Goal: Task Accomplishment & Management: Manage account settings

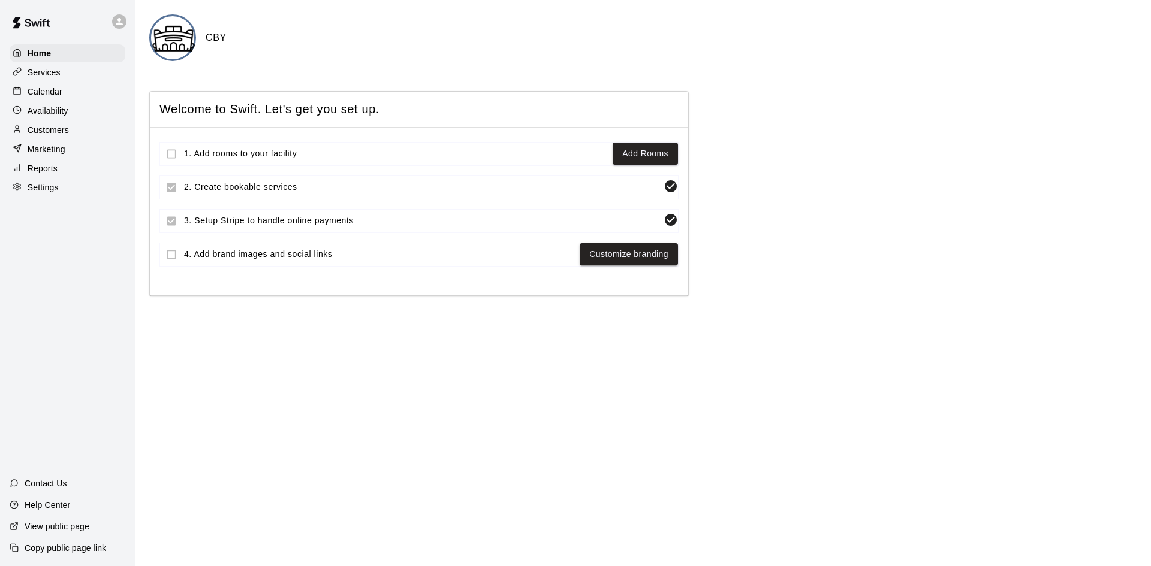
click at [720, 283] on div "Welcome to Swift. Let's get you set up. 1. Add rooms to your facility Add Rooms…" at bounding box center [642, 193] width 987 height 205
click at [67, 71] on div "Services" at bounding box center [68, 73] width 116 height 18
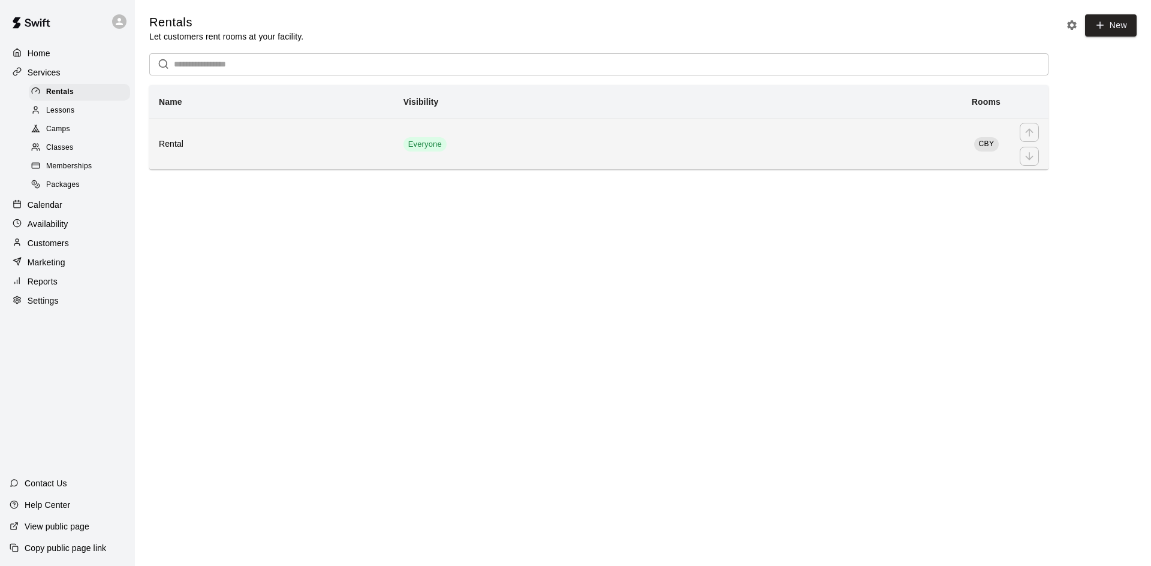
click at [213, 129] on th "Rental" at bounding box center [271, 144] width 245 height 51
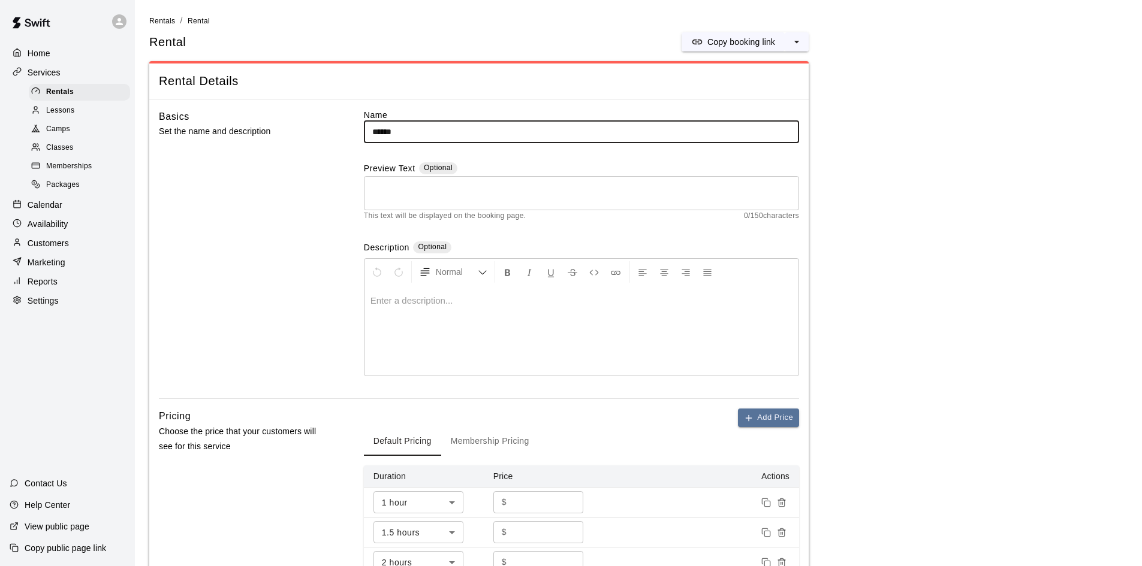
click at [430, 121] on input "******" at bounding box center [581, 132] width 435 height 22
click at [400, 111] on label "Name" at bounding box center [581, 115] width 435 height 12
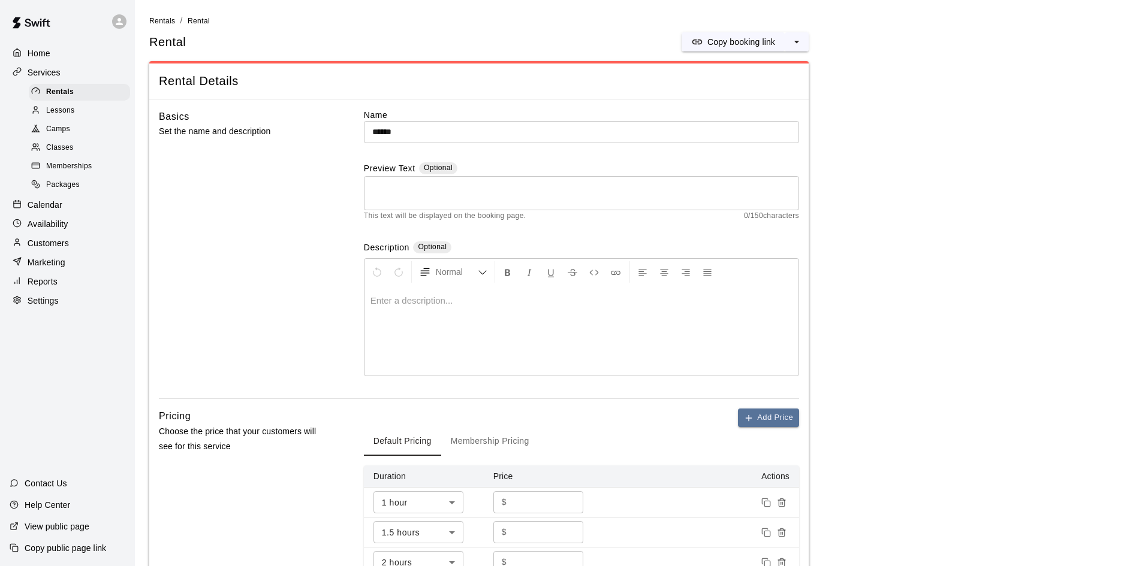
click at [337, 122] on div "Basics Set the name and description Name ****** ​ Preview Text Optional * ​ Thi…" at bounding box center [479, 254] width 640 height 290
click at [81, 526] on p "View public page" at bounding box center [57, 527] width 65 height 12
click at [40, 301] on div "Settings" at bounding box center [68, 301] width 116 height 18
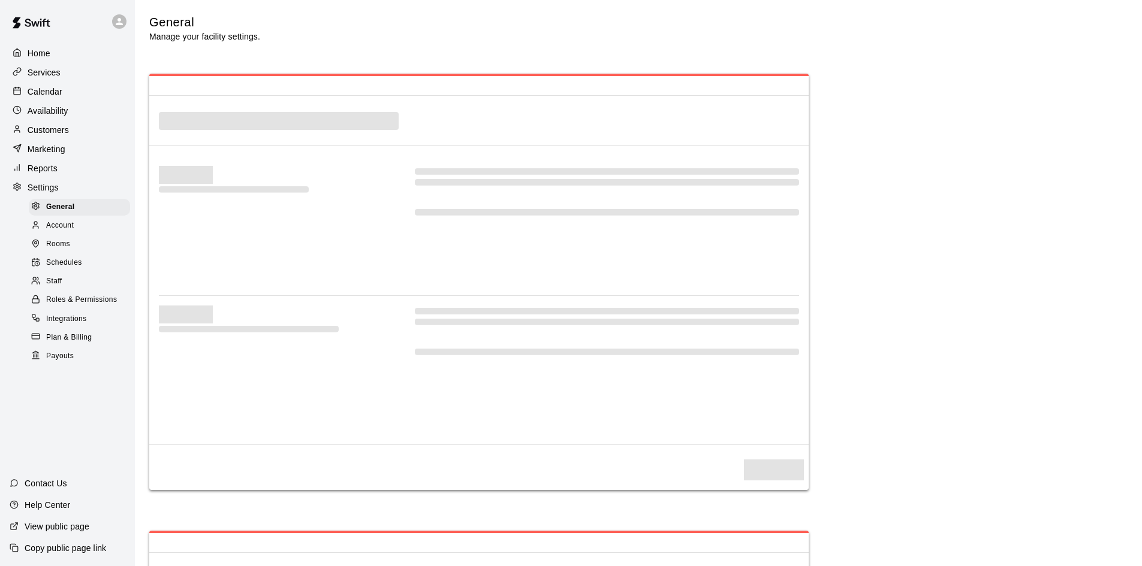
select select "**"
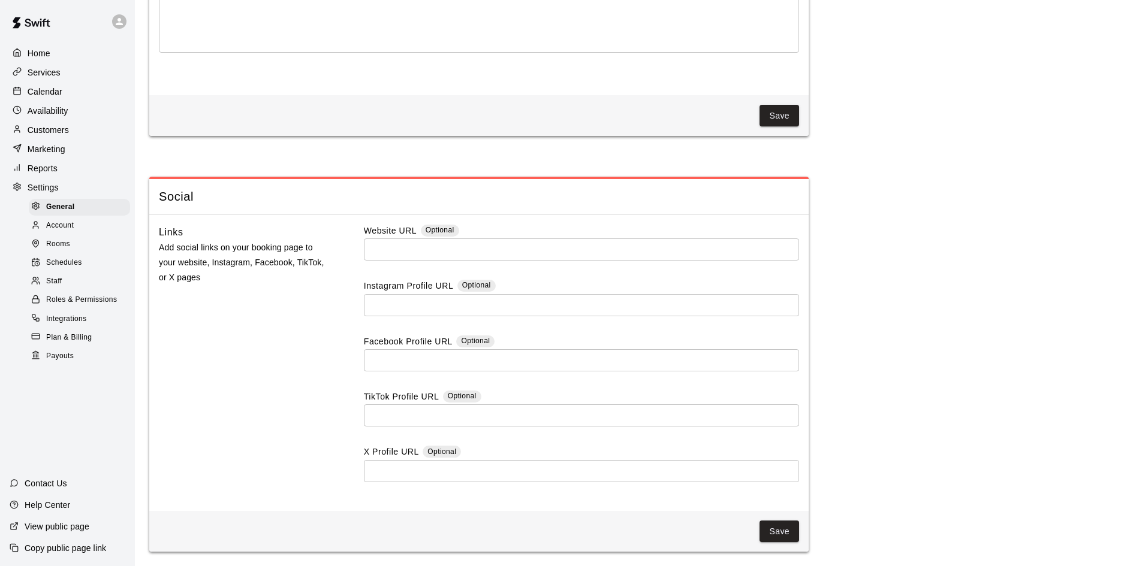
scroll to position [3097, 0]
drag, startPoint x: 176, startPoint y: 241, endPoint x: 399, endPoint y: 279, distance: 226.7
click at [399, 279] on div "Links Add social links on your booking page to your website, Instagram, Faceboo…" at bounding box center [479, 363] width 640 height 277
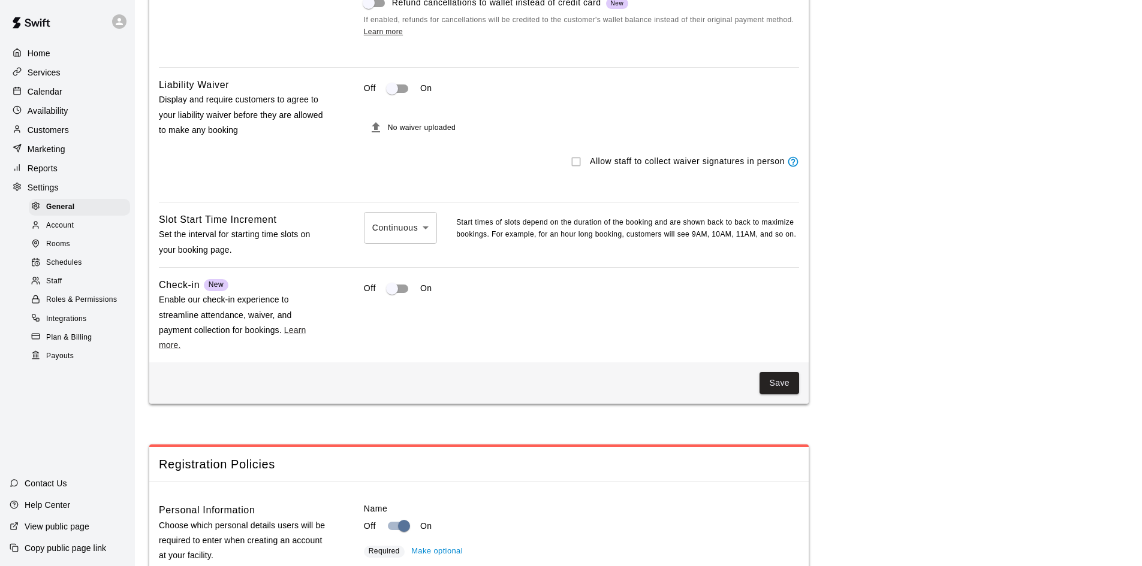
scroll to position [1278, 0]
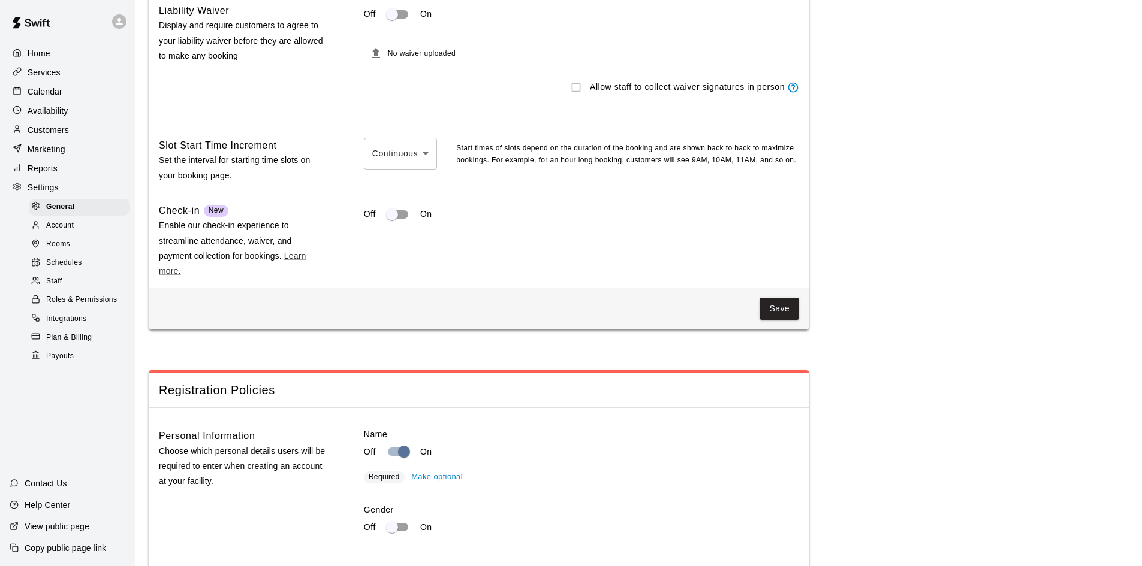
click at [68, 267] on span "Schedules" at bounding box center [64, 263] width 36 height 12
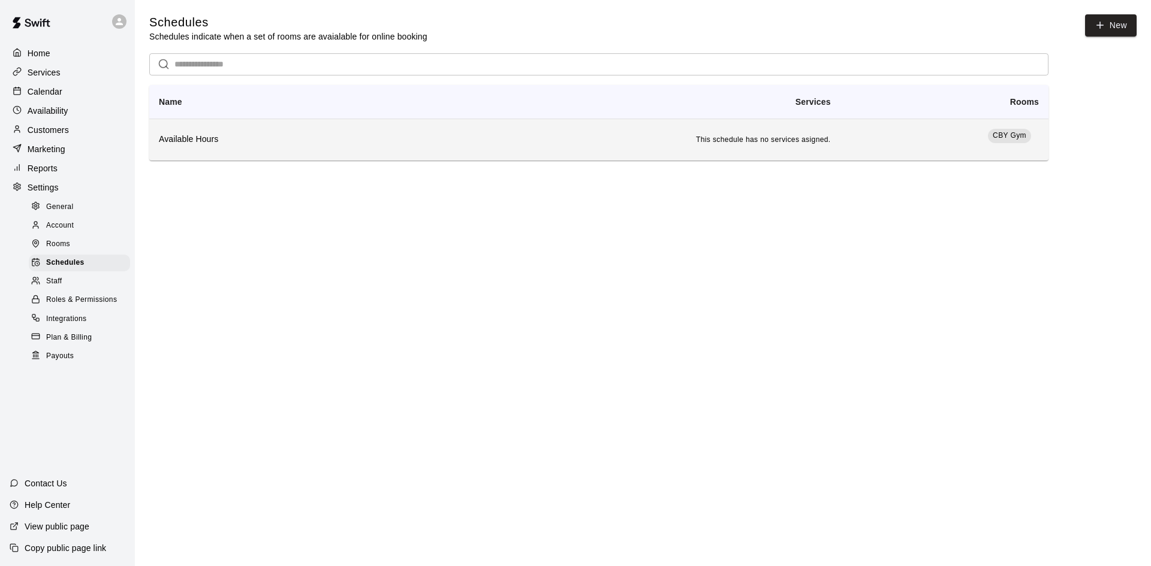
click at [660, 144] on td "This schedule has no services asigned." at bounding box center [611, 140] width 457 height 42
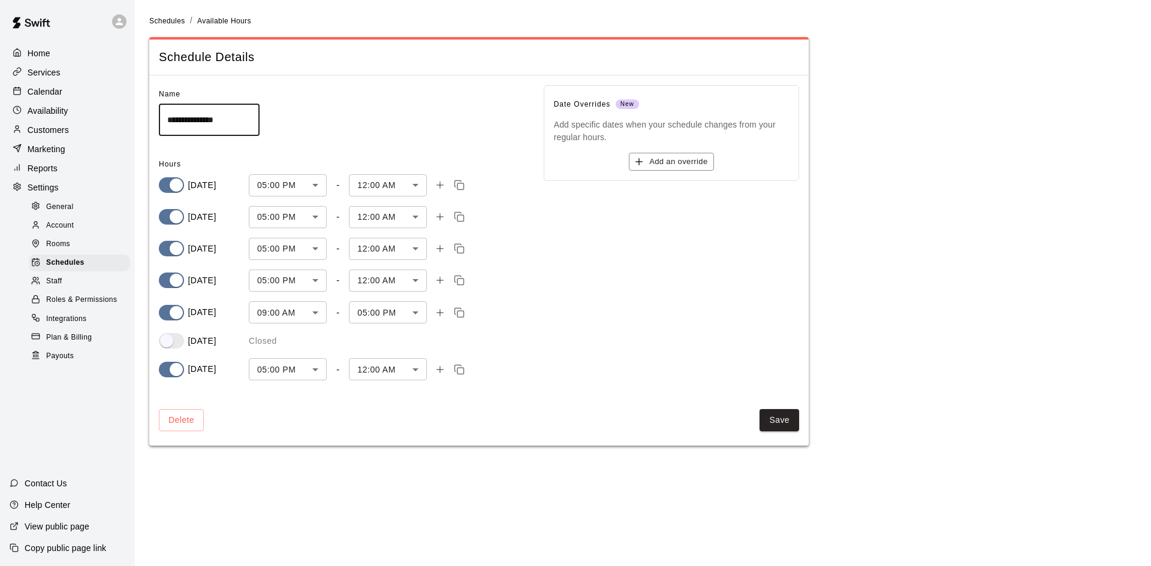
click at [322, 184] on body "**********" at bounding box center [575, 230] width 1151 height 460
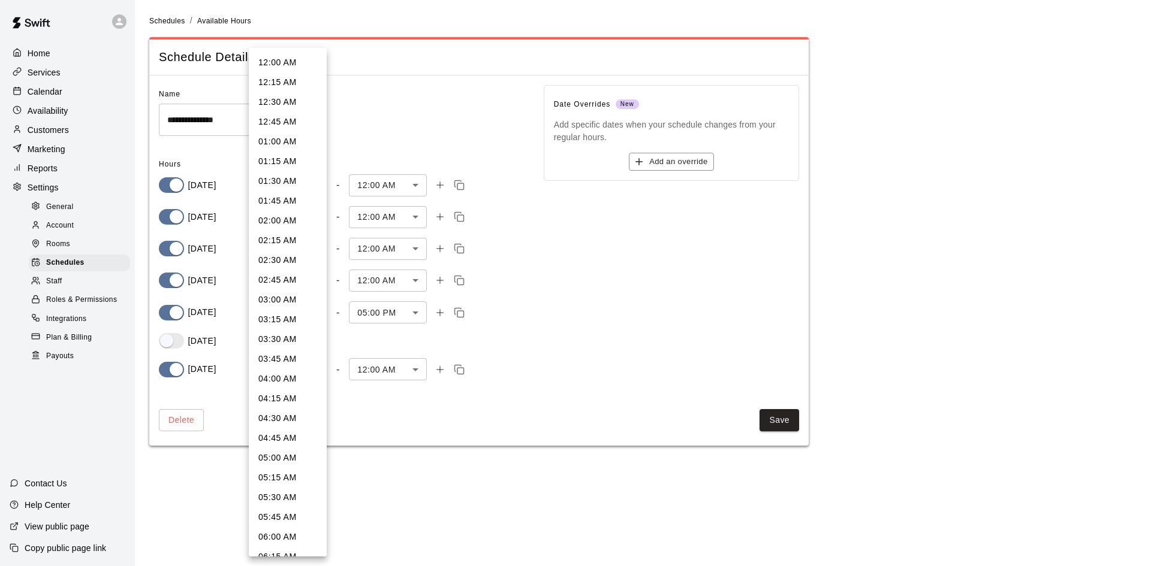
scroll to position [1105, 0]
click at [291, 226] on li "04:00 PM" at bounding box center [288, 223] width 78 height 20
type input "***"
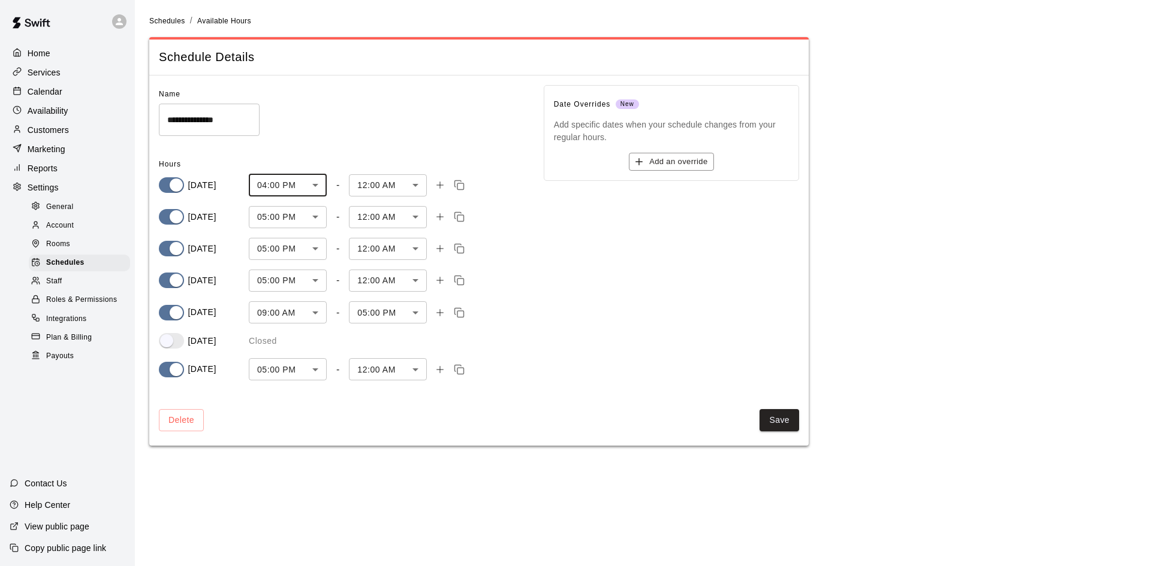
click at [298, 210] on body "**********" at bounding box center [575, 230] width 1151 height 460
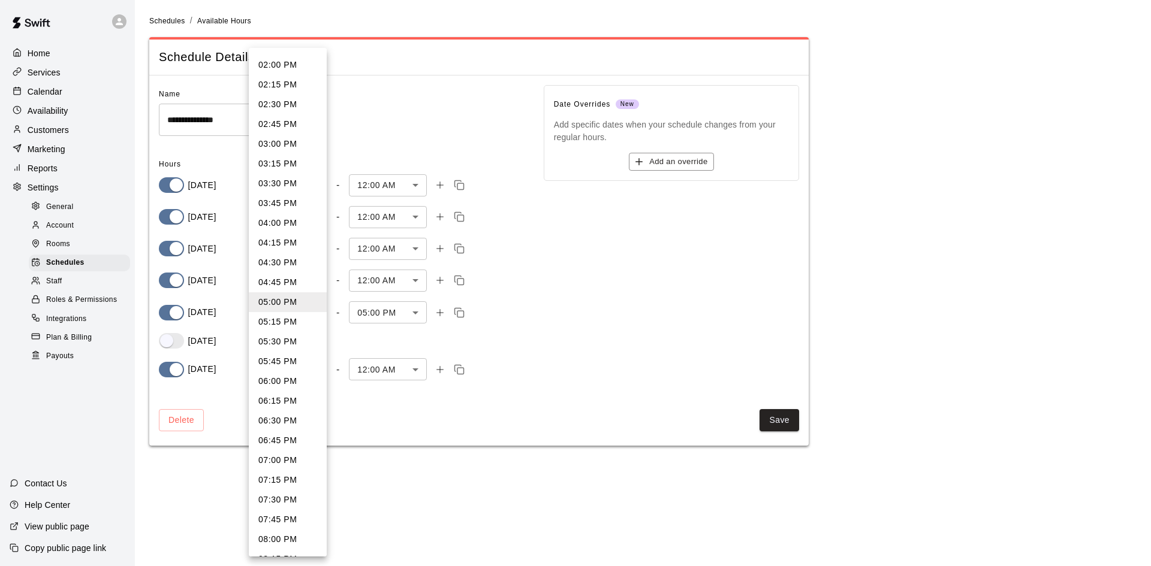
click at [297, 222] on li "04:00 PM" at bounding box center [288, 223] width 78 height 20
type input "***"
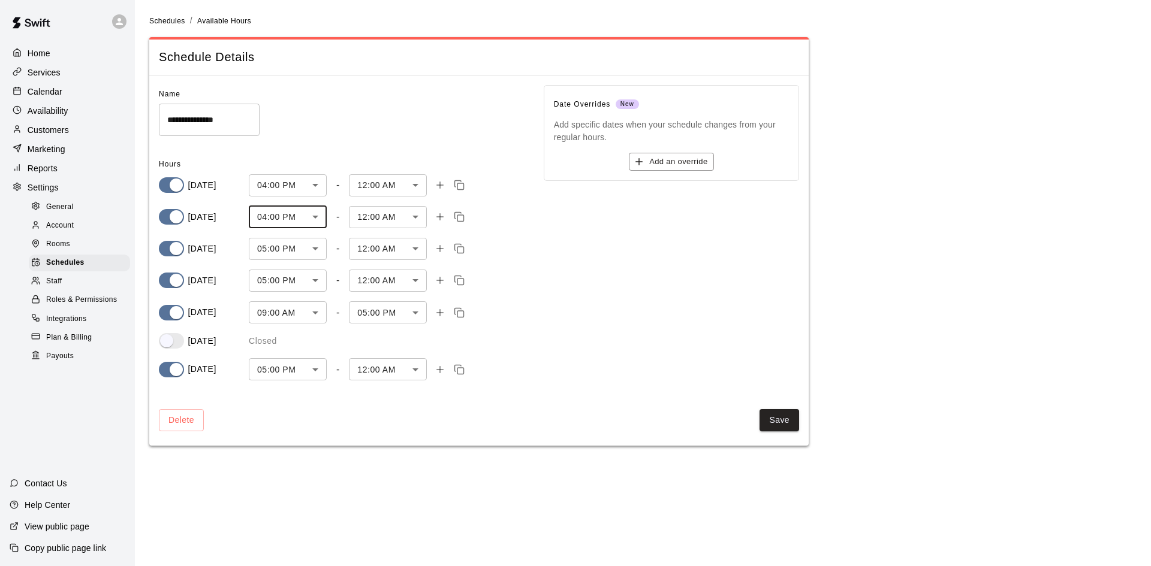
click at [293, 252] on body "**********" at bounding box center [575, 230] width 1151 height 460
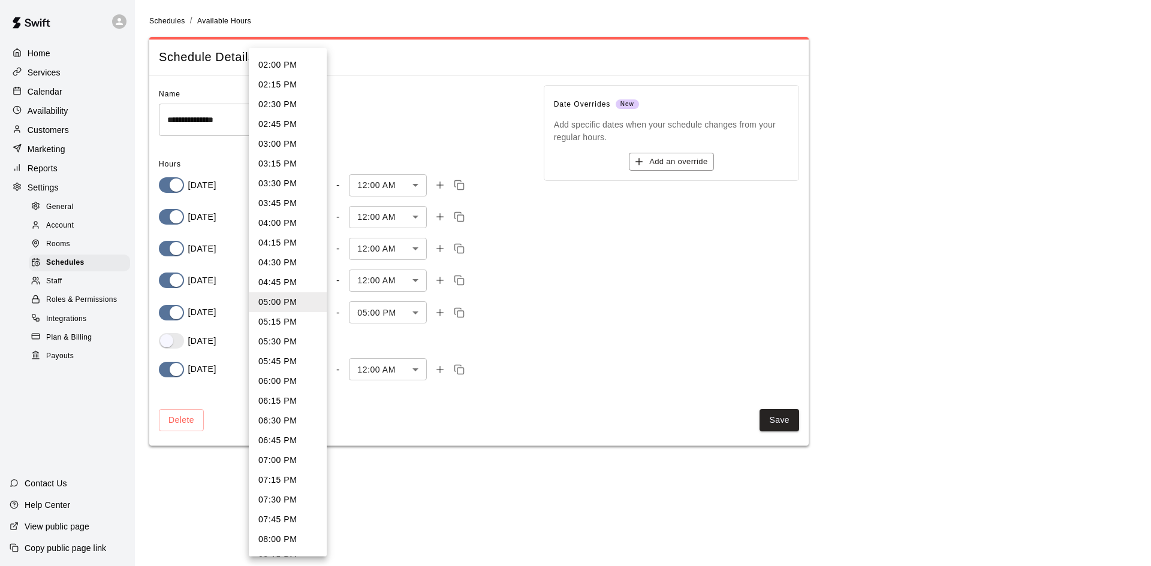
click at [294, 228] on li "04:00 PM" at bounding box center [288, 223] width 78 height 20
type input "***"
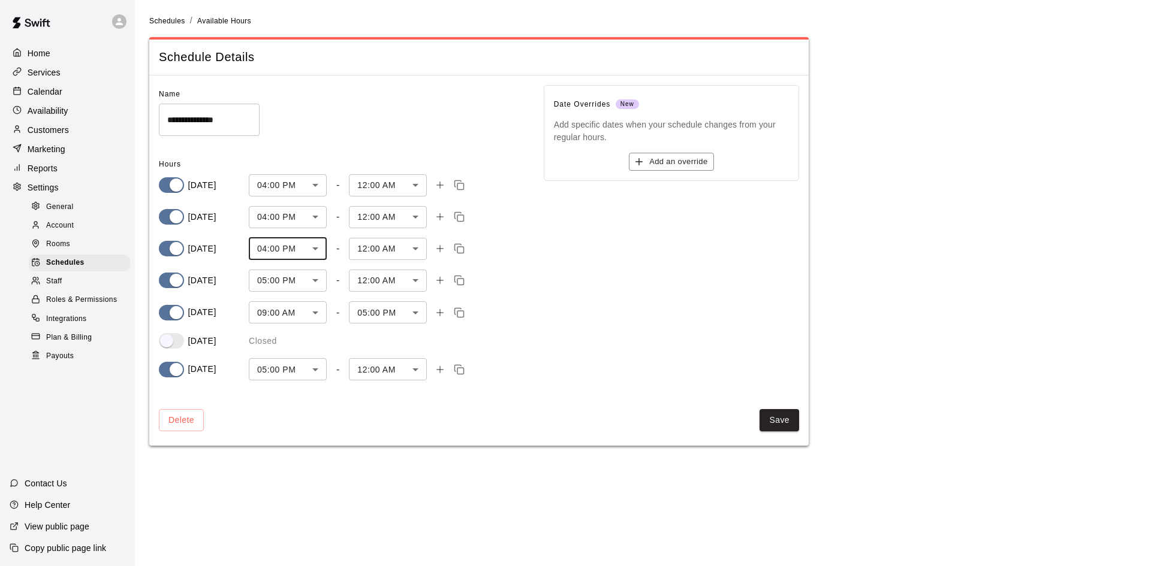
click at [303, 276] on body "**********" at bounding box center [575, 230] width 1151 height 460
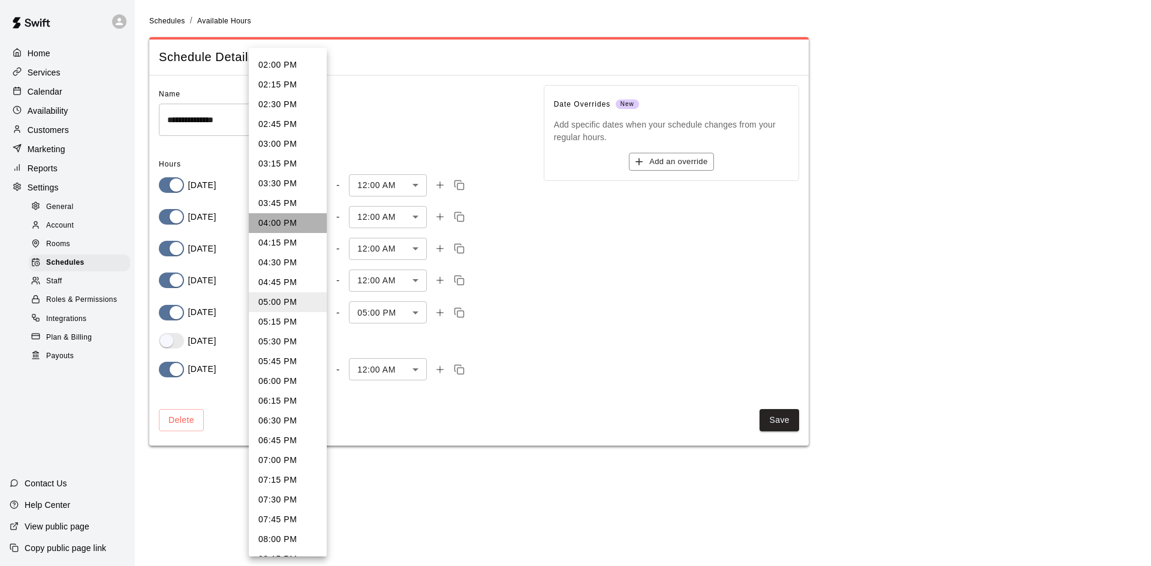
click at [299, 225] on li "04:00 PM" at bounding box center [288, 223] width 78 height 20
type input "***"
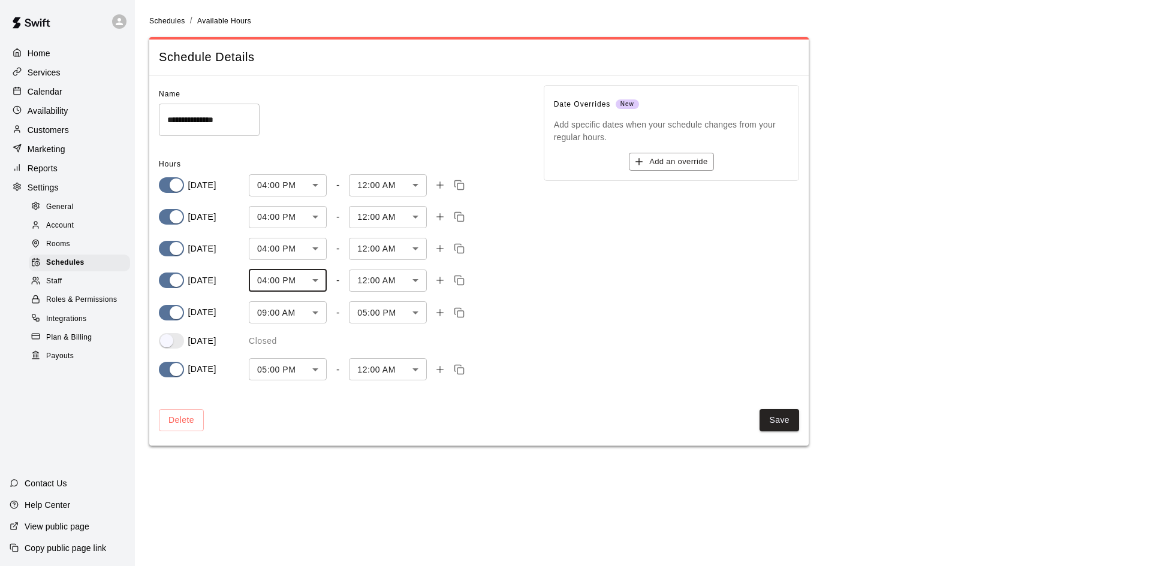
click at [332, 333] on div "Saturday Closed" at bounding box center [342, 341] width 366 height 16
click at [307, 315] on body "**********" at bounding box center [575, 230] width 1151 height 460
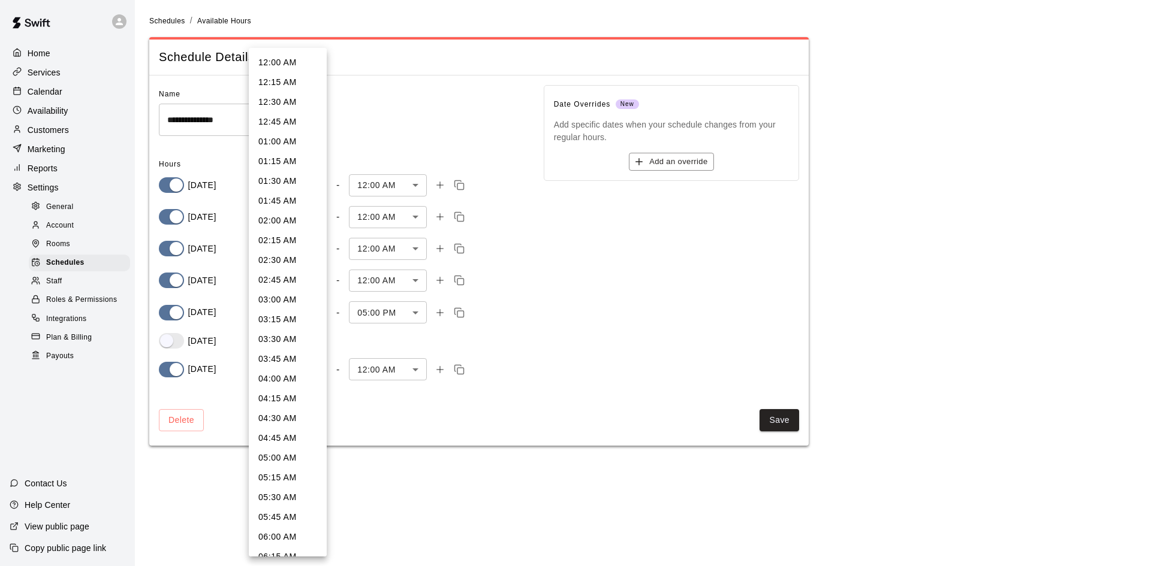
scroll to position [472, 0]
click at [345, 322] on div at bounding box center [575, 283] width 1151 height 566
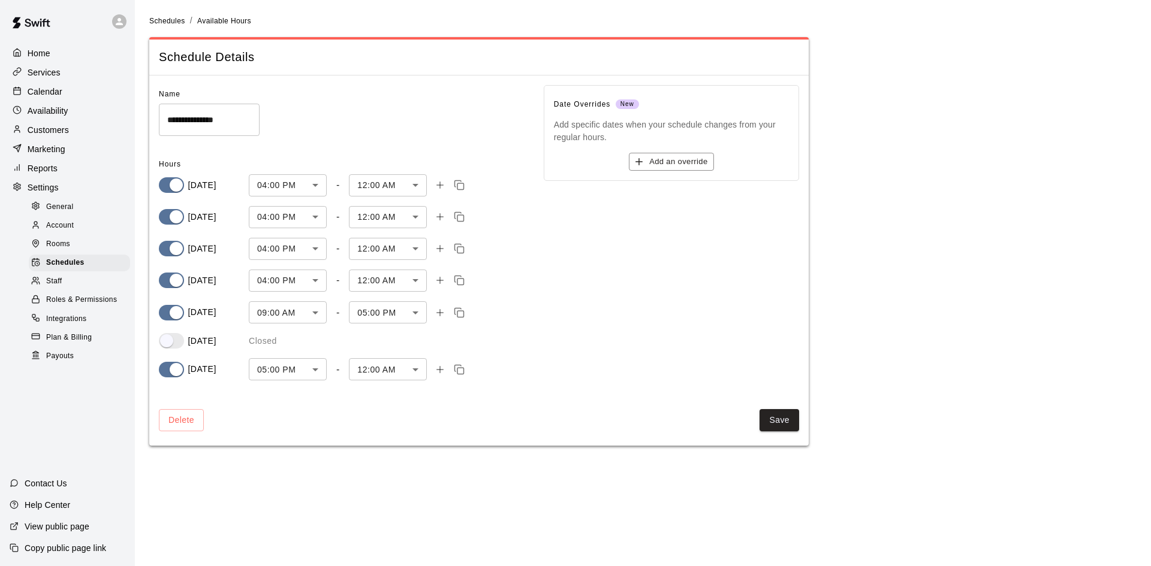
click at [319, 313] on body "**********" at bounding box center [575, 230] width 1151 height 460
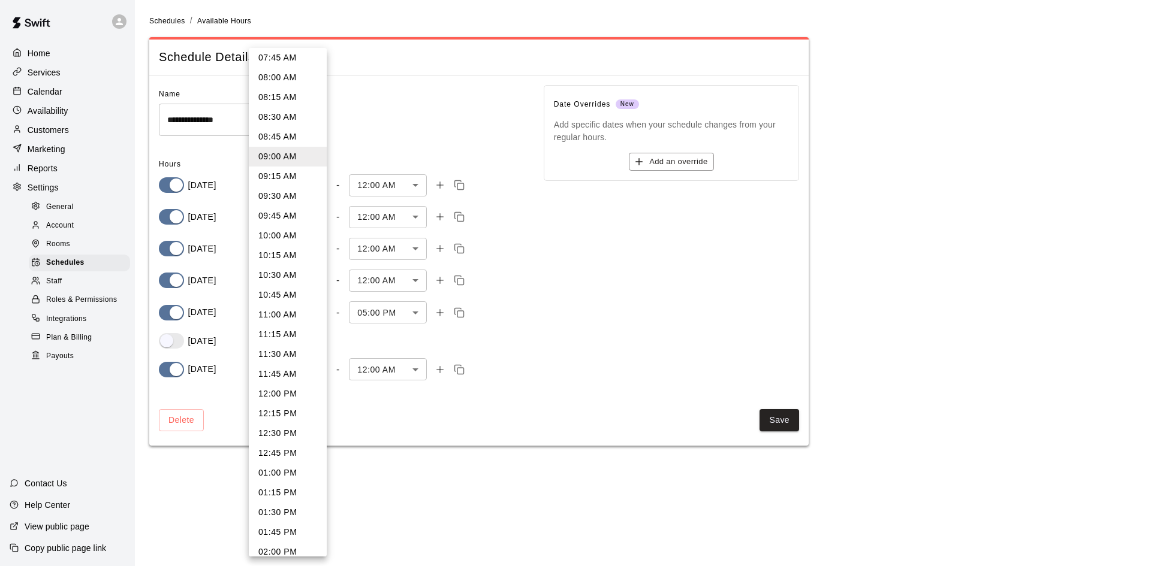
scroll to position [632, 0]
click at [291, 382] on li "12:00 PM" at bounding box center [288, 380] width 78 height 20
type input "***"
click at [306, 318] on body "**********" at bounding box center [575, 230] width 1151 height 460
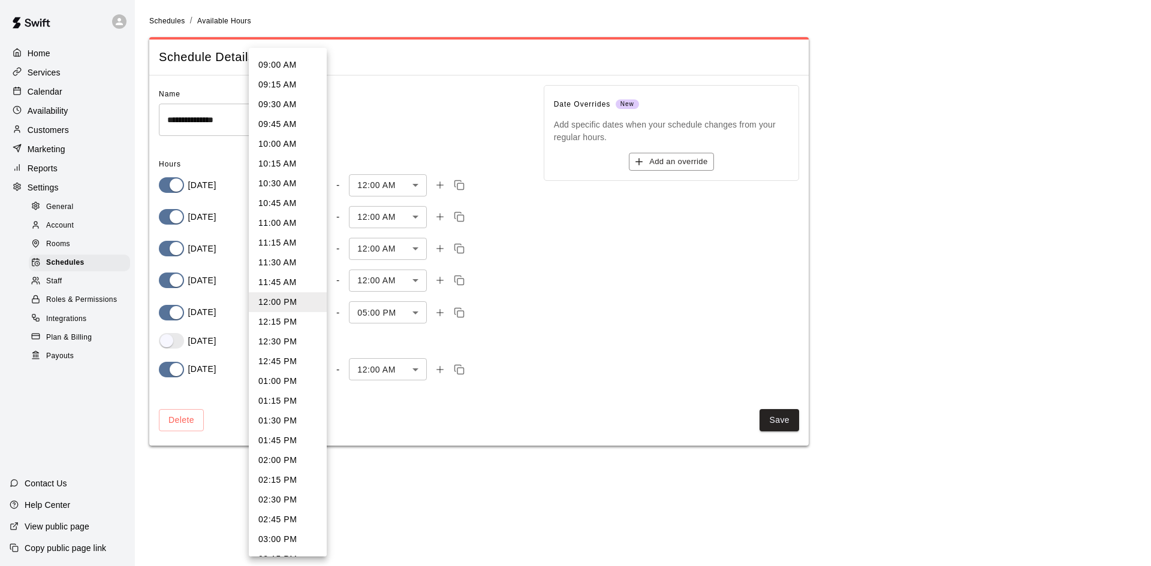
click at [290, 305] on li "12:00 PM" at bounding box center [288, 302] width 78 height 20
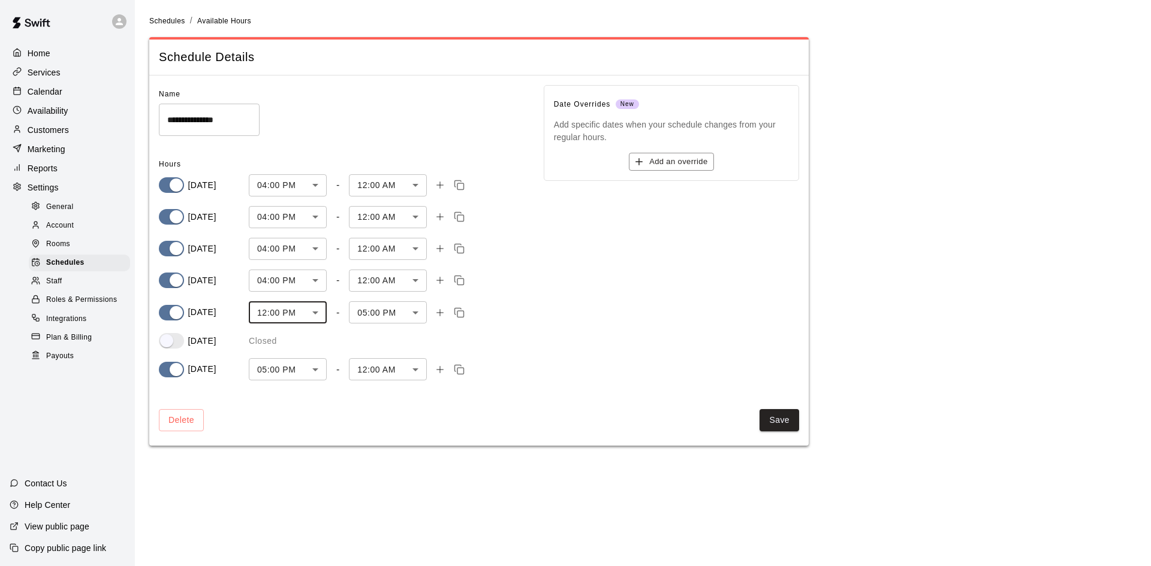
click at [405, 310] on body "**********" at bounding box center [575, 230] width 1151 height 460
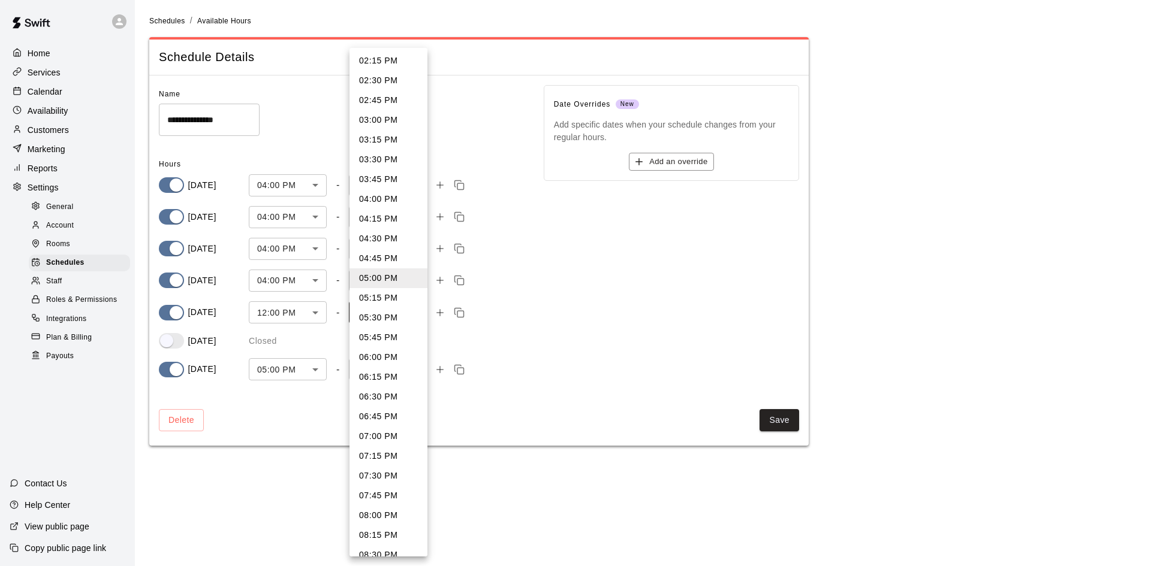
scroll to position [319, 0]
click at [387, 317] on li "07:30 PM" at bounding box center [388, 317] width 78 height 20
type input "****"
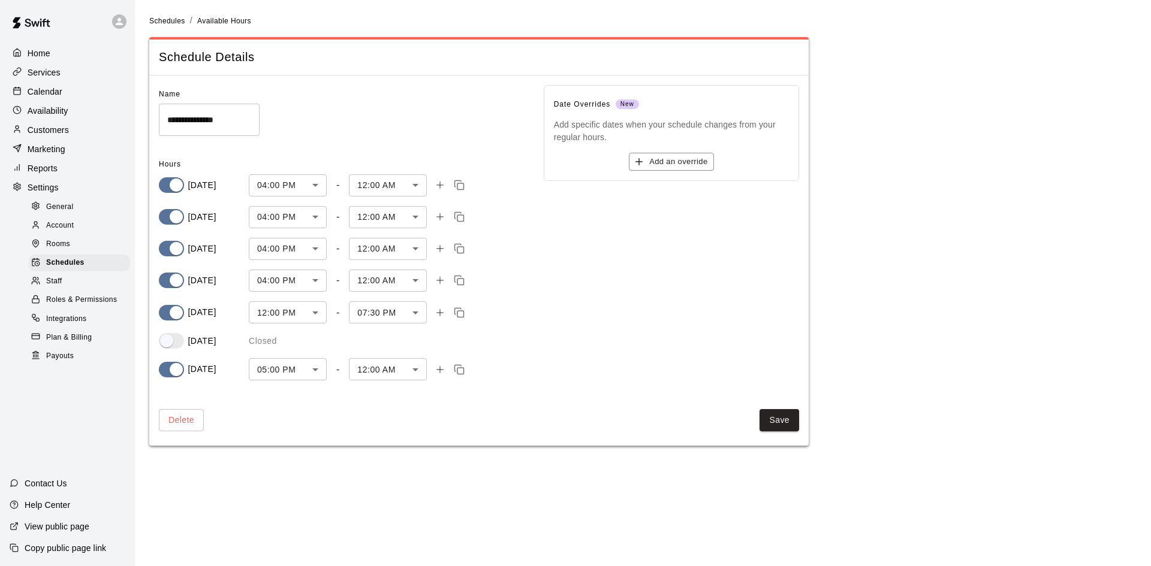
click at [336, 336] on div "Saturday Closed" at bounding box center [342, 341] width 366 height 16
click at [294, 364] on body "**********" at bounding box center [575, 230] width 1151 height 460
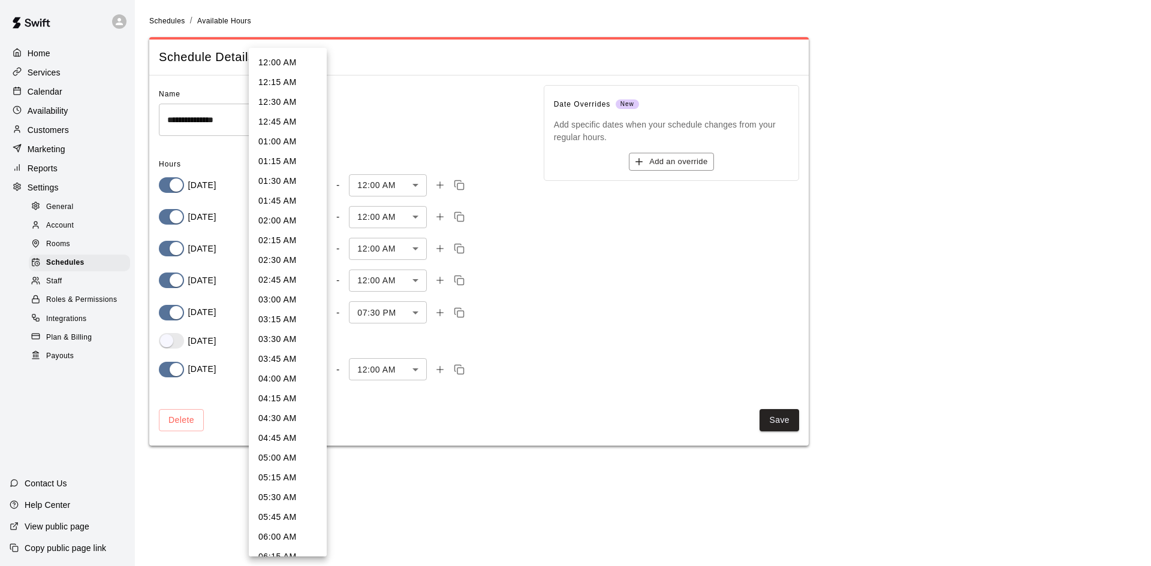
scroll to position [1105, 0]
click at [282, 227] on li "04:00 PM" at bounding box center [288, 223] width 78 height 20
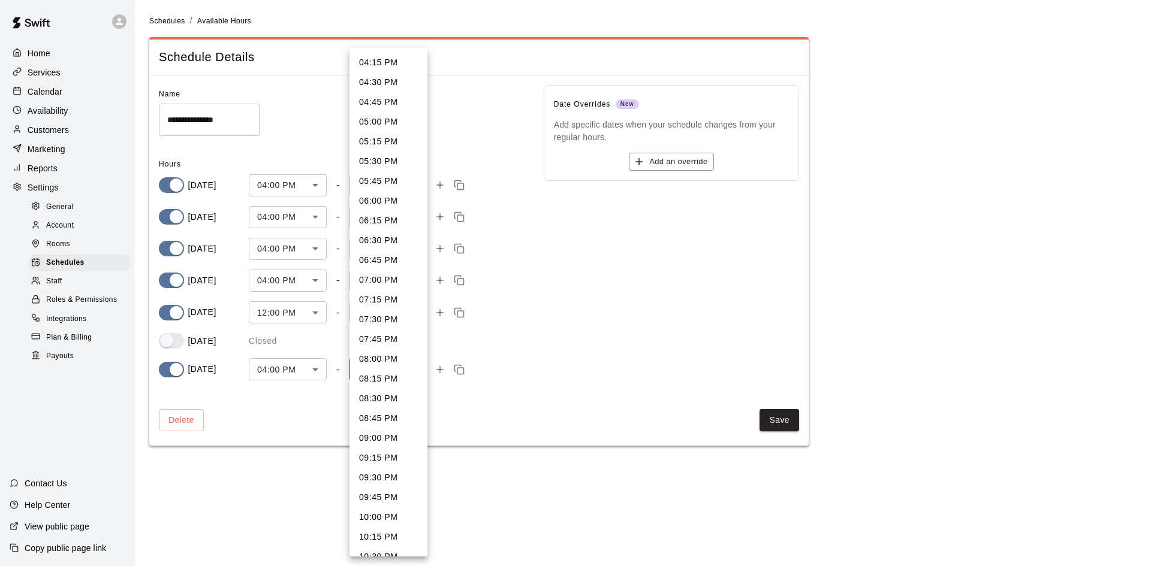
click at [408, 366] on body "**********" at bounding box center [575, 230] width 1151 height 460
click at [396, 547] on li "12:00 AM" at bounding box center [388, 542] width 78 height 20
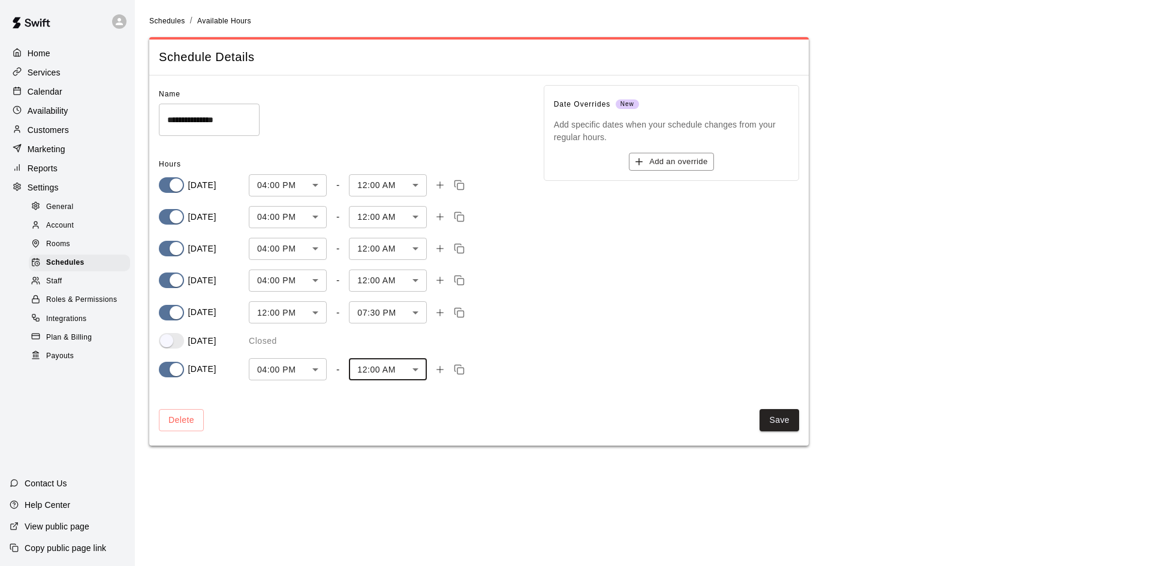
click at [291, 379] on body "**********" at bounding box center [575, 230] width 1151 height 460
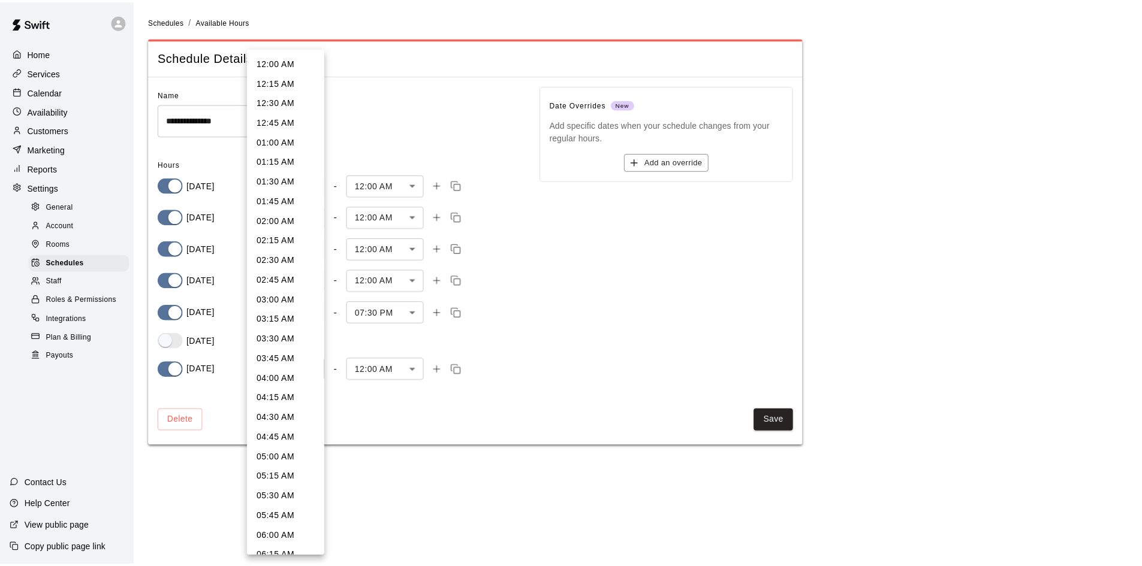
scroll to position [1026, 0]
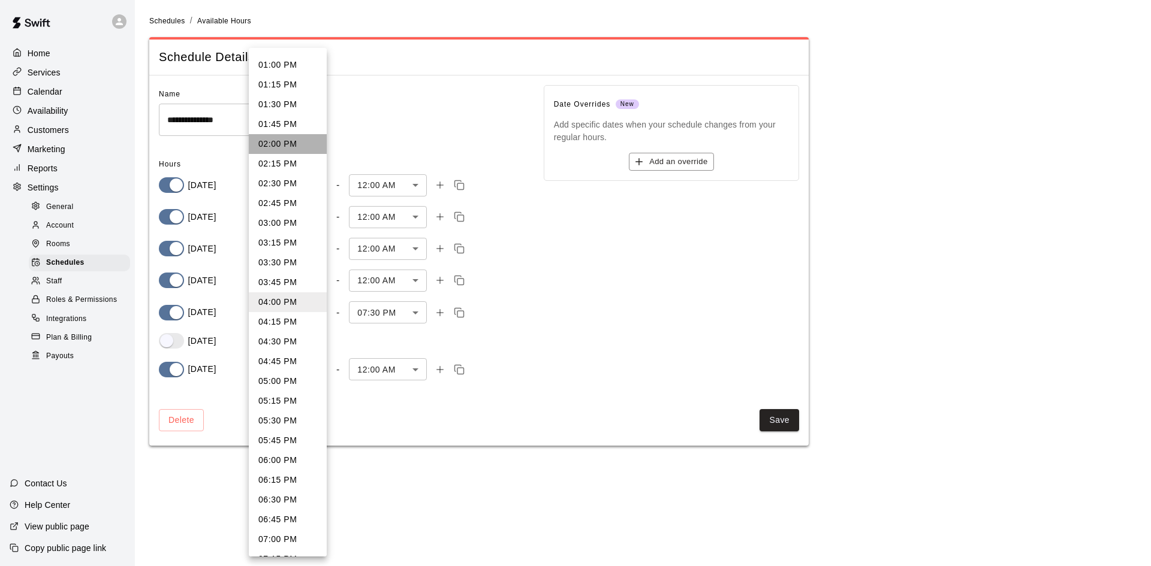
click at [288, 144] on li "02:00 PM" at bounding box center [288, 144] width 78 height 20
type input "***"
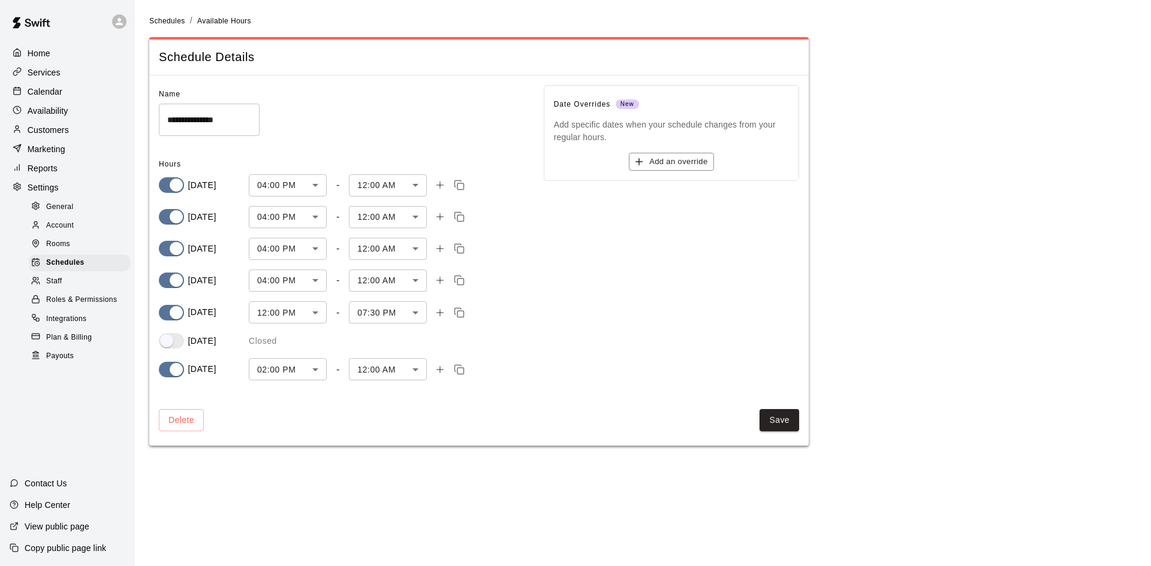
click at [623, 364] on div "Date Overrides New Add specific dates when your schedule changes from your regu…" at bounding box center [661, 228] width 274 height 325
drag, startPoint x: 731, startPoint y: 129, endPoint x: 778, endPoint y: 125, distance: 46.9
click at [778, 125] on p "Add specific dates when your schedule changes from your regular hours." at bounding box center [671, 131] width 235 height 24
click at [764, 125] on p "Add specific dates when your schedule changes from your regular hours." at bounding box center [671, 131] width 235 height 24
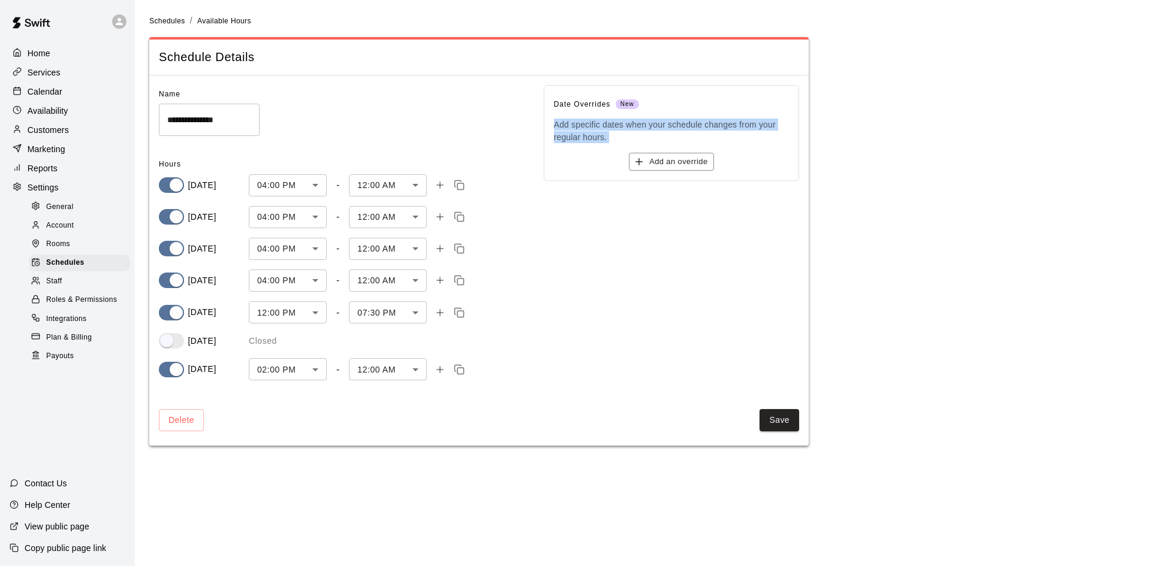
click at [764, 125] on p "Add specific dates when your schedule changes from your regular hours." at bounding box center [671, 131] width 235 height 24
click at [768, 426] on button "Save" at bounding box center [779, 420] width 40 height 22
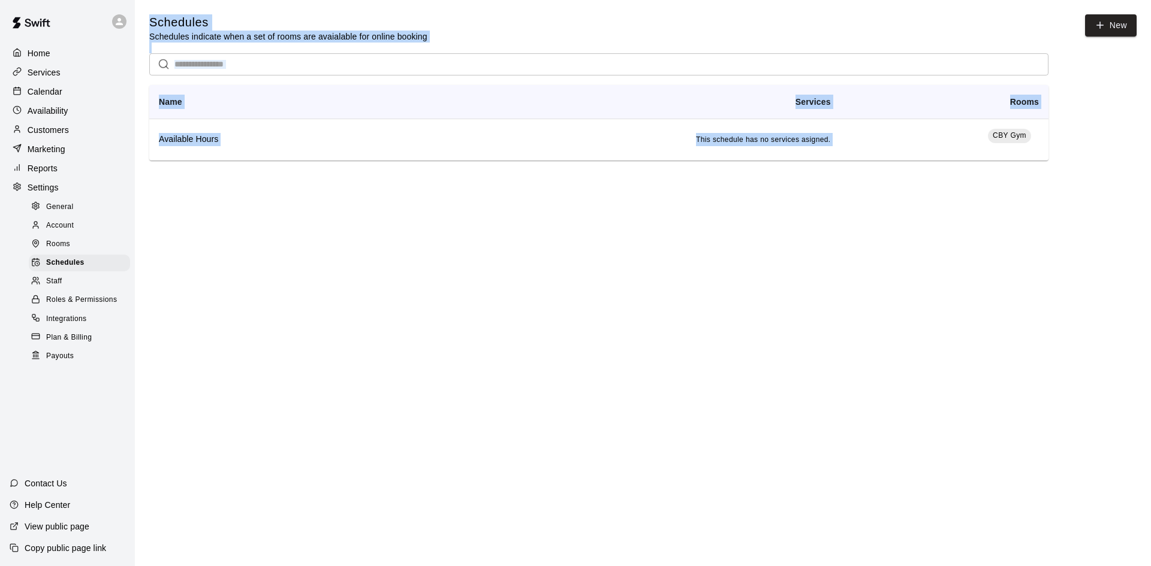
click at [972, 194] on html "Home Services Calendar Availability Customers Marketing Reports Settings Genera…" at bounding box center [575, 97] width 1151 height 194
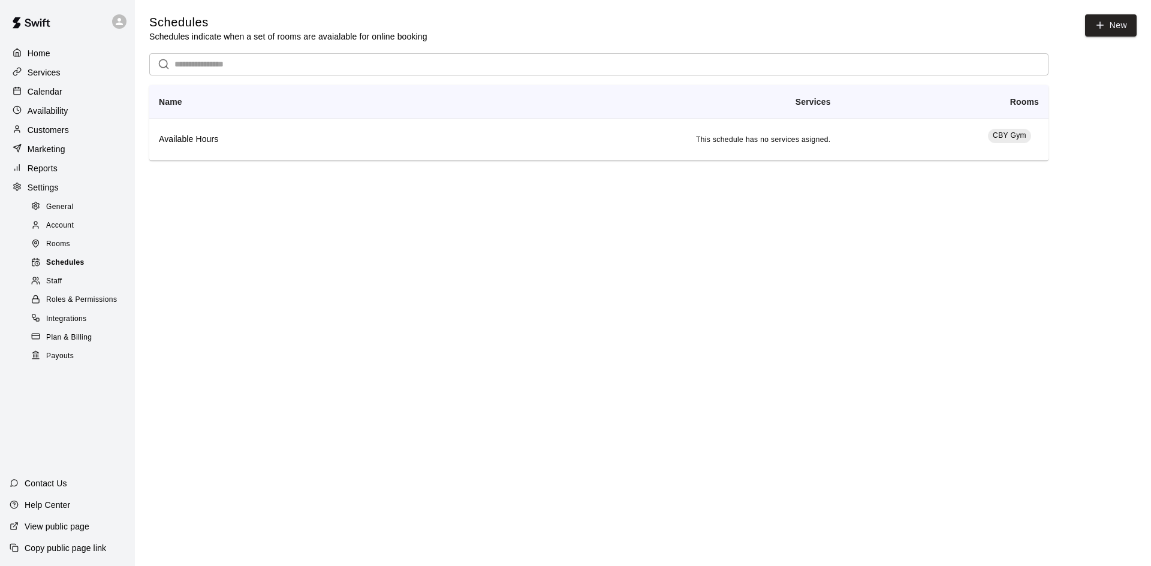
click at [70, 267] on span "Schedules" at bounding box center [65, 263] width 38 height 12
click at [82, 213] on div "General" at bounding box center [79, 207] width 101 height 17
select select "**"
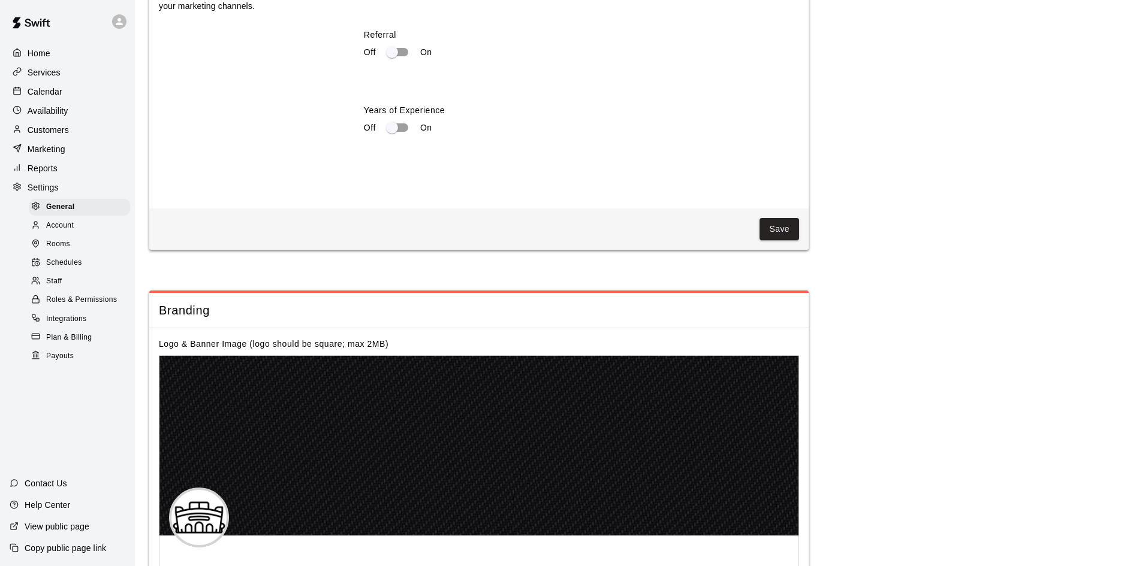
scroll to position [2877, 0]
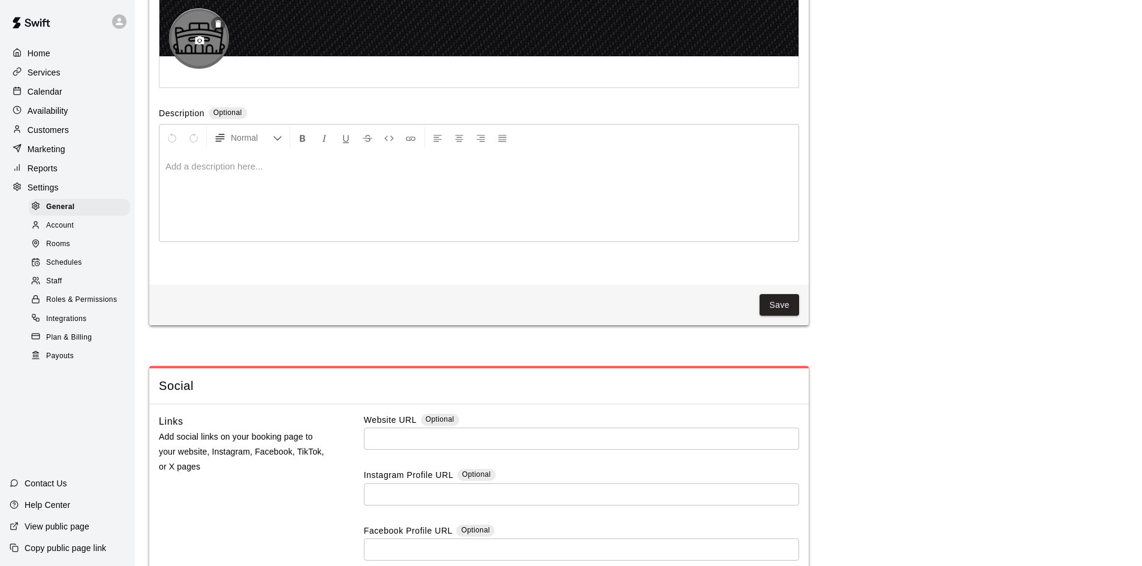
click at [197, 51] on button "button" at bounding box center [199, 41] width 20 height 20
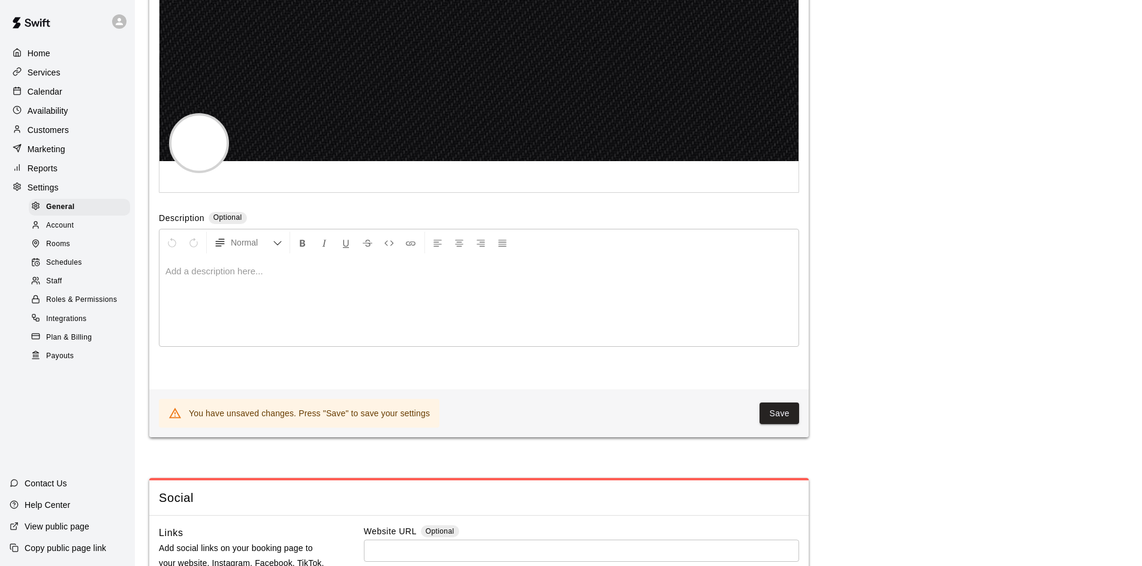
scroll to position [2717, 0]
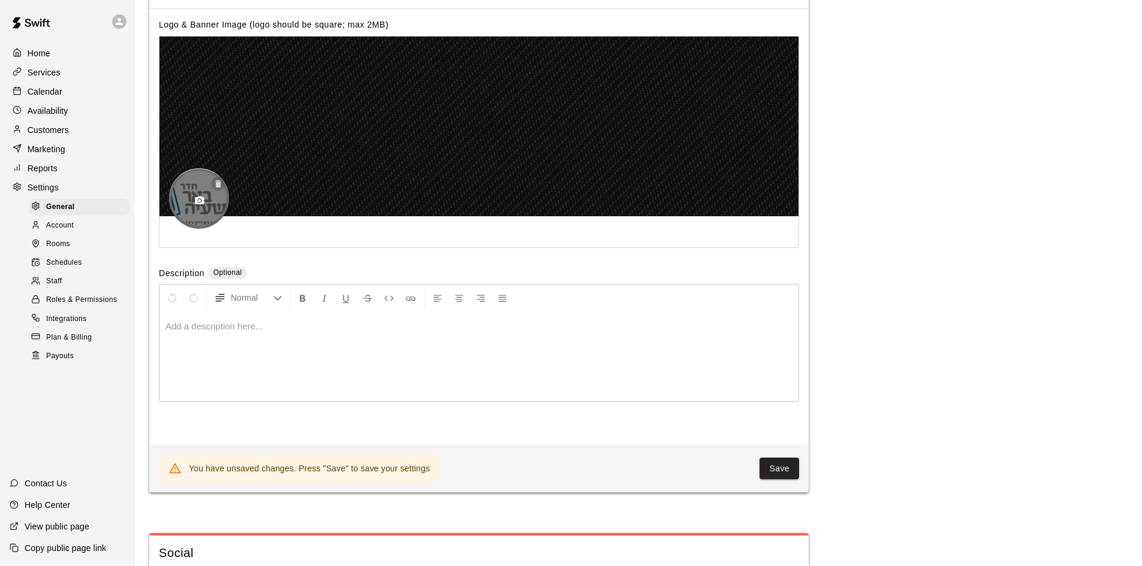
click at [218, 189] on icon "button" at bounding box center [218, 184] width 10 height 10
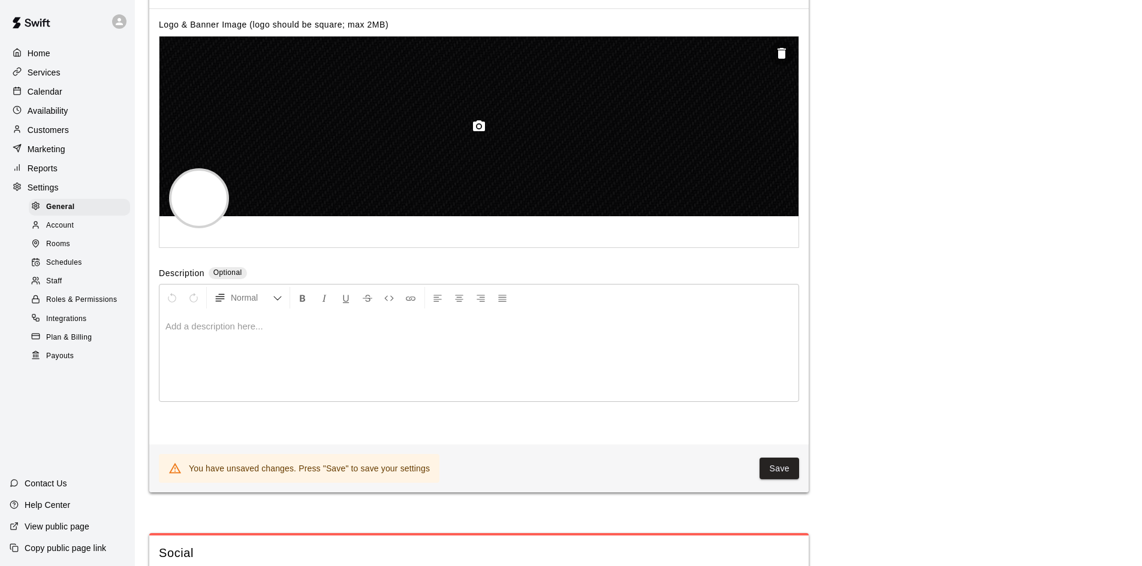
click at [291, 159] on div at bounding box center [478, 127] width 639 height 180
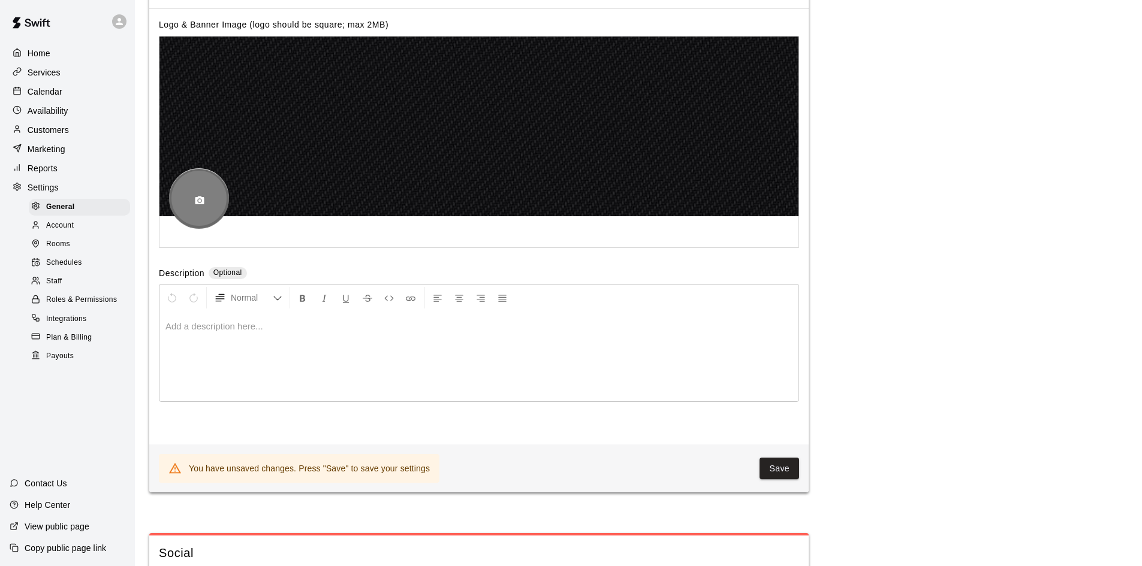
click at [197, 206] on icon "button" at bounding box center [199, 200] width 11 height 11
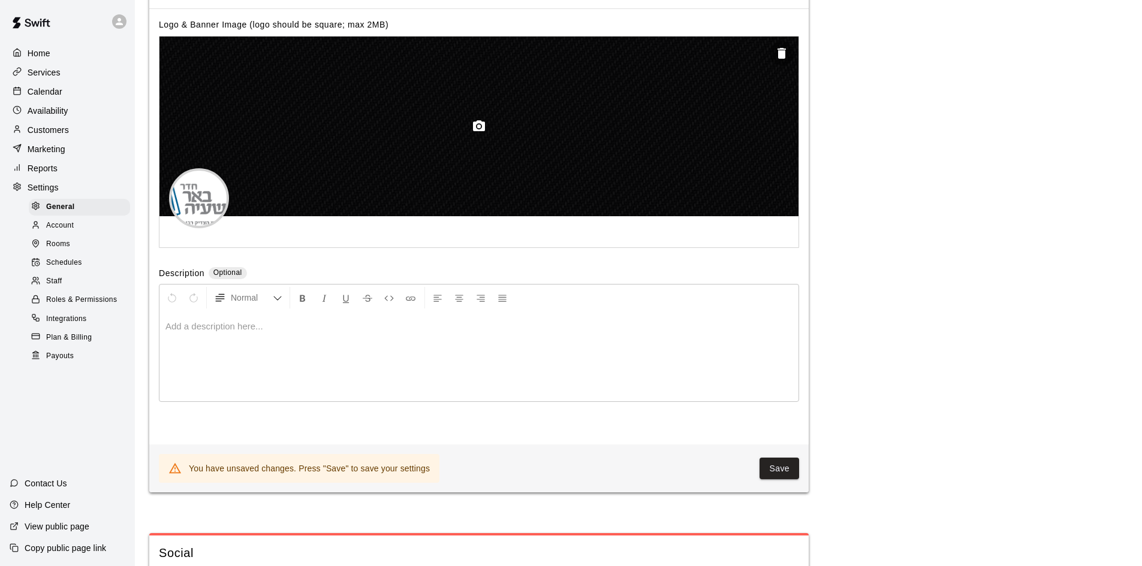
click at [485, 134] on icon "button" at bounding box center [479, 126] width 14 height 14
click at [483, 134] on icon "button" at bounding box center [479, 126] width 14 height 14
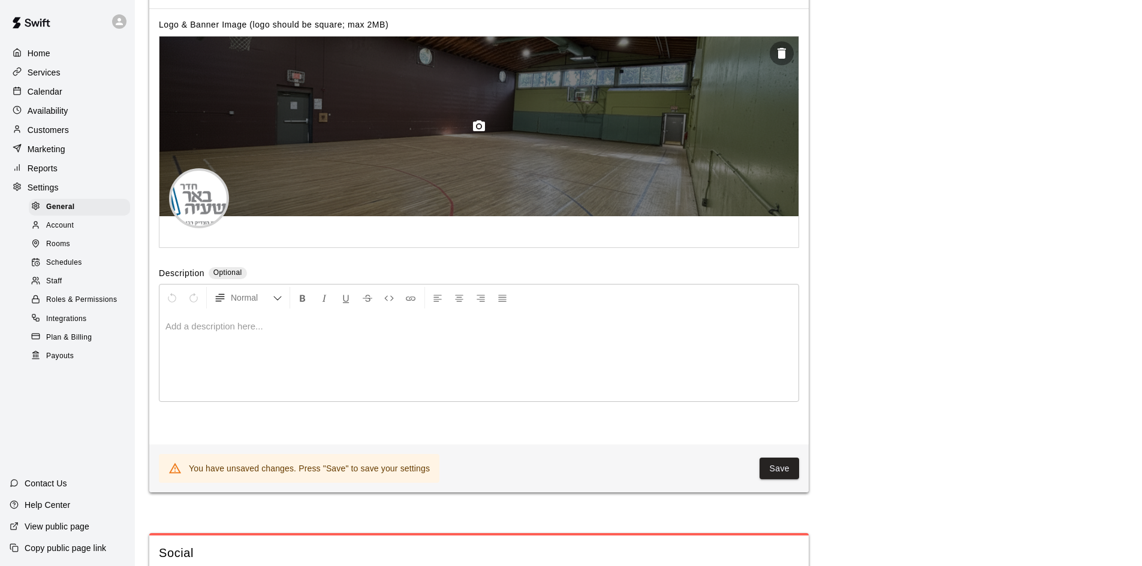
drag, startPoint x: 463, startPoint y: 159, endPoint x: 476, endPoint y: 189, distance: 33.0
click at [476, 189] on div at bounding box center [478, 127] width 639 height 180
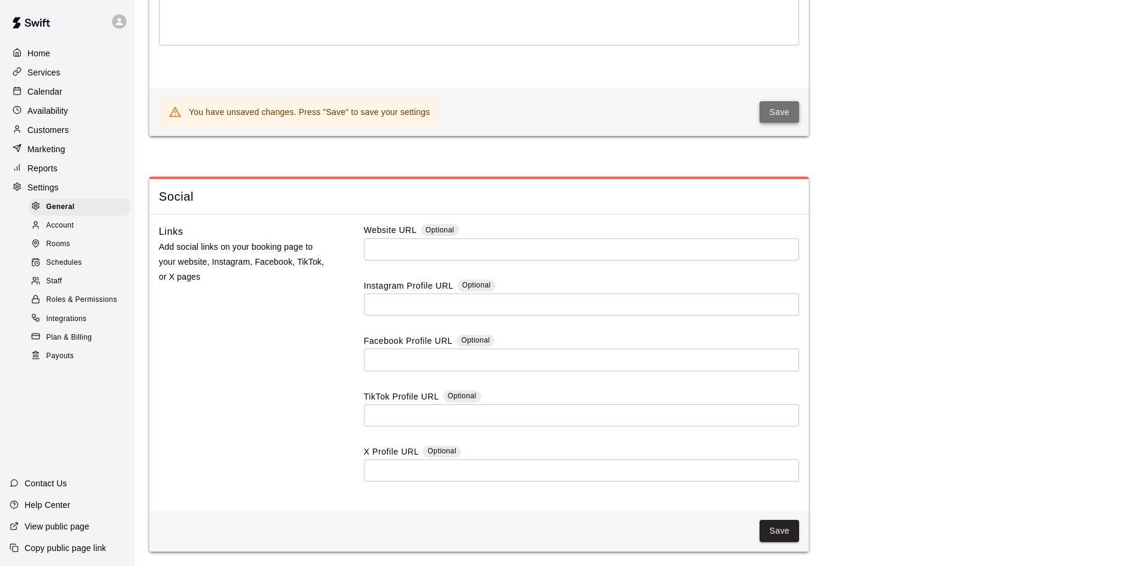
click at [794, 110] on button "Save" at bounding box center [779, 112] width 40 height 22
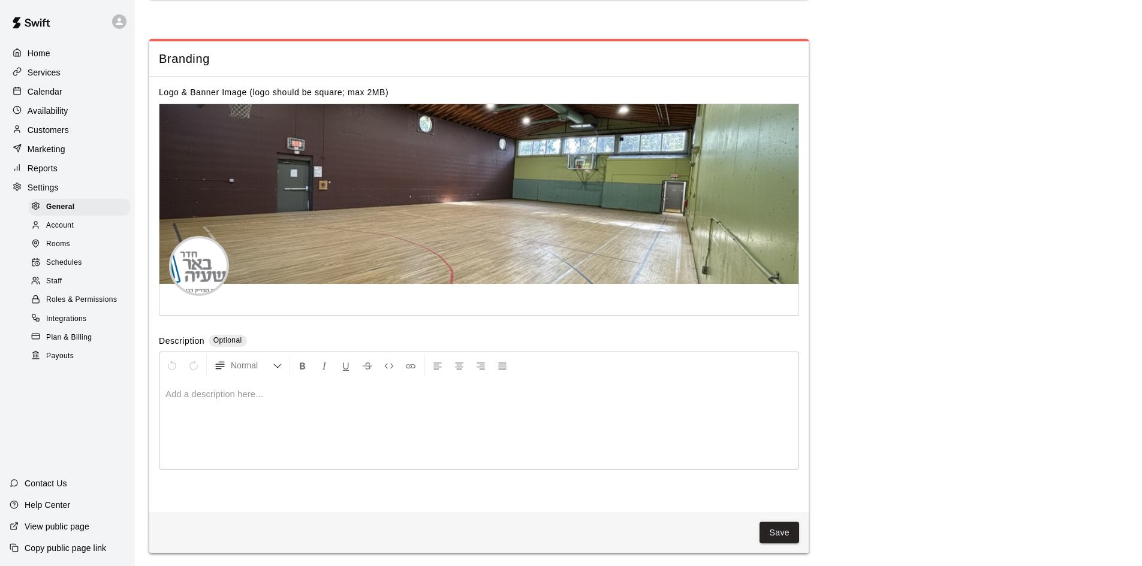
scroll to position [2529, 0]
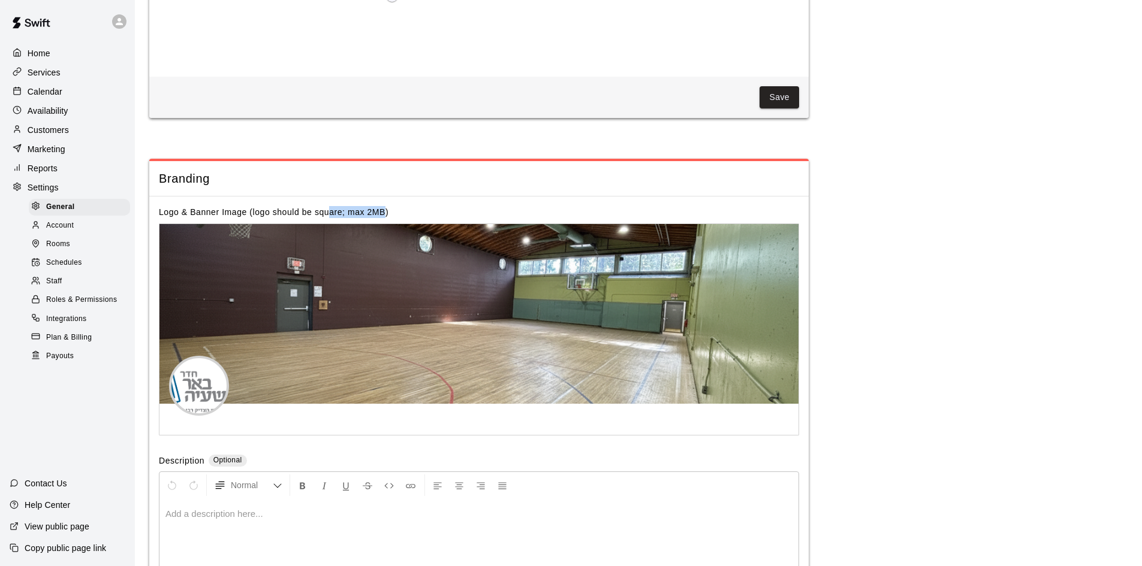
drag, startPoint x: 331, startPoint y: 229, endPoint x: 393, endPoint y: 232, distance: 61.8
click at [390, 232] on div "Logo & Banner Image (logo should be square; max 2MB) Description Optional Norma…" at bounding box center [478, 414] width 659 height 435
click at [394, 218] on div "Logo & Banner Image (logo should be square; max 2MB)" at bounding box center [479, 212] width 640 height 12
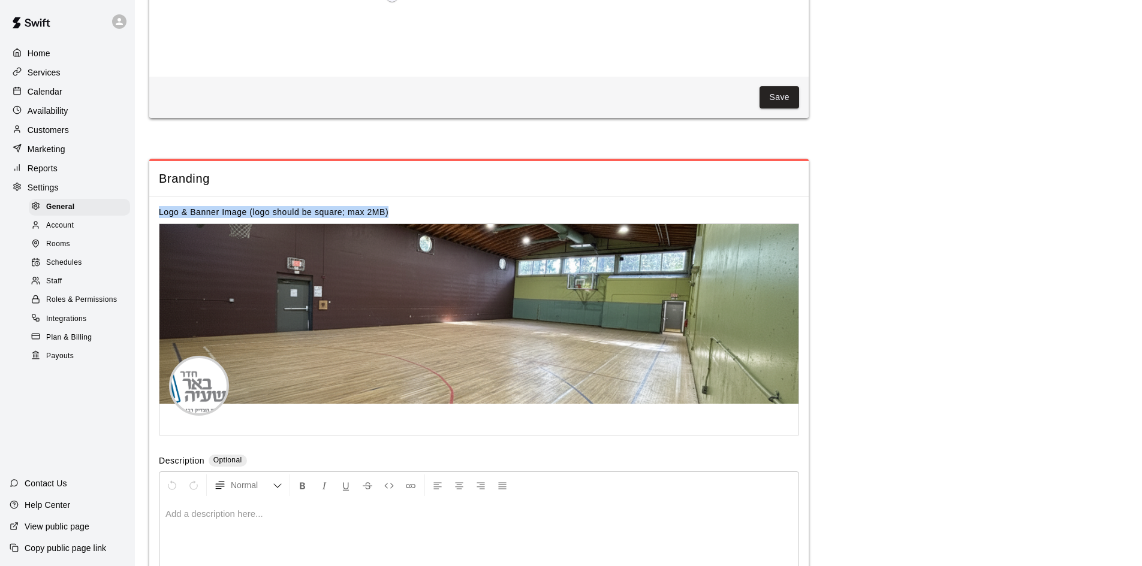
click at [394, 218] on div "Logo & Banner Image (logo should be square; max 2MB)" at bounding box center [479, 212] width 640 height 12
click at [375, 217] on label "Logo & Banner Image (logo should be square; max 2MB)" at bounding box center [274, 212] width 230 height 10
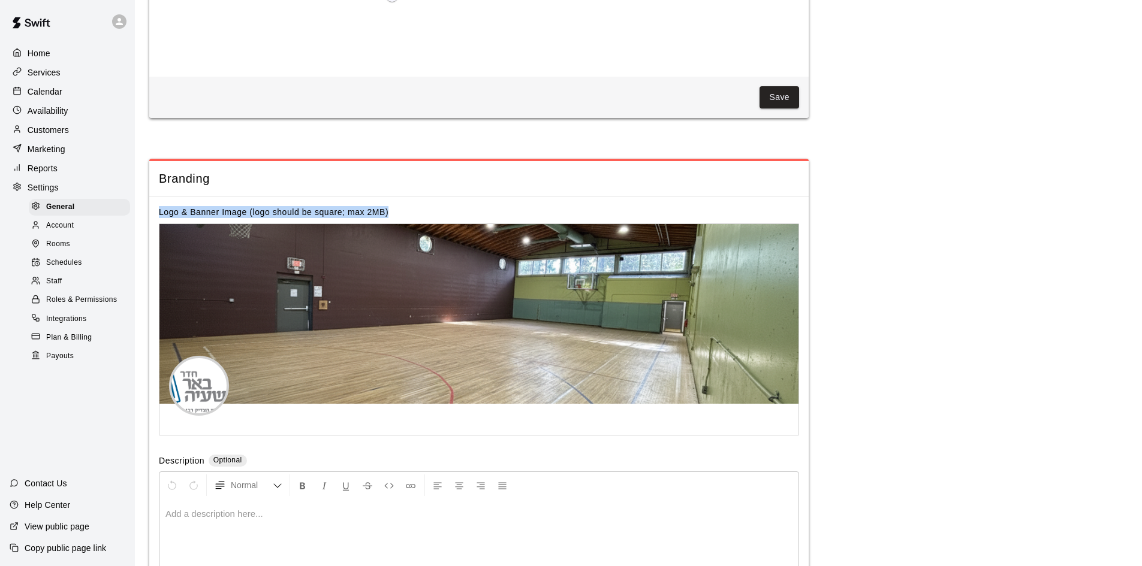
click at [375, 217] on label "Logo & Banner Image (logo should be square; max 2MB)" at bounding box center [274, 212] width 230 height 10
click at [405, 218] on div "Logo & Banner Image (logo should be square; max 2MB)" at bounding box center [479, 212] width 640 height 12
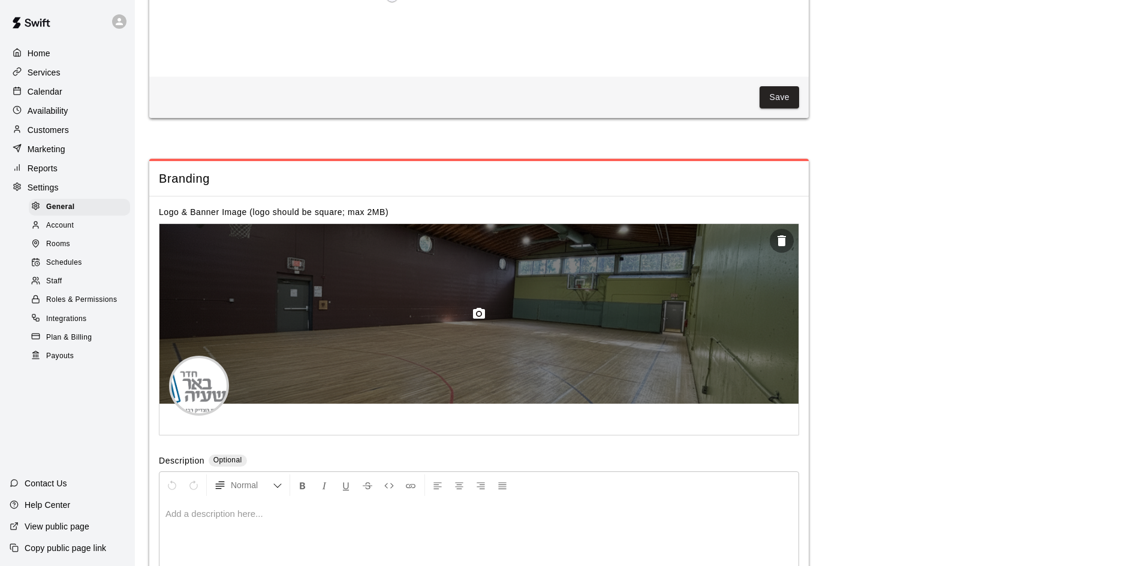
click at [485, 319] on icon "button" at bounding box center [479, 313] width 12 height 11
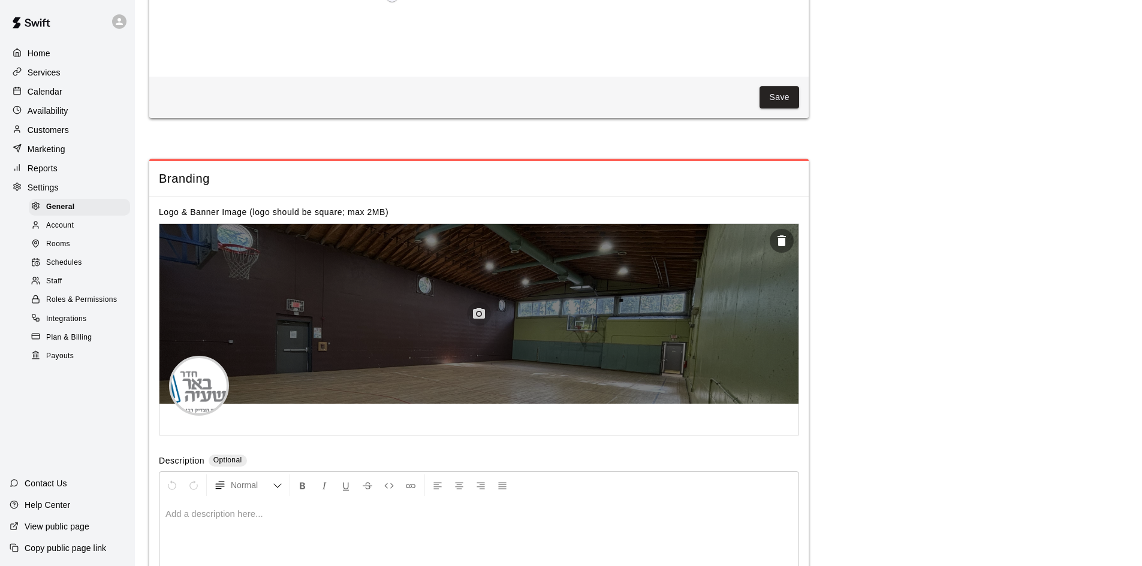
click at [481, 321] on icon "button" at bounding box center [479, 314] width 14 height 14
click at [479, 315] on circle "button" at bounding box center [479, 314] width 4 height 4
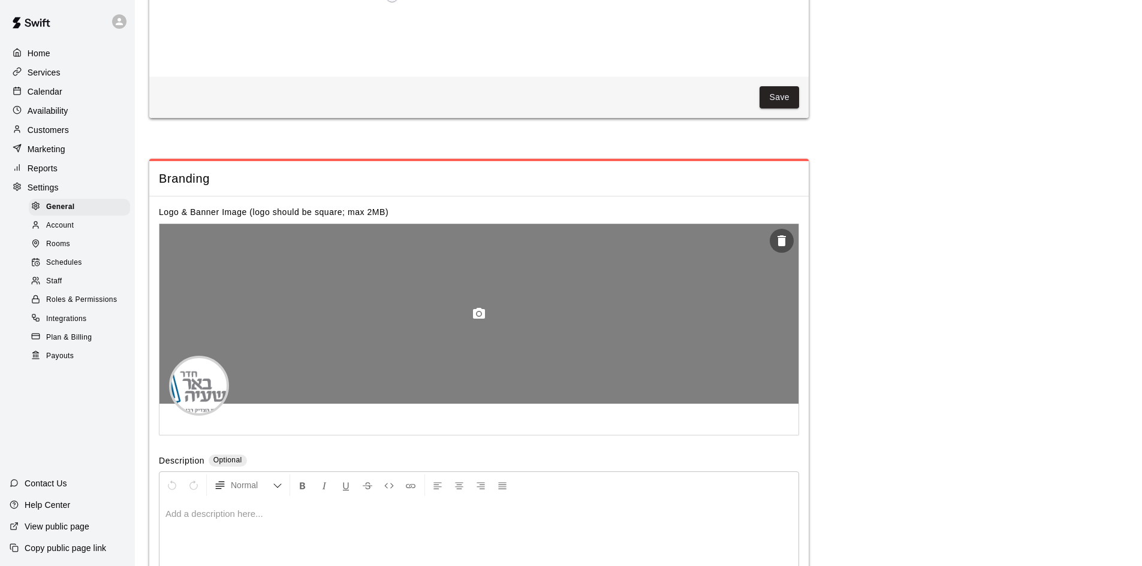
click at [476, 321] on icon "button" at bounding box center [479, 314] width 14 height 14
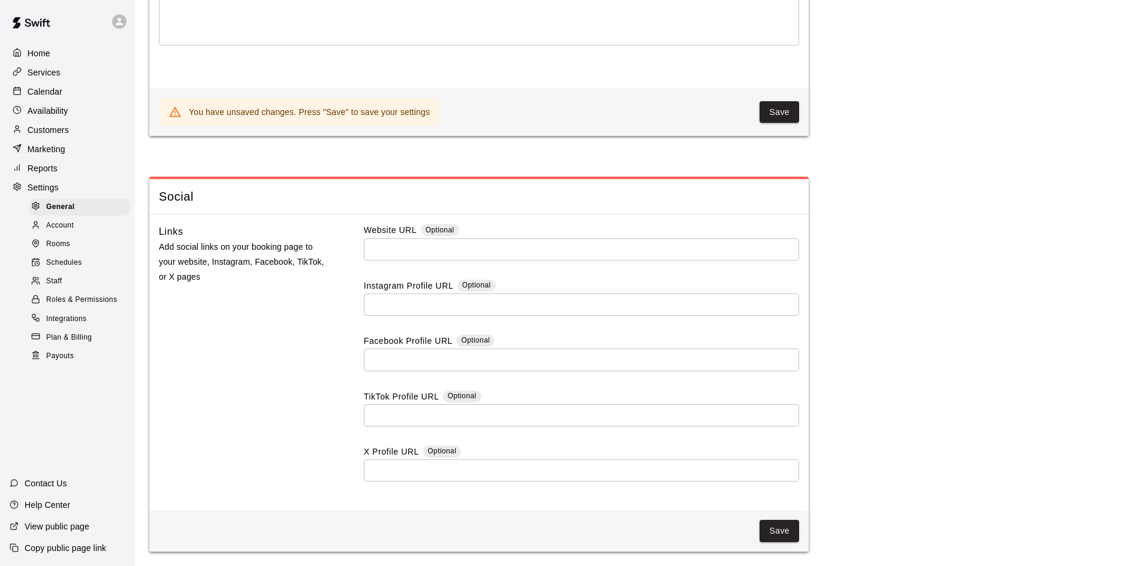
scroll to position [3104, 0]
click at [782, 114] on button "Save" at bounding box center [779, 112] width 40 height 22
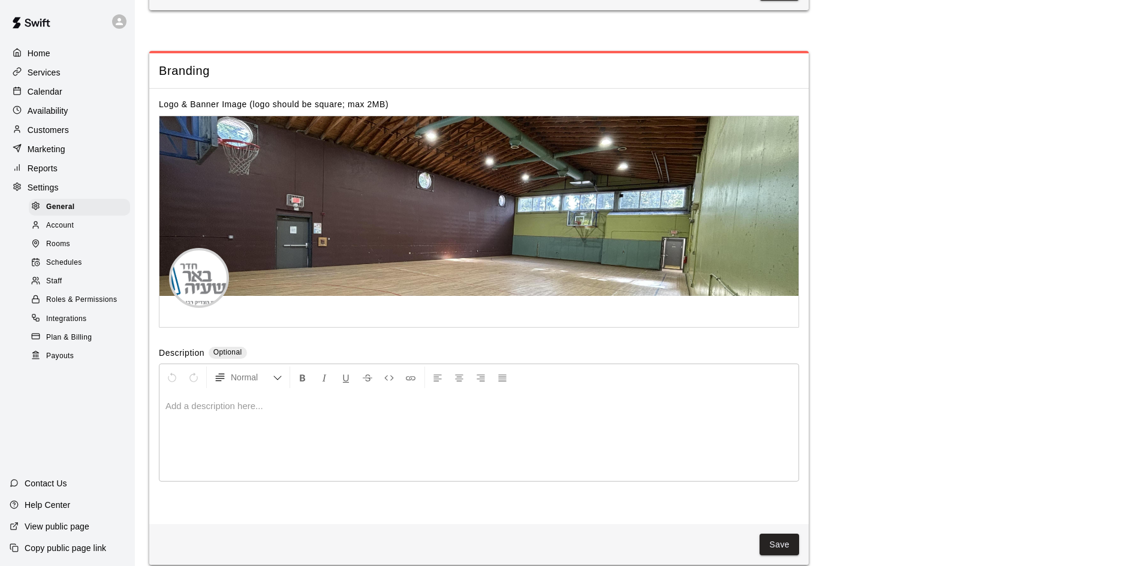
scroll to position [2617, 0]
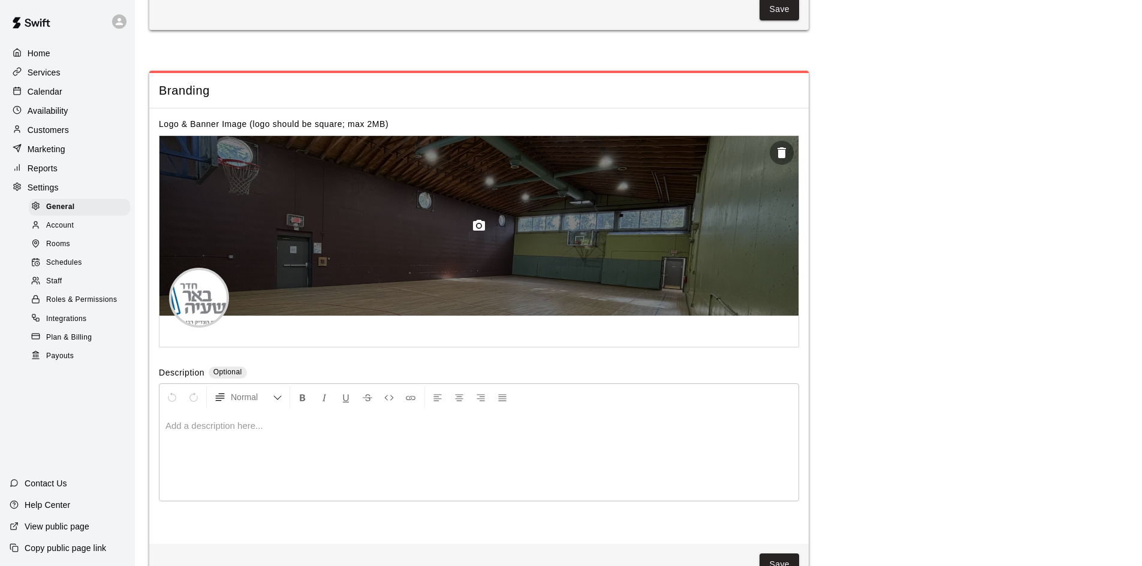
click at [478, 227] on circle "button" at bounding box center [479, 226] width 4 height 4
click at [484, 231] on icon "button" at bounding box center [479, 225] width 12 height 11
click at [787, 160] on icon "button" at bounding box center [781, 153] width 14 height 14
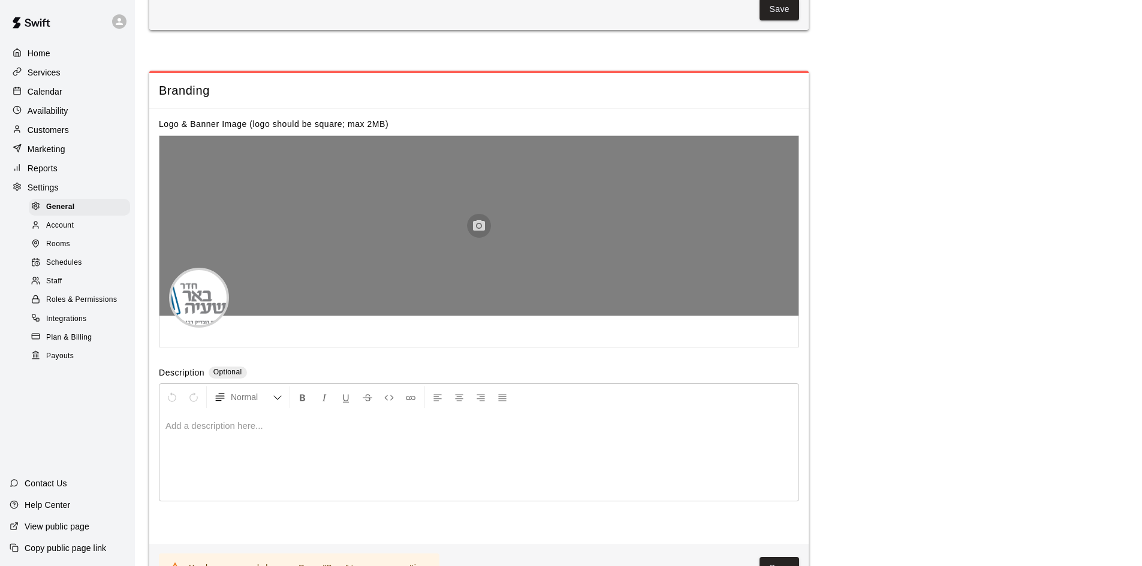
click at [481, 233] on icon "button" at bounding box center [479, 226] width 14 height 14
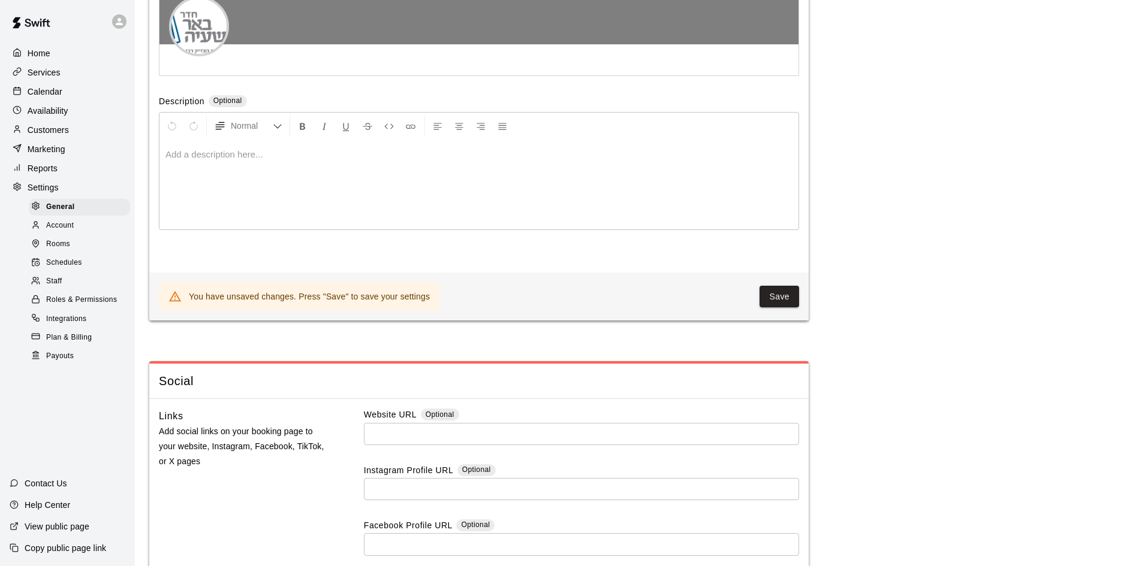
scroll to position [2944, 0]
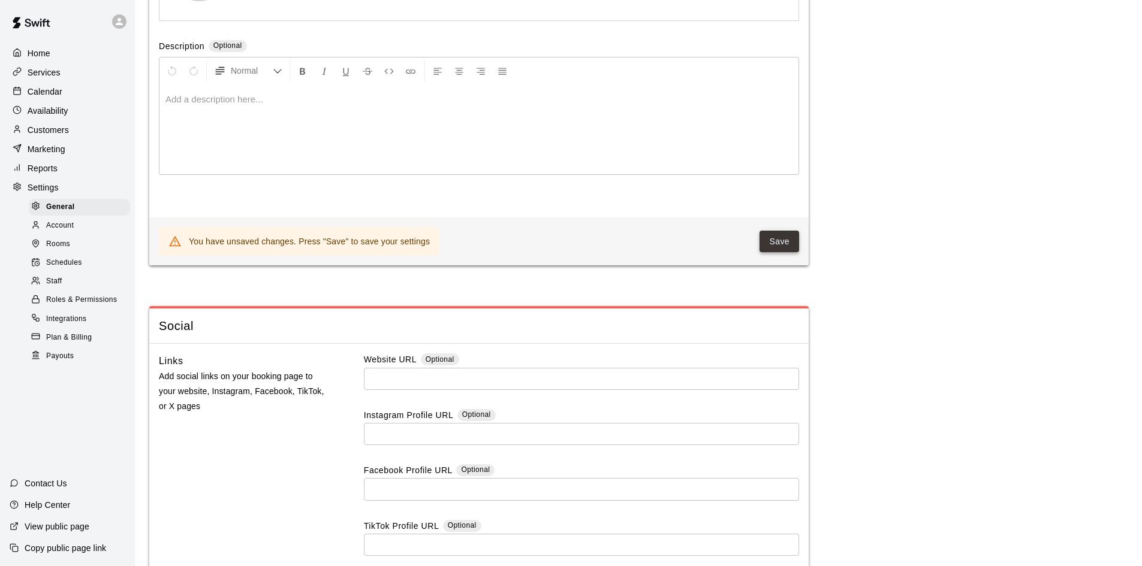
click at [785, 253] on button "Save" at bounding box center [779, 242] width 40 height 22
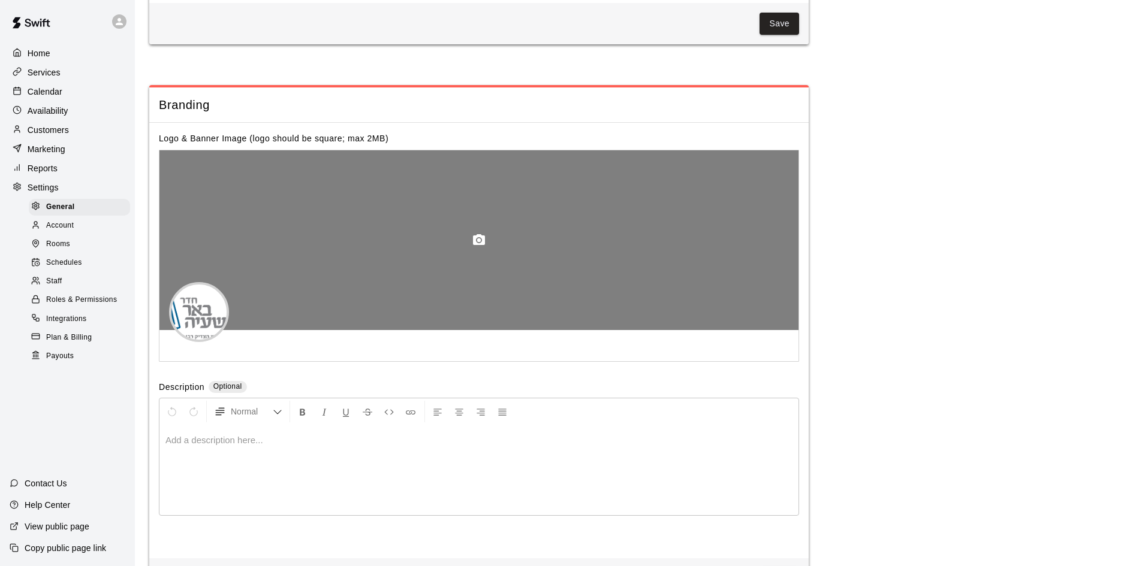
scroll to position [2624, 0]
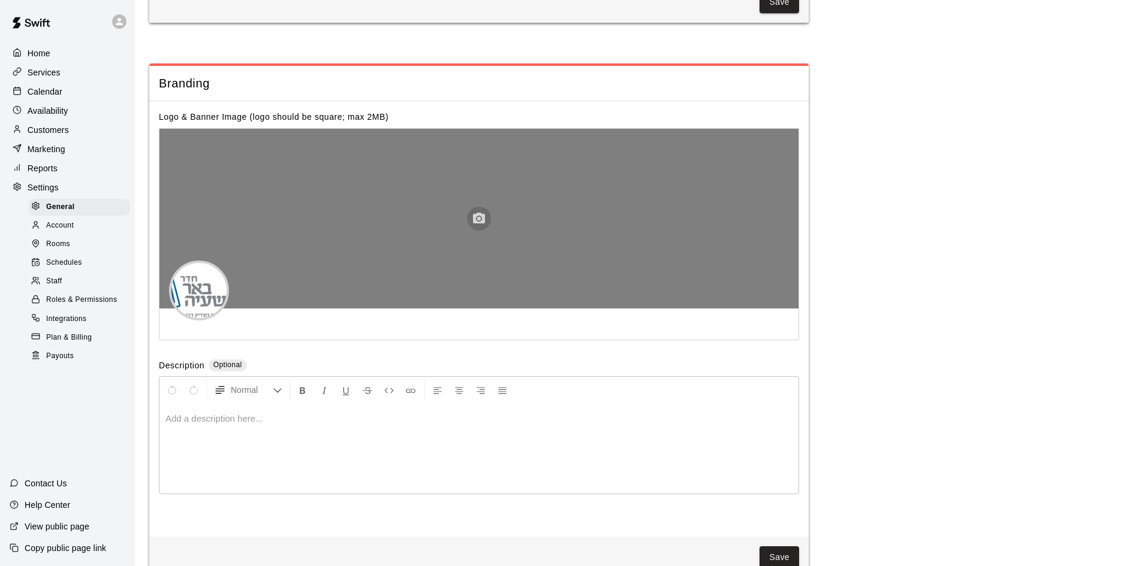
click at [488, 231] on button "button" at bounding box center [479, 219] width 24 height 24
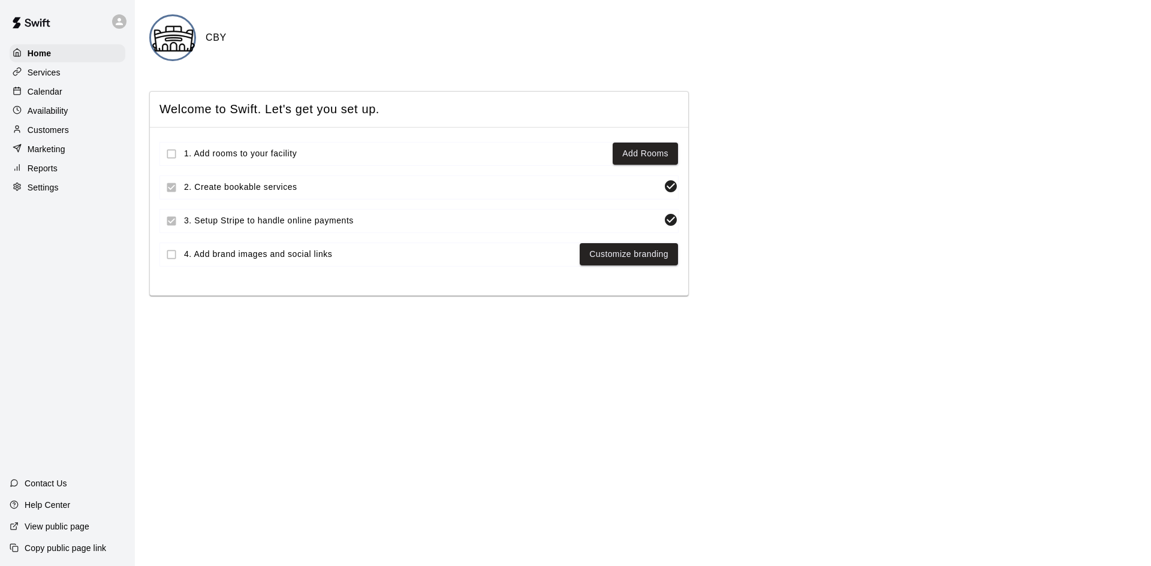
click at [58, 75] on p "Services" at bounding box center [44, 73] width 33 height 12
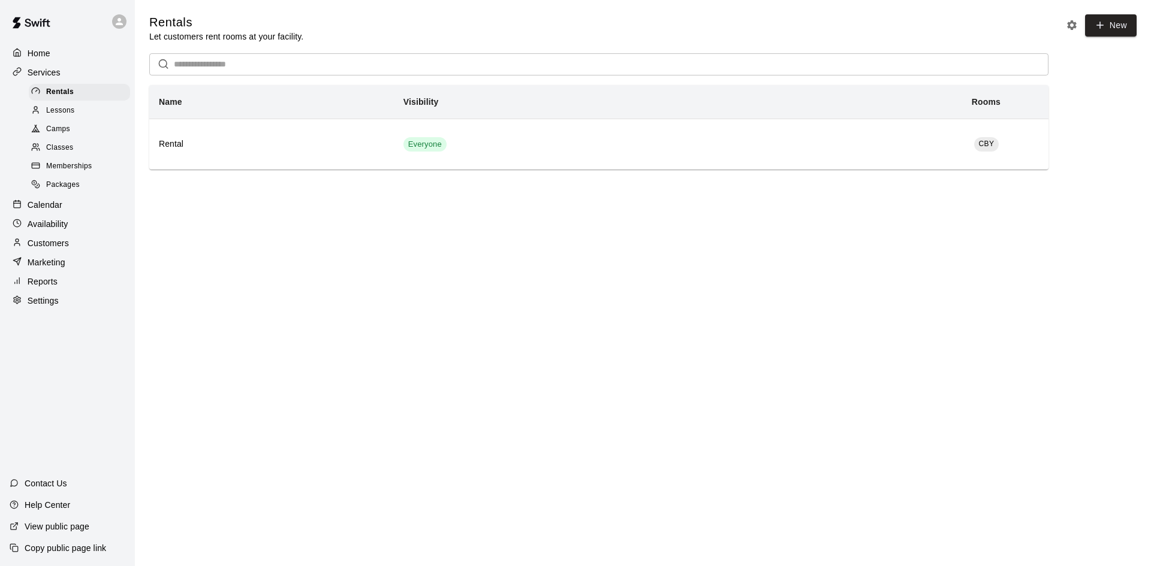
click at [58, 42] on link at bounding box center [31, 24] width 62 height 38
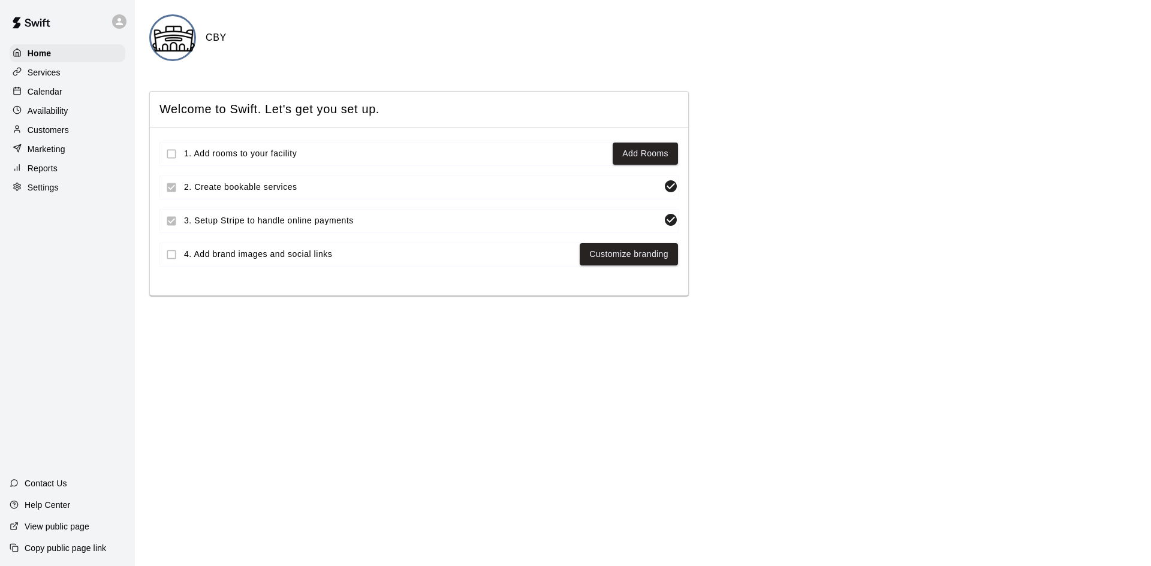
click at [170, 45] on img at bounding box center [173, 38] width 45 height 45
click at [224, 46] on div "CBY" at bounding box center [642, 37] width 987 height 47
drag, startPoint x: 215, startPoint y: 37, endPoint x: 236, endPoint y: 35, distance: 21.0
click at [236, 35] on div "CBY" at bounding box center [642, 37] width 987 height 47
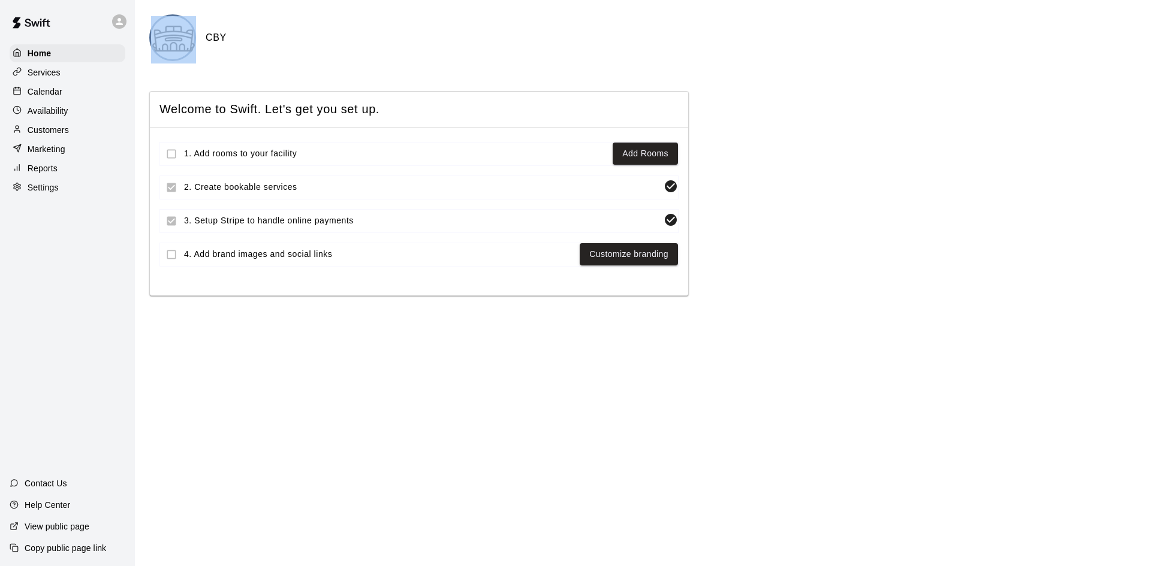
drag, startPoint x: 236, startPoint y: 35, endPoint x: 196, endPoint y: 43, distance: 40.3
click at [196, 43] on div "CBY" at bounding box center [642, 37] width 987 height 47
click at [587, 301] on html "Home Services Calendar Availability Customers Marketing Reports Settings Contac…" at bounding box center [575, 150] width 1151 height 301
click at [630, 160] on link "Add Rooms" at bounding box center [645, 153] width 46 height 15
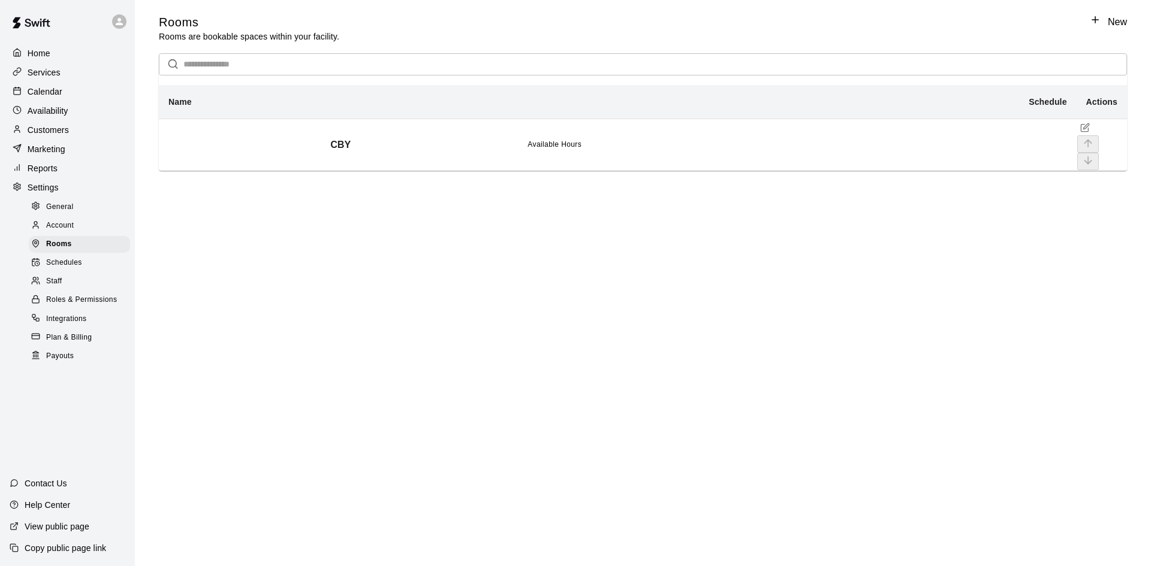
click at [217, 146] on th "CBY" at bounding box center [340, 145] width 363 height 52
click at [70, 56] on div "Home" at bounding box center [68, 53] width 116 height 18
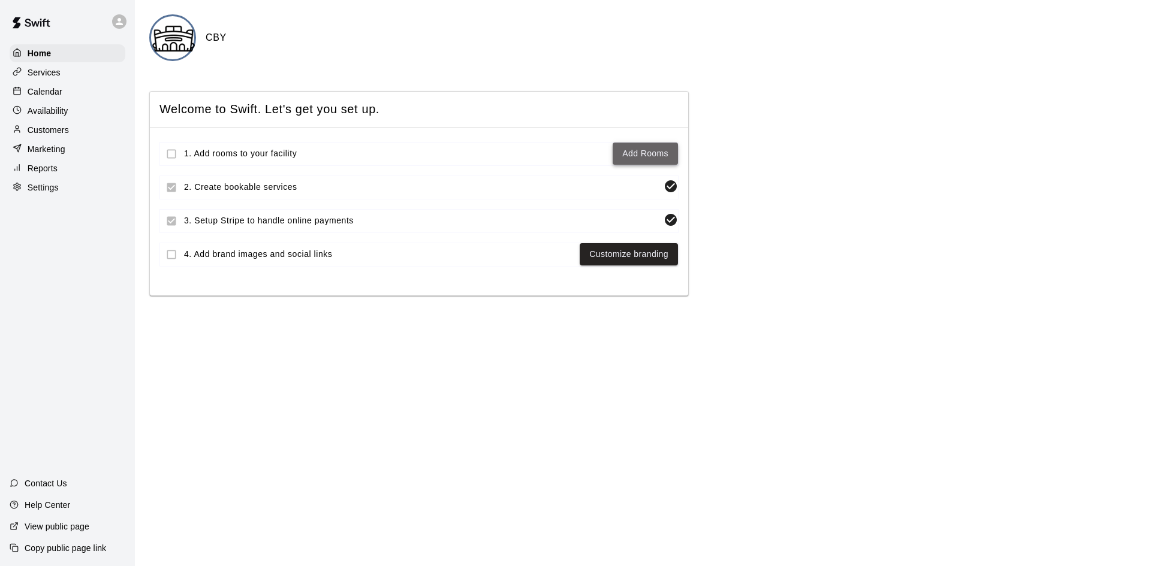
click at [659, 151] on link "Add Rooms" at bounding box center [645, 153] width 46 height 15
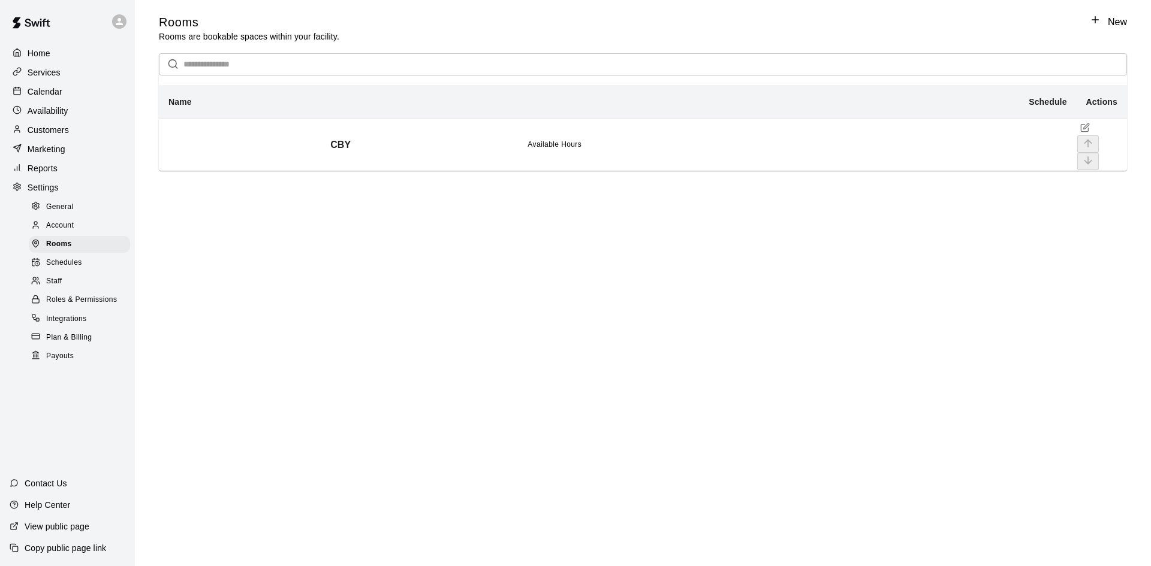
click at [234, 150] on th "CBY" at bounding box center [340, 145] width 363 height 52
click at [76, 55] on div "Home" at bounding box center [68, 53] width 116 height 18
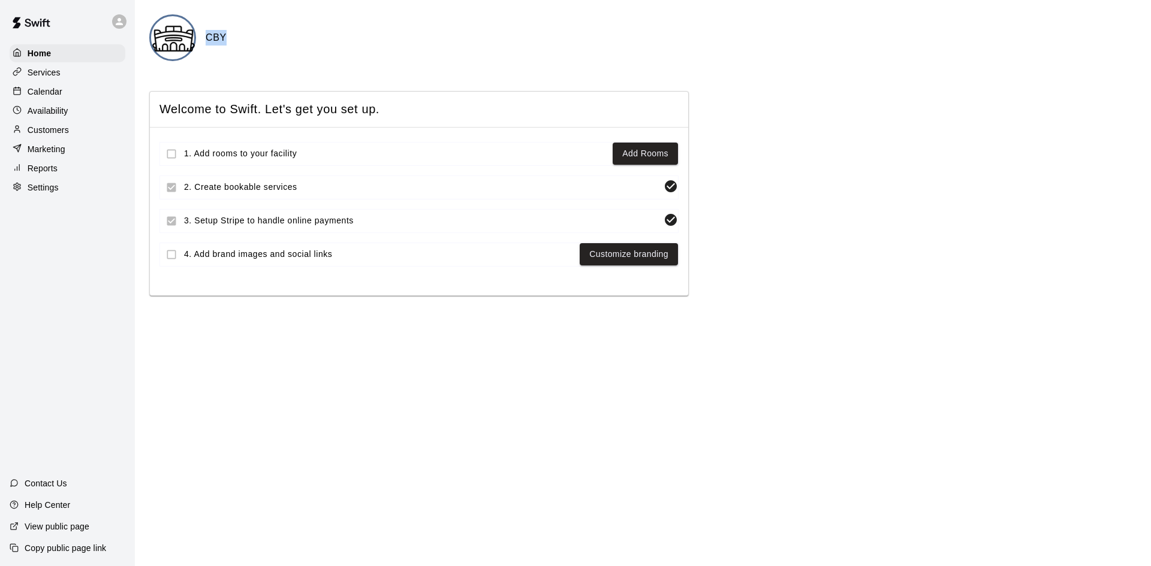
drag, startPoint x: 209, startPoint y: 38, endPoint x: 229, endPoint y: 37, distance: 19.8
click at [229, 37] on div "CBY" at bounding box center [642, 37] width 987 height 47
drag, startPoint x: 172, startPoint y: 147, endPoint x: 274, endPoint y: 166, distance: 103.6
click at [273, 166] on li "1. Add rooms to your facility Add Rooms" at bounding box center [418, 154] width 519 height 24
click at [297, 163] on li "1. Add rooms to your facility Add Rooms" at bounding box center [418, 154] width 519 height 24
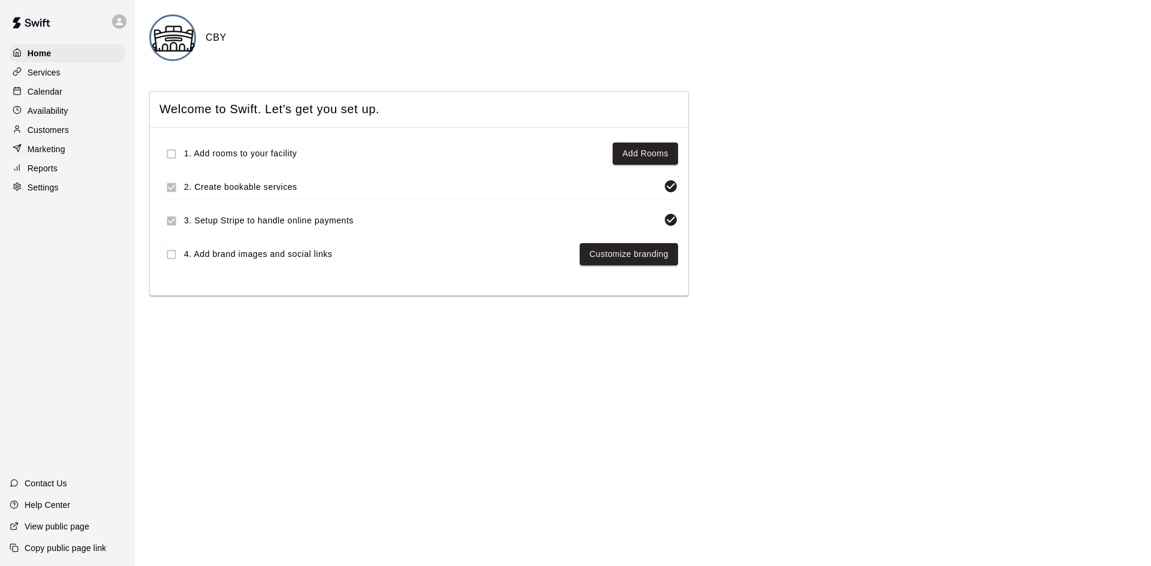
click at [297, 163] on li "1. Add rooms to your facility Add Rooms" at bounding box center [418, 154] width 519 height 24
click at [219, 162] on li "1. Add rooms to your facility Add Rooms" at bounding box center [418, 154] width 519 height 24
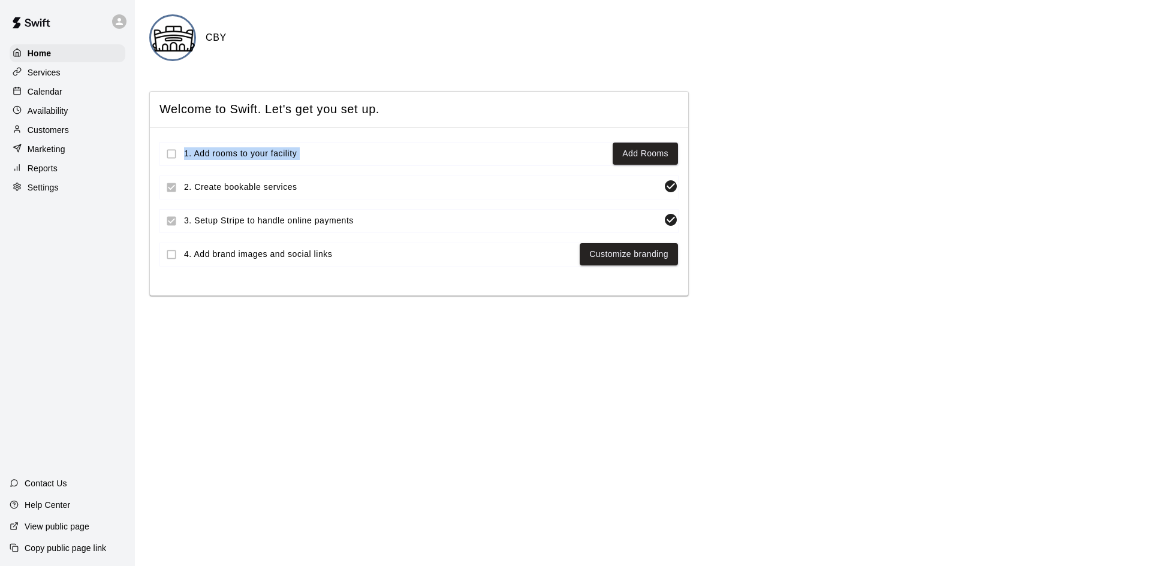
click at [284, 162] on li "1. Add rooms to your facility Add Rooms" at bounding box center [418, 154] width 519 height 24
drag, startPoint x: 318, startPoint y: 164, endPoint x: 157, endPoint y: 165, distance: 160.6
click at [157, 165] on div "1. Add rooms to your facility Add Rooms 2. Create bookable services 3. Setup St…" at bounding box center [419, 212] width 538 height 168
drag, startPoint x: 334, startPoint y: 257, endPoint x: 182, endPoint y: 255, distance: 152.8
click at [182, 255] on li "4. Add brand images and social links Customize branding" at bounding box center [418, 255] width 519 height 24
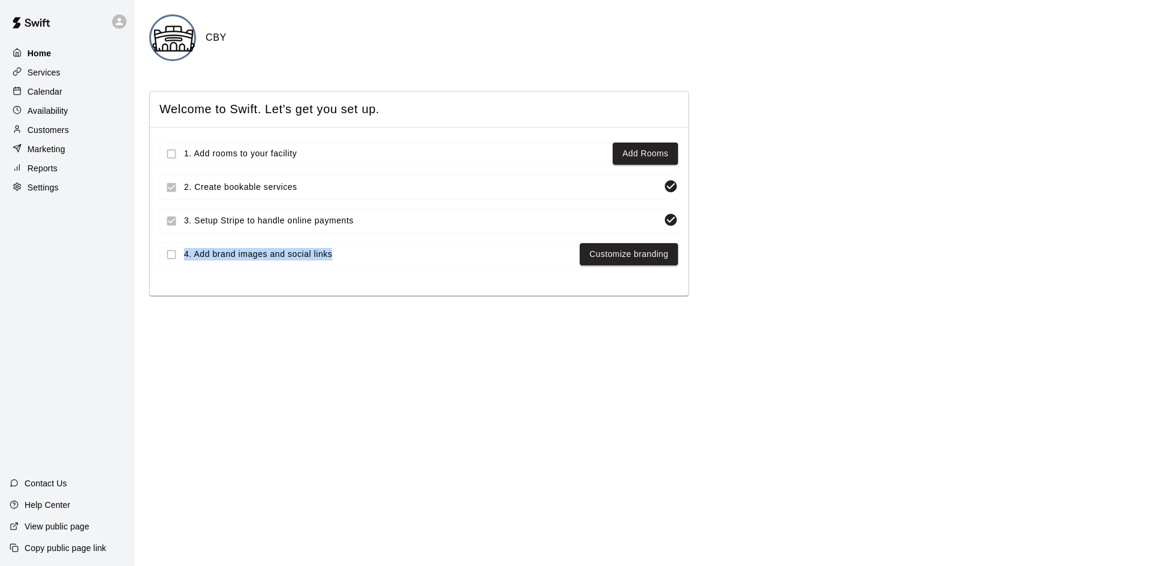
click at [88, 50] on div "Home" at bounding box center [68, 53] width 116 height 18
click at [116, 25] on icon at bounding box center [119, 21] width 7 height 7
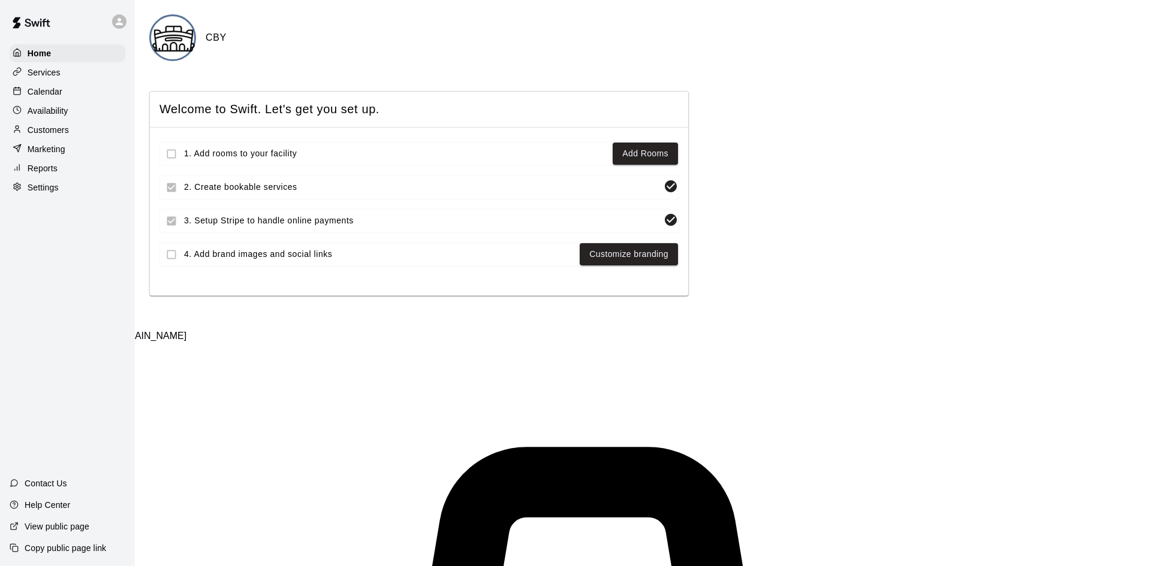
click at [117, 310] on div at bounding box center [575, 310] width 1151 height 0
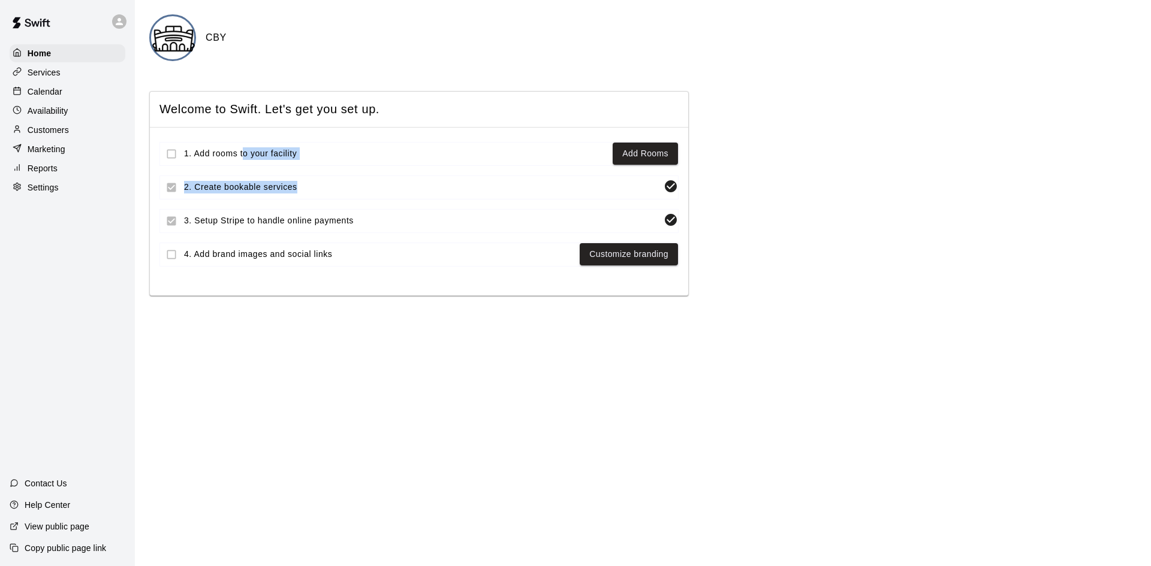
drag, startPoint x: 243, startPoint y: 164, endPoint x: 347, endPoint y: 174, distance: 104.8
click at [339, 177] on ul "1. Add rooms to your facility Add Rooms 2. Create bookable services 3. Setup St…" at bounding box center [418, 209] width 519 height 144
click at [356, 174] on ul "1. Add rooms to your facility Add Rooms 2. Create bookable services 3. Setup St…" at bounding box center [418, 209] width 519 height 144
drag, startPoint x: 158, startPoint y: 191, endPoint x: 279, endPoint y: 195, distance: 121.1
click at [279, 195] on div "1. Add rooms to your facility Add Rooms 2. Create bookable services 3. Setup St…" at bounding box center [419, 212] width 538 height 168
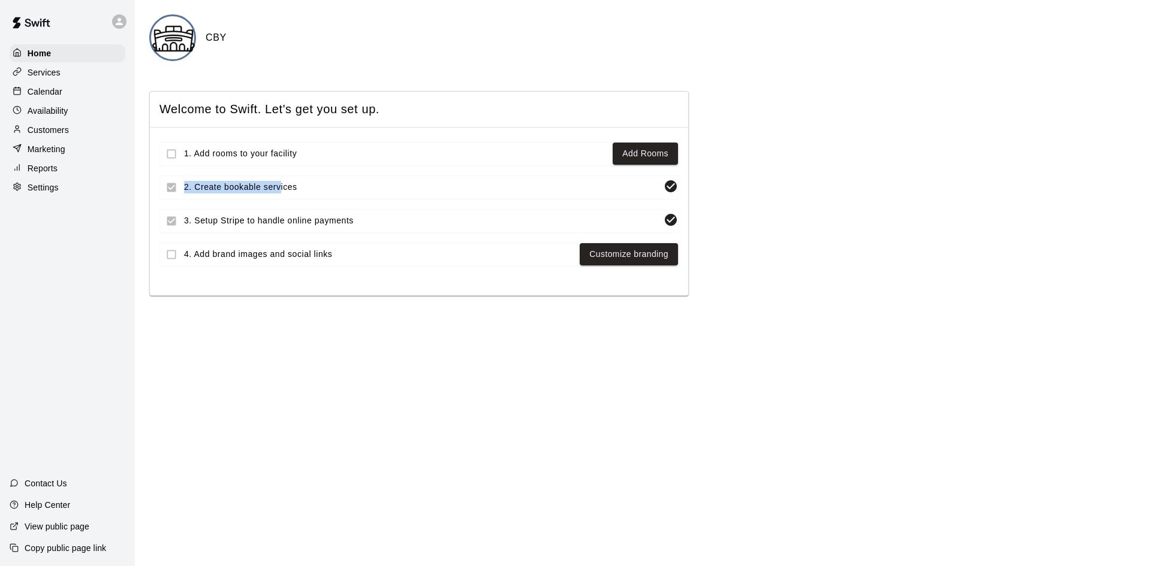
click at [279, 194] on span "2. Create bookable services" at bounding box center [421, 187] width 475 height 13
drag, startPoint x: 80, startPoint y: 554, endPoint x: 44, endPoint y: 558, distance: 36.1
click at [44, 558] on div "Copy public page link" at bounding box center [67, 549] width 135 height 22
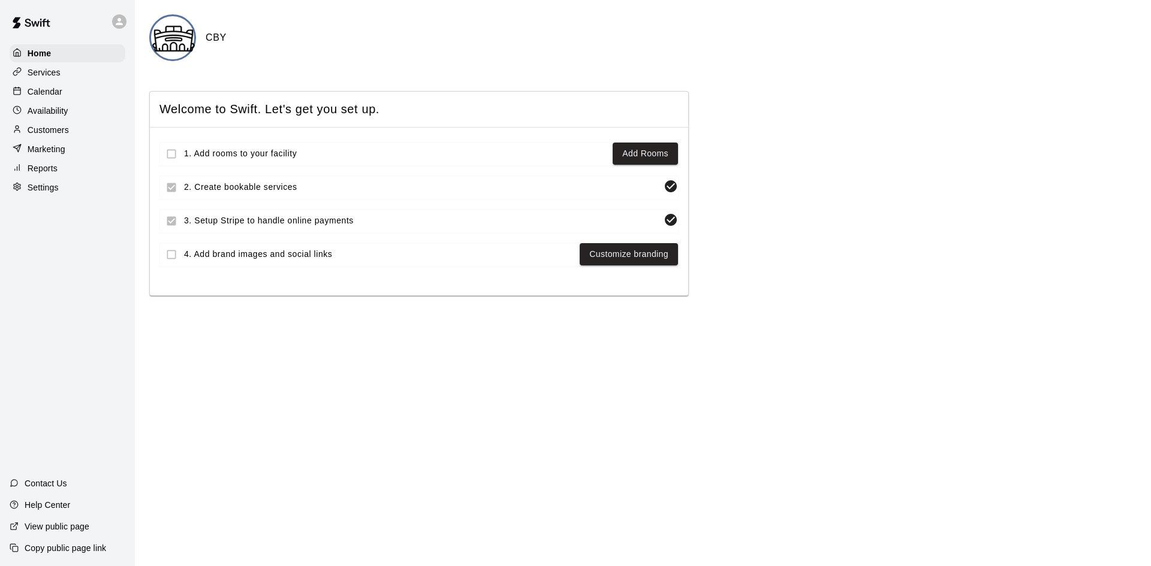
click at [188, 169] on ul "1. Add rooms to your facility Add Rooms 2. Create bookable services 3. Setup St…" at bounding box center [418, 209] width 519 height 144
click at [176, 146] on div at bounding box center [177, 154] width 34 height 23
click at [86, 548] on p "Copy public page link" at bounding box center [66, 548] width 82 height 12
click at [177, 40] on img at bounding box center [173, 38] width 45 height 45
click at [79, 74] on div "Services" at bounding box center [68, 73] width 116 height 18
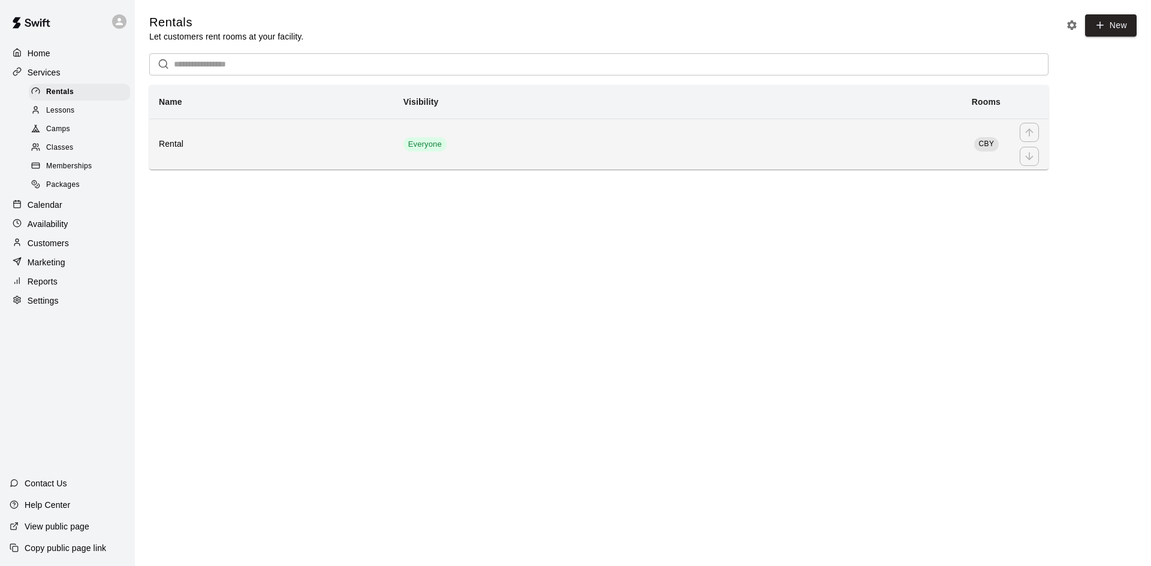
click at [224, 145] on h6 "Rental" at bounding box center [271, 144] width 225 height 13
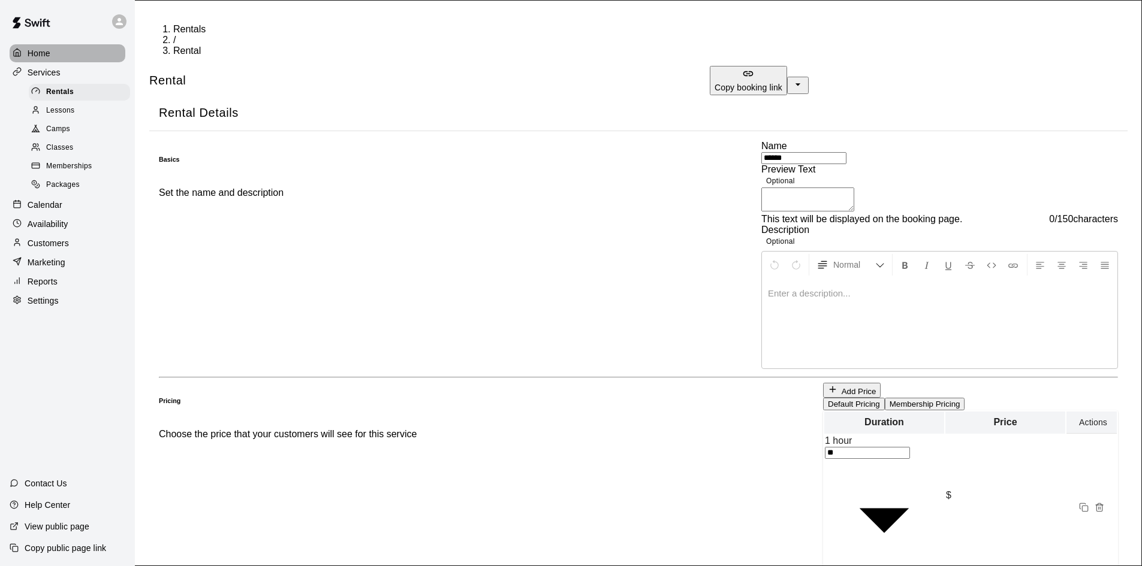
click at [65, 44] on div "Home" at bounding box center [68, 53] width 116 height 18
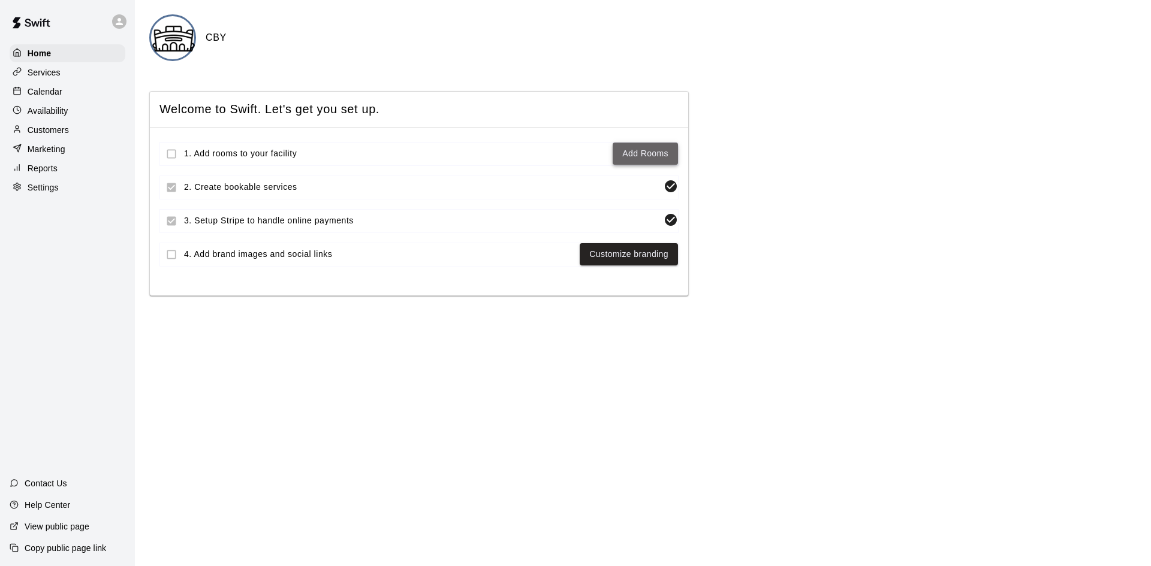
click at [652, 152] on link "Add Rooms" at bounding box center [645, 153] width 46 height 15
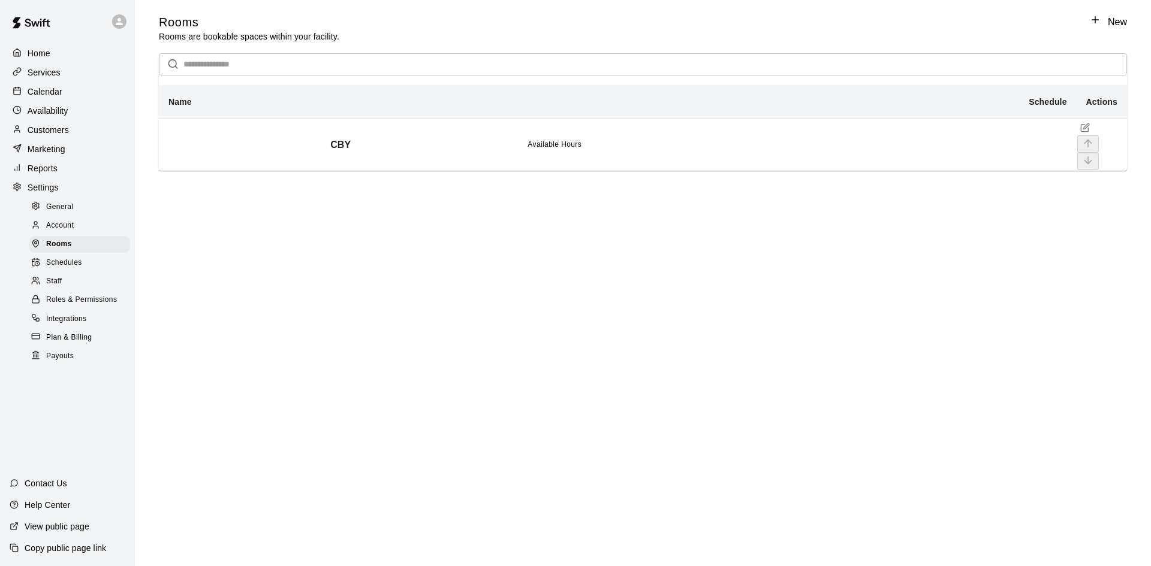
click at [1080, 132] on icon "simple table" at bounding box center [1085, 128] width 10 height 10
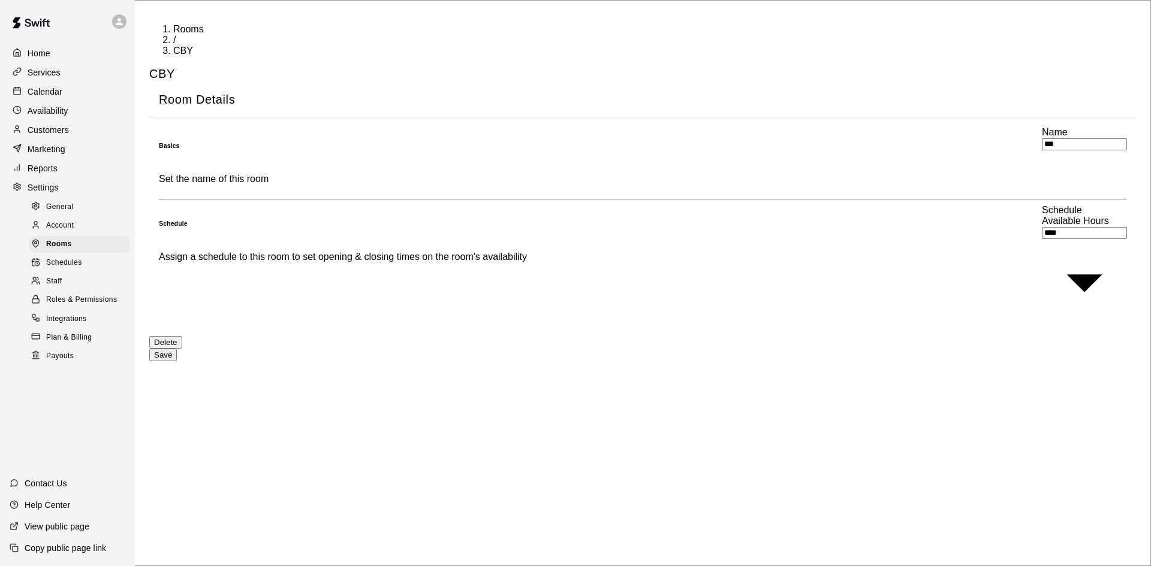
click at [1042, 147] on input "***" at bounding box center [1084, 144] width 85 height 12
type input "*******"
click at [770, 209] on body "Home Services Calendar Availability Customers Marketing Reports Settings Genera…" at bounding box center [575, 193] width 1151 height 387
click at [537, 376] on li "Available Hours" at bounding box center [587, 381] width 1127 height 11
click at [800, 336] on div "Delete Save" at bounding box center [642, 348] width 987 height 25
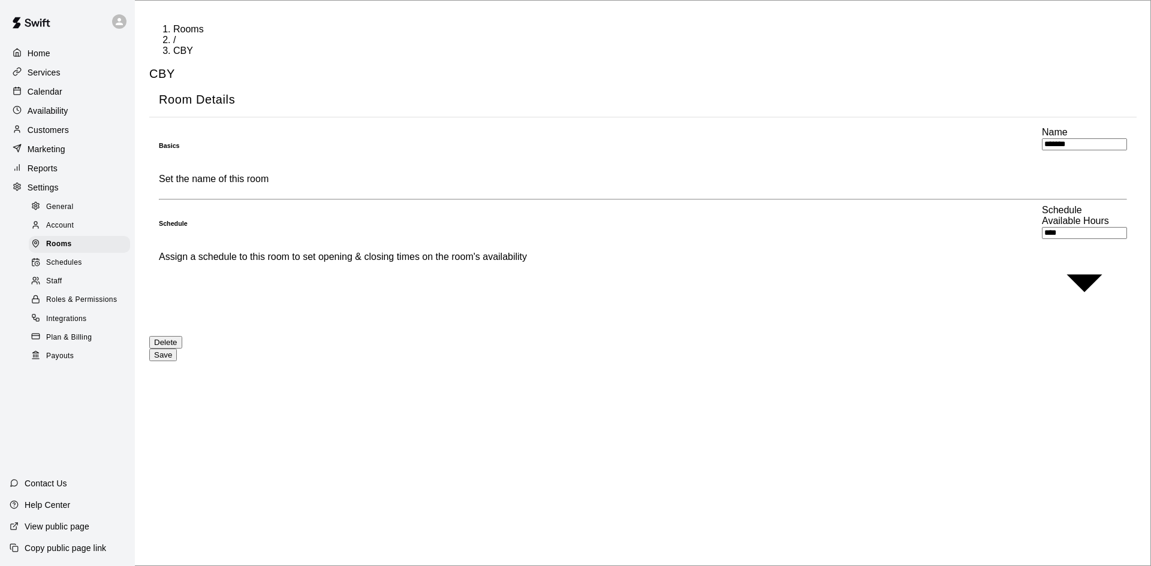
click at [177, 349] on button "Save" at bounding box center [163, 355] width 28 height 13
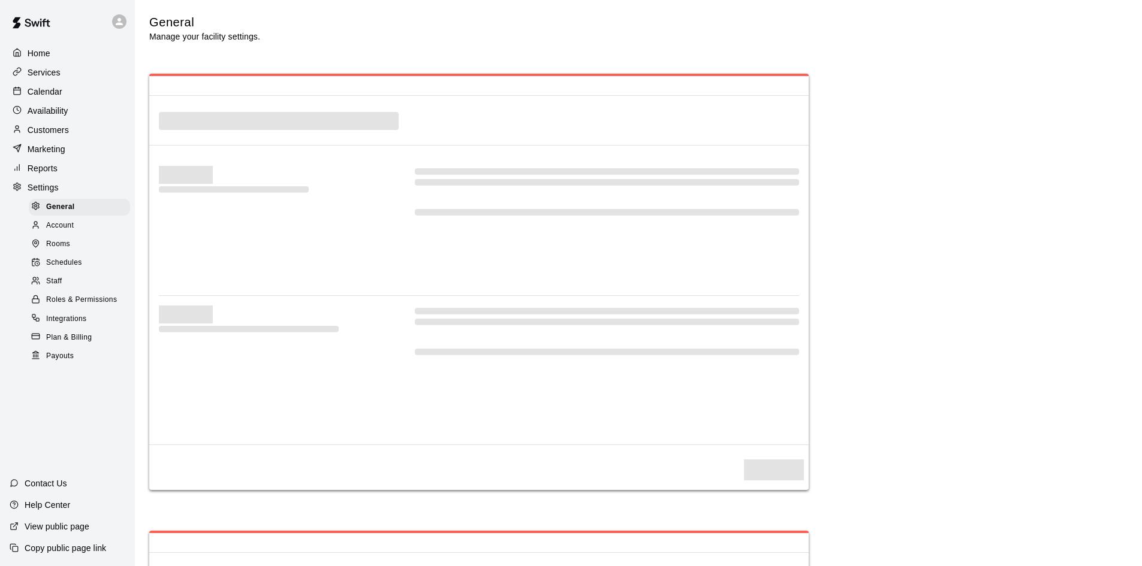
select select "**"
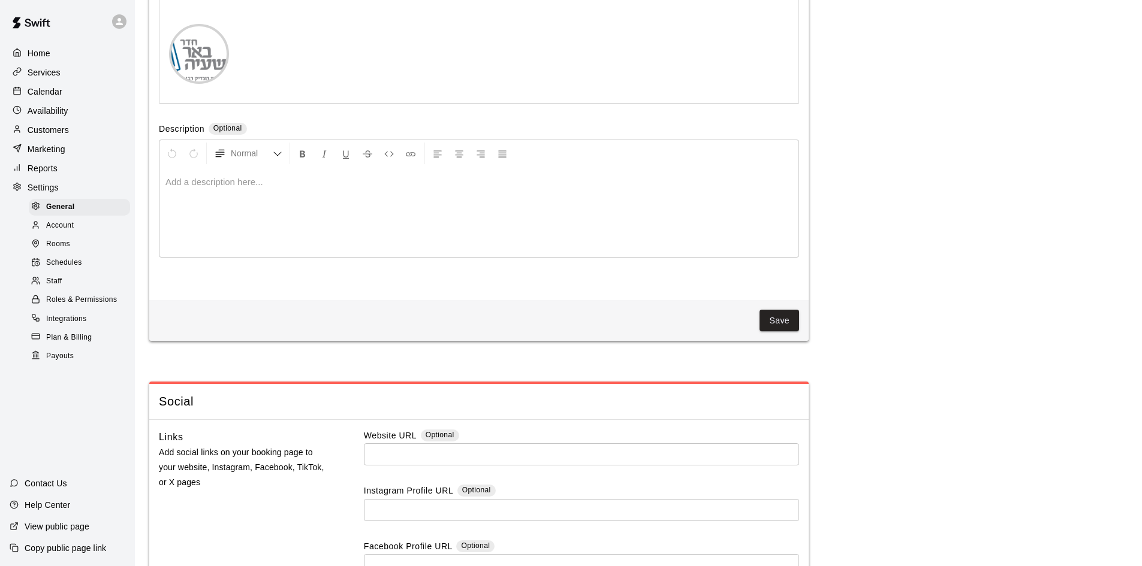
scroll to position [2617, 0]
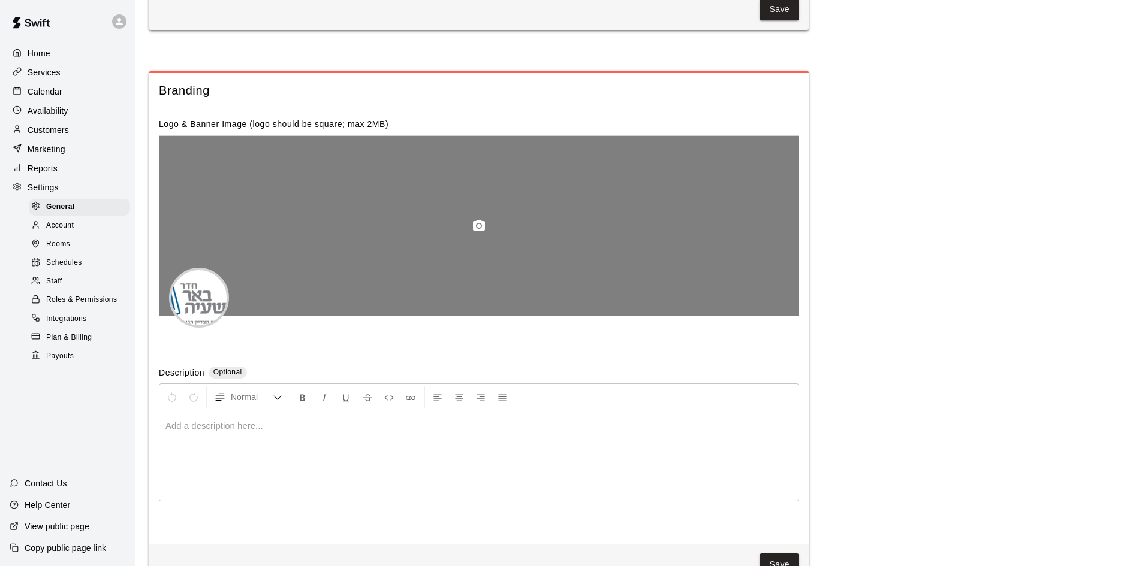
click at [481, 231] on icon "button" at bounding box center [479, 225] width 12 height 11
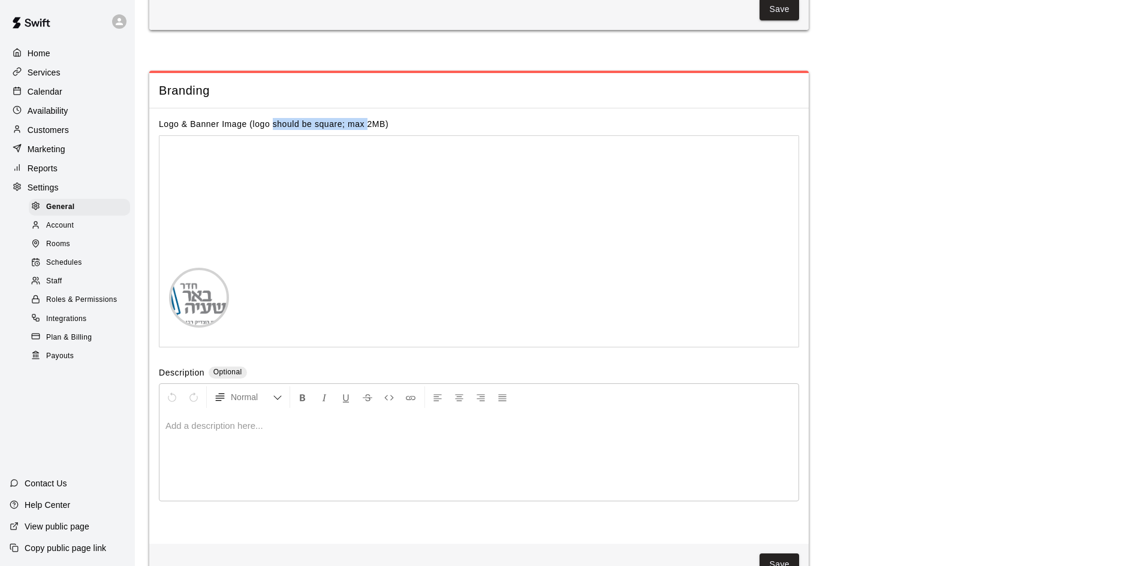
drag, startPoint x: 272, startPoint y: 149, endPoint x: 385, endPoint y: 145, distance: 113.3
click at [383, 129] on label "Logo & Banner Image (logo should be square; max 2MB)" at bounding box center [274, 124] width 230 height 10
click at [402, 130] on div "Logo & Banner Image (logo should be square; max 2MB)" at bounding box center [479, 124] width 640 height 12
drag, startPoint x: 389, startPoint y: 147, endPoint x: 147, endPoint y: 153, distance: 242.2
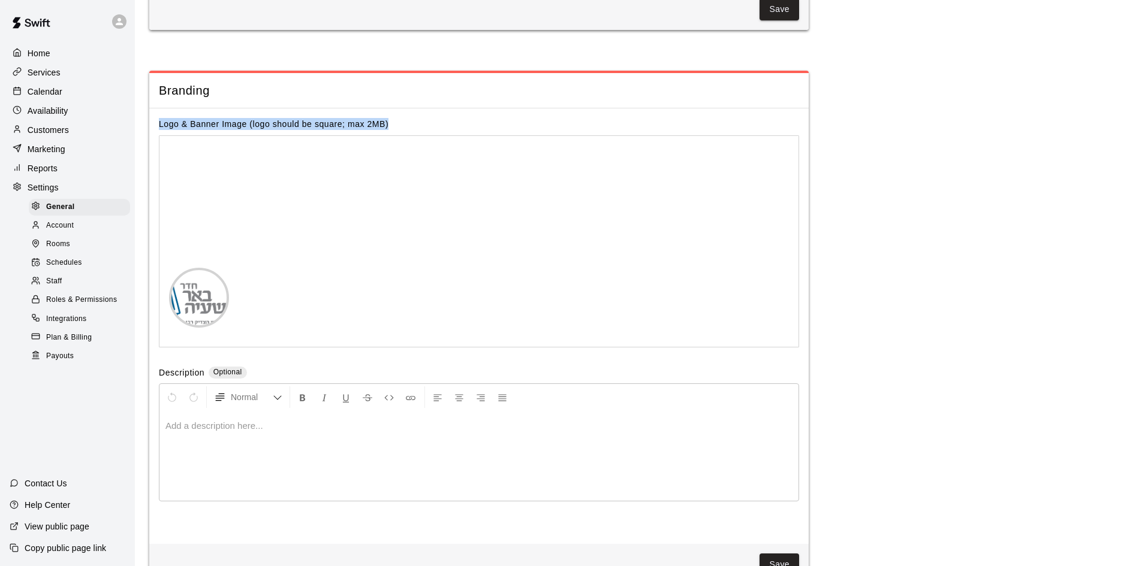
click at [300, 129] on label "Logo & Banner Image (logo should be square; max 2MB)" at bounding box center [274, 124] width 230 height 10
click at [370, 137] on div "Logo & Banner Image (logo should be square; max 2MB) Description Optional Norma…" at bounding box center [478, 325] width 659 height 435
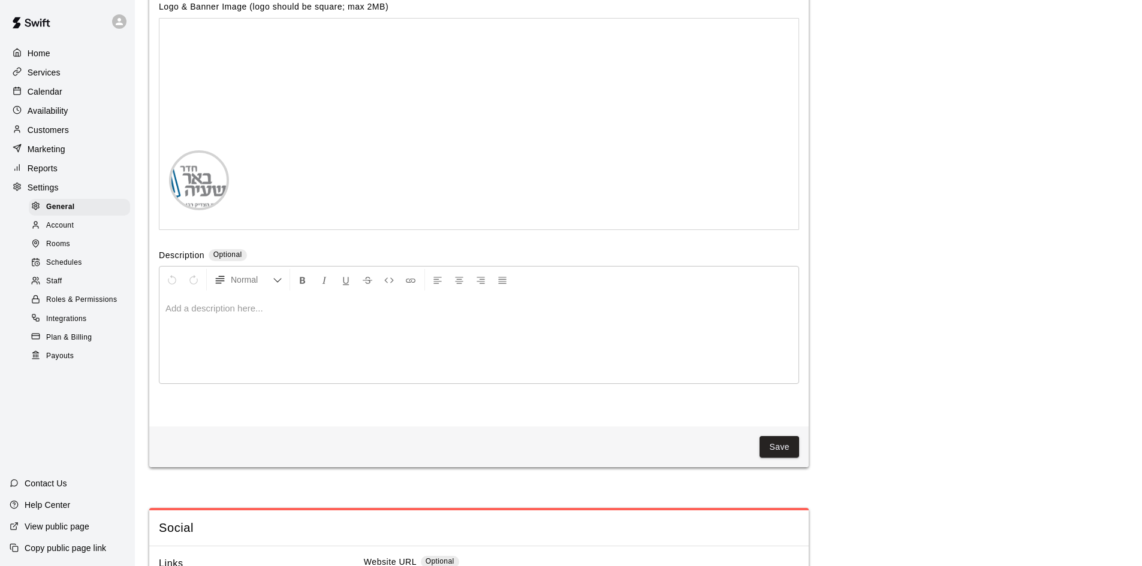
scroll to position [2777, 0]
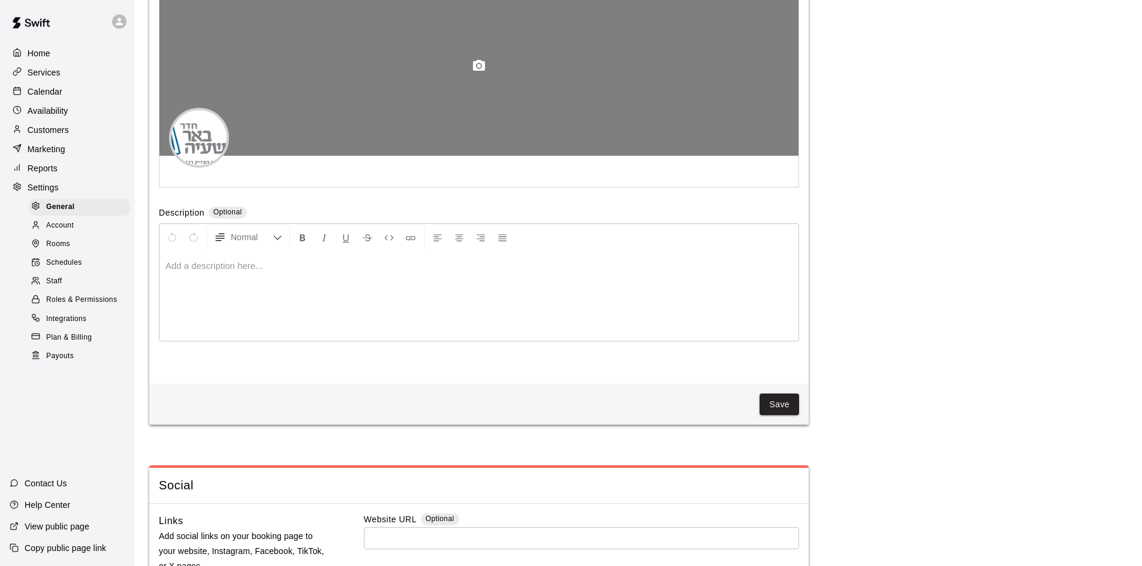
click at [478, 67] on circle "button" at bounding box center [479, 66] width 4 height 4
click at [481, 73] on icon "button" at bounding box center [479, 66] width 14 height 14
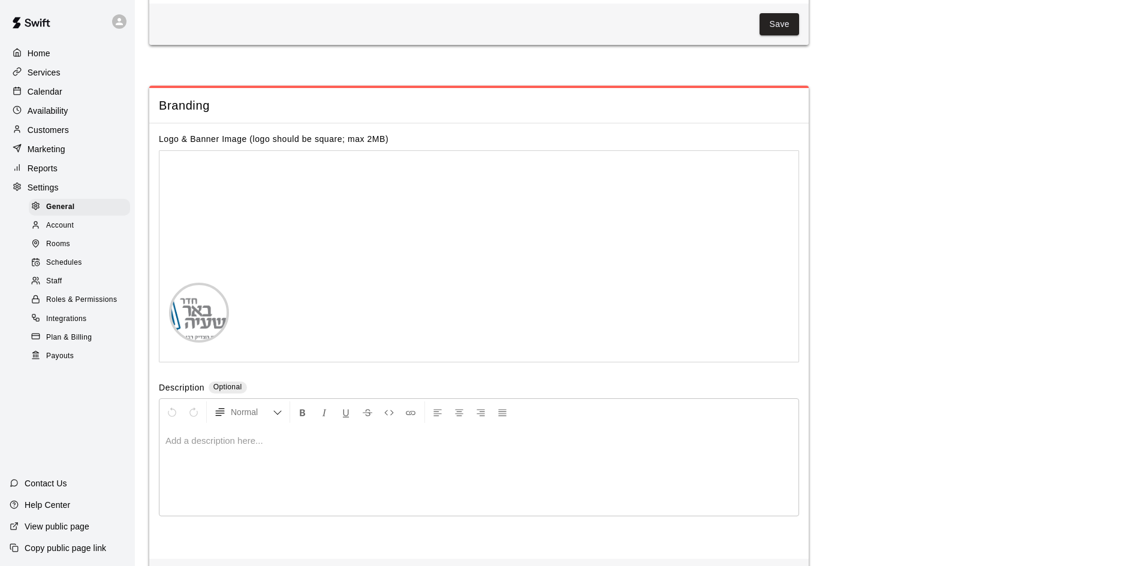
scroll to position [2617, 0]
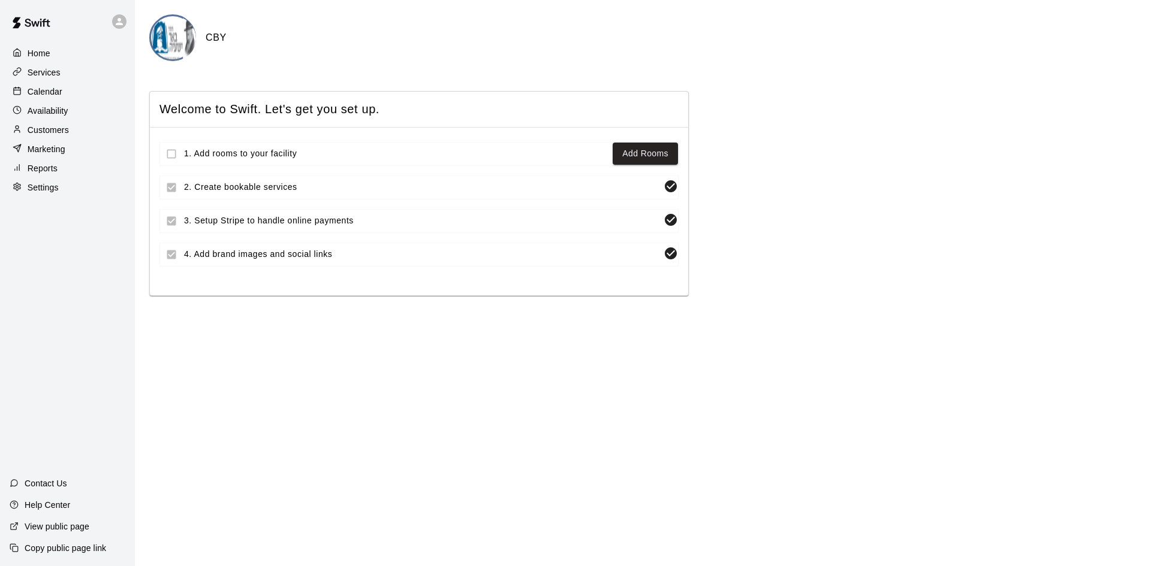
click at [85, 204] on div "Home Services Calendar Availability Customers Marketing Reports Settings Contac…" at bounding box center [67, 283] width 135 height 566
click at [58, 188] on p "Settings" at bounding box center [43, 188] width 31 height 12
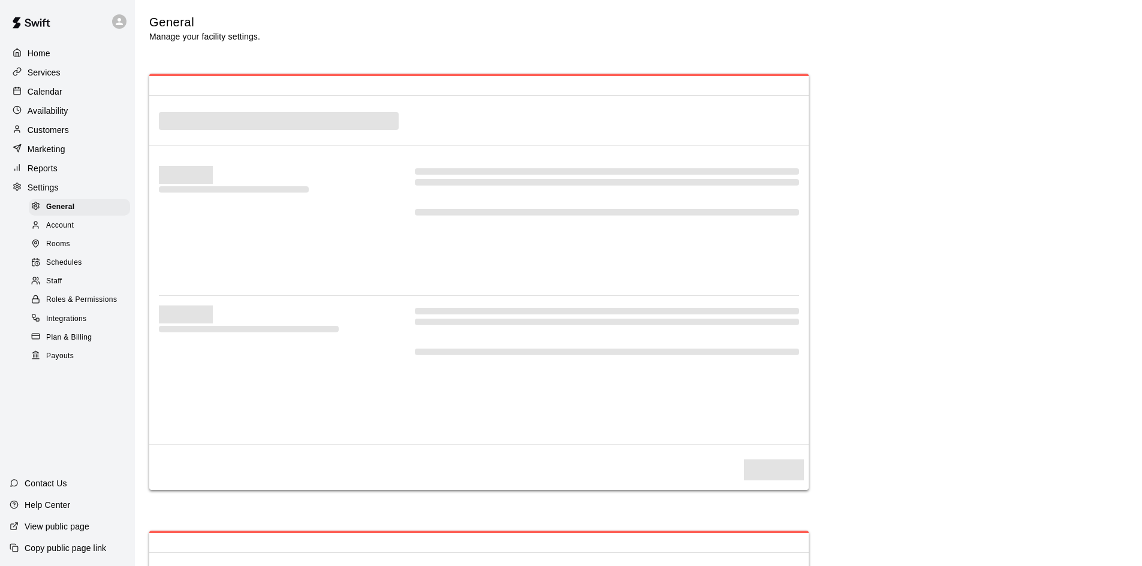
select select "**"
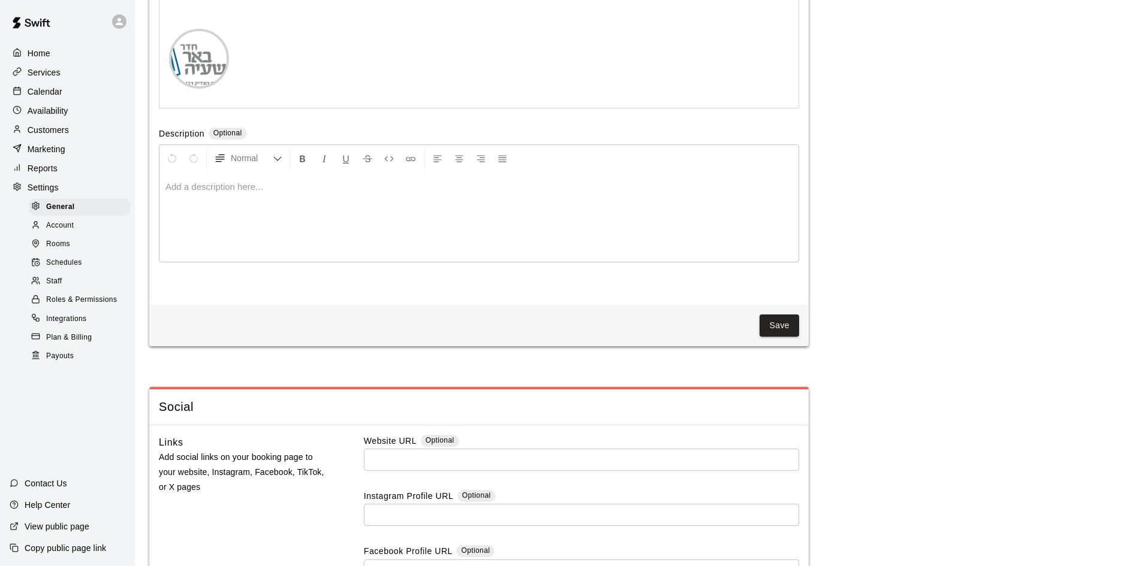
scroll to position [2397, 0]
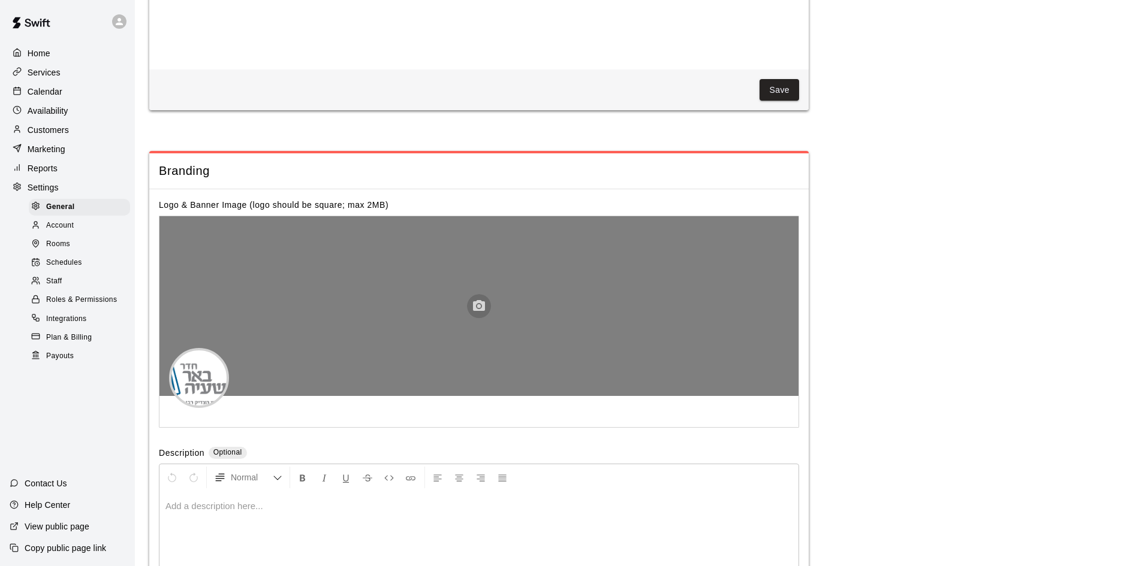
click at [482, 311] on icon "button" at bounding box center [479, 305] width 12 height 11
click at [479, 318] on button "button" at bounding box center [479, 306] width 24 height 24
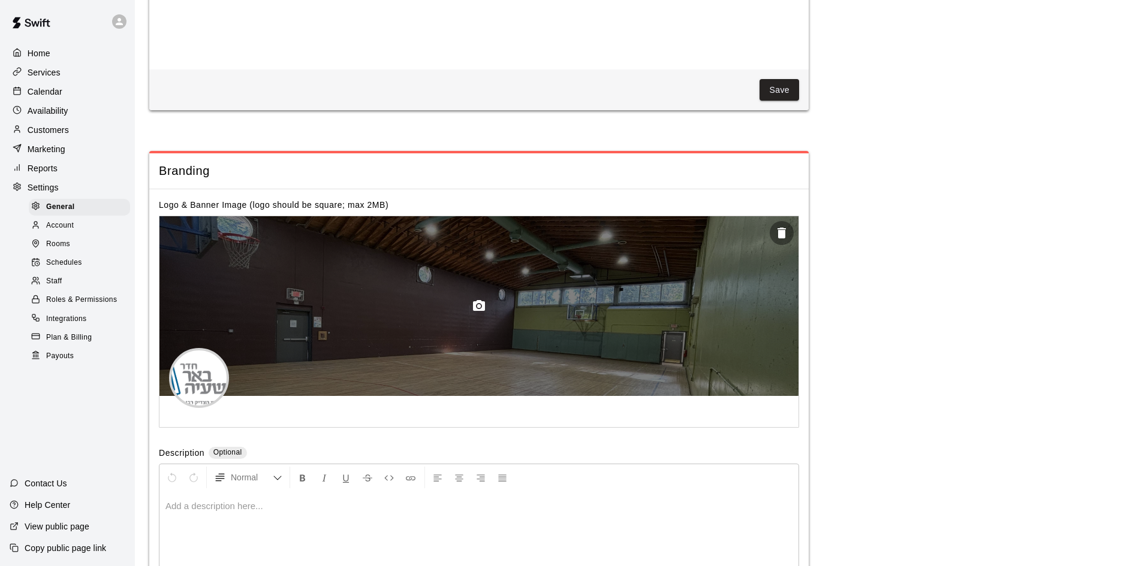
click at [472, 313] on icon "button" at bounding box center [479, 306] width 14 height 14
click at [469, 318] on button "button" at bounding box center [479, 306] width 24 height 24
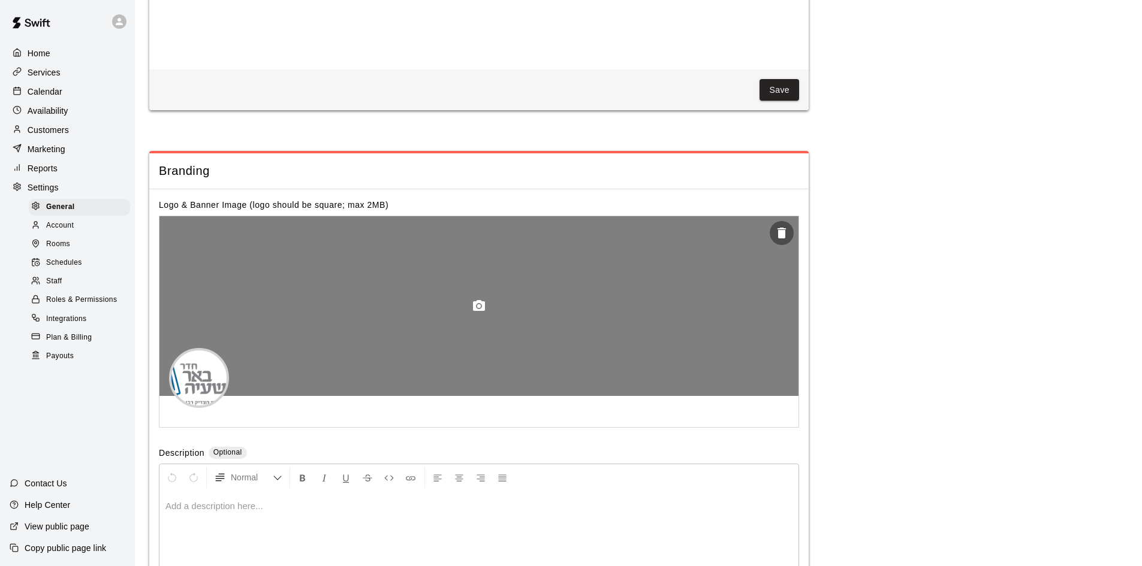
click at [487, 318] on button "button" at bounding box center [479, 306] width 24 height 24
click at [477, 313] on icon "button" at bounding box center [479, 306] width 14 height 14
click at [505, 342] on div at bounding box center [478, 306] width 639 height 180
click at [481, 311] on icon "button" at bounding box center [479, 305] width 12 height 11
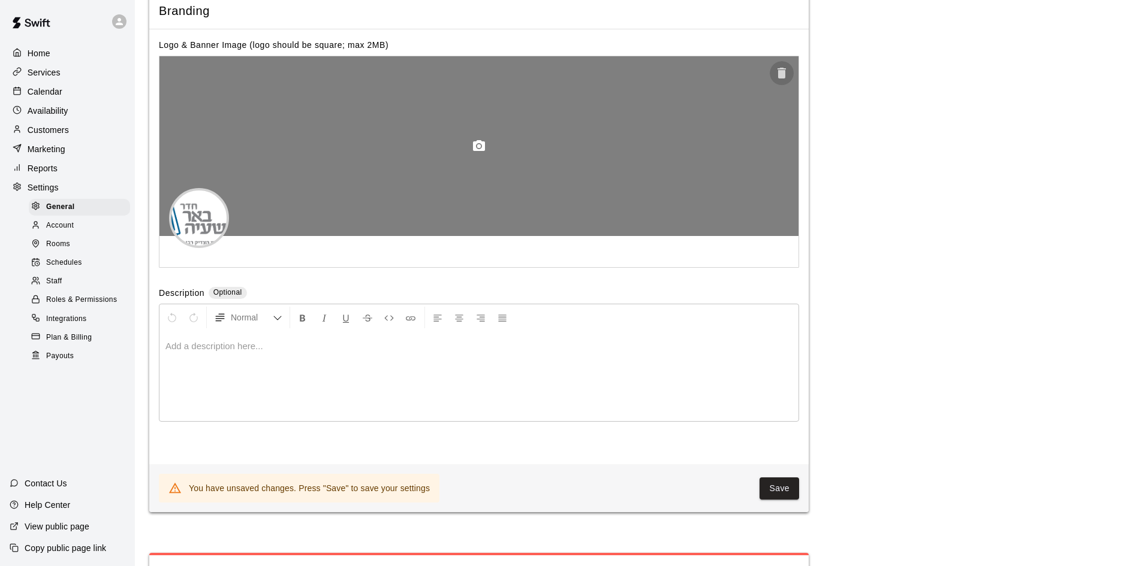
click at [777, 80] on icon "button" at bounding box center [781, 73] width 14 height 14
click at [478, 153] on icon "button" at bounding box center [479, 146] width 14 height 14
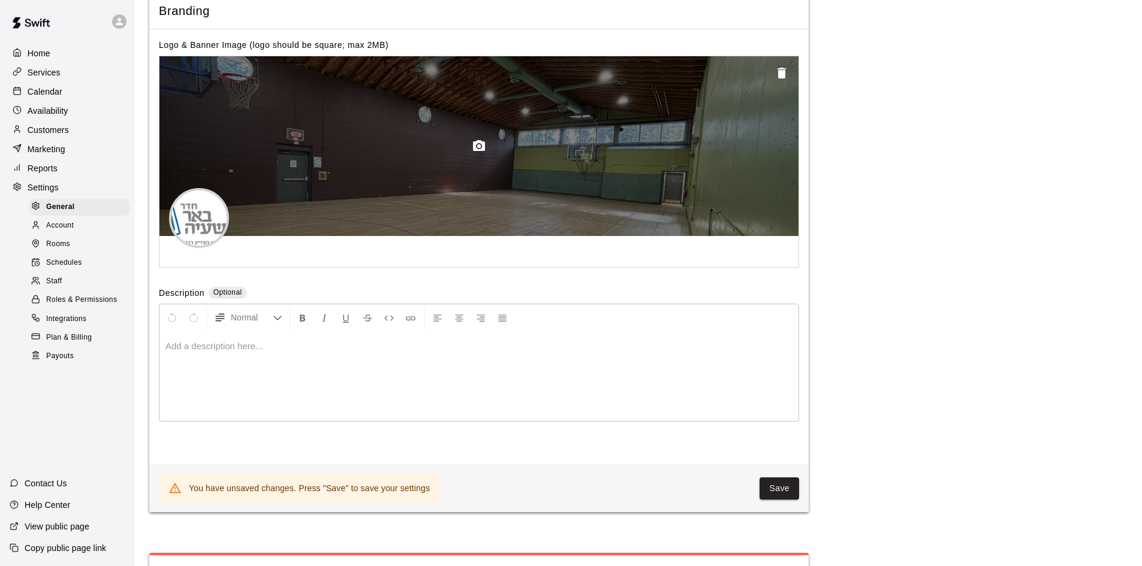
click at [780, 79] on icon "button" at bounding box center [781, 73] width 8 height 11
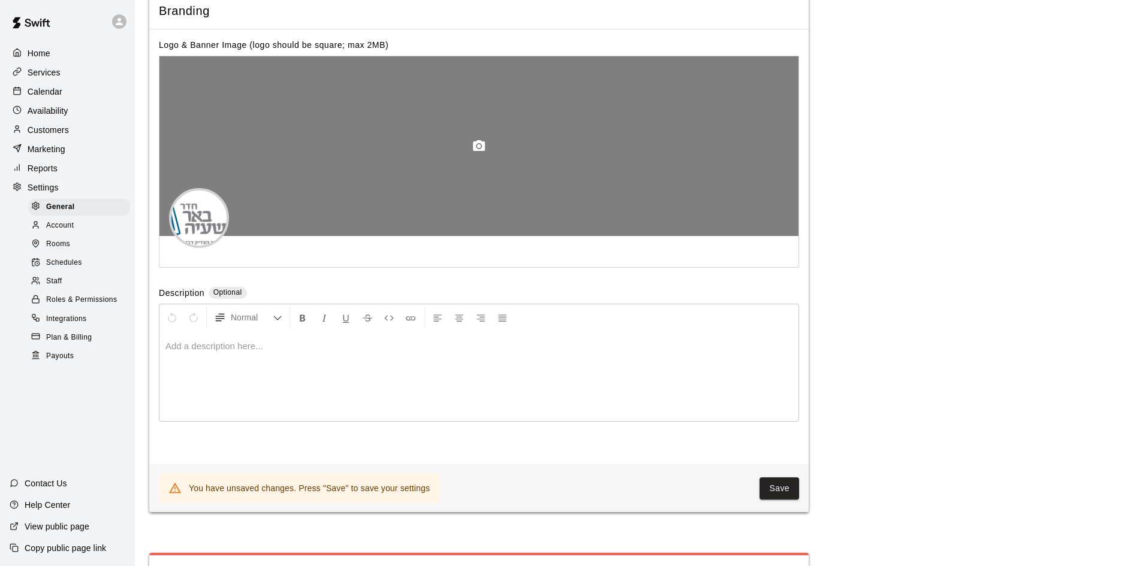
click at [482, 151] on icon "button" at bounding box center [479, 145] width 12 height 11
click at [484, 151] on icon "button" at bounding box center [479, 145] width 12 height 11
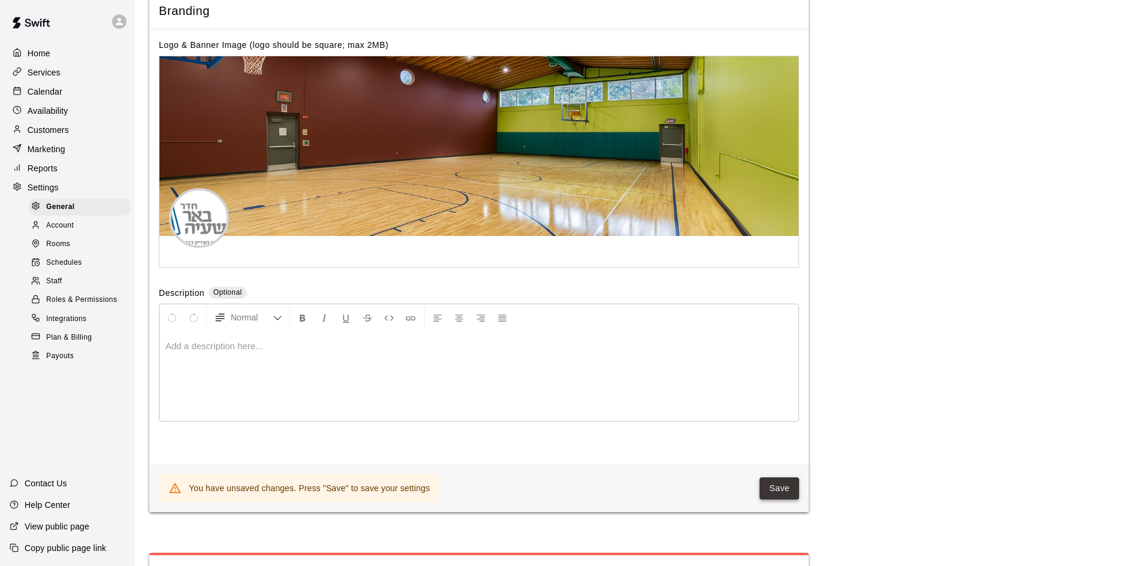
click at [780, 500] on button "Save" at bounding box center [779, 489] width 40 height 22
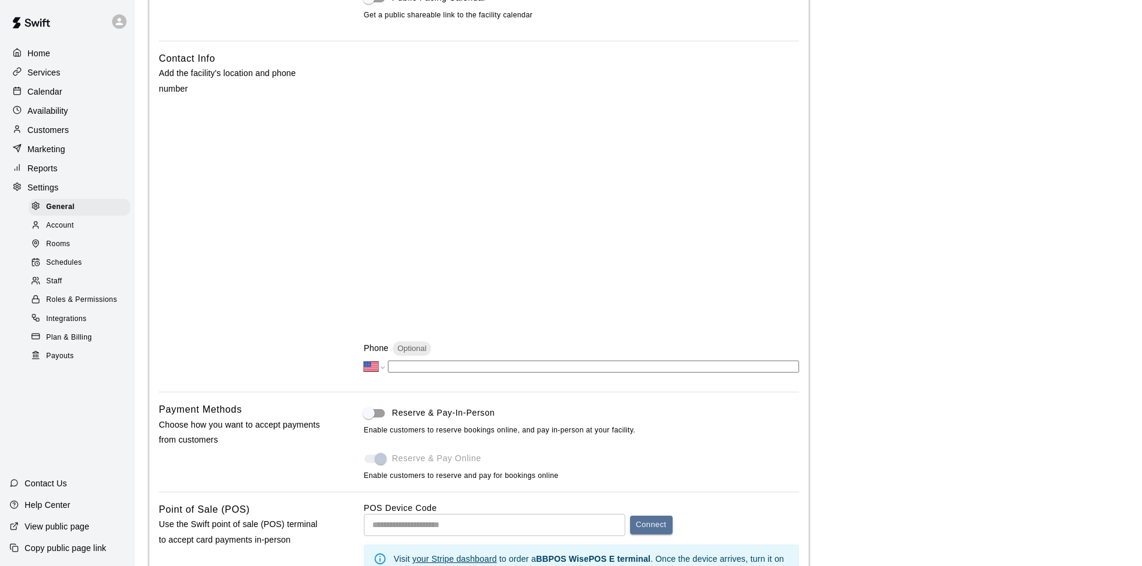
scroll to position [0, 0]
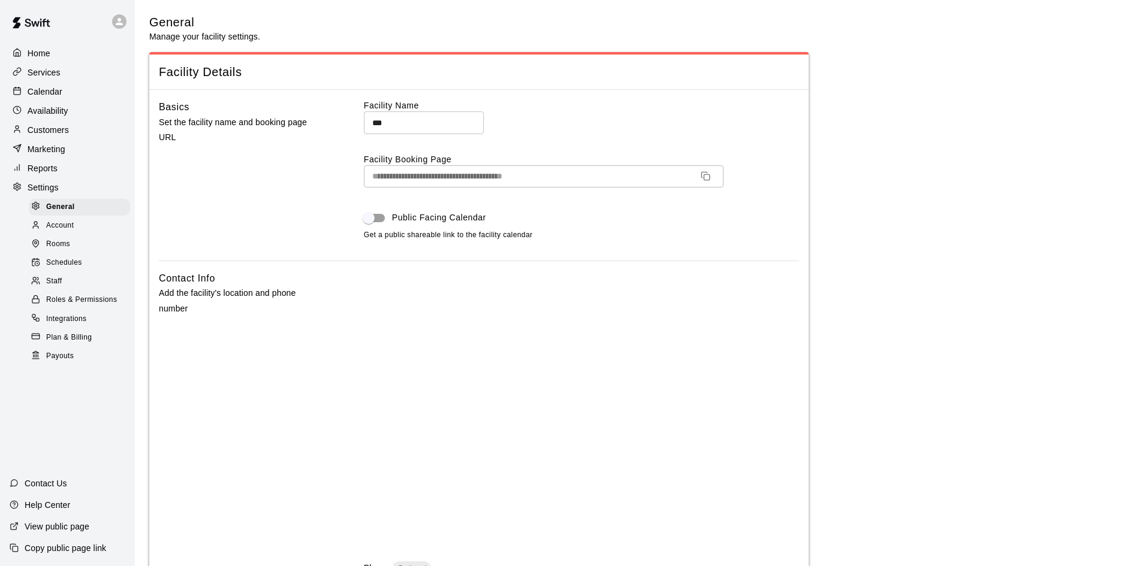
click at [69, 58] on div "Home" at bounding box center [68, 53] width 116 height 18
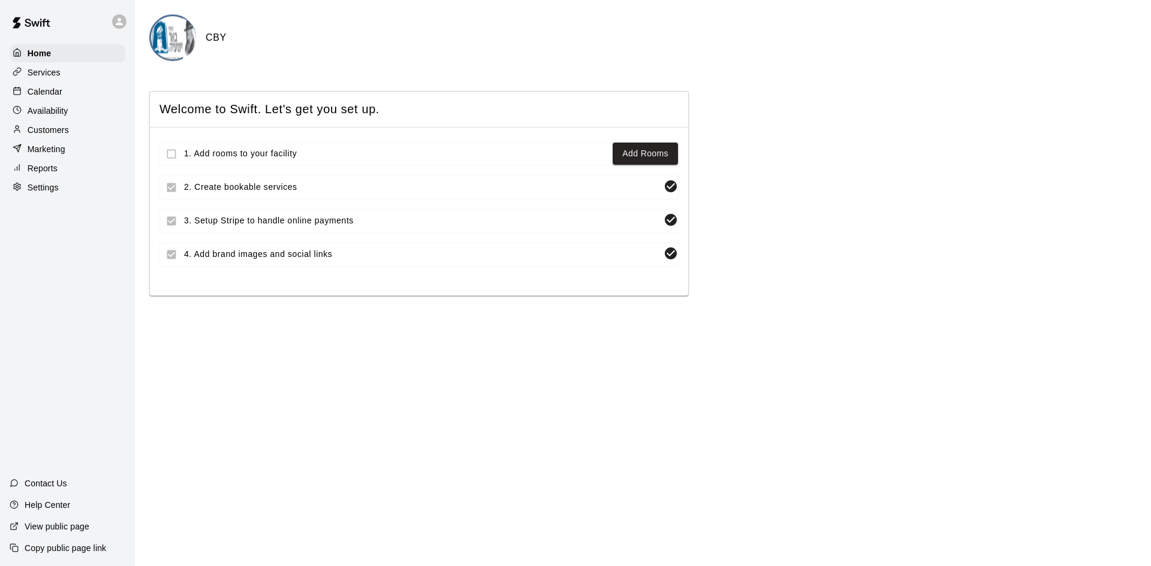
click at [63, 79] on div "Services" at bounding box center [68, 73] width 116 height 18
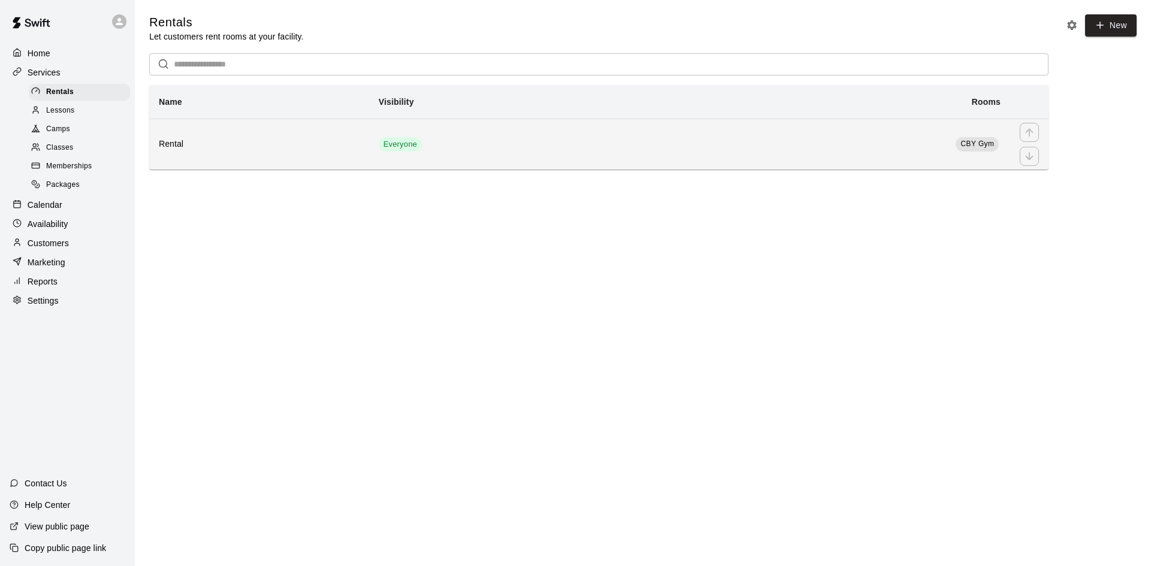
click at [970, 146] on span "CBY Gym" at bounding box center [977, 144] width 34 height 8
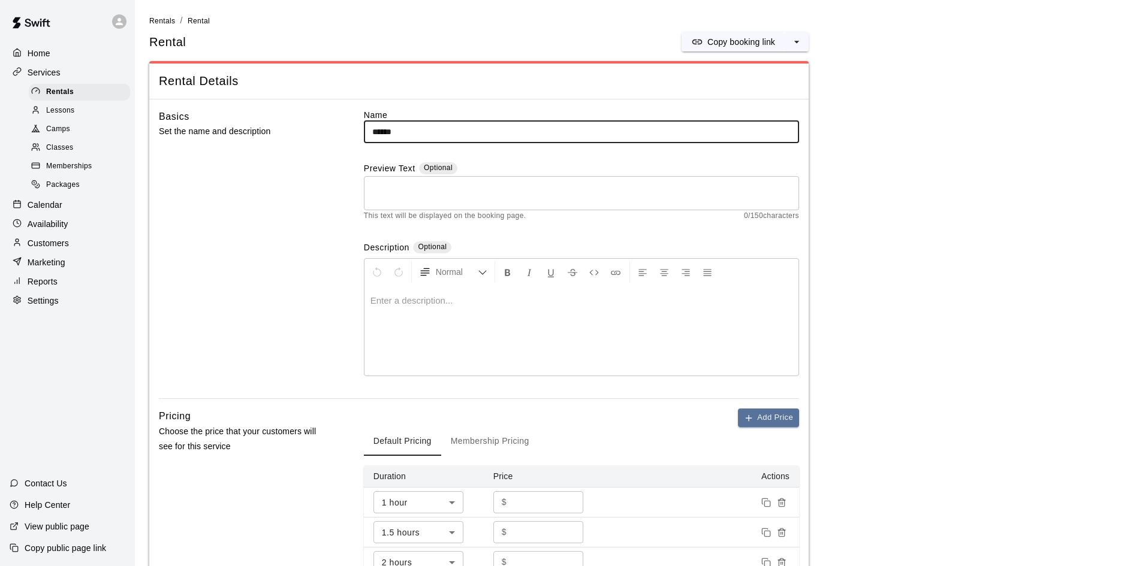
click at [451, 134] on input "******" at bounding box center [581, 132] width 435 height 22
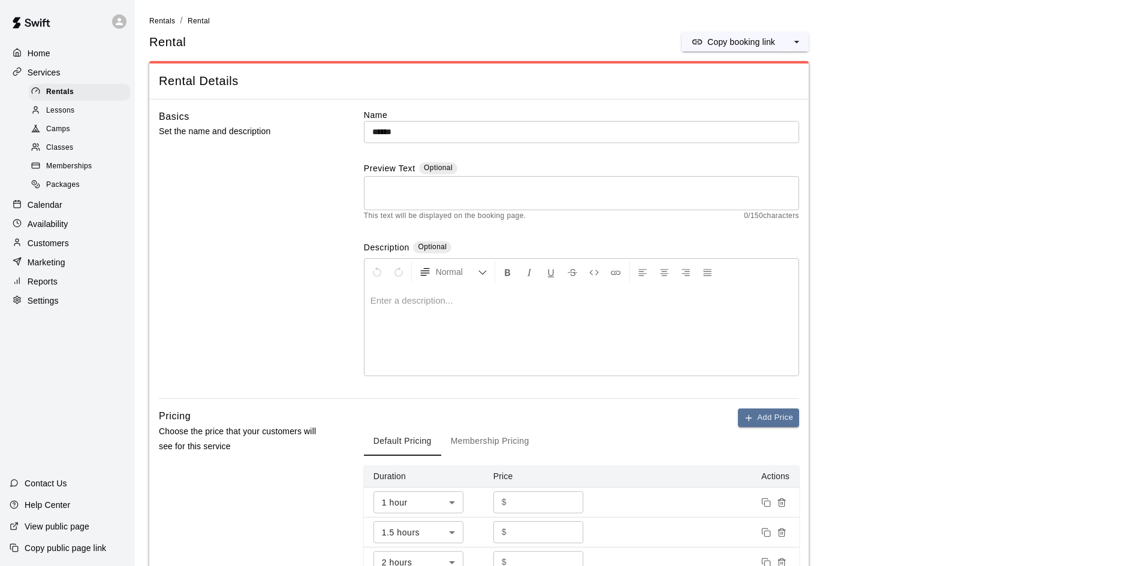
click at [373, 131] on input "******" at bounding box center [581, 132] width 435 height 22
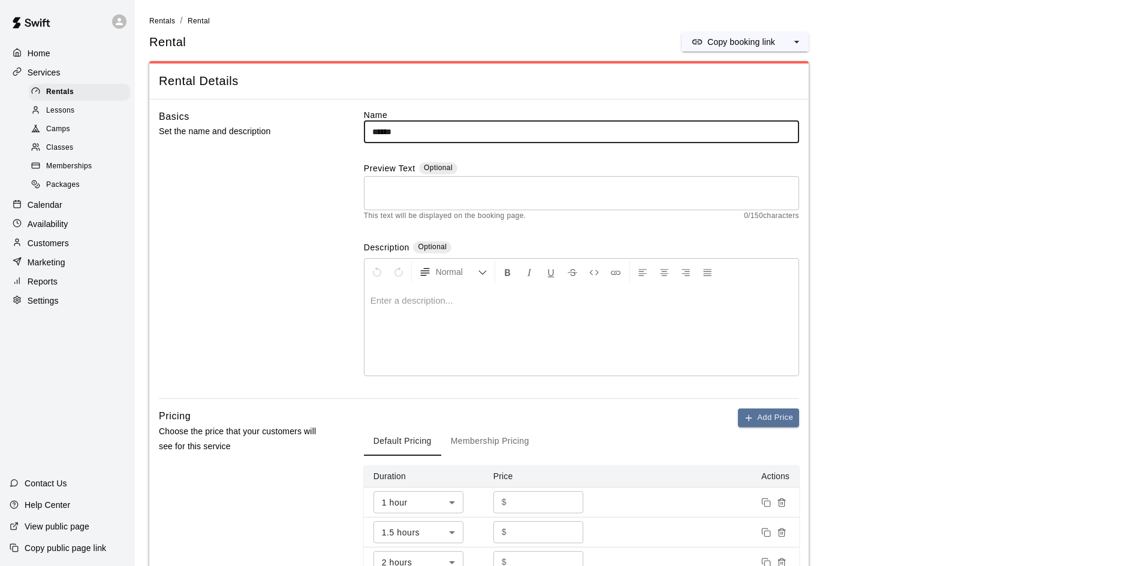
paste input "***"
type input "**********"
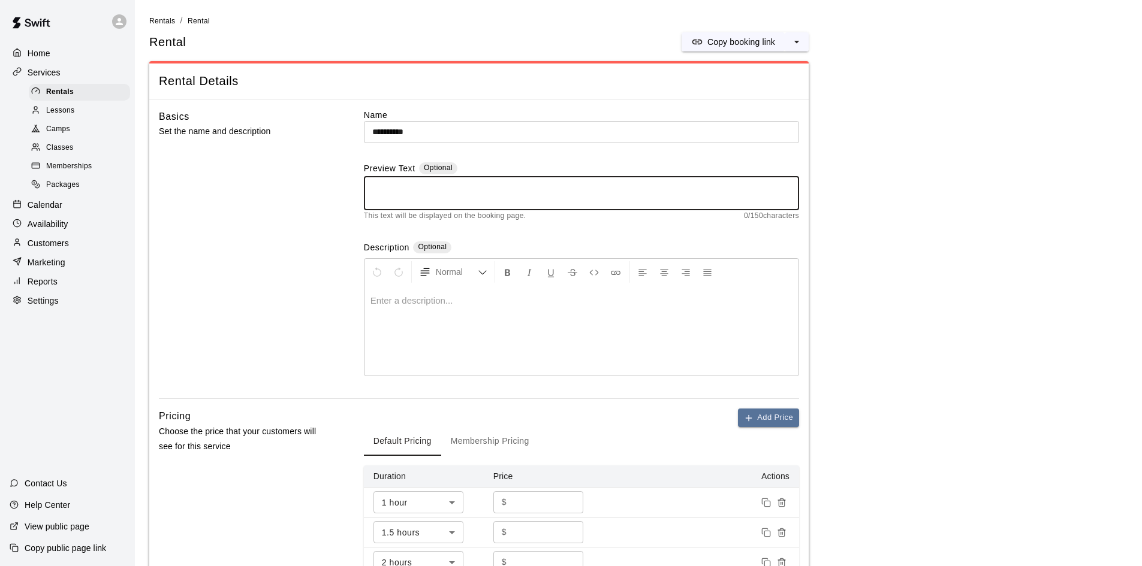
click at [415, 196] on textarea at bounding box center [581, 194] width 418 height 24
click at [436, 337] on div at bounding box center [581, 331] width 434 height 90
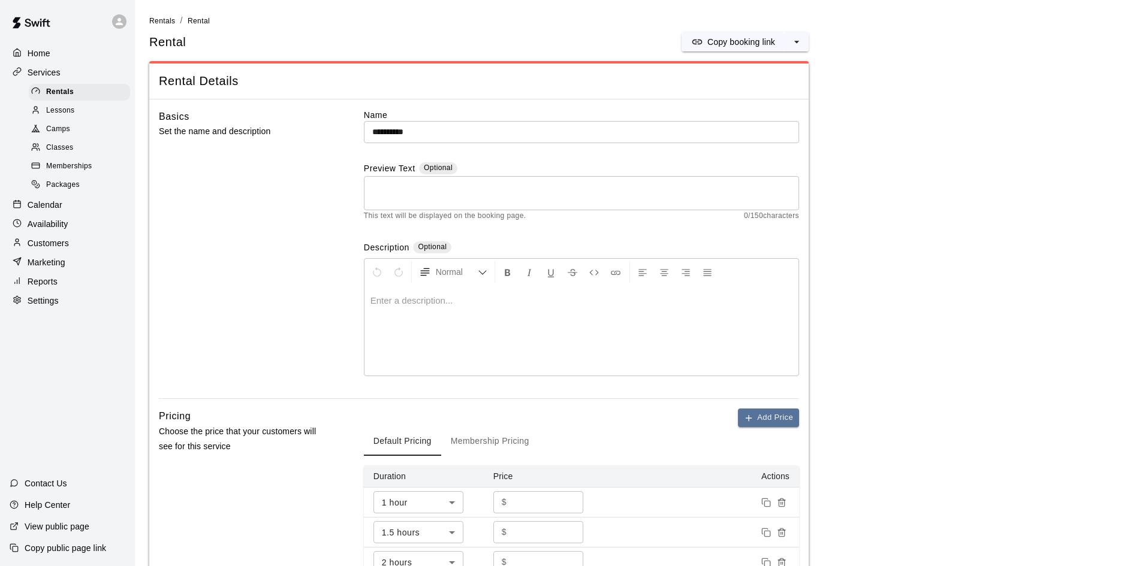
scroll to position [279, 0]
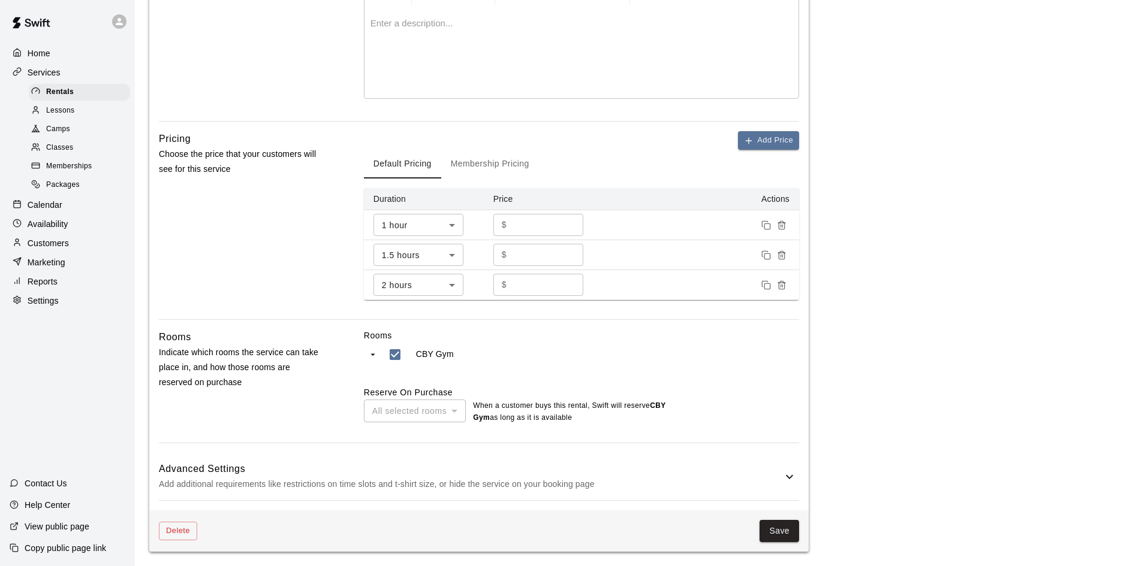
click at [401, 415] on div "All selected rooms" at bounding box center [415, 411] width 102 height 22
click at [373, 354] on icon "swift facility view" at bounding box center [373, 355] width 5 height 2
click at [373, 353] on icon "swift facility view" at bounding box center [373, 354] width 2 height 5
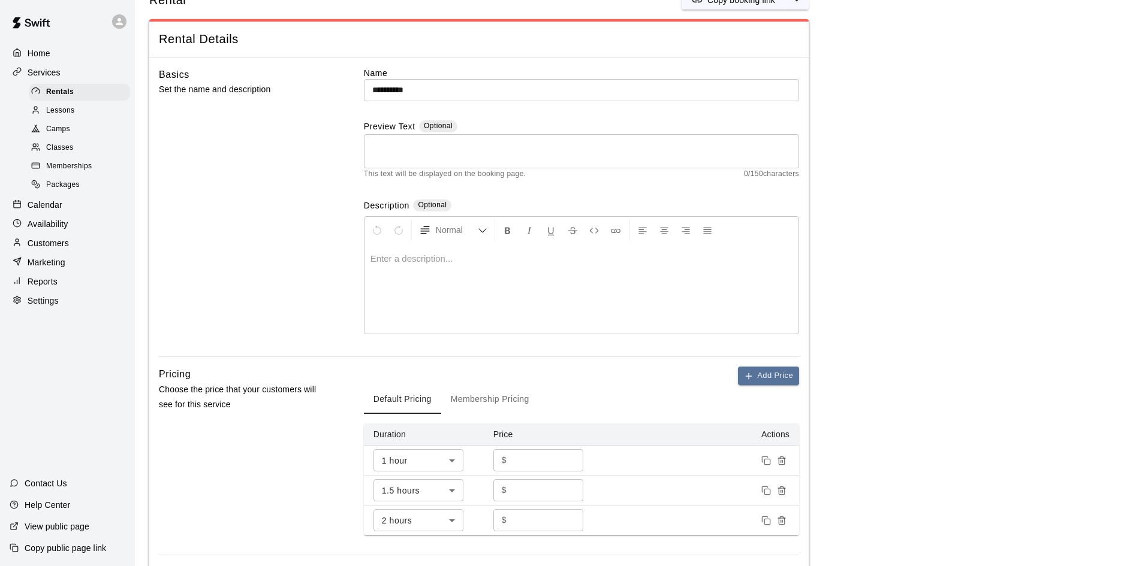
scroll to position [0, 0]
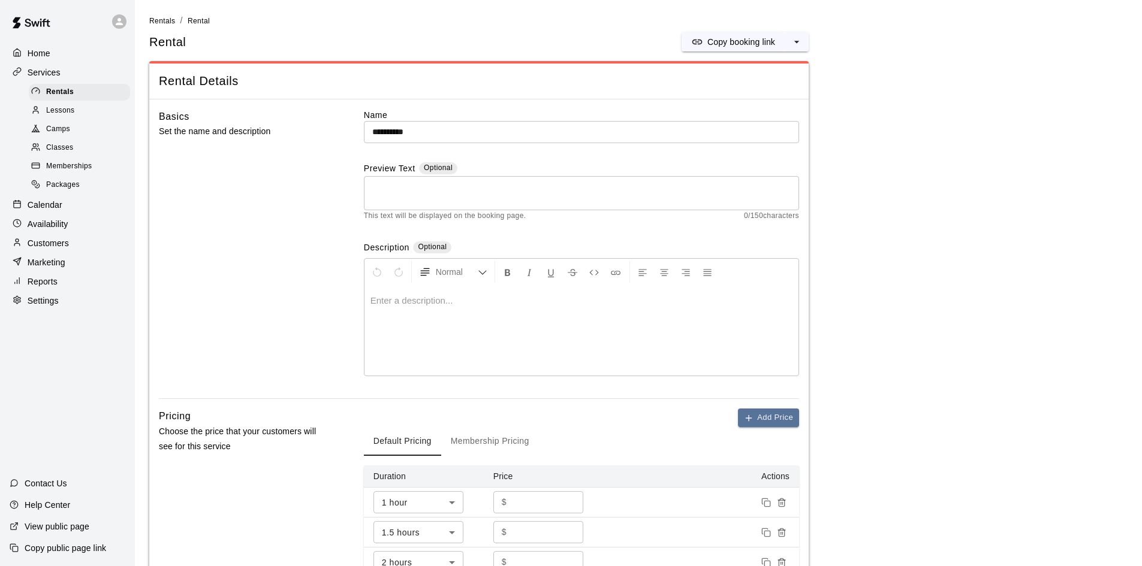
click at [422, 316] on div at bounding box center [581, 331] width 434 height 90
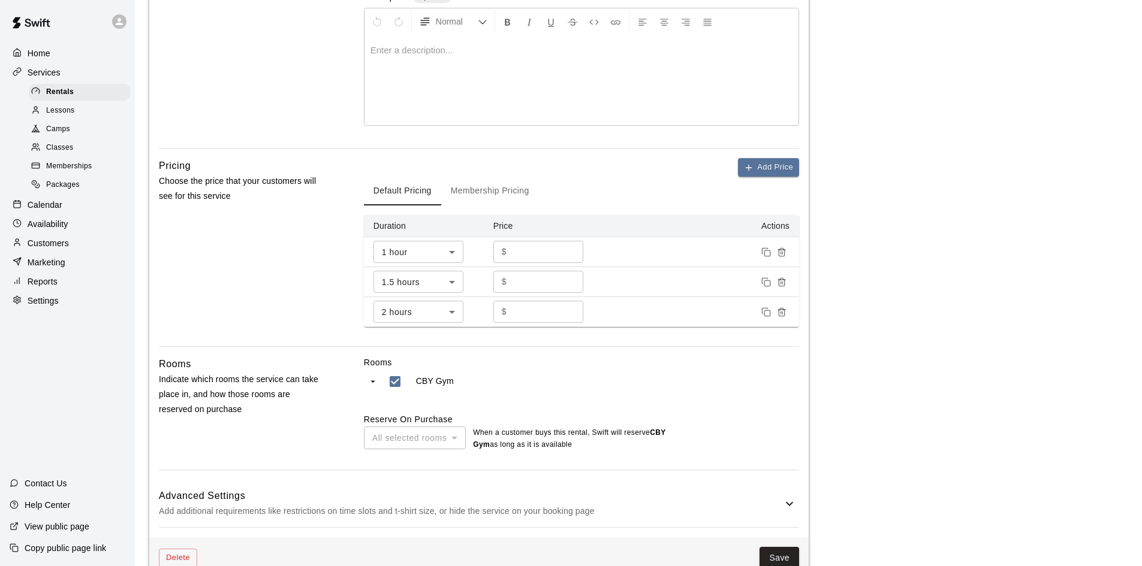
scroll to position [279, 0]
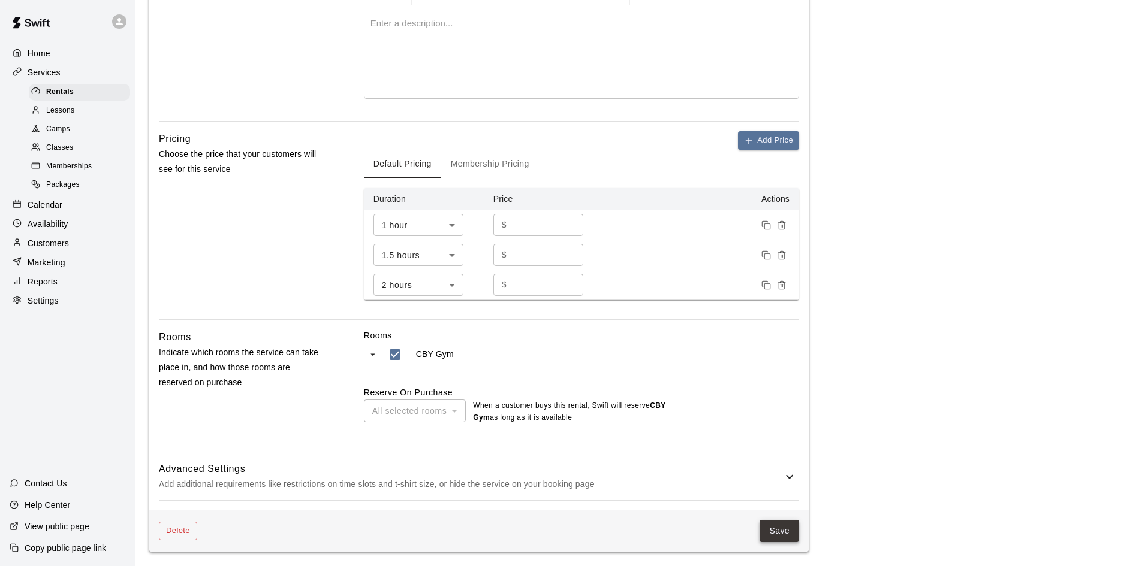
click at [785, 527] on button "Save" at bounding box center [779, 531] width 40 height 22
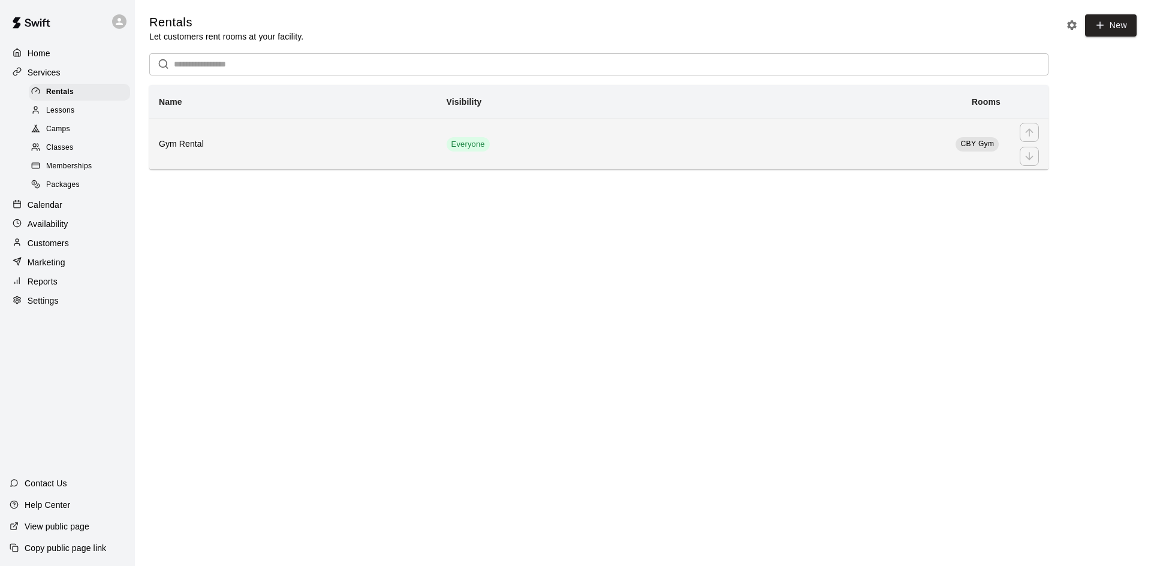
click at [312, 154] on th "Gym Rental" at bounding box center [293, 144] width 288 height 51
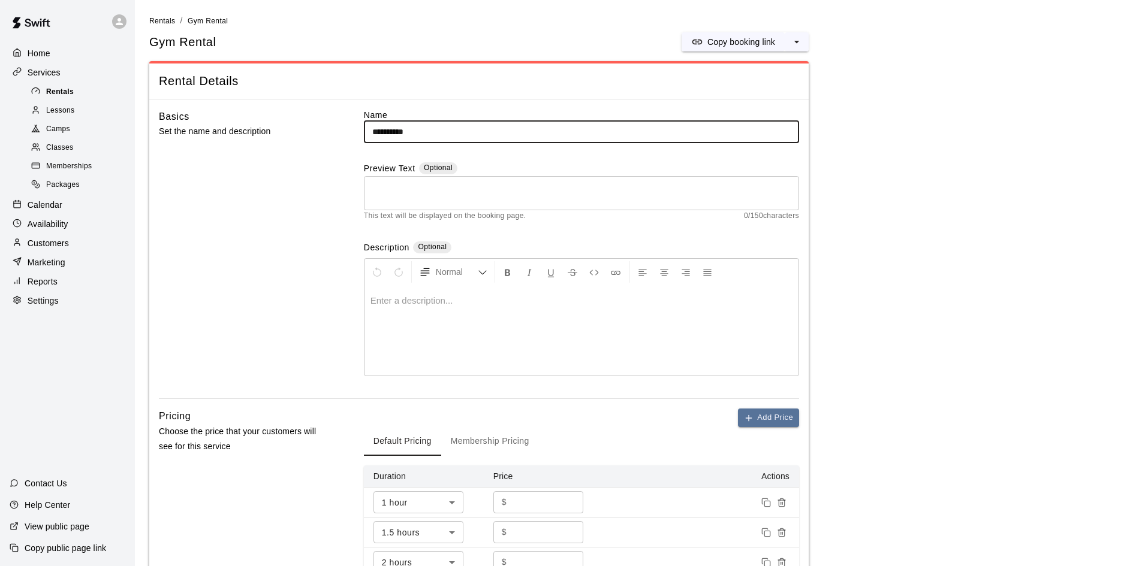
click at [56, 96] on span "Rentals" at bounding box center [60, 92] width 28 height 12
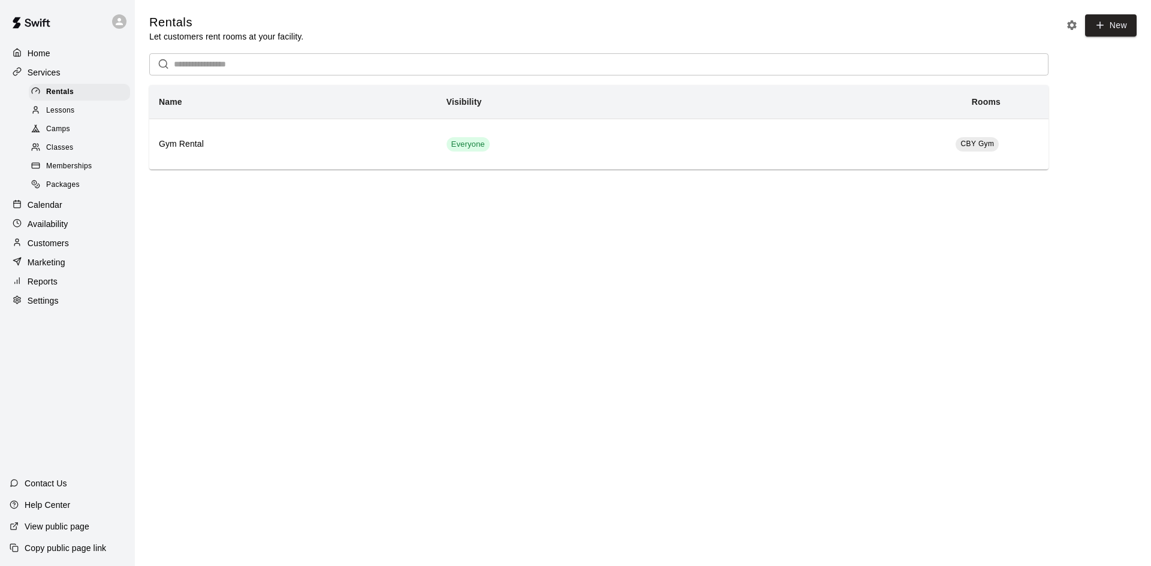
click at [962, 119] on th "Rooms" at bounding box center [863, 102] width 293 height 34
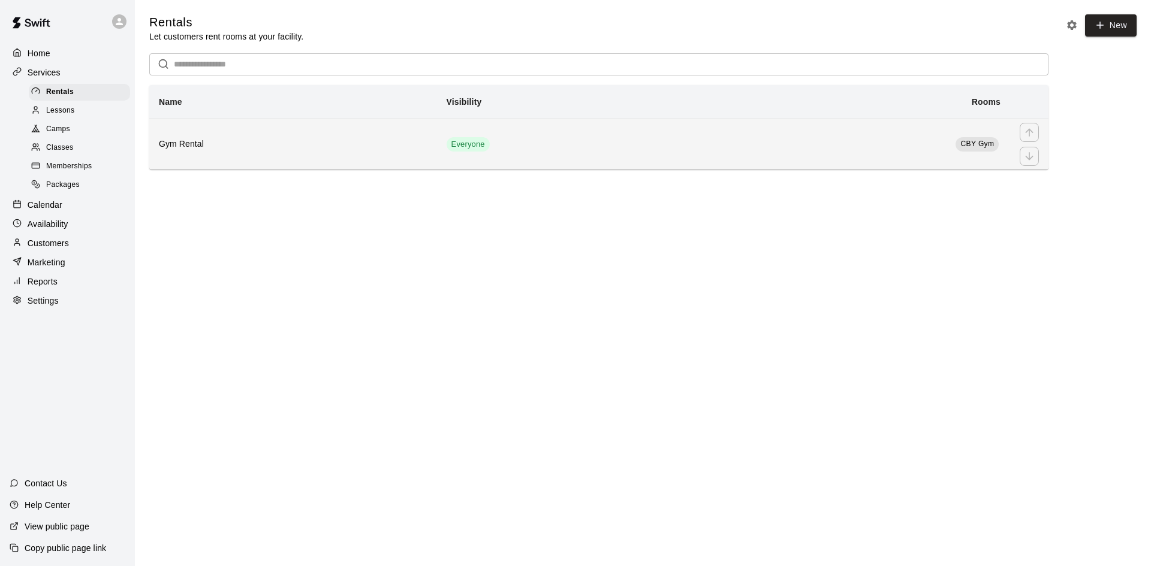
click at [938, 136] on td "CBY Gym" at bounding box center [863, 144] width 293 height 51
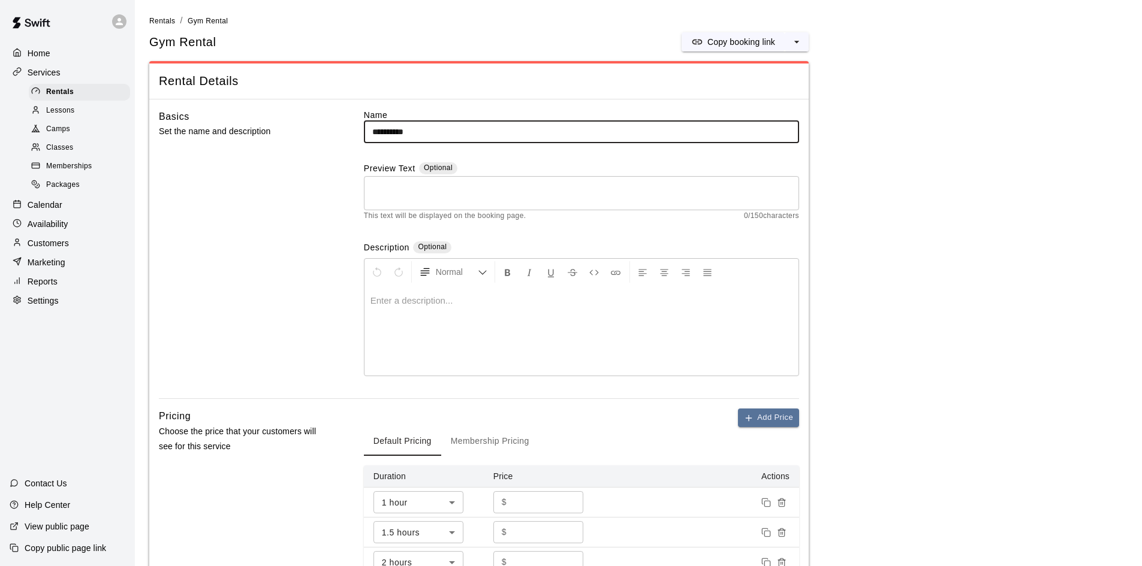
drag, startPoint x: 751, startPoint y: 24, endPoint x: 753, endPoint y: 30, distance: 6.3
click at [752, 23] on ol "Rentals / Gym Rental" at bounding box center [638, 20] width 978 height 13
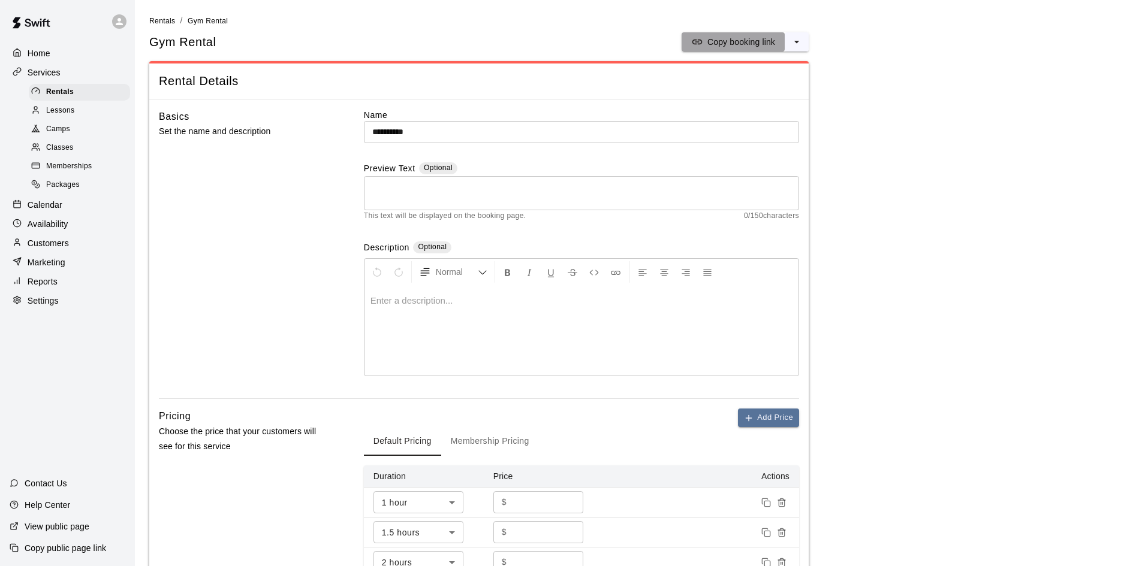
click at [751, 40] on p "Copy booking link" at bounding box center [741, 42] width 68 height 12
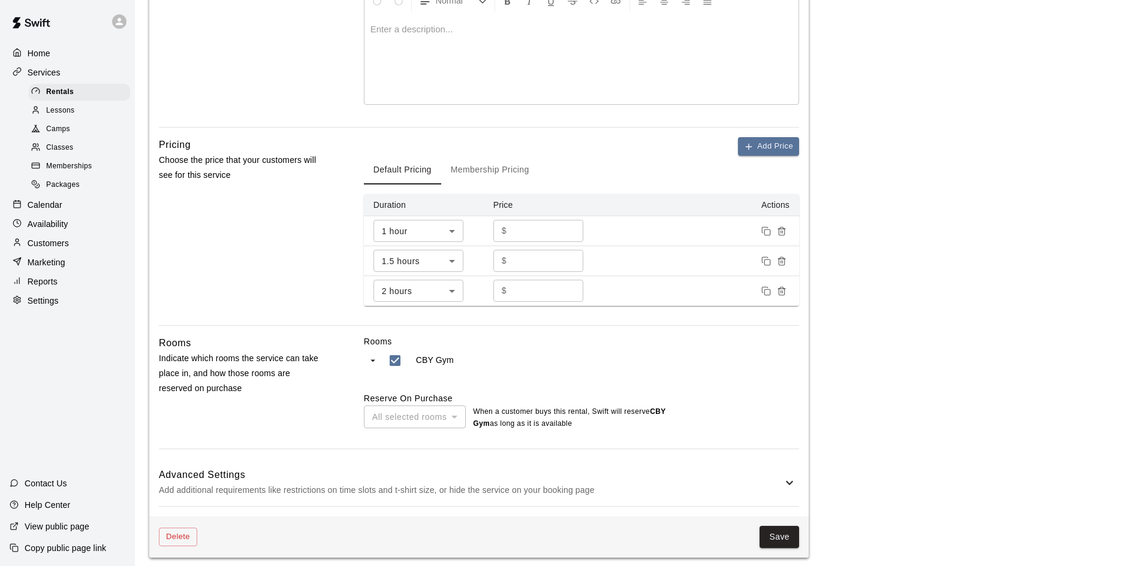
scroll to position [279, 0]
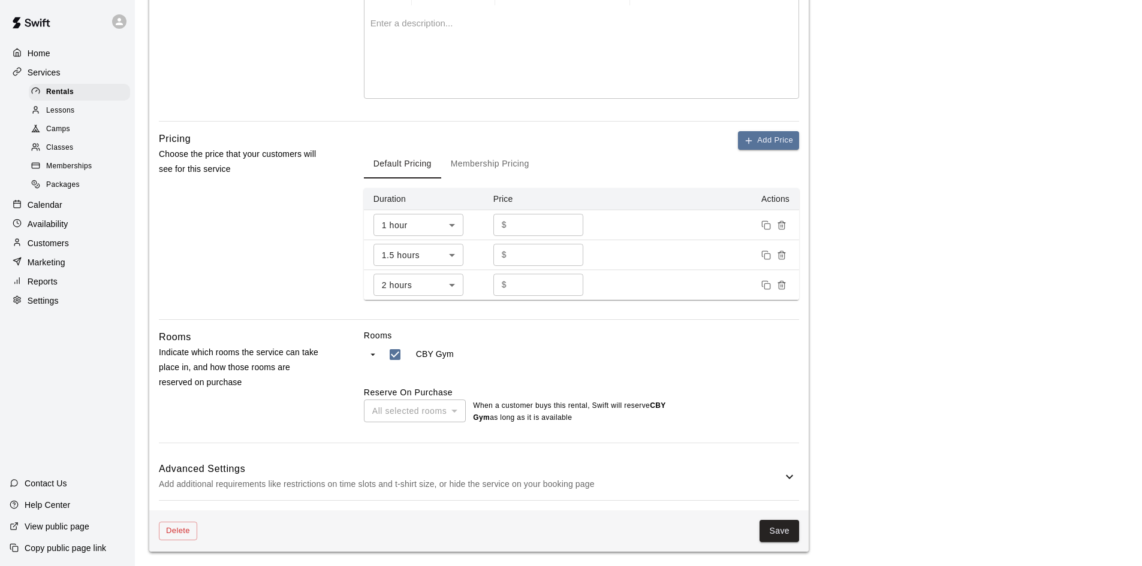
click at [458, 407] on div "All selected rooms" at bounding box center [415, 411] width 102 height 22
drag, startPoint x: 499, startPoint y: 409, endPoint x: 601, endPoint y: 425, distance: 103.2
click at [600, 425] on div "Rooms CBY Gym Reserve On Purchase All selected rooms *** ​ When a customer buys…" at bounding box center [581, 386] width 435 height 113
click at [601, 425] on div "Rooms CBY Gym Reserve On Purchase All selected rooms *** ​ When a customer buys…" at bounding box center [581, 386] width 435 height 113
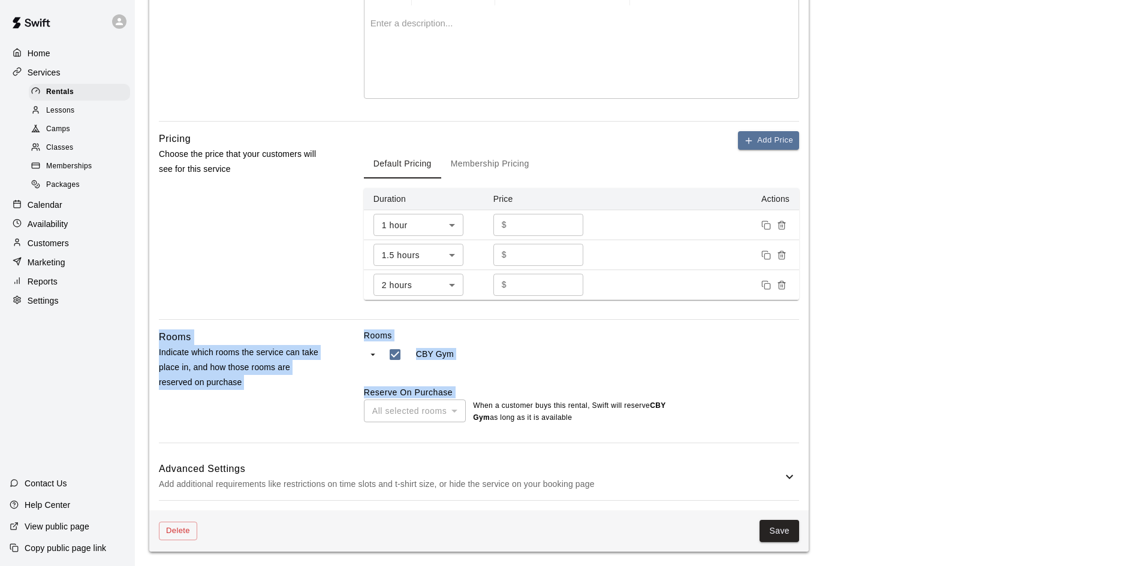
click at [601, 425] on div "Rooms CBY Gym Reserve On Purchase All selected rooms *** ​ When a customer buys…" at bounding box center [581, 386] width 435 height 113
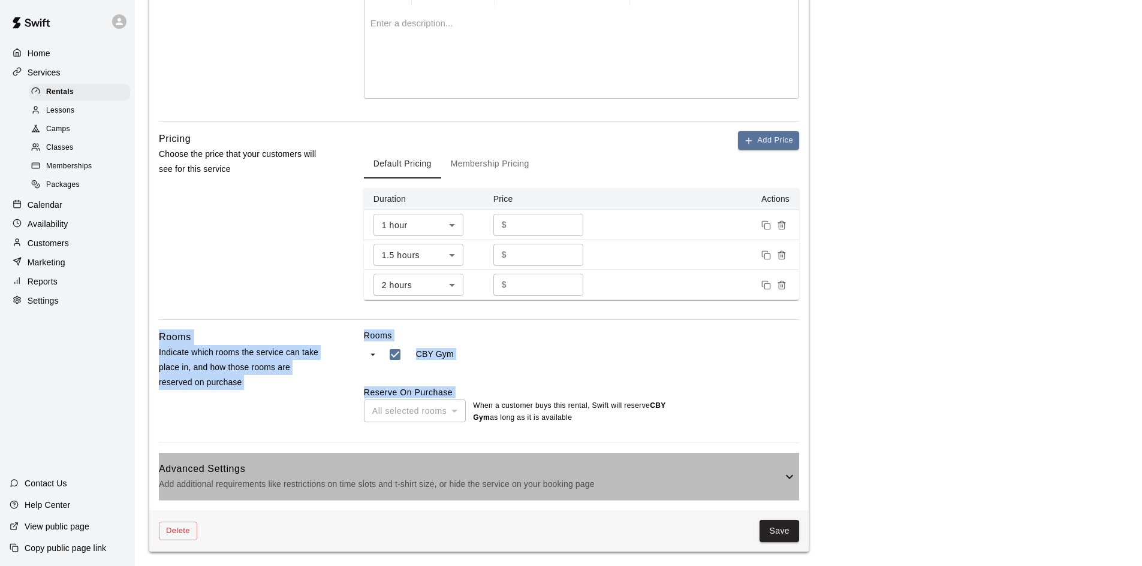
click at [759, 474] on h6 "Advanced Settings" at bounding box center [470, 469] width 623 height 16
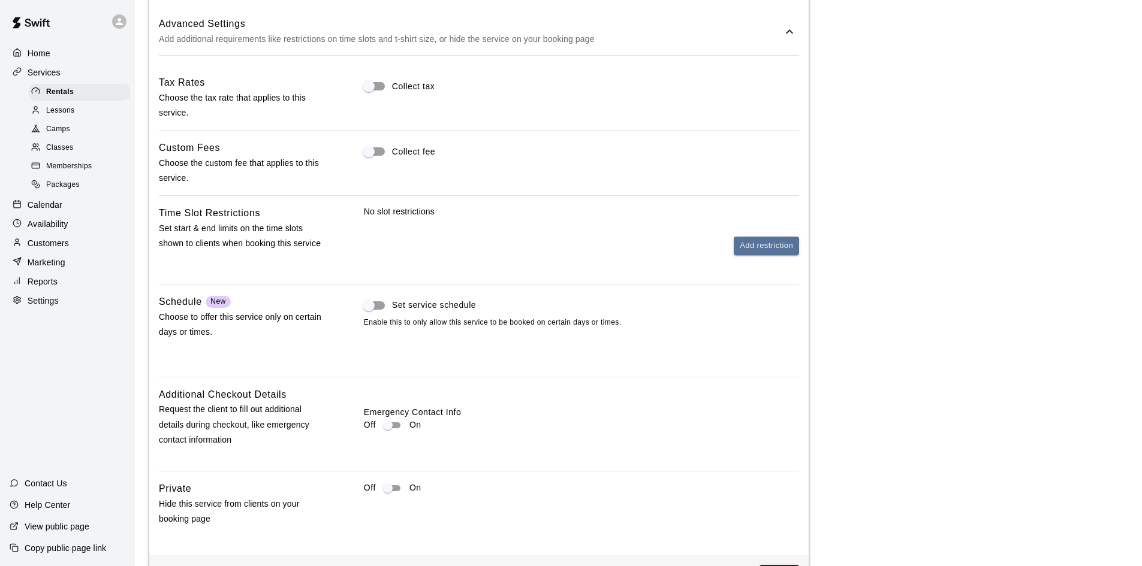
scroll to position [758, 0]
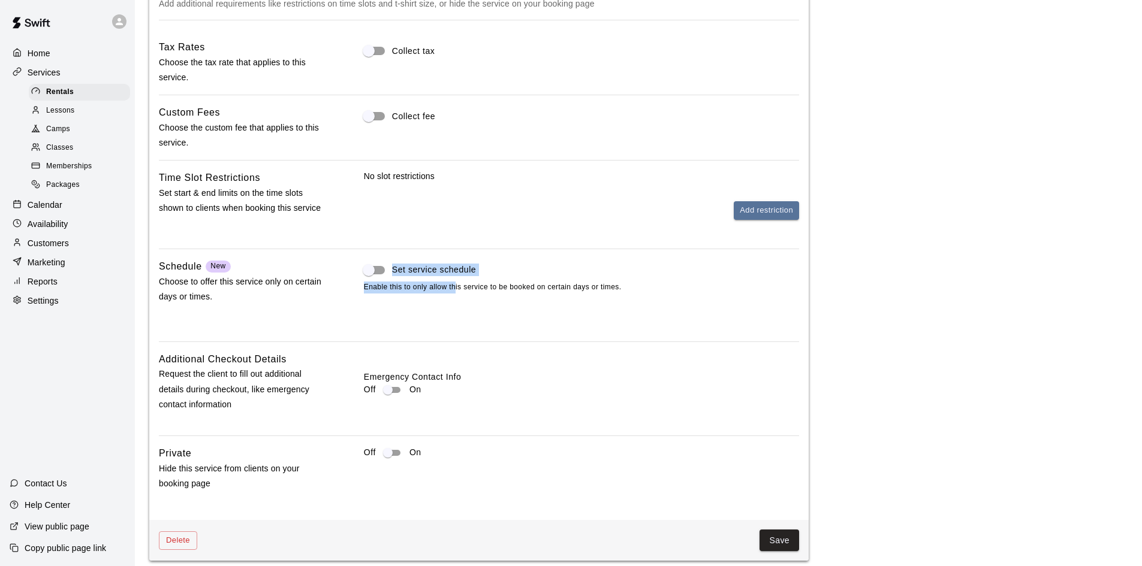
drag, startPoint x: 355, startPoint y: 283, endPoint x: 468, endPoint y: 292, distance: 113.6
click at [461, 291] on div "Schedule New Choose to offer this service only on certain days or times. Set se…" at bounding box center [479, 295] width 640 height 73
click at [468, 292] on span "Enable this to only allow this service to be booked on certain days or times." at bounding box center [581, 288] width 435 height 12
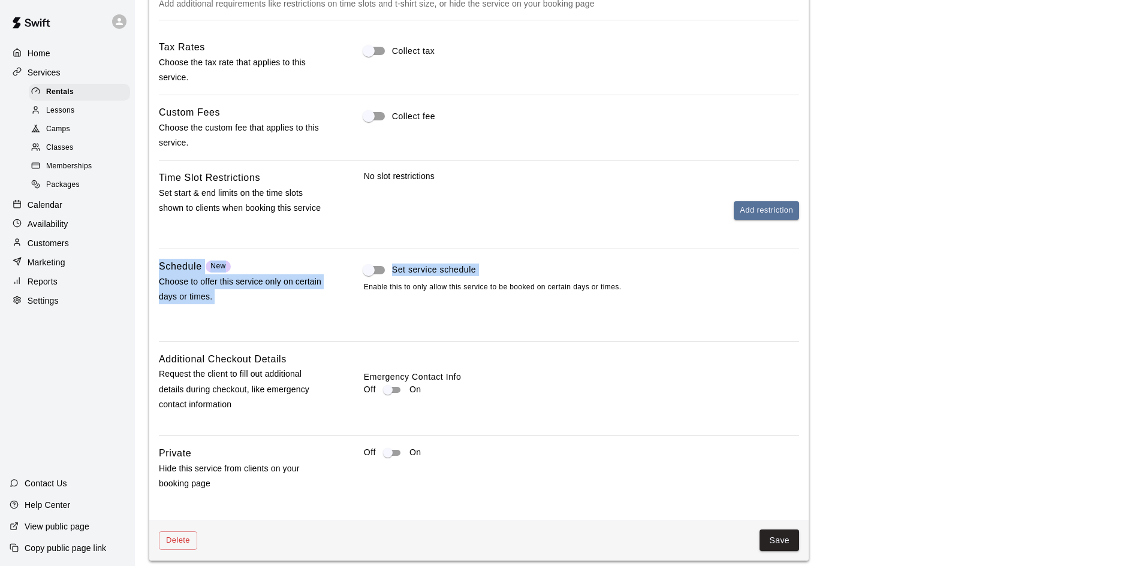
click at [526, 289] on span "Enable this to only allow this service to be booked on certain days or times." at bounding box center [581, 288] width 435 height 12
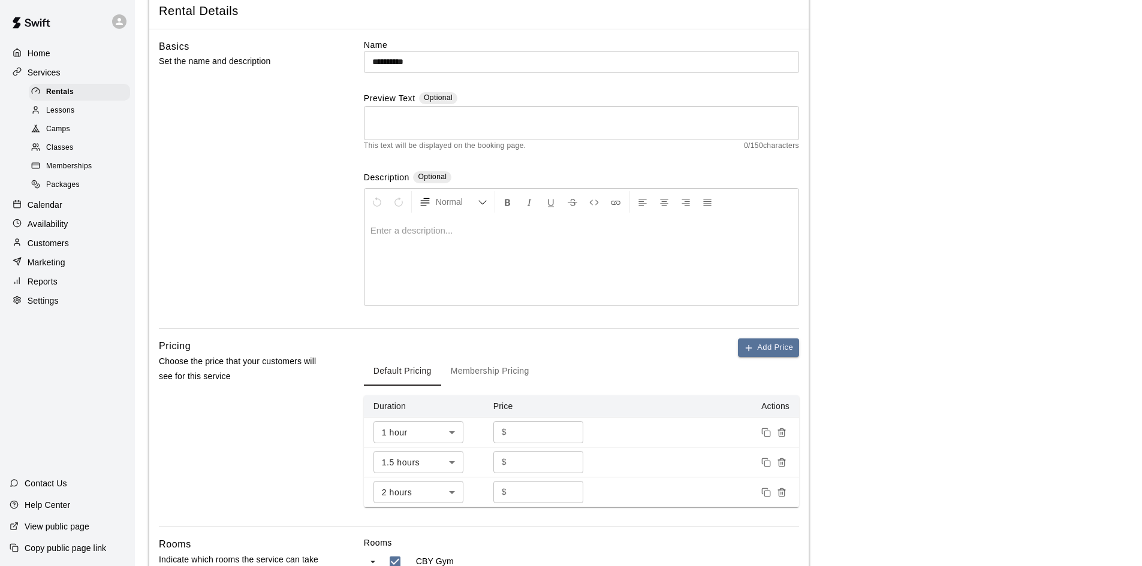
scroll to position [0, 0]
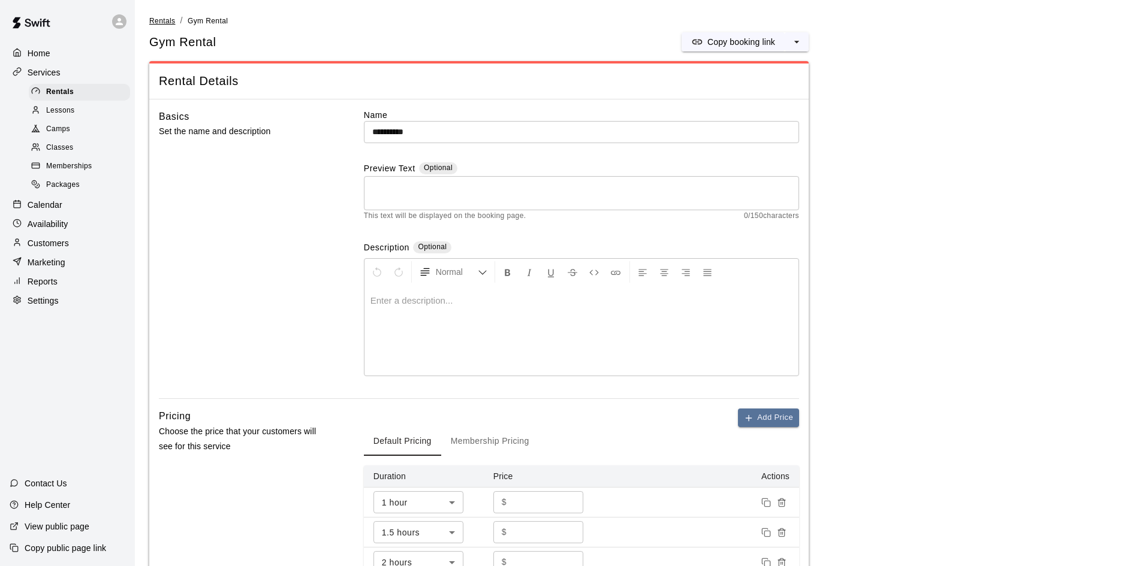
click at [171, 20] on span "Rentals" at bounding box center [162, 21] width 26 height 8
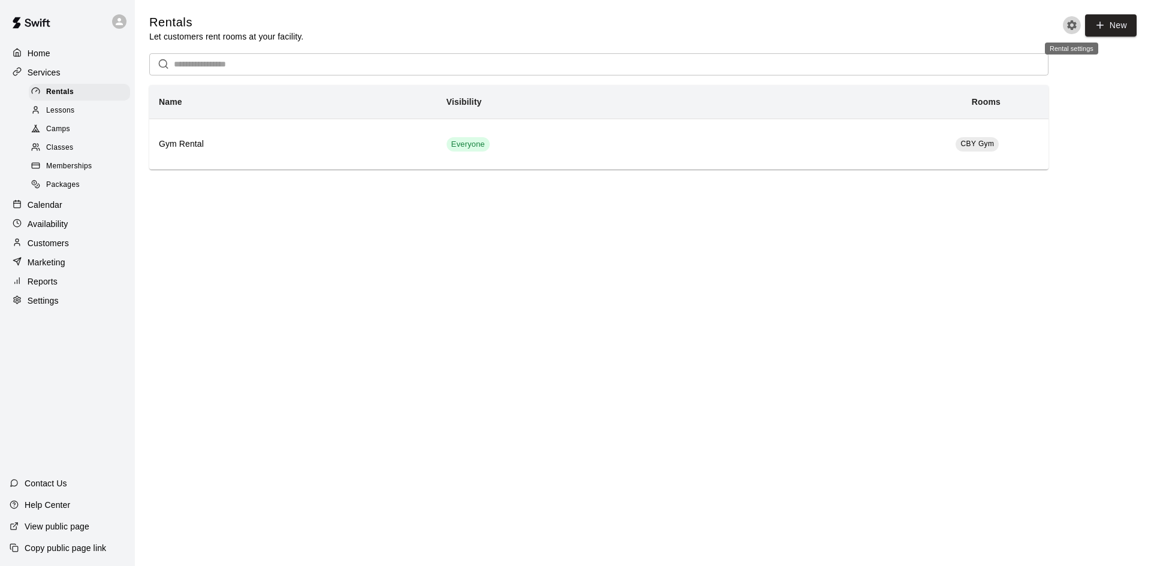
click at [1066, 29] on icon "Rental settings" at bounding box center [1072, 25] width 12 height 12
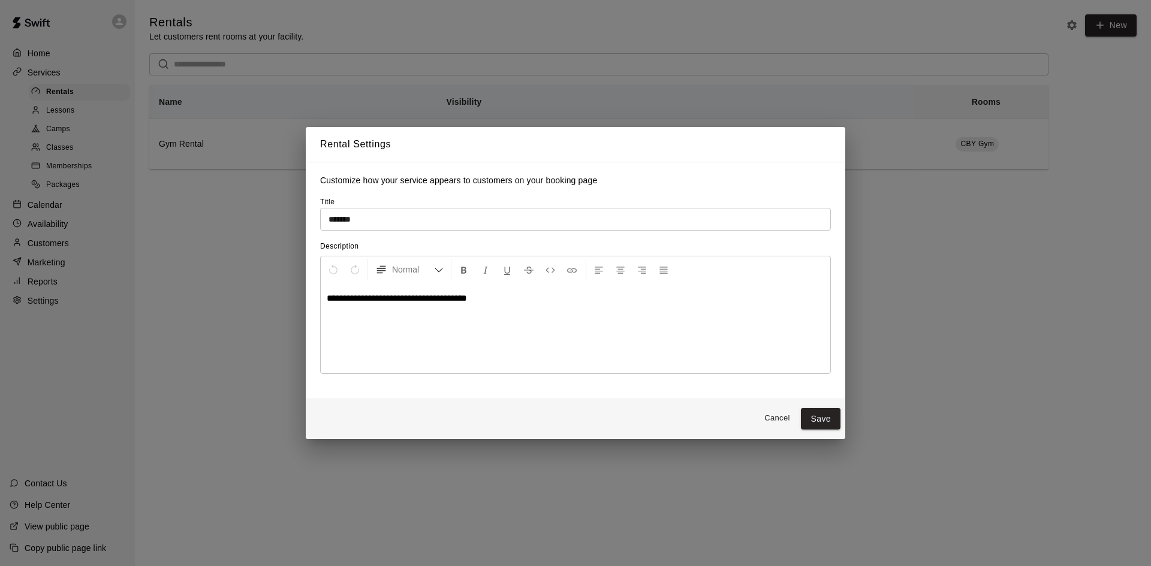
click at [390, 300] on span "**********" at bounding box center [397, 298] width 140 height 9
click at [391, 298] on span "**********" at bounding box center [397, 298] width 140 height 9
click at [563, 320] on div "**********" at bounding box center [575, 328] width 509 height 90
drag, startPoint x: 504, startPoint y: 313, endPoint x: 328, endPoint y: 306, distance: 175.7
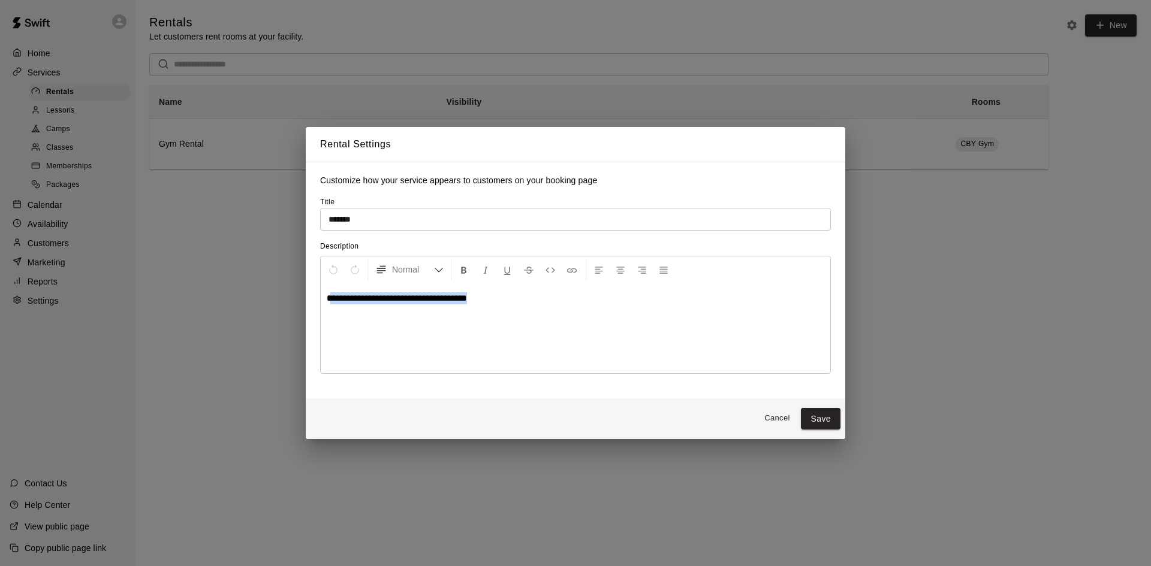
click at [328, 306] on div "**********" at bounding box center [575, 328] width 509 height 90
click at [549, 268] on icon "Insert Code" at bounding box center [550, 270] width 11 height 11
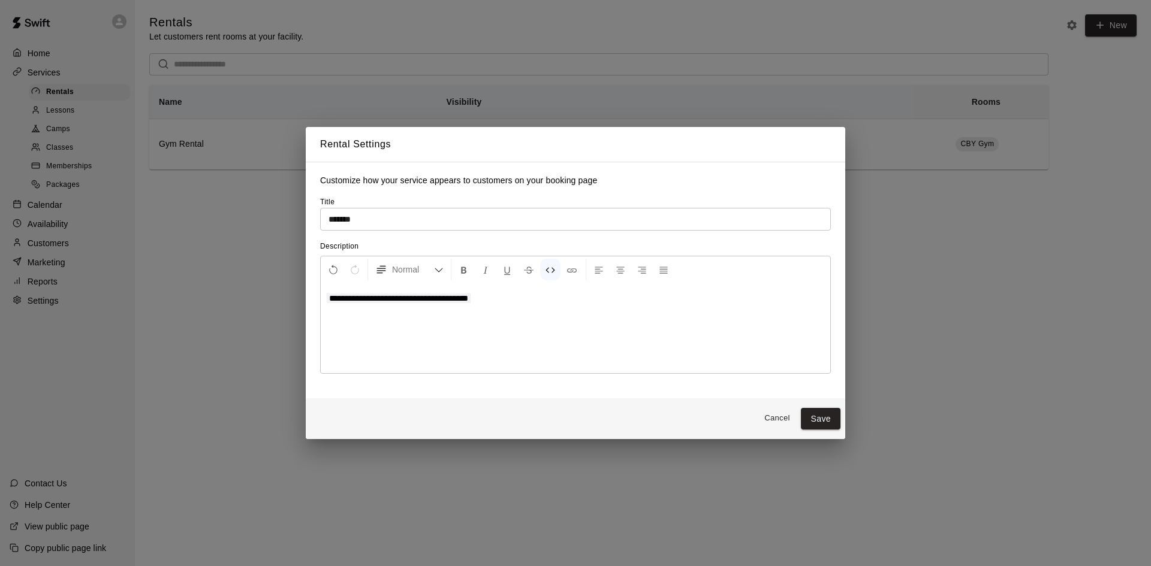
click at [549, 315] on div "**********" at bounding box center [575, 328] width 509 height 90
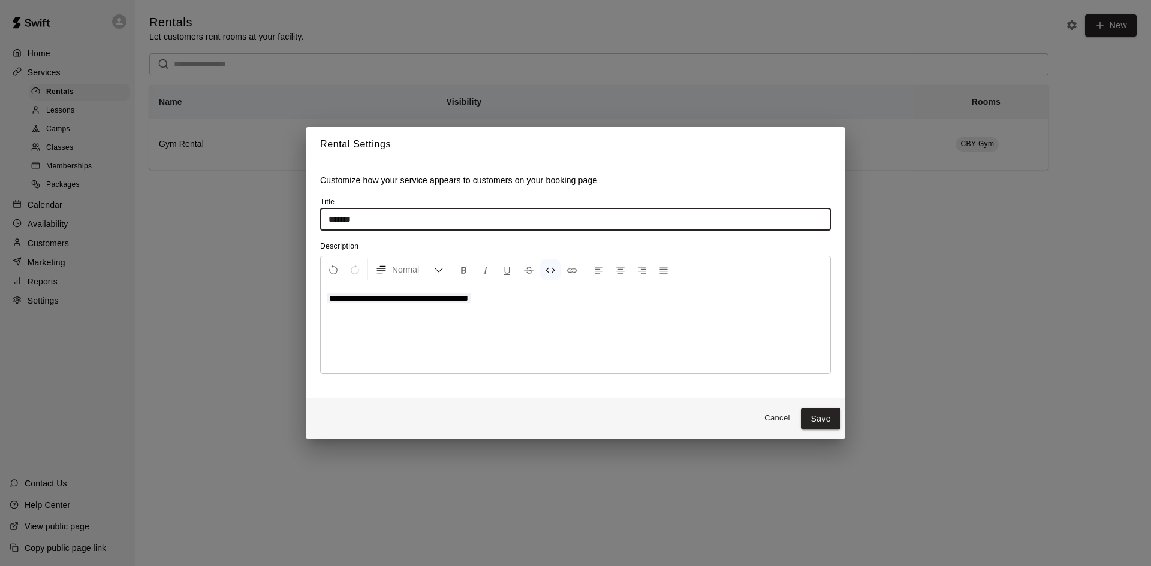
drag, startPoint x: 369, startPoint y: 230, endPoint x: 303, endPoint y: 222, distance: 66.4
click at [303, 222] on div "**********" at bounding box center [575, 283] width 1151 height 566
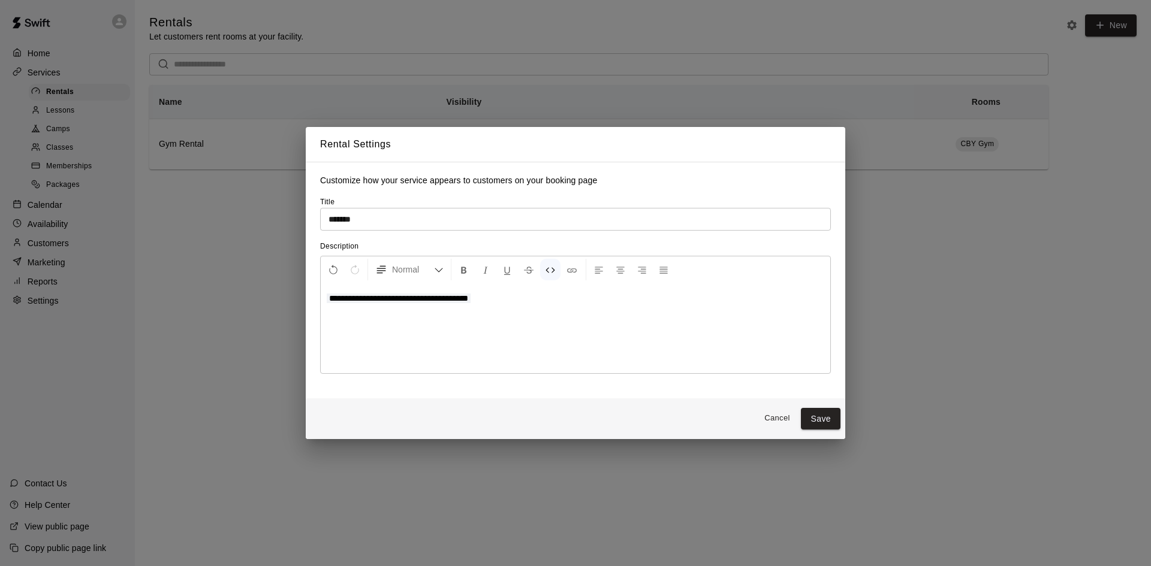
click at [382, 219] on input "*******" at bounding box center [575, 219] width 511 height 22
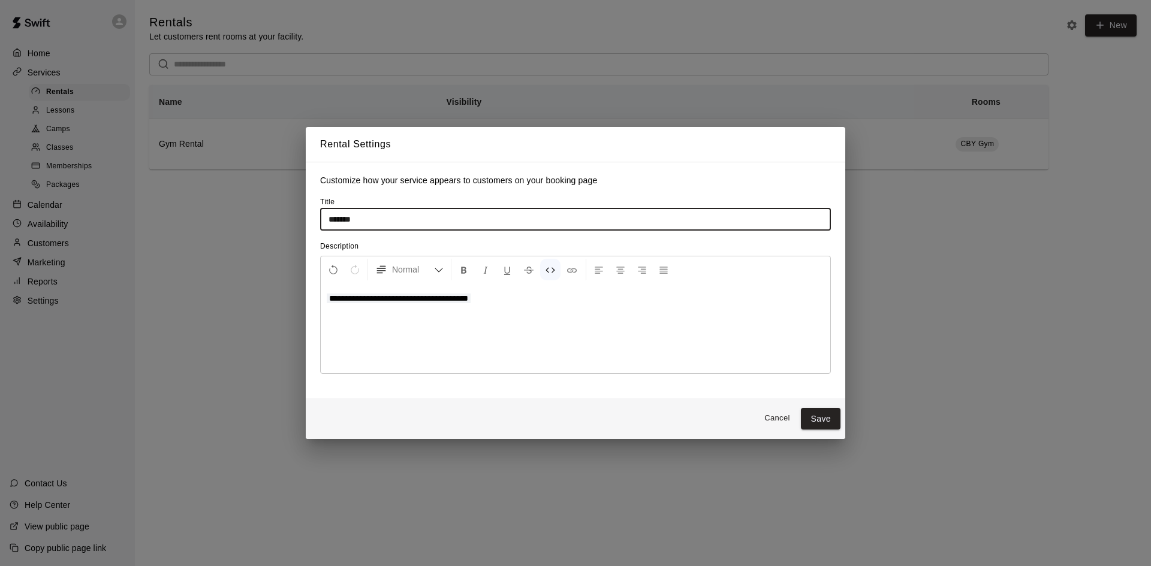
click at [334, 215] on input "*******" at bounding box center [575, 219] width 511 height 22
click at [331, 220] on input "*******" at bounding box center [575, 219] width 511 height 22
click at [406, 220] on input "**********" at bounding box center [575, 219] width 511 height 22
type input "**********"
click at [387, 313] on div "**********" at bounding box center [575, 328] width 509 height 90
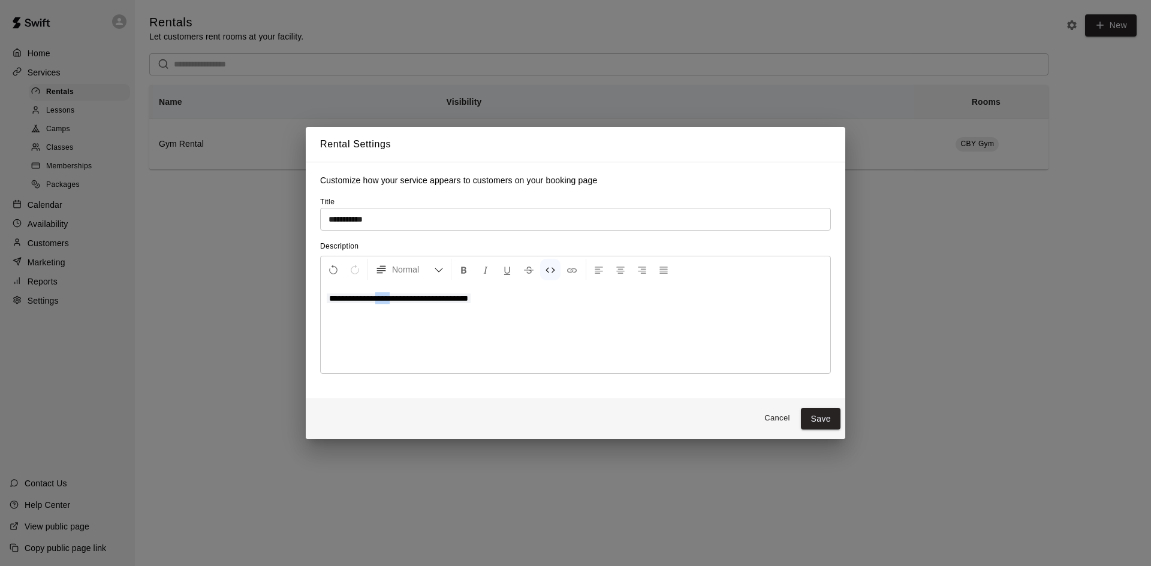
click at [387, 313] on div "**********" at bounding box center [575, 328] width 509 height 90
click at [831, 421] on button "Save" at bounding box center [821, 419] width 40 height 22
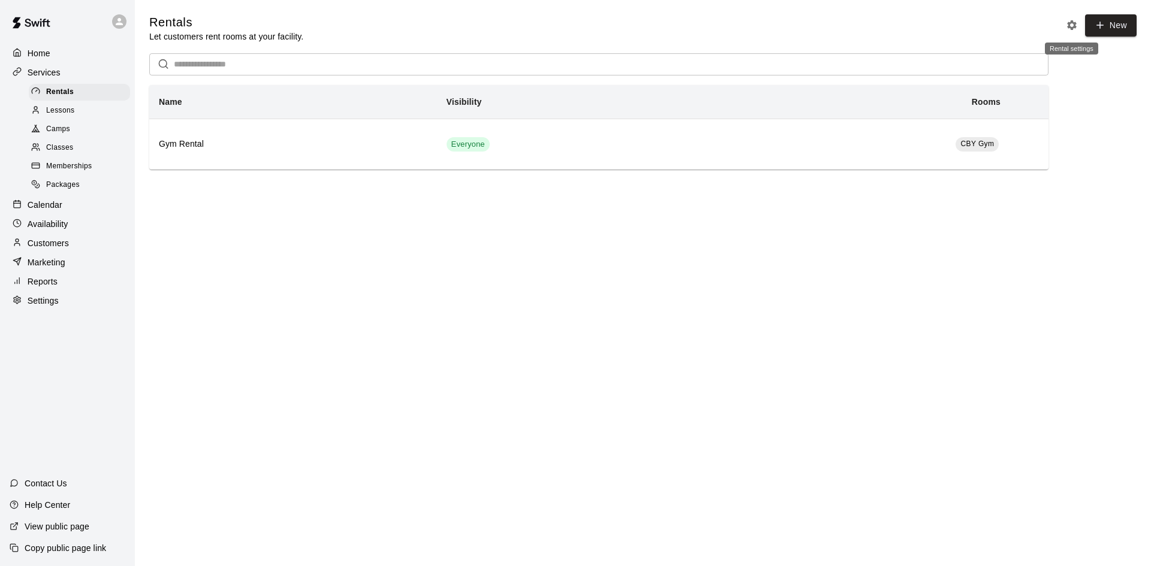
click at [1075, 29] on icon "Rental settings" at bounding box center [1072, 25] width 12 height 12
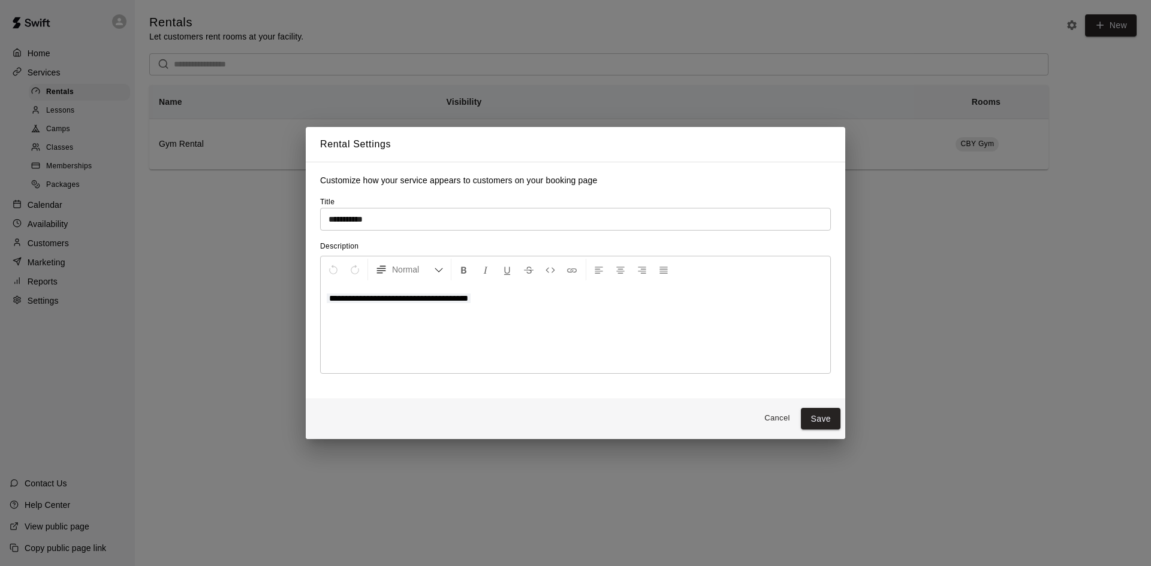
click at [475, 315] on div "**********" at bounding box center [575, 328] width 509 height 90
click at [550, 270] on icon "Insert Code" at bounding box center [550, 270] width 11 height 11
click at [548, 314] on div "**********" at bounding box center [575, 328] width 509 height 90
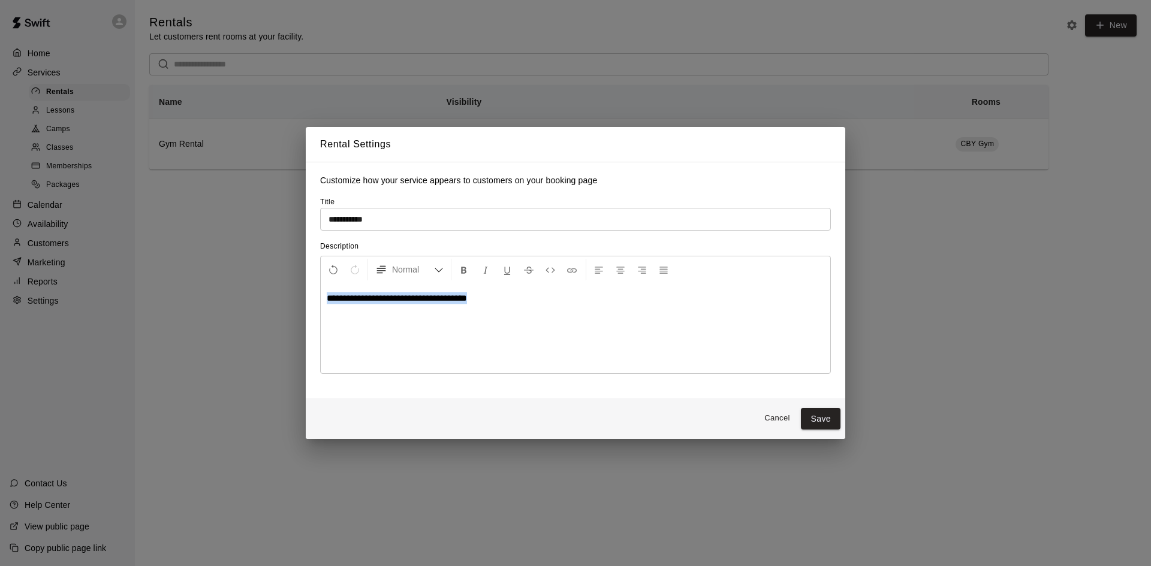
drag, startPoint x: 502, startPoint y: 295, endPoint x: 315, endPoint y: 297, distance: 187.0
click at [315, 297] on div "**********" at bounding box center [575, 280] width 539 height 236
click at [340, 297] on span "**********" at bounding box center [397, 298] width 140 height 9
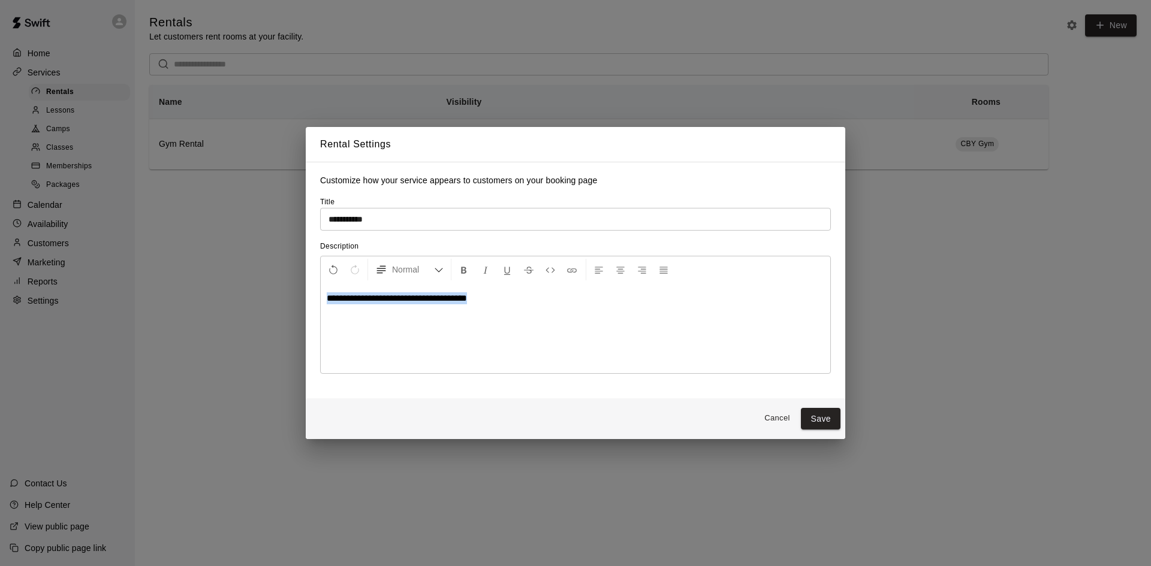
click at [455, 303] on span "**********" at bounding box center [397, 298] width 140 height 9
click at [502, 309] on div "**********" at bounding box center [575, 328] width 509 height 90
drag, startPoint x: 490, startPoint y: 309, endPoint x: 334, endPoint y: 312, distance: 156.5
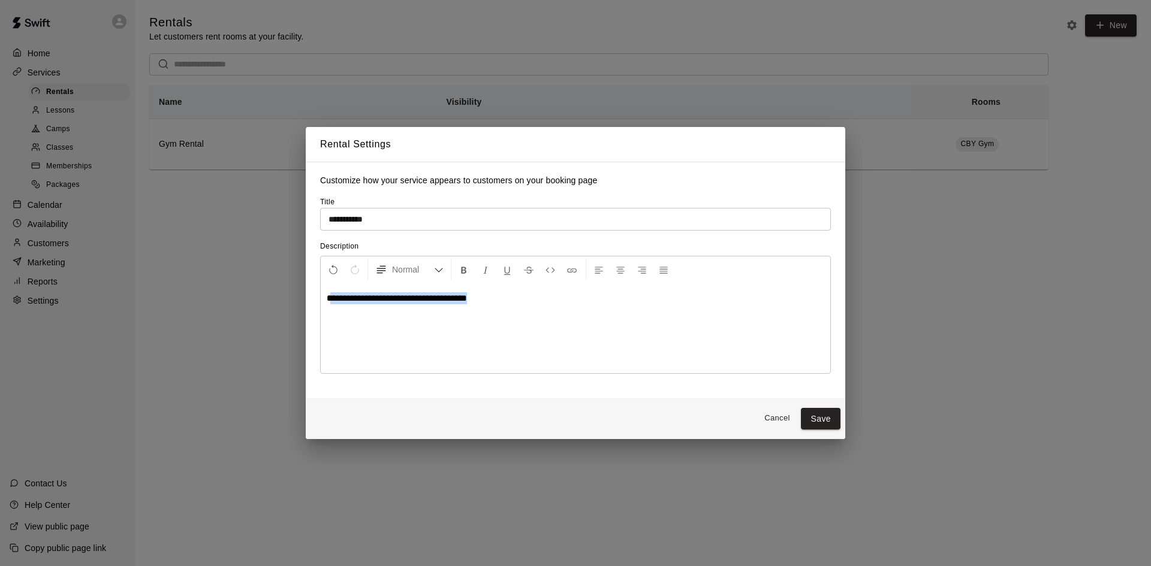
click at [334, 312] on div "**********" at bounding box center [575, 328] width 509 height 90
click at [427, 315] on div "**********" at bounding box center [575, 328] width 509 height 90
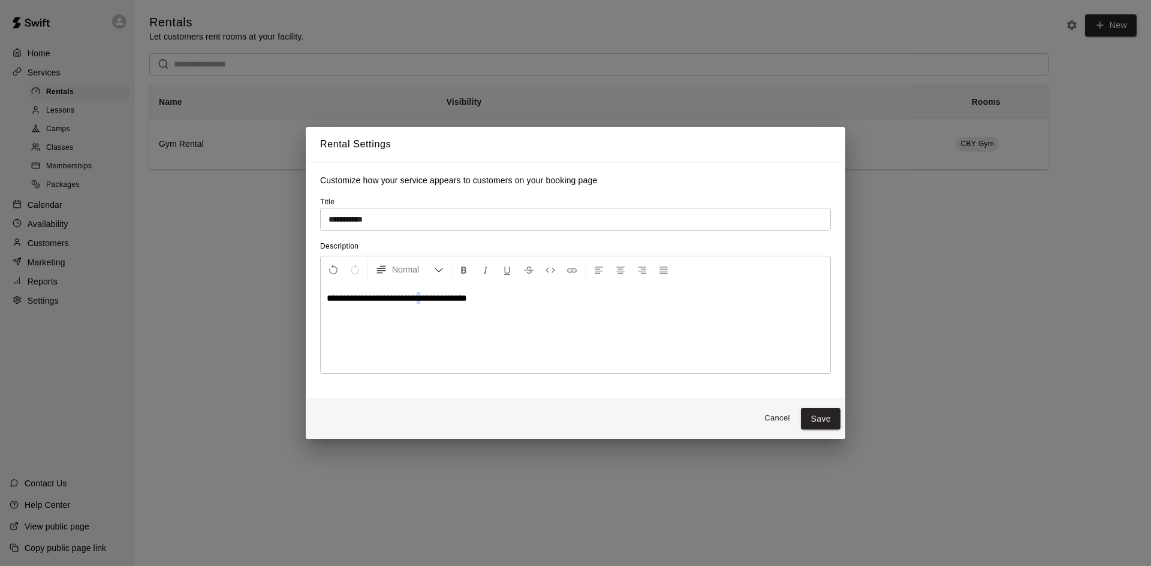
click at [427, 315] on div "**********" at bounding box center [575, 328] width 509 height 90
click at [491, 315] on div "**********" at bounding box center [575, 328] width 509 height 90
drag, startPoint x: 490, startPoint y: 303, endPoint x: 324, endPoint y: 318, distance: 167.3
click at [324, 318] on div "**********" at bounding box center [575, 328] width 509 height 90
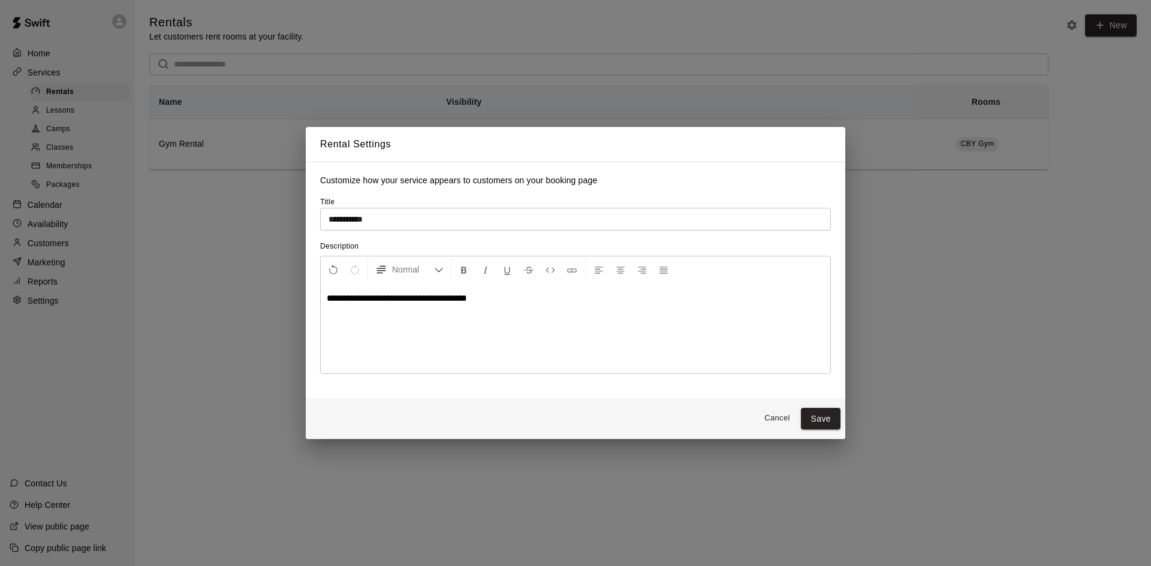
drag, startPoint x: 847, startPoint y: 511, endPoint x: 847, endPoint y: 529, distance: 18.0
click at [849, 526] on div "**********" at bounding box center [575, 283] width 1151 height 566
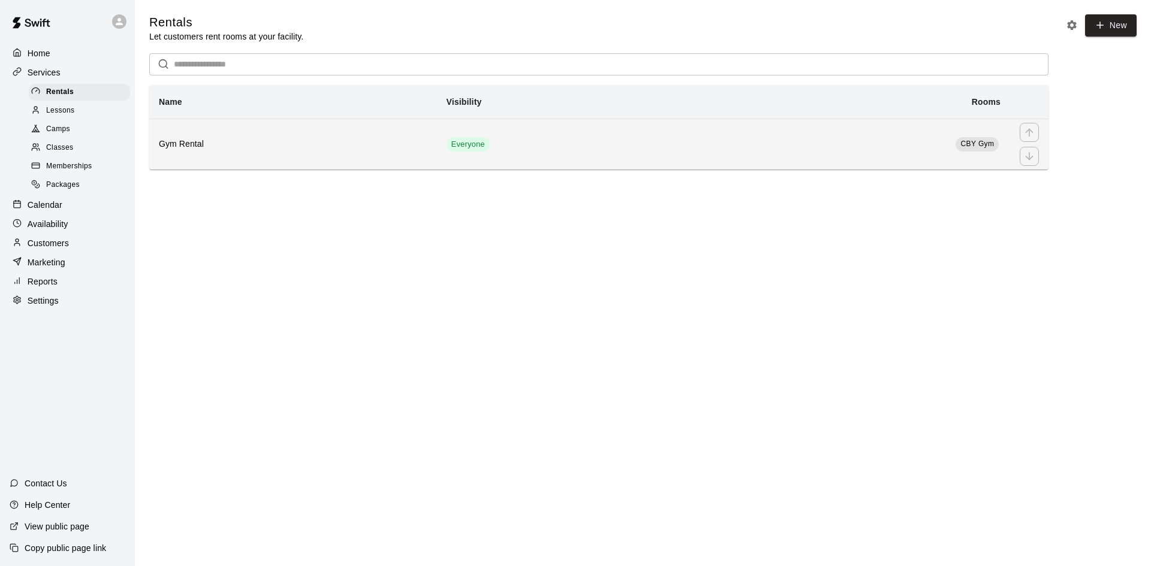
click at [1034, 152] on div "simple table" at bounding box center [1028, 156] width 19 height 19
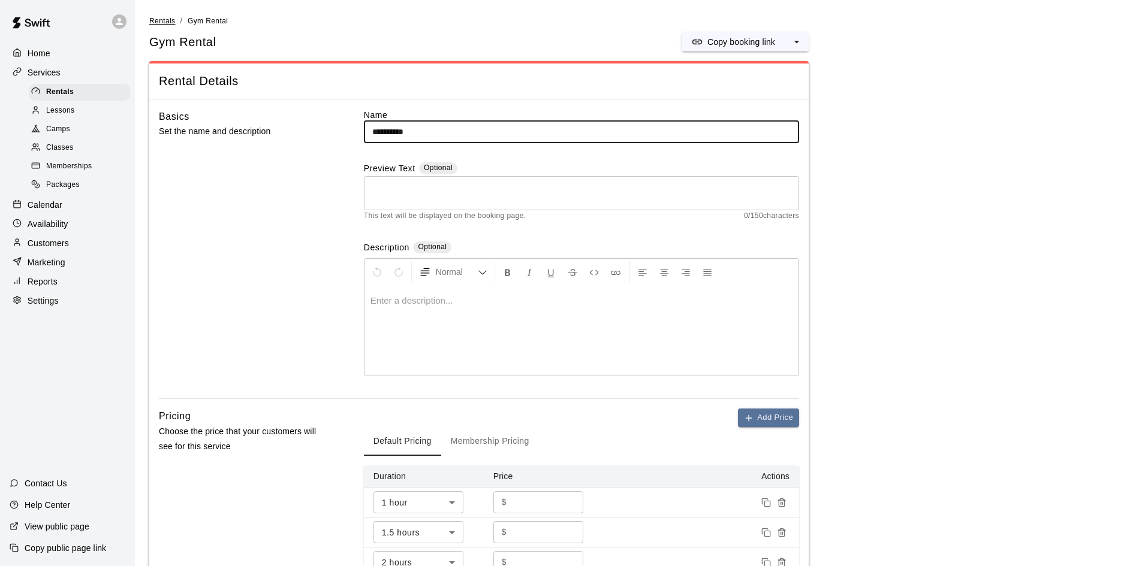
click at [170, 24] on span "Rentals" at bounding box center [162, 21] width 26 height 8
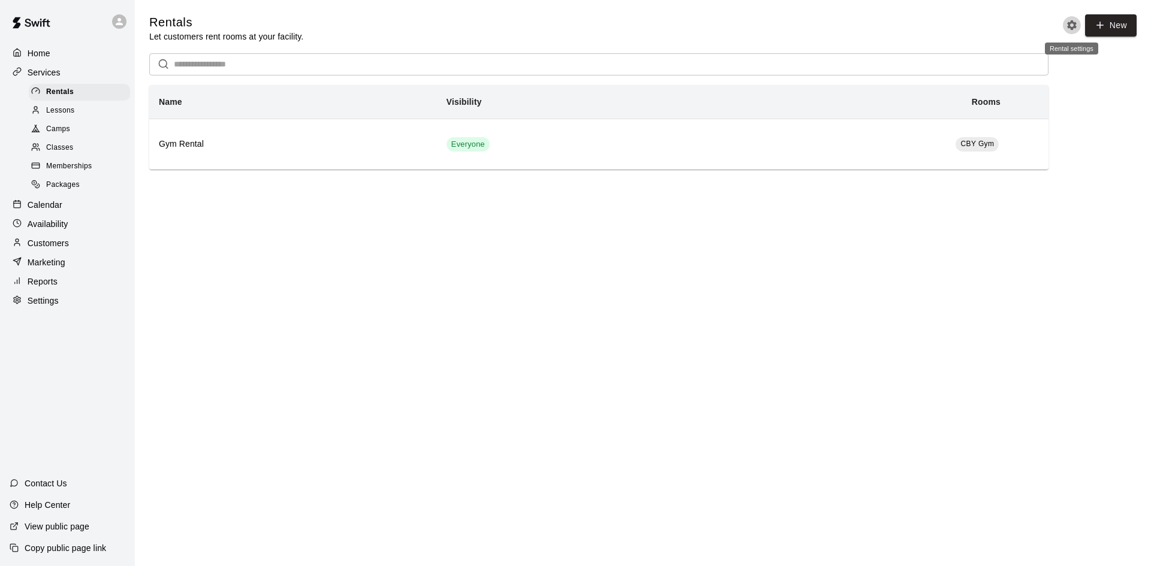
click at [1075, 16] on button "Rental settings" at bounding box center [1072, 25] width 18 height 18
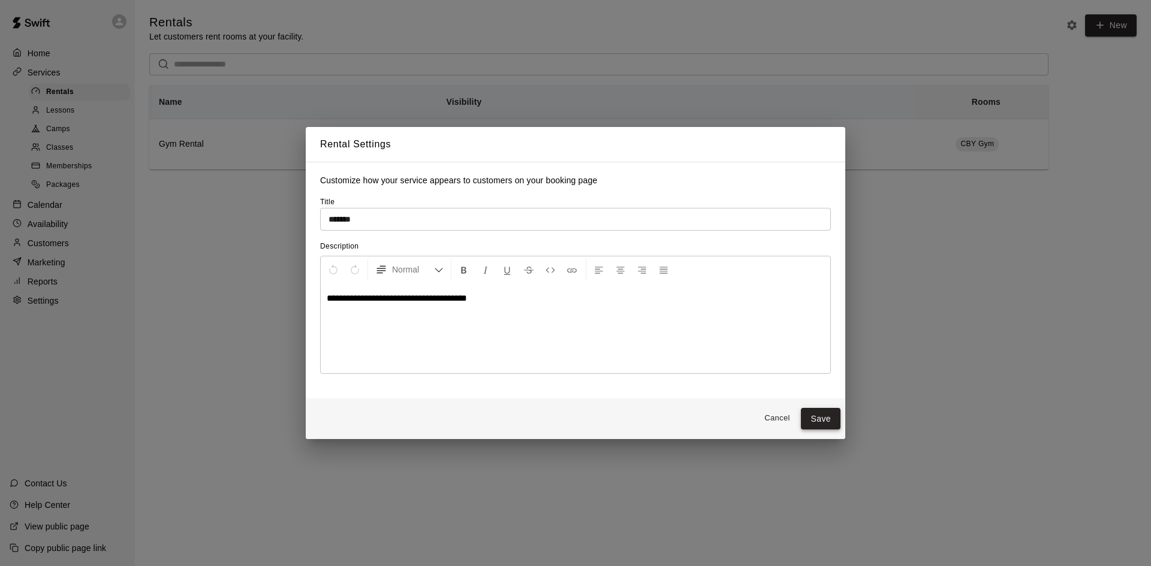
click at [819, 430] on button "Save" at bounding box center [821, 419] width 40 height 22
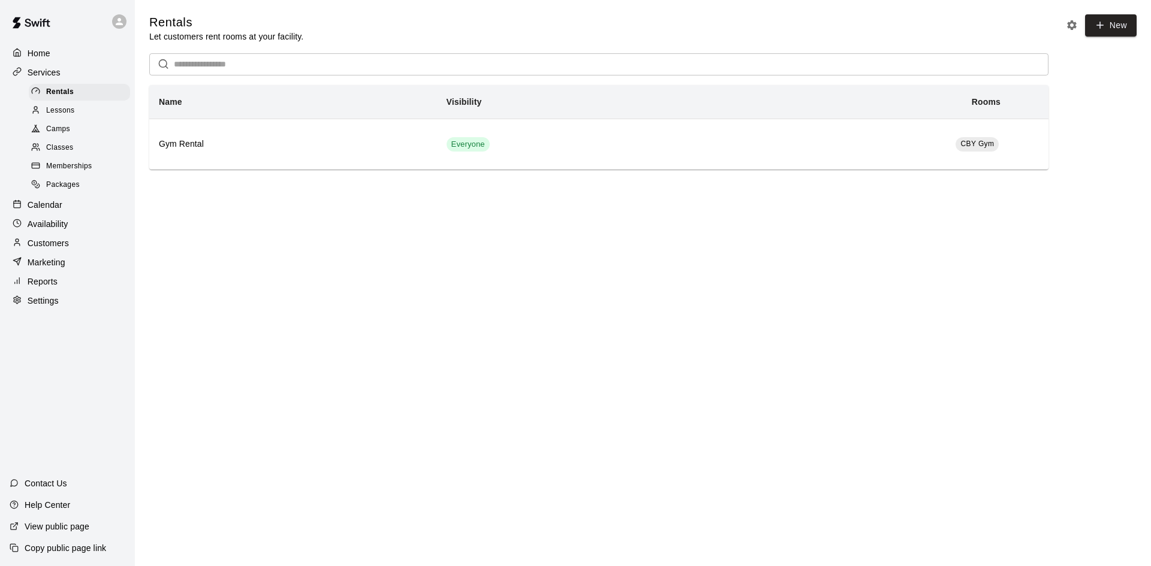
click at [1082, 26] on span "New" at bounding box center [1109, 24] width 56 height 10
click at [1069, 23] on icon "Rental settings" at bounding box center [1072, 25] width 10 height 10
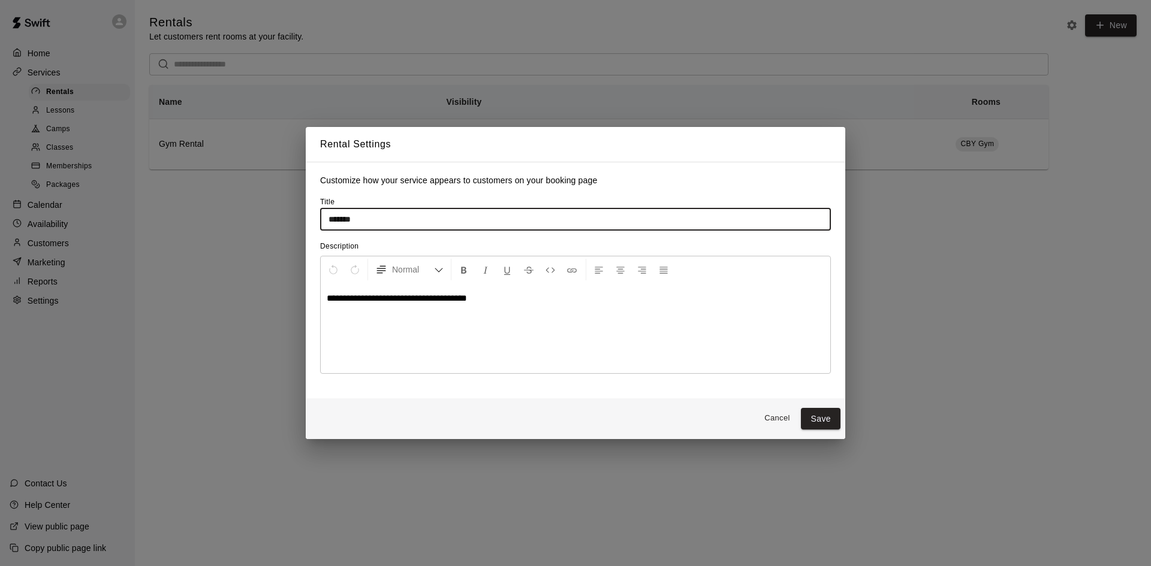
click at [371, 216] on input "*******" at bounding box center [575, 219] width 511 height 22
click at [332, 226] on input "*******" at bounding box center [575, 219] width 511 height 22
click at [331, 221] on input "*******" at bounding box center [575, 219] width 511 height 22
type input "**********"
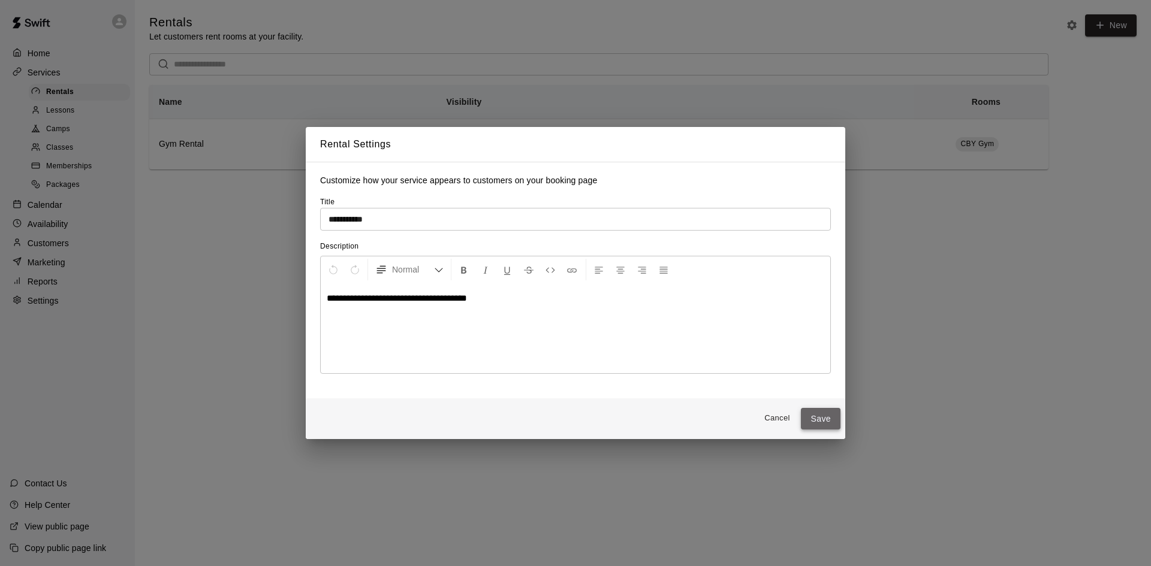
click at [823, 414] on button "Save" at bounding box center [821, 419] width 40 height 22
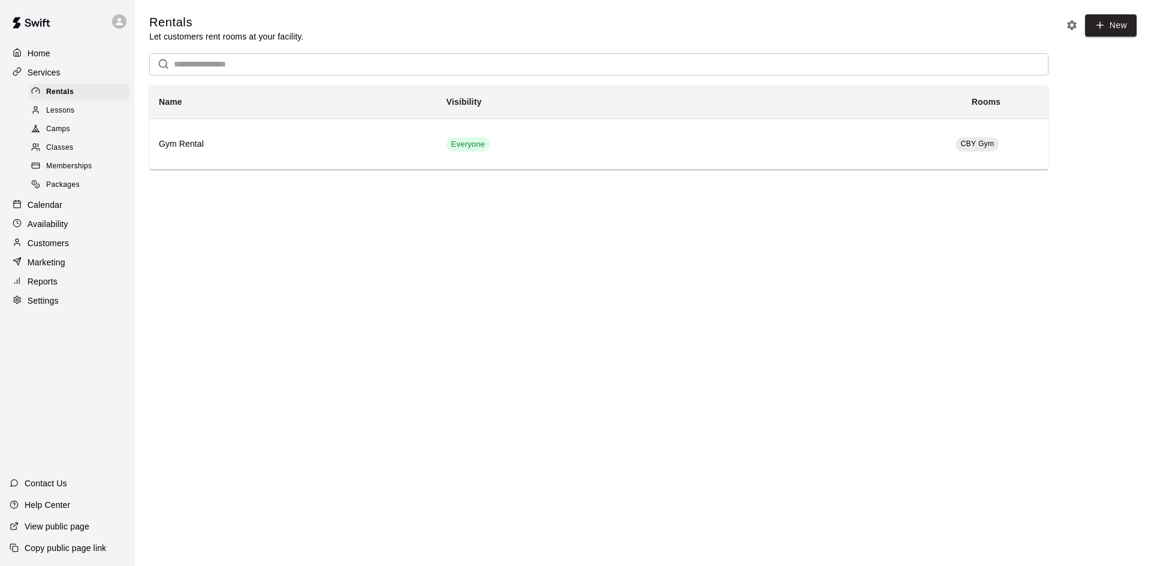
click at [1066, 22] on icon "Rental settings" at bounding box center [1072, 25] width 12 height 12
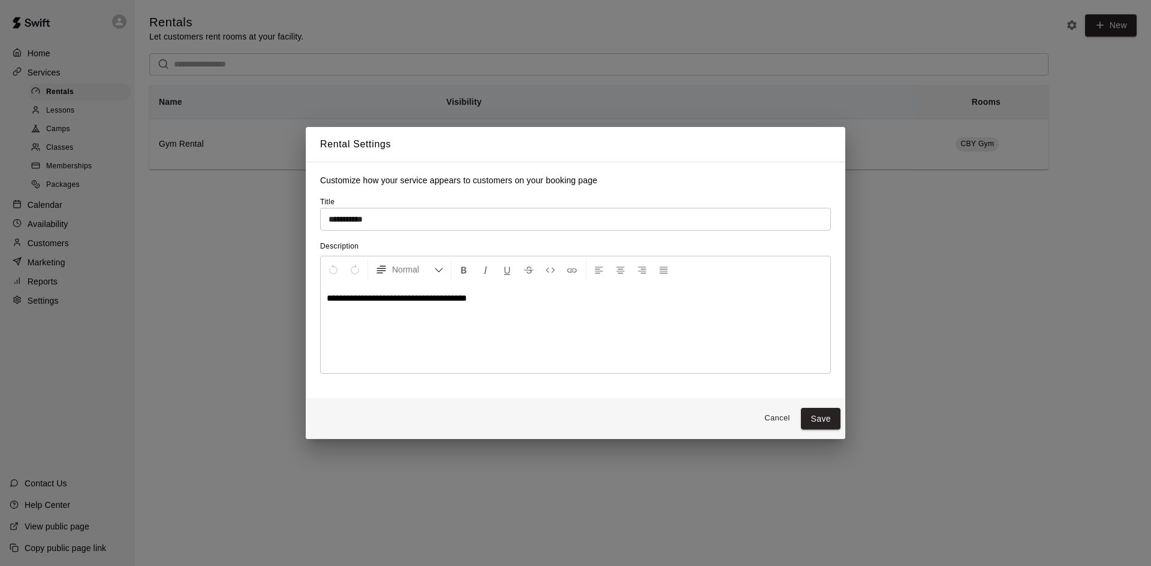
click at [351, 299] on span "**********" at bounding box center [397, 298] width 140 height 9
click at [352, 298] on span "**********" at bounding box center [397, 298] width 140 height 9
click at [351, 295] on span "**********" at bounding box center [397, 298] width 140 height 9
click at [350, 295] on span "**********" at bounding box center [397, 298] width 140 height 9
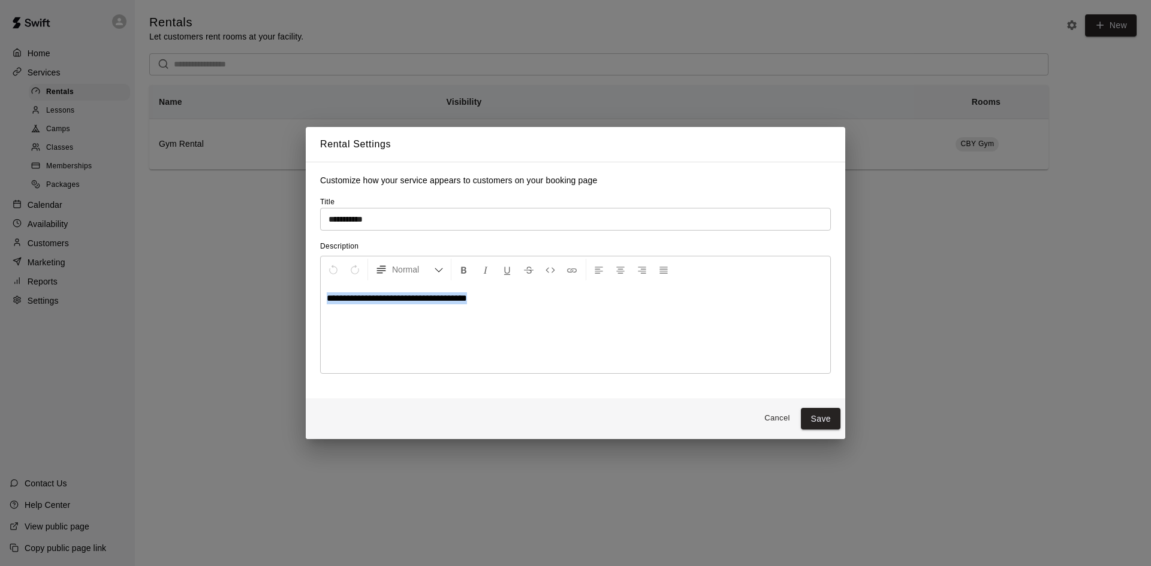
click at [350, 295] on span "**********" at bounding box center [397, 298] width 140 height 9
click at [409, 300] on span "**********" at bounding box center [397, 298] width 140 height 9
click at [512, 303] on p "**********" at bounding box center [575, 298] width 497 height 12
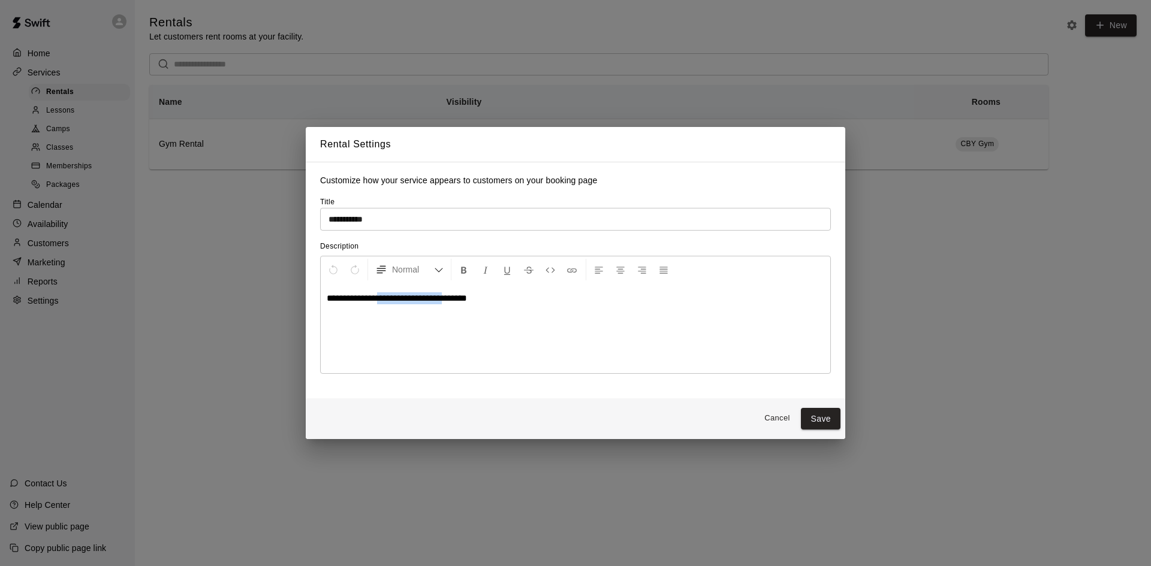
drag, startPoint x: 383, startPoint y: 308, endPoint x: 481, endPoint y: 310, distance: 97.7
click at [466, 312] on div "**********" at bounding box center [575, 328] width 509 height 90
click at [481, 310] on div "**********" at bounding box center [575, 328] width 509 height 90
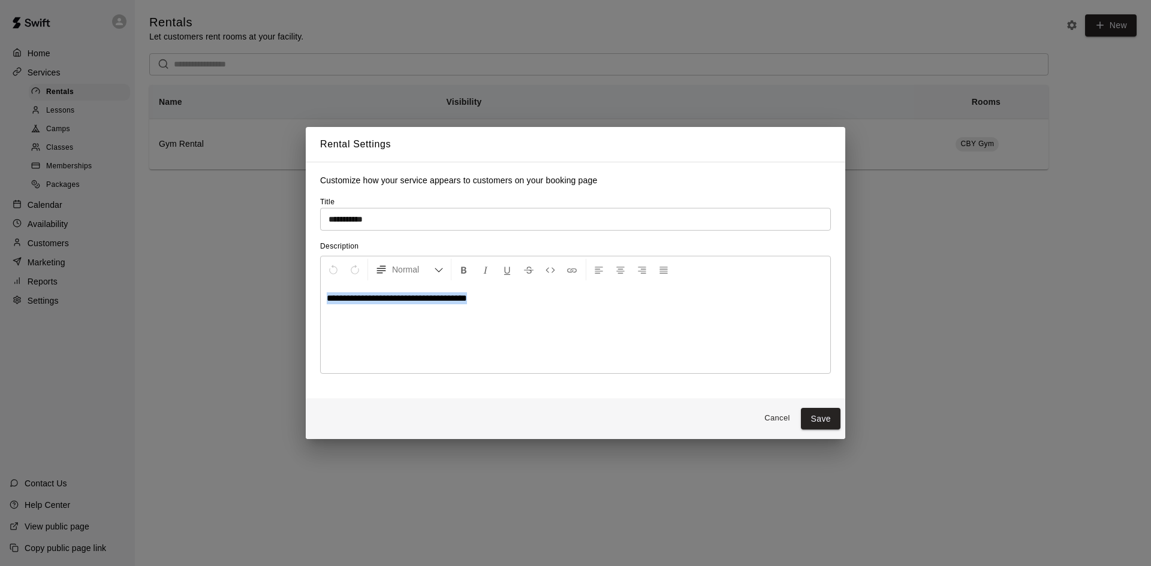
click at [517, 307] on div "**********" at bounding box center [575, 328] width 509 height 90
drag, startPoint x: 480, startPoint y: 311, endPoint x: 309, endPoint y: 299, distance: 171.2
click at [309, 299] on div "**********" at bounding box center [575, 280] width 539 height 236
click at [385, 301] on span "**********" at bounding box center [397, 298] width 140 height 9
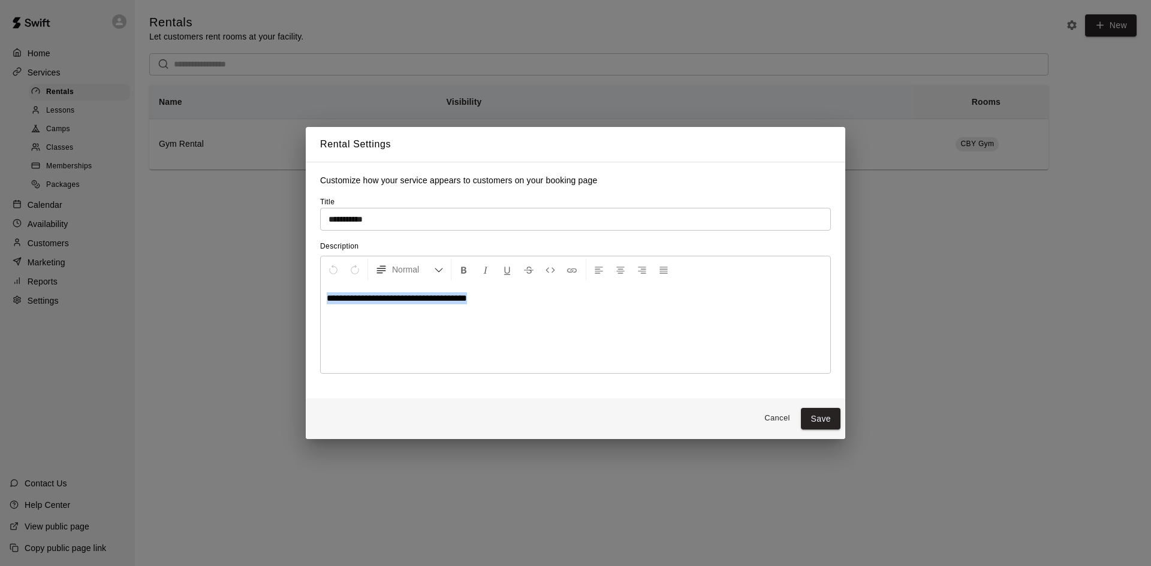
click at [385, 301] on span "**********" at bounding box center [397, 298] width 140 height 9
click at [354, 303] on span "**********" at bounding box center [397, 298] width 140 height 9
click at [388, 299] on span "**********" at bounding box center [397, 298] width 140 height 9
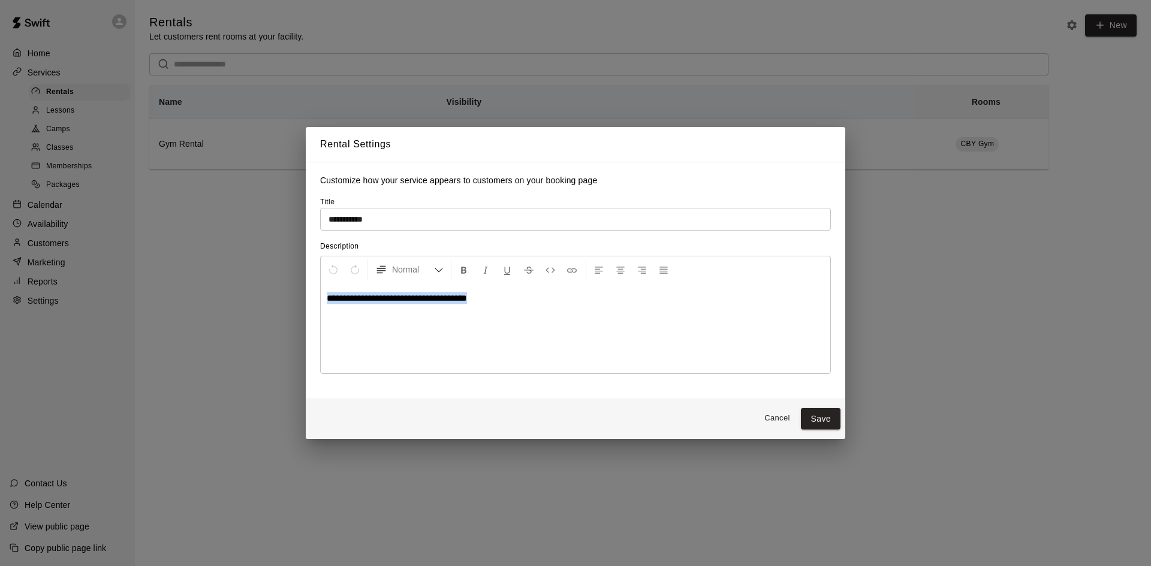
click at [388, 299] on span "**********" at bounding box center [397, 298] width 140 height 9
paste div
drag, startPoint x: 530, startPoint y: 303, endPoint x: 520, endPoint y: 303, distance: 9.6
click at [520, 303] on span "**********" at bounding box center [467, 298] width 280 height 9
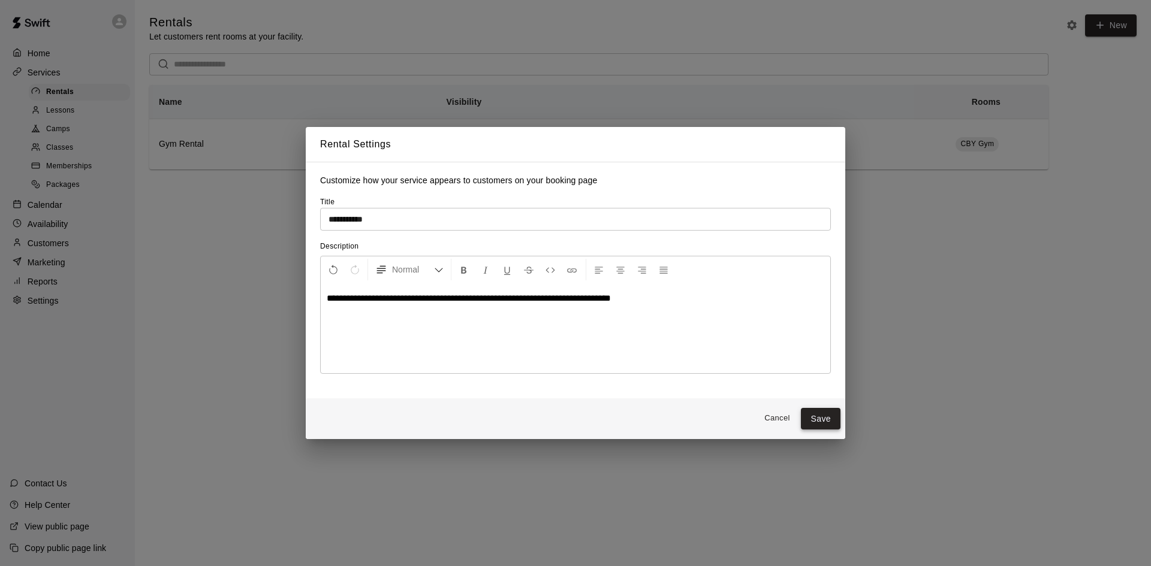
click at [820, 421] on button "Save" at bounding box center [821, 419] width 40 height 22
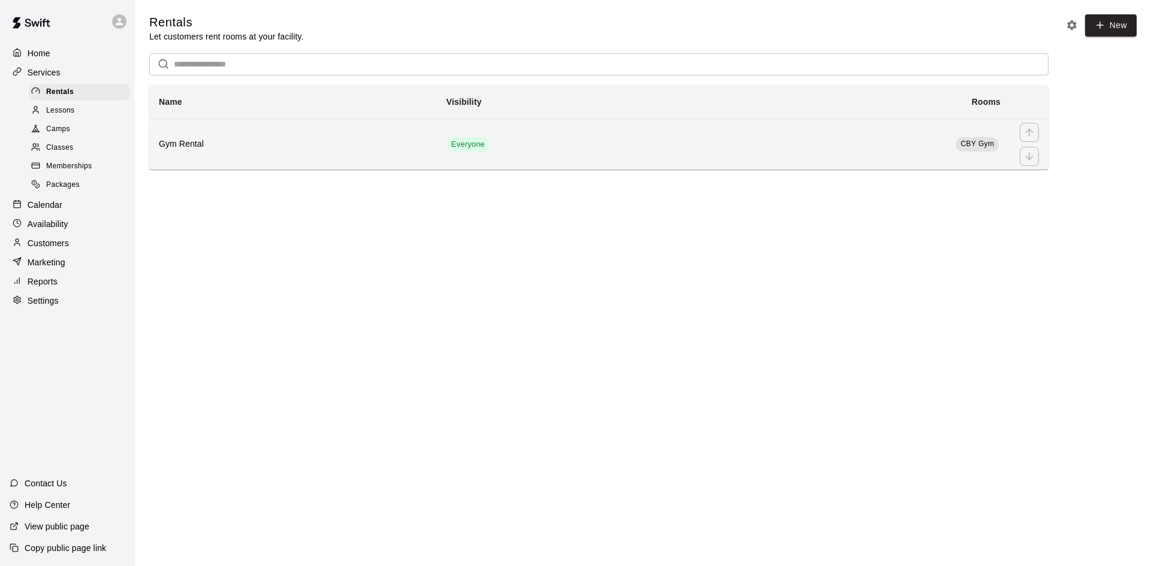
click at [803, 152] on td "CBY Gym" at bounding box center [863, 144] width 293 height 51
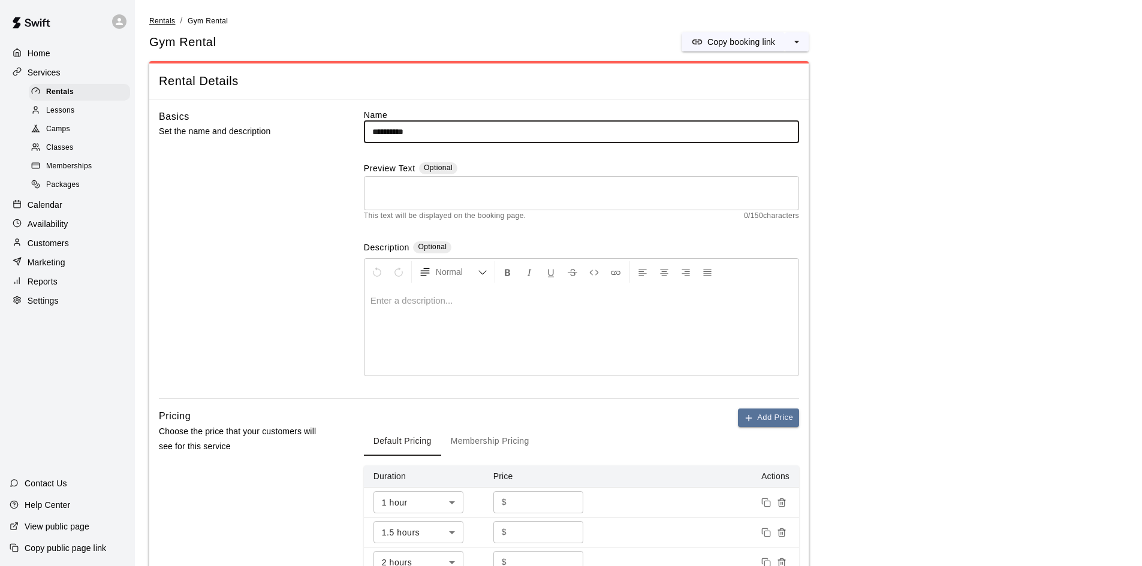
click at [158, 23] on span "Rentals" at bounding box center [162, 21] width 26 height 8
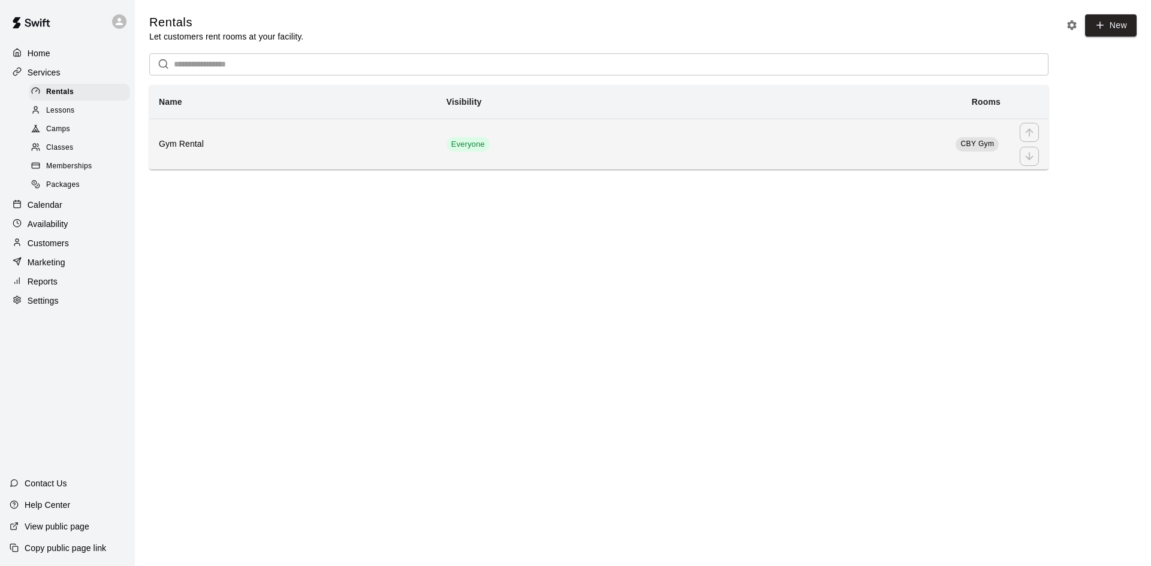
click at [258, 150] on h6 "Gym Rental" at bounding box center [293, 144] width 268 height 13
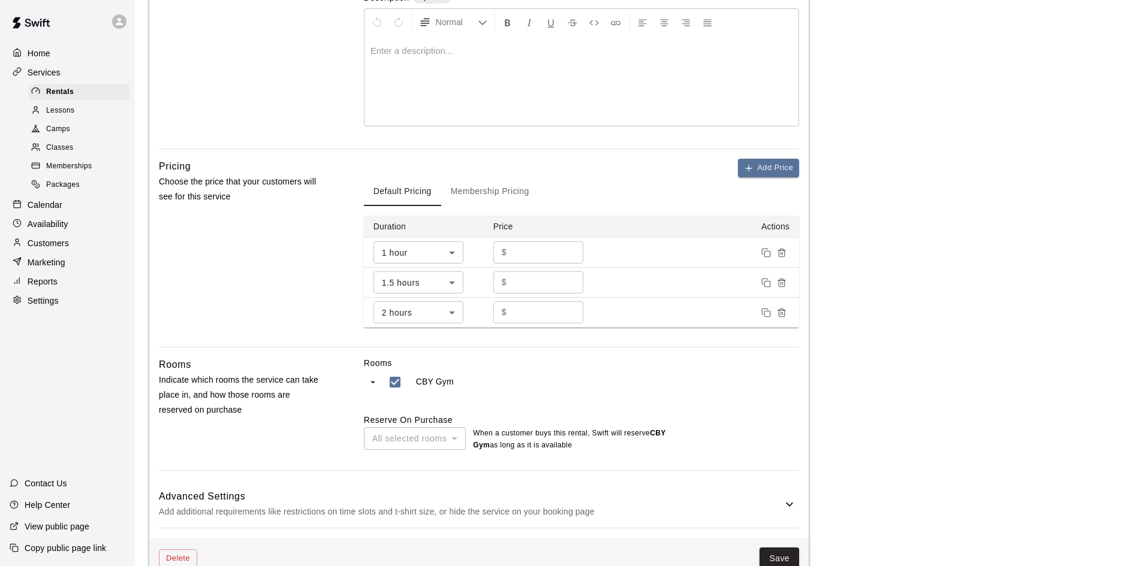
scroll to position [279, 0]
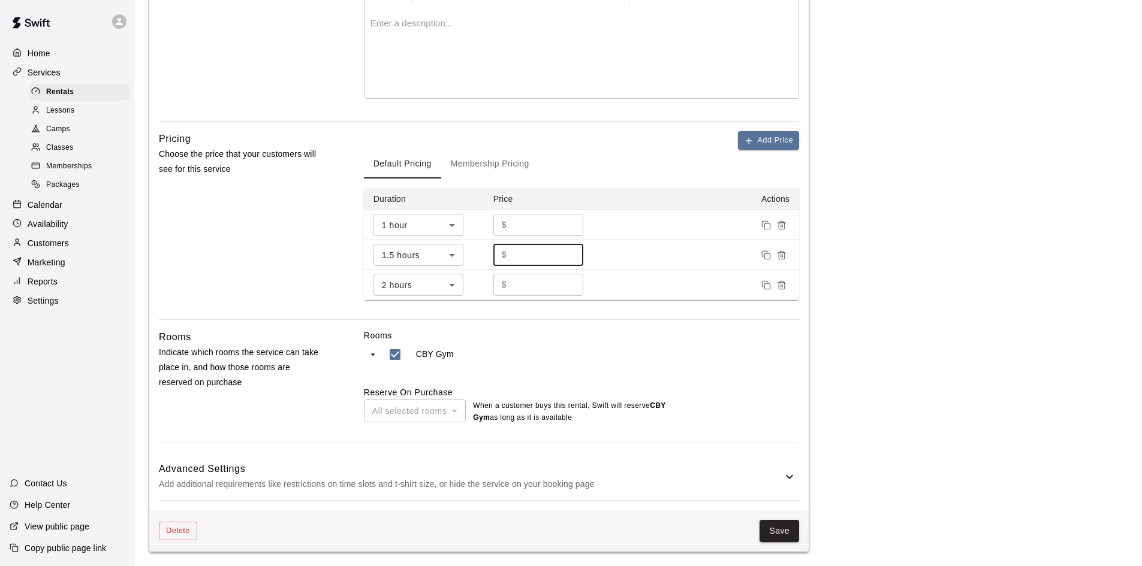
drag, startPoint x: 539, startPoint y: 258, endPoint x: 509, endPoint y: 257, distance: 29.4
click at [509, 257] on div "$ *** ​" at bounding box center [538, 255] width 90 height 22
type input "***"
click at [232, 249] on div "Pricing Choose the price that your customers will see for this service" at bounding box center [242, 225] width 167 height 188
click at [455, 415] on div "All selected rooms" at bounding box center [415, 411] width 102 height 22
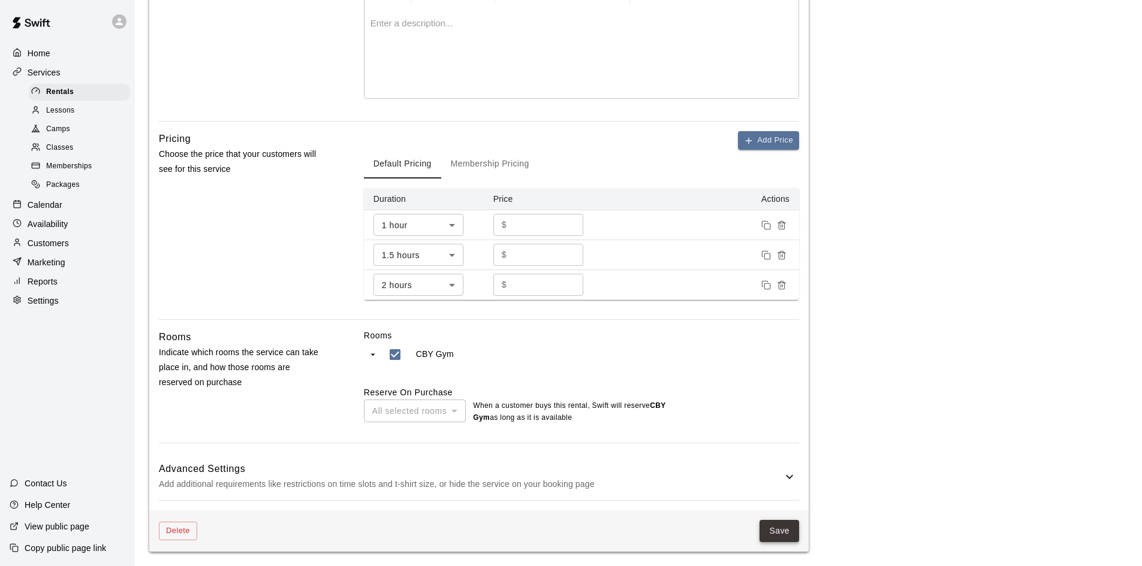
click at [776, 533] on button "Save" at bounding box center [779, 531] width 40 height 22
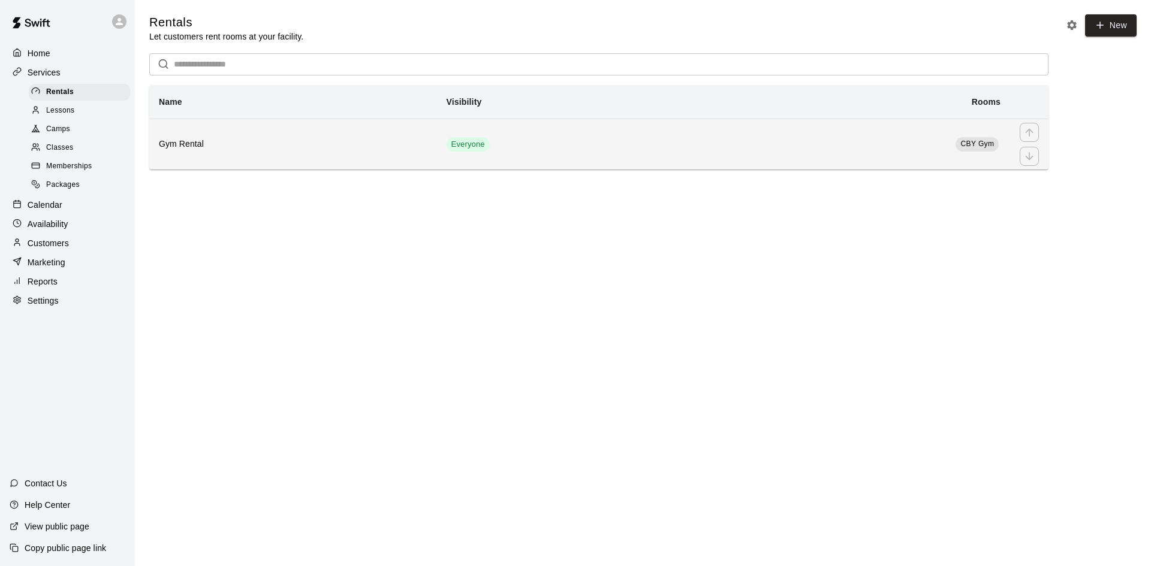
click at [802, 140] on td "CBY Gym" at bounding box center [863, 144] width 293 height 51
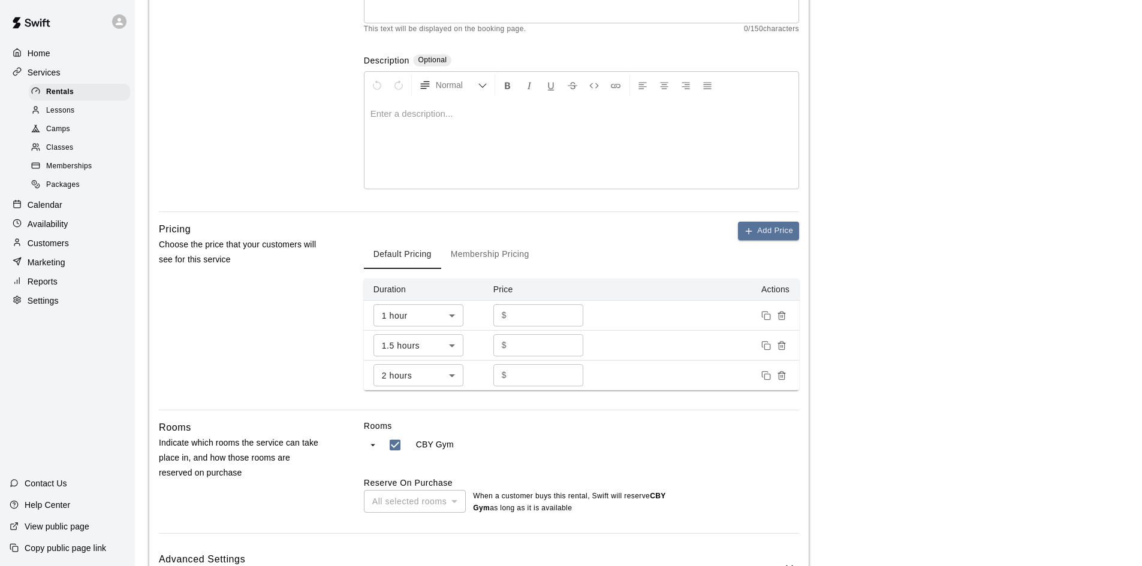
scroll to position [279, 0]
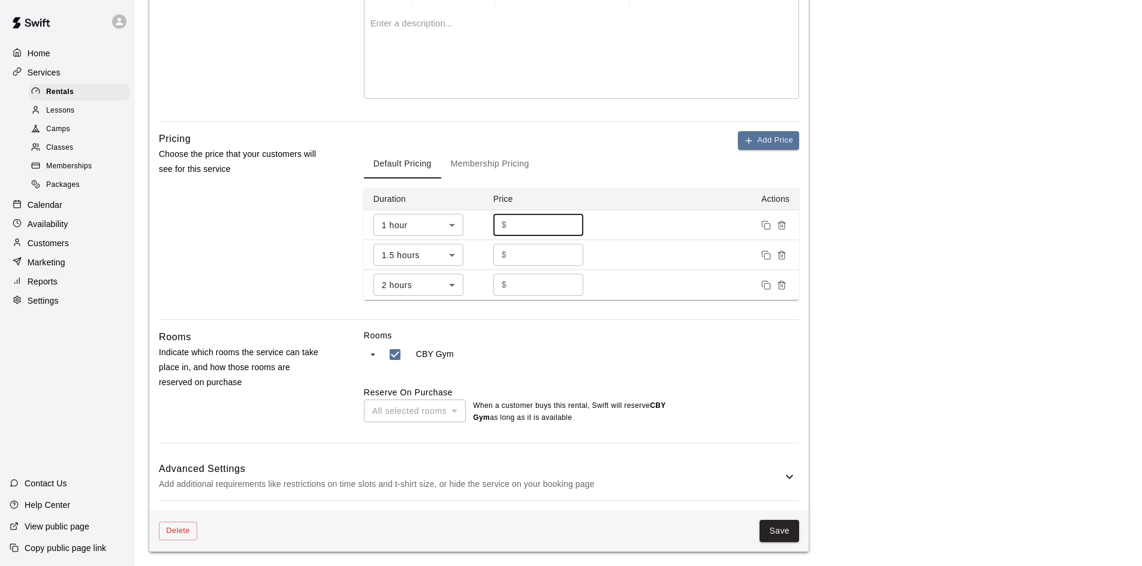
drag, startPoint x: 517, startPoint y: 217, endPoint x: 505, endPoint y: 217, distance: 12.0
click at [505, 217] on div "$ *** ​" at bounding box center [538, 225] width 90 height 22
type input "***"
click at [524, 251] on input "***" at bounding box center [547, 255] width 72 height 22
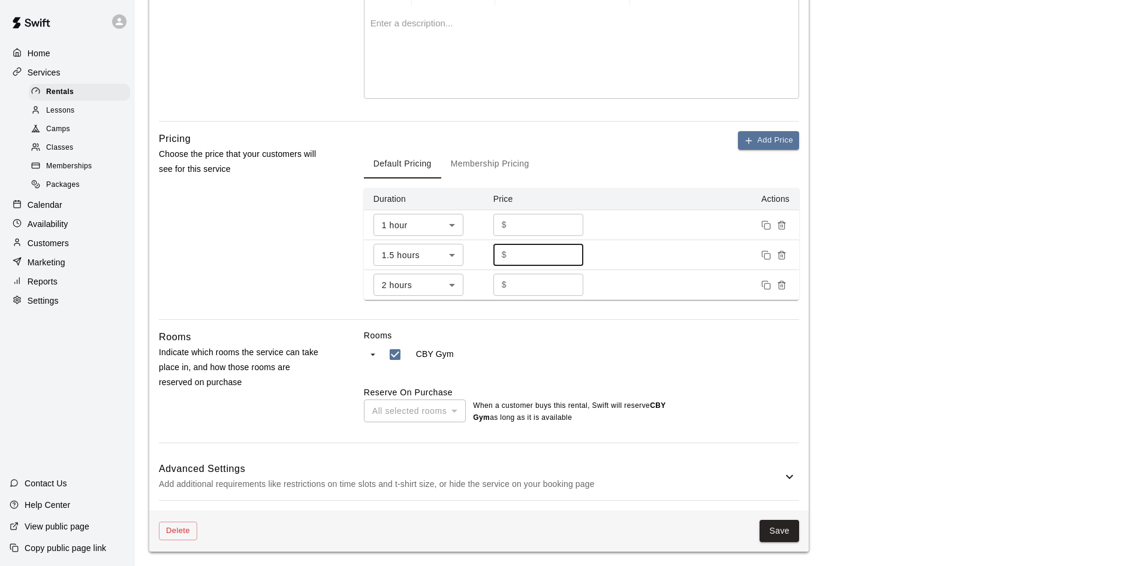
drag, startPoint x: 521, startPoint y: 254, endPoint x: 541, endPoint y: 255, distance: 19.8
click at [539, 255] on input "***" at bounding box center [547, 255] width 72 height 22
type input "***"
click at [520, 278] on input "***" at bounding box center [547, 285] width 72 height 22
drag, startPoint x: 517, startPoint y: 286, endPoint x: 540, endPoint y: 282, distance: 23.2
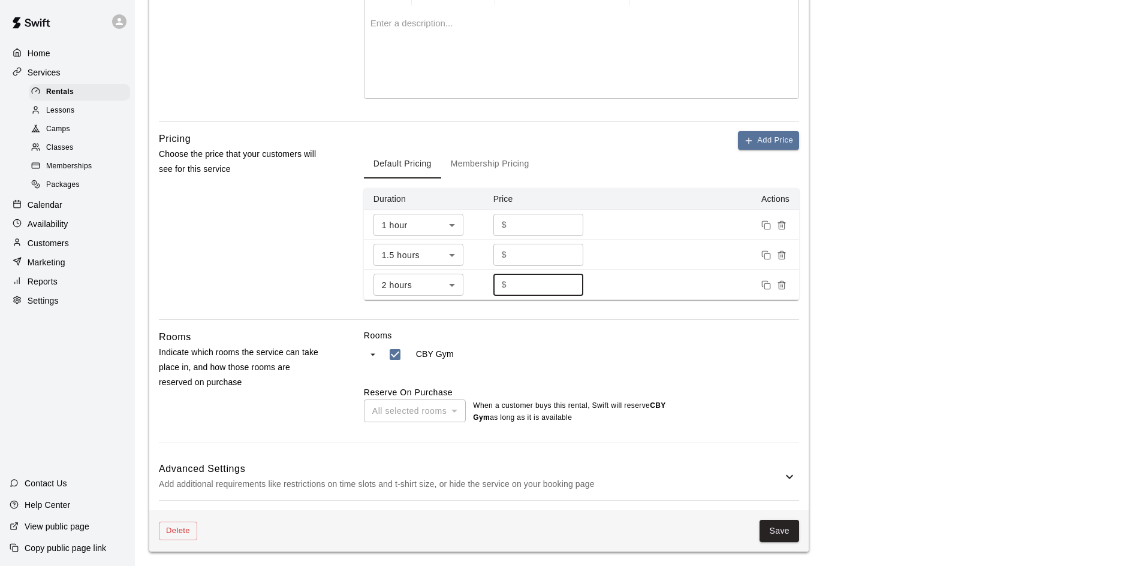
click at [540, 282] on input "***" at bounding box center [547, 285] width 72 height 22
type input "***"
click at [328, 237] on div "Pricing Choose the price that your customers will see for this service Add Pric…" at bounding box center [479, 225] width 640 height 188
click at [786, 534] on button "Save" at bounding box center [779, 531] width 40 height 22
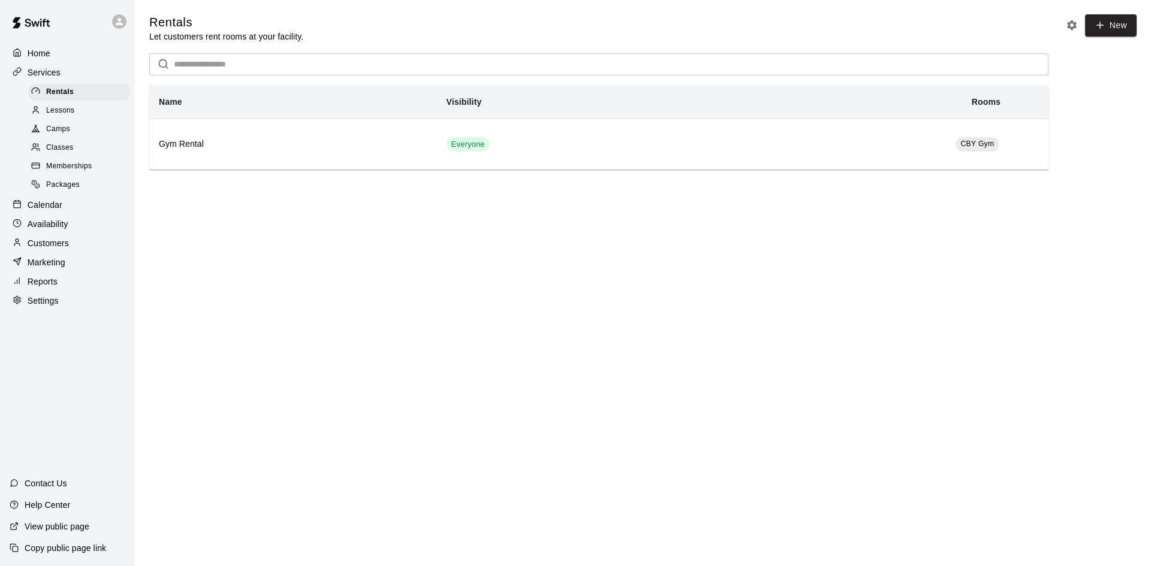
click at [67, 306] on div "Settings" at bounding box center [68, 301] width 116 height 18
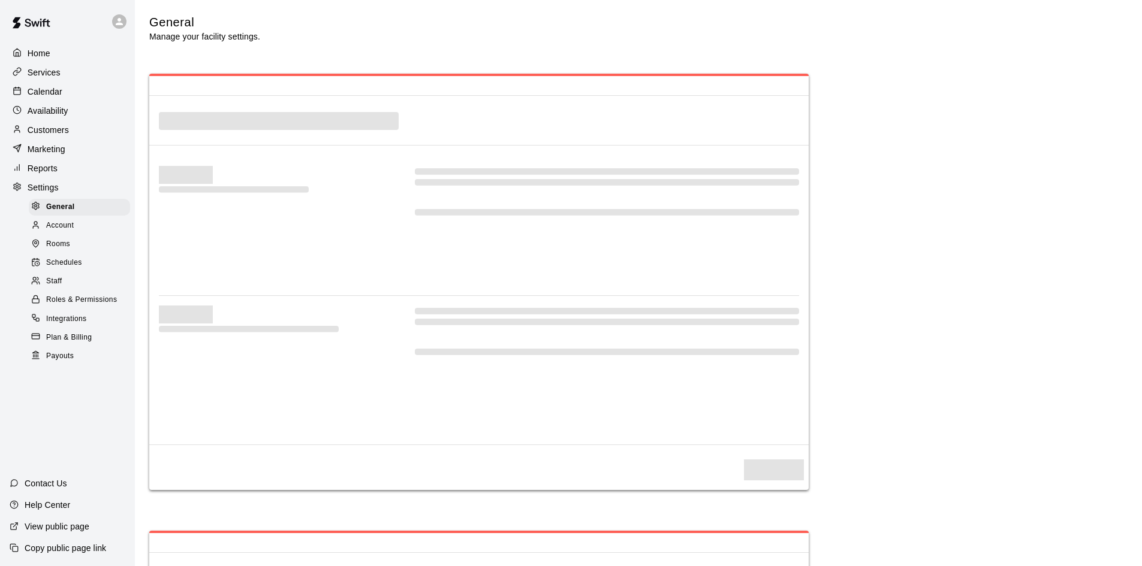
select select "**"
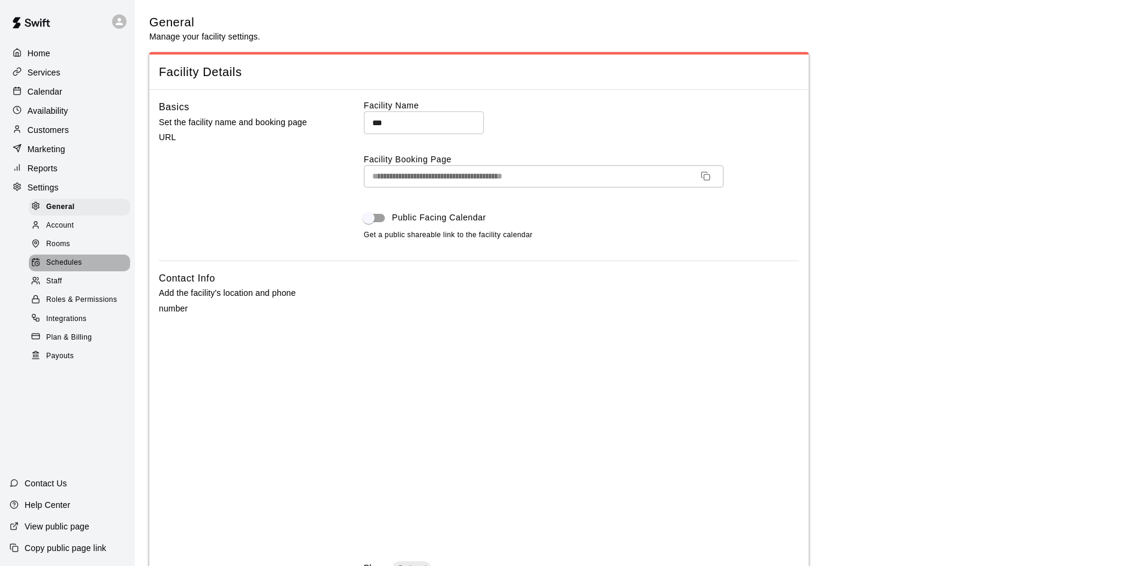
click at [93, 270] on div "Schedules" at bounding box center [79, 263] width 101 height 17
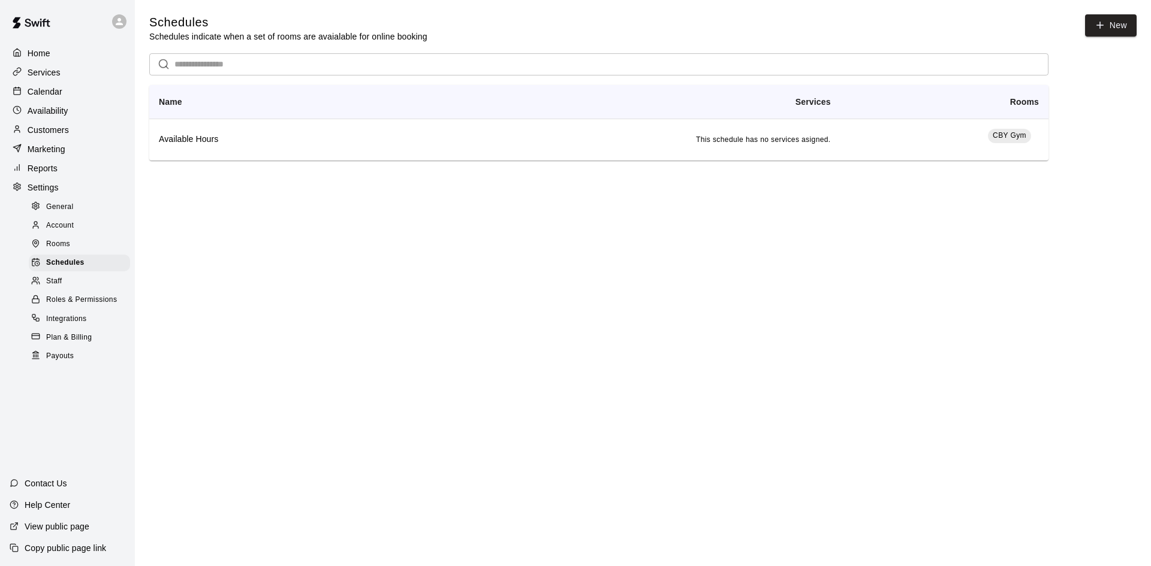
click at [80, 251] on div "Rooms" at bounding box center [79, 244] width 101 height 17
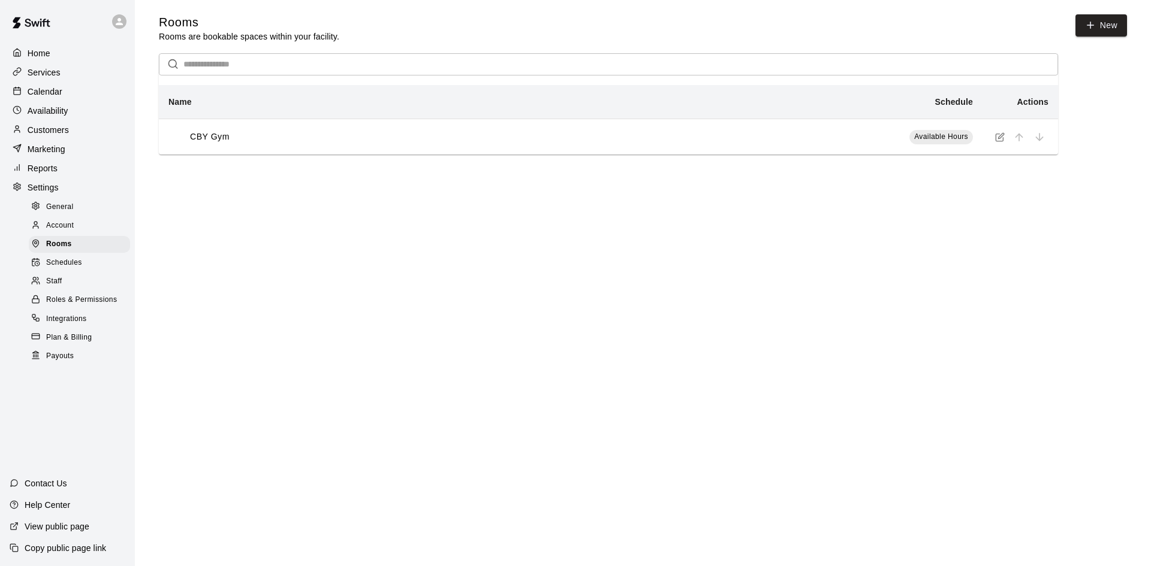
click at [80, 209] on div "General" at bounding box center [79, 207] width 101 height 17
select select "**"
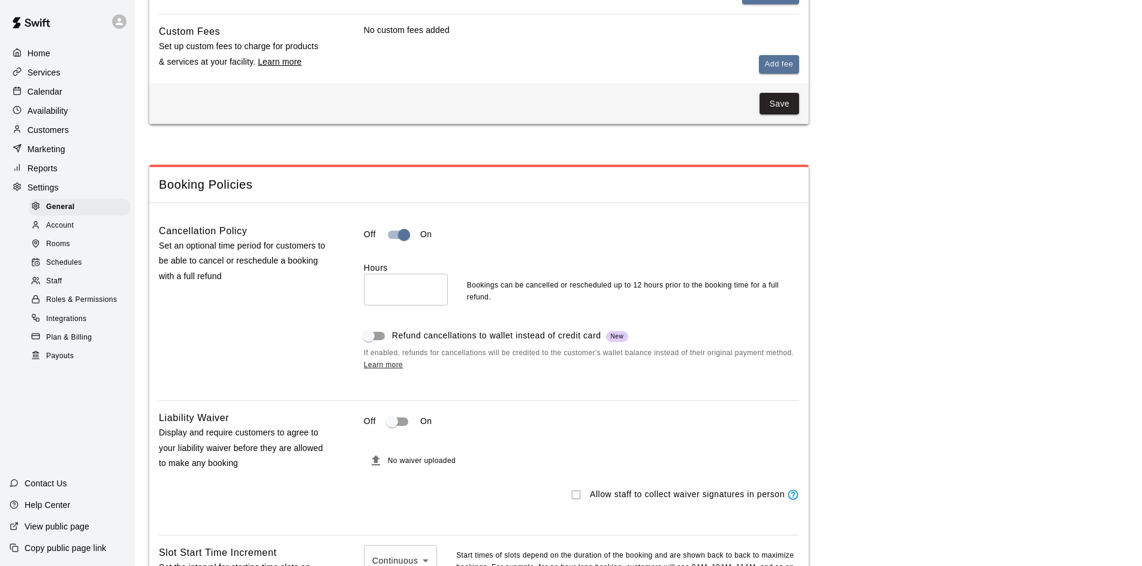
scroll to position [959, 0]
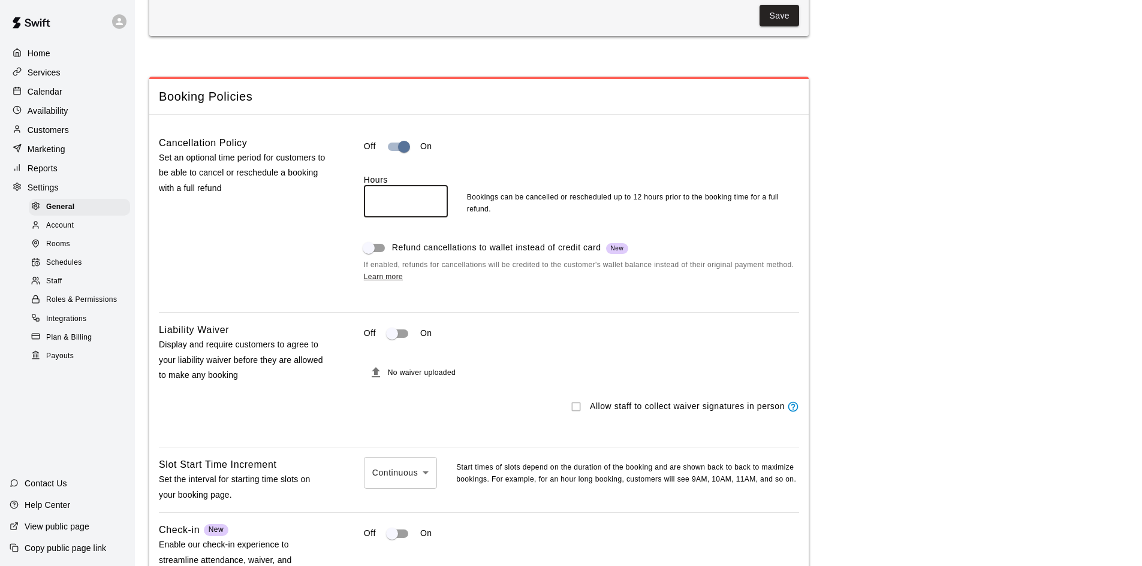
drag, startPoint x: 412, startPoint y: 221, endPoint x: 324, endPoint y: 213, distance: 89.0
click at [324, 213] on div "Cancellation Policy Set an optional time period for customers to be able to can…" at bounding box center [479, 218] width 640 height 167
click at [300, 211] on div "Cancellation Policy Set an optional time period for customers to be able to can…" at bounding box center [242, 218] width 167 height 167
drag, startPoint x: 408, startPoint y: 211, endPoint x: 316, endPoint y: 219, distance: 91.5
click at [316, 219] on div "Cancellation Policy Set an optional time period for customers to be able to can…" at bounding box center [479, 218] width 640 height 167
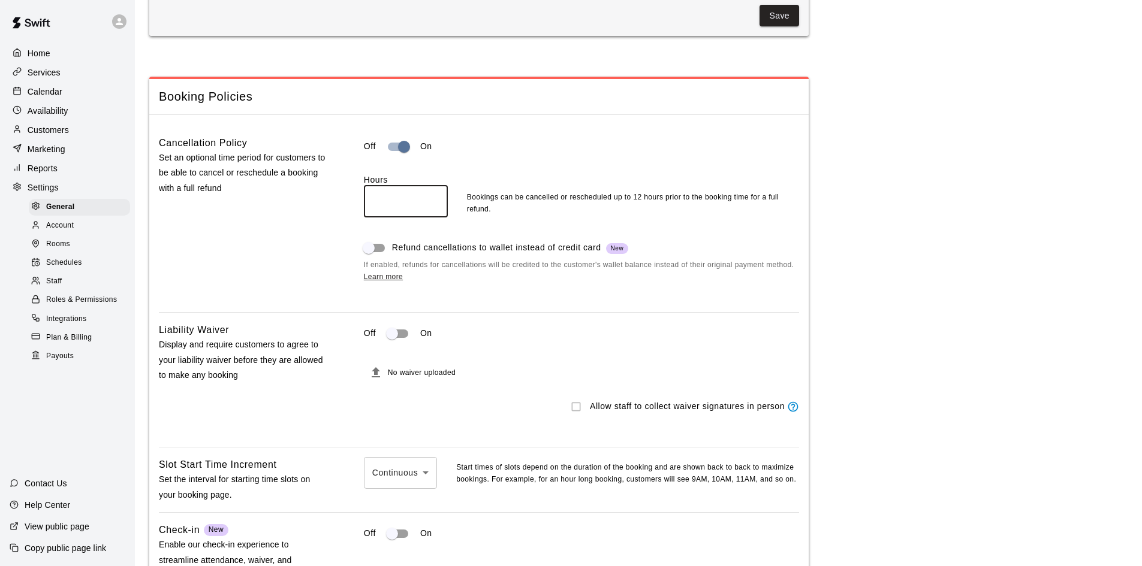
click at [322, 227] on div "Cancellation Policy Set an optional time period for customers to be able to can…" at bounding box center [242, 218] width 167 height 167
drag, startPoint x: 381, startPoint y: 212, endPoint x: 324, endPoint y: 195, distance: 59.8
click at [324, 195] on div "Cancellation Policy Set an optional time period for customers to be able to can…" at bounding box center [479, 218] width 640 height 167
type input "**"
click at [321, 192] on p "Set an optional time period for customers to be able to cancel or reschedule a …" at bounding box center [242, 173] width 167 height 46
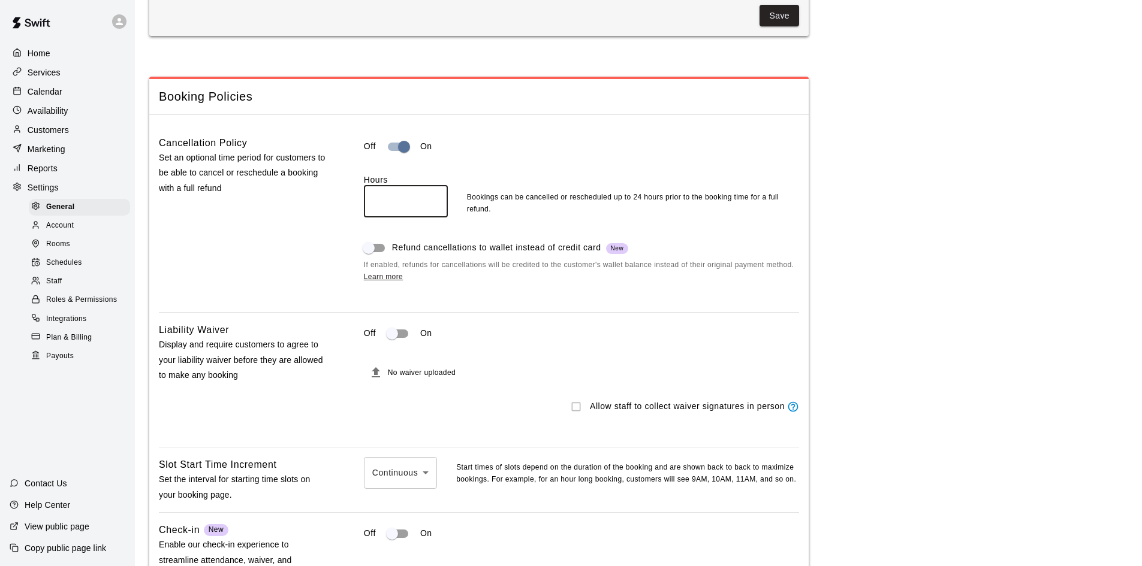
drag, startPoint x: 390, startPoint y: 218, endPoint x: 330, endPoint y: 216, distance: 60.6
click at [330, 216] on div "Cancellation Policy Set an optional time period for customers to be able to can…" at bounding box center [479, 218] width 640 height 167
click at [392, 218] on input "**" at bounding box center [406, 202] width 84 height 32
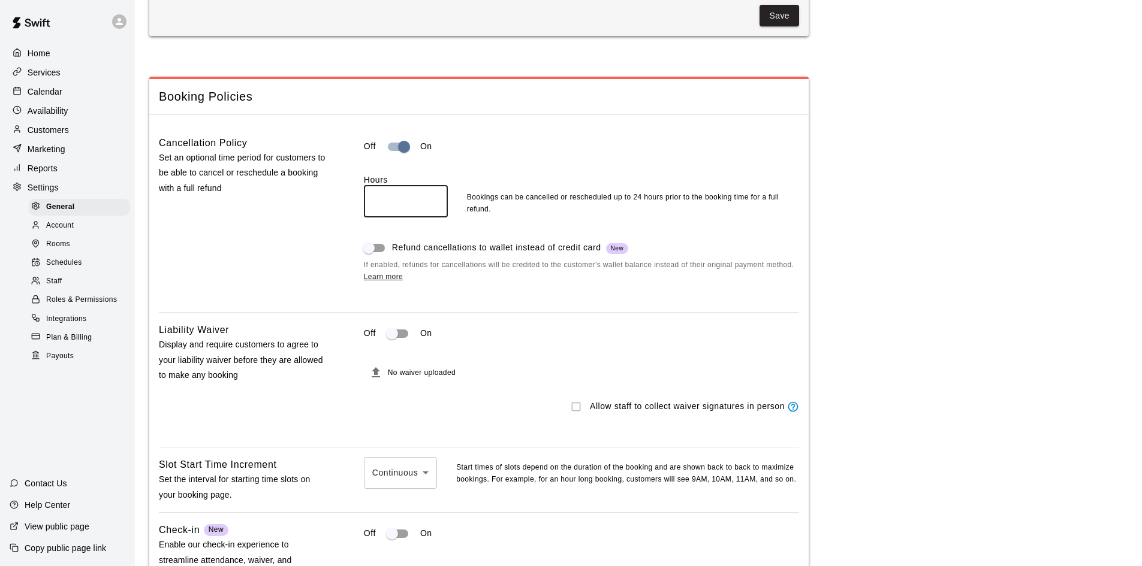
click at [392, 218] on input "**" at bounding box center [406, 202] width 84 height 32
click at [252, 224] on div "Cancellation Policy Set an optional time period for customers to be able to can…" at bounding box center [242, 218] width 167 height 167
drag, startPoint x: 348, startPoint y: 218, endPoint x: 358, endPoint y: 218, distance: 10.2
click at [352, 218] on div "Cancellation Policy Set an optional time period for customers to be able to can…" at bounding box center [479, 218] width 640 height 167
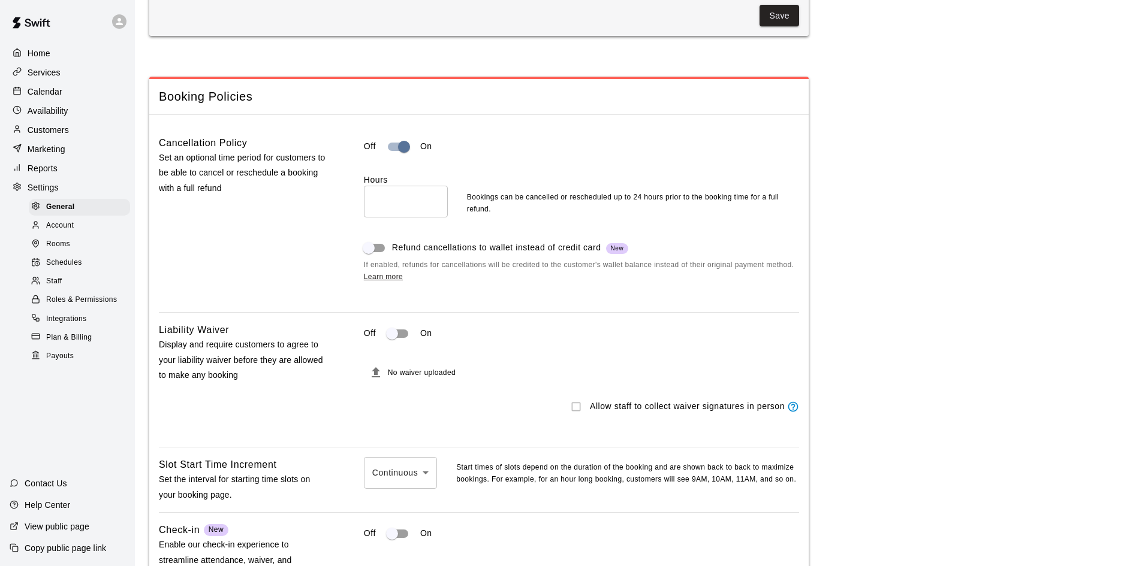
drag, startPoint x: 358, startPoint y: 218, endPoint x: 368, endPoint y: 218, distance: 9.6
click at [364, 218] on div "Cancellation Policy Set an optional time period for customers to be able to can…" at bounding box center [479, 218] width 640 height 167
click at [371, 218] on input "**" at bounding box center [406, 202] width 84 height 32
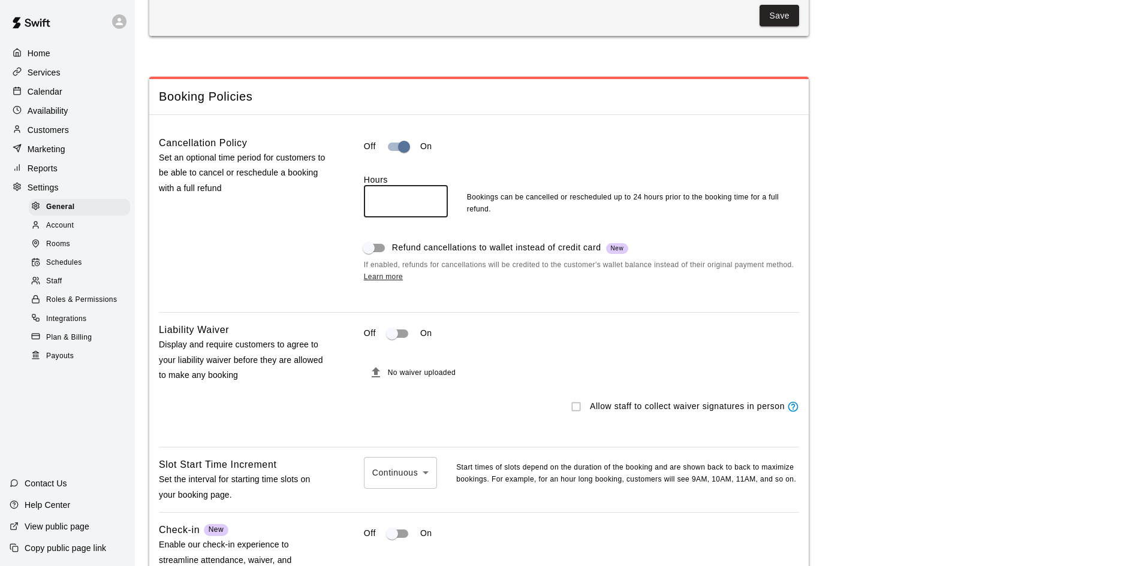
click at [325, 229] on div "Cancellation Policy Set an optional time period for customers to be able to can…" at bounding box center [479, 218] width 640 height 167
drag, startPoint x: 414, startPoint y: 209, endPoint x: 337, endPoint y: 219, distance: 77.3
click at [337, 218] on div "Cancellation Policy Set an optional time period for customers to be able to can…" at bounding box center [479, 218] width 640 height 167
click at [334, 222] on div "Cancellation Policy Set an optional time period for customers to be able to can…" at bounding box center [479, 218] width 640 height 167
drag, startPoint x: 394, startPoint y: 222, endPoint x: 336, endPoint y: 222, distance: 58.1
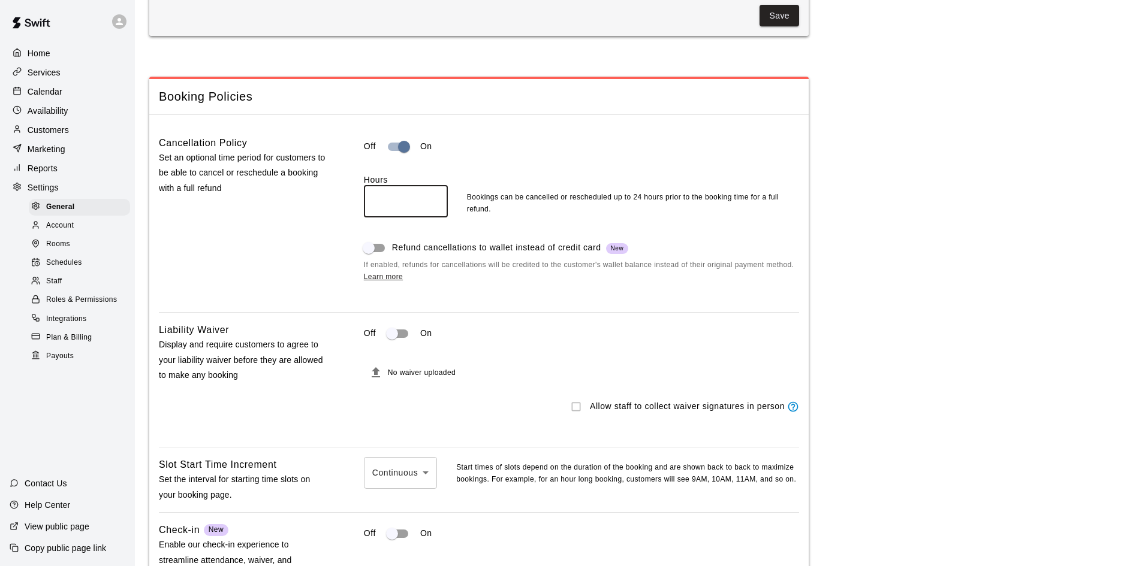
click at [336, 222] on div "Cancellation Policy Set an optional time period for customers to be able to can…" at bounding box center [479, 218] width 640 height 167
drag, startPoint x: 388, startPoint y: 213, endPoint x: 337, endPoint y: 206, distance: 51.4
click at [337, 206] on div "Cancellation Policy Set an optional time period for customers to be able to can…" at bounding box center [479, 218] width 640 height 167
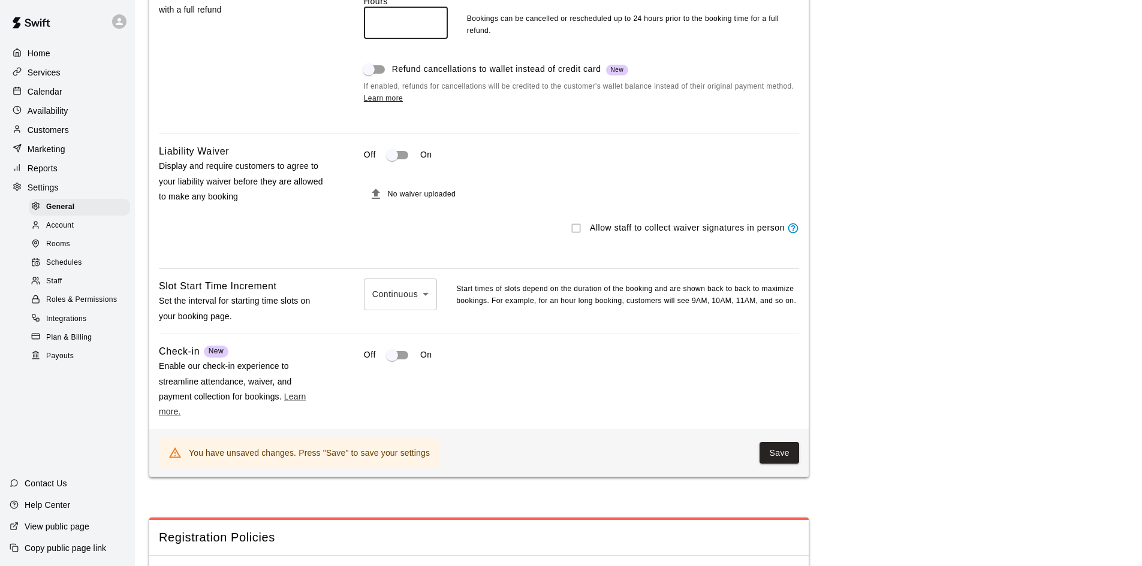
scroll to position [1119, 0]
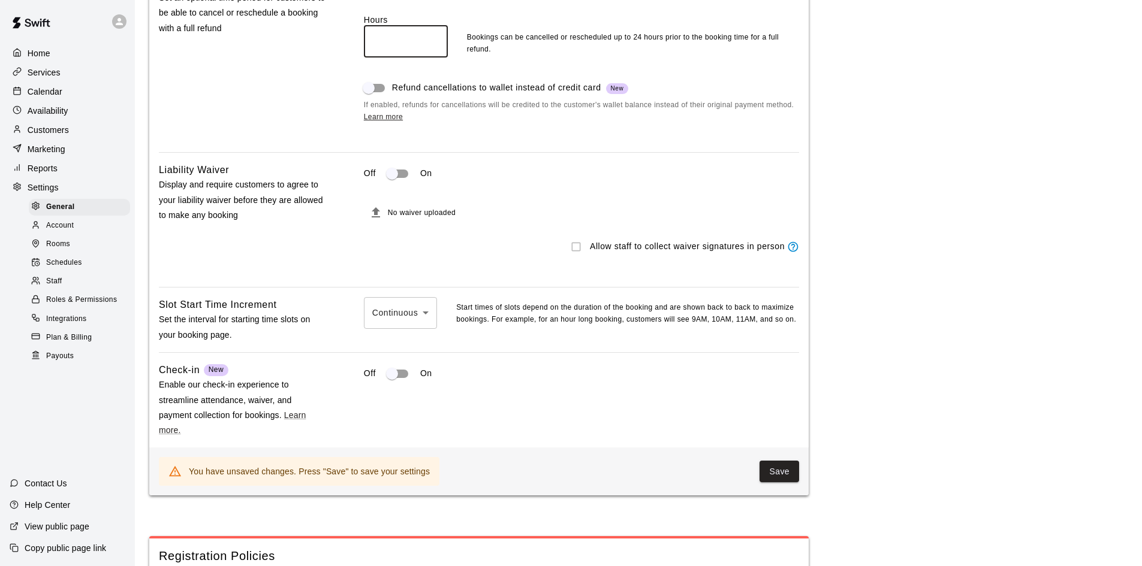
click at [767, 483] on button "Save" at bounding box center [779, 472] width 40 height 22
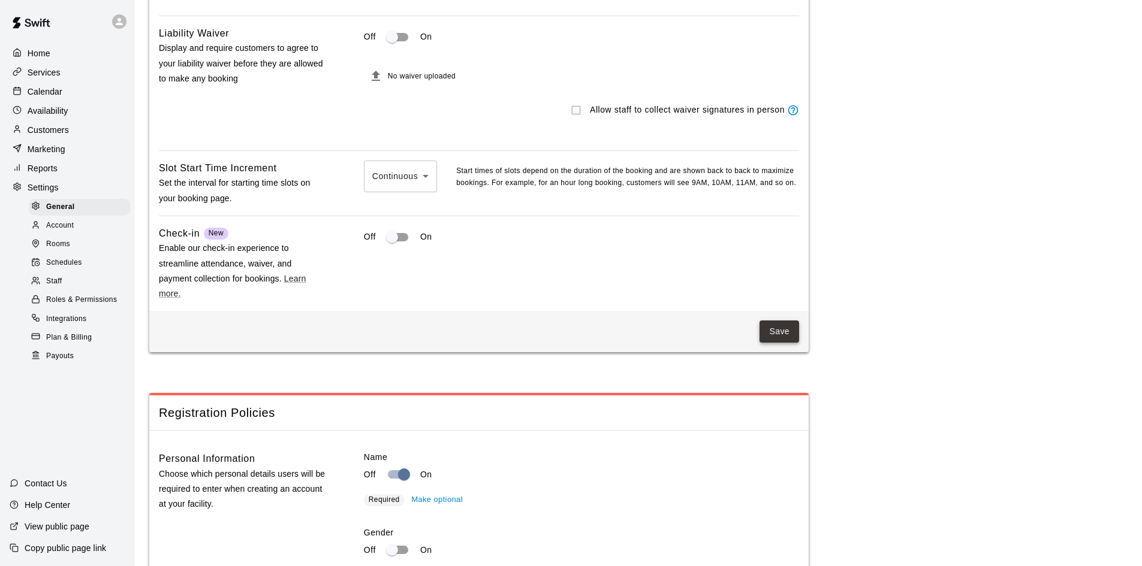
scroll to position [1278, 0]
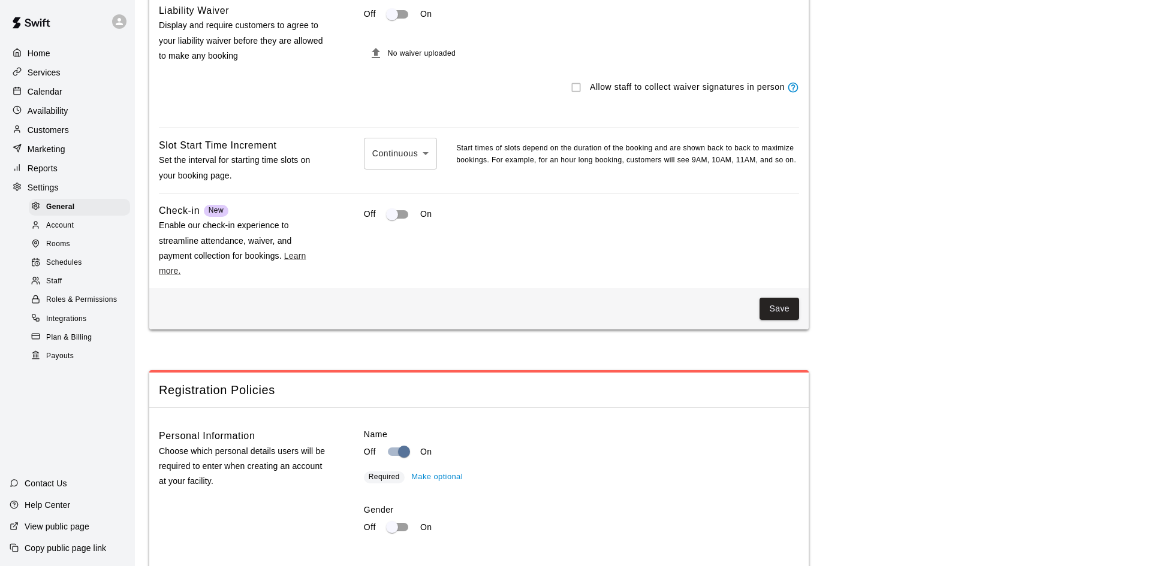
click at [384, 179] on body "**********" at bounding box center [575, 538] width 1151 height 3633
click at [411, 219] on li "30 minute" at bounding box center [400, 219] width 73 height 20
type input "**"
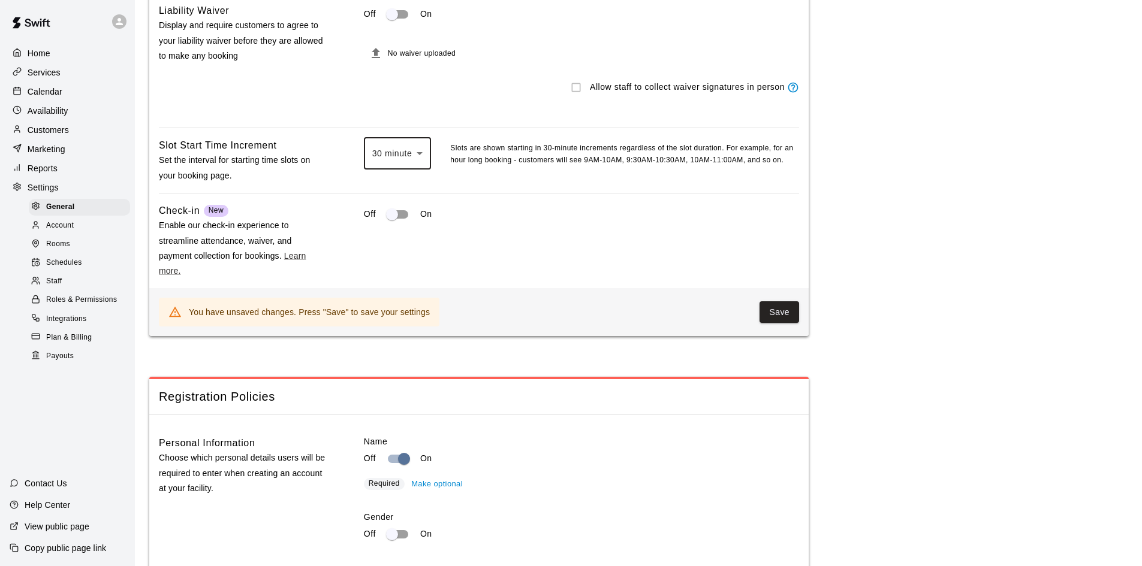
click at [786, 324] on button "Save" at bounding box center [779, 312] width 40 height 22
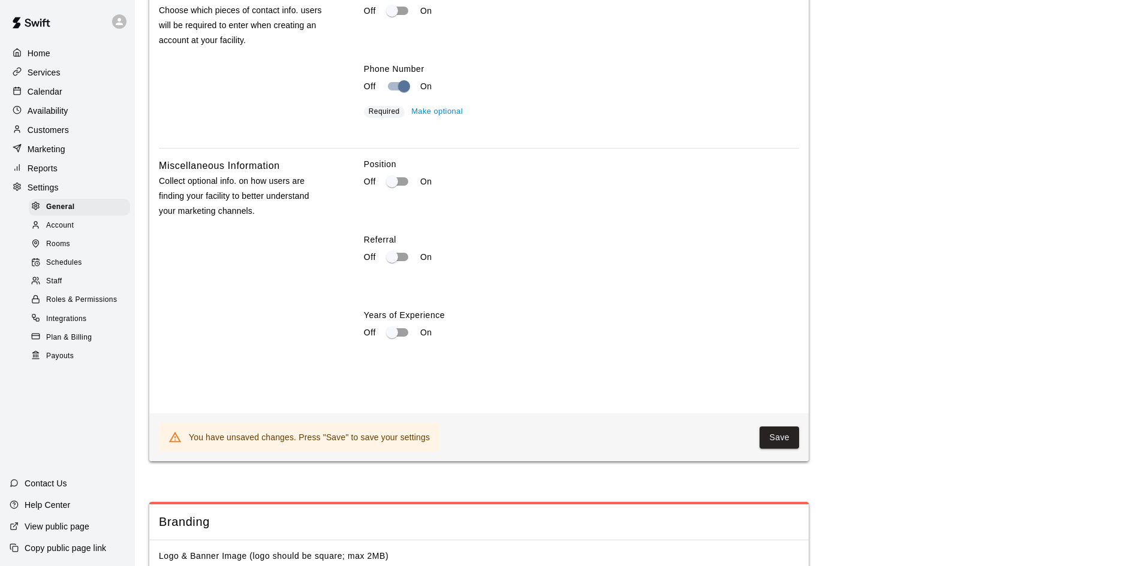
scroll to position [2237, 0]
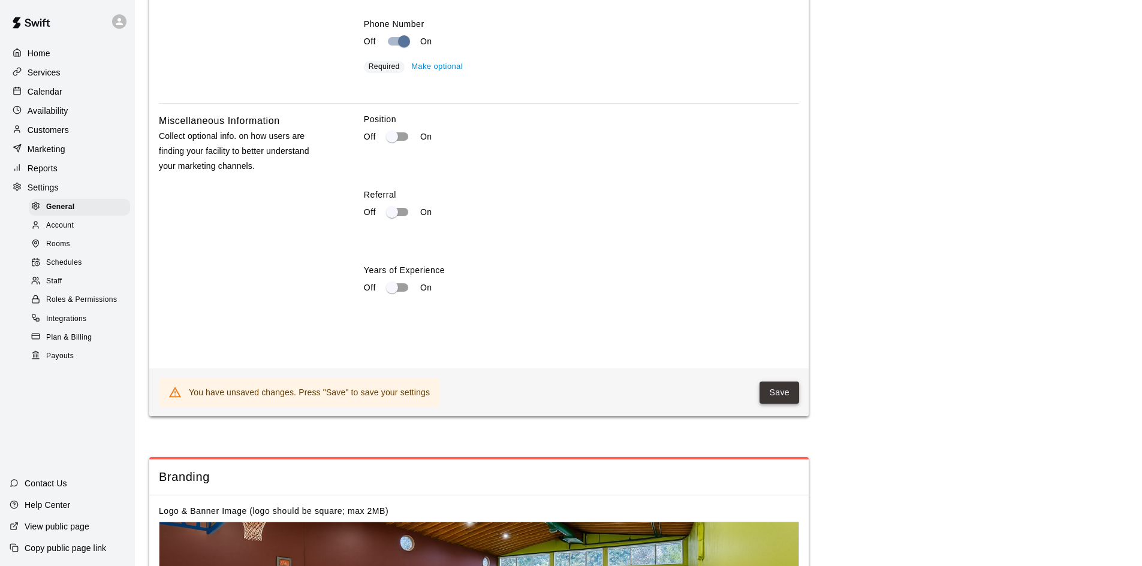
click at [780, 404] on button "Save" at bounding box center [779, 393] width 40 height 22
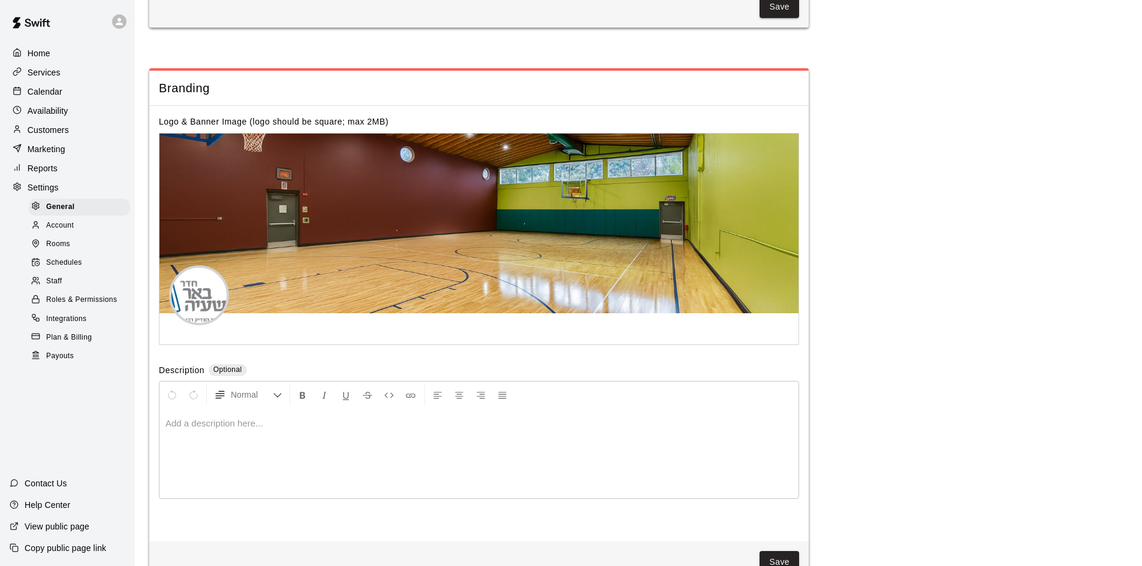
scroll to position [2877, 0]
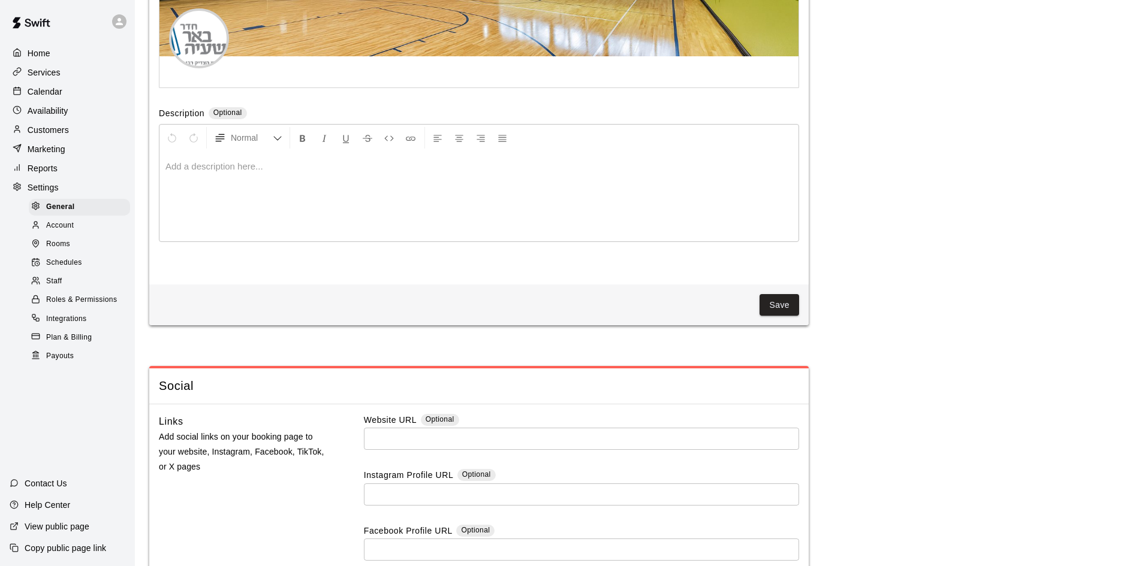
click at [321, 222] on div at bounding box center [478, 197] width 639 height 90
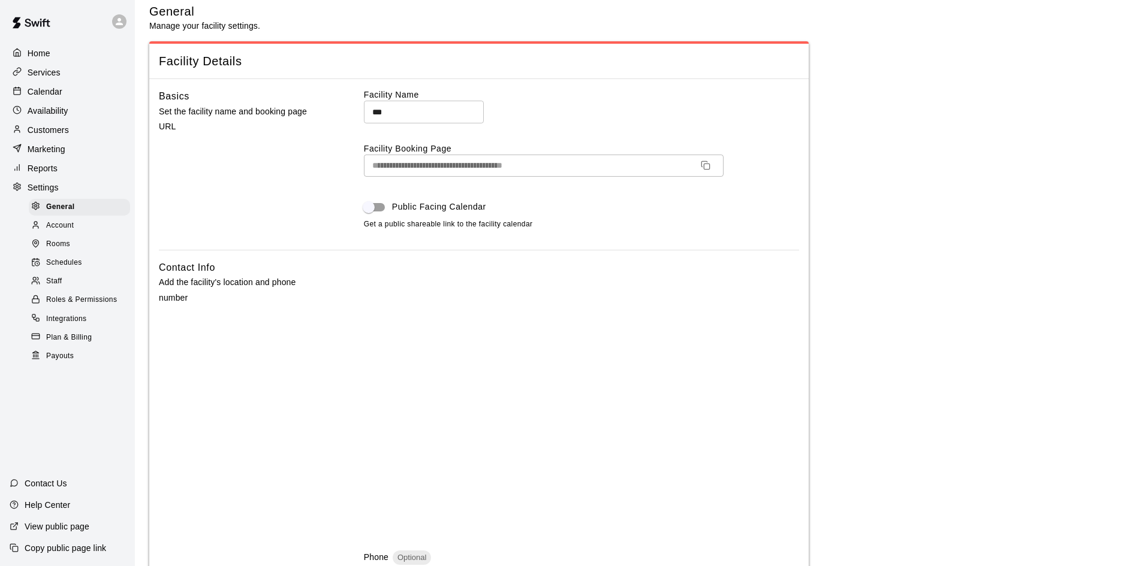
scroll to position [0, 0]
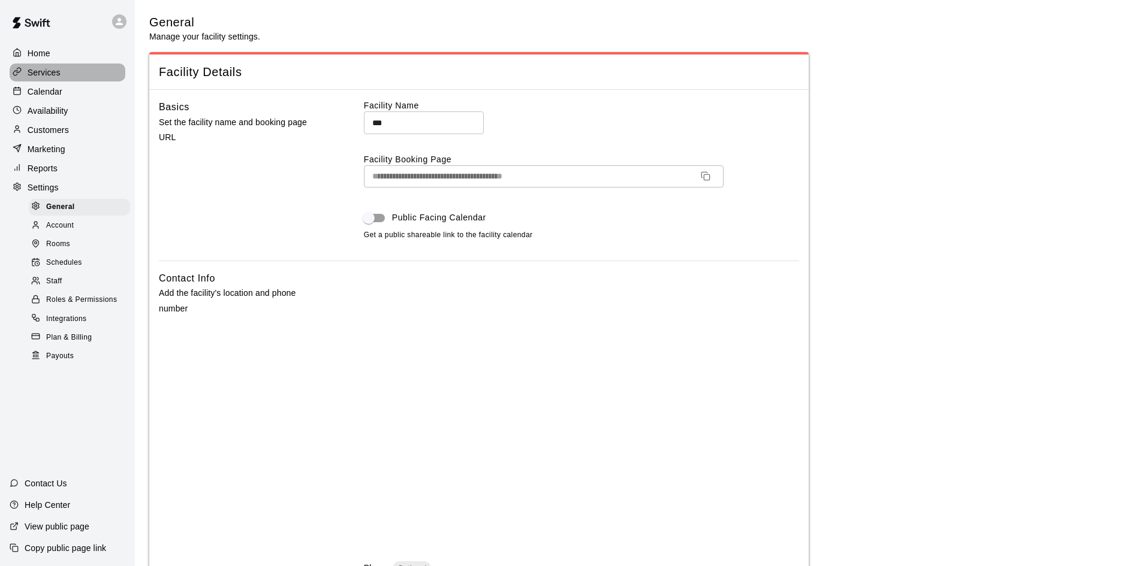
click at [66, 76] on div "Services" at bounding box center [68, 73] width 116 height 18
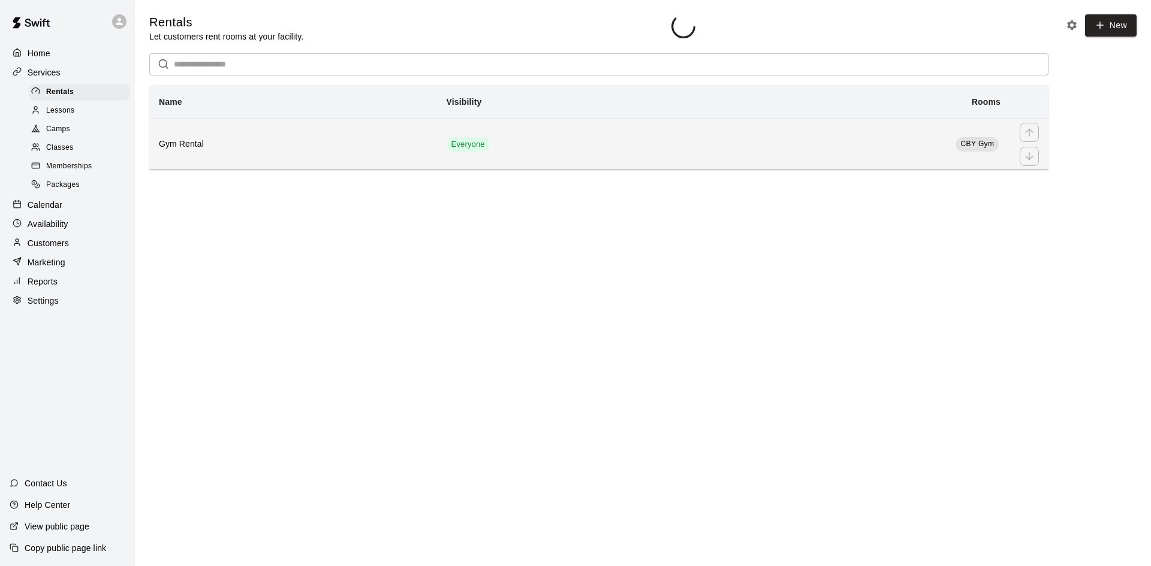
click at [450, 144] on span "Everyone" at bounding box center [467, 144] width 43 height 11
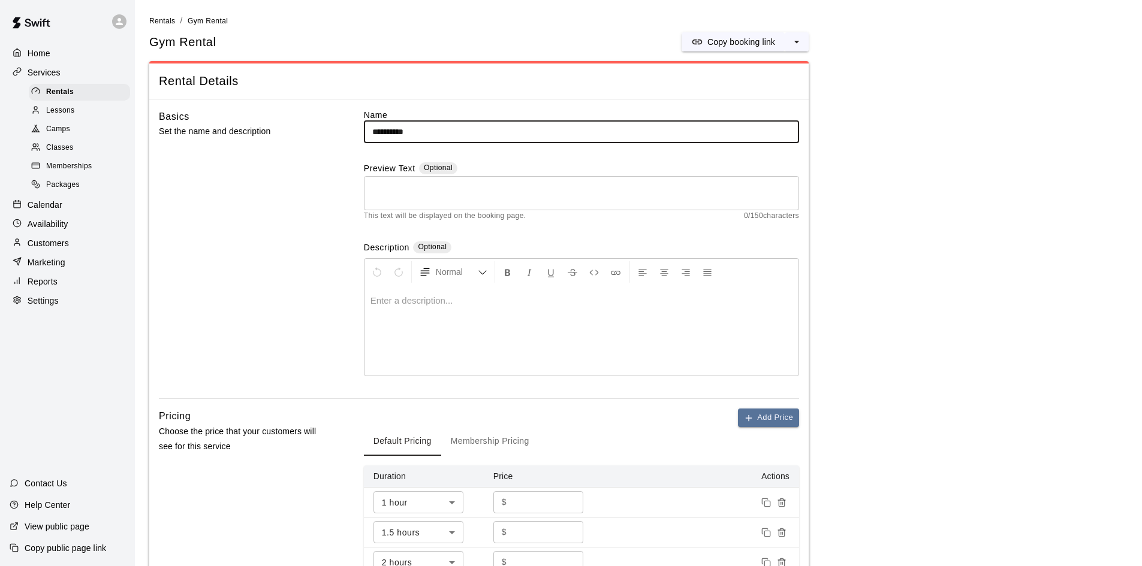
click at [430, 121] on input "**********" at bounding box center [581, 132] width 435 height 22
click at [157, 18] on span "Rentals" at bounding box center [162, 21] width 26 height 8
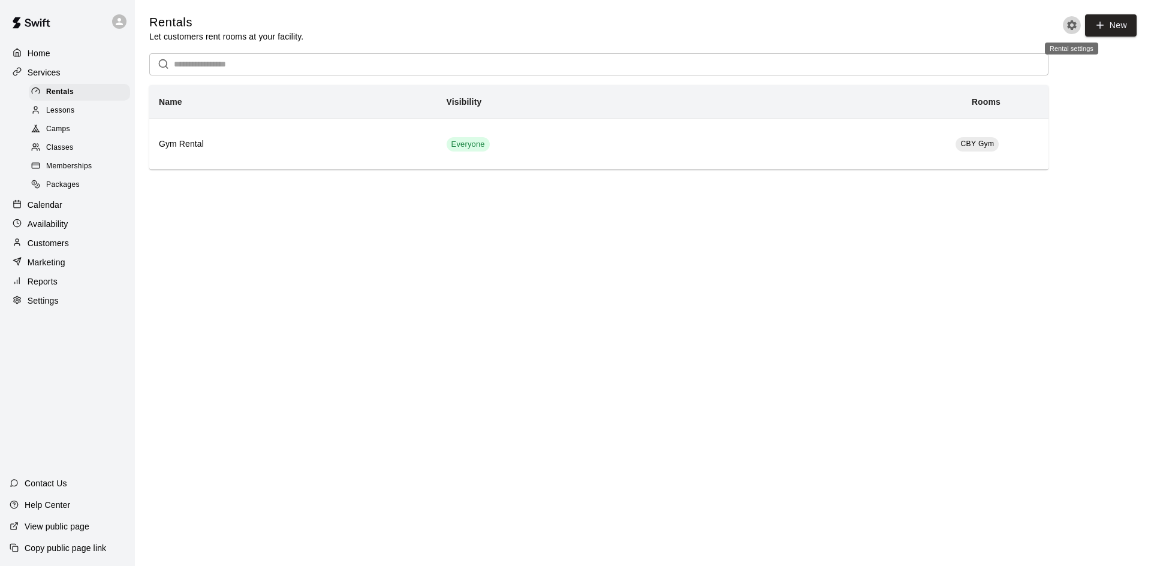
click at [1069, 28] on icon "Rental settings" at bounding box center [1072, 25] width 10 height 10
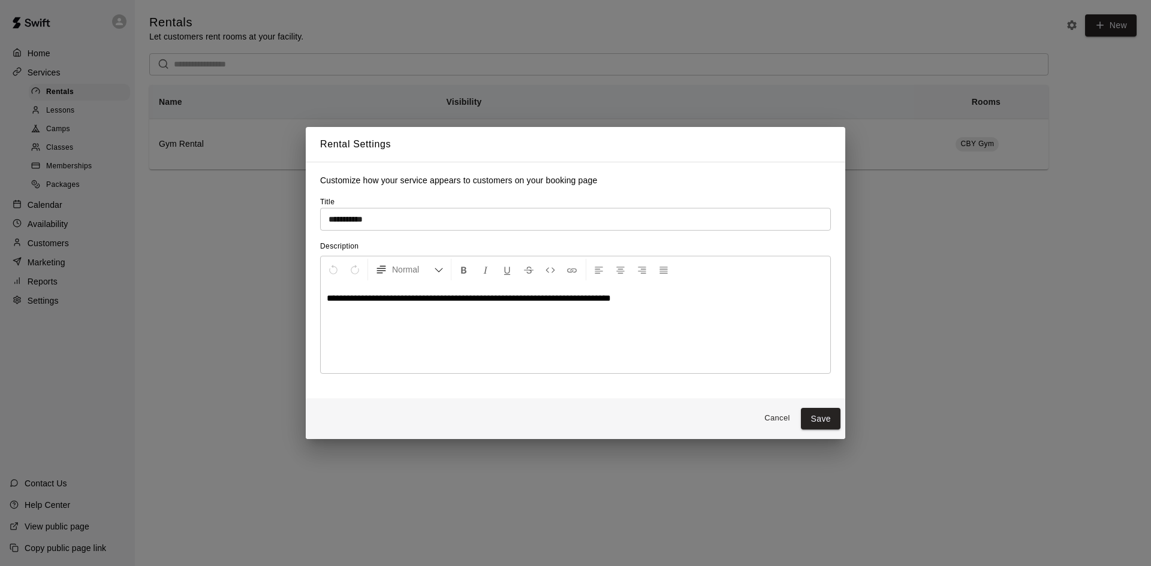
click at [408, 233] on div "**********" at bounding box center [575, 280] width 539 height 236
click at [502, 309] on div "**********" at bounding box center [575, 328] width 509 height 90
drag, startPoint x: 444, startPoint y: 304, endPoint x: 546, endPoint y: 319, distance: 102.9
click at [546, 319] on div "**********" at bounding box center [575, 328] width 509 height 90
click at [396, 298] on span "**********" at bounding box center [442, 298] width 230 height 9
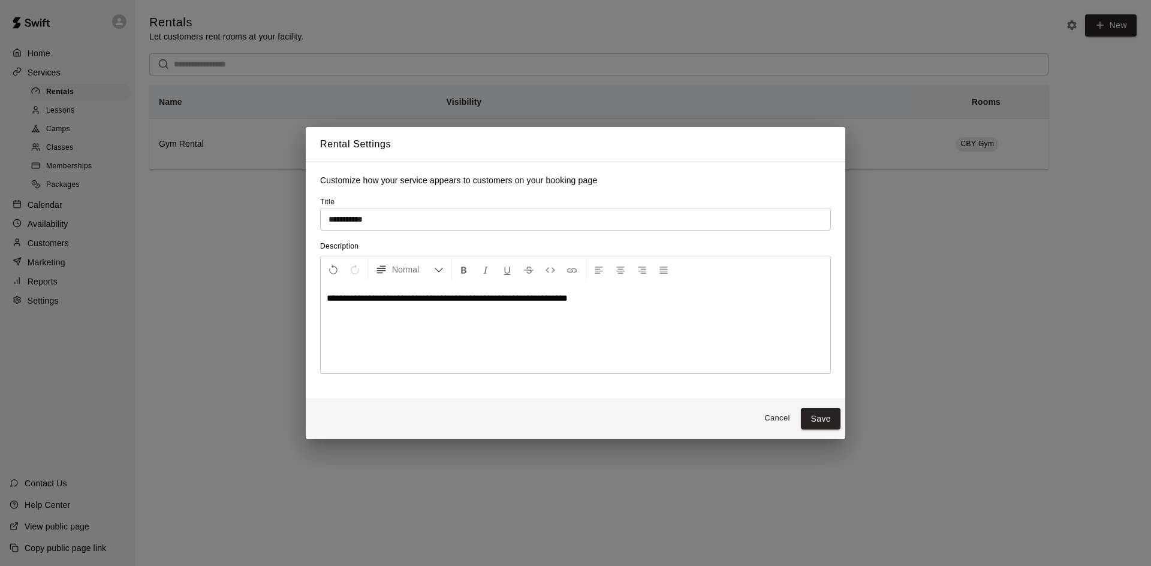
click at [547, 295] on span "**********" at bounding box center [447, 298] width 241 height 9
click at [626, 291] on div "**********" at bounding box center [575, 328] width 509 height 90
click at [829, 420] on button "Save" at bounding box center [821, 419] width 40 height 22
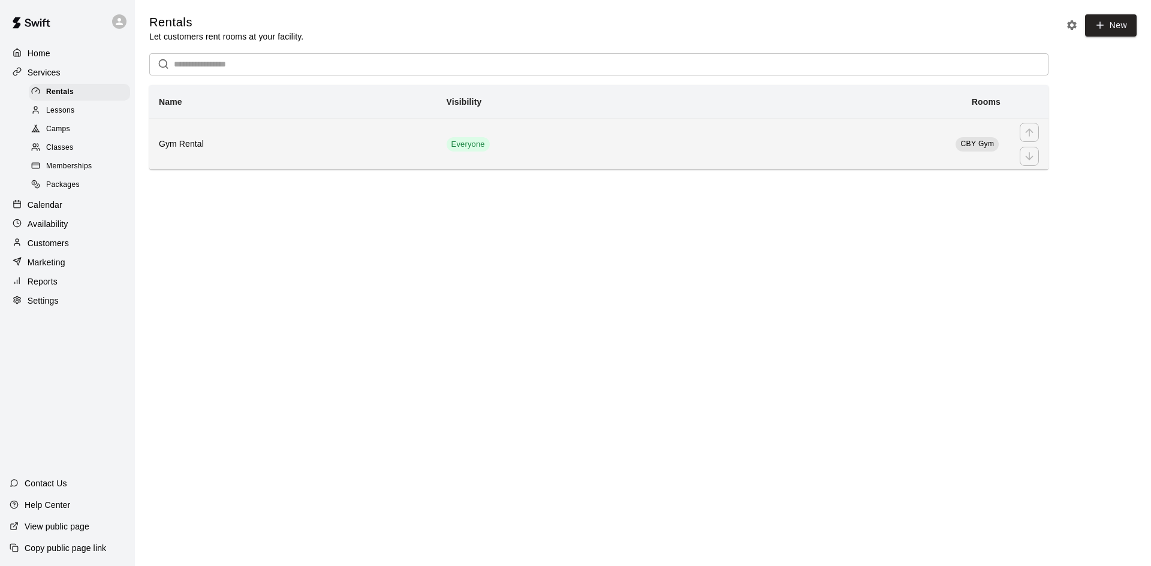
click at [568, 134] on td "Everyone" at bounding box center [577, 144] width 280 height 51
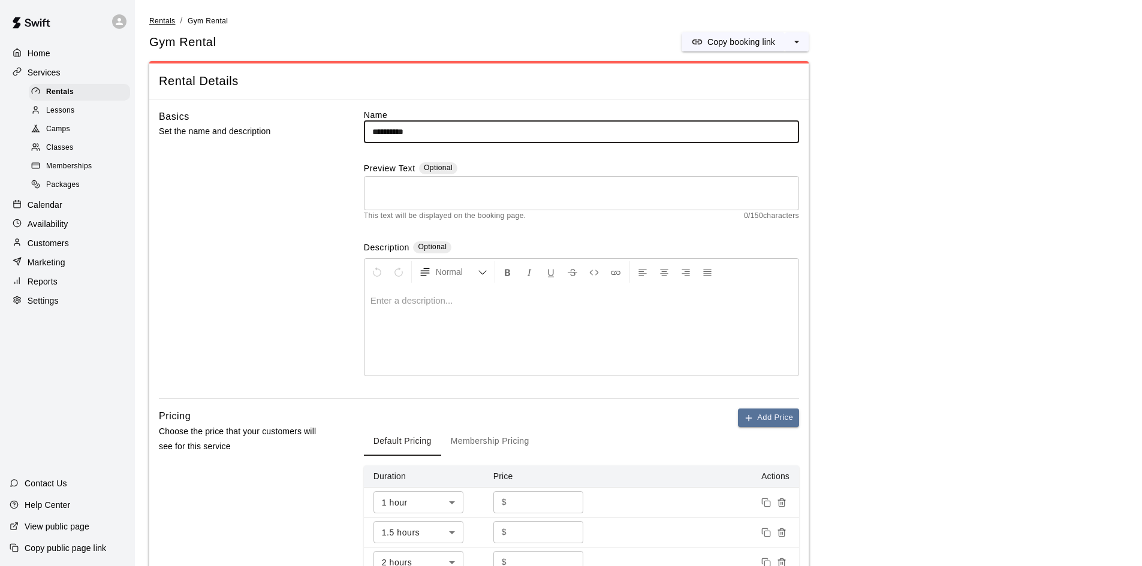
click at [166, 22] on span "Rentals" at bounding box center [162, 21] width 26 height 8
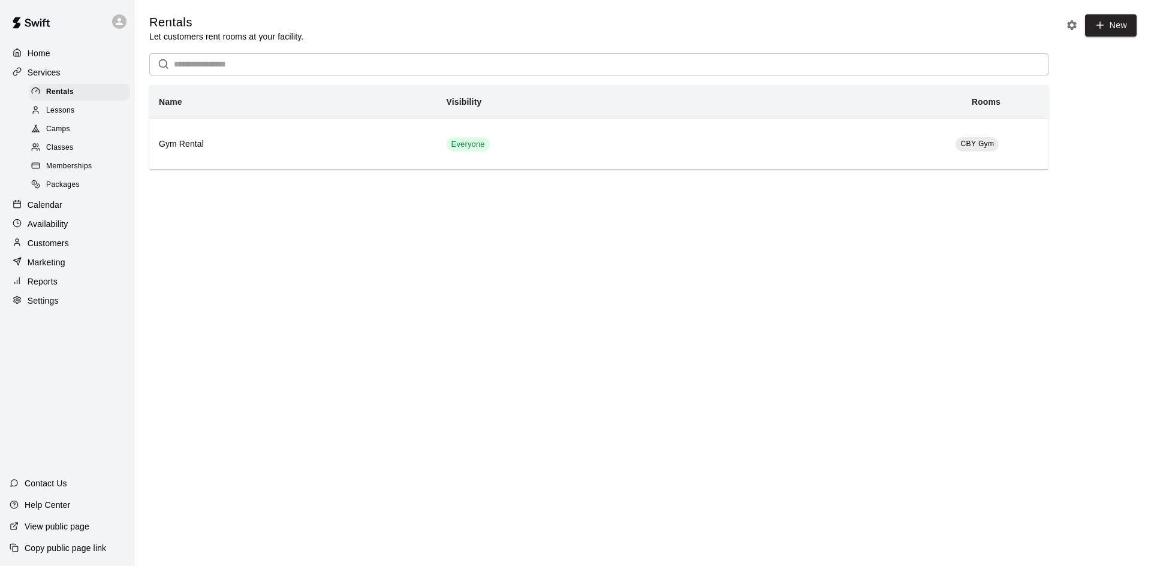
click at [59, 268] on p "Marketing" at bounding box center [47, 263] width 38 height 12
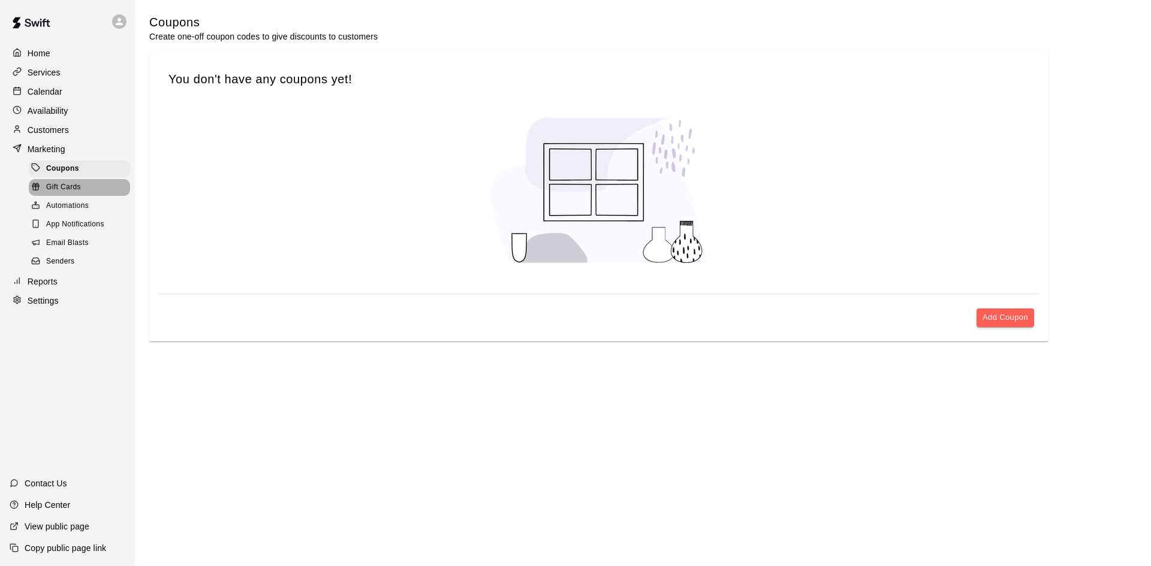
click at [70, 183] on div "Gift Cards" at bounding box center [79, 187] width 101 height 17
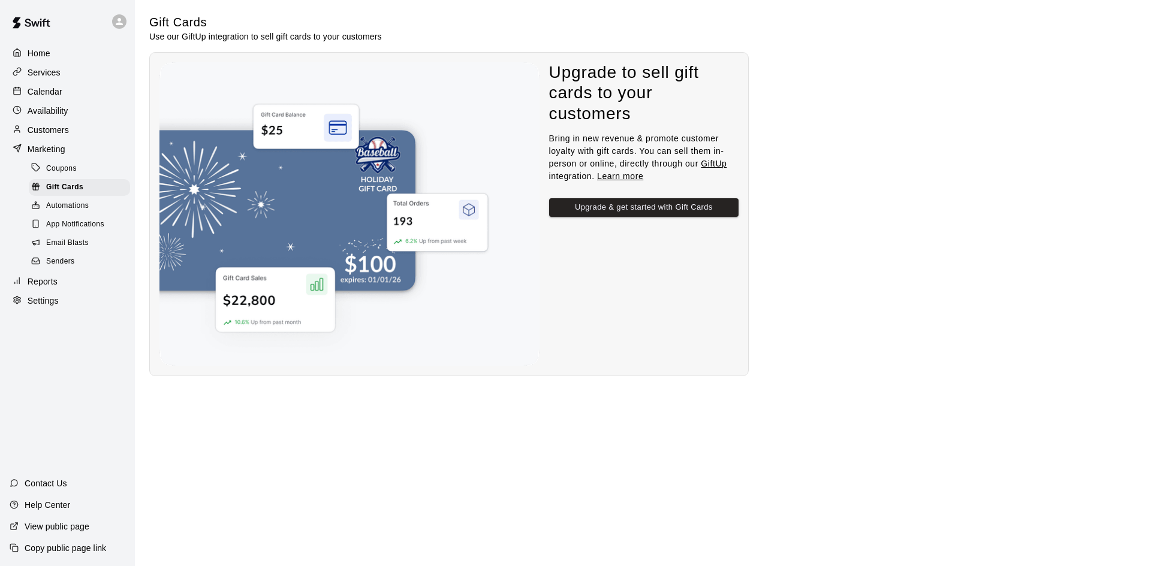
click at [71, 208] on span "Automations" at bounding box center [67, 206] width 43 height 12
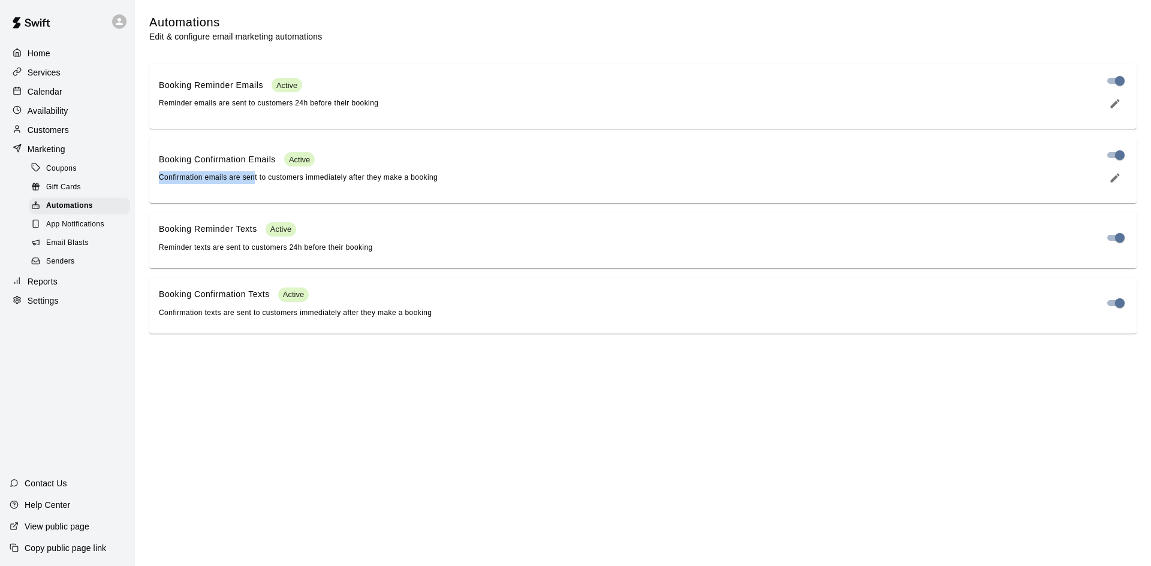
drag, startPoint x: 161, startPoint y: 174, endPoint x: 254, endPoint y: 173, distance: 92.9
click at [254, 173] on div "Booking Confirmation Emails Active Confirmation emails are sent to customers im…" at bounding box center [298, 168] width 279 height 32
drag, startPoint x: 156, startPoint y: 237, endPoint x: 194, endPoint y: 244, distance: 38.9
click at [177, 241] on div "Booking Reminder Texts Active Reminder texts are sent to customers 24h before t…" at bounding box center [642, 241] width 987 height 56
drag, startPoint x: 173, startPoint y: 296, endPoint x: 257, endPoint y: 303, distance: 83.6
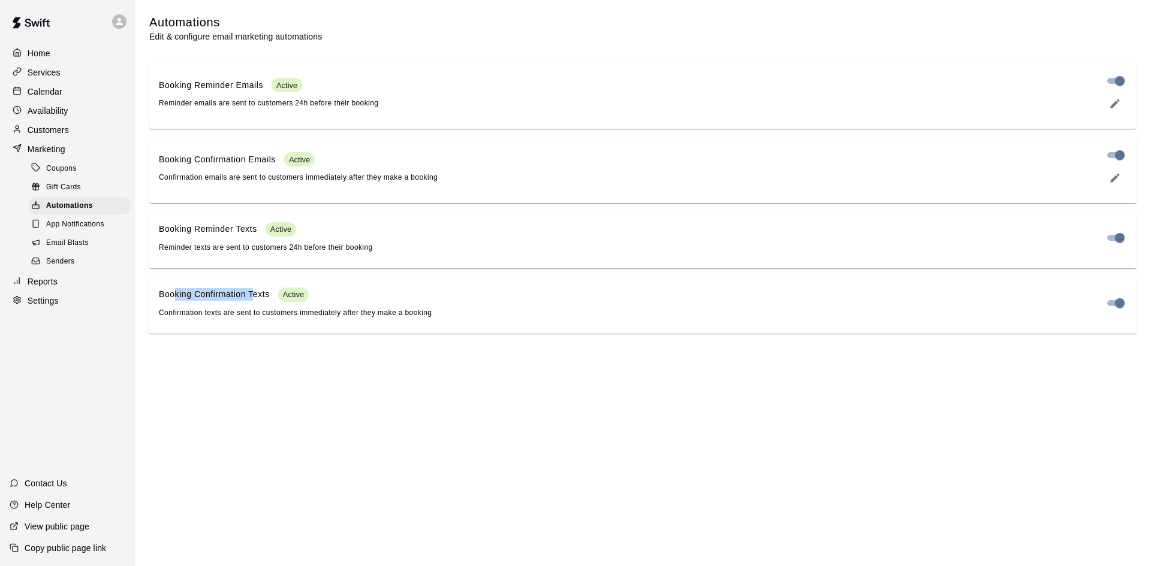
click at [257, 301] on p "Booking Confirmation Texts" at bounding box center [214, 294] width 111 height 13
click at [100, 228] on span "App Notifications" at bounding box center [75, 225] width 58 height 12
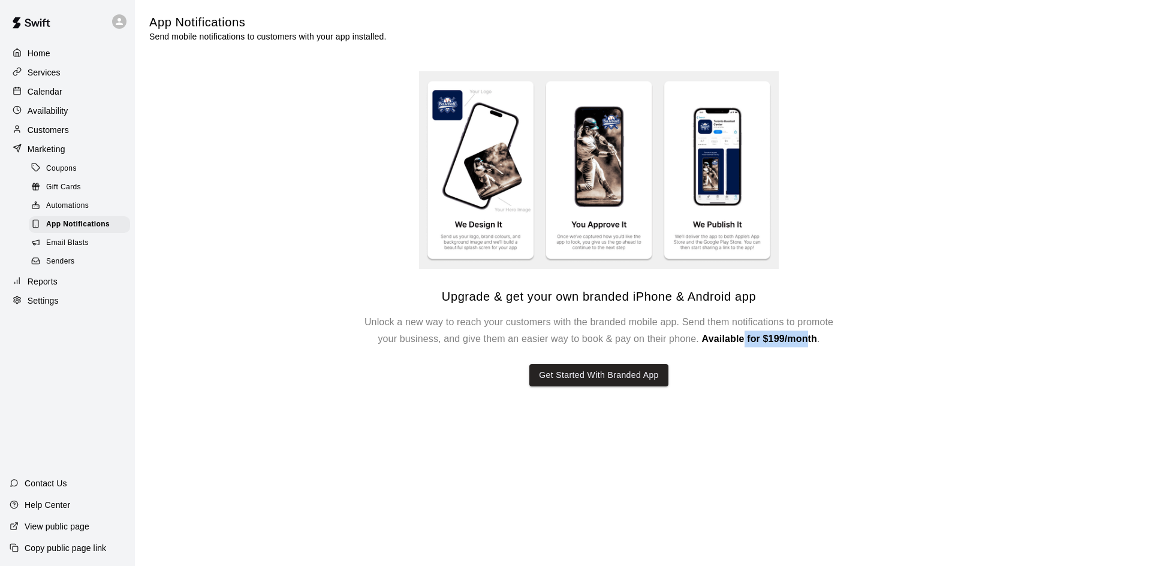
drag, startPoint x: 744, startPoint y: 344, endPoint x: 806, endPoint y: 346, distance: 62.4
click at [806, 346] on h6 "Unlock a new way to reach your customers with the branded mobile app. Send them…" at bounding box center [598, 331] width 479 height 34
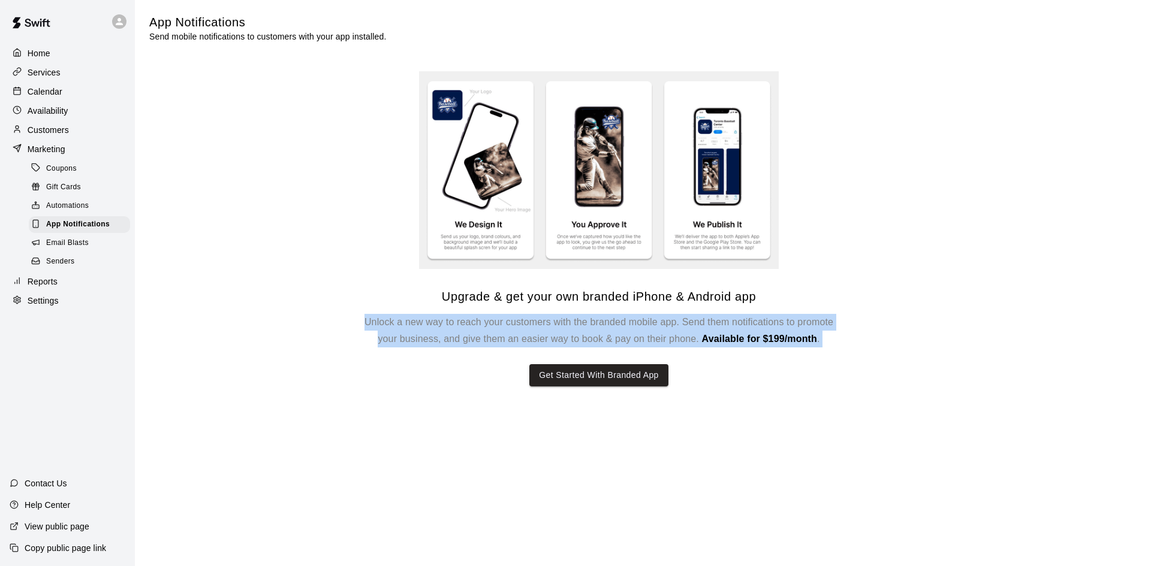
click at [806, 346] on h6 "Unlock a new way to reach your customers with the branded mobile app. Send them…" at bounding box center [598, 331] width 479 height 34
click at [710, 343] on span "Available for $199/month" at bounding box center [759, 339] width 115 height 10
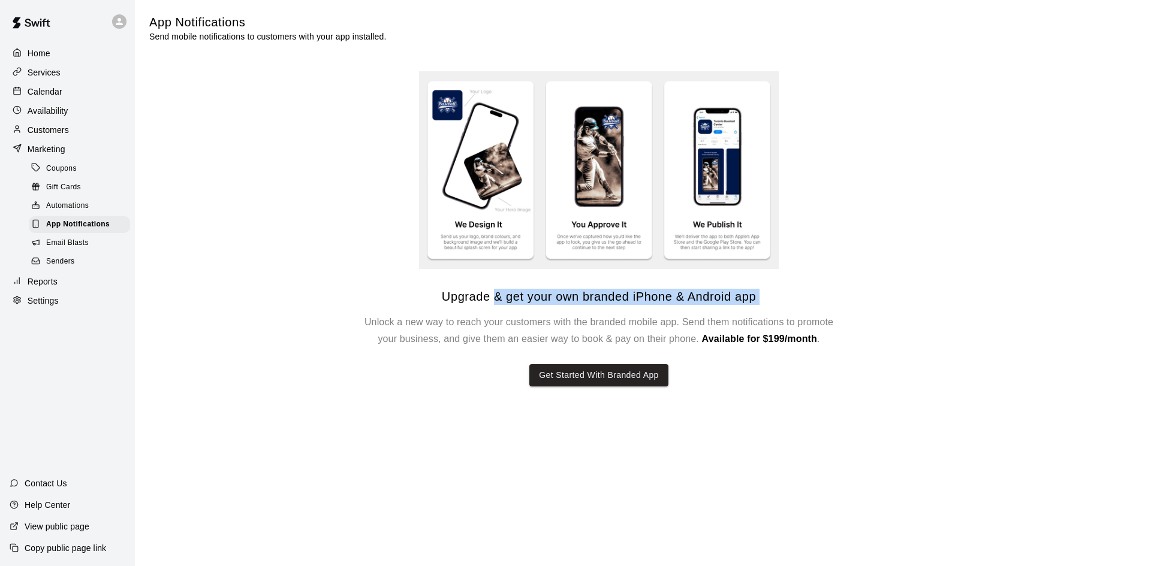
drag, startPoint x: 301, startPoint y: 304, endPoint x: 653, endPoint y: 307, distance: 351.8
click at [584, 283] on div "Upgrade & get your own branded iPhone & Android app Unlock a new way to reach y…" at bounding box center [598, 228] width 899 height 315
click at [660, 312] on div "Upgrade & get your own branded iPhone & Android app Unlock a new way to reach y…" at bounding box center [598, 338] width 479 height 98
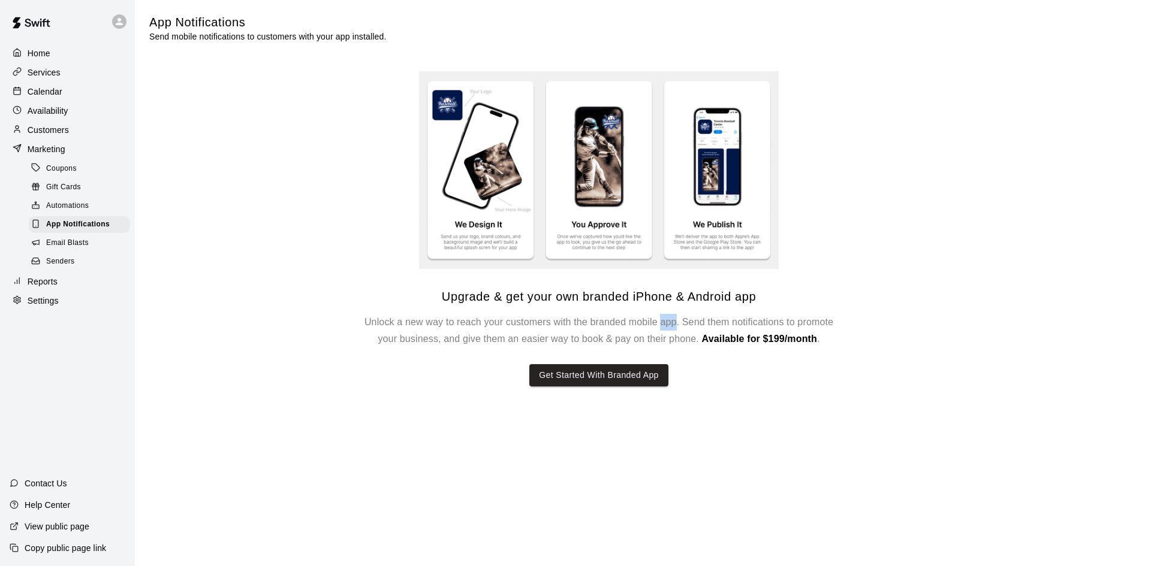
click at [660, 312] on div "Upgrade & get your own branded iPhone & Android app Unlock a new way to reach y…" at bounding box center [598, 338] width 479 height 98
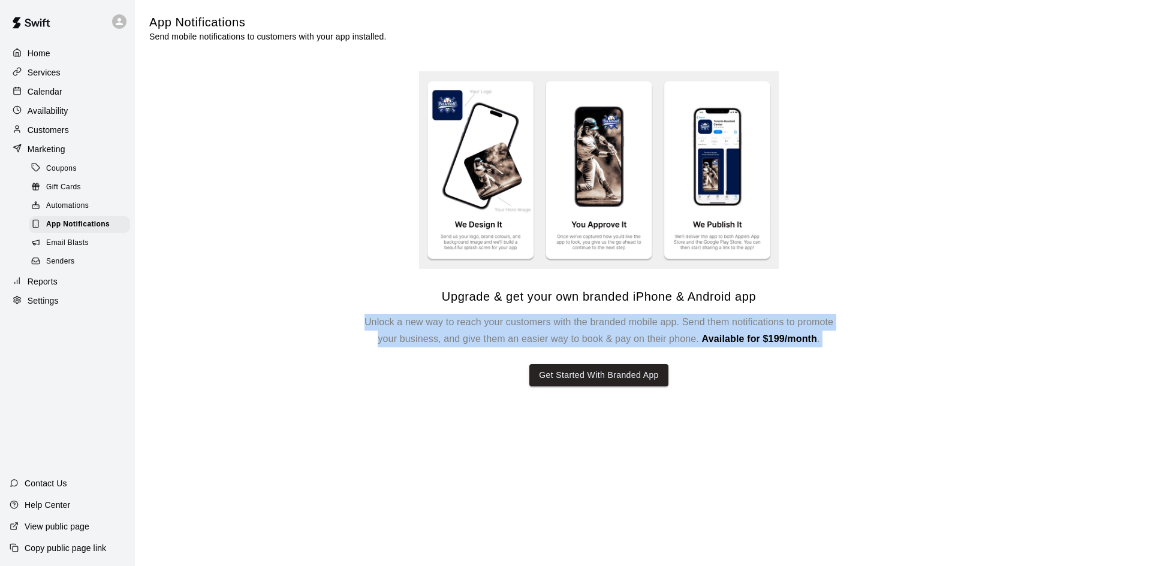
click at [660, 312] on div "Upgrade & get your own branded iPhone & Android app Unlock a new way to reach y…" at bounding box center [598, 338] width 479 height 98
click at [185, 298] on div "Upgrade & get your own branded iPhone & Android app Unlock a new way to reach y…" at bounding box center [598, 228] width 899 height 315
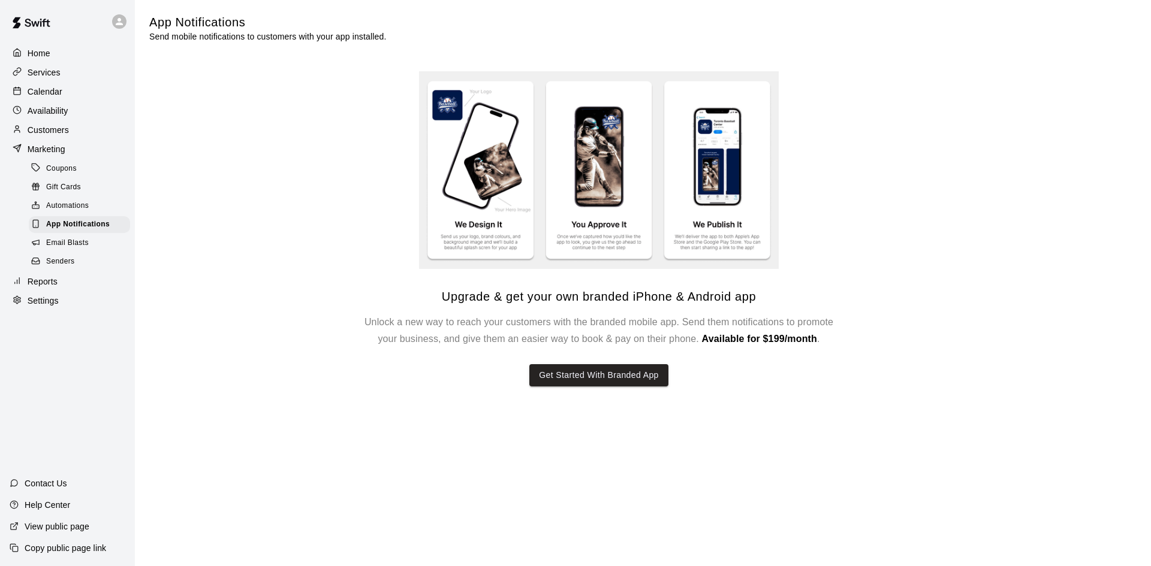
click at [90, 246] on div "Email Blasts" at bounding box center [79, 243] width 101 height 17
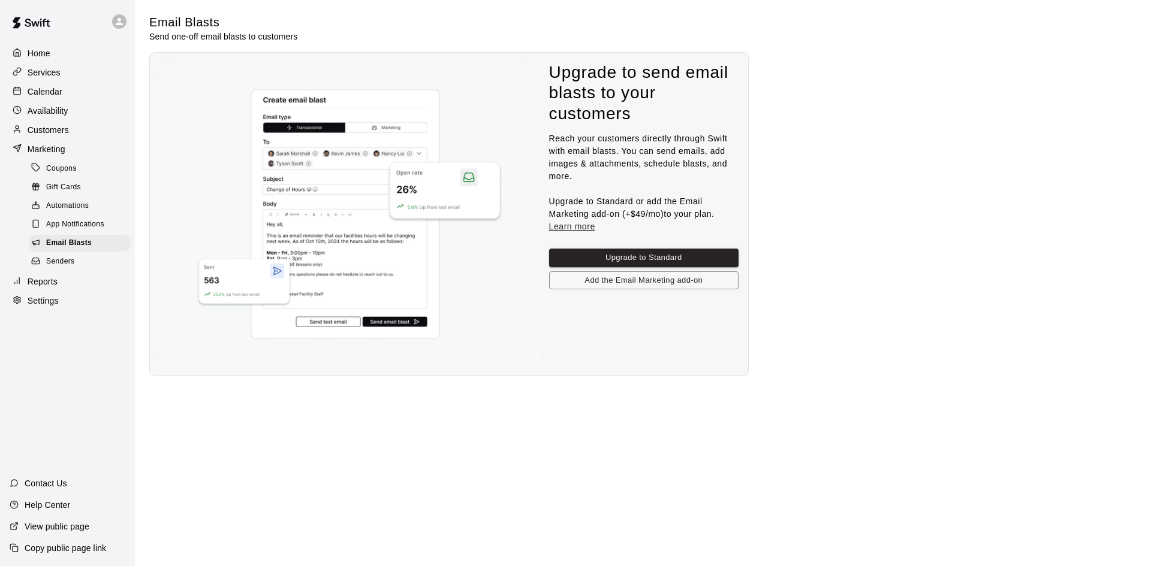
click at [109, 270] on div "Senders" at bounding box center [79, 262] width 101 height 17
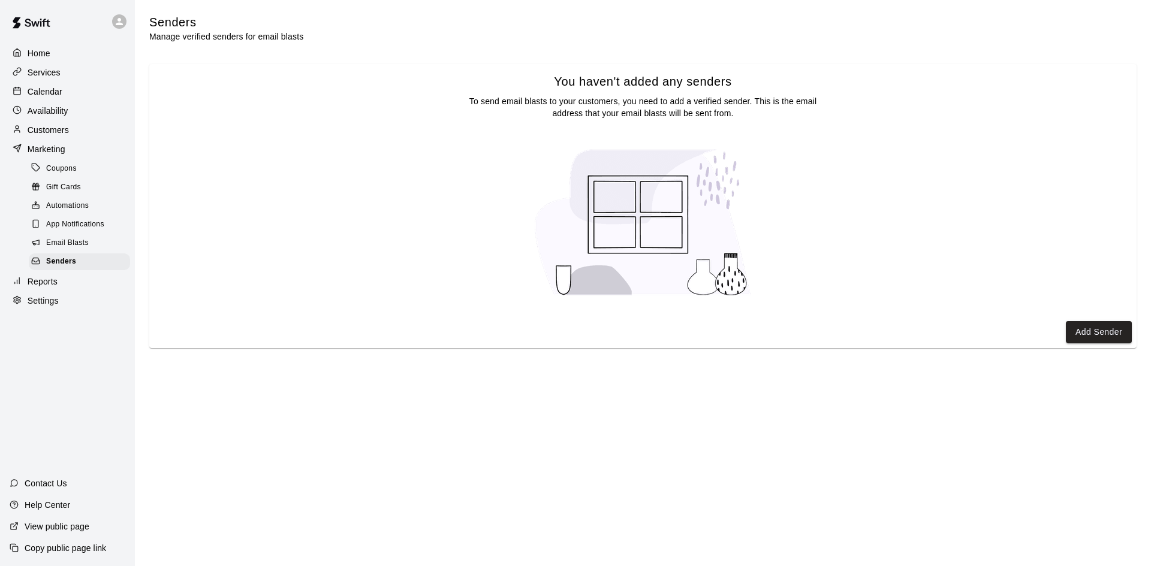
click at [100, 249] on div "Email Blasts" at bounding box center [79, 243] width 101 height 17
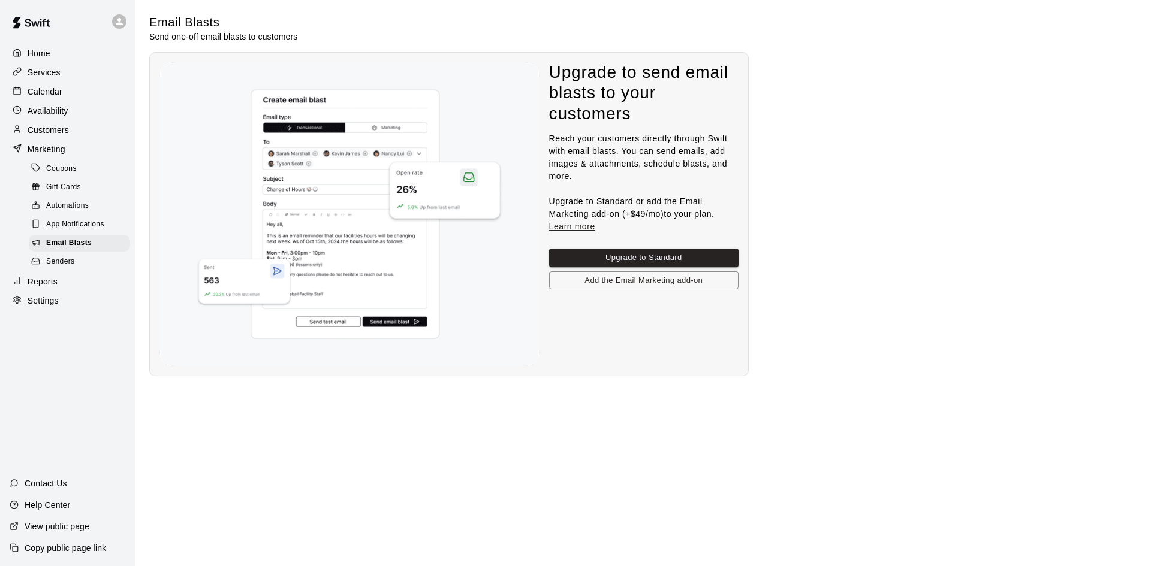
click at [86, 291] on div "Reports" at bounding box center [68, 282] width 116 height 18
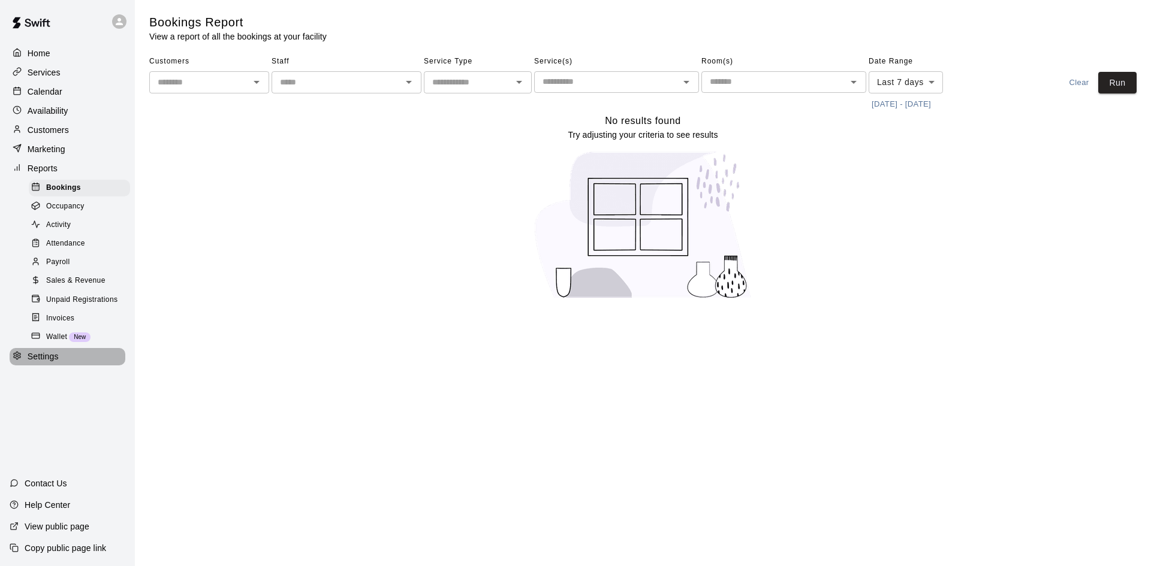
click at [65, 366] on div "Settings" at bounding box center [68, 357] width 116 height 18
select select "**"
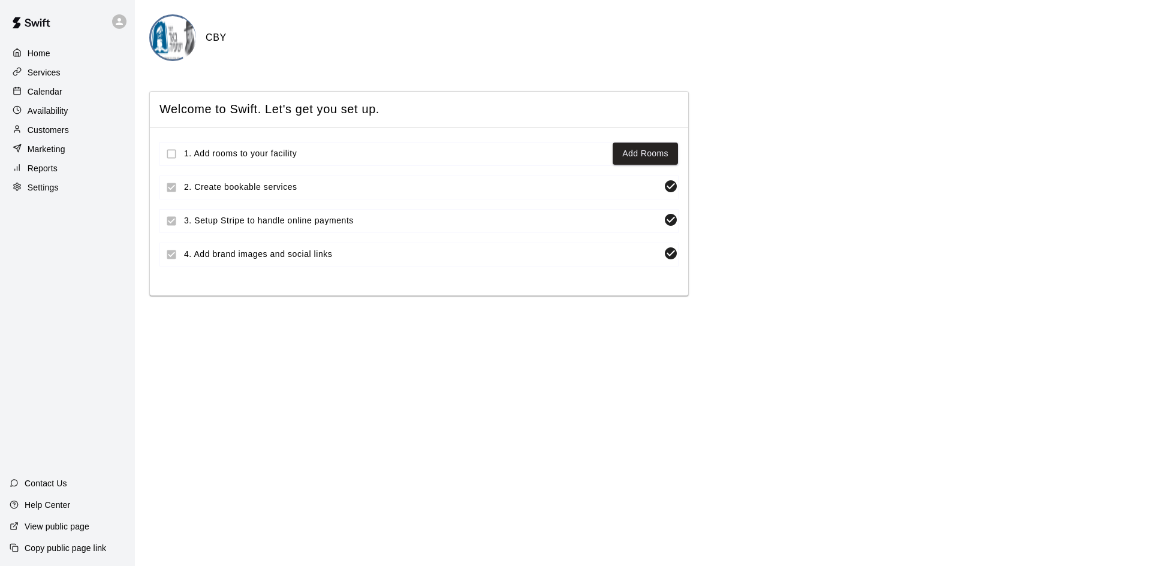
click at [59, 192] on div "Settings" at bounding box center [68, 188] width 116 height 18
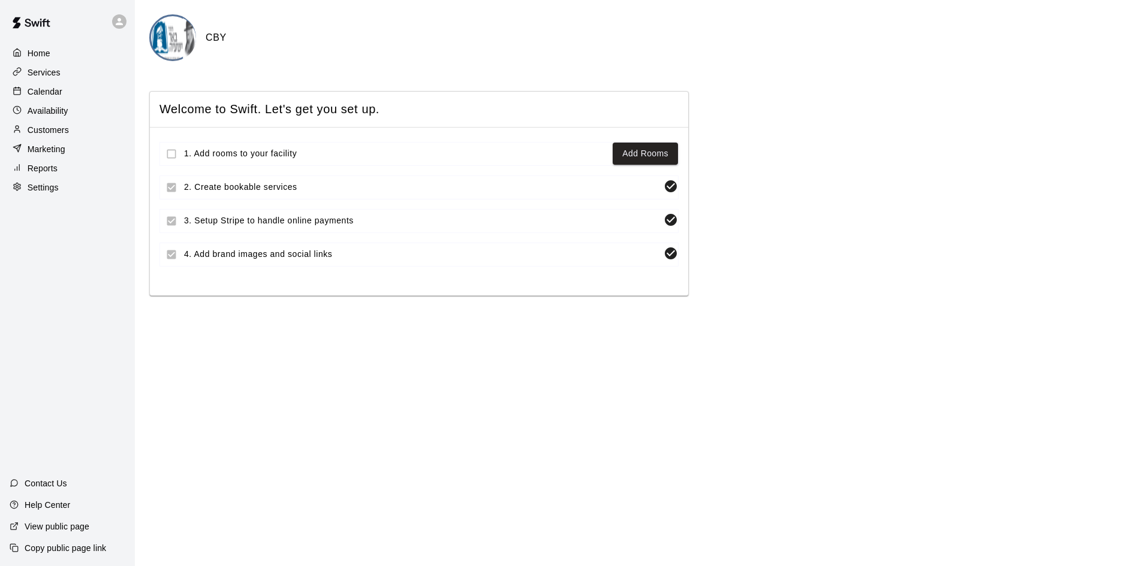
select select "**"
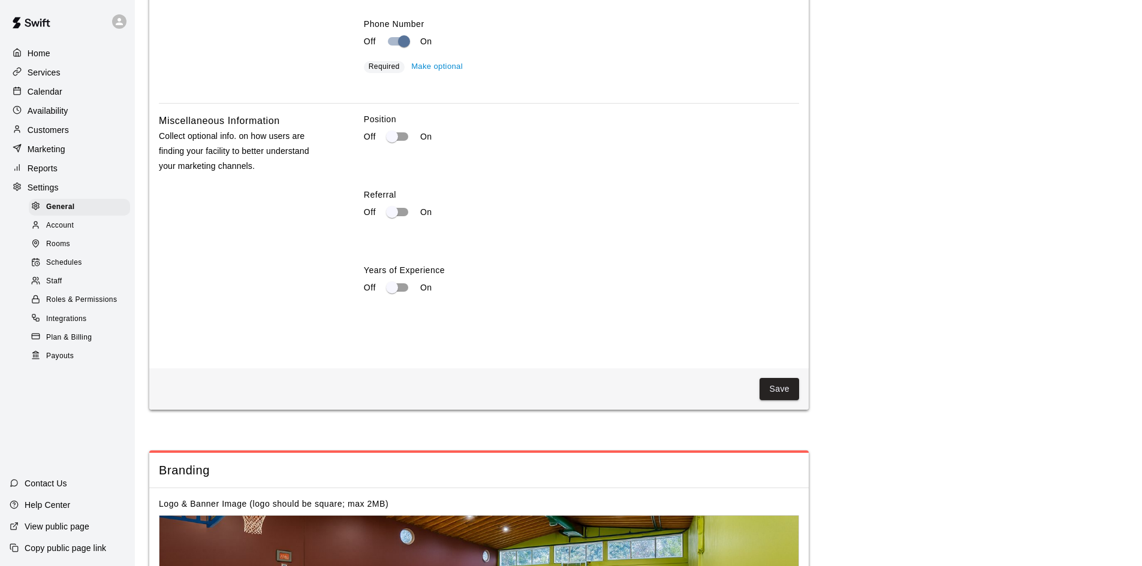
scroll to position [1918, 0]
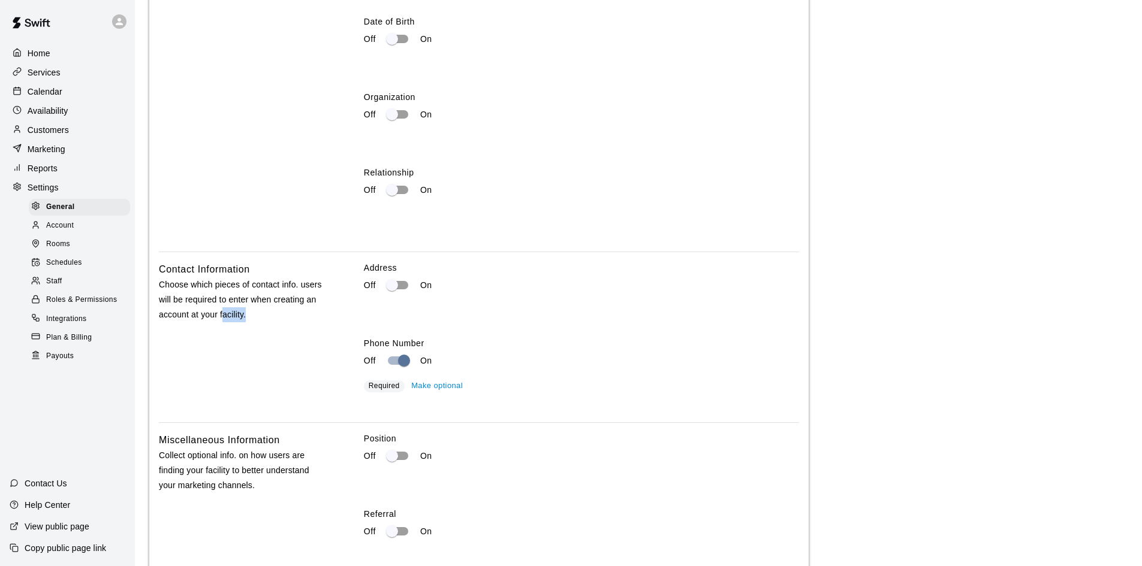
drag, startPoint x: 222, startPoint y: 336, endPoint x: 319, endPoint y: 334, distance: 97.7
click at [311, 323] on p "Choose which pieces of contact info. users will be required to enter when creat…" at bounding box center [242, 300] width 167 height 46
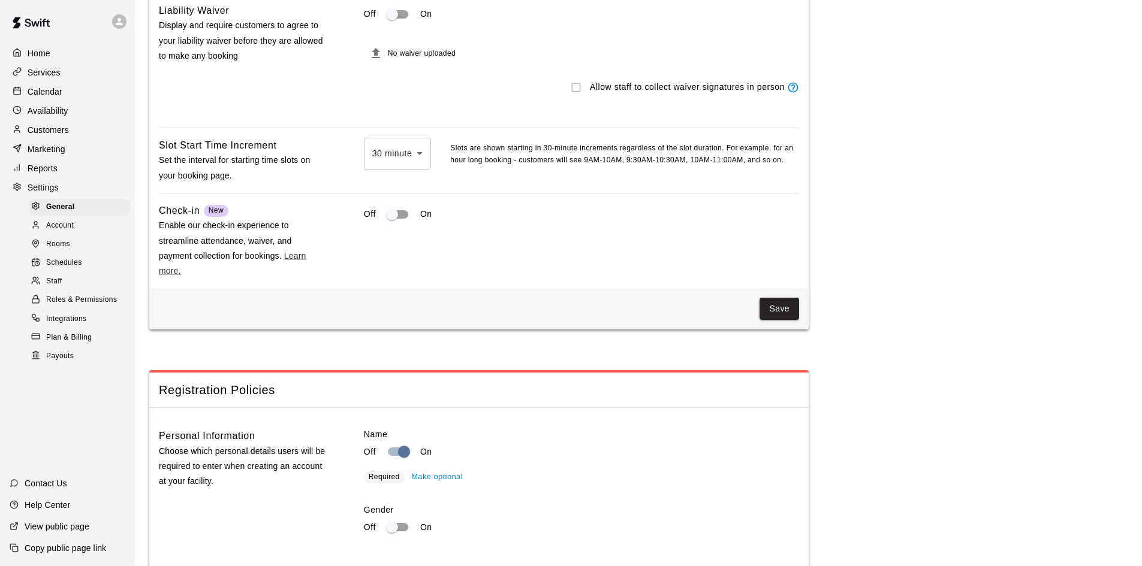
scroll to position [1438, 0]
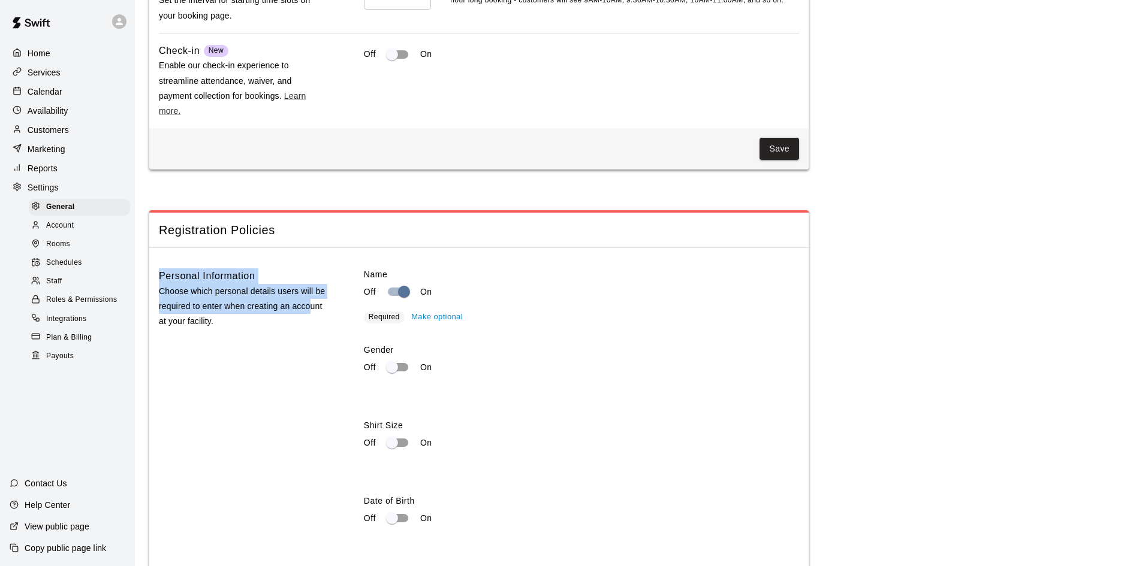
drag, startPoint x: 138, startPoint y: 304, endPoint x: 346, endPoint y: 332, distance: 209.3
click at [345, 331] on main "**********" at bounding box center [638, 378] width 1007 height 3633
click at [263, 330] on p "Choose which personal details users will be required to enter when creating an …" at bounding box center [242, 307] width 167 height 46
click at [427, 327] on button "Make optional" at bounding box center [437, 317] width 58 height 19
click at [427, 327] on button "Make required" at bounding box center [435, 317] width 59 height 19
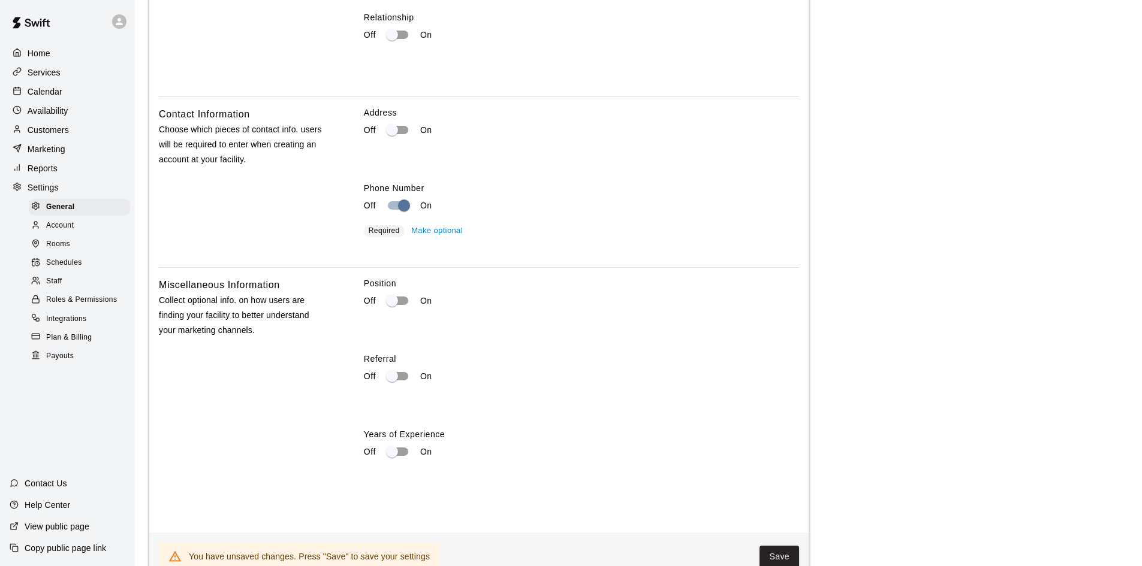
scroll to position [2078, 0]
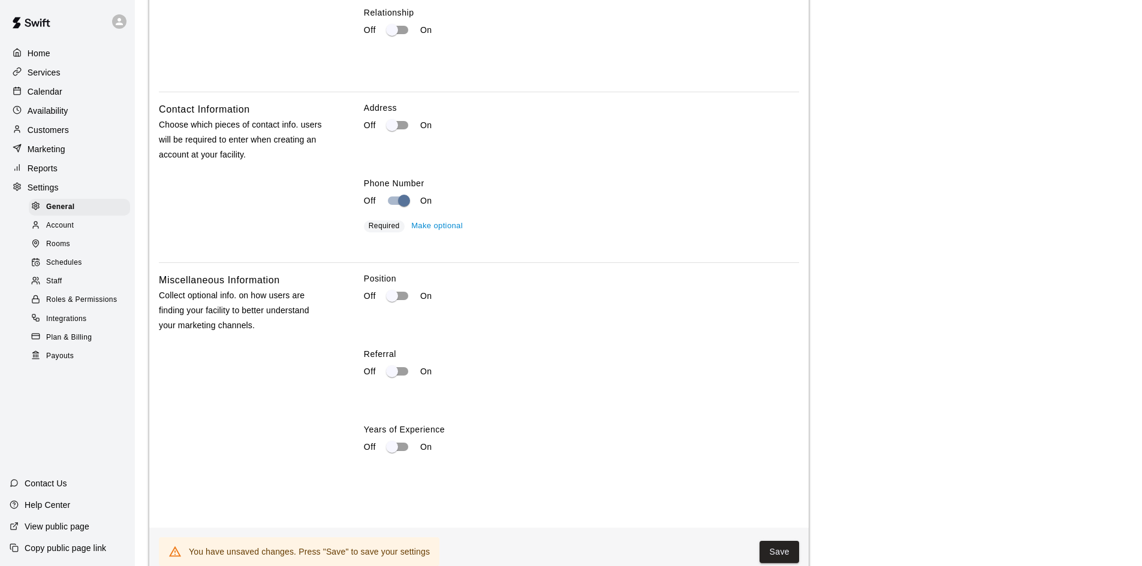
click at [439, 236] on button "Make optional" at bounding box center [437, 226] width 58 height 19
click at [439, 236] on button "Make required" at bounding box center [435, 226] width 59 height 19
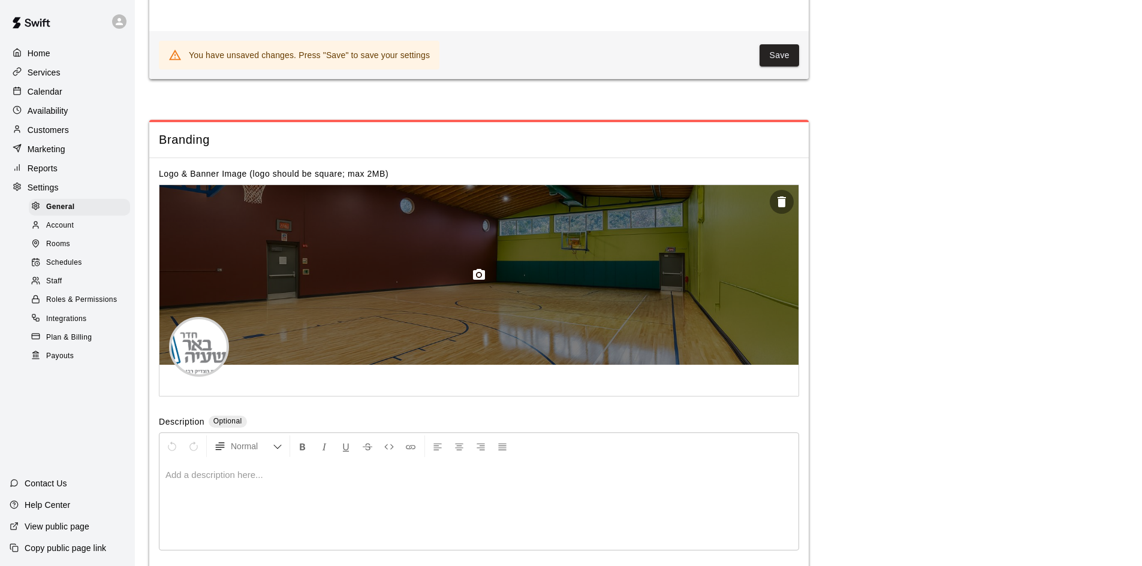
scroll to position [2557, 0]
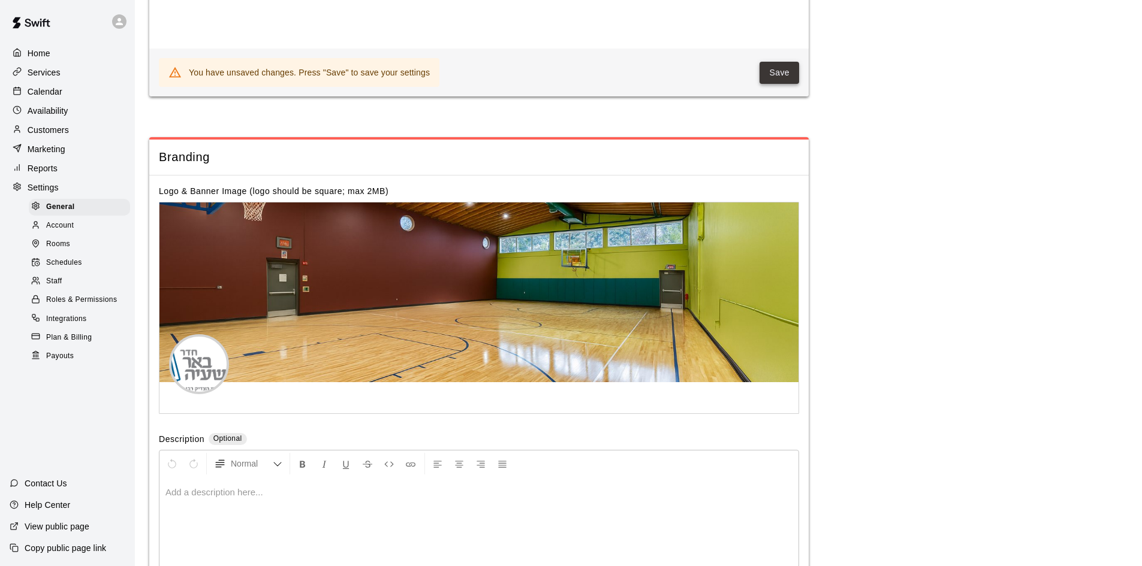
click at [768, 84] on button "Save" at bounding box center [779, 73] width 40 height 22
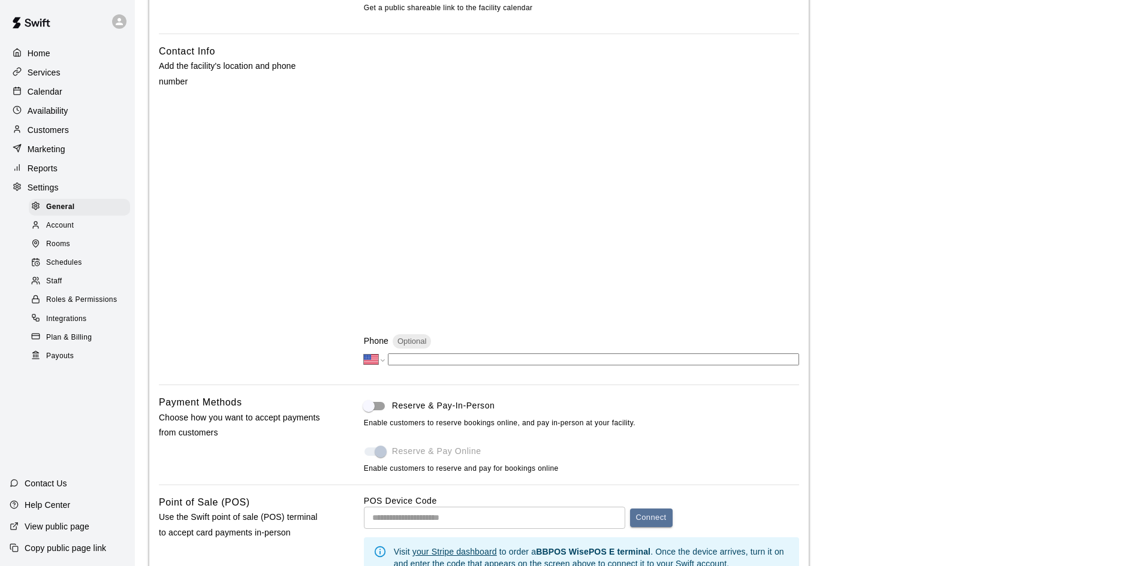
scroll to position [0, 0]
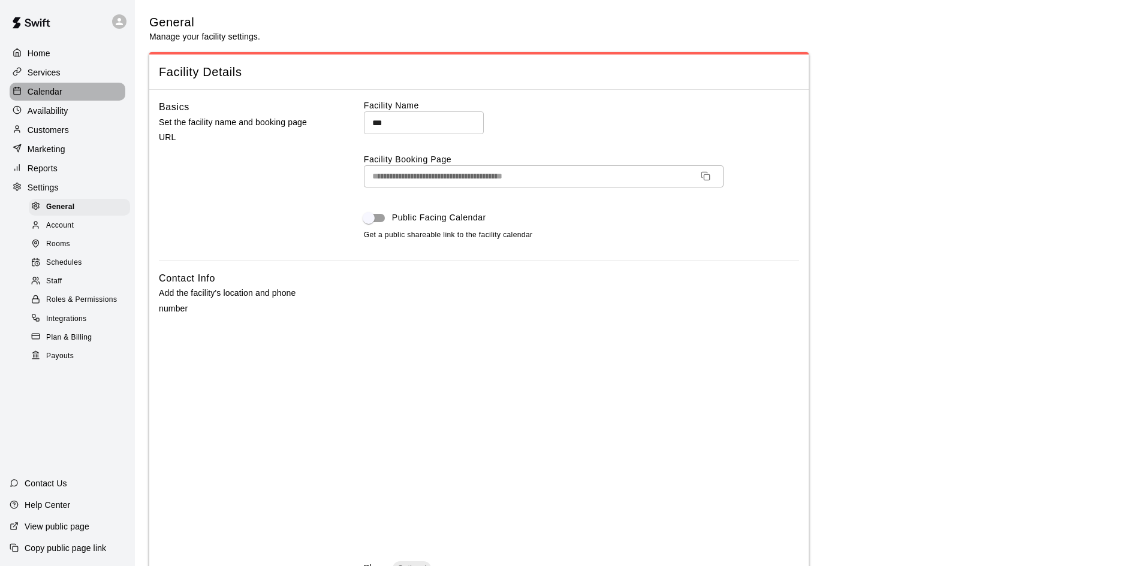
click at [51, 90] on p "Calendar" at bounding box center [45, 92] width 35 height 12
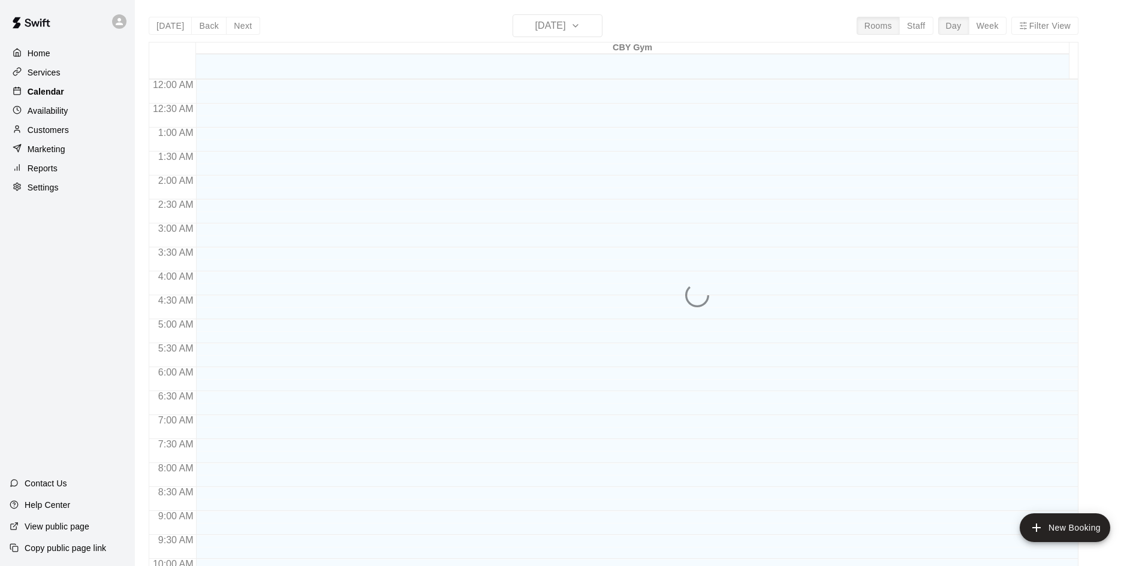
scroll to position [503, 0]
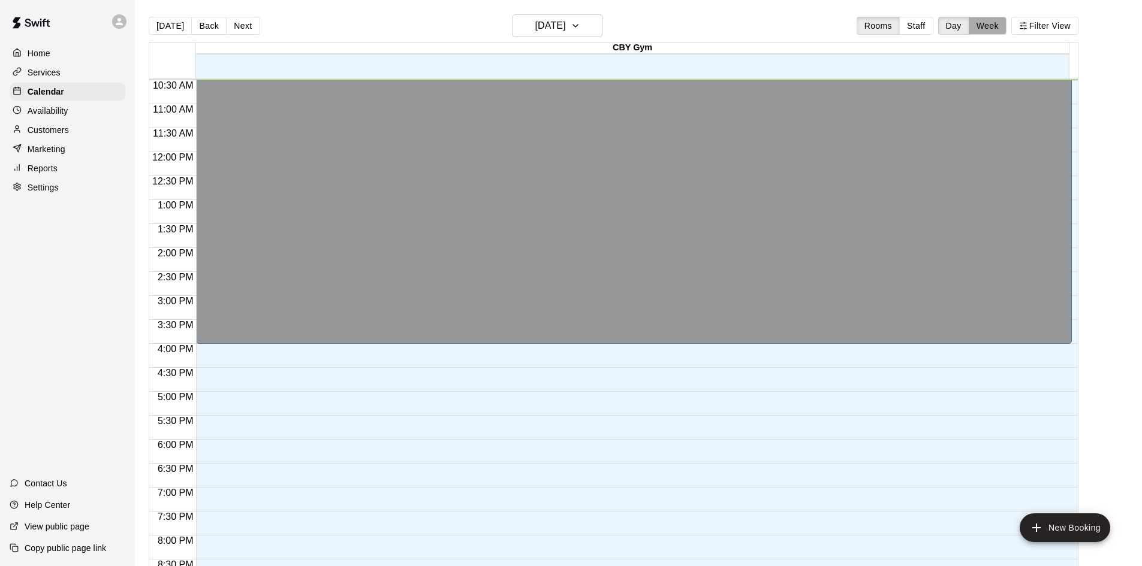
click at [995, 25] on button "Week" at bounding box center [988, 26] width 38 height 18
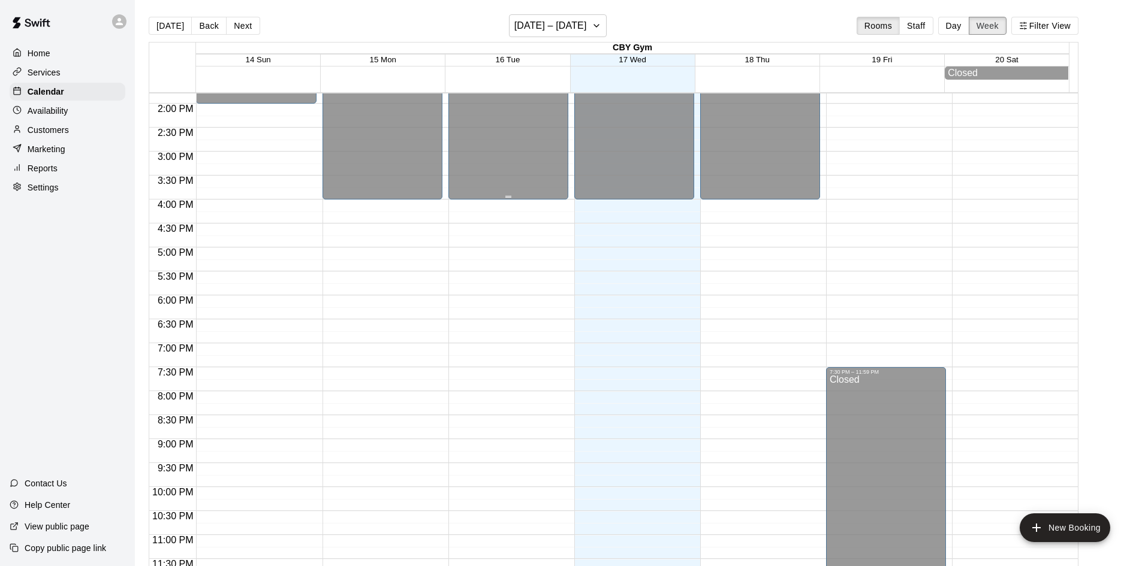
scroll to position [668, 0]
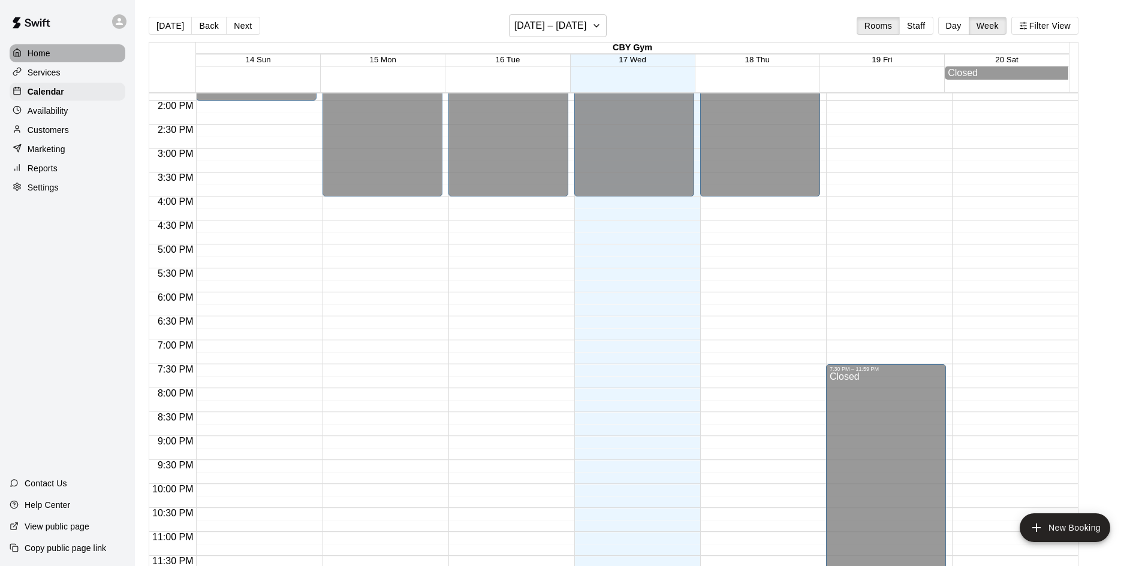
click at [61, 55] on div "Home" at bounding box center [68, 53] width 116 height 18
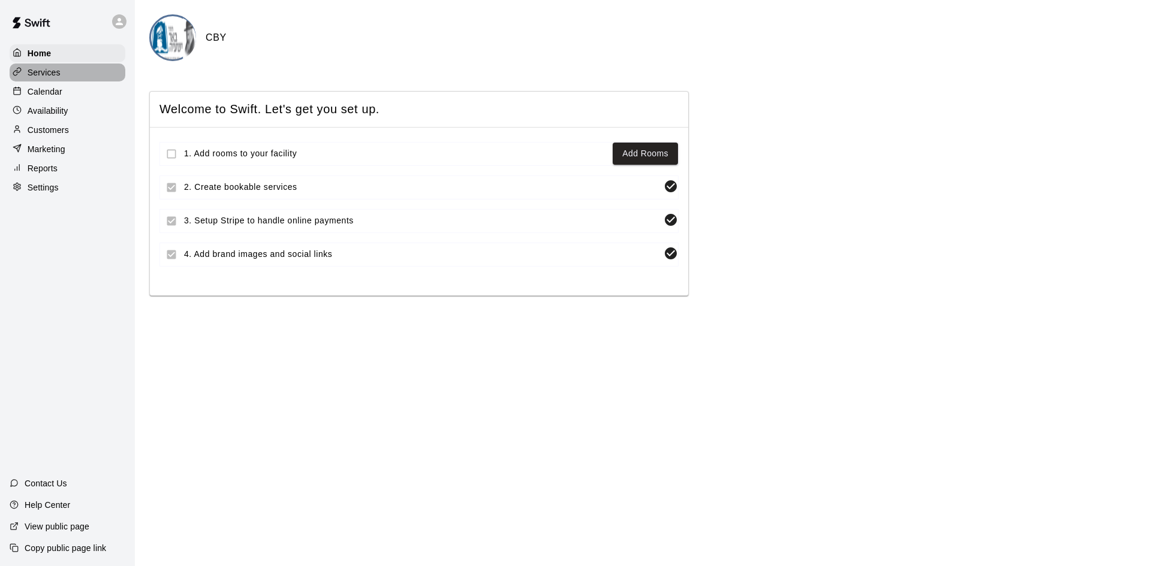
click at [51, 73] on p "Services" at bounding box center [44, 73] width 33 height 12
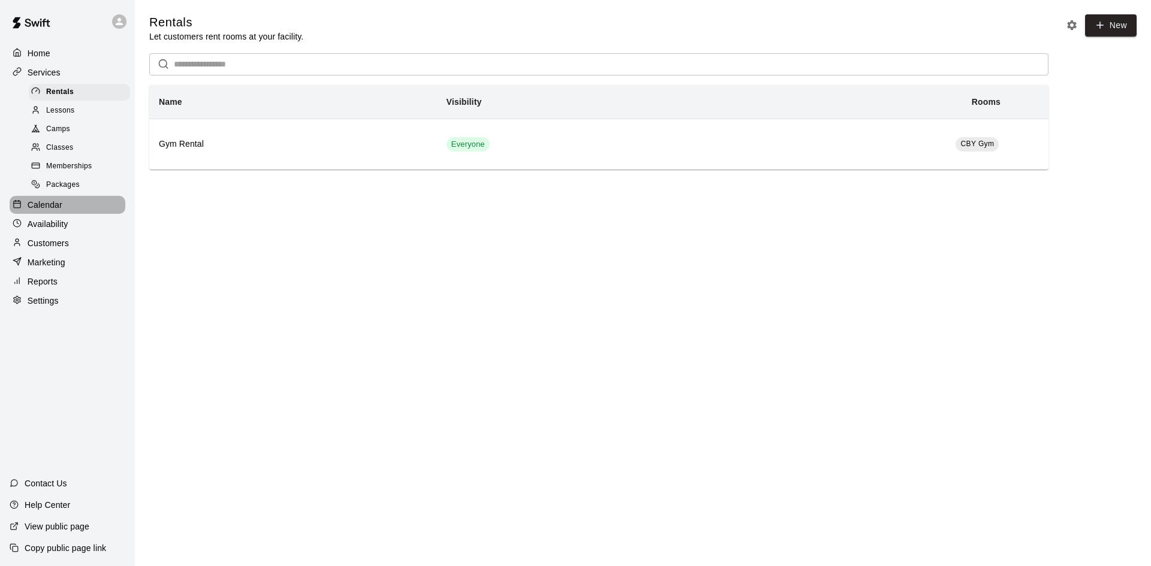
click at [62, 206] on div "Calendar" at bounding box center [68, 205] width 116 height 18
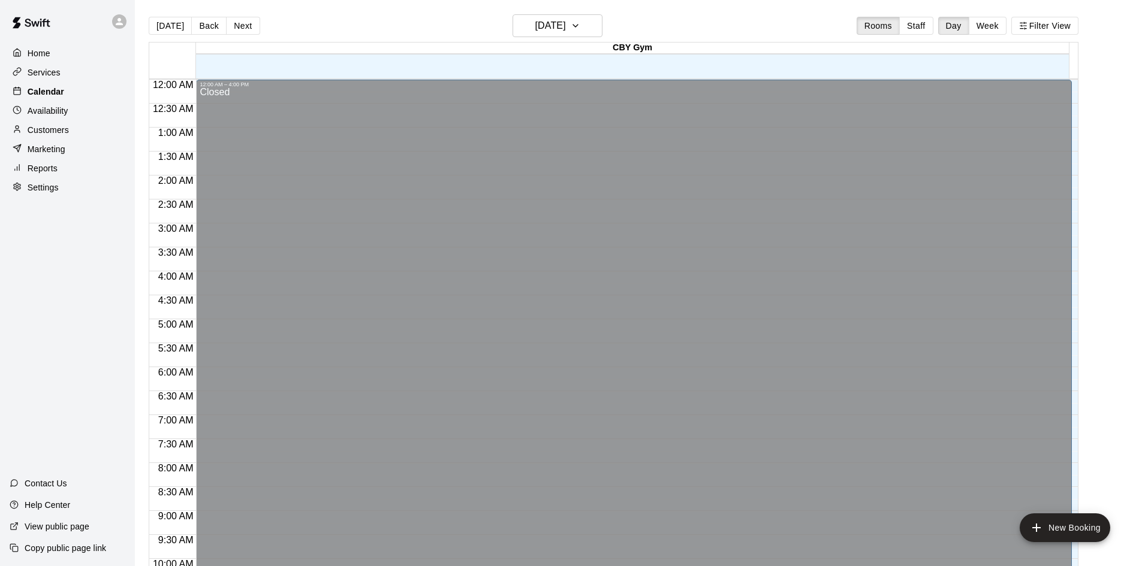
scroll to position [503, 0]
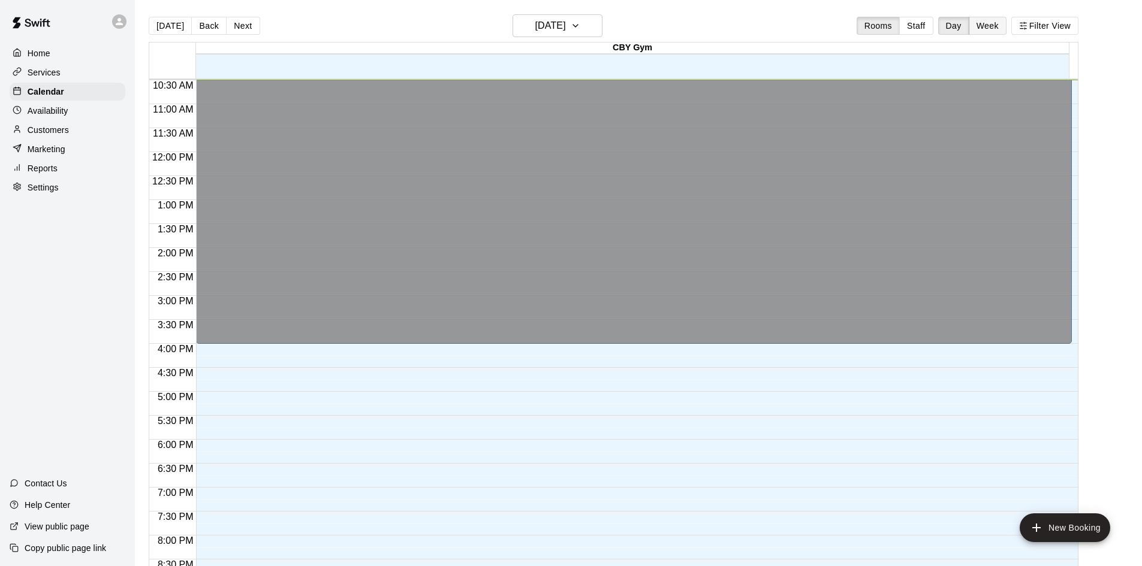
click at [996, 27] on button "Week" at bounding box center [988, 26] width 38 height 18
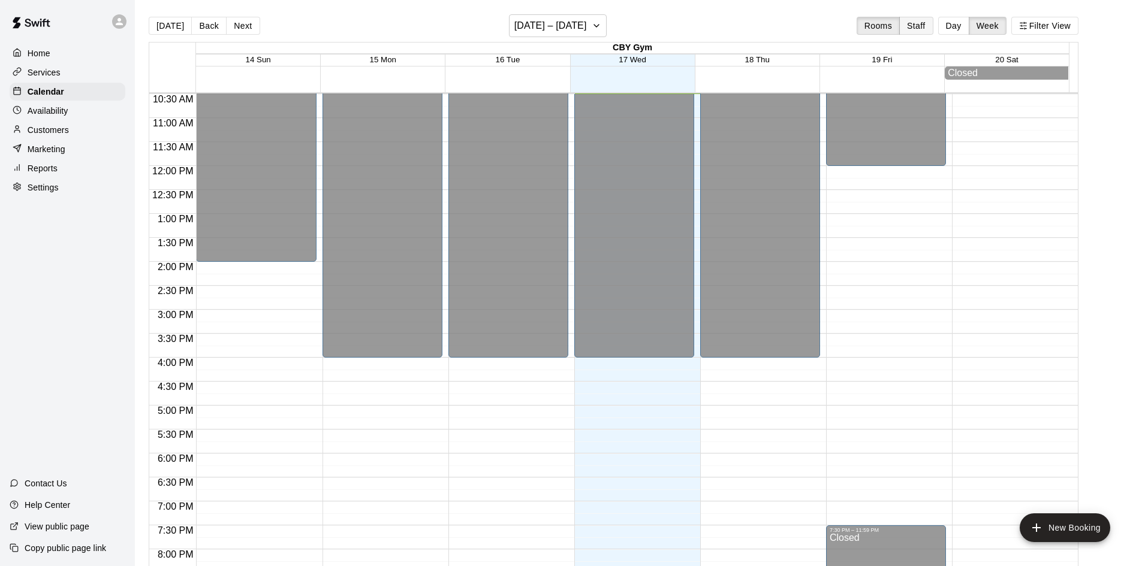
click at [933, 25] on button "Staff" at bounding box center [916, 26] width 34 height 18
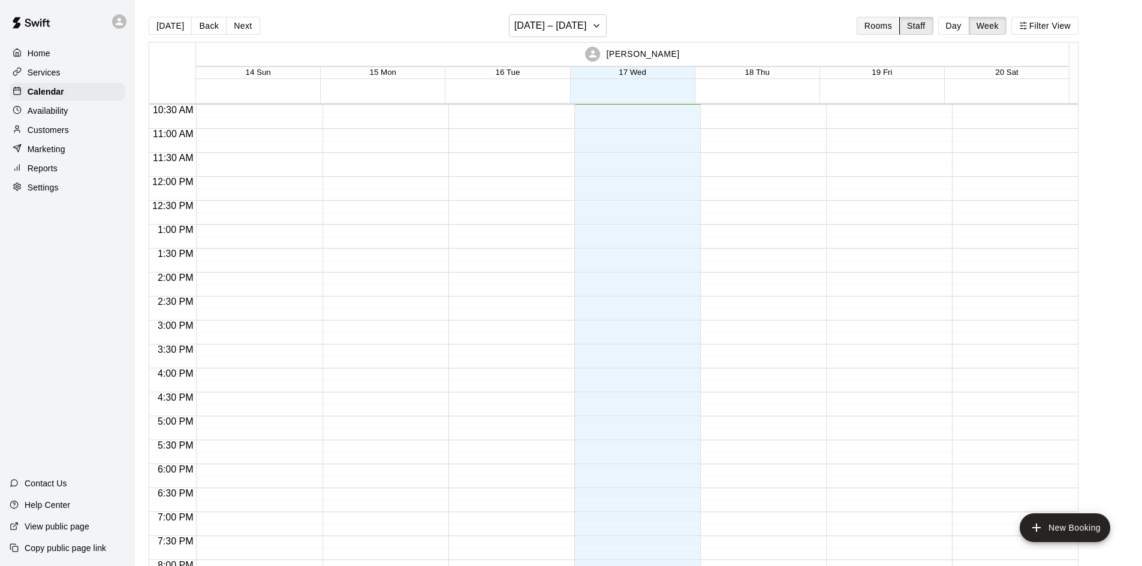
click at [882, 28] on button "Rooms" at bounding box center [877, 26] width 43 height 18
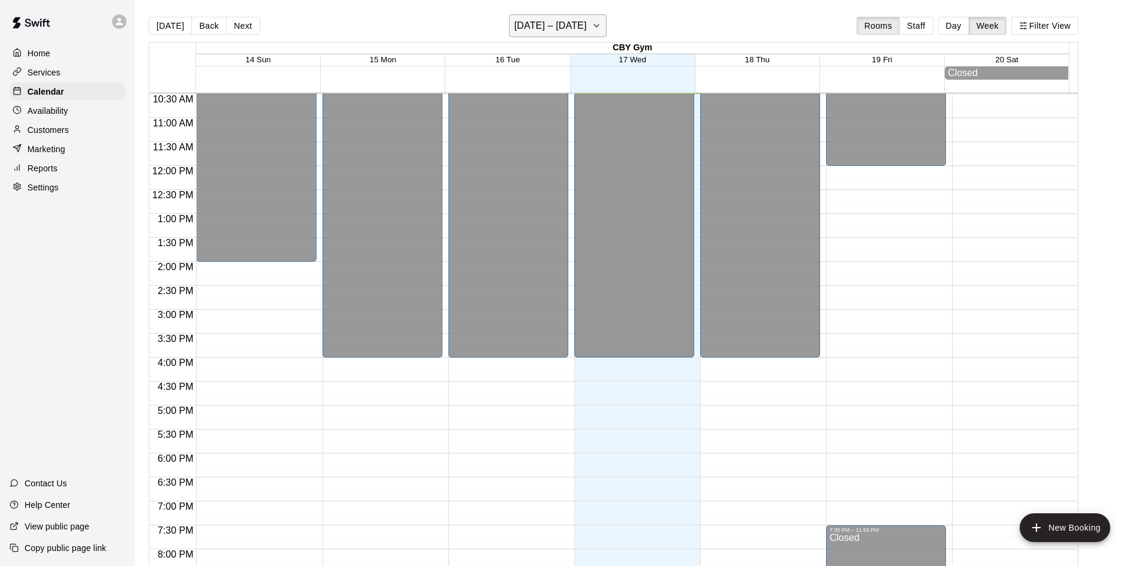
click at [595, 32] on button "[DATE] – [DATE]" at bounding box center [558, 25] width 98 height 23
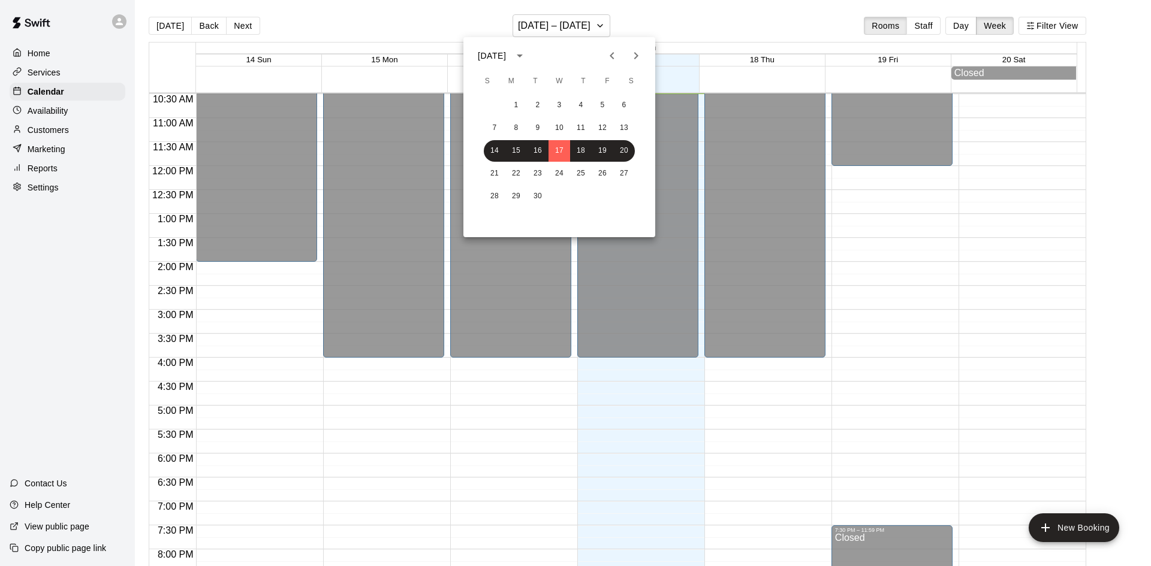
click at [733, 17] on div at bounding box center [575, 283] width 1151 height 566
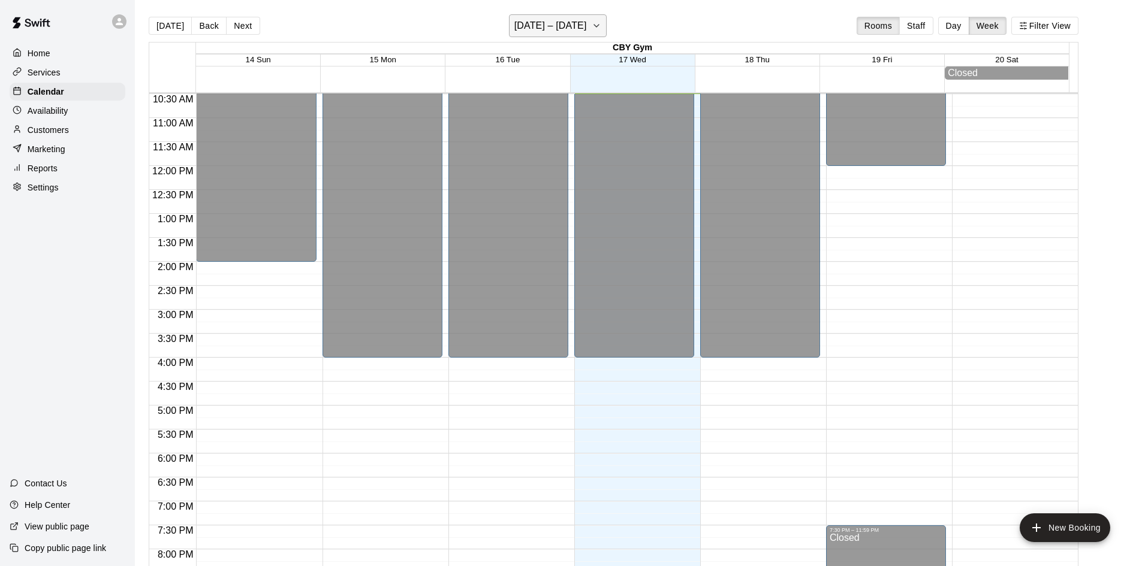
click at [565, 16] on button "[DATE] – [DATE]" at bounding box center [558, 25] width 98 height 23
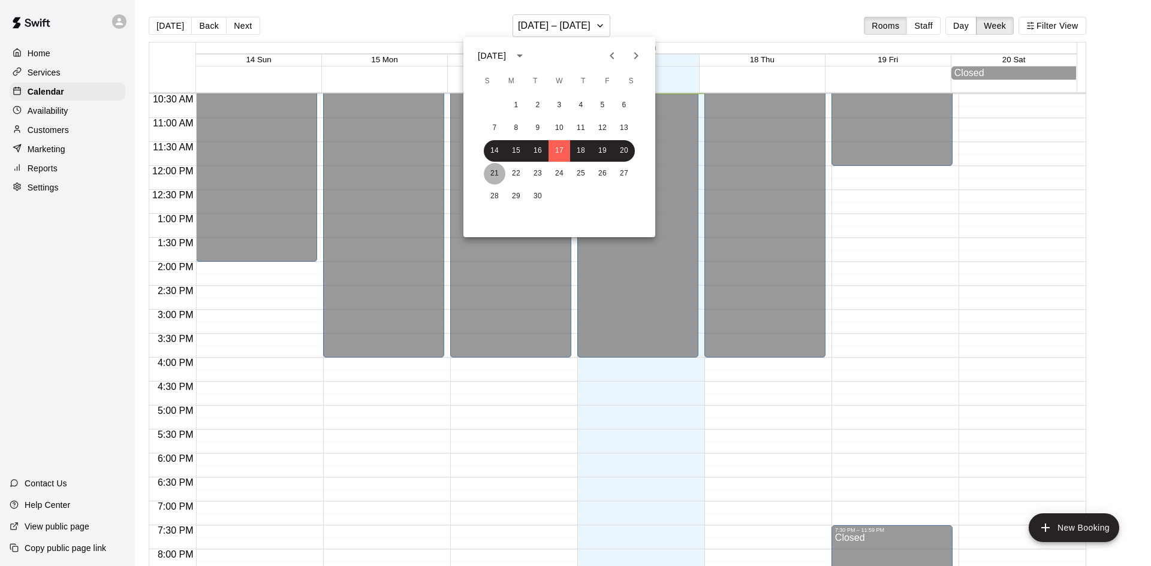
click at [488, 176] on button "21" at bounding box center [495, 174] width 22 height 22
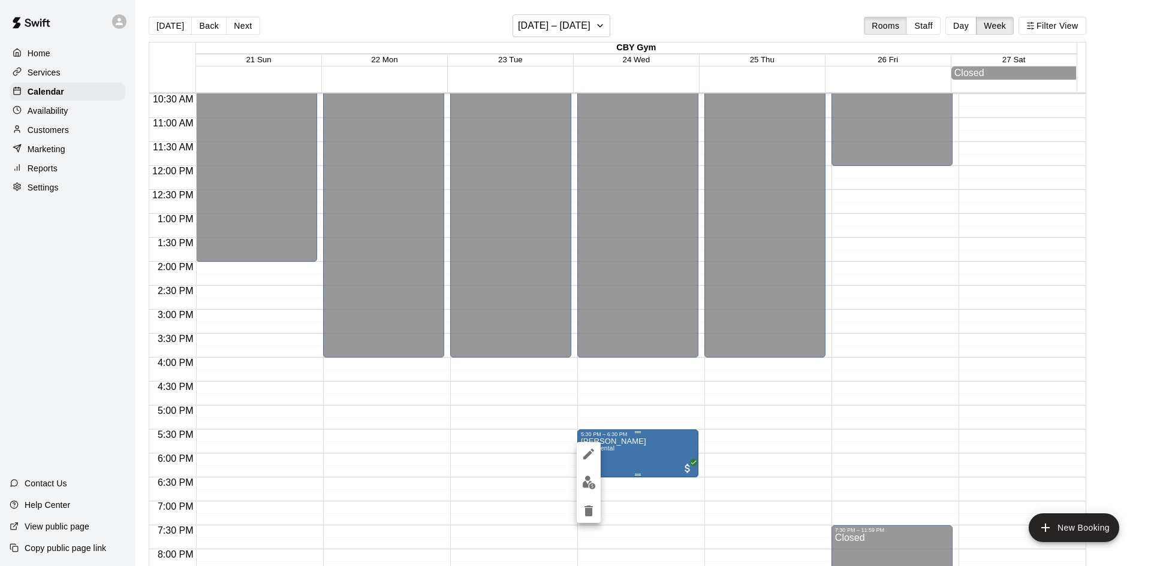
click at [644, 473] on div at bounding box center [575, 283] width 1151 height 566
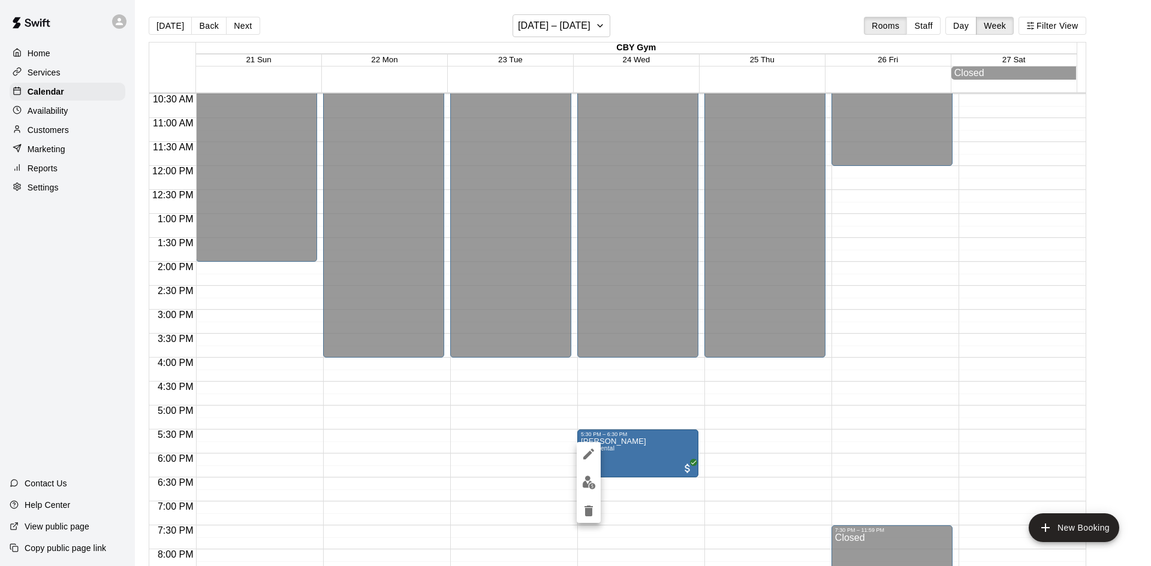
click at [590, 450] on icon "edit" at bounding box center [588, 454] width 14 height 14
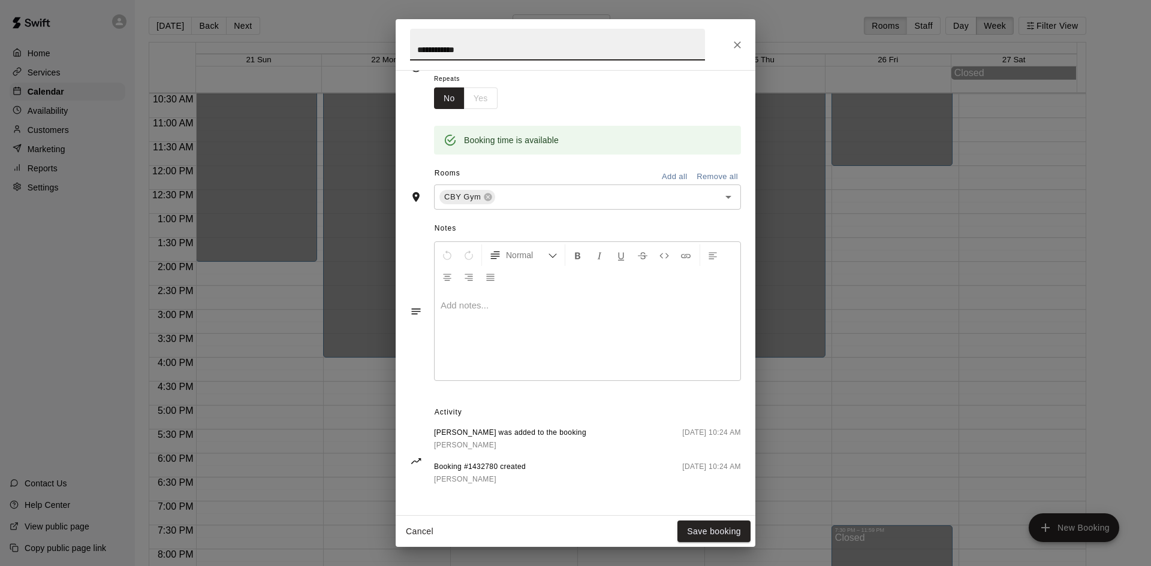
scroll to position [0, 0]
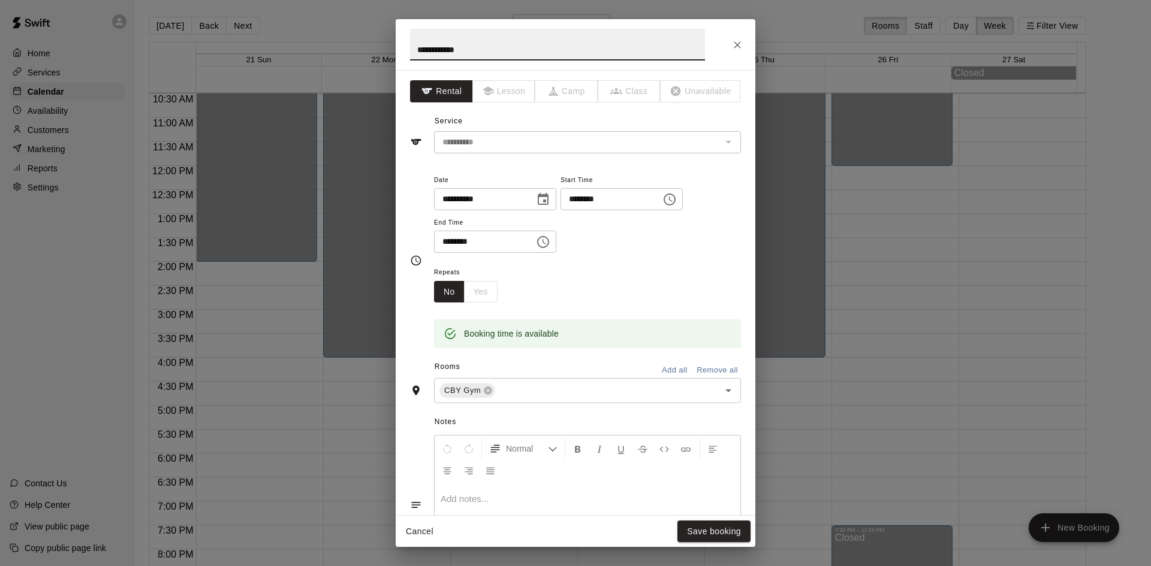
click at [617, 151] on div "**********" at bounding box center [587, 142] width 307 height 22
click at [694, 541] on button "Save booking" at bounding box center [713, 532] width 73 height 22
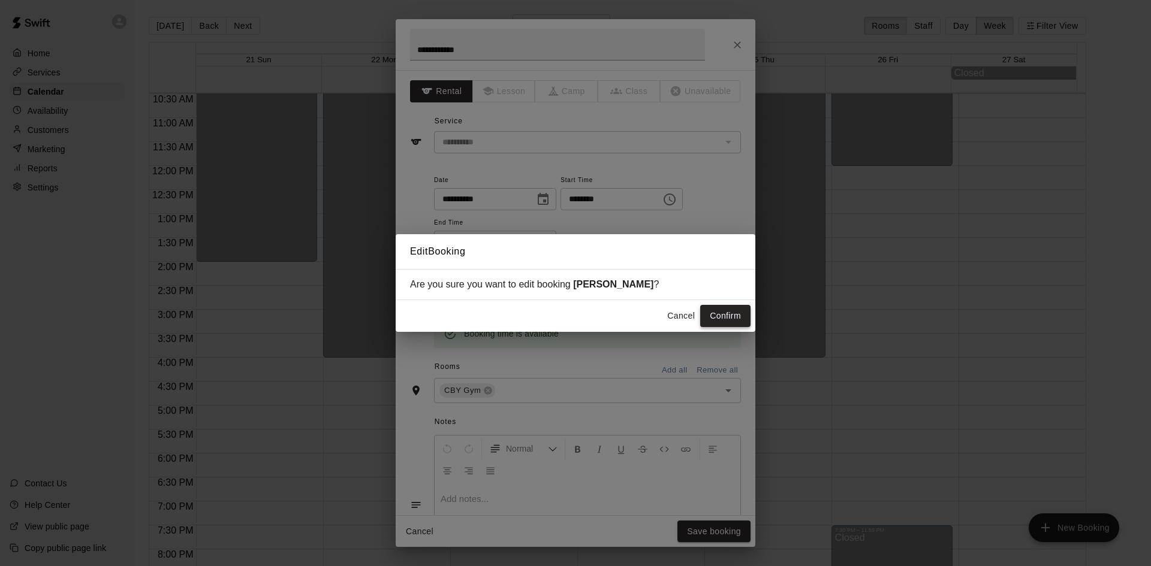
click at [734, 327] on button "Confirm" at bounding box center [725, 316] width 50 height 22
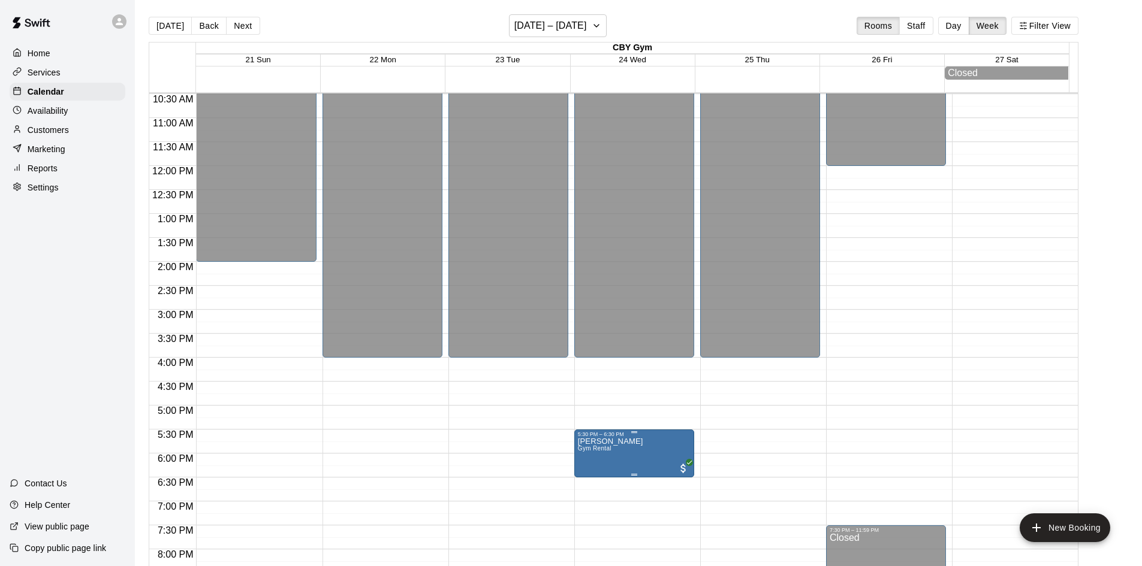
click at [637, 438] on div "5:30 PM – 6:30 PM" at bounding box center [634, 435] width 113 height 6
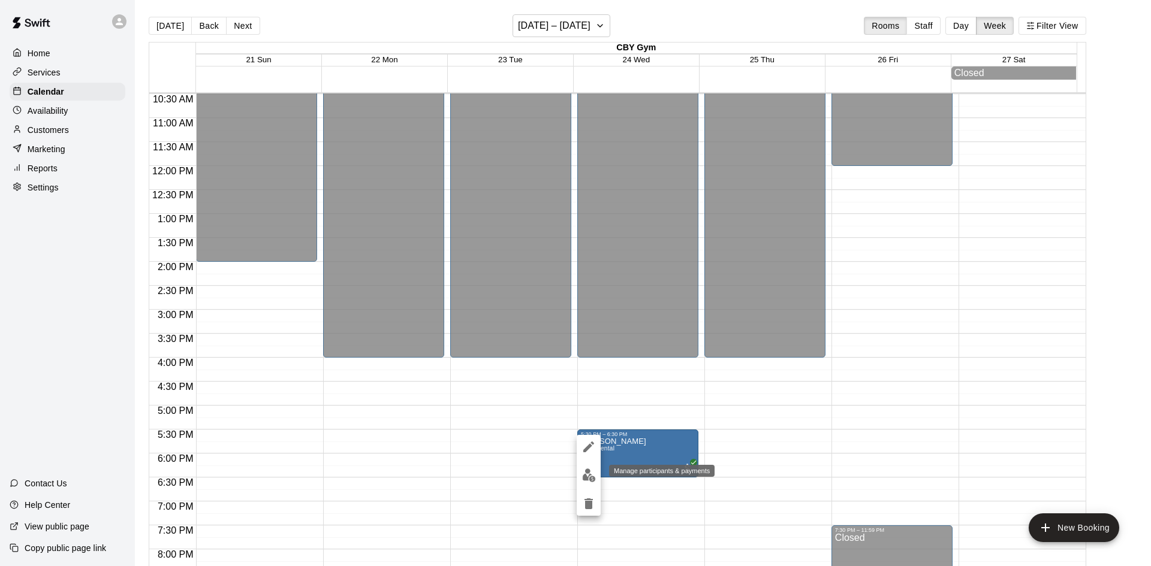
click at [598, 476] on button "edit" at bounding box center [589, 475] width 24 height 23
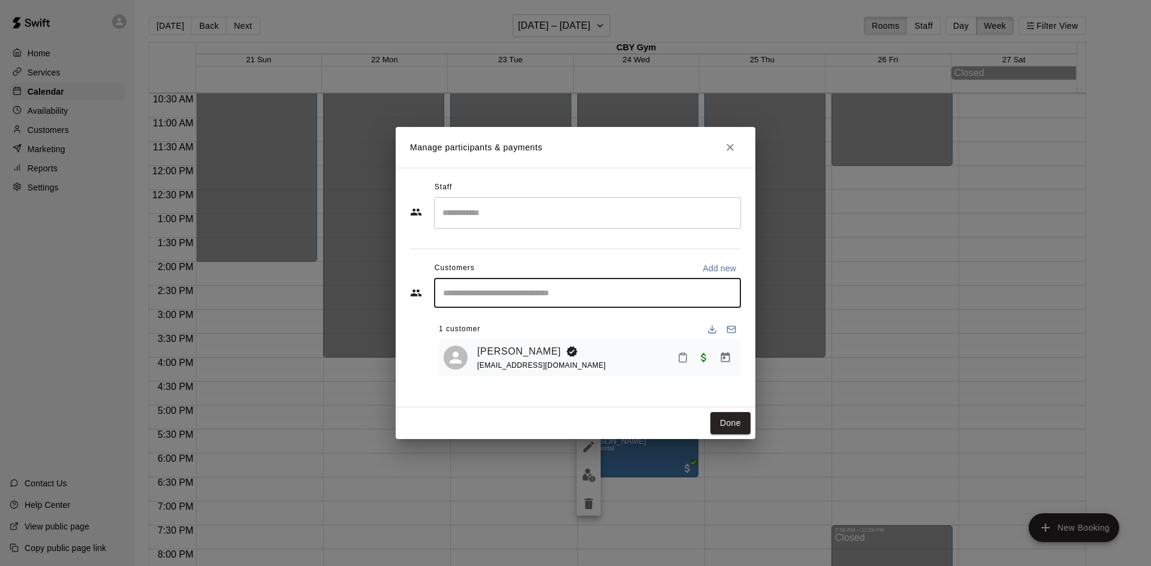
click at [488, 292] on input "Start typing to search customers..." at bounding box center [587, 293] width 296 height 12
click at [586, 322] on div "1 customer" at bounding box center [590, 329] width 302 height 19
click at [728, 144] on icon "Close" at bounding box center [730, 147] width 12 height 12
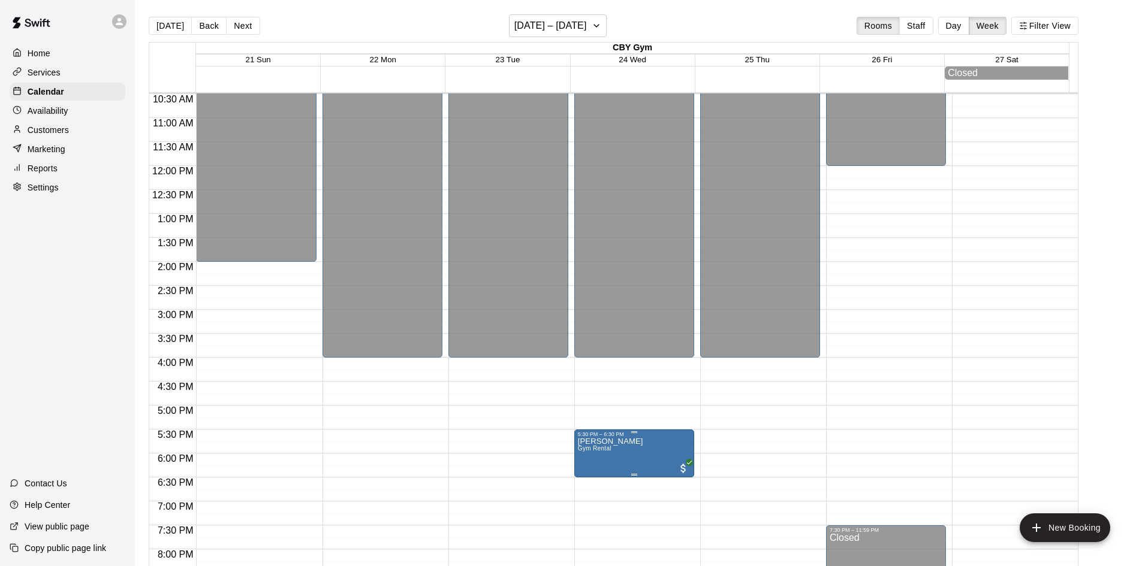
click at [585, 451] on span "Gym Rental" at bounding box center [595, 448] width 34 height 7
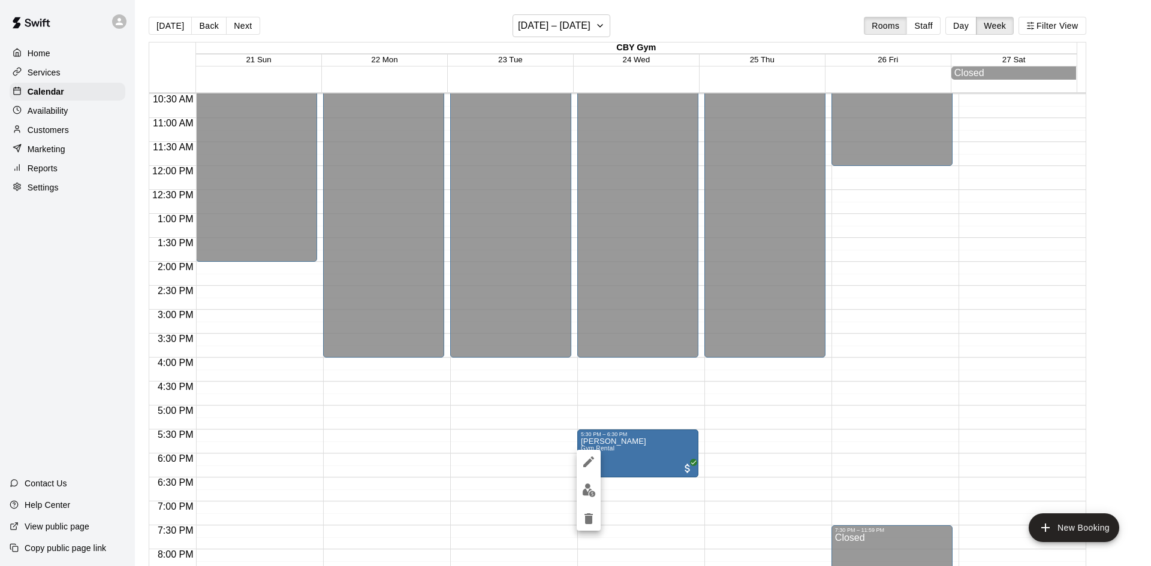
click at [630, 454] on div at bounding box center [575, 283] width 1151 height 566
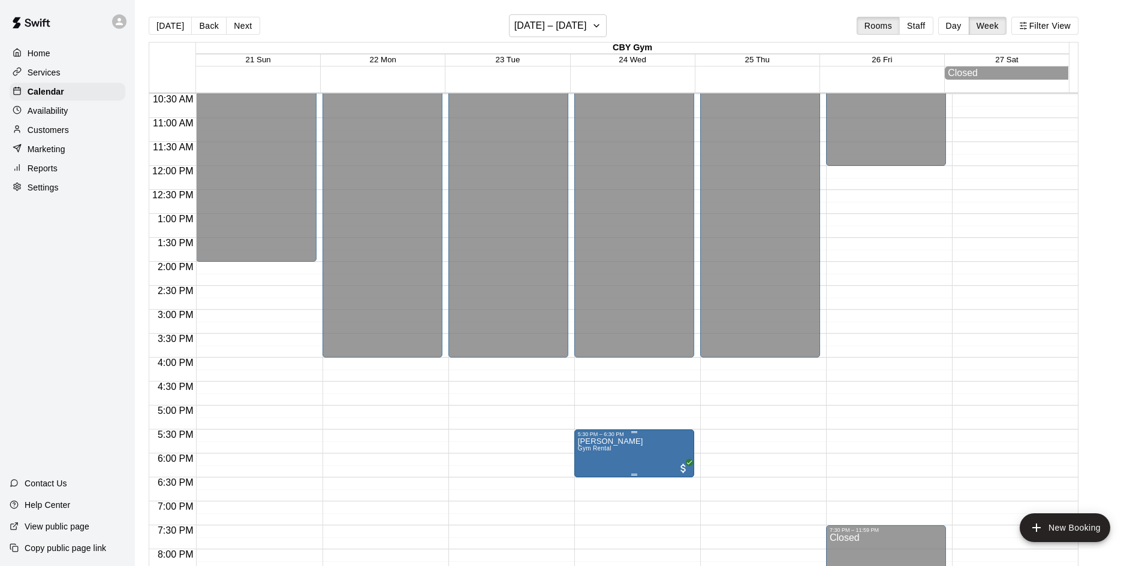
click at [670, 437] on div "5:30 PM – 6:30 PM" at bounding box center [634, 435] width 113 height 6
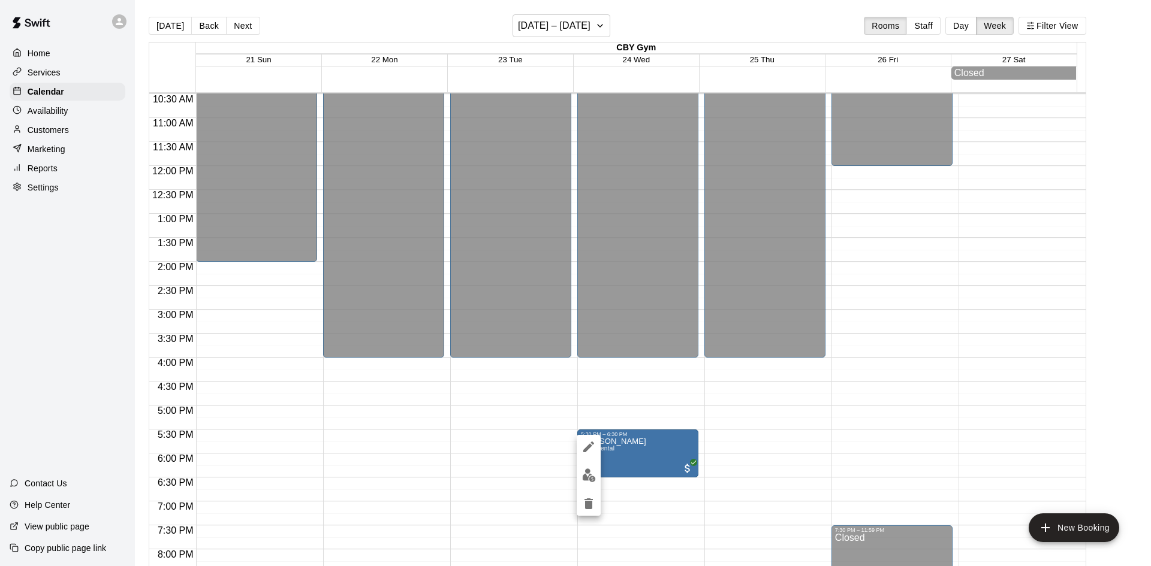
click at [673, 433] on div at bounding box center [575, 283] width 1151 height 566
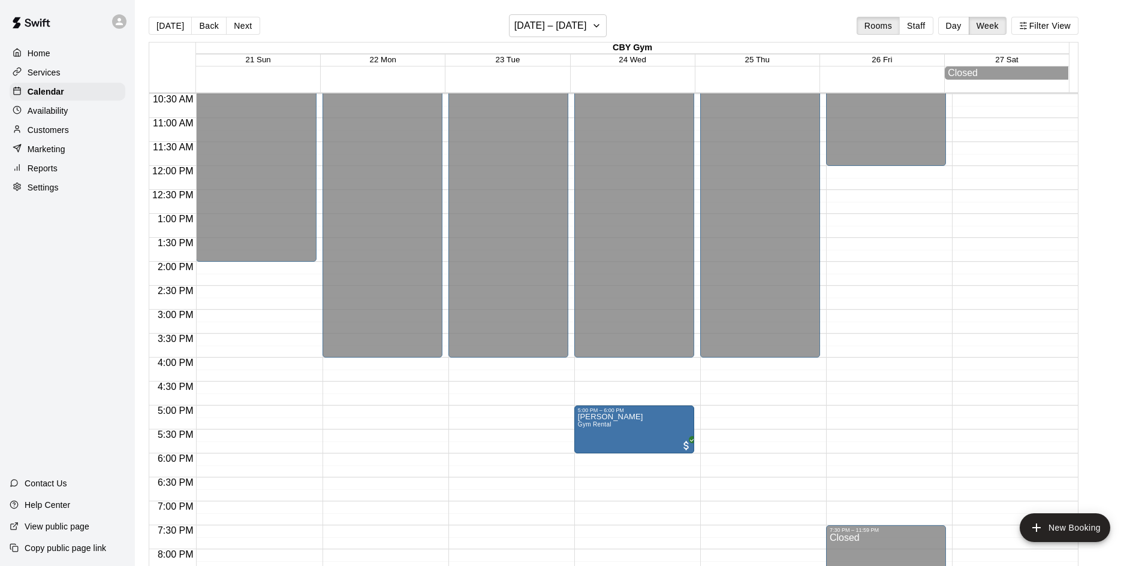
drag, startPoint x: 628, startPoint y: 433, endPoint x: 631, endPoint y: 417, distance: 16.5
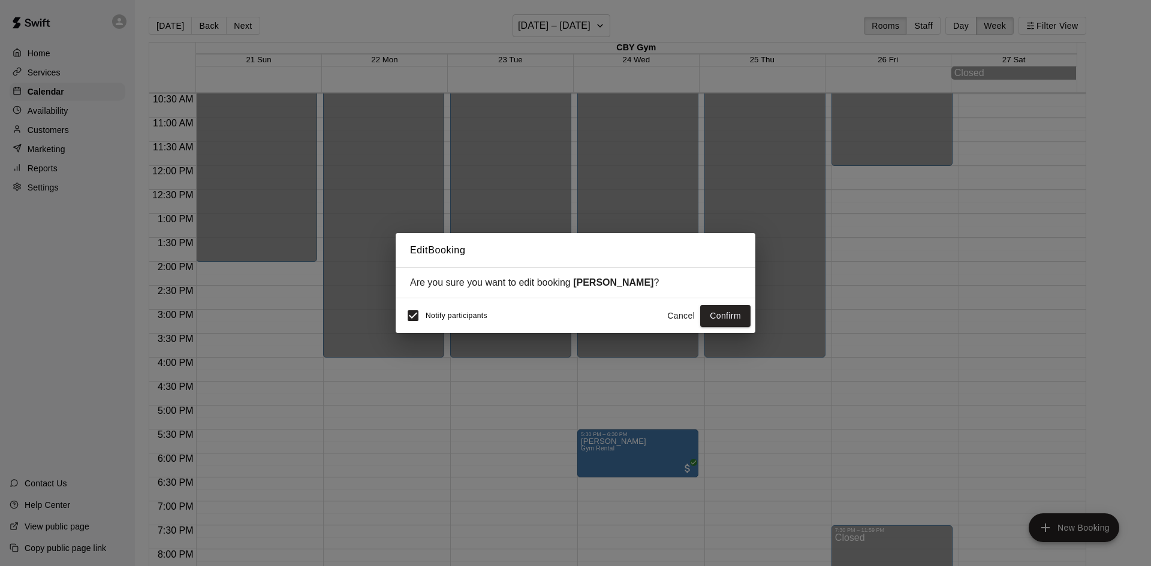
click at [680, 324] on button "Cancel" at bounding box center [681, 316] width 38 height 22
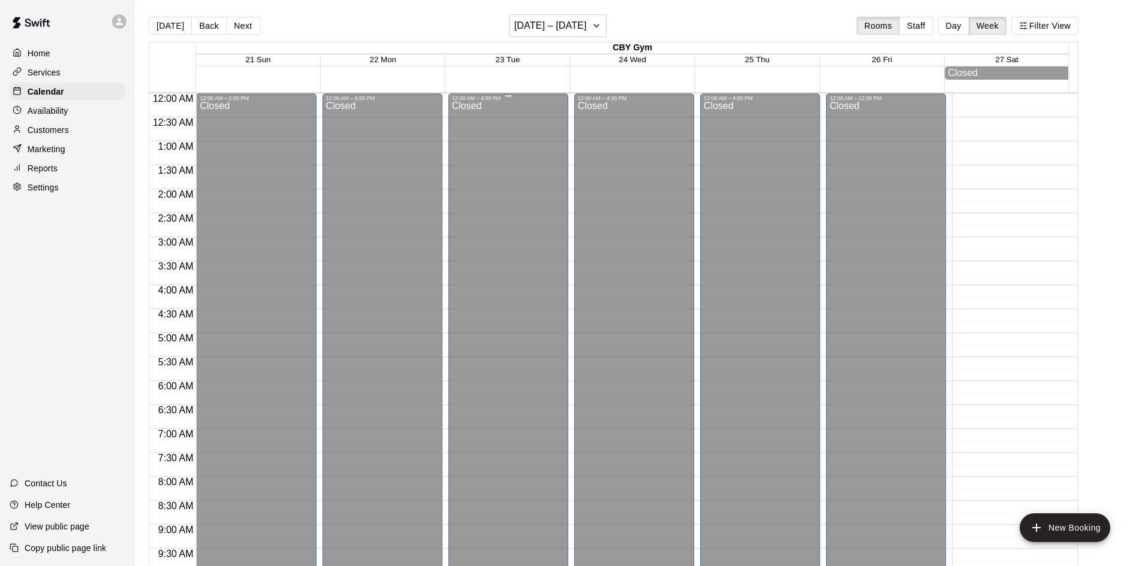
click at [448, 178] on div "12:00 AM – 4:00 PM Closed" at bounding box center [508, 476] width 120 height 767
click at [486, 177] on div "Closed" at bounding box center [508, 483] width 113 height 764
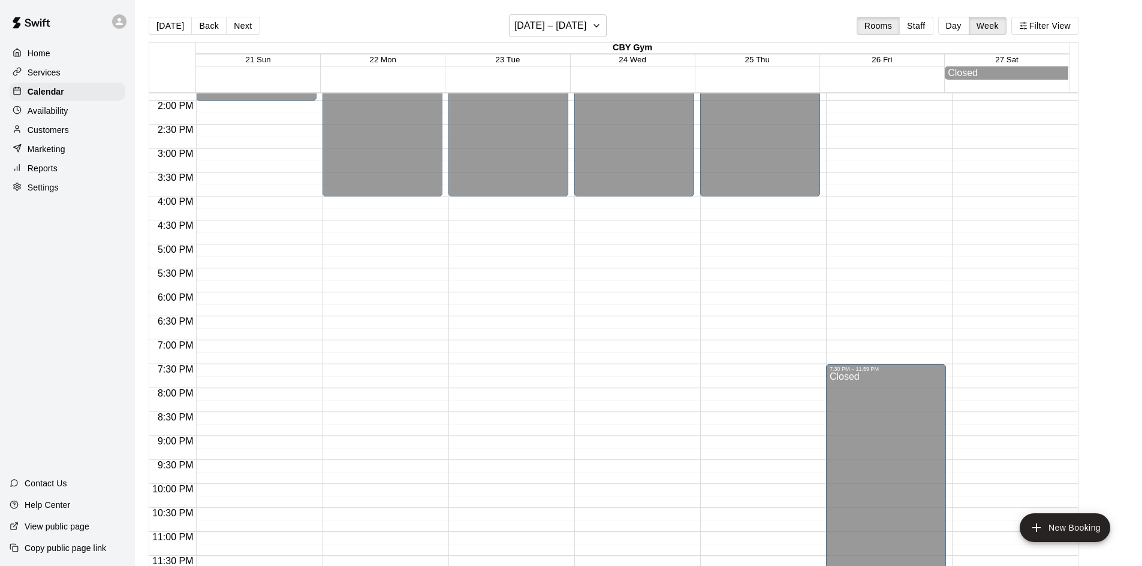
scroll to position [19, 0]
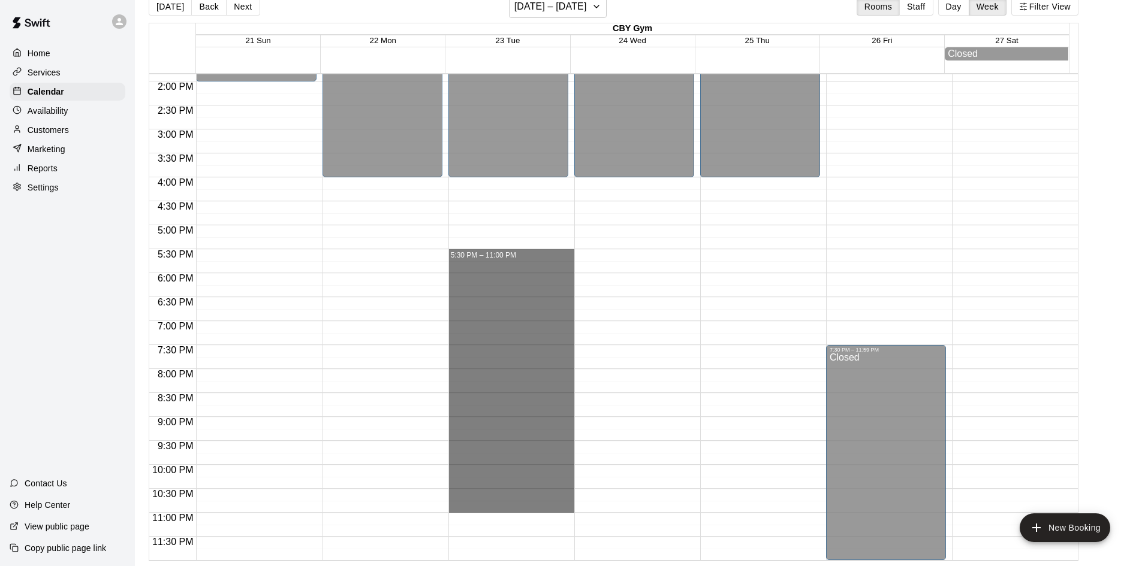
drag, startPoint x: 521, startPoint y: 260, endPoint x: 568, endPoint y: 506, distance: 250.8
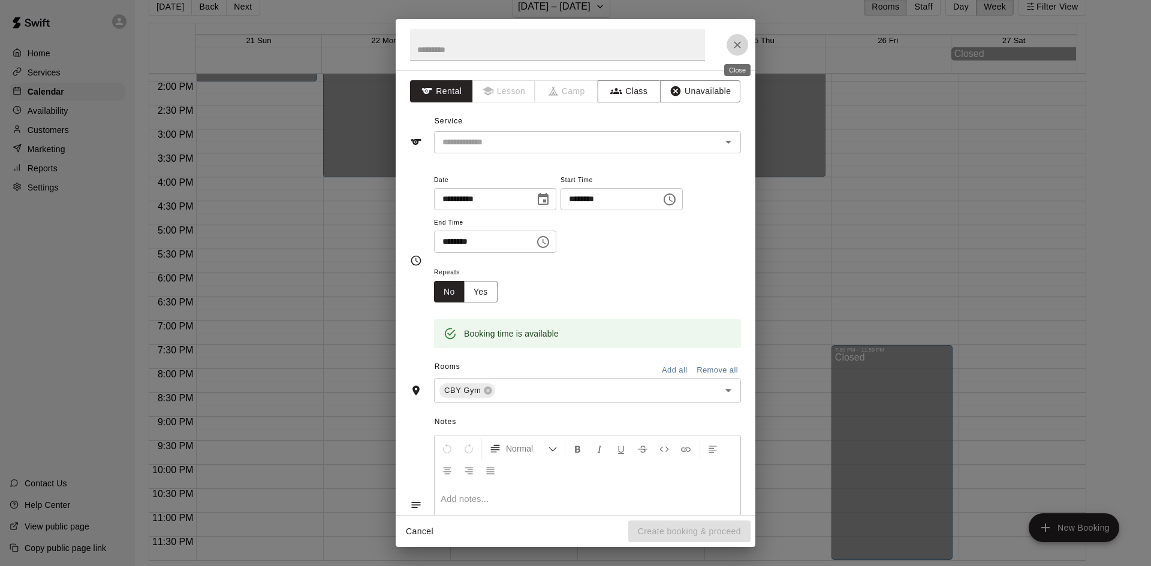
click at [732, 44] on icon "Close" at bounding box center [737, 45] width 12 height 12
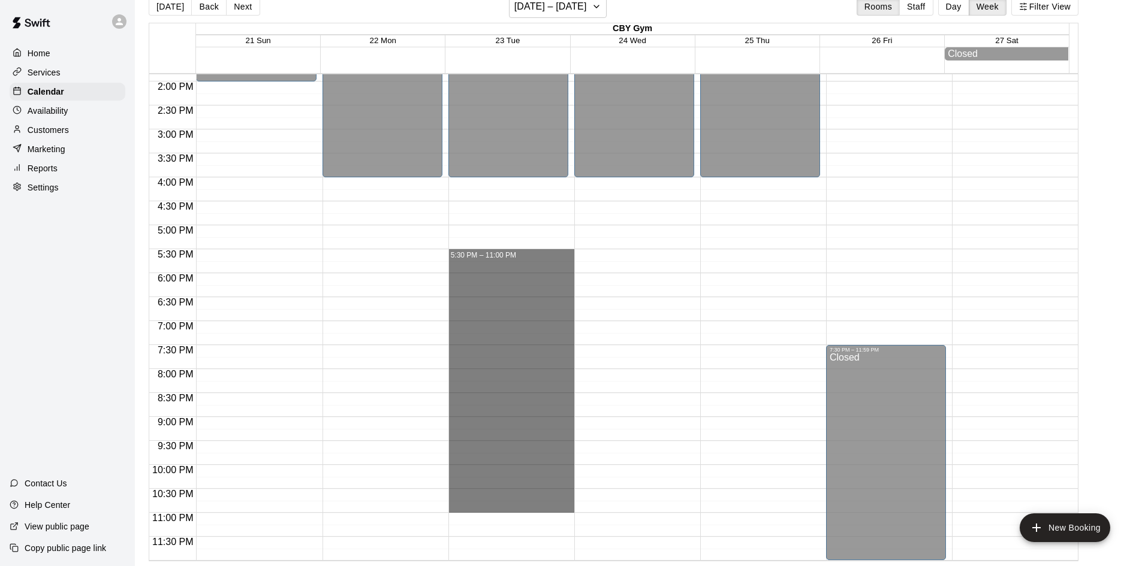
drag, startPoint x: 552, startPoint y: 259, endPoint x: 533, endPoint y: 530, distance: 272.2
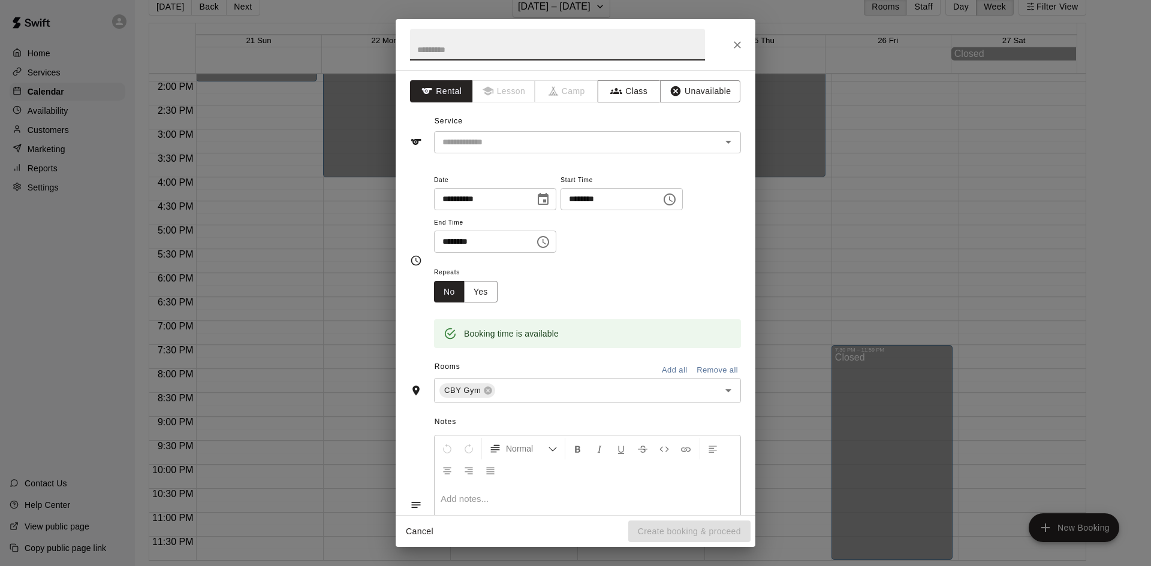
click at [731, 49] on icon "Close" at bounding box center [737, 45] width 12 height 12
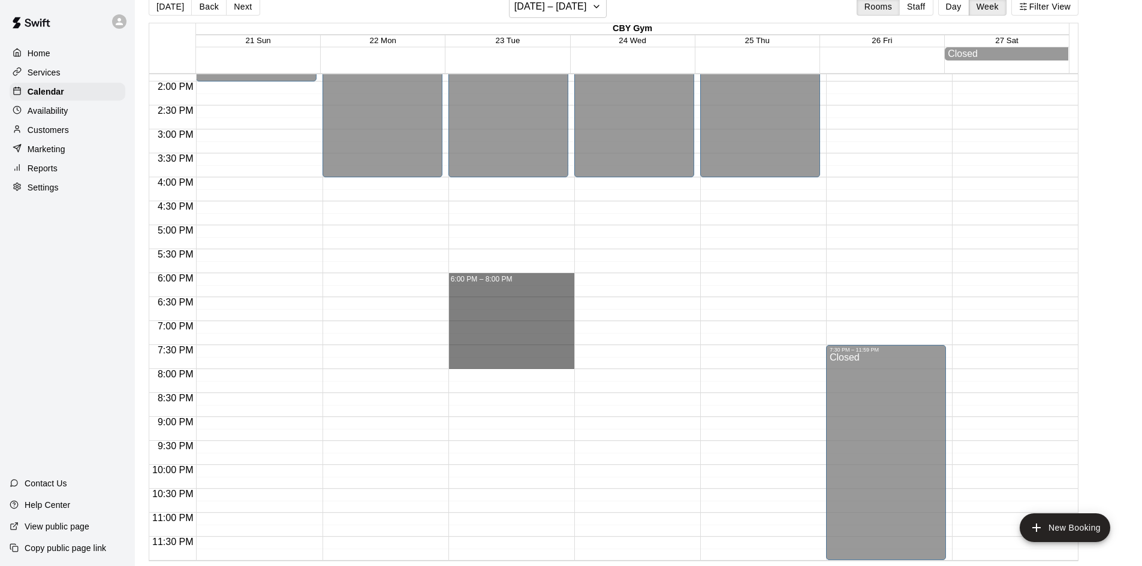
drag, startPoint x: 498, startPoint y: 285, endPoint x: 490, endPoint y: 421, distance: 136.9
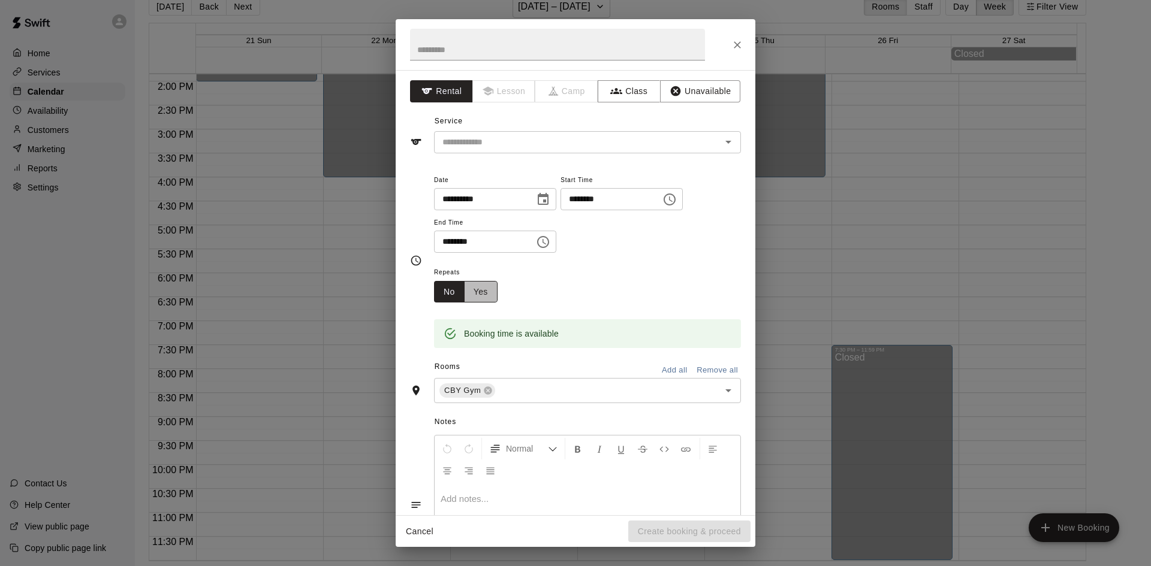
click at [485, 296] on button "Yes" at bounding box center [481, 292] width 34 height 22
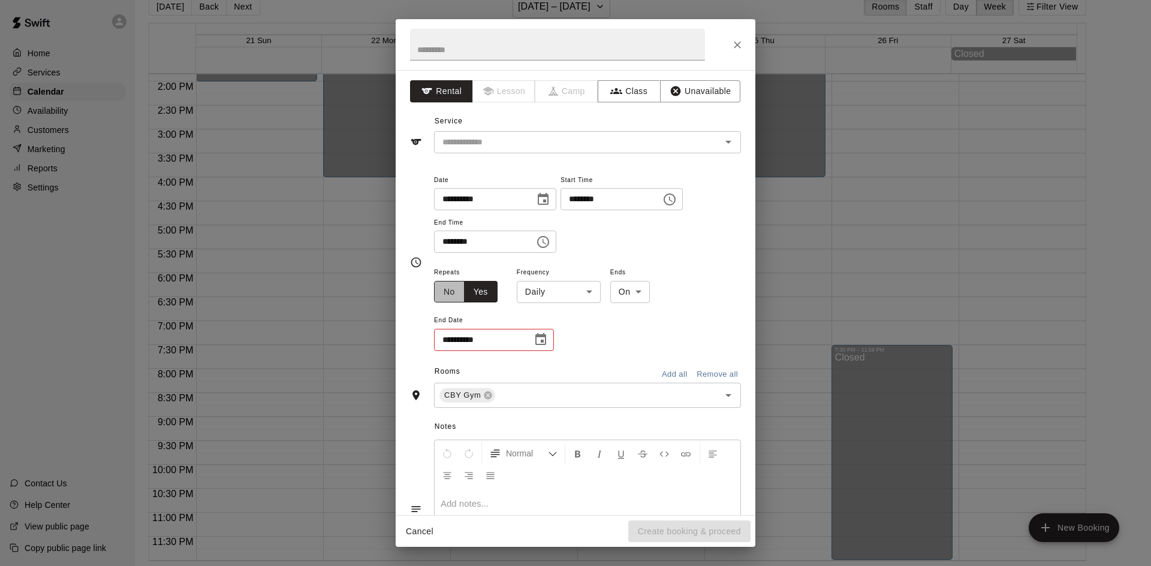
click at [451, 287] on button "No" at bounding box center [449, 292] width 31 height 22
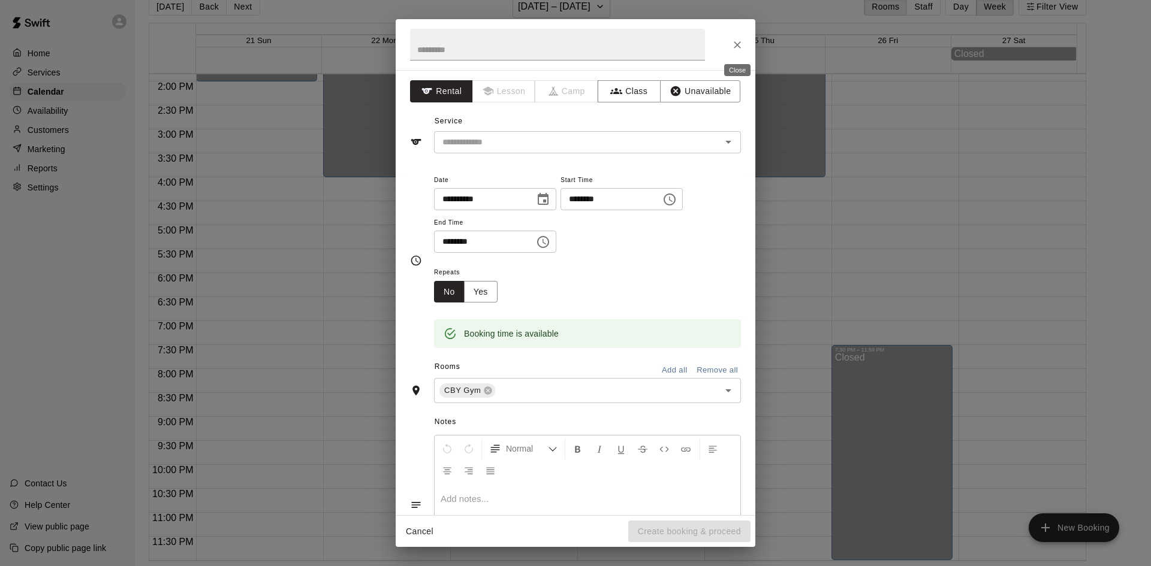
click at [739, 39] on icon "Close" at bounding box center [737, 45] width 12 height 12
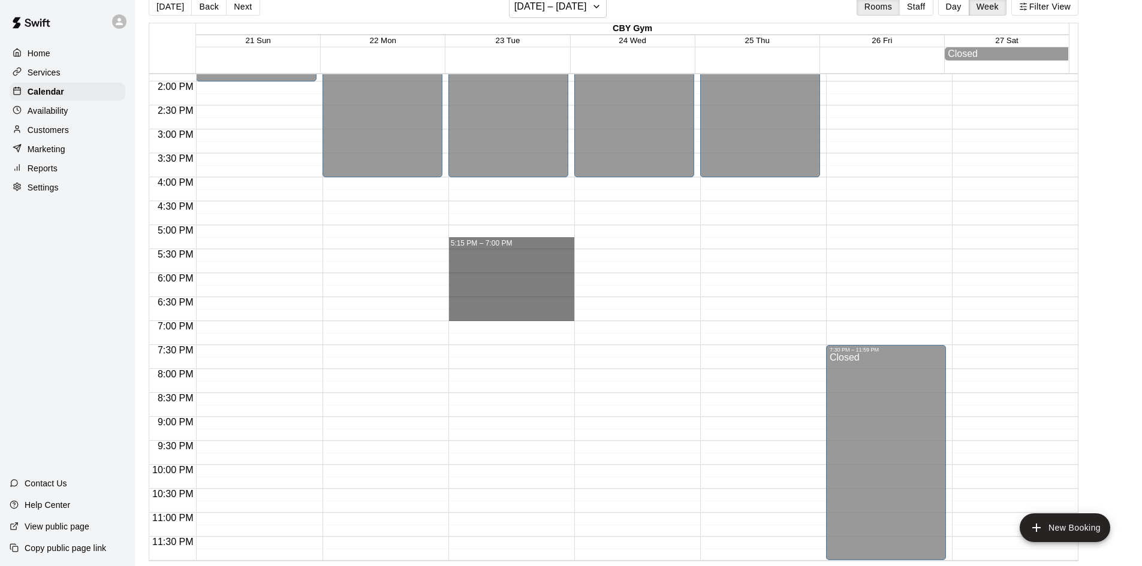
drag, startPoint x: 546, startPoint y: 245, endPoint x: 541, endPoint y: 313, distance: 68.5
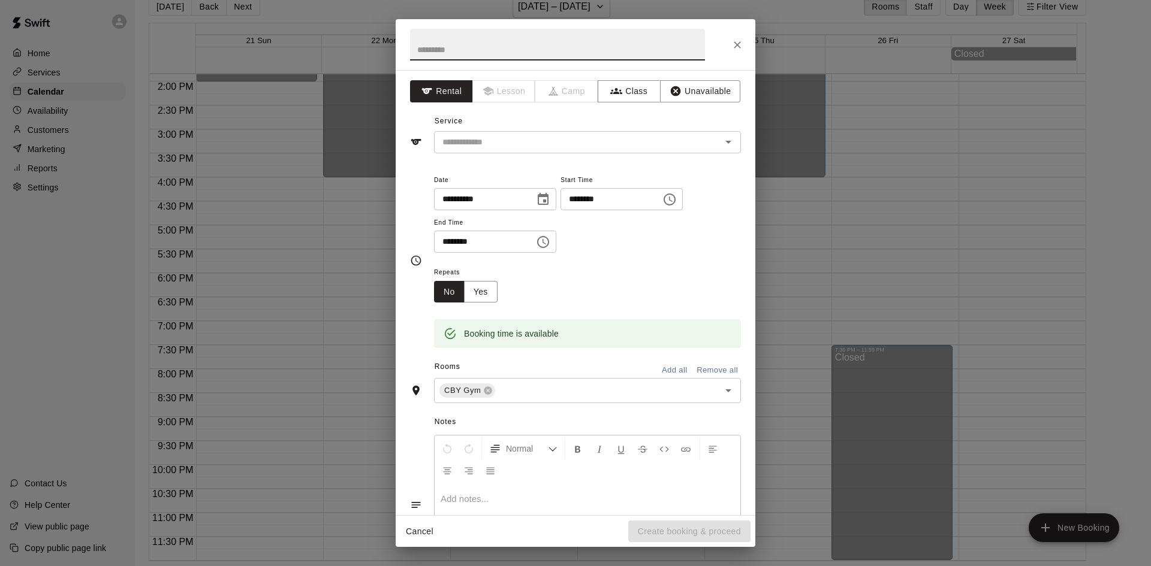
click at [740, 44] on icon "Close" at bounding box center [737, 45] width 12 height 12
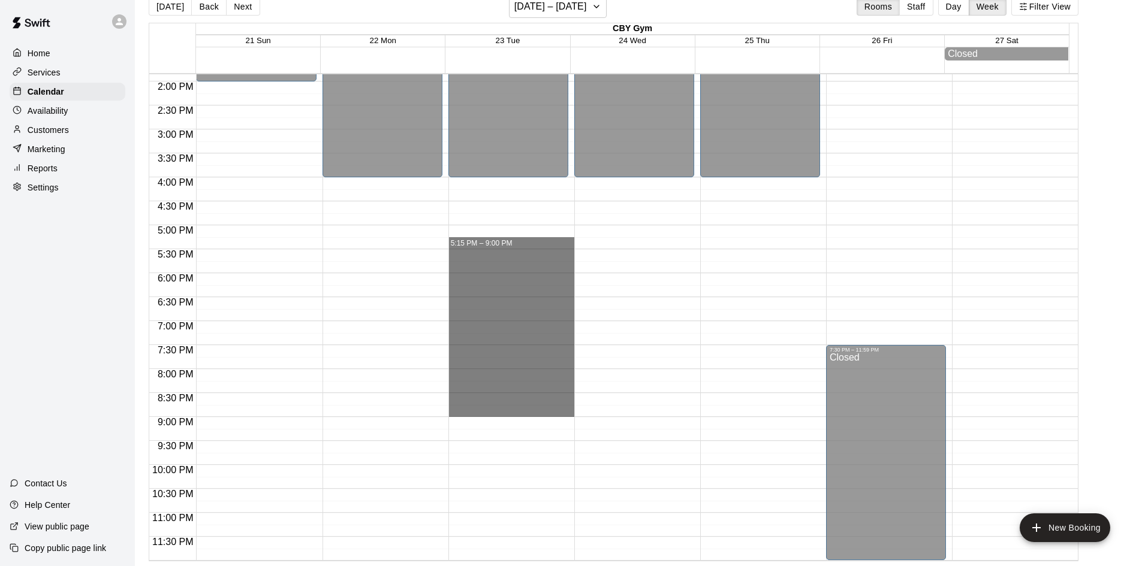
drag, startPoint x: 525, startPoint y: 261, endPoint x: 500, endPoint y: 413, distance: 154.3
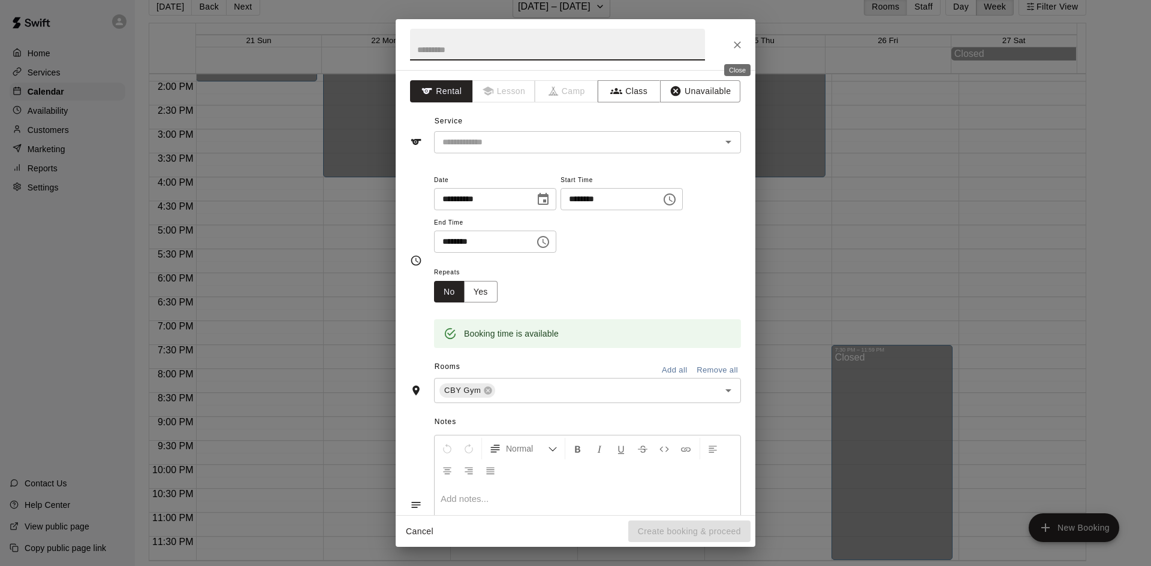
click at [746, 45] on button "Close" at bounding box center [737, 45] width 22 height 22
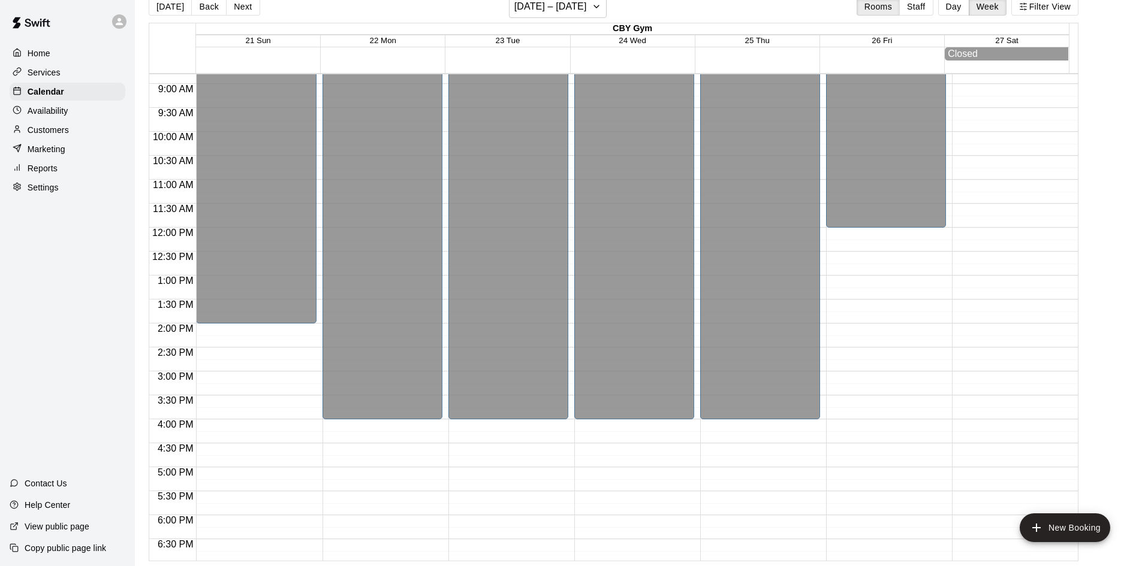
scroll to position [668, 0]
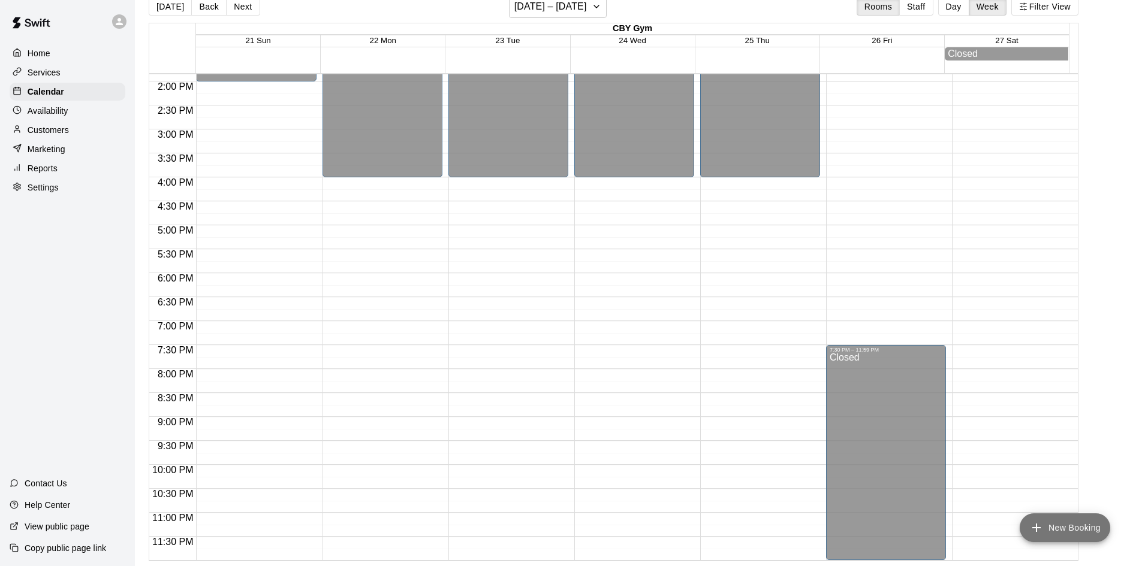
click at [1082, 535] on button "New Booking" at bounding box center [1064, 528] width 90 height 29
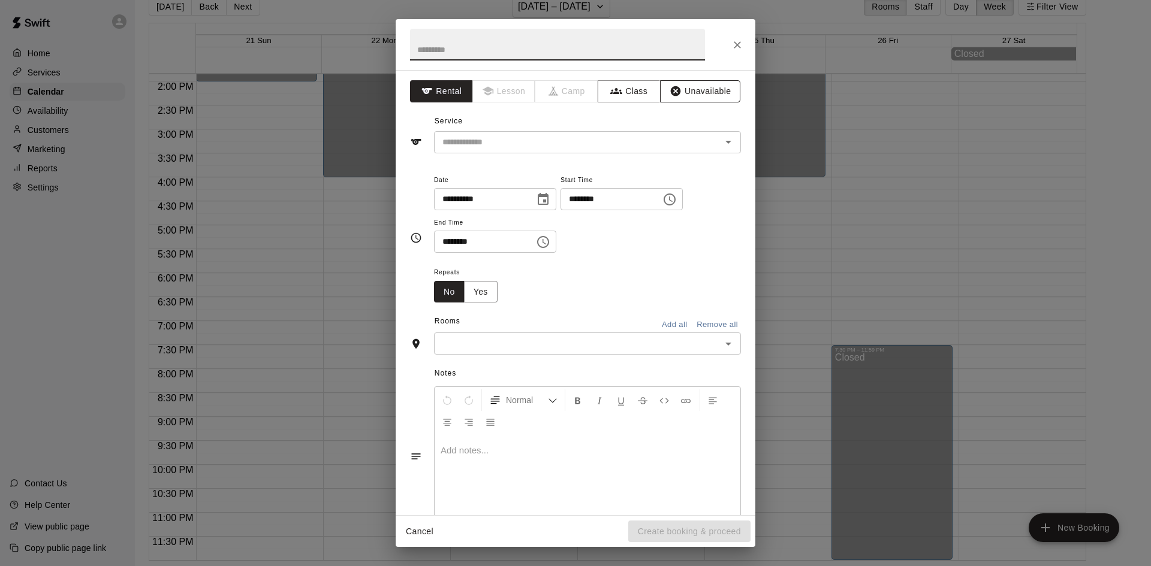
click at [681, 93] on button "Unavailable" at bounding box center [700, 91] width 80 height 22
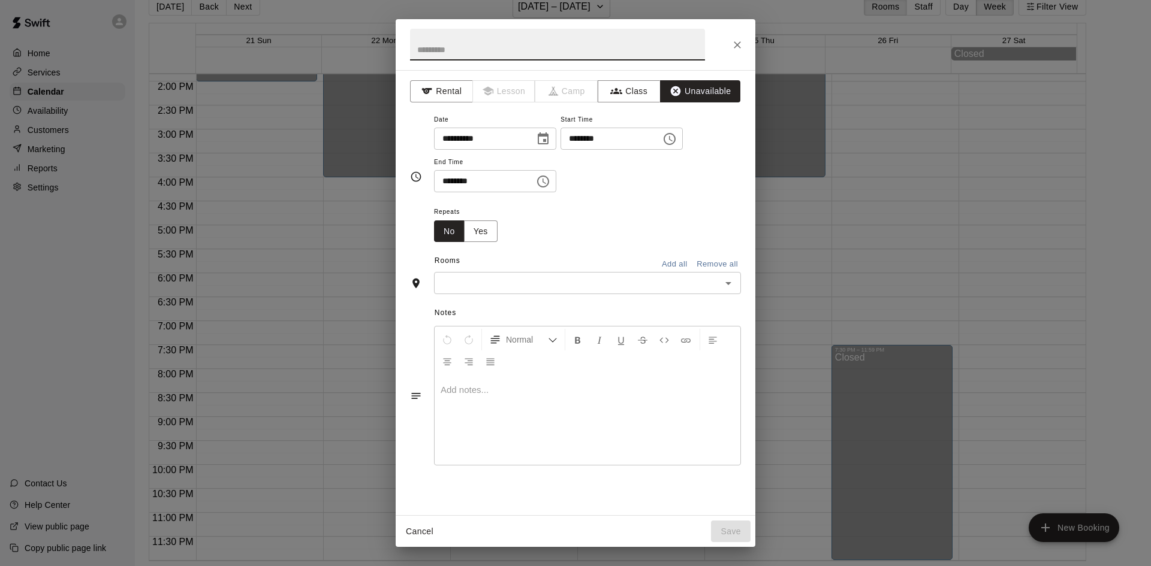
click at [479, 54] on input "text" at bounding box center [557, 45] width 295 height 32
click at [683, 87] on button "Unavailable" at bounding box center [700, 91] width 80 height 22
click at [678, 95] on icon "button" at bounding box center [676, 91] width 10 height 10
click at [629, 95] on button "Class" at bounding box center [629, 91] width 63 height 22
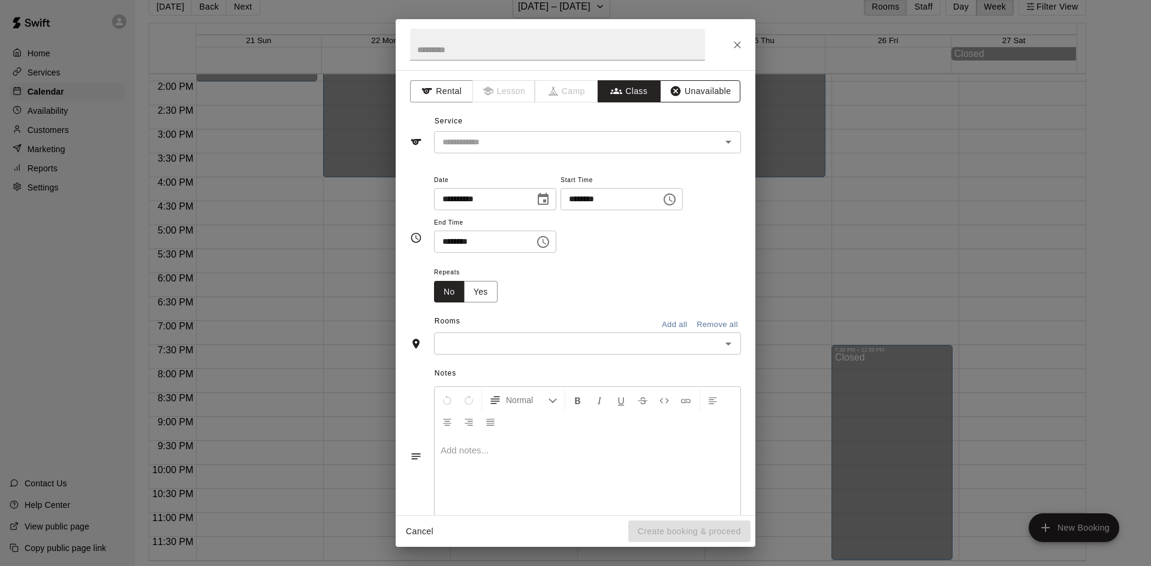
click at [660, 89] on button "Unavailable" at bounding box center [700, 91] width 80 height 22
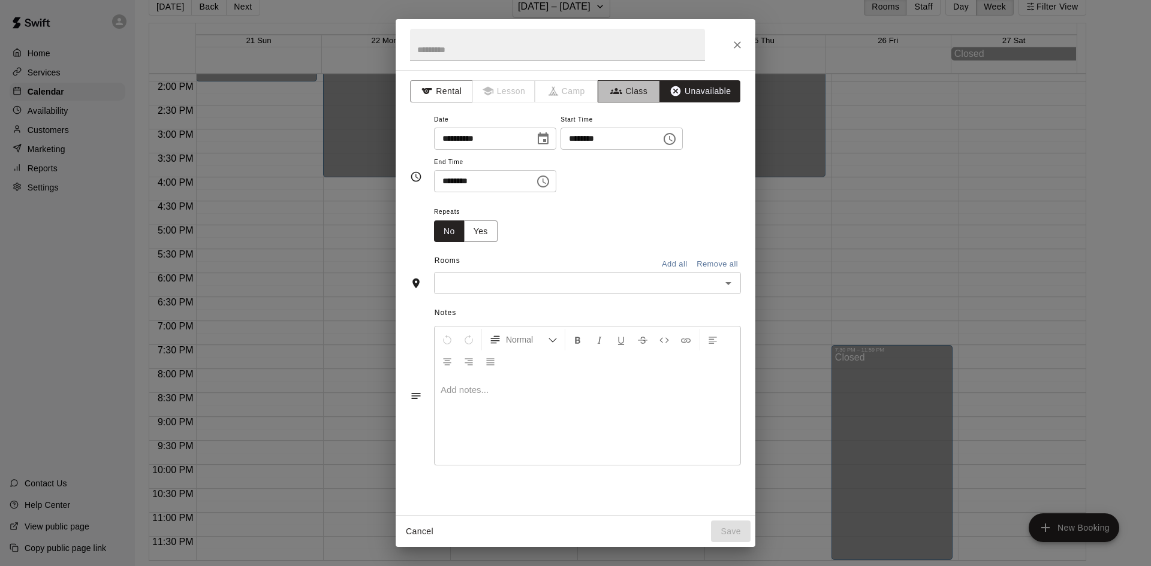
click at [607, 98] on button "Class" at bounding box center [629, 91] width 63 height 22
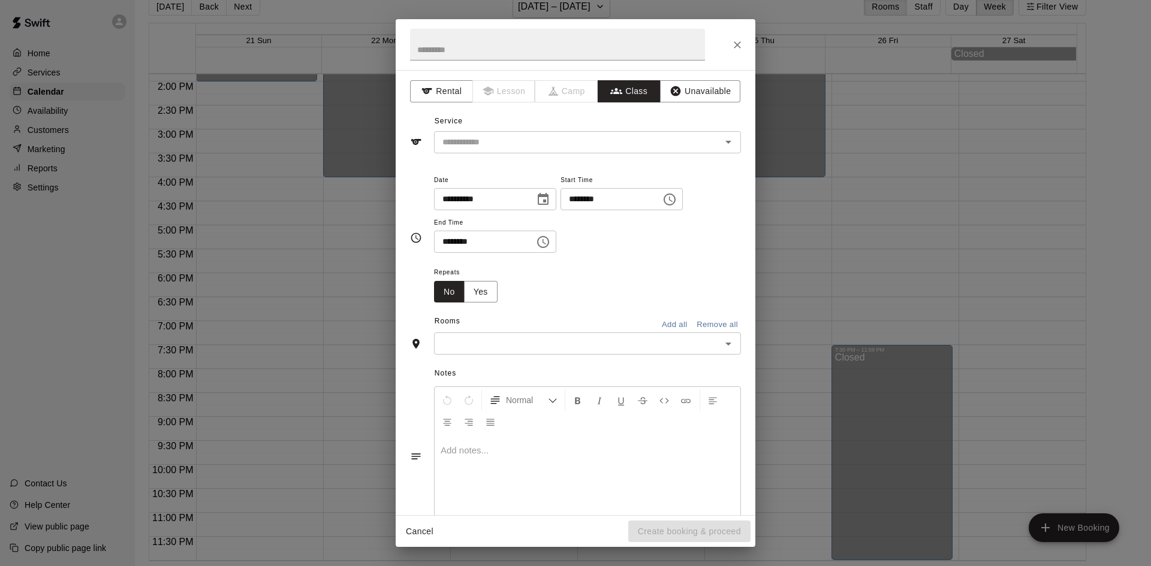
click at [444, 108] on div "**********" at bounding box center [576, 292] width 360 height 445
click at [444, 96] on button "Rental" at bounding box center [441, 91] width 63 height 22
click at [625, 90] on button "Class" at bounding box center [629, 91] width 63 height 22
click at [690, 92] on button "Unavailable" at bounding box center [700, 91] width 80 height 22
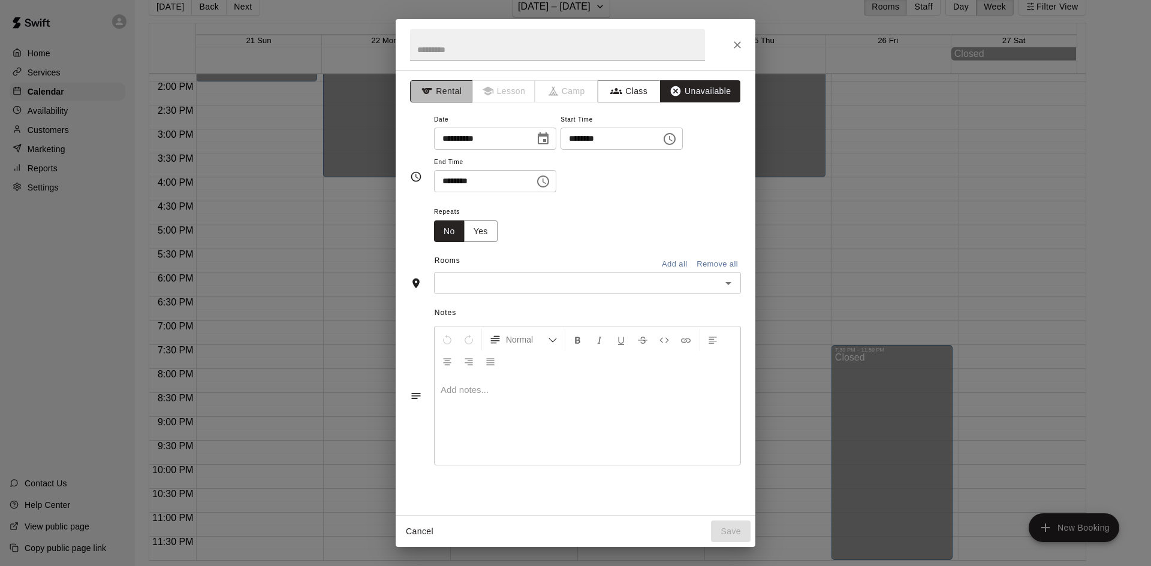
click at [440, 98] on button "Rental" at bounding box center [441, 91] width 63 height 22
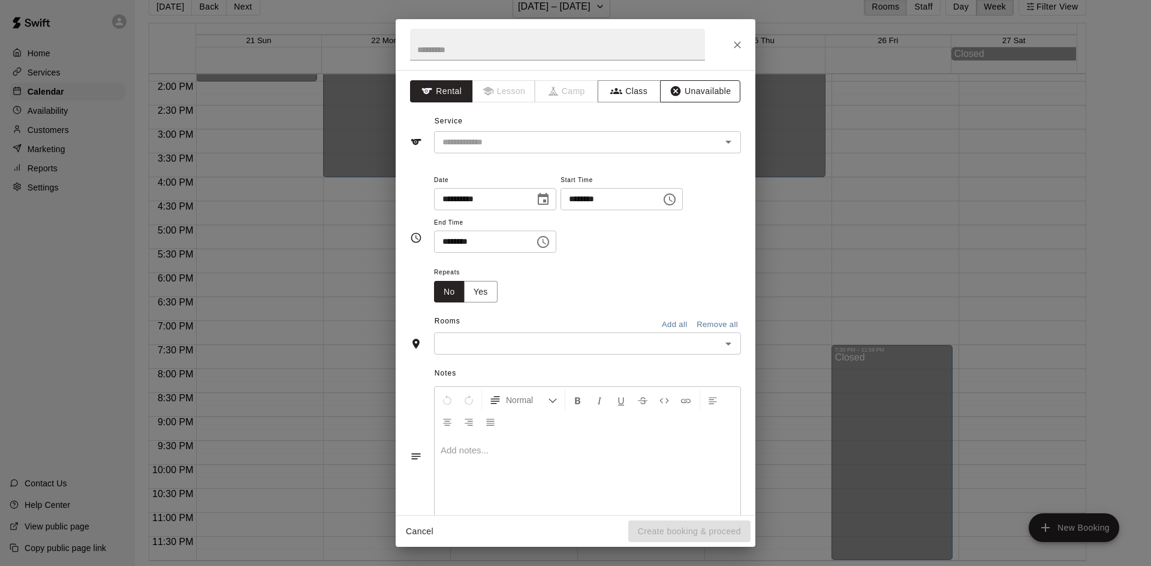
click at [705, 87] on button "Unavailable" at bounding box center [700, 91] width 80 height 22
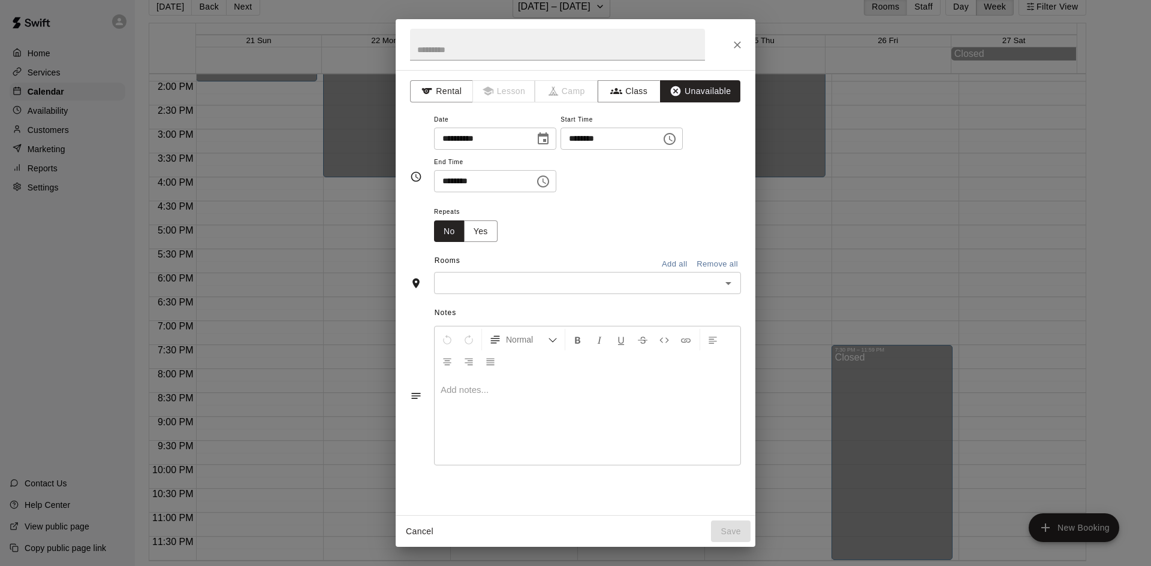
click at [510, 132] on input "**********" at bounding box center [480, 139] width 92 height 22
click at [725, 200] on div "**********" at bounding box center [587, 158] width 307 height 93
click at [691, 92] on button "Unavailable" at bounding box center [700, 91] width 80 height 22
click at [435, 82] on button "Rental" at bounding box center [441, 91] width 63 height 22
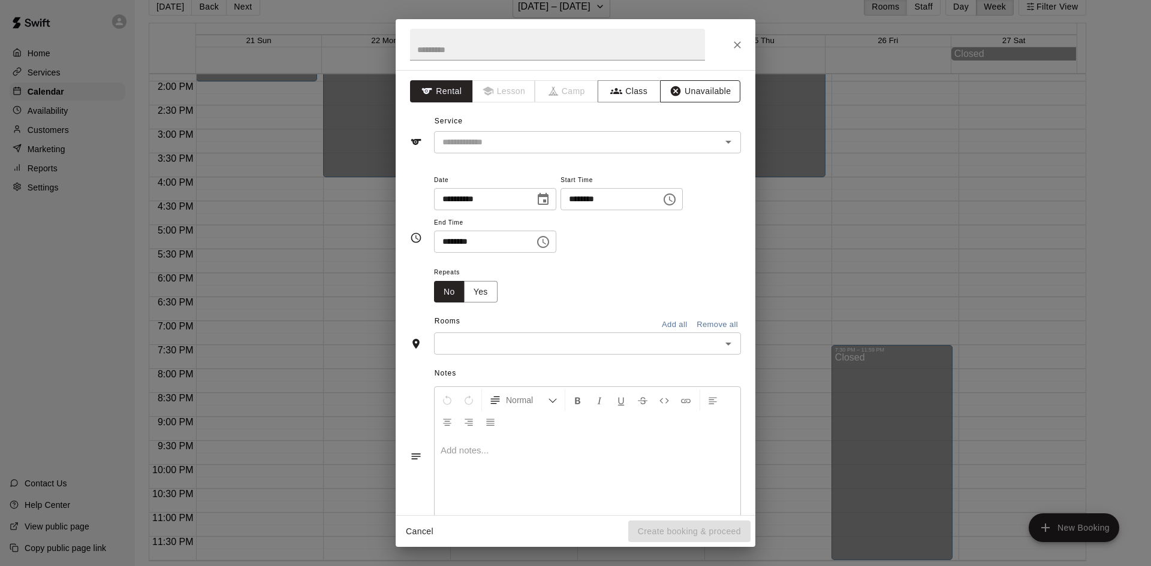
click at [710, 99] on button "Unavailable" at bounding box center [700, 91] width 80 height 22
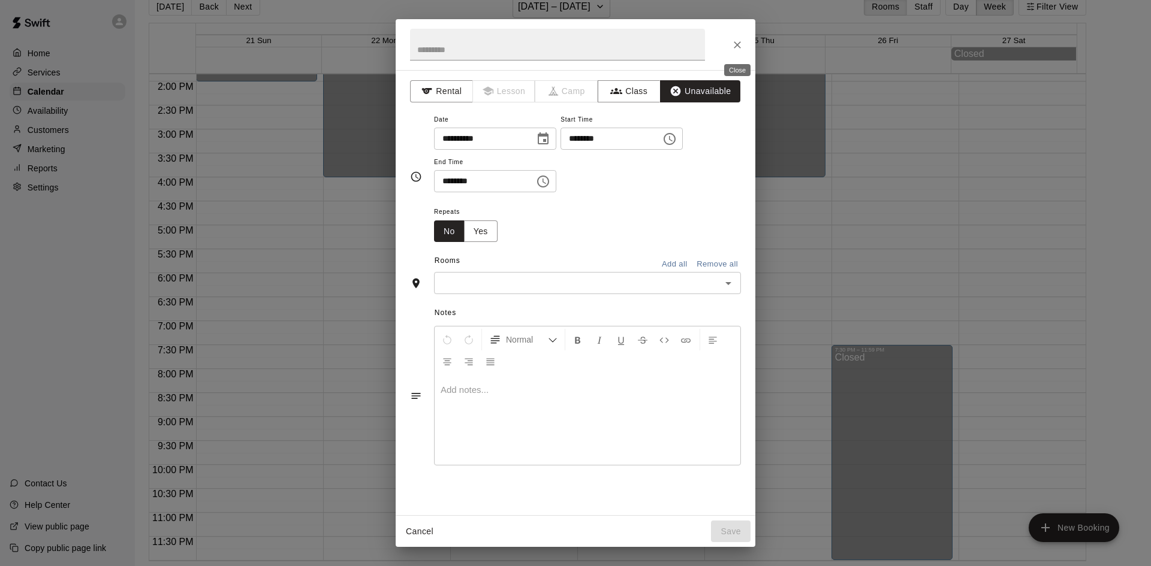
click at [746, 50] on button "Close" at bounding box center [737, 45] width 22 height 22
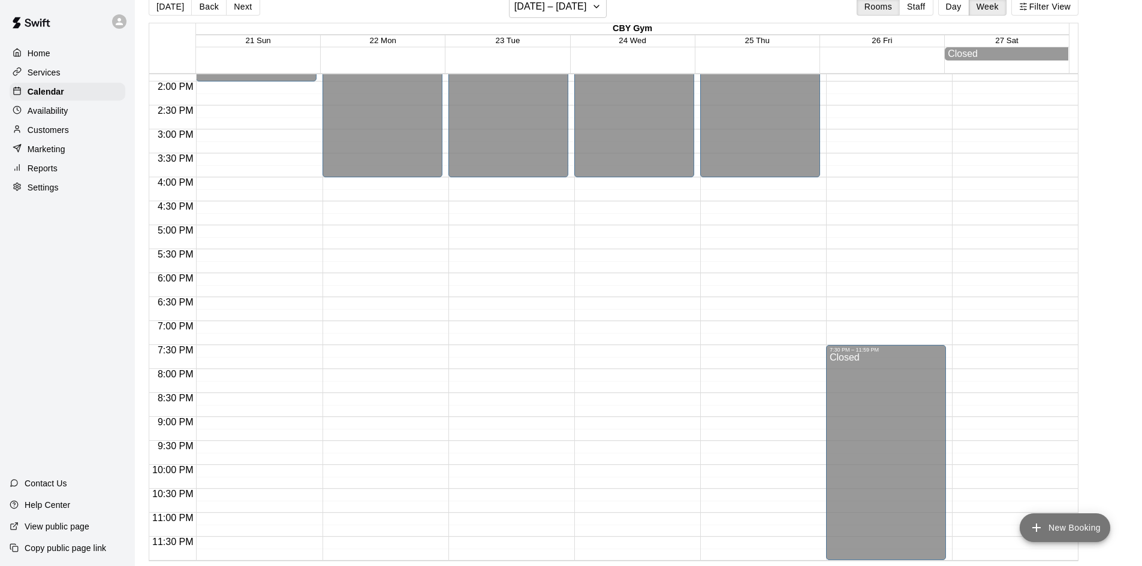
click at [1063, 518] on button "New Booking" at bounding box center [1064, 528] width 90 height 29
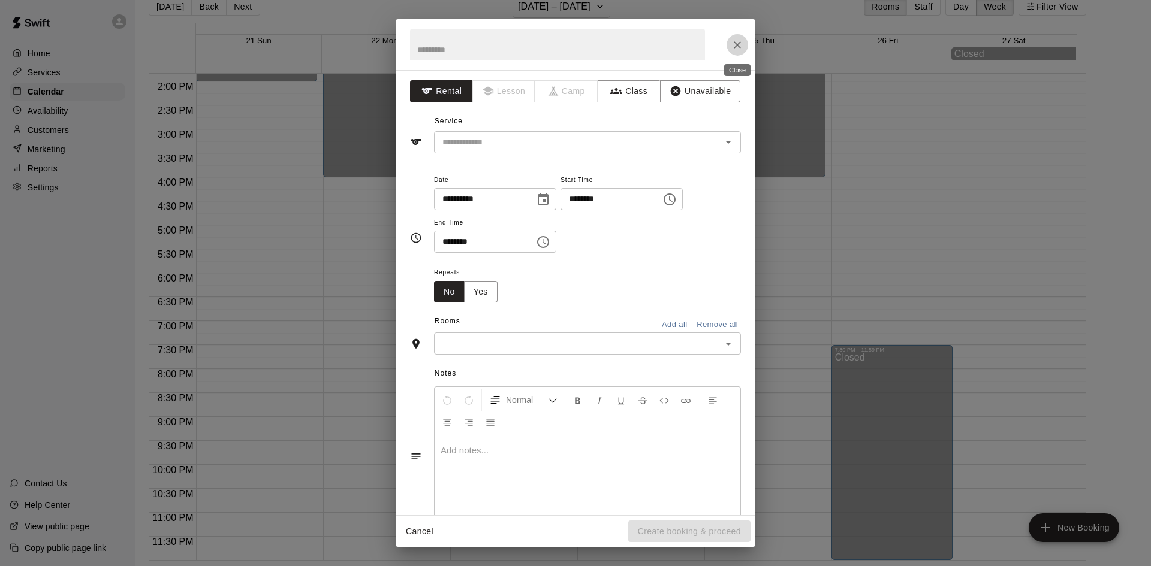
click at [729, 44] on button "Close" at bounding box center [737, 45] width 22 height 22
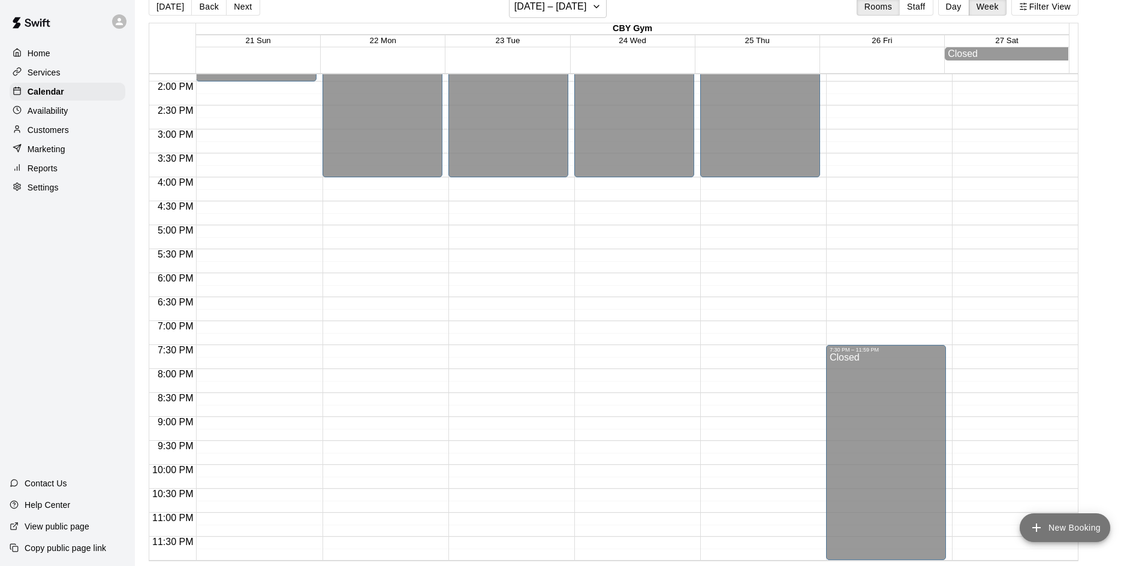
click at [1070, 526] on button "New Booking" at bounding box center [1064, 528] width 90 height 29
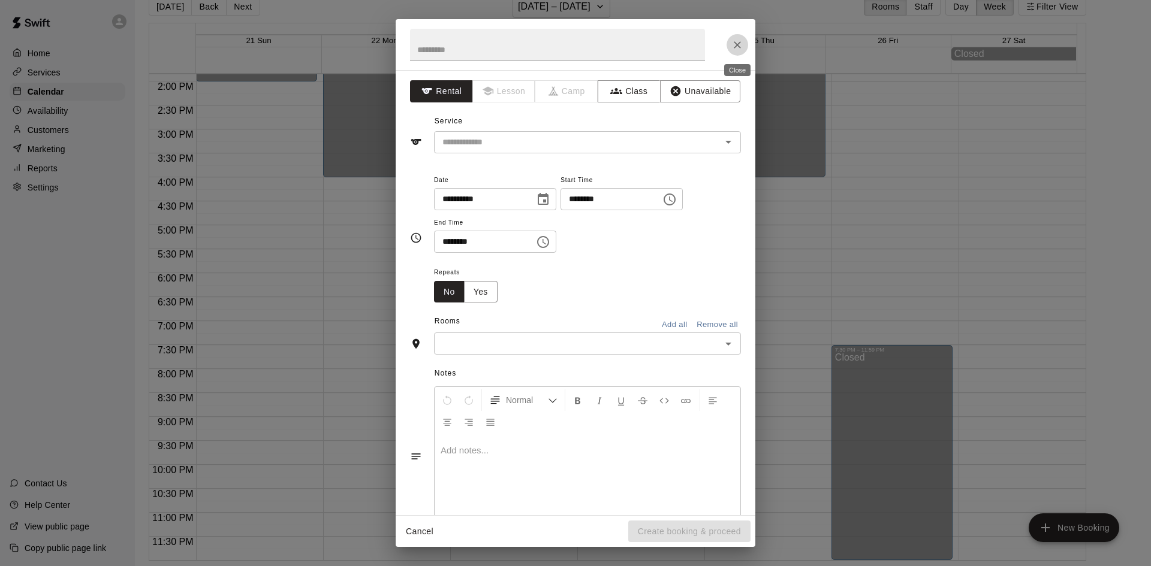
click at [743, 47] on button "Close" at bounding box center [737, 45] width 22 height 22
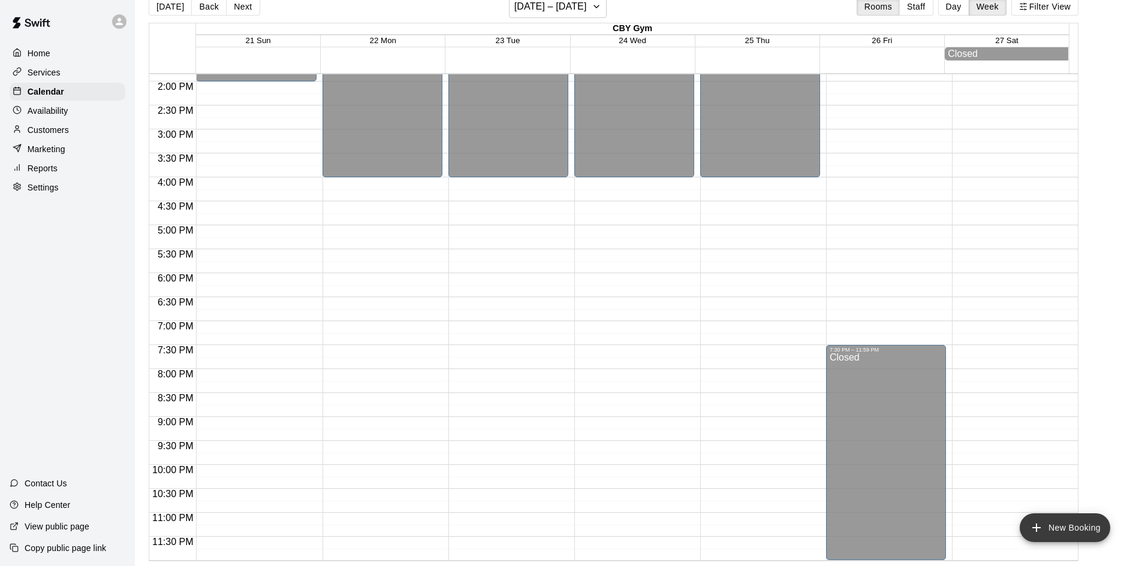
click at [1049, 527] on button "New Booking" at bounding box center [1064, 528] width 90 height 29
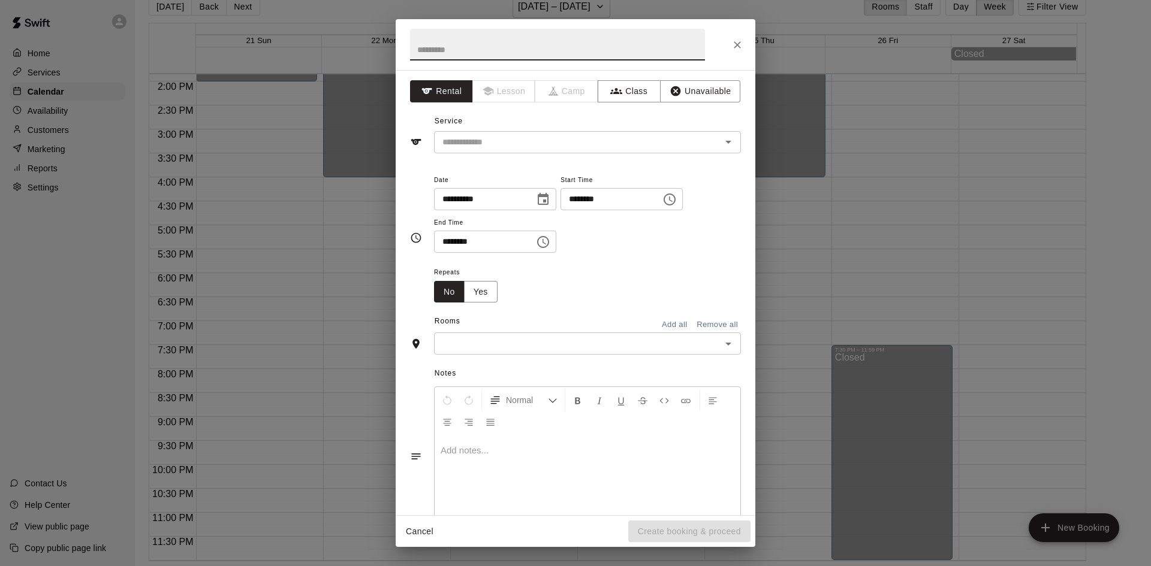
click at [462, 52] on input "text" at bounding box center [557, 45] width 295 height 32
click at [741, 44] on icon "Close" at bounding box center [737, 45] width 12 height 12
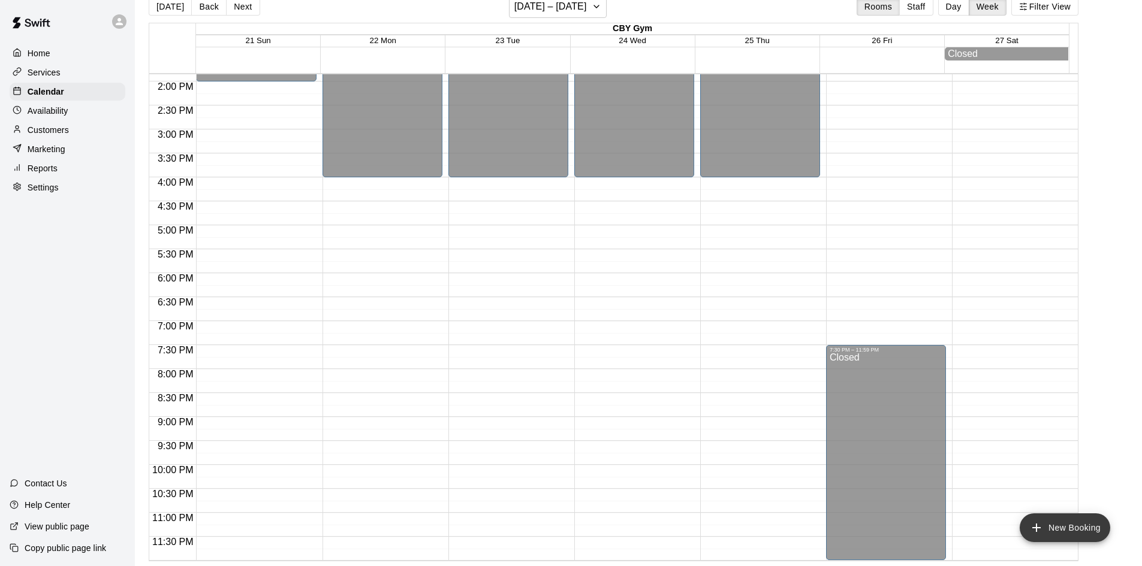
click at [1075, 529] on button "New Booking" at bounding box center [1064, 528] width 90 height 29
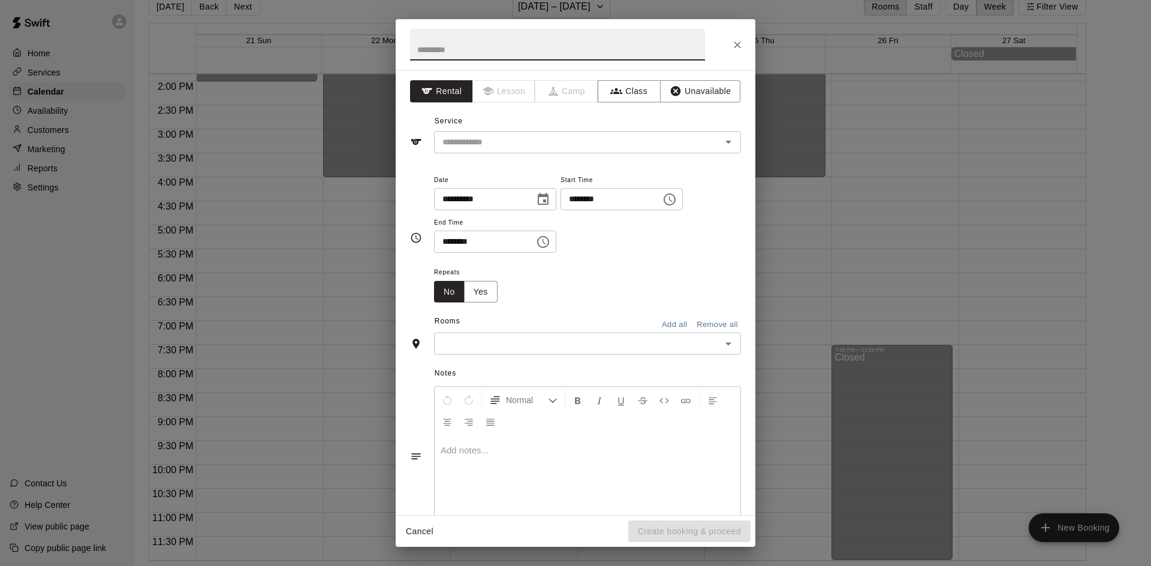
click at [484, 50] on input "text" at bounding box center [557, 45] width 295 height 32
drag, startPoint x: 685, startPoint y: 74, endPoint x: 693, endPoint y: 94, distance: 21.3
click at [693, 94] on div "**********" at bounding box center [576, 292] width 360 height 445
click at [693, 94] on button "Unavailable" at bounding box center [700, 91] width 80 height 22
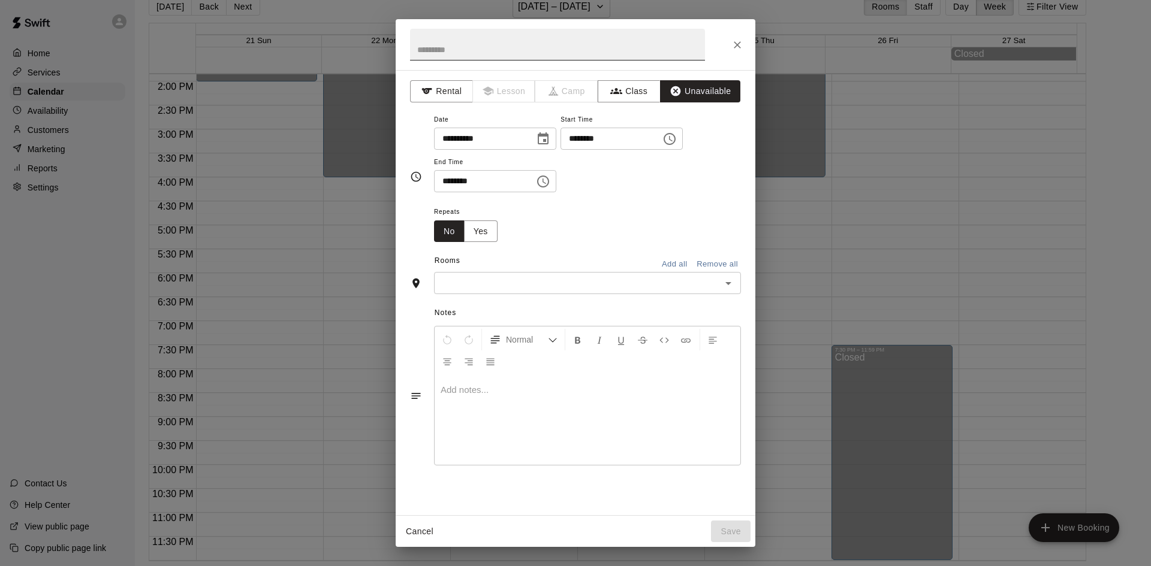
click at [455, 44] on input "text" at bounding box center [557, 45] width 295 height 32
click at [441, 96] on button "Rental" at bounding box center [441, 91] width 63 height 22
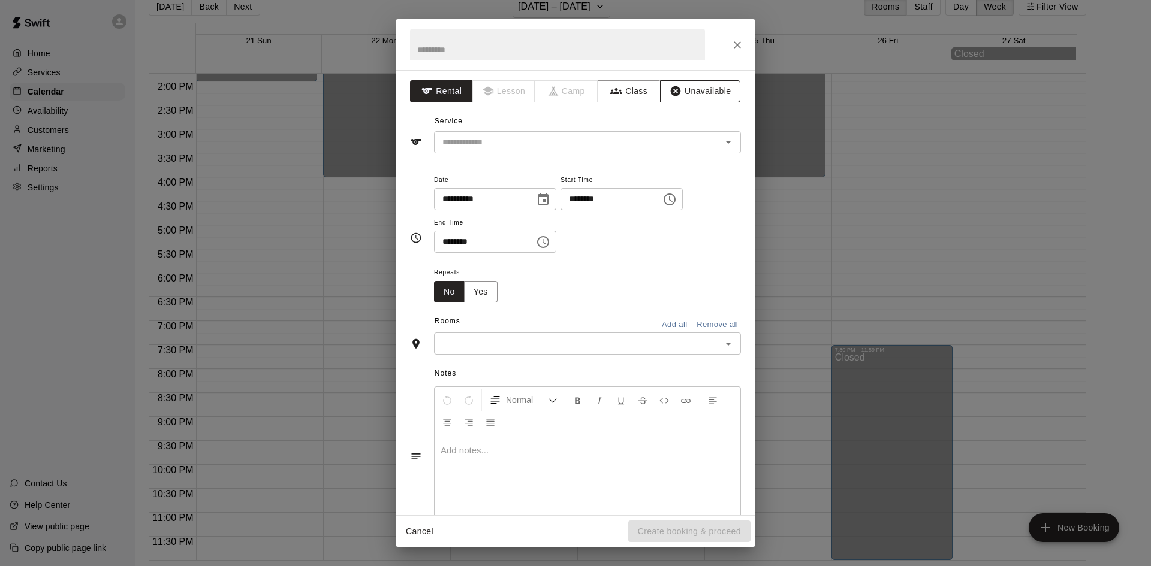
click at [696, 87] on button "Unavailable" at bounding box center [700, 91] width 80 height 22
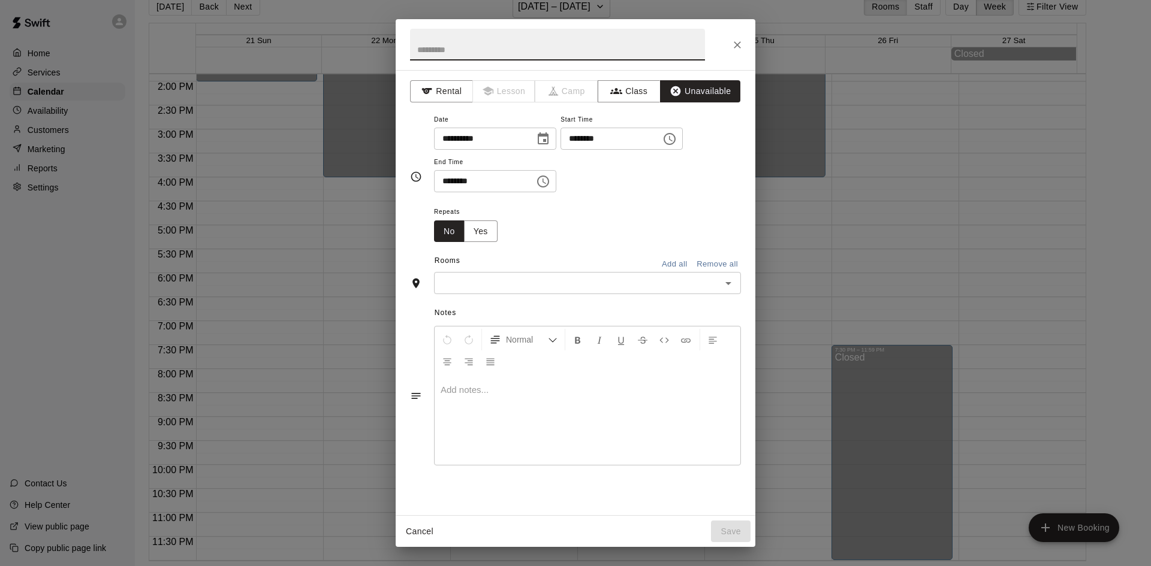
click at [577, 52] on input "text" at bounding box center [557, 45] width 295 height 32
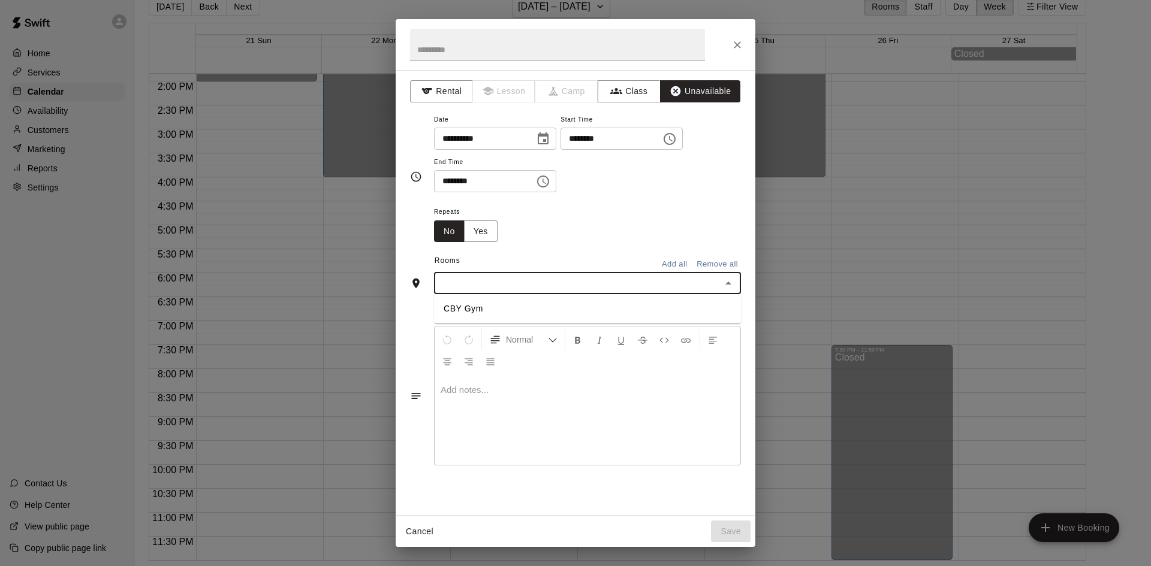
click at [491, 282] on input "text" at bounding box center [578, 283] width 280 height 15
click at [464, 322] on ul "CBY Gym" at bounding box center [587, 308] width 307 height 29
click at [464, 315] on li "CBY Gym" at bounding box center [587, 309] width 307 height 20
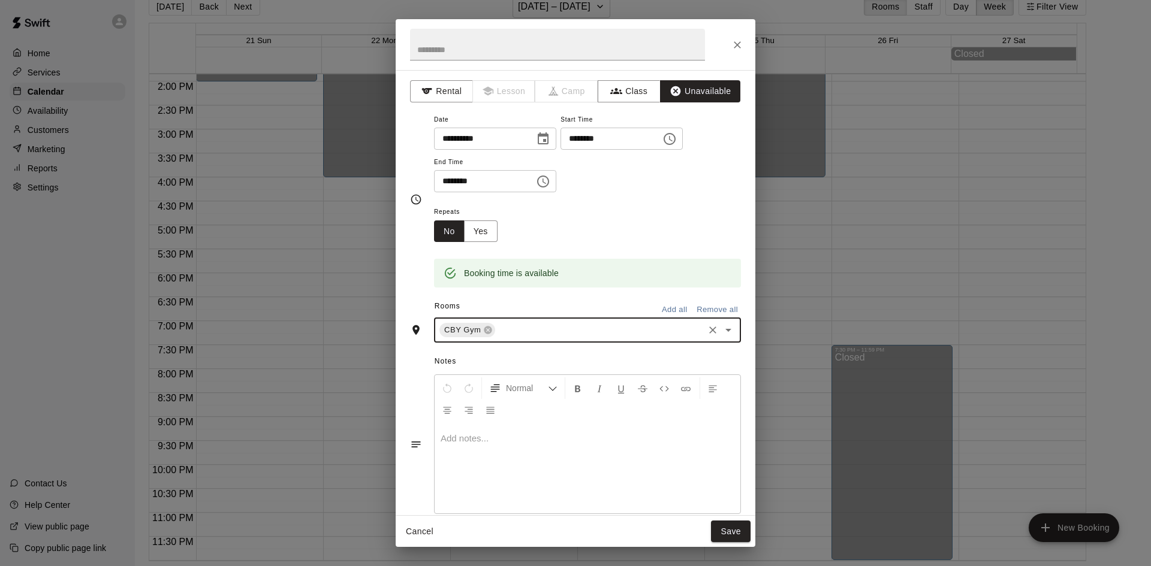
click at [462, 439] on p at bounding box center [588, 439] width 294 height 12
click at [482, 182] on input "********" at bounding box center [480, 181] width 92 height 22
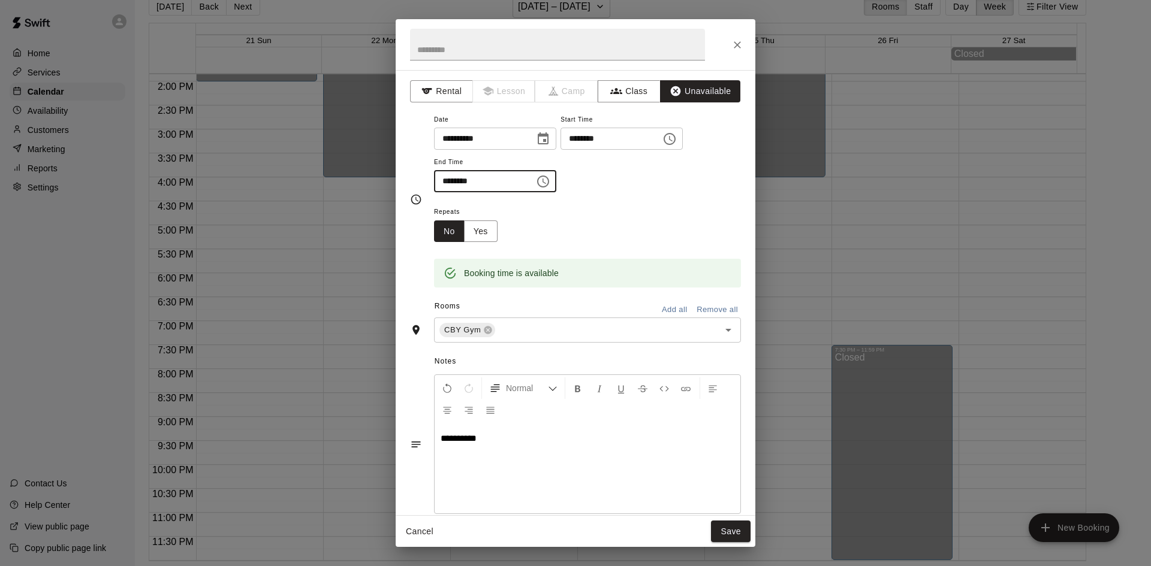
click at [653, 141] on input "********" at bounding box center [606, 139] width 92 height 22
click at [526, 185] on input "********" at bounding box center [480, 181] width 92 height 22
click at [524, 131] on input "**********" at bounding box center [480, 139] width 92 height 22
click at [644, 227] on div "Repeats No Yes" at bounding box center [587, 223] width 307 height 38
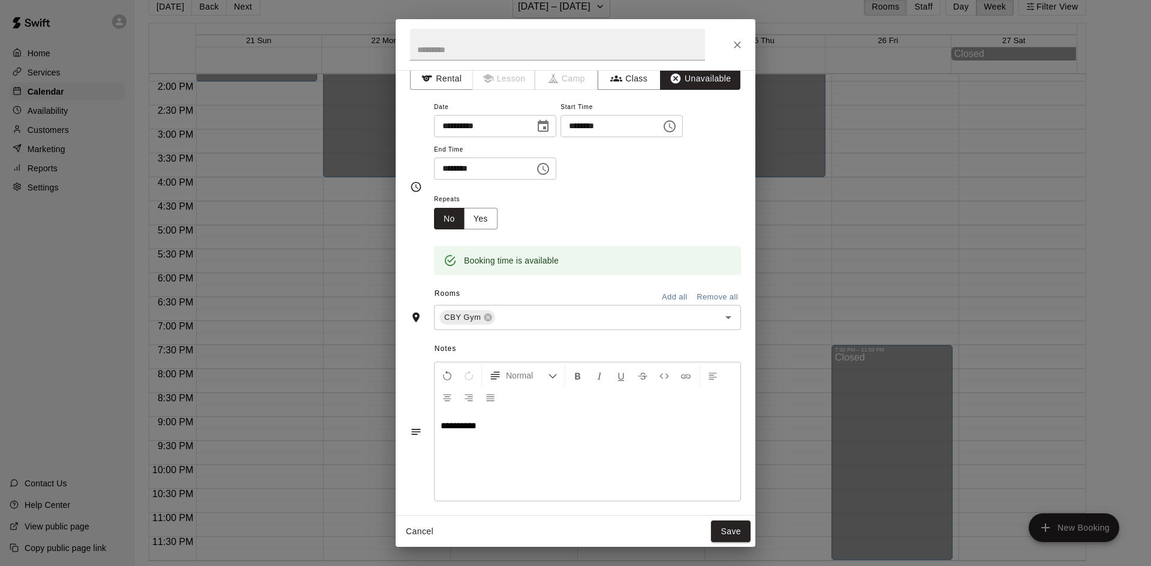
scroll to position [0, 0]
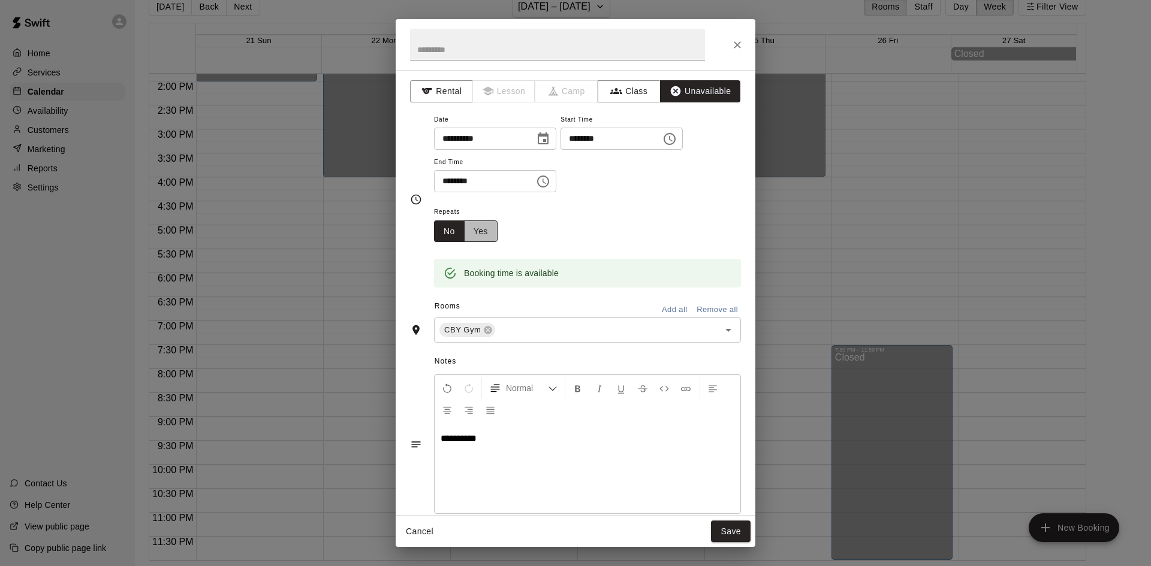
click at [474, 236] on button "Yes" at bounding box center [481, 232] width 34 height 22
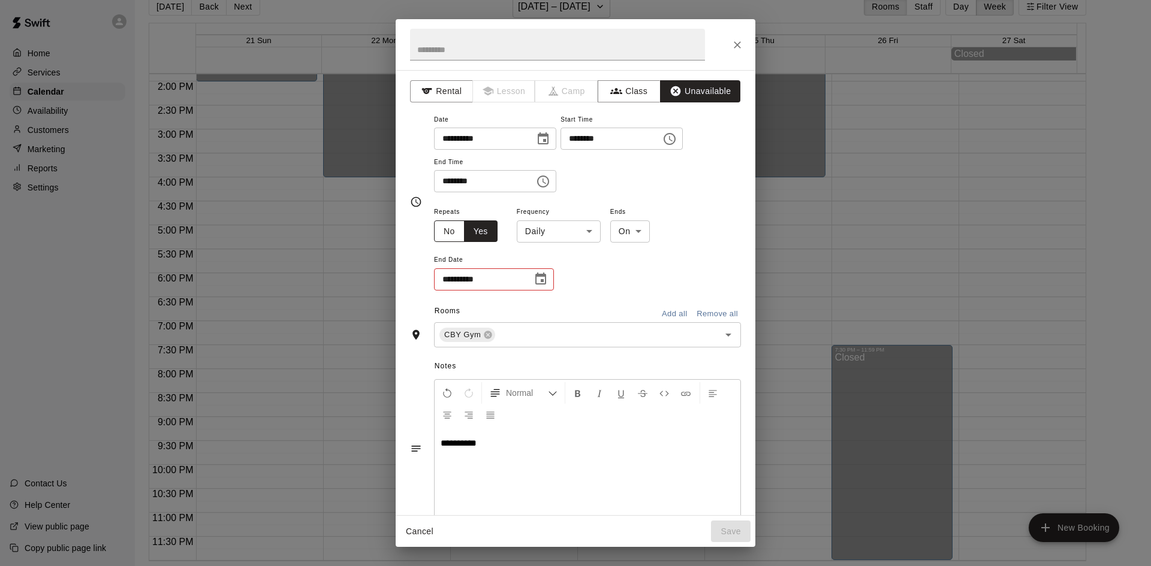
click at [453, 230] on button "No" at bounding box center [449, 232] width 31 height 22
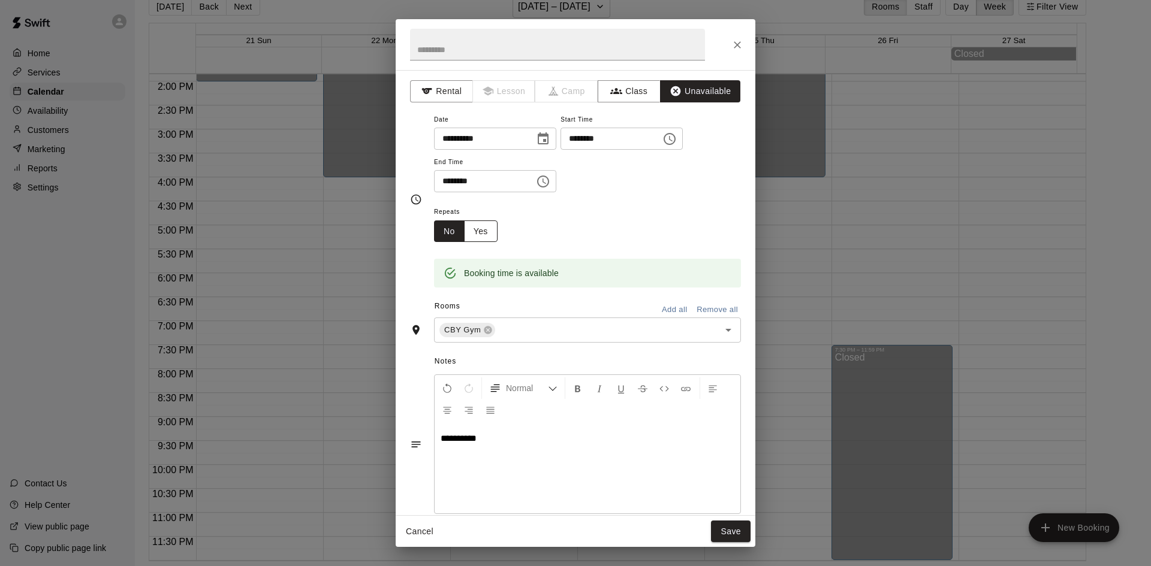
click at [476, 227] on button "Yes" at bounding box center [481, 232] width 34 height 22
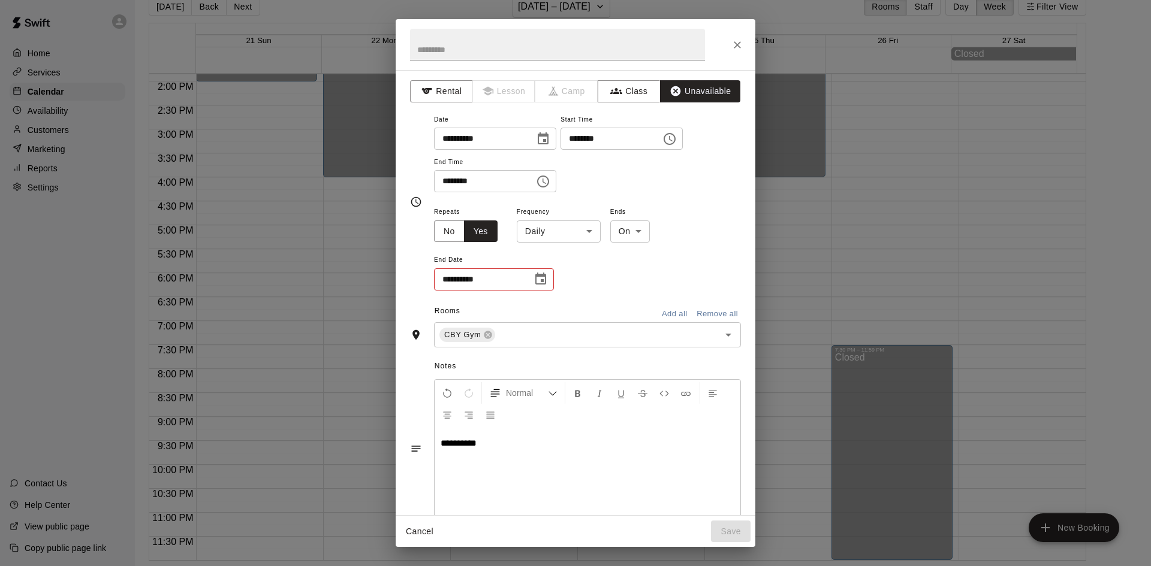
click at [581, 236] on body "**********" at bounding box center [575, 274] width 1151 height 586
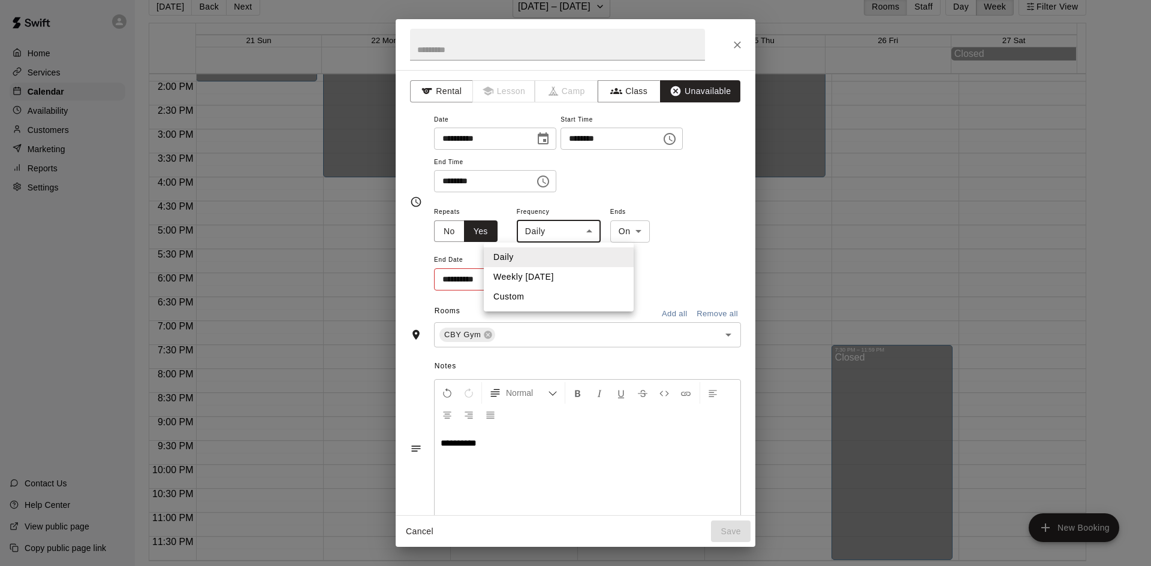
click at [581, 236] on div at bounding box center [575, 283] width 1151 height 566
click at [442, 236] on button "No" at bounding box center [449, 232] width 31 height 22
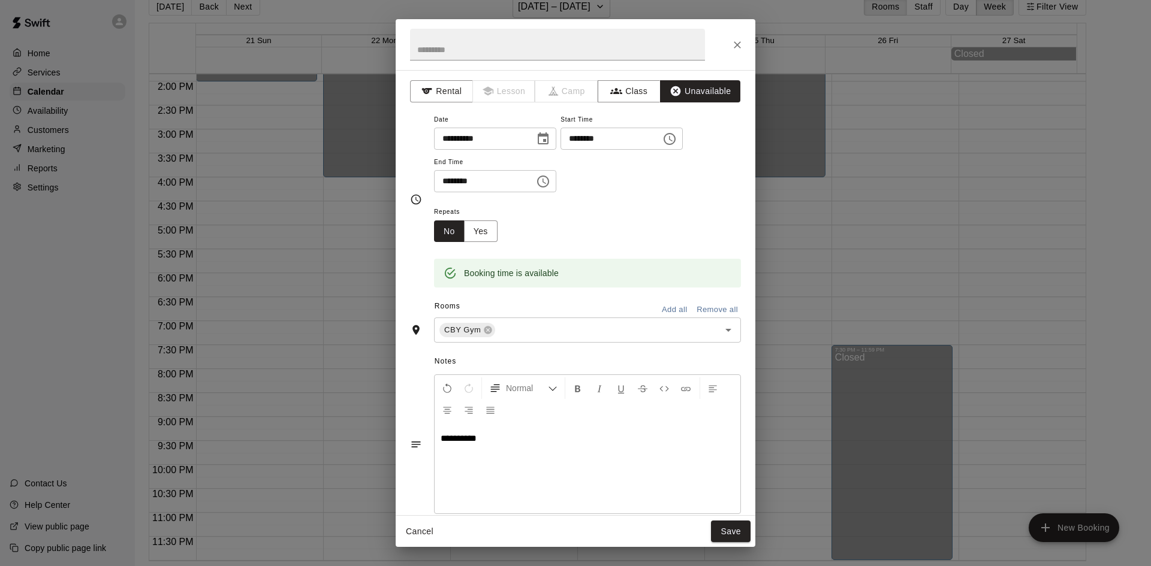
click at [501, 233] on div "Repeats No Yes" at bounding box center [470, 223] width 73 height 38
click at [487, 233] on button "Yes" at bounding box center [481, 232] width 34 height 22
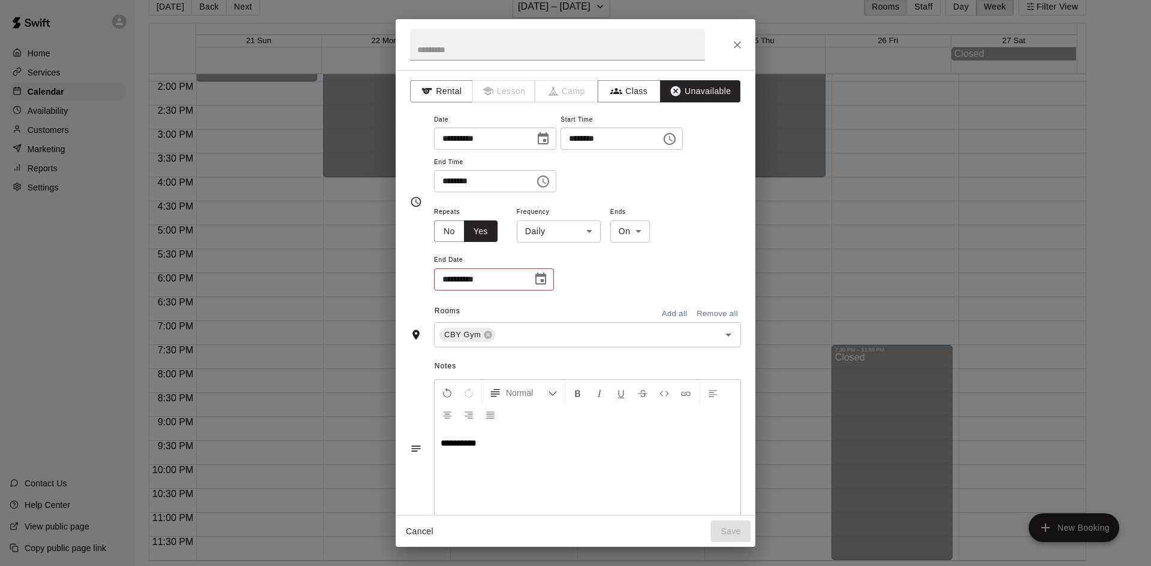
click at [571, 234] on body "**********" at bounding box center [575, 274] width 1151 height 586
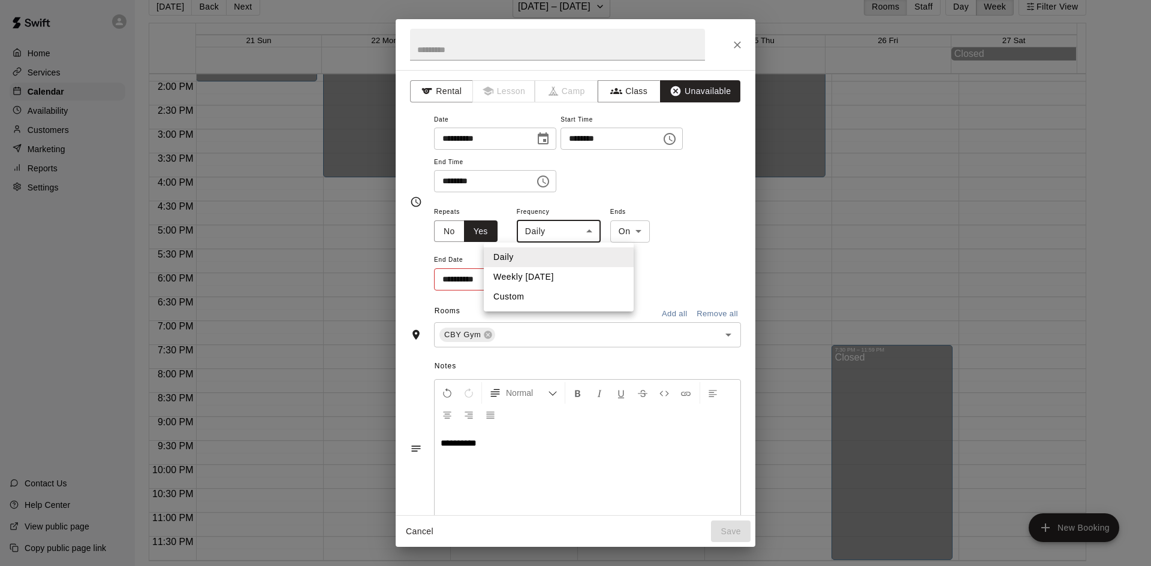
click at [546, 274] on li "Weekly on Sunday" at bounding box center [559, 277] width 150 height 20
click at [598, 230] on body "**********" at bounding box center [575, 274] width 1151 height 586
click at [542, 304] on li "Custom" at bounding box center [568, 297] width 150 height 20
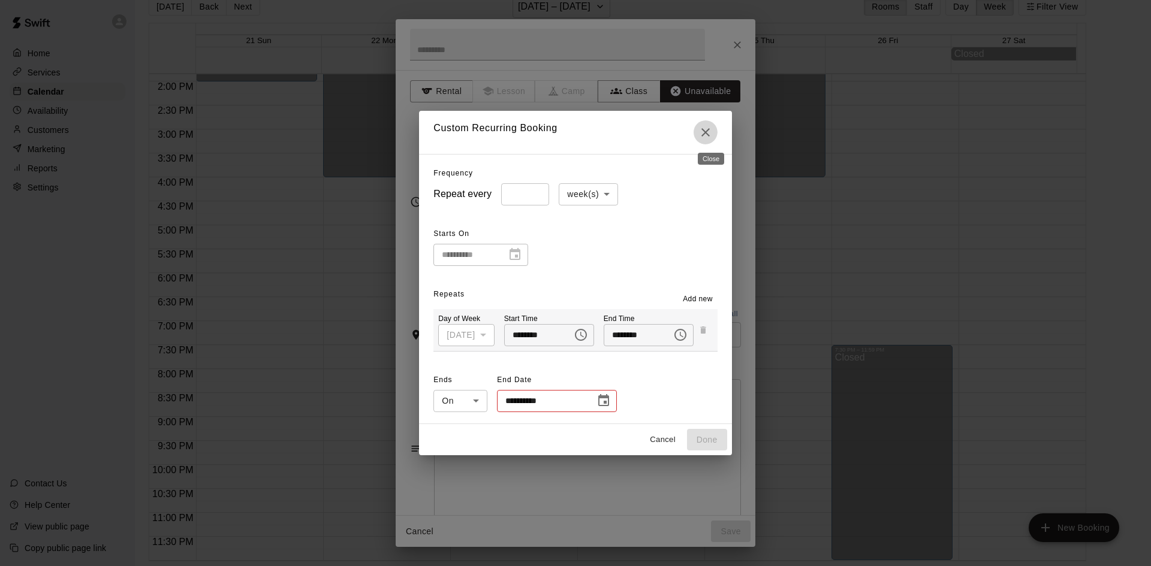
click at [706, 129] on icon "Close" at bounding box center [705, 132] width 14 height 14
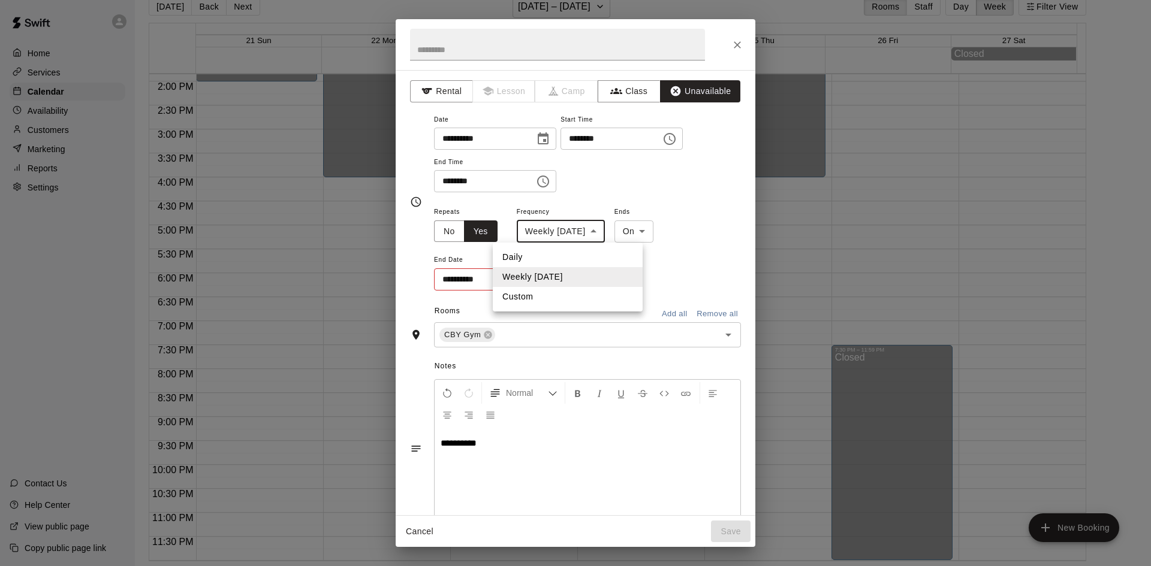
click at [567, 236] on body "**********" at bounding box center [575, 274] width 1151 height 586
click at [524, 298] on li "Custom" at bounding box center [568, 297] width 150 height 20
type input "******"
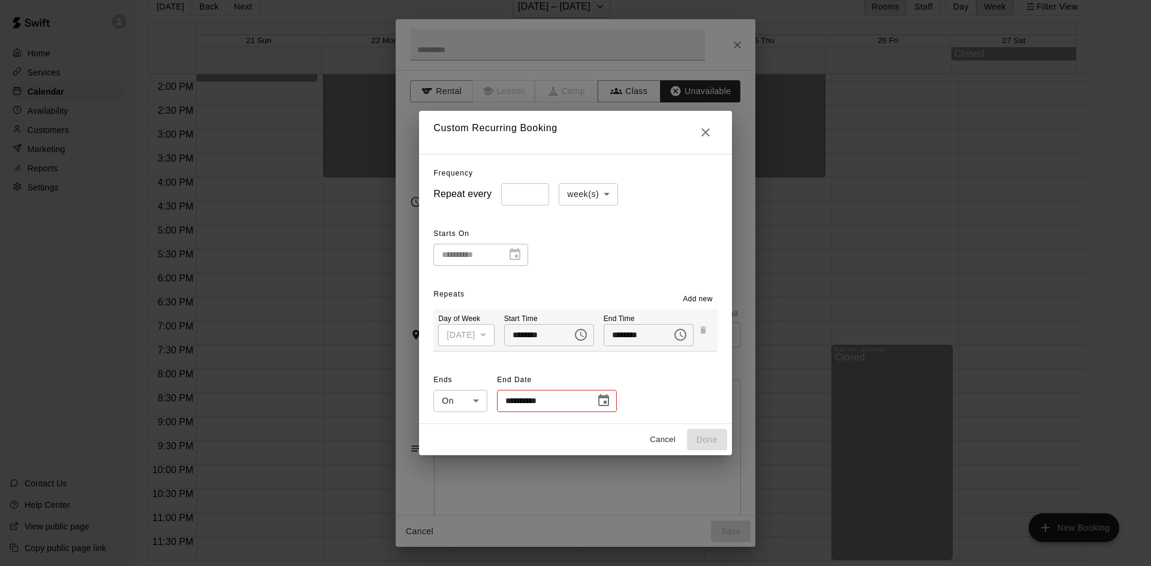
click at [512, 200] on input "*" at bounding box center [525, 194] width 48 height 22
click at [575, 185] on body "**********" at bounding box center [575, 274] width 1151 height 586
click at [581, 224] on li "day(s)" at bounding box center [582, 220] width 59 height 20
type input "*****"
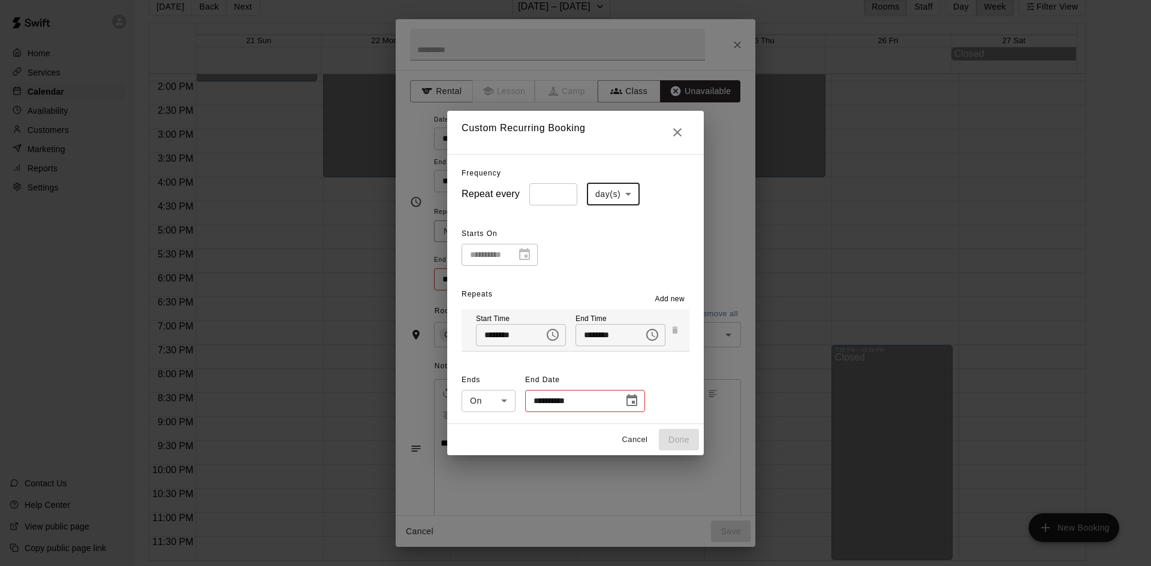
click at [546, 196] on input "*" at bounding box center [553, 194] width 48 height 22
click at [681, 135] on icon "Close" at bounding box center [677, 132] width 14 height 14
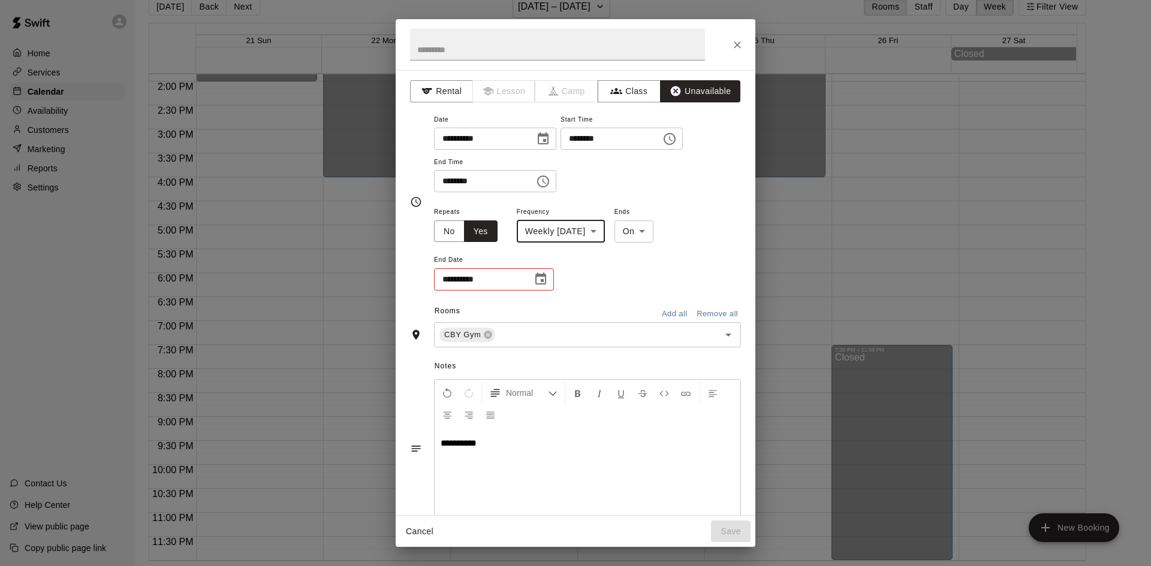
click at [598, 226] on body "**********" at bounding box center [575, 274] width 1151 height 586
click at [587, 260] on li "Daily" at bounding box center [568, 258] width 150 height 20
click at [570, 225] on body "**********" at bounding box center [575, 274] width 1151 height 586
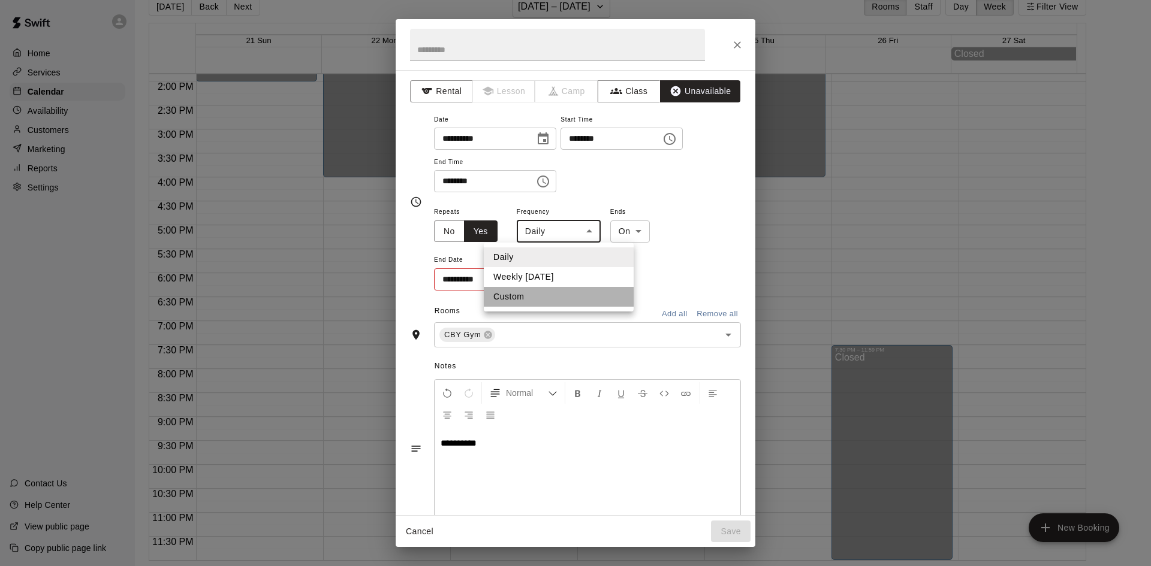
click at [542, 294] on li "Custom" at bounding box center [559, 297] width 150 height 20
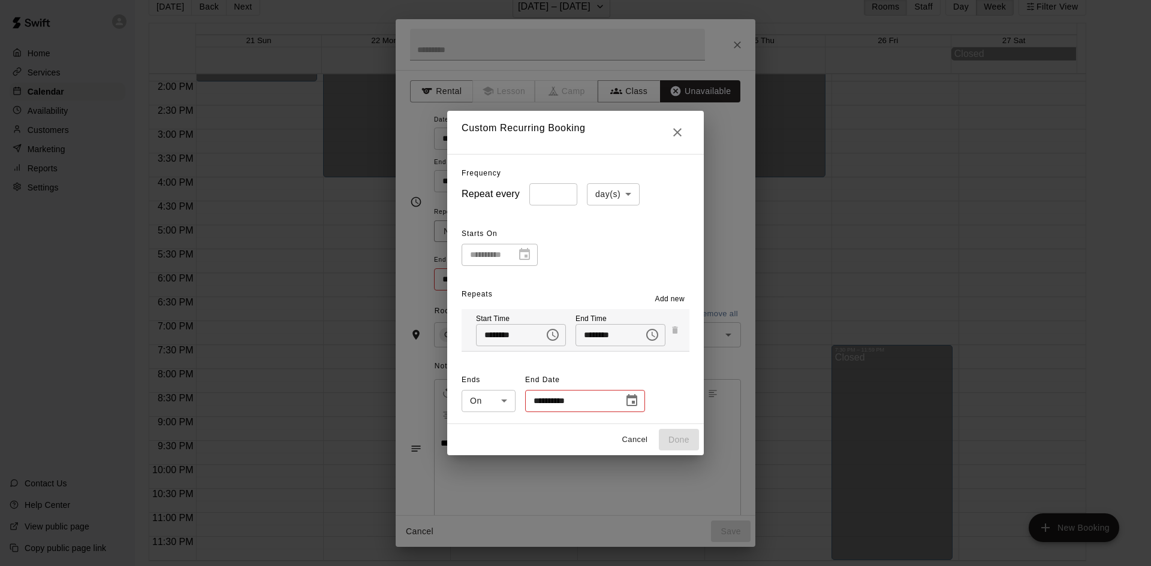
click at [684, 135] on icon "Close" at bounding box center [677, 132] width 14 height 14
type input "*****"
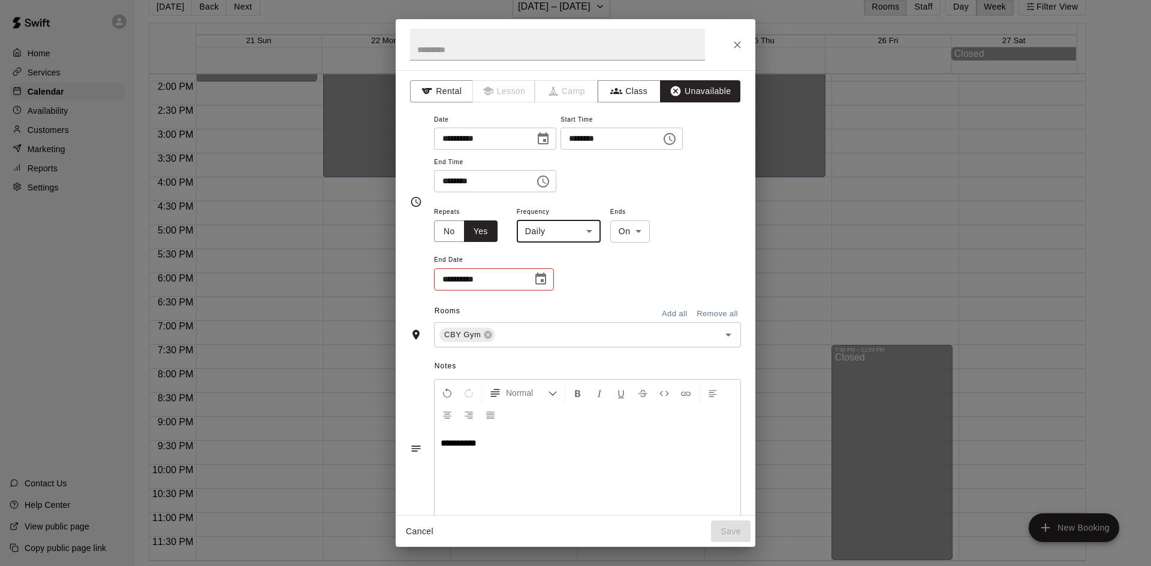
click at [635, 227] on body "**********" at bounding box center [575, 274] width 1151 height 586
click at [627, 279] on li "After" at bounding box center [630, 277] width 40 height 20
type input "*****"
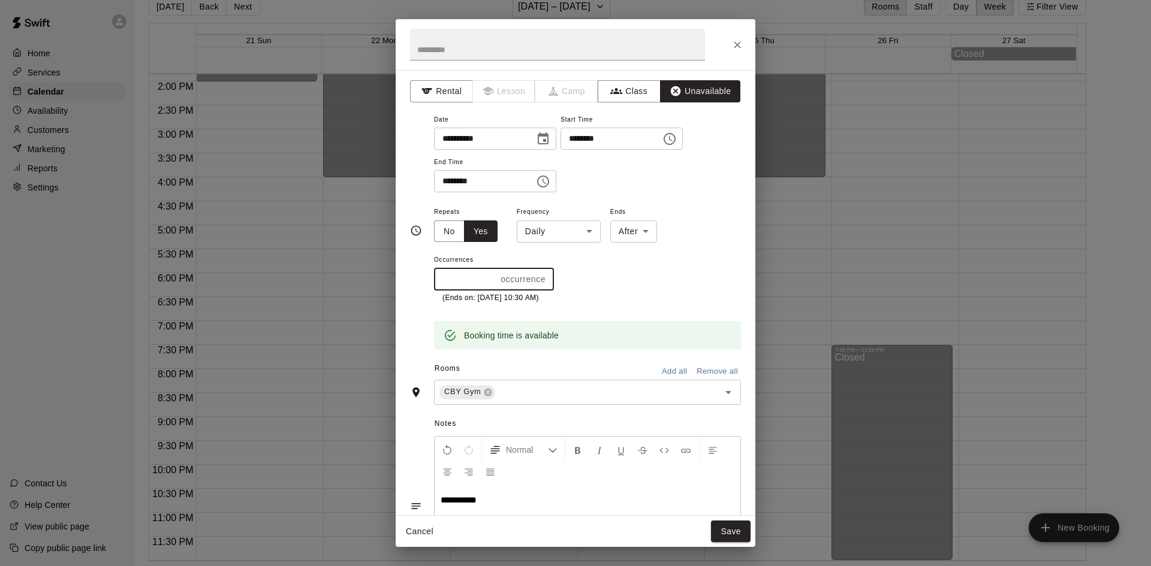
drag, startPoint x: 452, startPoint y: 284, endPoint x: 411, endPoint y: 280, distance: 41.0
click at [411, 280] on div "**********" at bounding box center [575, 231] width 331 height 238
drag, startPoint x: 536, startPoint y: 264, endPoint x: 551, endPoint y: 254, distance: 17.8
click at [537, 264] on span "Occurrences" at bounding box center [494, 260] width 120 height 16
click at [732, 44] on icon "Close" at bounding box center [737, 45] width 12 height 12
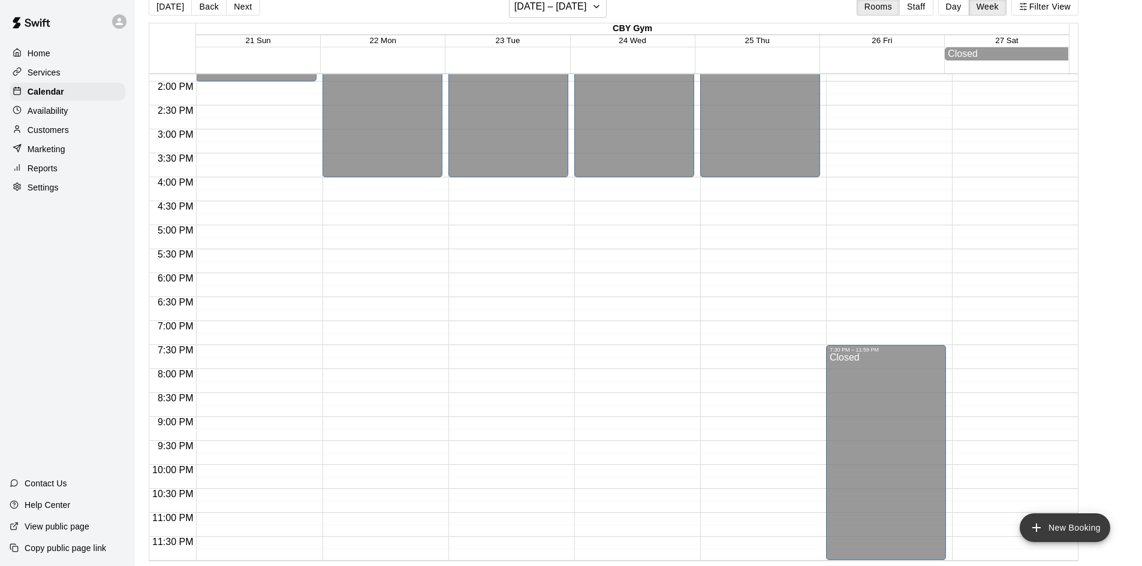
click at [1075, 521] on button "New Booking" at bounding box center [1064, 528] width 90 height 29
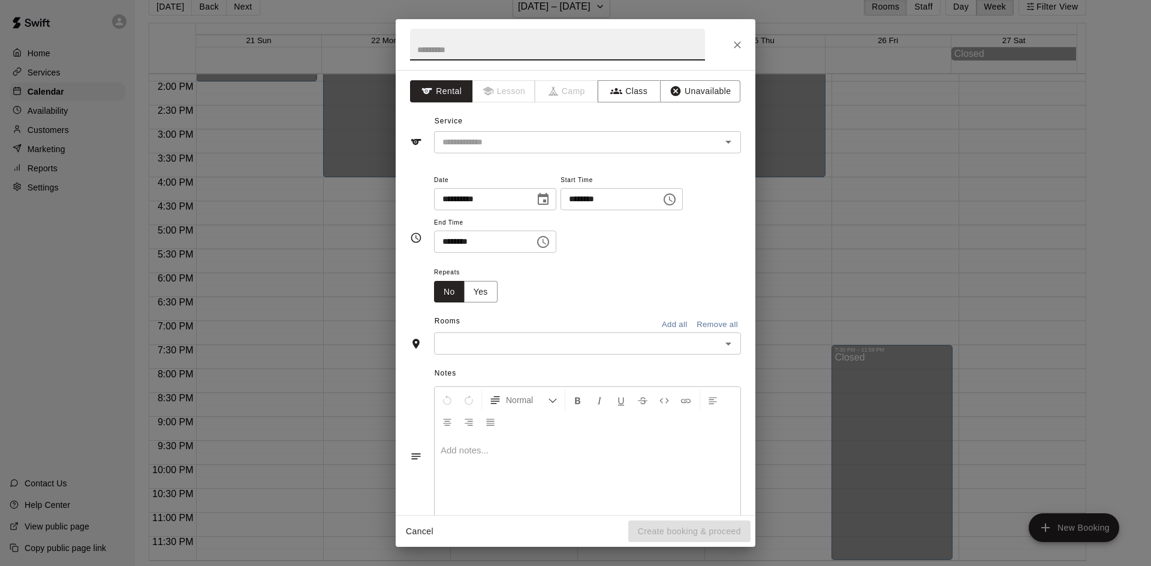
click at [545, 190] on div "**********" at bounding box center [495, 199] width 122 height 22
click at [548, 201] on icon "Choose date, selected date is Sep 21, 2025" at bounding box center [543, 199] width 11 height 12
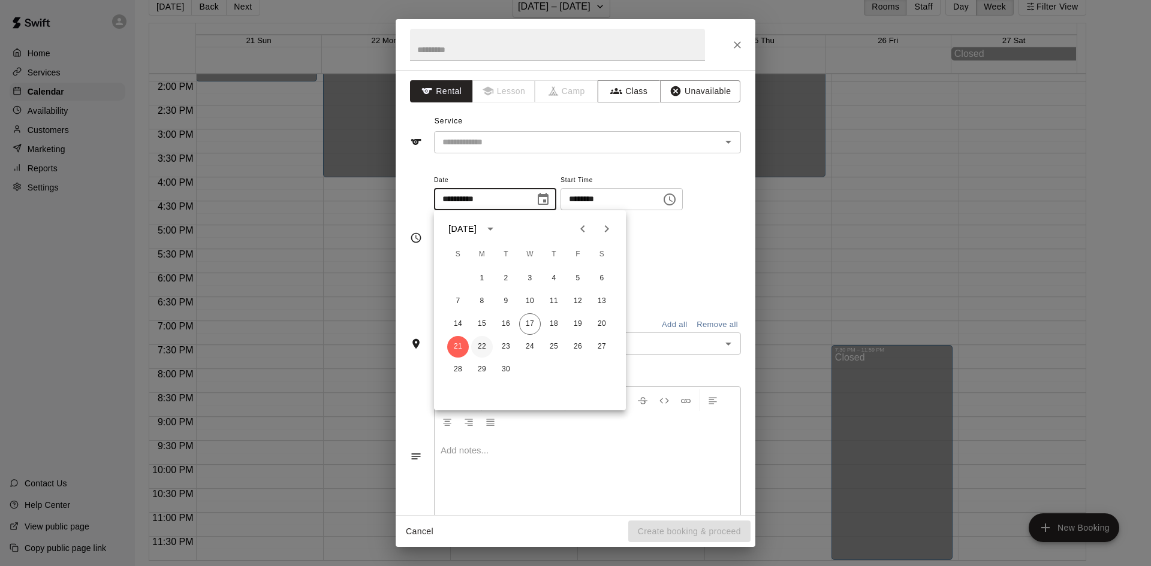
click at [481, 339] on button "22" at bounding box center [482, 347] width 22 height 22
type input "**********"
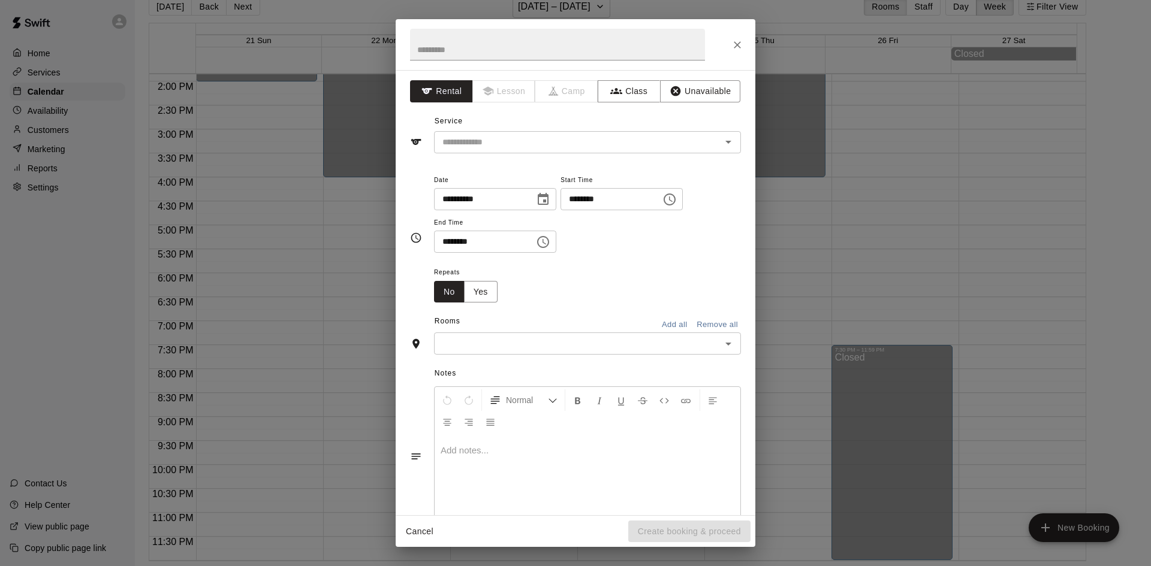
click at [646, 198] on input "********" at bounding box center [606, 199] width 92 height 22
click at [681, 200] on button "Choose time, selected time is 10:00 AM" at bounding box center [669, 200] width 24 height 24
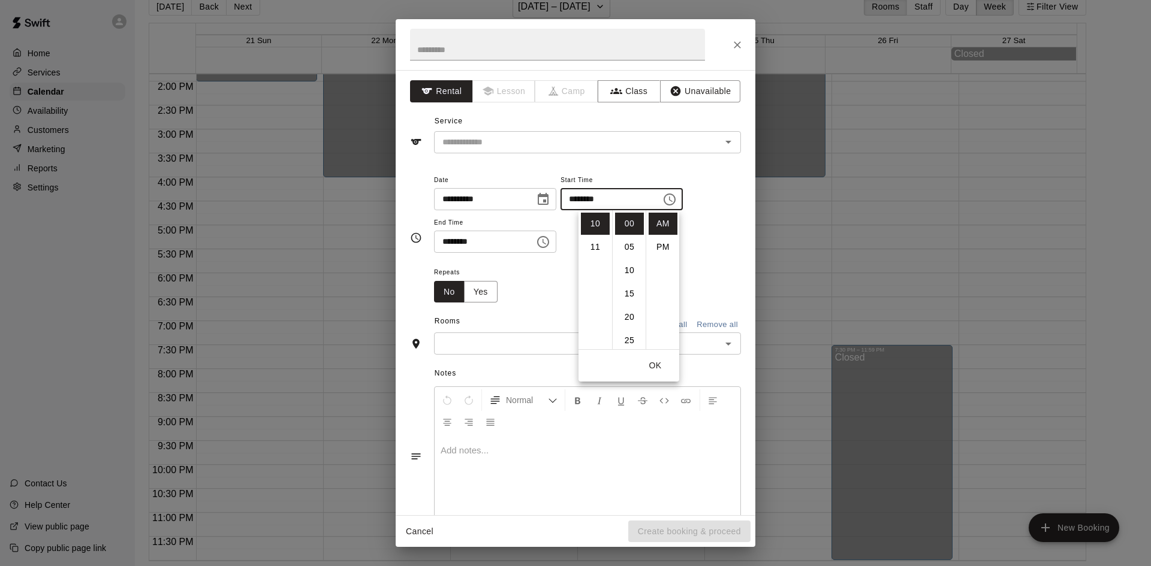
click at [611, 195] on input "********" at bounding box center [606, 199] width 92 height 22
click at [593, 198] on input "********" at bounding box center [606, 199] width 92 height 22
click at [626, 200] on input "********" at bounding box center [606, 199] width 92 height 22
click at [623, 197] on input "********" at bounding box center [606, 199] width 92 height 22
drag, startPoint x: 611, startPoint y: 201, endPoint x: 621, endPoint y: 200, distance: 10.2
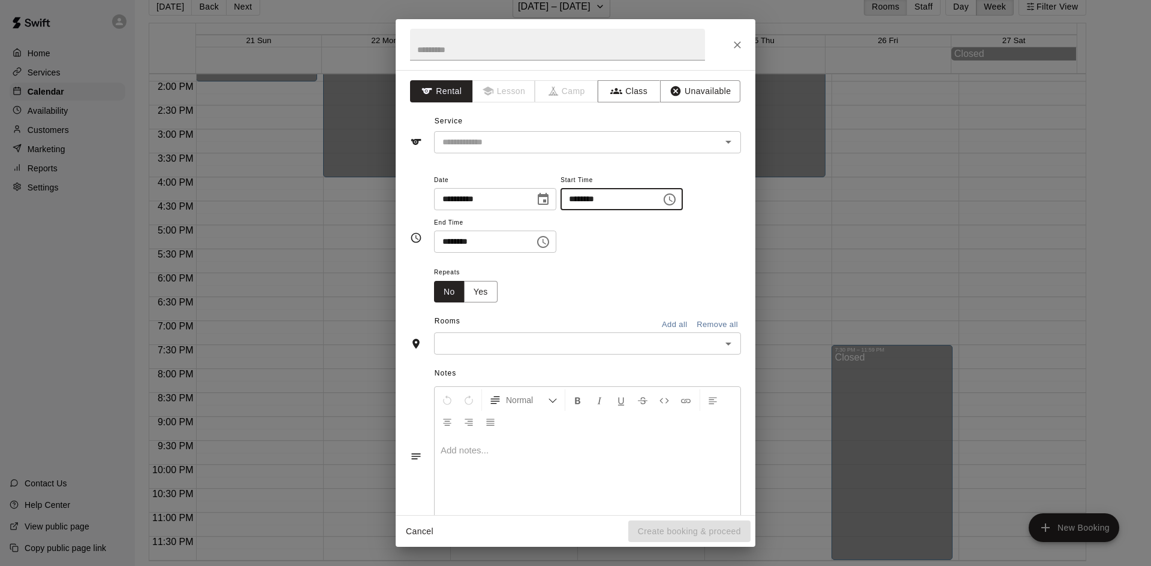
click at [621, 200] on input "********" at bounding box center [606, 199] width 92 height 22
type input "********"
click at [628, 224] on div "**********" at bounding box center [587, 213] width 307 height 81
click at [505, 251] on input "********" at bounding box center [480, 242] width 92 height 22
type input "********"
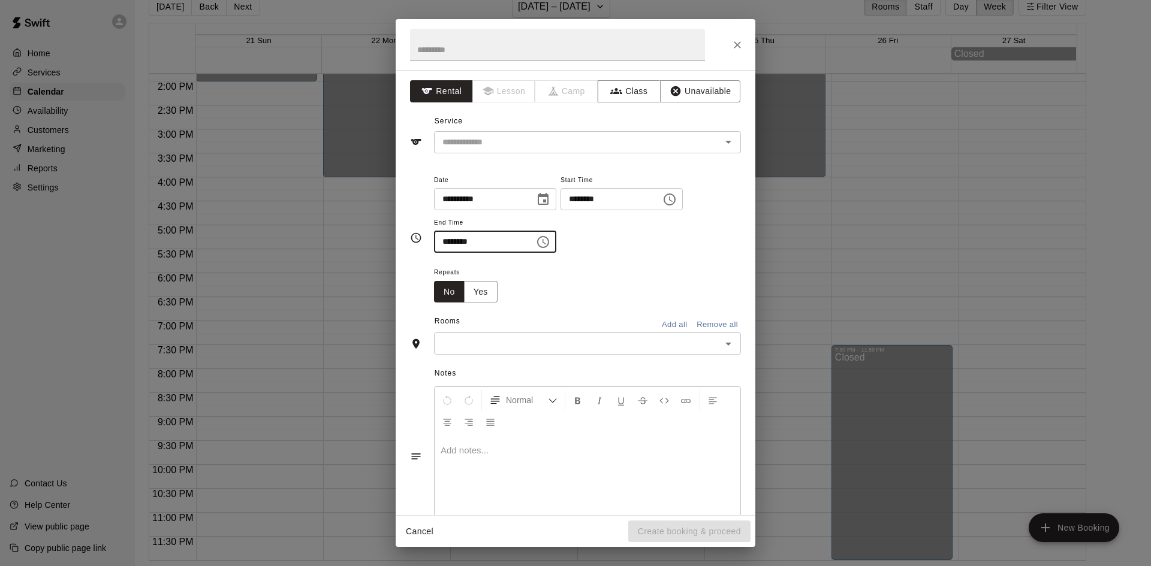
click at [544, 274] on div "Repeats No Yes" at bounding box center [587, 284] width 307 height 38
click at [476, 297] on button "Yes" at bounding box center [481, 292] width 34 height 22
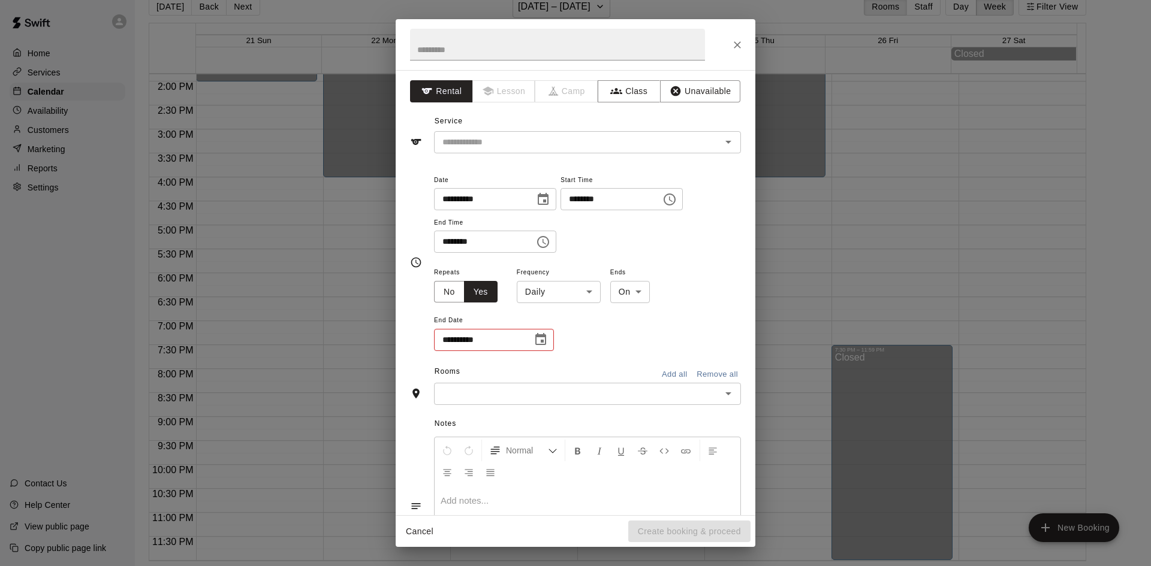
click at [563, 291] on body "**********" at bounding box center [575, 274] width 1151 height 586
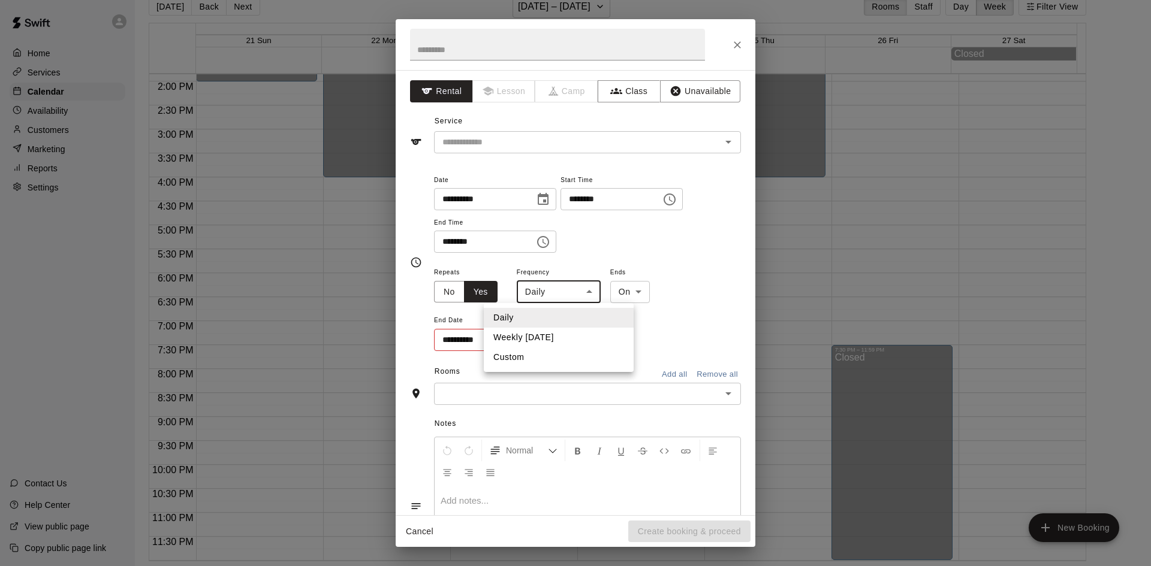
click at [556, 333] on li "Weekly on Monday" at bounding box center [559, 338] width 150 height 20
type input "******"
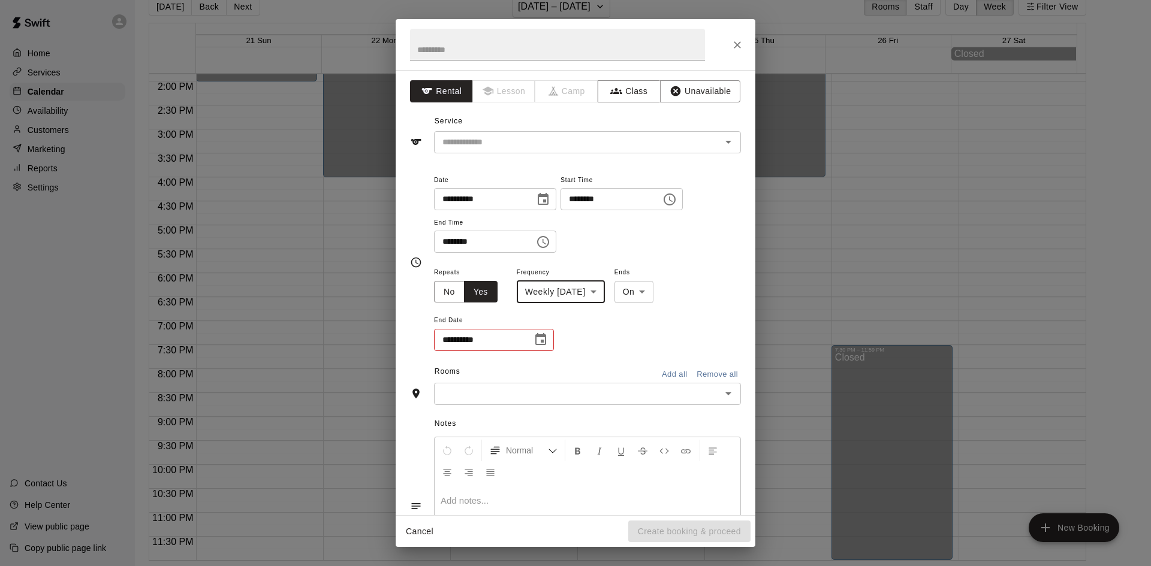
click at [650, 291] on body "**********" at bounding box center [575, 274] width 1151 height 586
click at [650, 340] on li "After" at bounding box center [650, 338] width 40 height 20
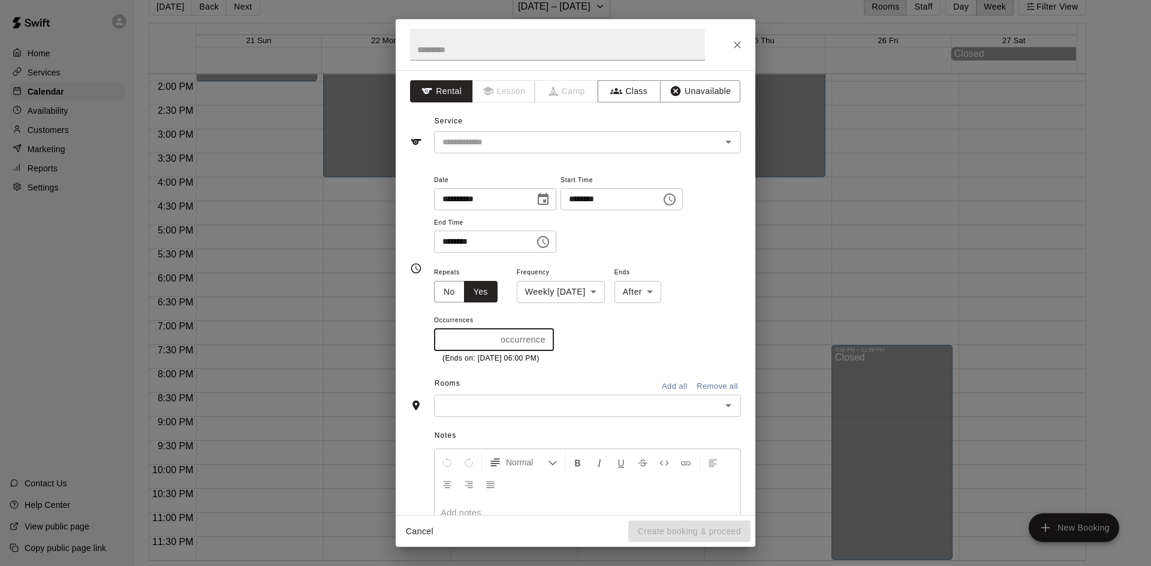
drag, startPoint x: 467, startPoint y: 340, endPoint x: 448, endPoint y: 336, distance: 19.6
click at [448, 336] on input "*" at bounding box center [465, 340] width 62 height 22
click at [554, 327] on span "Occurrences" at bounding box center [494, 321] width 120 height 16
click at [664, 286] on body "**********" at bounding box center [575, 274] width 1151 height 586
click at [650, 311] on li "On" at bounding box center [653, 318] width 47 height 20
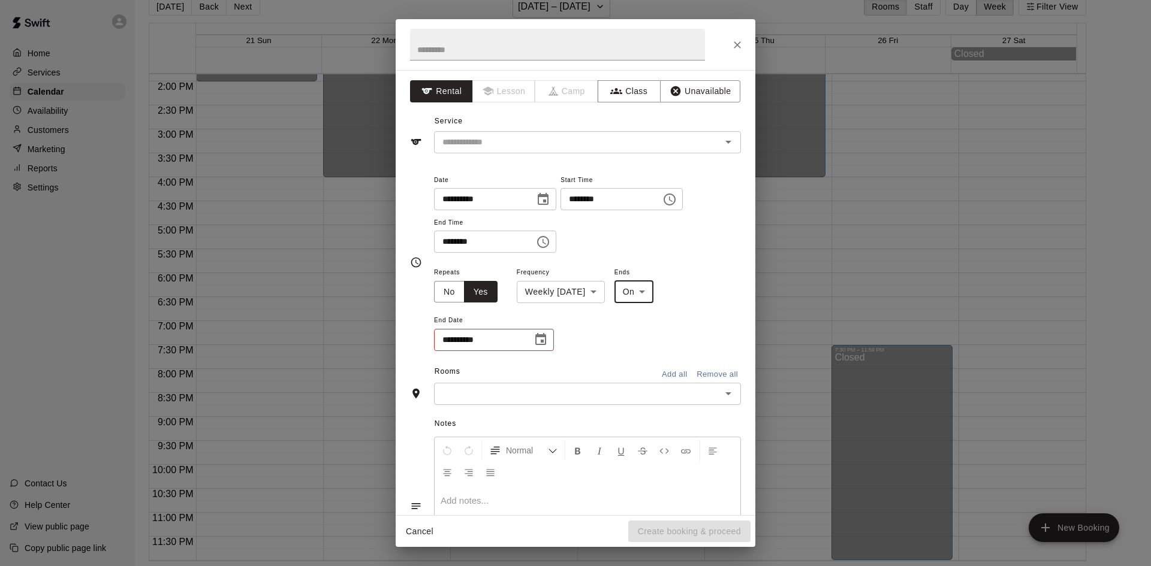
click at [475, 343] on input "**********" at bounding box center [479, 340] width 90 height 22
click at [651, 316] on div "**********" at bounding box center [587, 309] width 307 height 88
drag, startPoint x: 665, startPoint y: 273, endPoint x: 664, endPoint y: 292, distance: 19.2
click at [654, 292] on div "Ends On ** ​" at bounding box center [634, 284] width 40 height 38
click at [656, 291] on body "**********" at bounding box center [575, 274] width 1151 height 586
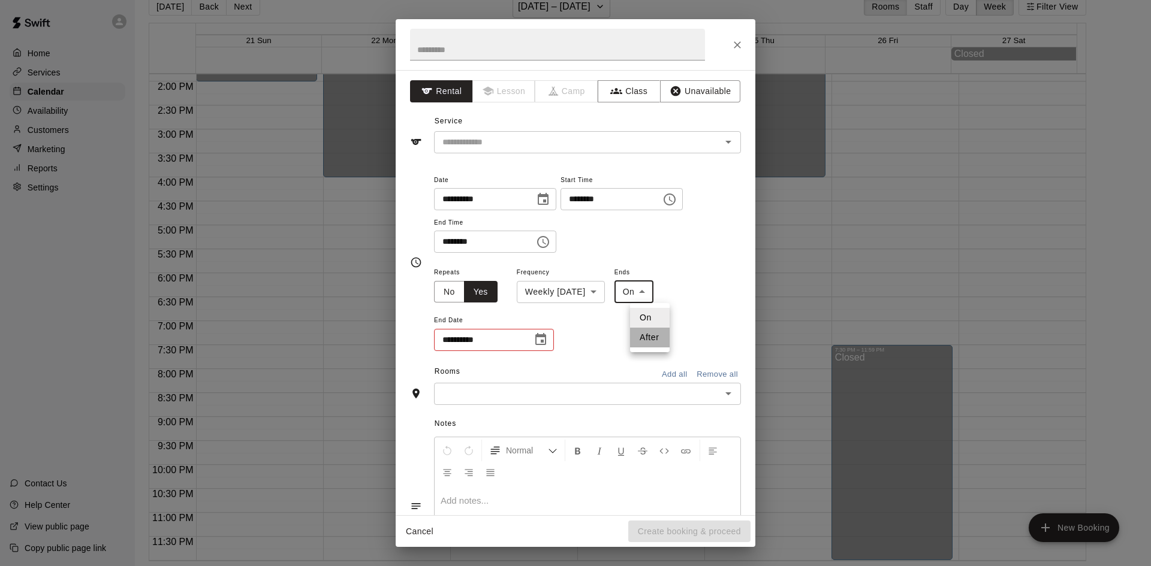
click at [657, 343] on li "After" at bounding box center [650, 338] width 40 height 20
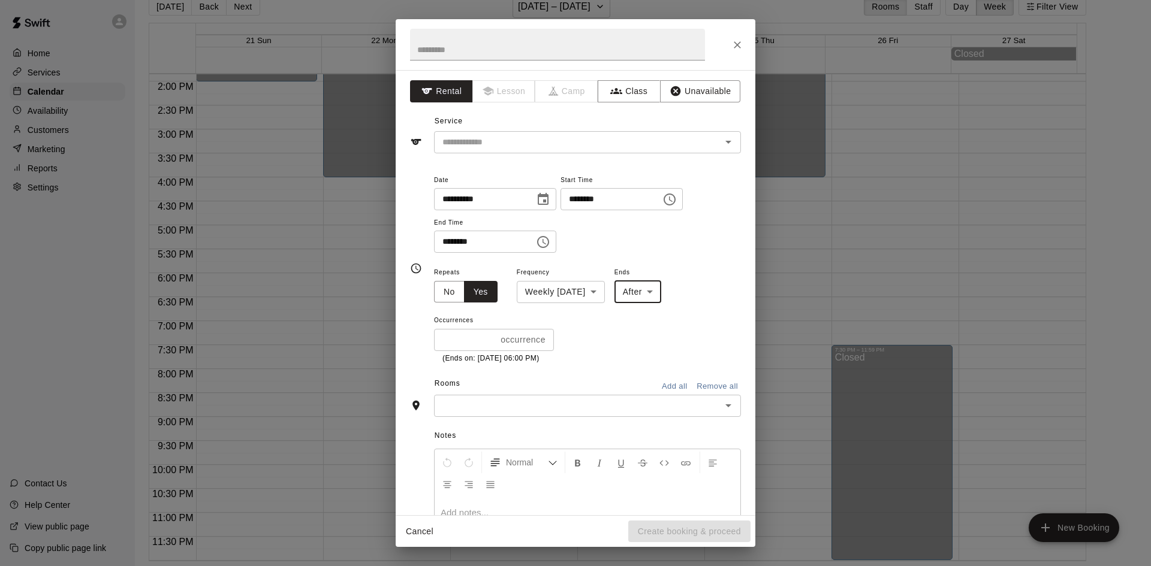
click at [649, 298] on body "**********" at bounding box center [575, 274] width 1151 height 586
click at [648, 318] on li "On" at bounding box center [653, 318] width 47 height 20
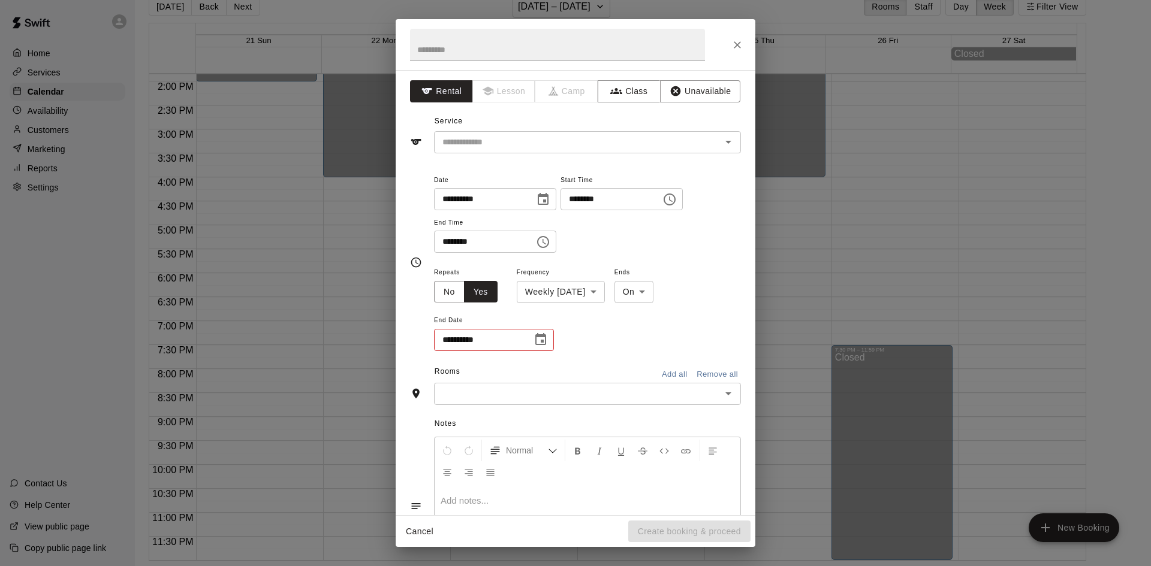
click at [582, 338] on div "**********" at bounding box center [587, 309] width 307 height 88
click at [644, 300] on body "**********" at bounding box center [575, 274] width 1151 height 586
click at [646, 337] on li "After" at bounding box center [650, 338] width 40 height 20
type input "*****"
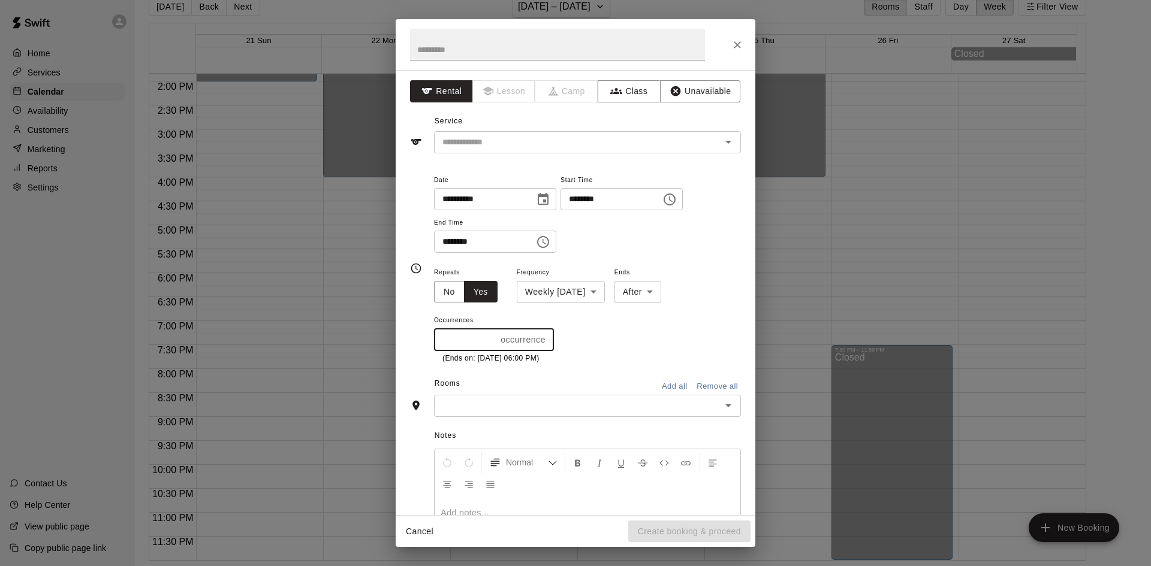
click at [477, 337] on input "*" at bounding box center [465, 340] width 62 height 22
type input "**"
click at [647, 320] on div "Repeats No Yes Frequency Weekly on Monday ****** ​ Ends After ***** ​ Occurrenc…" at bounding box center [587, 314] width 307 height 99
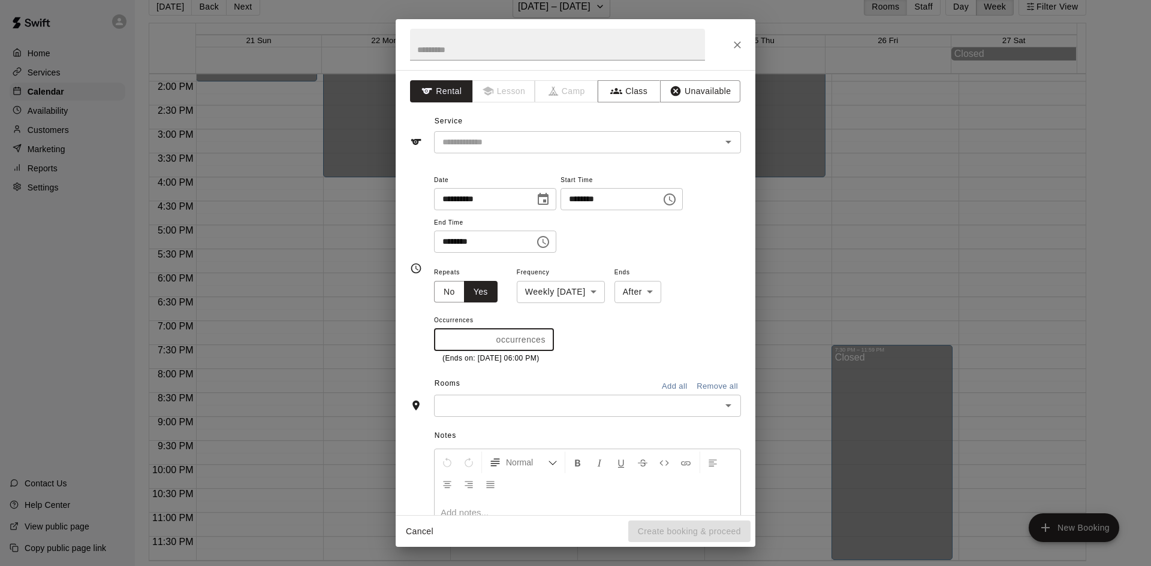
drag, startPoint x: 473, startPoint y: 334, endPoint x: 429, endPoint y: 342, distance: 45.1
click at [429, 342] on div "**********" at bounding box center [575, 269] width 331 height 192
click at [687, 288] on div "Repeats No Yes Frequency Weekly on Monday ****** ​ Ends After ***** ​ Occurrenc…" at bounding box center [587, 314] width 307 height 99
click at [651, 289] on body "**********" at bounding box center [575, 274] width 1151 height 586
click at [660, 317] on li "On" at bounding box center [653, 318] width 47 height 20
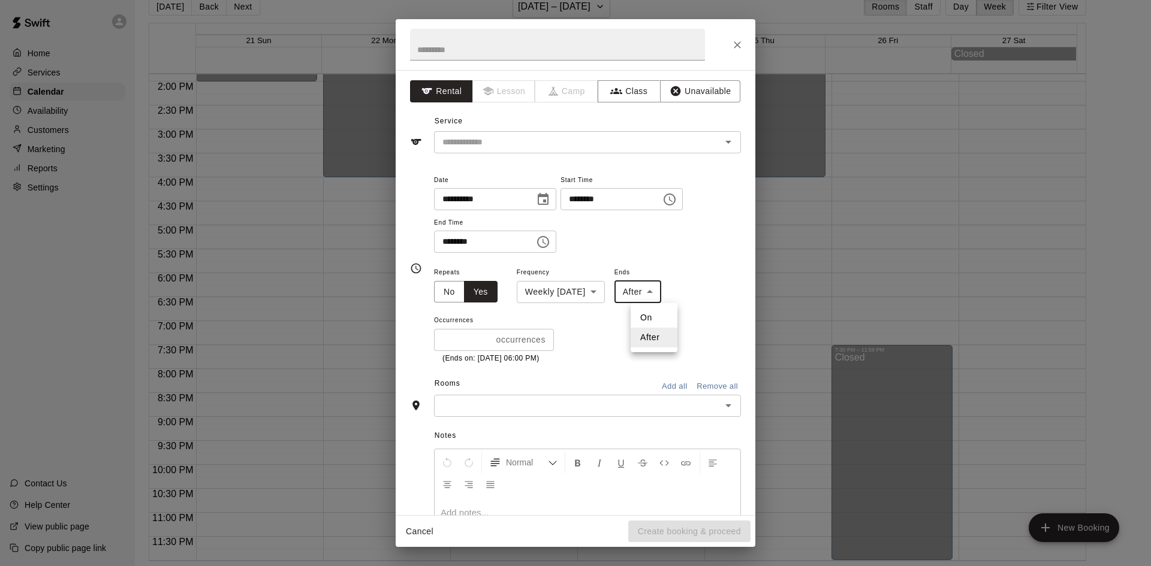
type input "**"
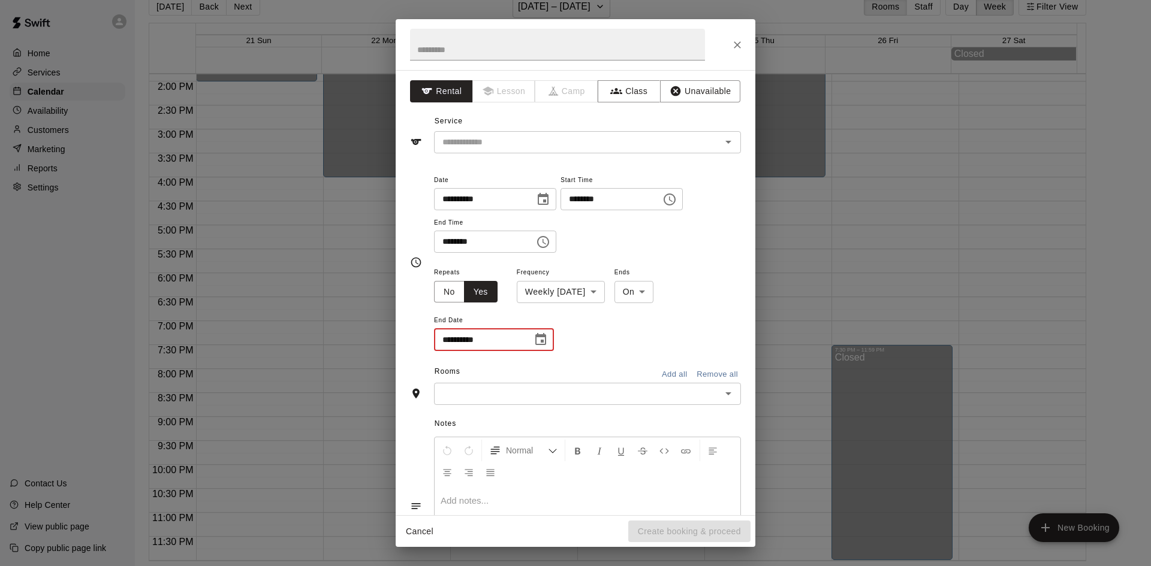
click at [476, 345] on input "**********" at bounding box center [479, 340] width 90 height 22
click at [455, 339] on input "**********" at bounding box center [479, 340] width 90 height 22
click at [461, 343] on input "**********" at bounding box center [479, 340] width 90 height 22
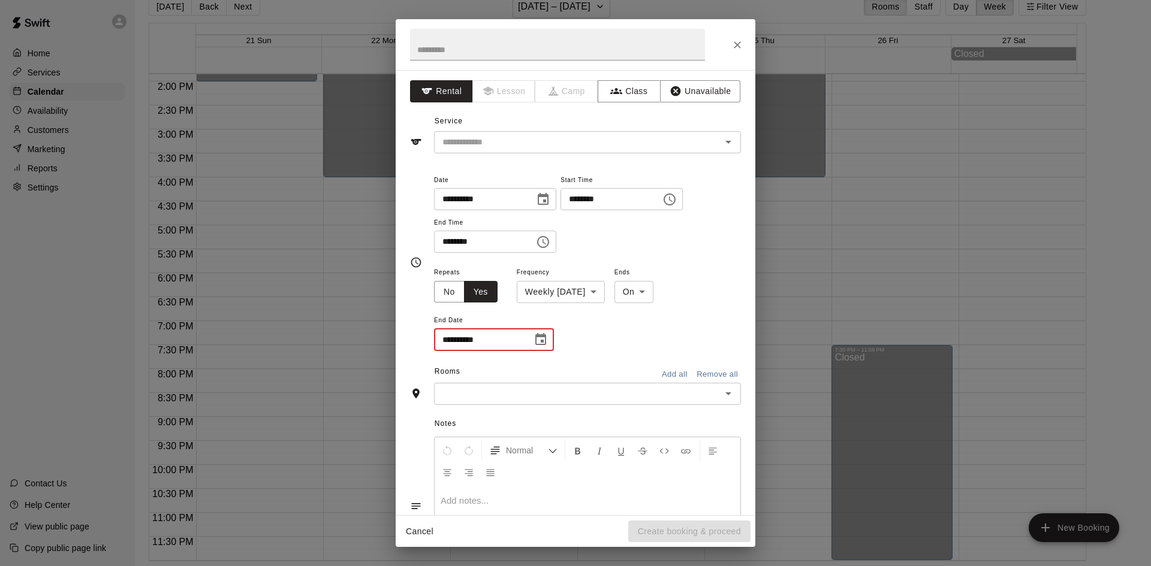
click at [444, 342] on input "**********" at bounding box center [479, 340] width 90 height 22
click at [541, 338] on icon "Choose date, selected date is Oct 30, 1" at bounding box center [540, 340] width 14 height 14
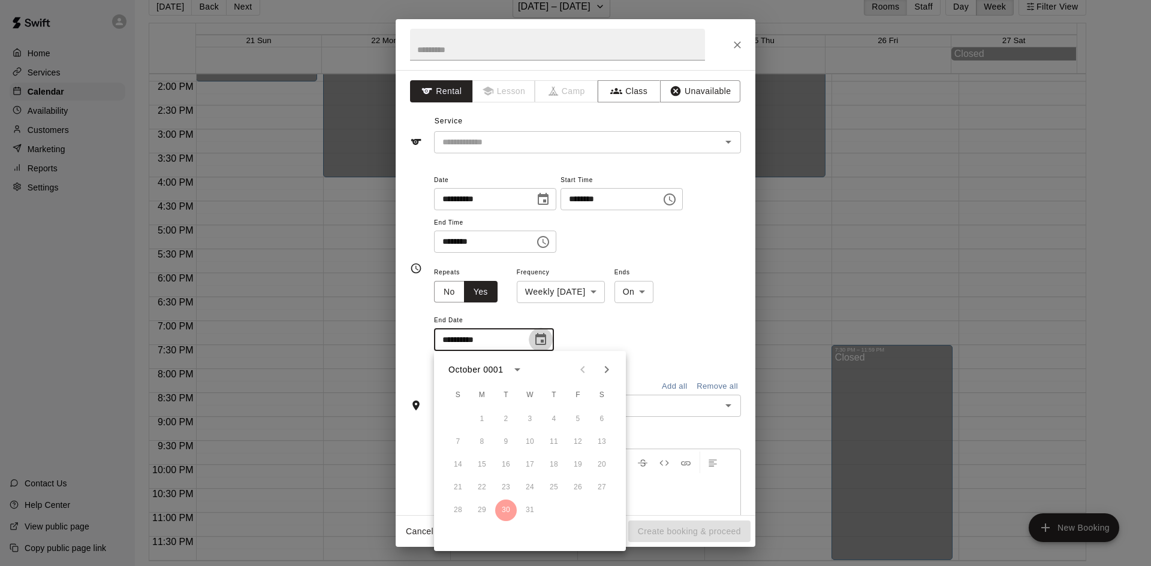
click at [541, 338] on icon "Choose date, selected date is Oct 30, 1" at bounding box center [540, 340] width 14 height 14
click at [494, 343] on input "**********" at bounding box center [479, 340] width 90 height 22
click at [456, 339] on input "**********" at bounding box center [479, 340] width 90 height 22
click at [440, 339] on input "**********" at bounding box center [479, 340] width 90 height 22
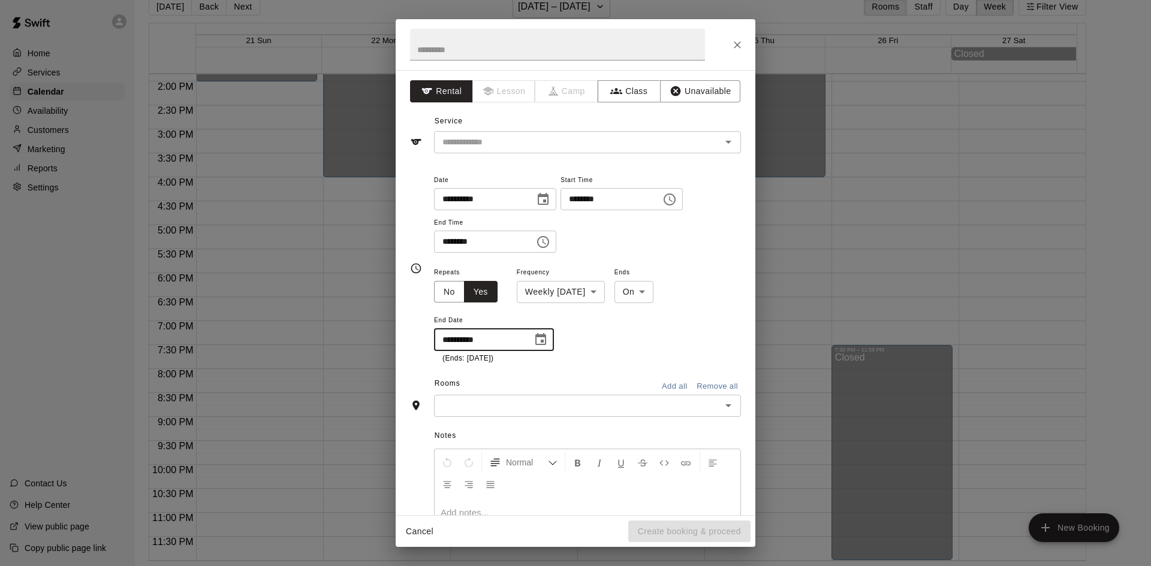
type input "**********"
click at [533, 357] on p "(Ends: Sun Mar 01 2026)" at bounding box center [493, 359] width 103 height 12
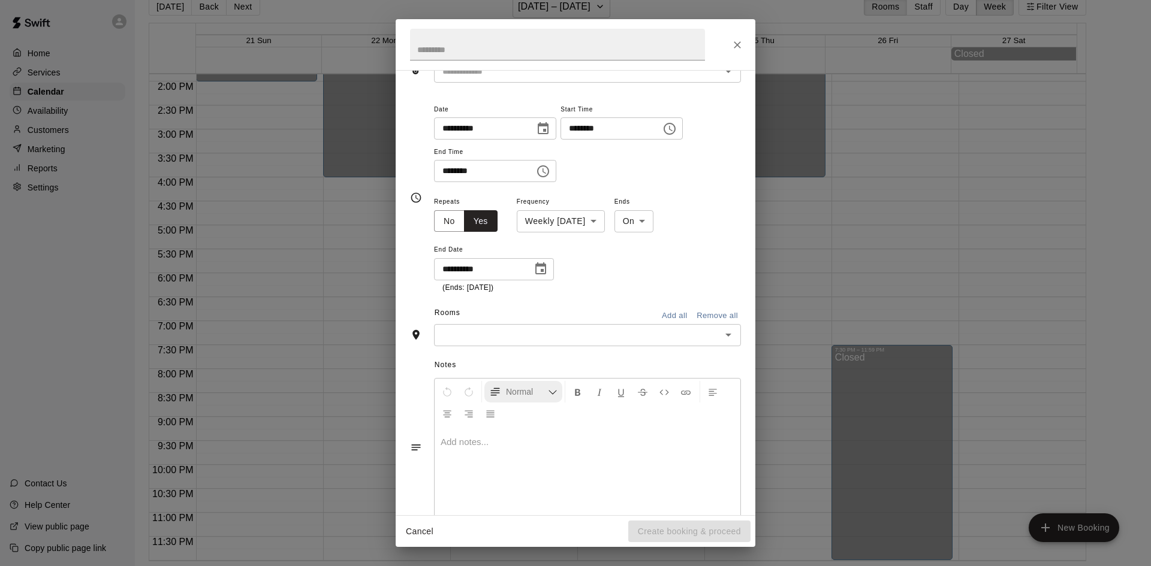
scroll to position [95, 0]
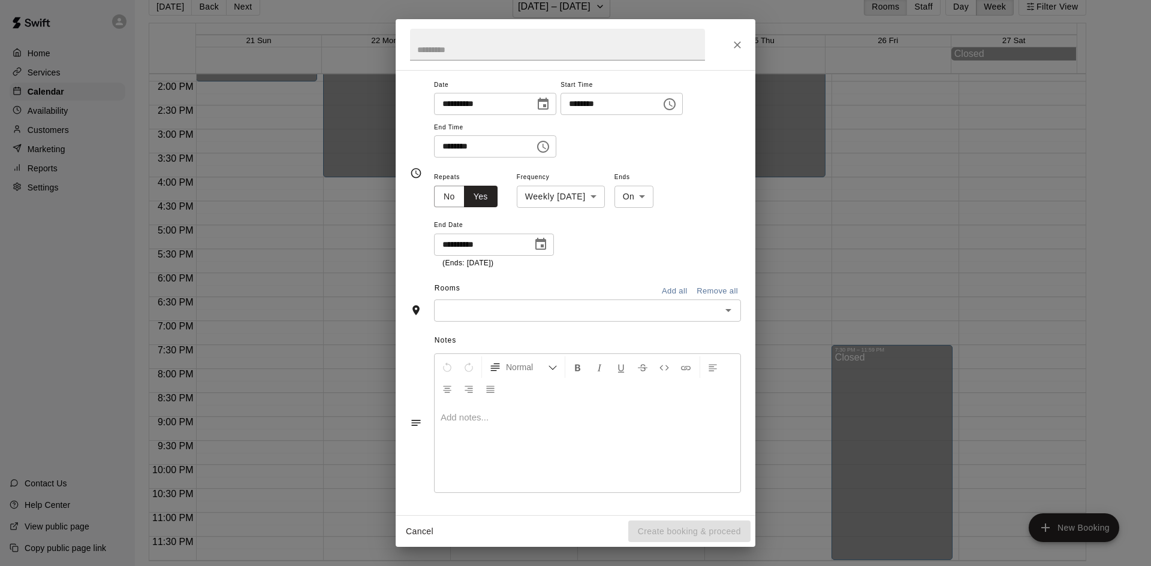
click at [575, 315] on input "text" at bounding box center [578, 310] width 280 height 15
click at [527, 342] on li "CBY Gym" at bounding box center [583, 337] width 298 height 20
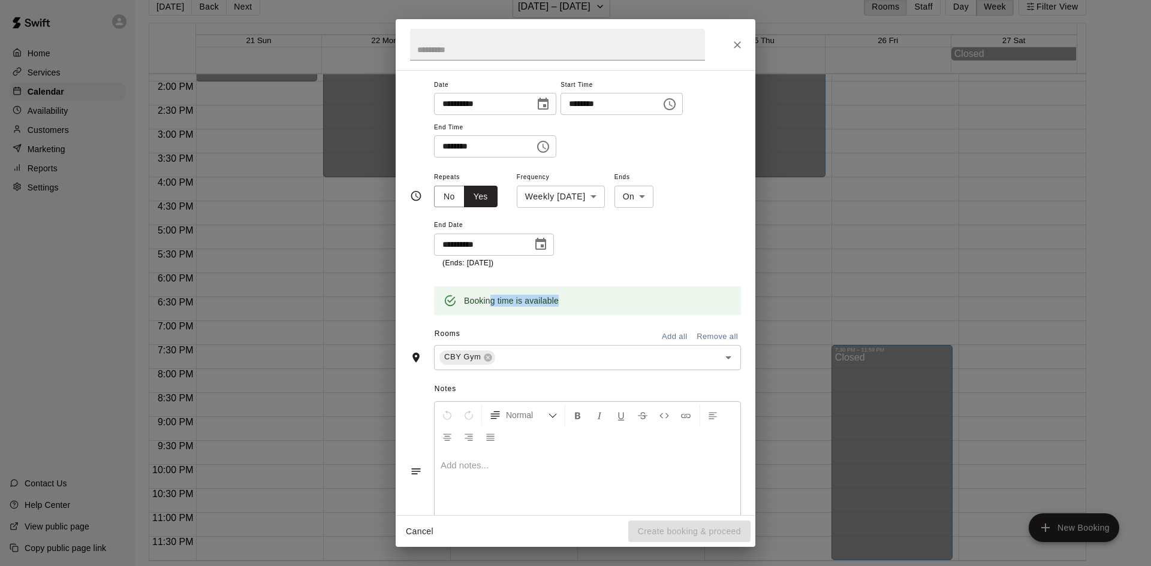
drag, startPoint x: 490, startPoint y: 301, endPoint x: 571, endPoint y: 303, distance: 80.9
click at [571, 303] on div "Booking time is available" at bounding box center [587, 300] width 307 height 29
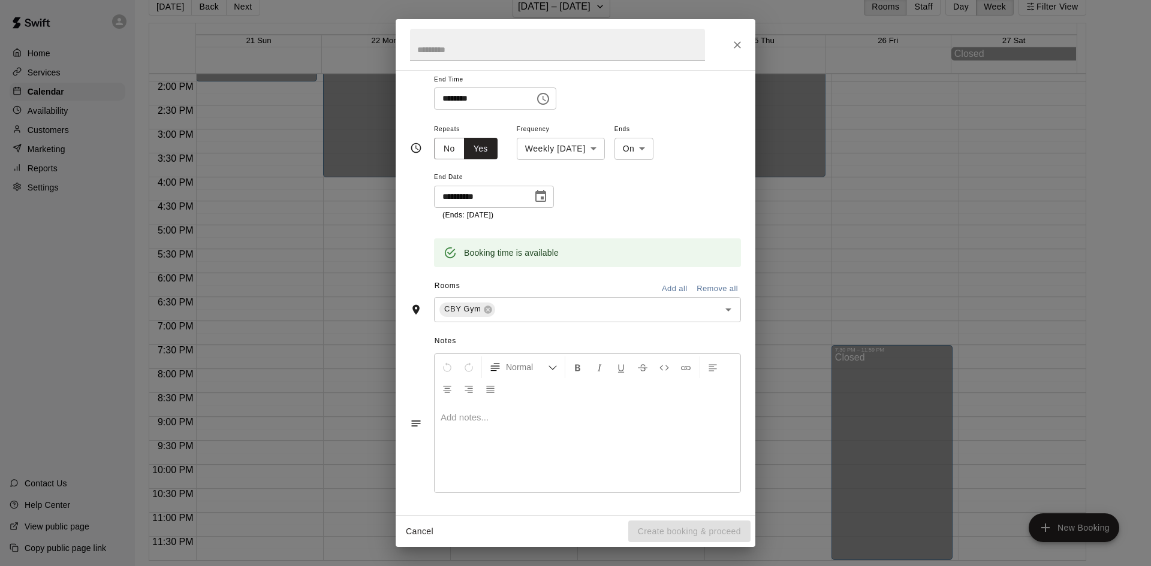
click at [487, 428] on div at bounding box center [588, 448] width 306 height 90
click at [466, 491] on div at bounding box center [588, 448] width 306 height 90
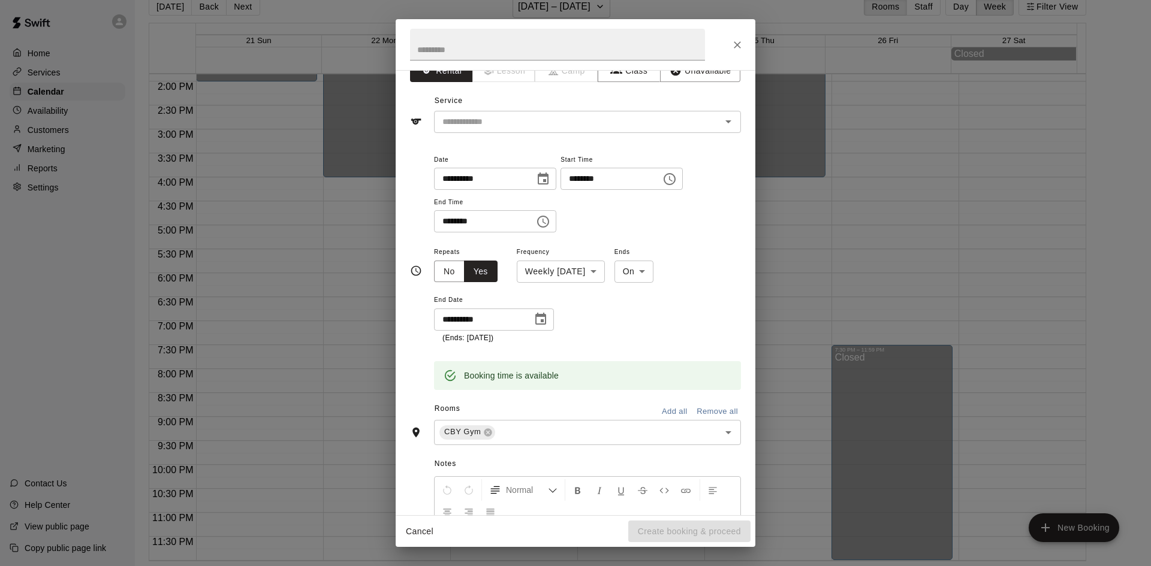
scroll to position [0, 0]
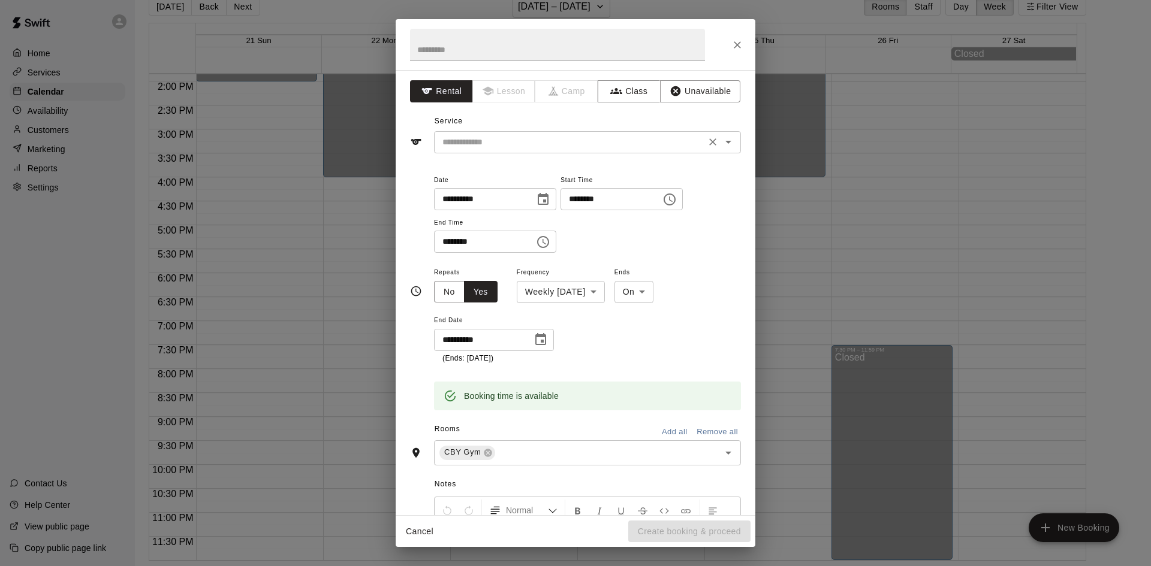
click at [549, 142] on input "text" at bounding box center [570, 142] width 264 height 15
click at [493, 173] on li "Gym Rental" at bounding box center [583, 168] width 298 height 20
type input "**********"
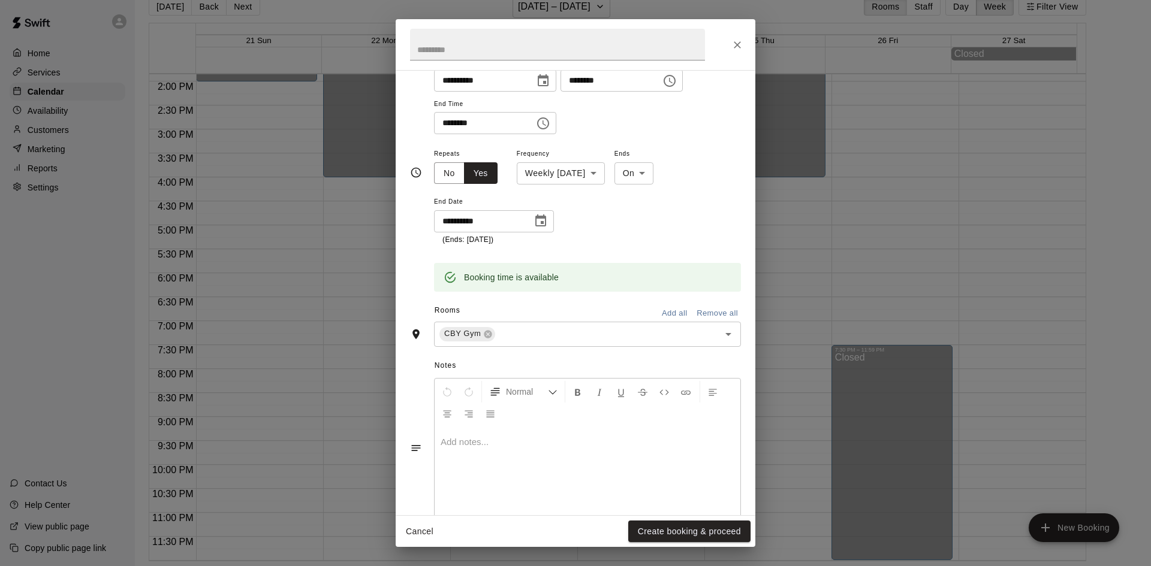
scroll to position [143, 0]
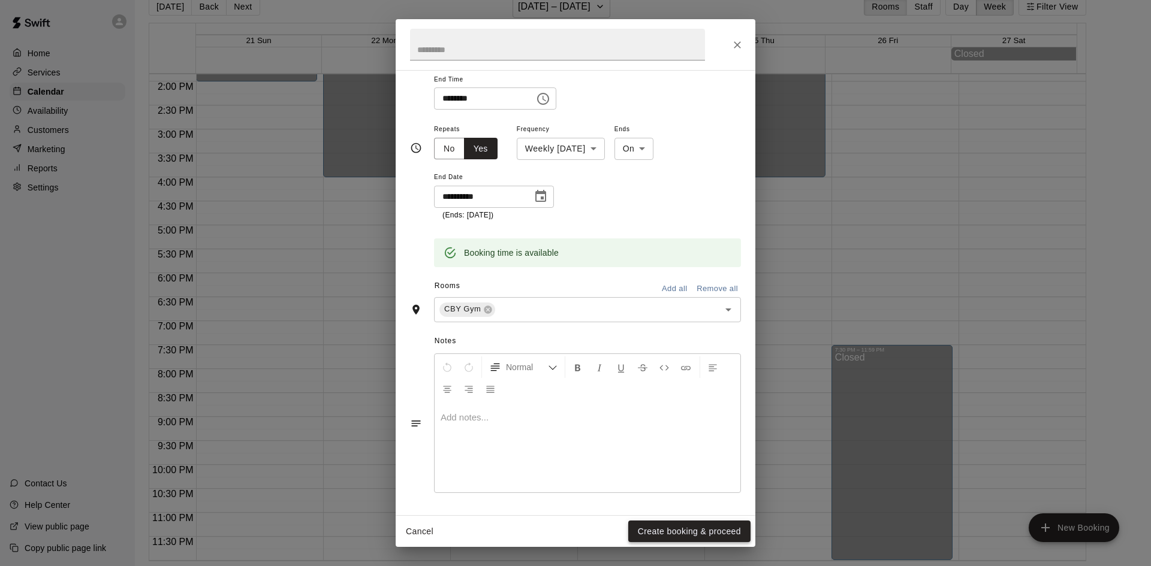
click at [686, 538] on button "Create booking & proceed" at bounding box center [689, 532] width 122 height 22
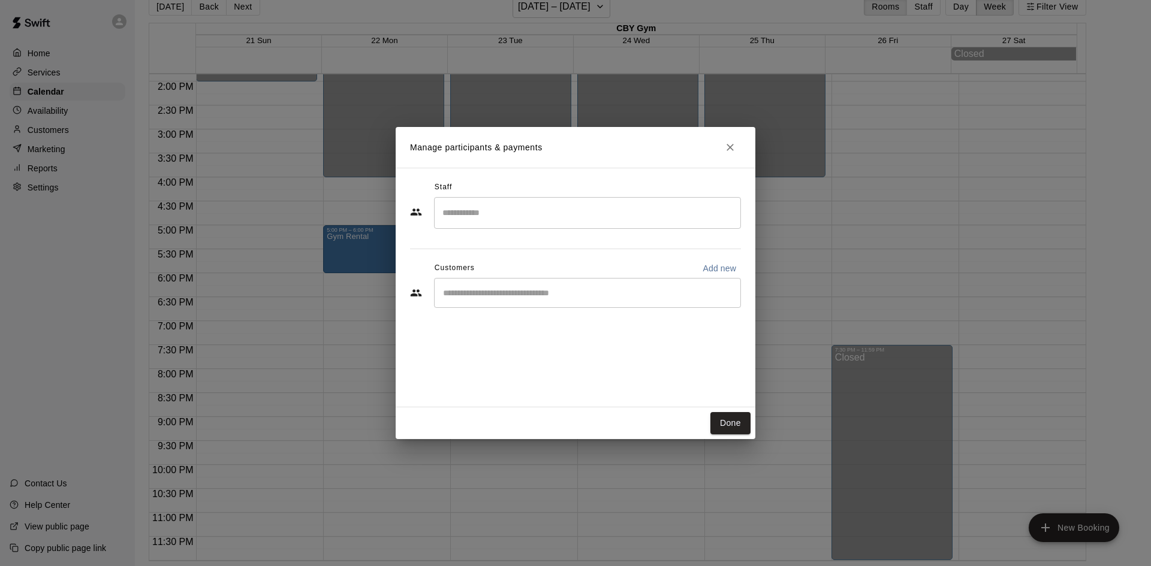
click at [478, 201] on div "​" at bounding box center [587, 213] width 307 height 32
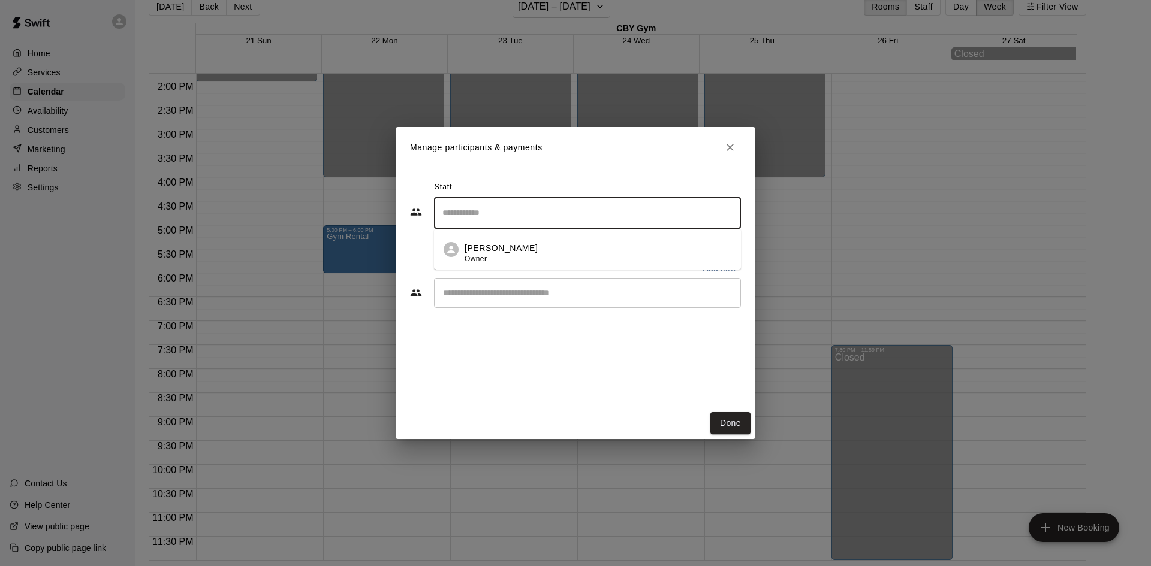
click at [486, 293] on input "Start typing to search customers..." at bounding box center [587, 293] width 296 height 12
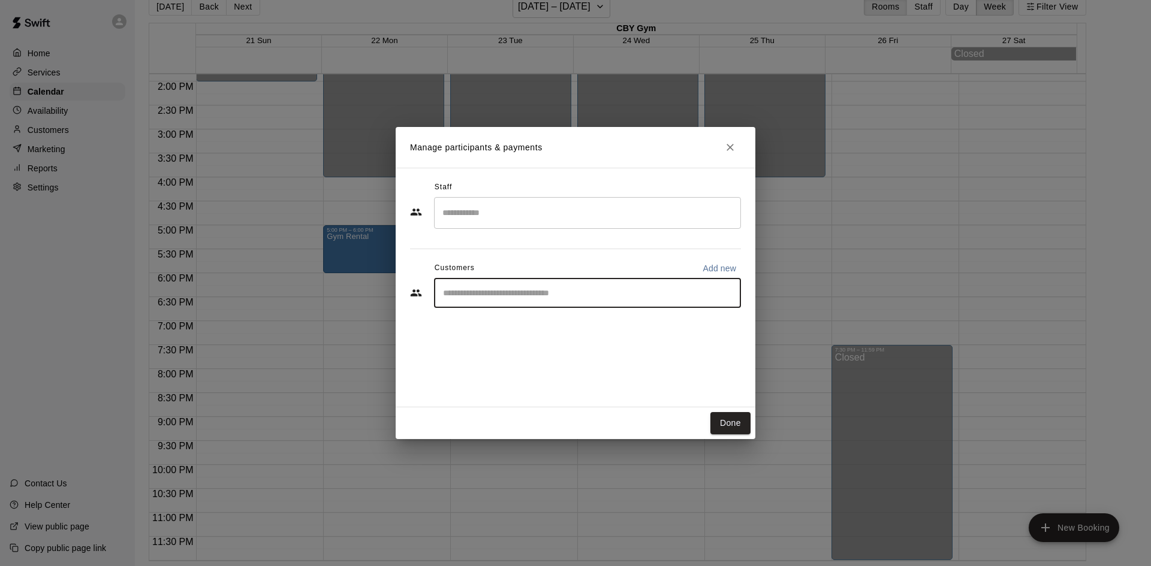
click at [486, 293] on input "Start typing to search customers..." at bounding box center [587, 293] width 296 height 12
type input "****"
click at [507, 330] on span "[EMAIL_ADDRESS][DOMAIN_NAME]" at bounding box center [531, 334] width 129 height 8
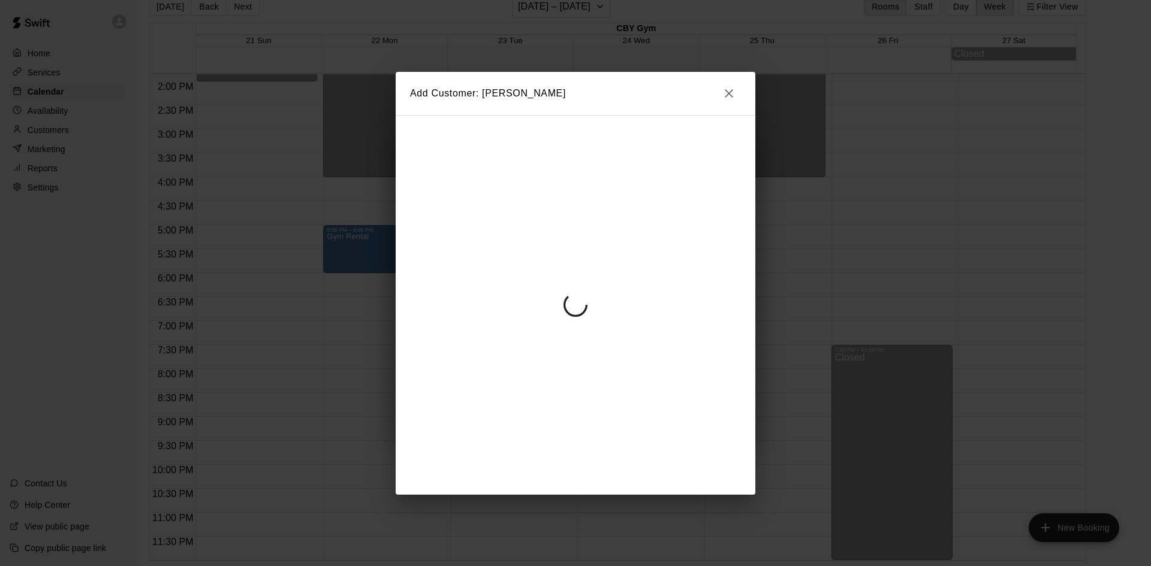
click at [722, 95] on button "button" at bounding box center [729, 94] width 24 height 24
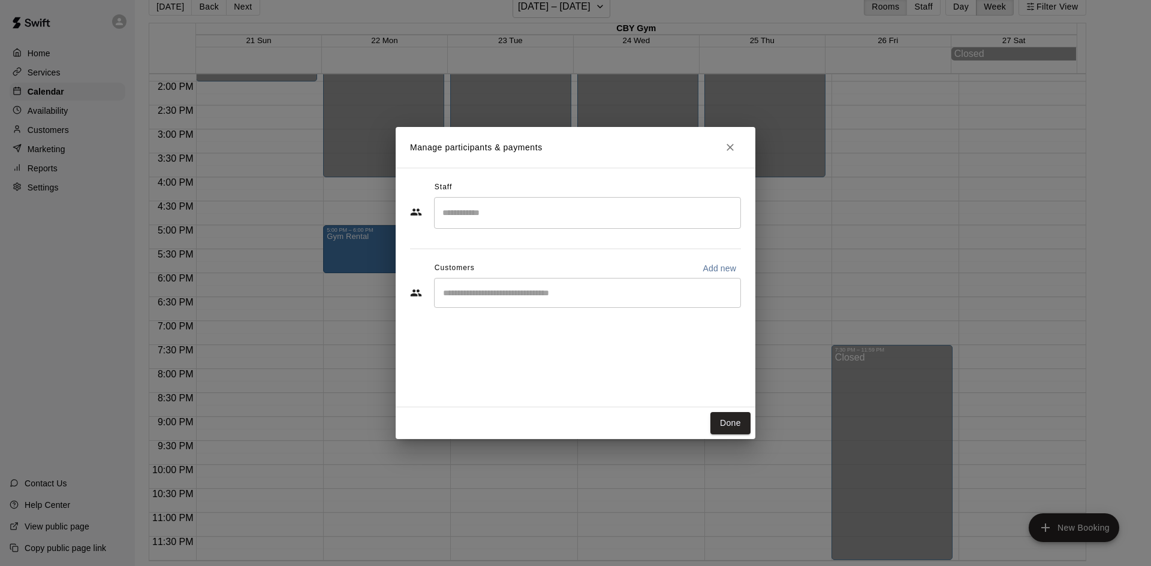
click at [570, 309] on div "​" at bounding box center [575, 294] width 331 height 32
click at [717, 263] on p "Add new" at bounding box center [719, 269] width 34 height 12
select select "**"
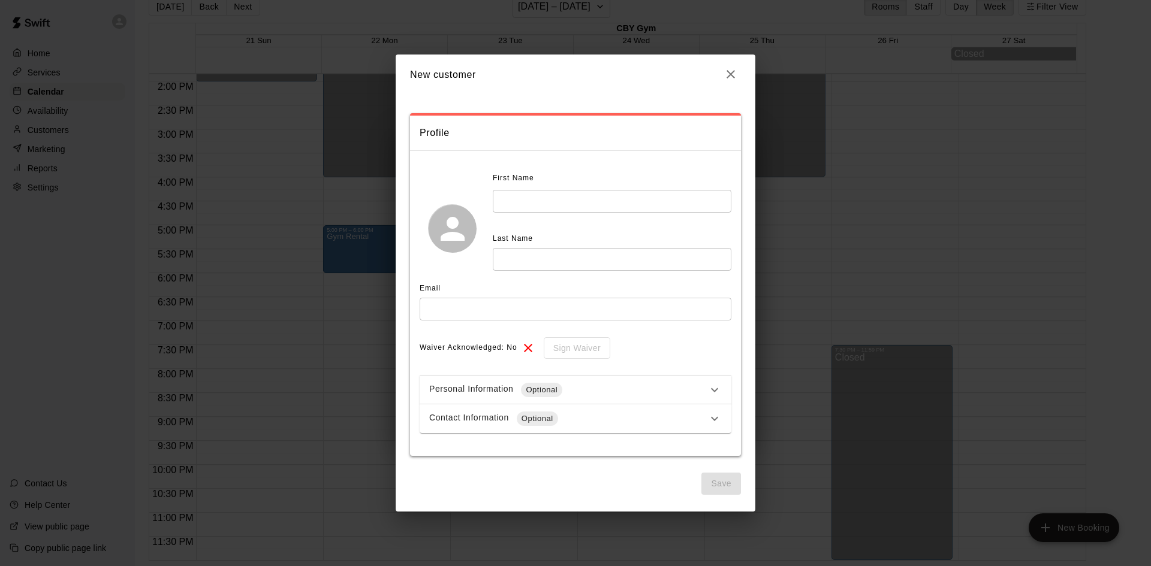
click at [731, 73] on icon "button" at bounding box center [730, 74] width 14 height 14
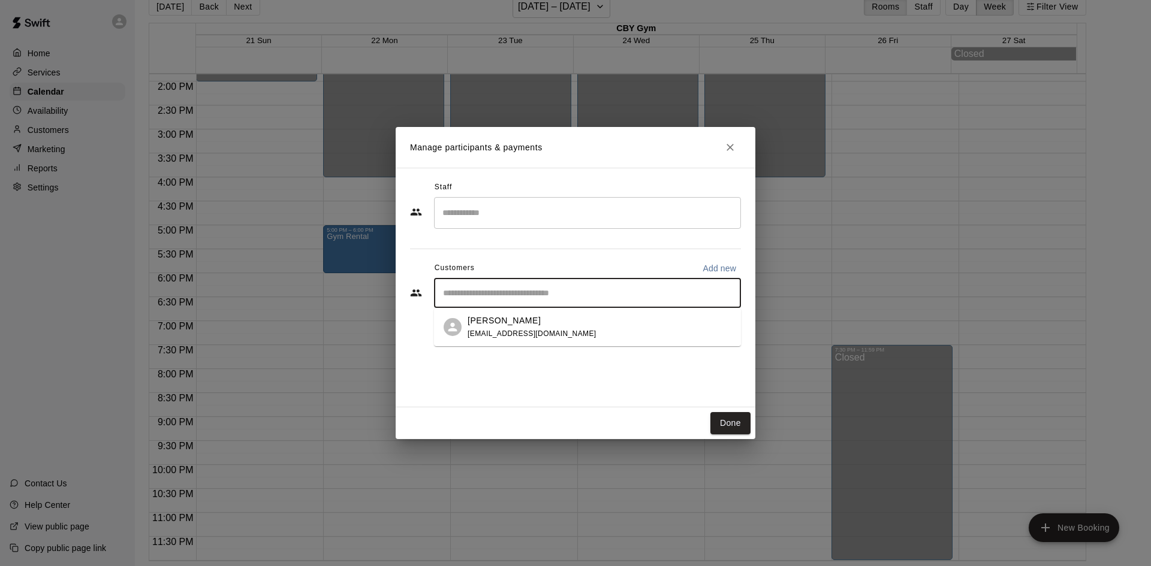
click at [544, 294] on input "Start typing to search customers..." at bounding box center [587, 293] width 296 height 12
click at [528, 322] on div "[PERSON_NAME]" at bounding box center [531, 321] width 129 height 13
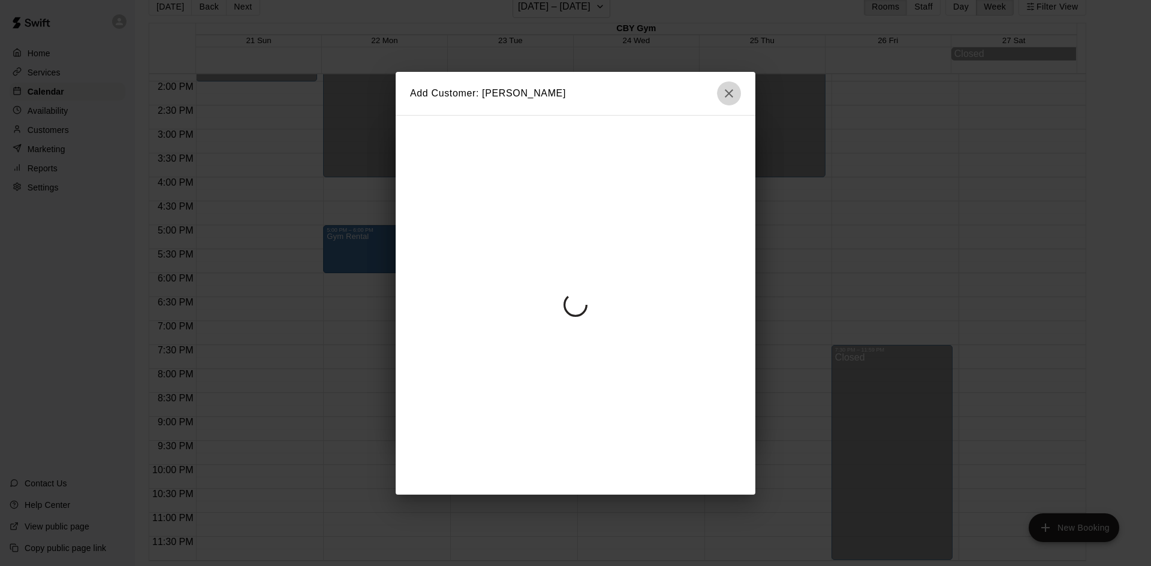
click at [735, 95] on icon "button" at bounding box center [729, 93] width 14 height 14
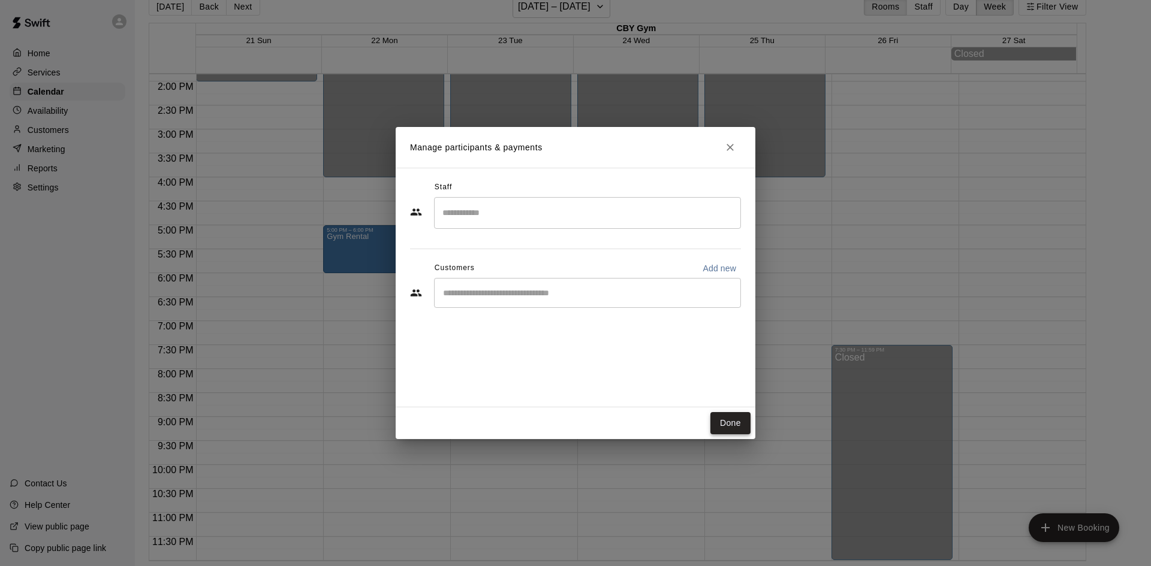
click at [726, 419] on button "Done" at bounding box center [730, 423] width 40 height 22
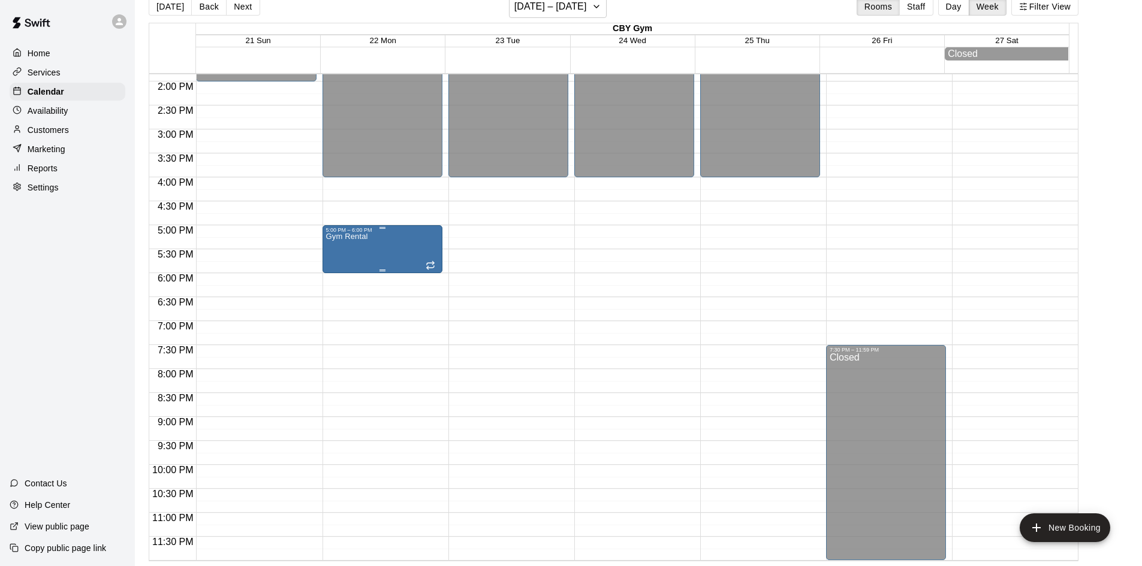
click at [418, 250] on div "Gym Rental" at bounding box center [382, 516] width 113 height 566
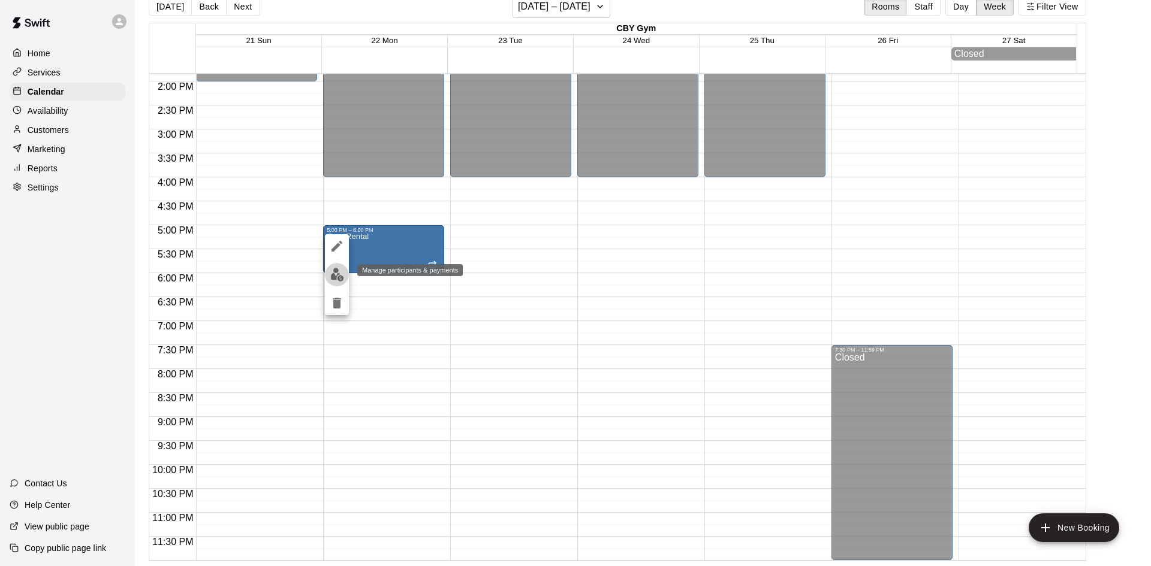
click at [332, 274] on img "edit" at bounding box center [337, 275] width 14 height 14
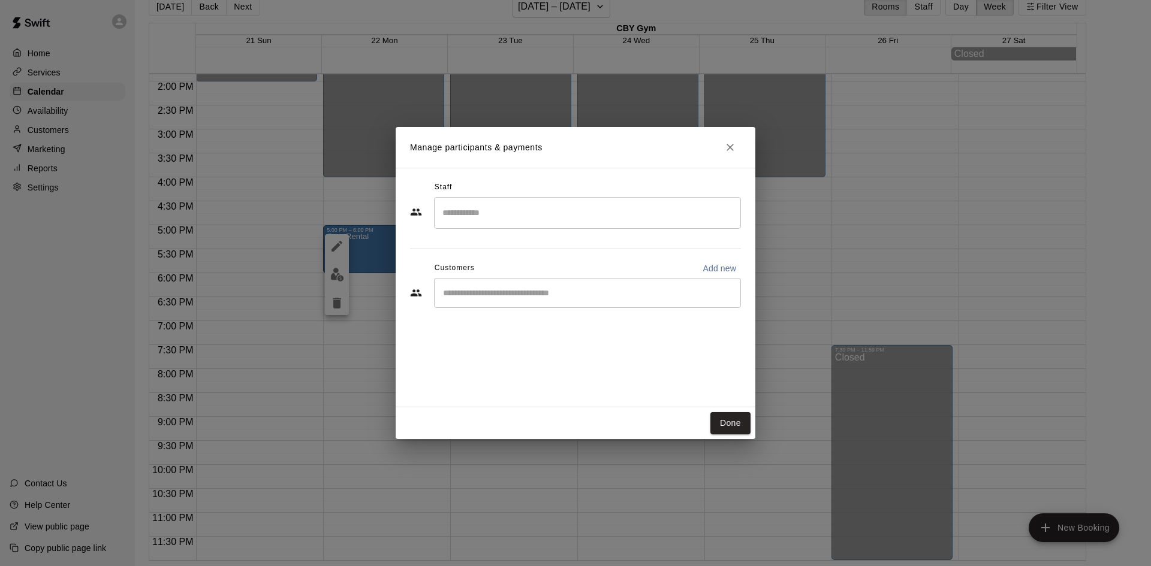
click at [427, 291] on div "​" at bounding box center [575, 293] width 331 height 30
click at [444, 291] on input "Start typing to search customers..." at bounding box center [587, 293] width 296 height 12
click at [378, 273] on div "Manage participants & payments Staff ​ Customers Add new ​ Done" at bounding box center [575, 283] width 1151 height 566
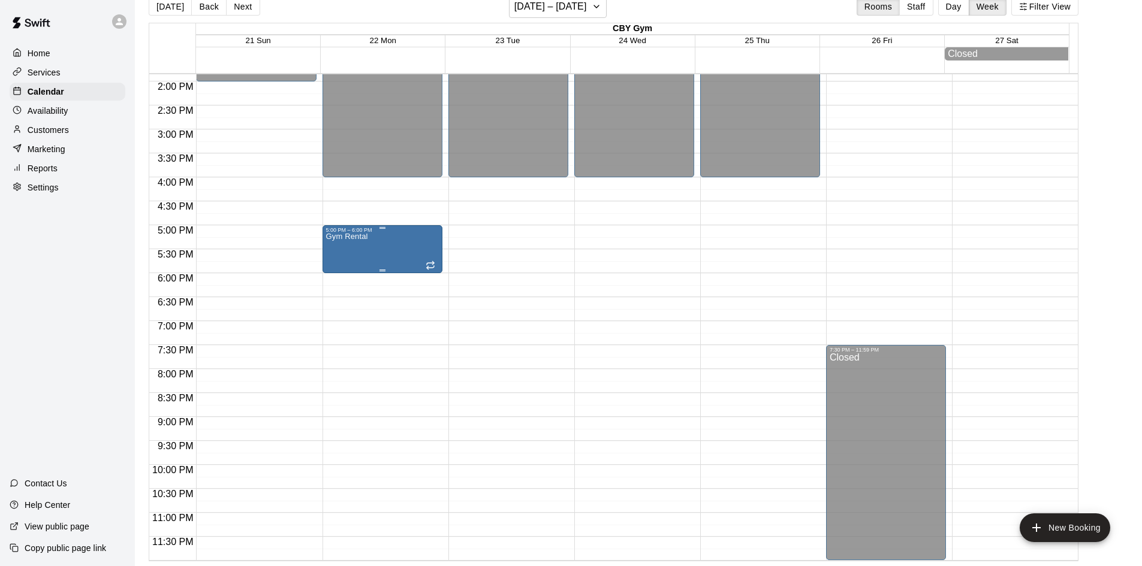
click at [357, 254] on div "Gym Rental" at bounding box center [347, 516] width 42 height 566
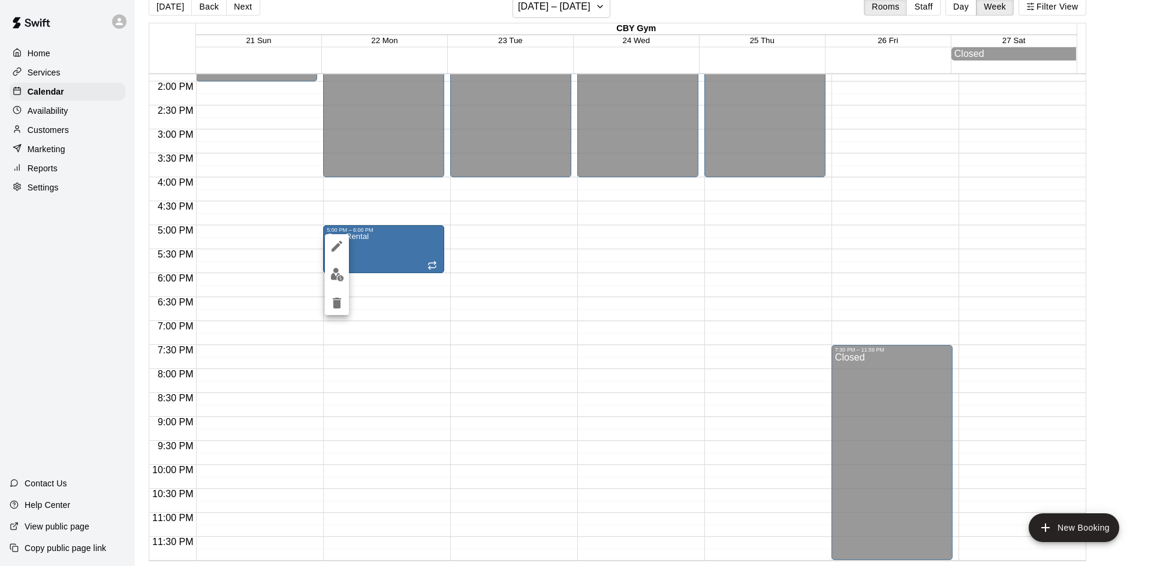
click at [334, 249] on icon "edit" at bounding box center [336, 246] width 11 height 11
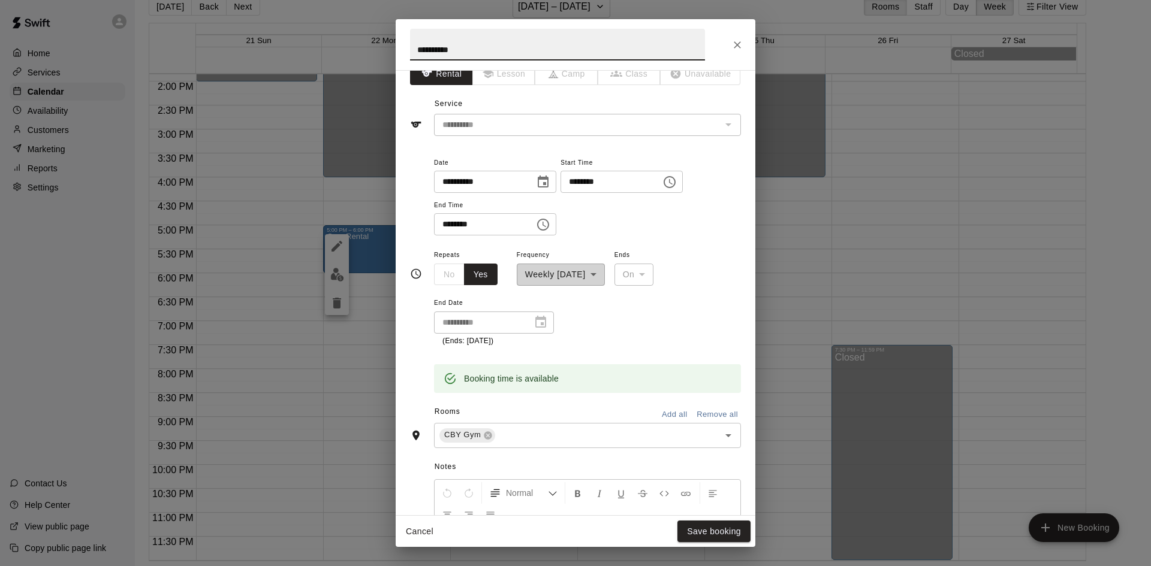
scroll to position [0, 0]
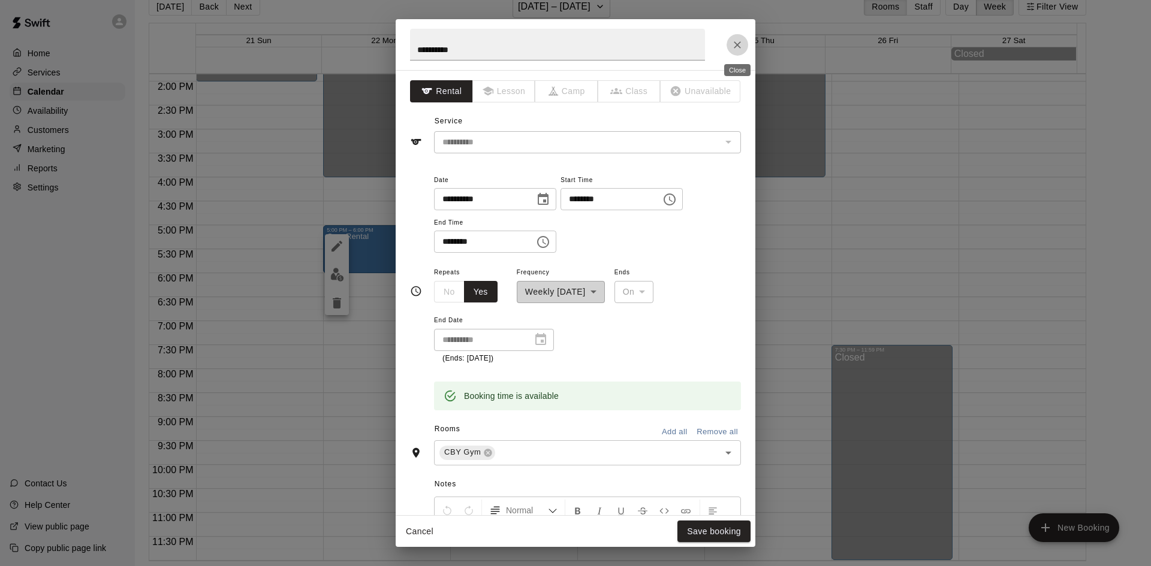
click at [737, 49] on icon "Close" at bounding box center [737, 45] width 12 height 12
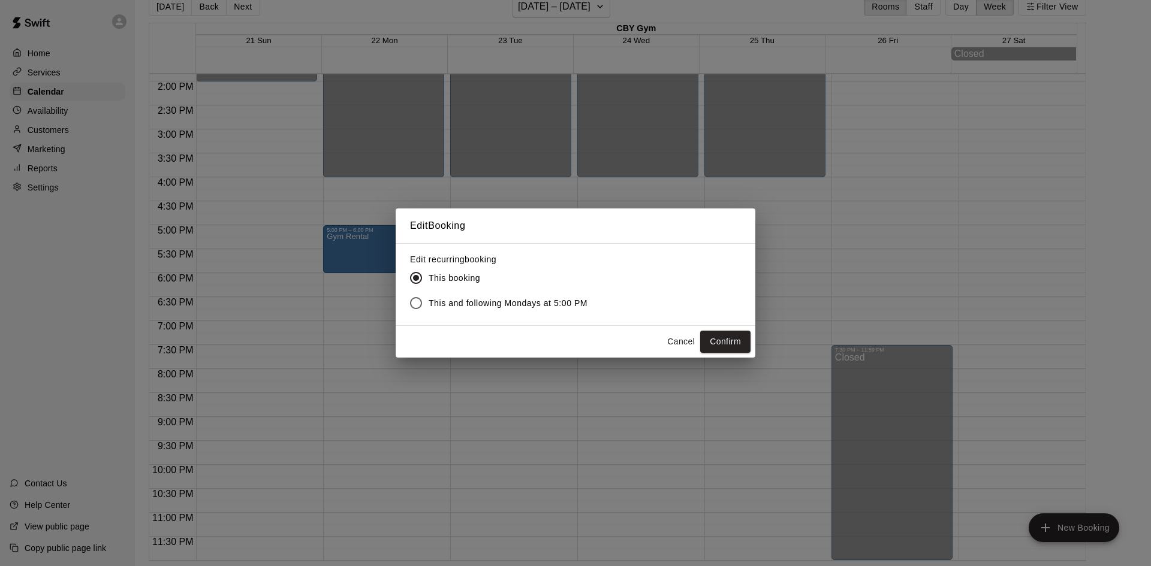
click at [511, 301] on span "This and following Mondays at 5:00 PM" at bounding box center [508, 303] width 159 height 13
click at [728, 346] on button "Confirm" at bounding box center [725, 342] width 50 height 22
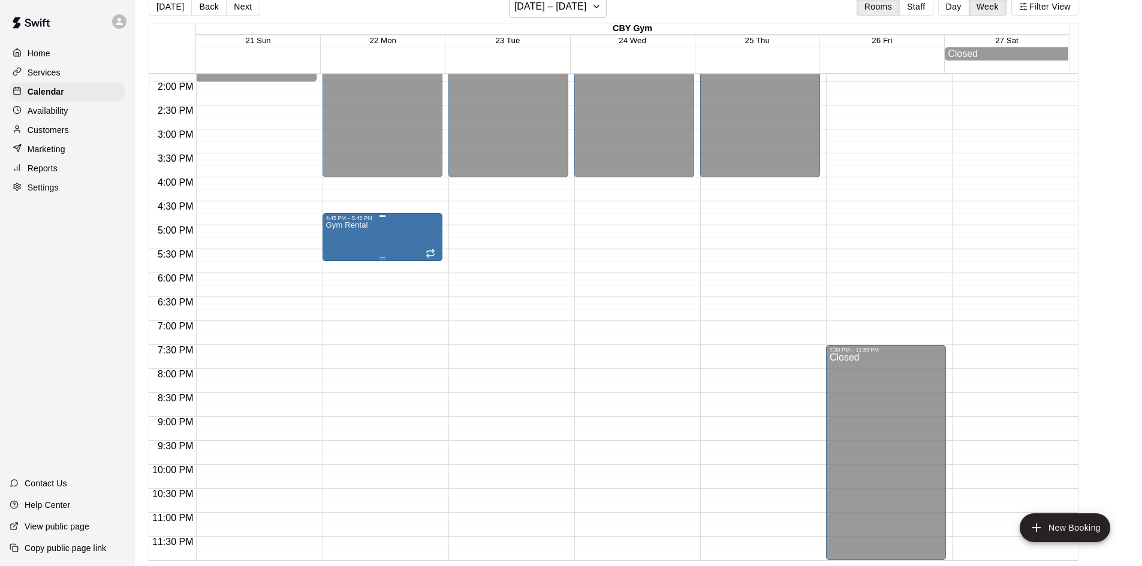
click at [391, 239] on div "Gym Rental" at bounding box center [382, 504] width 113 height 566
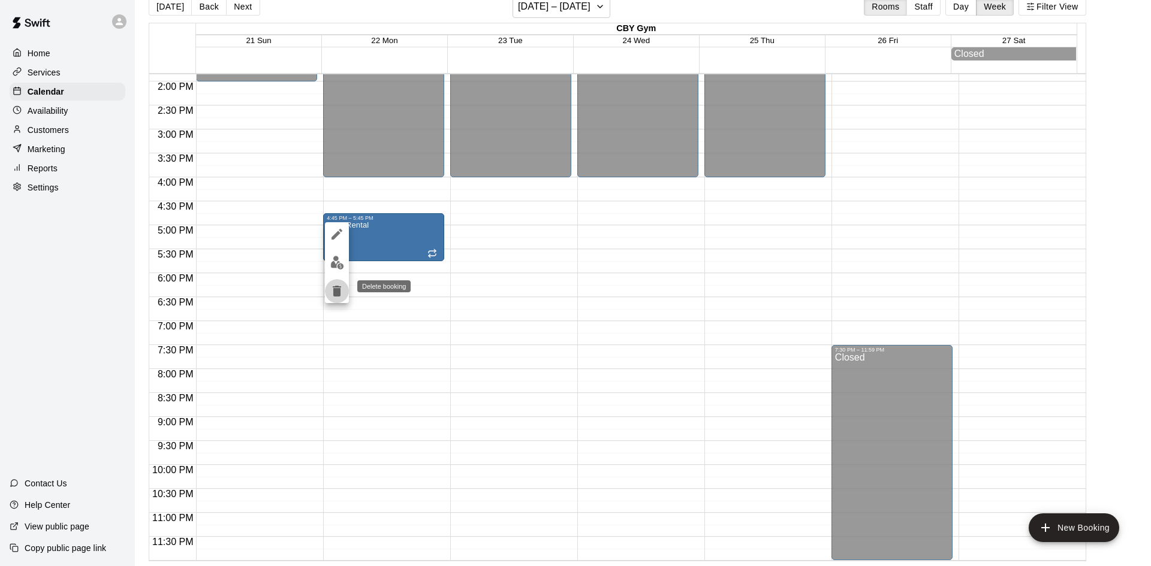
click at [338, 295] on icon "delete" at bounding box center [337, 291] width 8 height 11
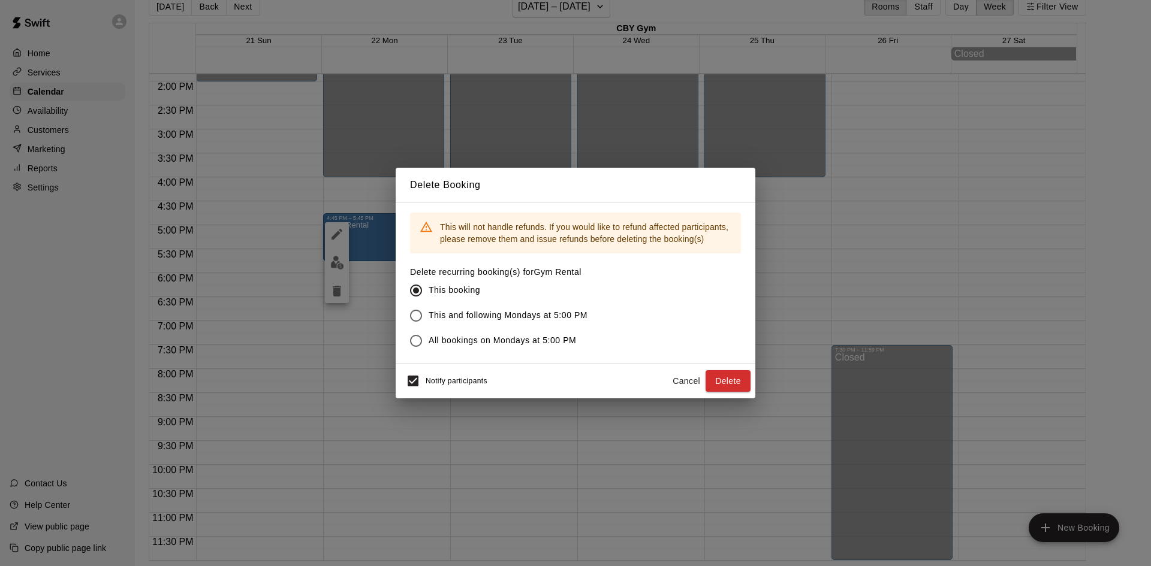
click at [460, 325] on label "This and following Mondays at 5:00 PM" at bounding box center [495, 315] width 184 height 25
click at [727, 383] on button "Delete" at bounding box center [727, 381] width 45 height 22
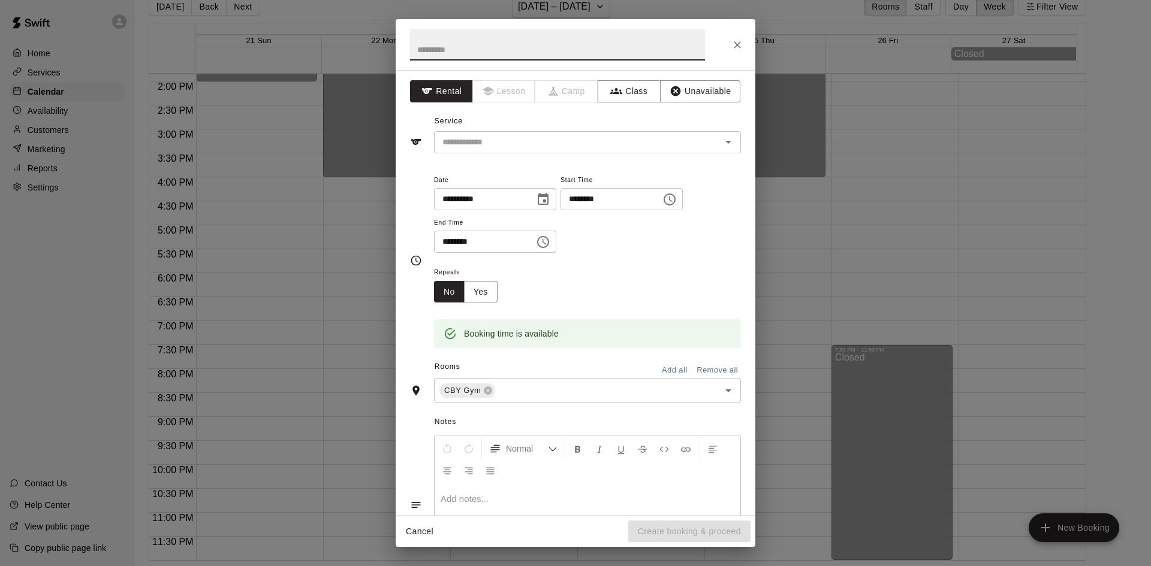
click at [517, 100] on span "Lesson" at bounding box center [504, 91] width 63 height 22
click at [518, 143] on input "text" at bounding box center [570, 142] width 264 height 15
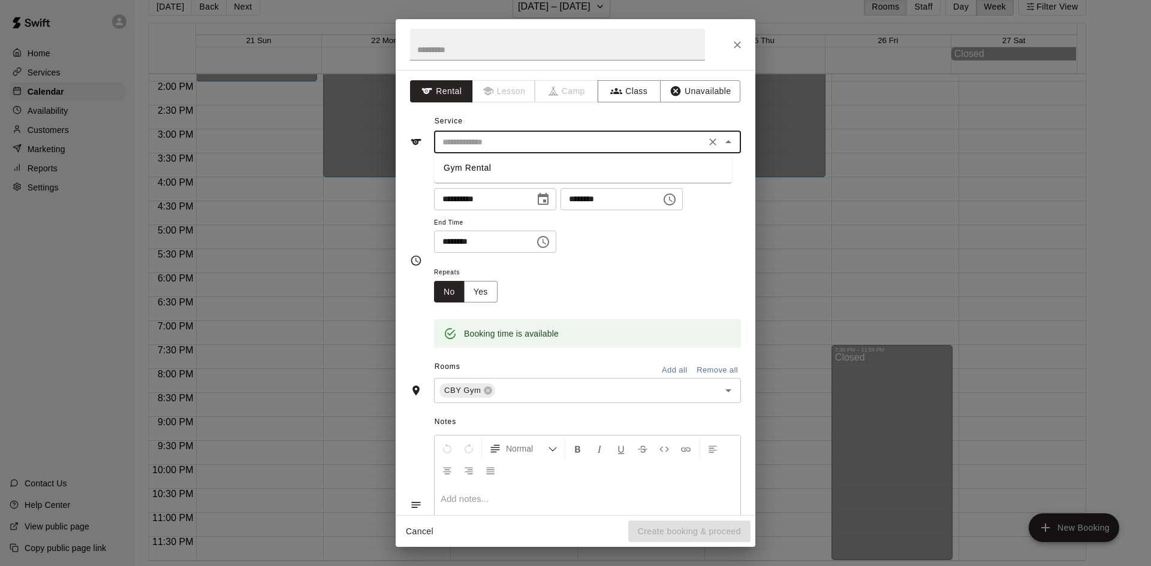
click at [492, 167] on li "Gym Rental" at bounding box center [583, 168] width 298 height 20
type input "**********"
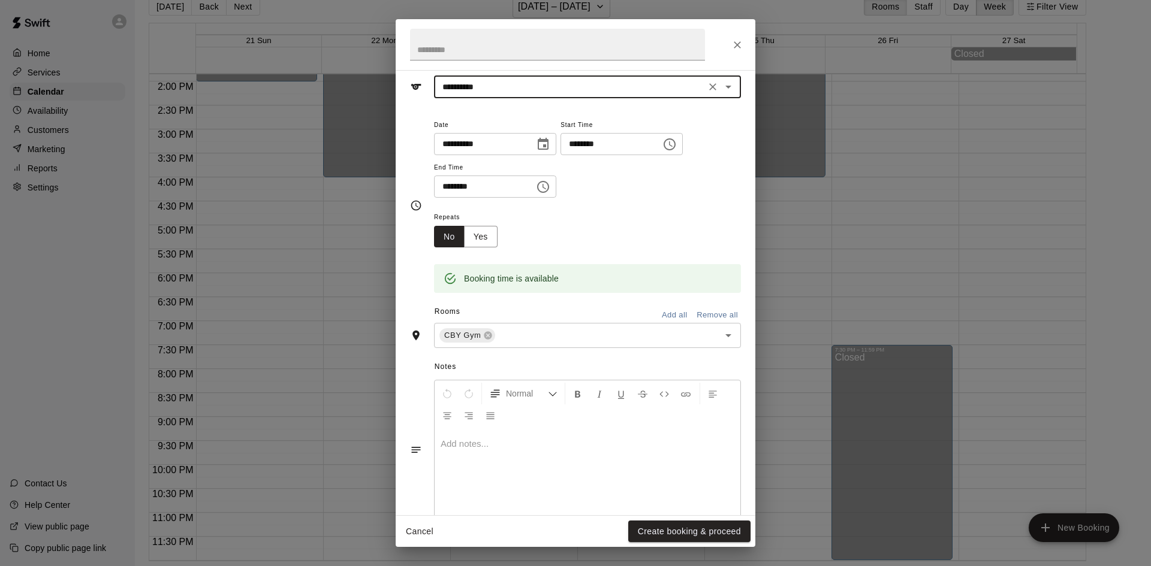
scroll to position [82, 0]
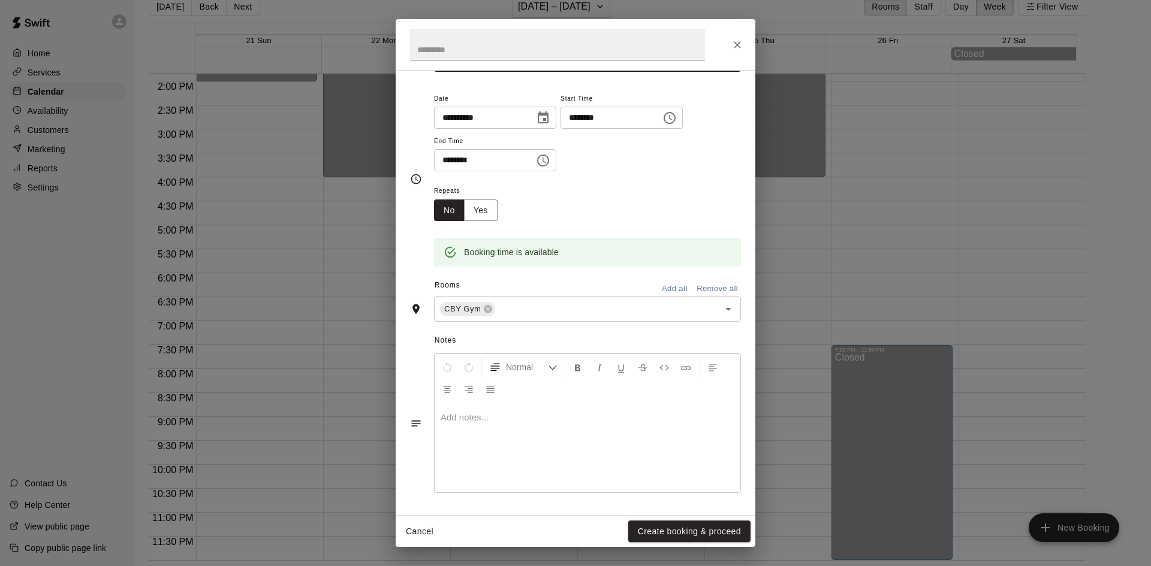
click at [502, 288] on div "Rooms Add all Remove all" at bounding box center [575, 286] width 331 height 20
click at [478, 213] on button "Yes" at bounding box center [481, 211] width 34 height 22
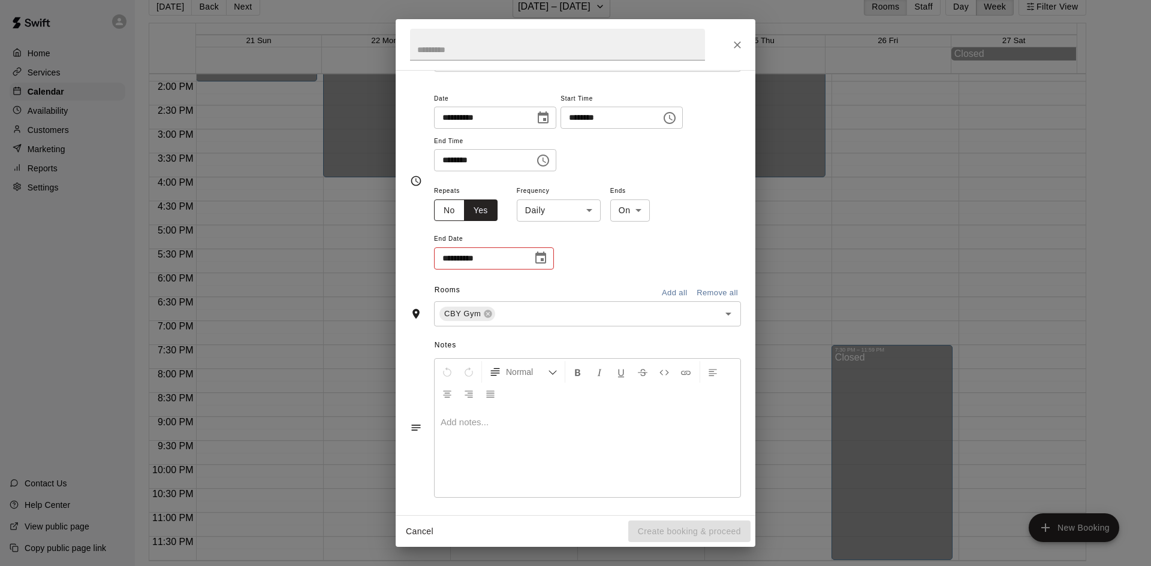
click at [449, 213] on button "No" at bounding box center [449, 211] width 31 height 22
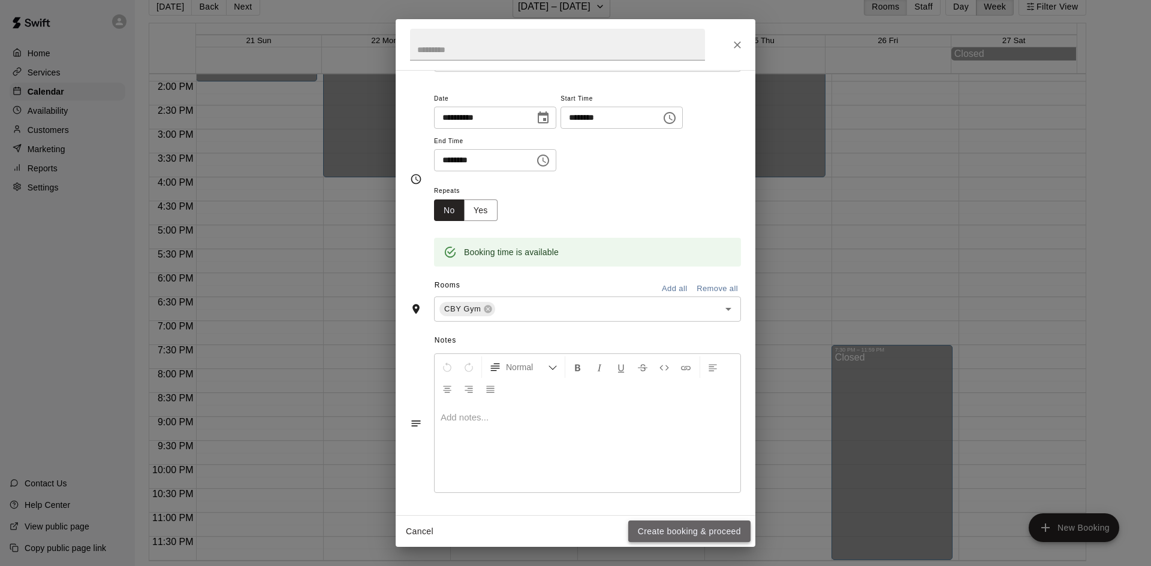
click at [676, 528] on button "Create booking & proceed" at bounding box center [689, 532] width 122 height 22
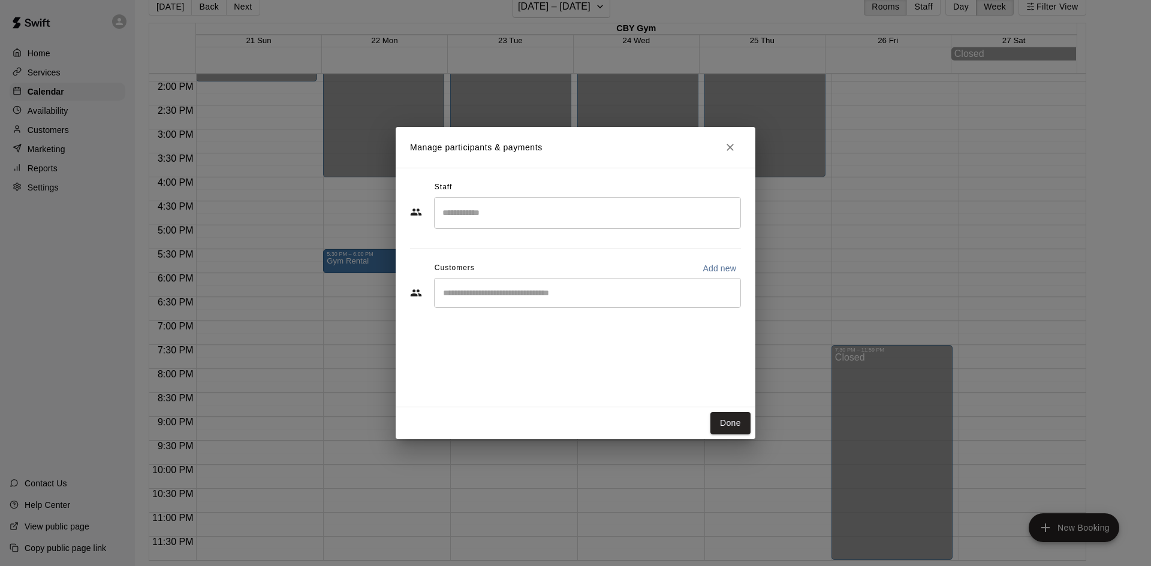
click at [599, 294] on input "Start typing to search customers..." at bounding box center [587, 293] width 296 height 12
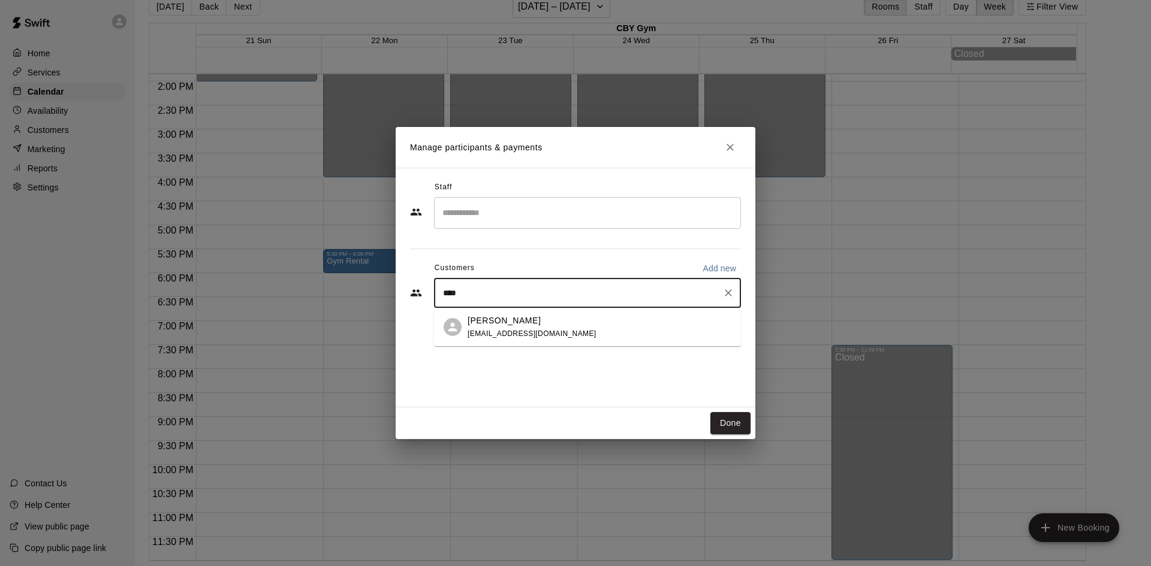
type input "*****"
click at [548, 327] on div "Shmiel Flohr shmielflohr@gmail.com" at bounding box center [599, 328] width 264 height 26
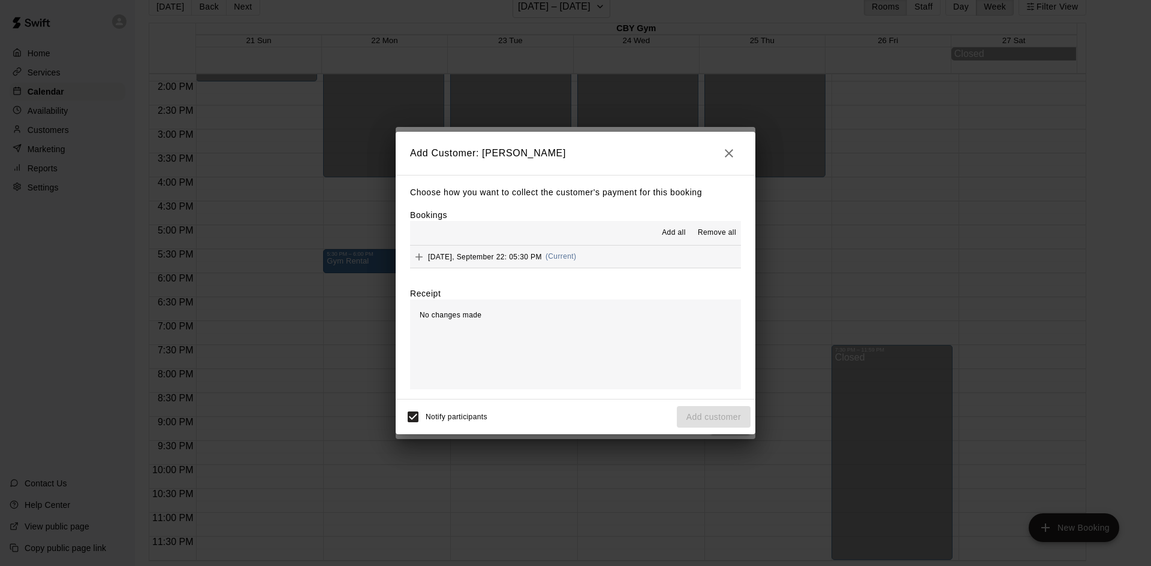
click at [669, 231] on span "Add all" at bounding box center [674, 233] width 24 height 12
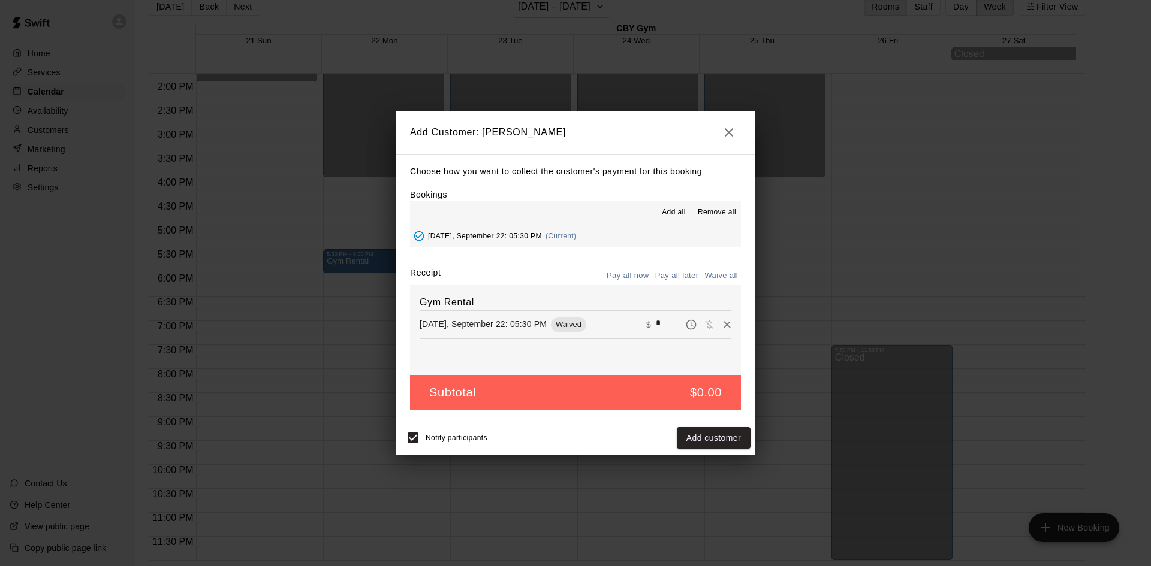
drag, startPoint x: 738, startPoint y: 105, endPoint x: 725, endPoint y: 122, distance: 21.8
click at [738, 104] on div "Add Customer: Shmiel Flohr Choose how you want to collect the customer's paymen…" at bounding box center [575, 283] width 1151 height 566
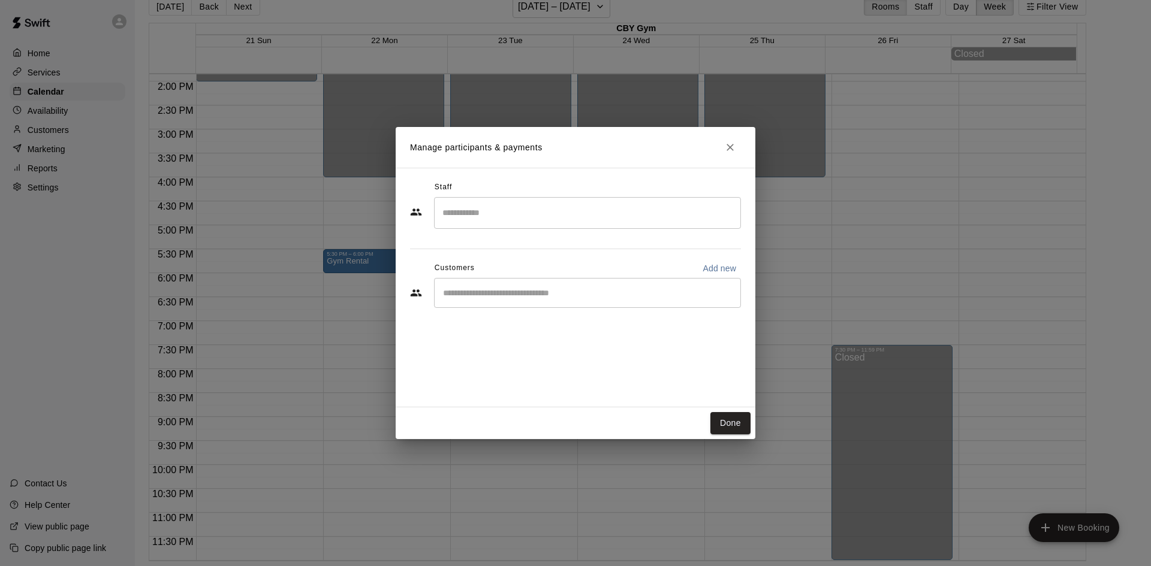
click at [725, 144] on icon "Close" at bounding box center [730, 147] width 12 height 12
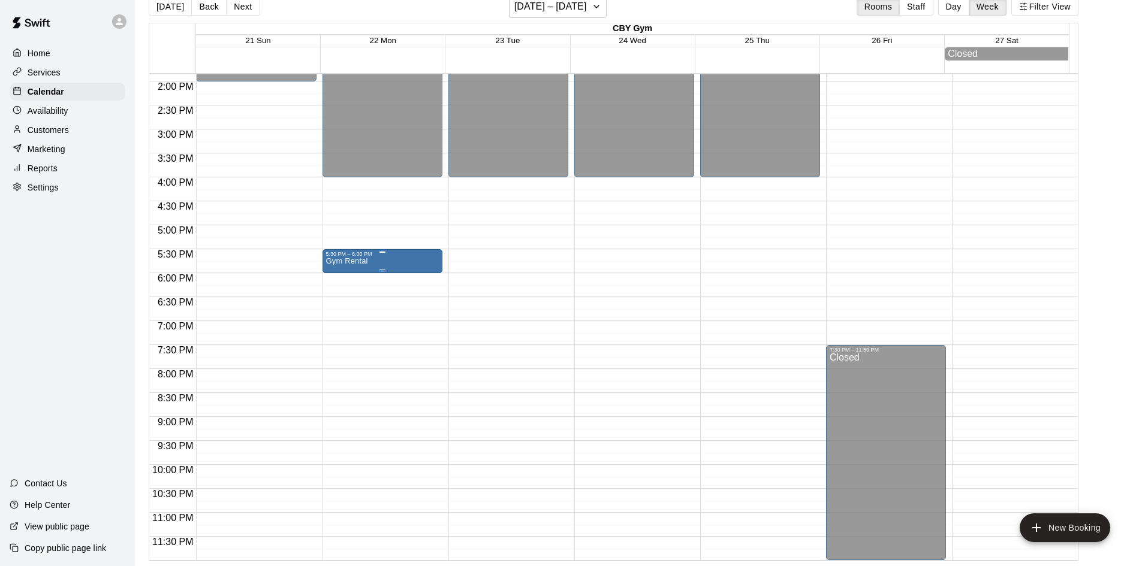
click at [338, 257] on div "5:30 PM – 6:00 PM" at bounding box center [382, 254] width 113 height 6
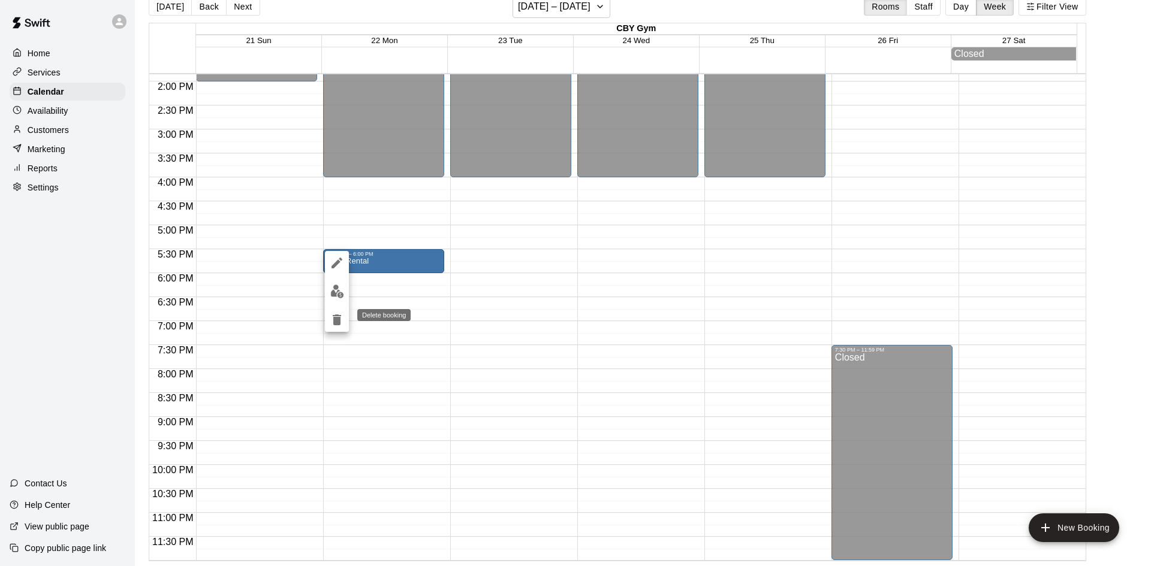
click at [327, 321] on button "delete" at bounding box center [337, 320] width 24 height 24
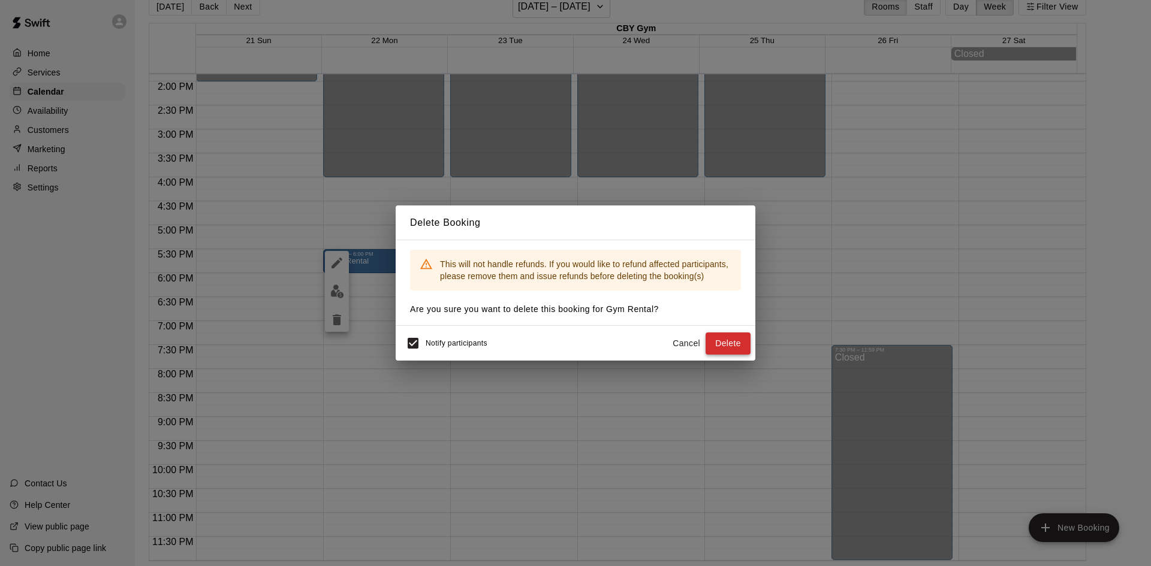
click at [731, 340] on button "Delete" at bounding box center [727, 344] width 45 height 22
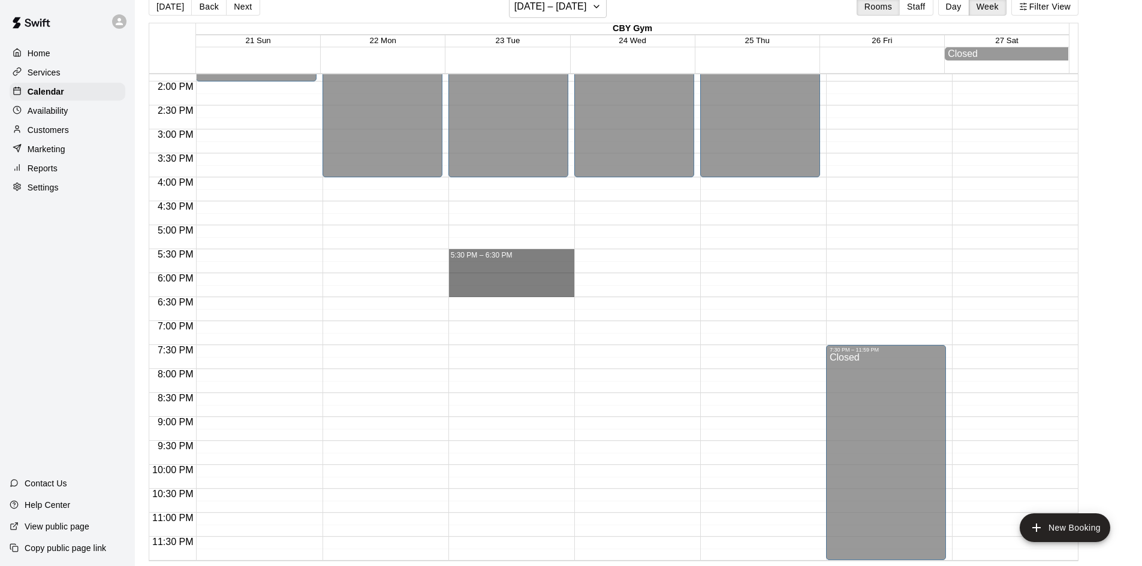
drag, startPoint x: 471, startPoint y: 250, endPoint x: 478, endPoint y: 288, distance: 38.4
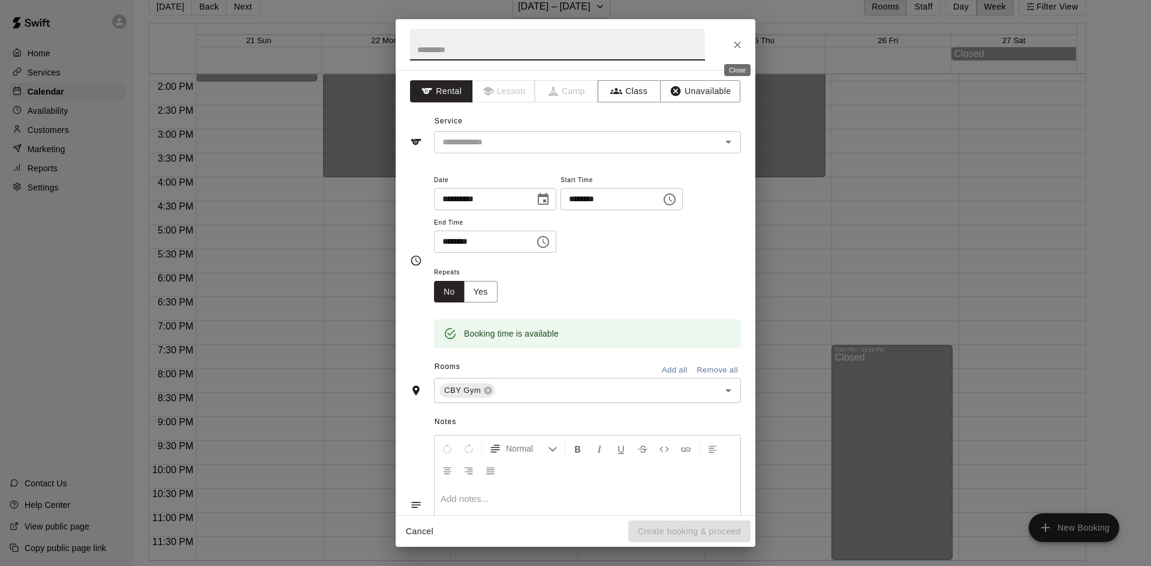
click at [737, 35] on button "Close" at bounding box center [737, 45] width 22 height 22
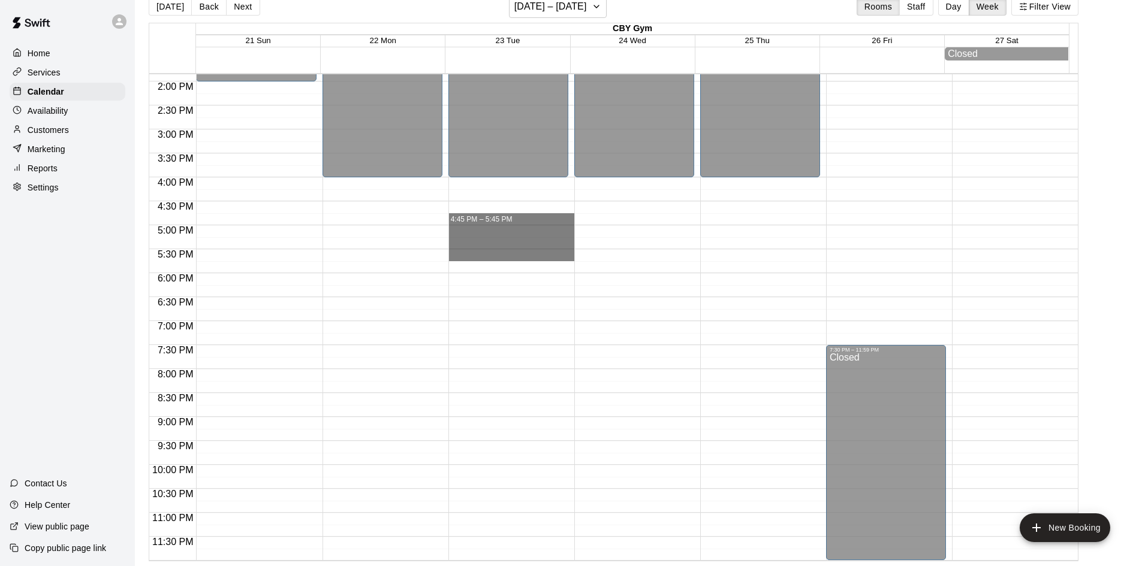
drag, startPoint x: 503, startPoint y: 218, endPoint x: 502, endPoint y: 254, distance: 36.0
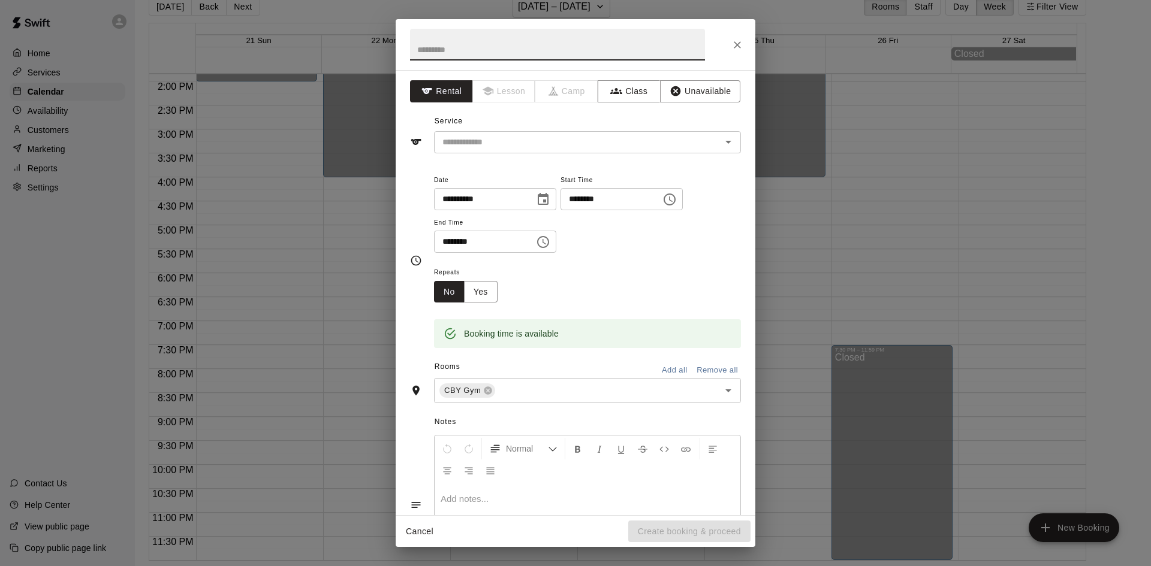
click at [737, 43] on icon "Close" at bounding box center [737, 45] width 12 height 12
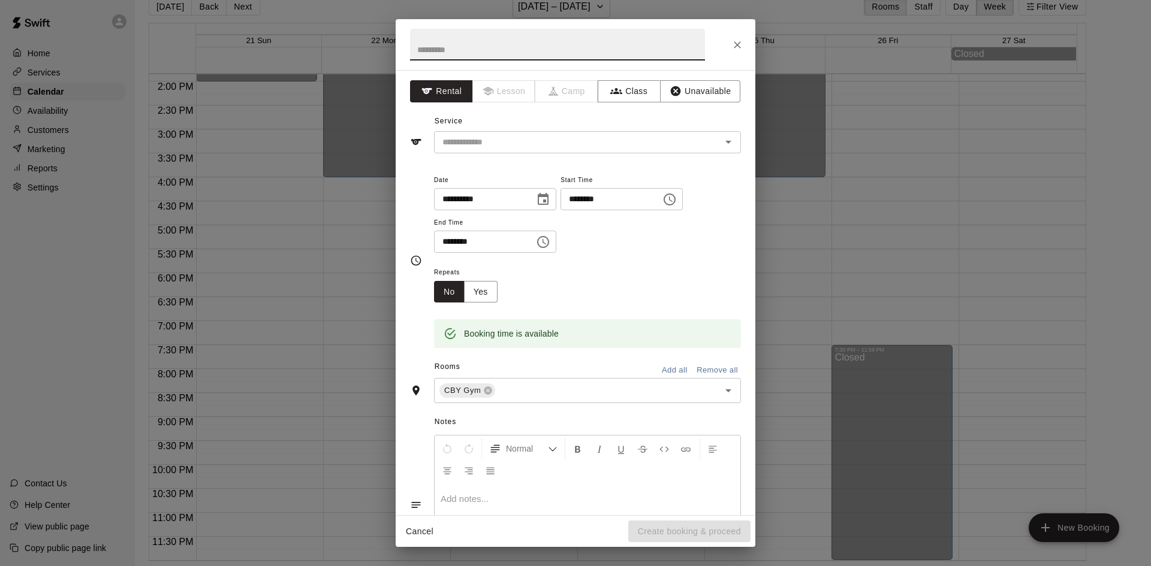
click at [745, 40] on button "Close" at bounding box center [737, 45] width 22 height 22
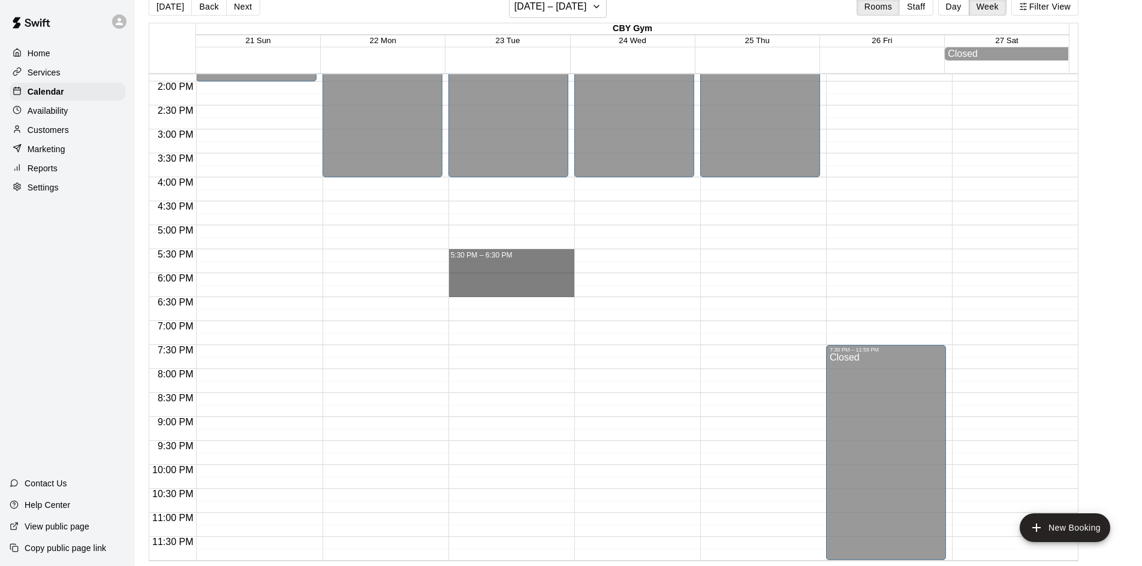
drag, startPoint x: 496, startPoint y: 252, endPoint x: 499, endPoint y: 288, distance: 36.0
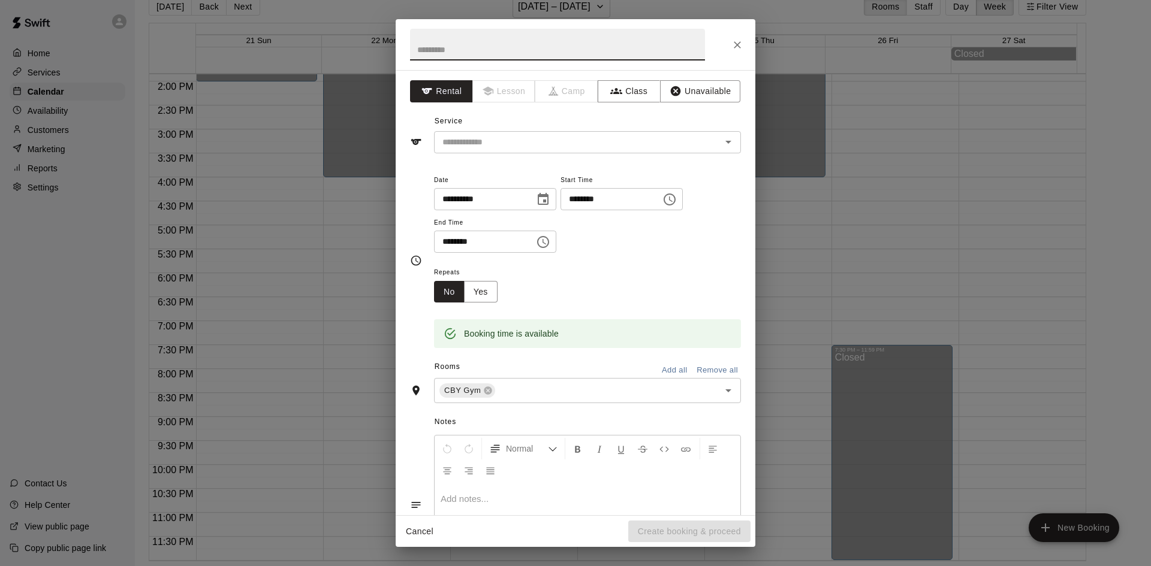
click at [630, 207] on input "********" at bounding box center [606, 199] width 92 height 22
click at [481, 251] on input "********" at bounding box center [480, 242] width 92 height 22
click at [550, 273] on div "Repeats No Yes" at bounding box center [587, 284] width 307 height 38
click at [481, 278] on span "Repeats" at bounding box center [470, 273] width 73 height 16
click at [481, 302] on button "Yes" at bounding box center [481, 292] width 34 height 22
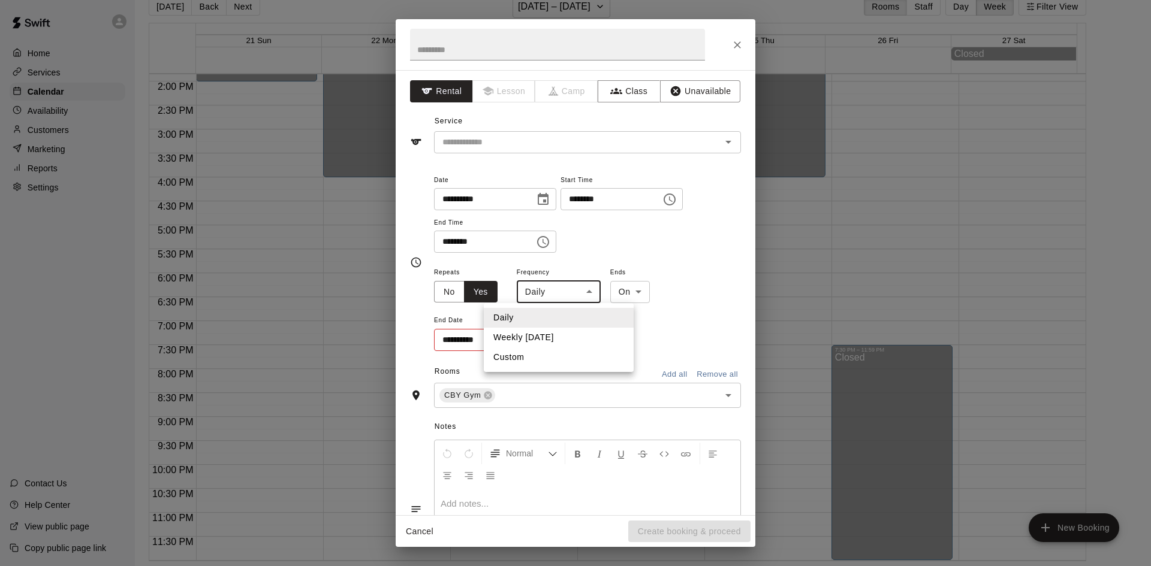
click at [581, 291] on body "**********" at bounding box center [575, 274] width 1151 height 586
click at [553, 346] on li "Weekly on Tuesday" at bounding box center [559, 338] width 150 height 20
type input "******"
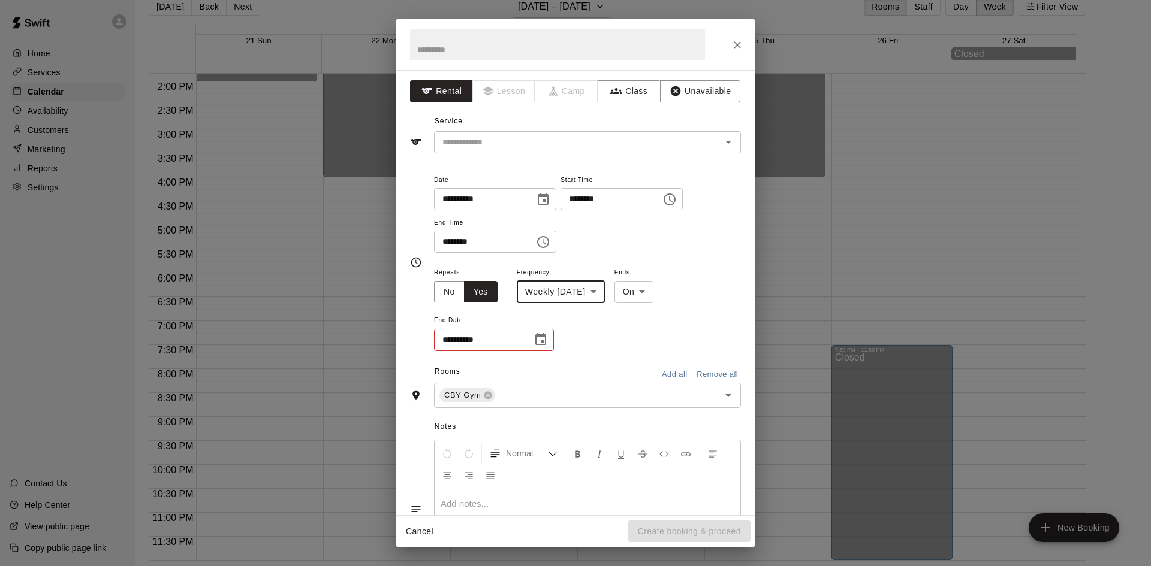
click at [654, 301] on body "**********" at bounding box center [575, 274] width 1151 height 586
click at [648, 344] on li "After" at bounding box center [652, 338] width 40 height 20
type input "*****"
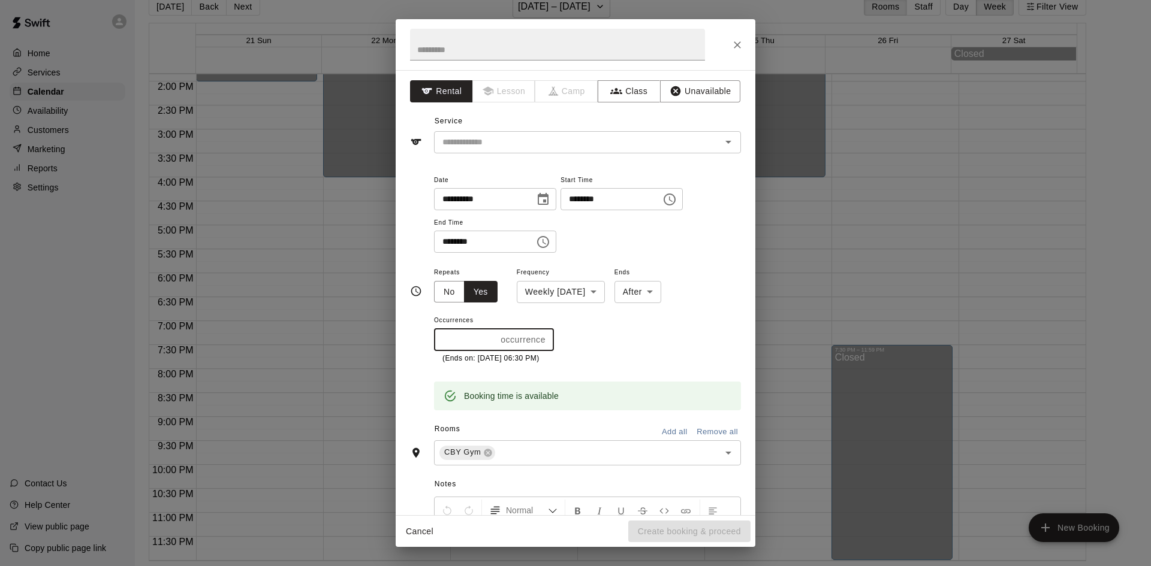
drag, startPoint x: 479, startPoint y: 339, endPoint x: 348, endPoint y: 339, distance: 131.9
click at [349, 340] on div "**********" at bounding box center [575, 283] width 1151 height 566
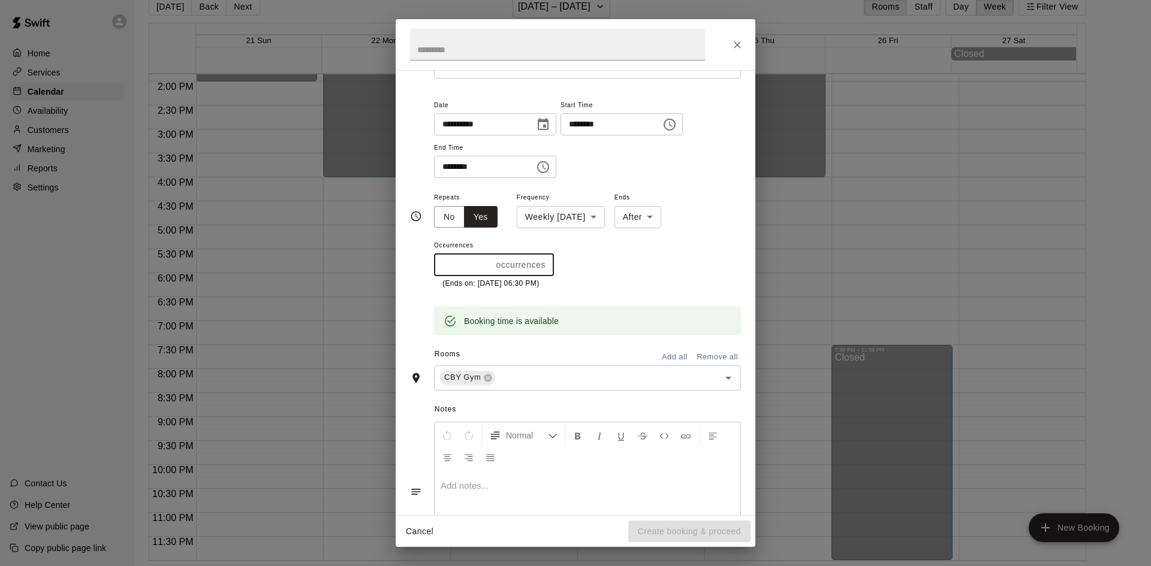
scroll to position [143, 0]
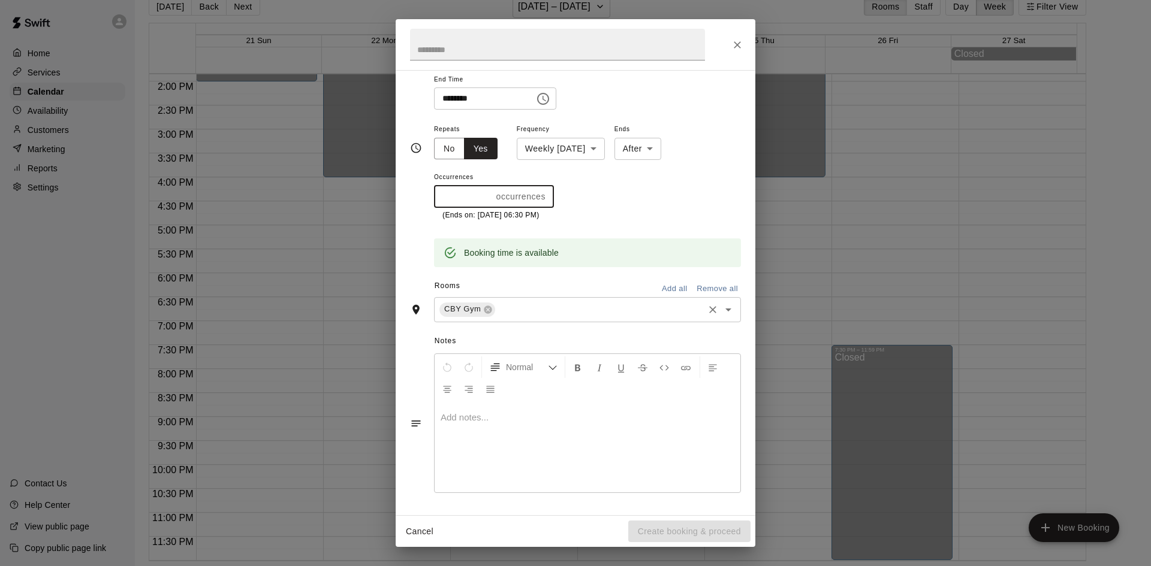
click at [563, 318] on div "CBY Gym ​" at bounding box center [587, 309] width 307 height 25
type input "**"
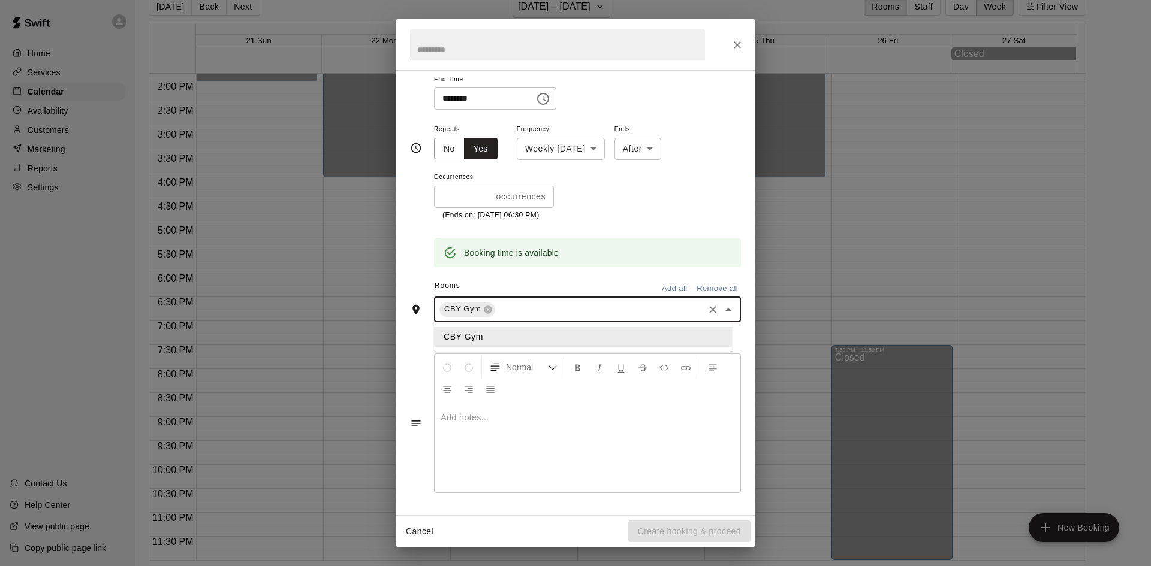
click at [629, 280] on div "Rooms Add all Remove all" at bounding box center [575, 287] width 331 height 20
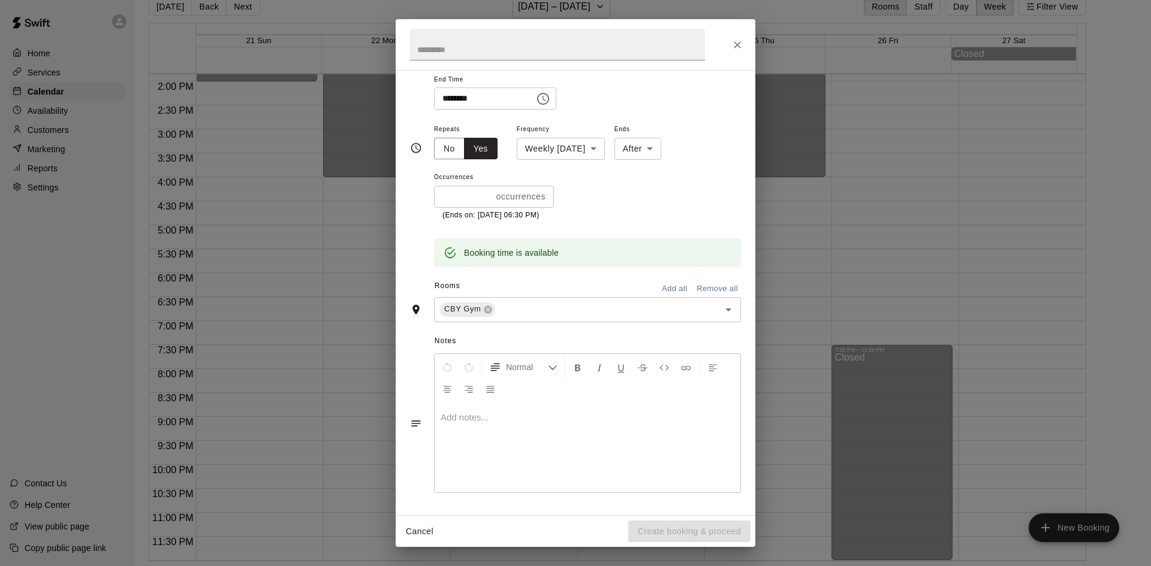
click at [591, 409] on div at bounding box center [588, 448] width 306 height 90
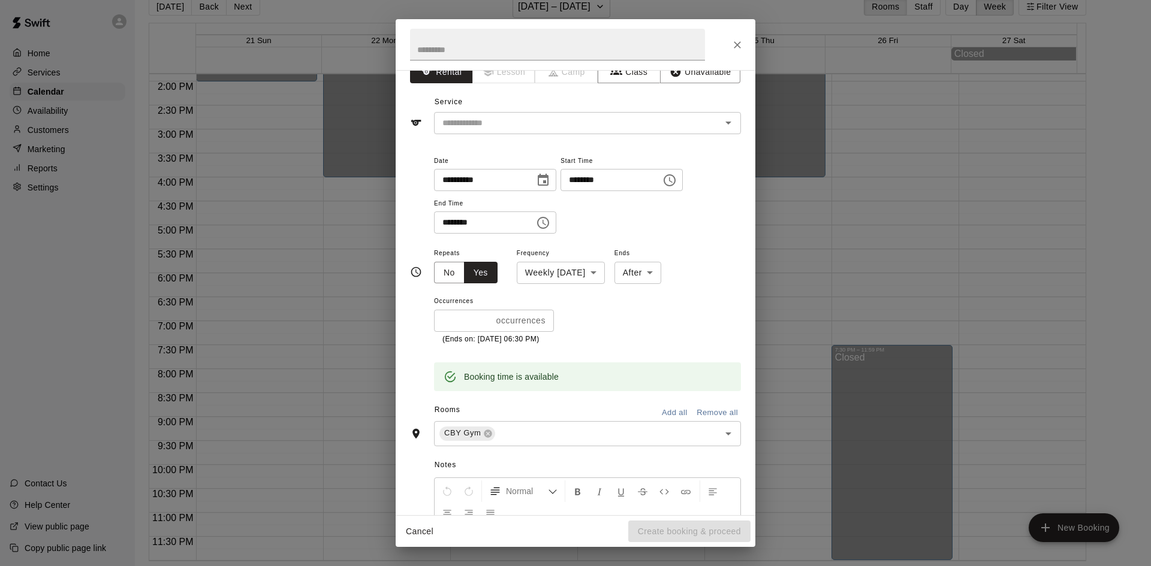
scroll to position [0, 0]
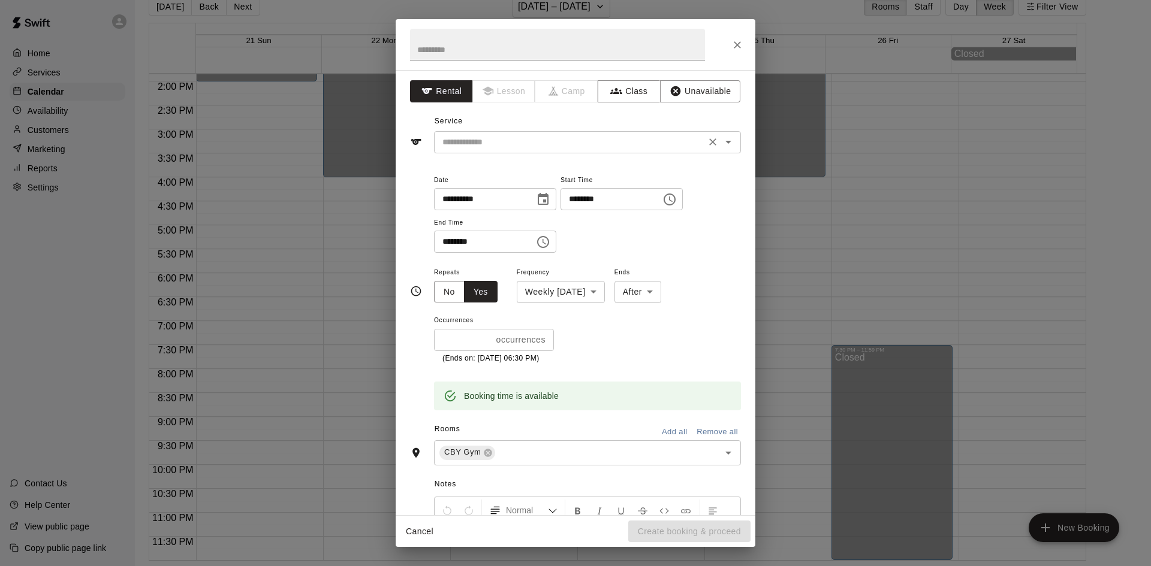
click at [533, 146] on input "text" at bounding box center [570, 142] width 264 height 15
click at [510, 173] on li "Gym Rental" at bounding box center [583, 168] width 298 height 20
type input "**********"
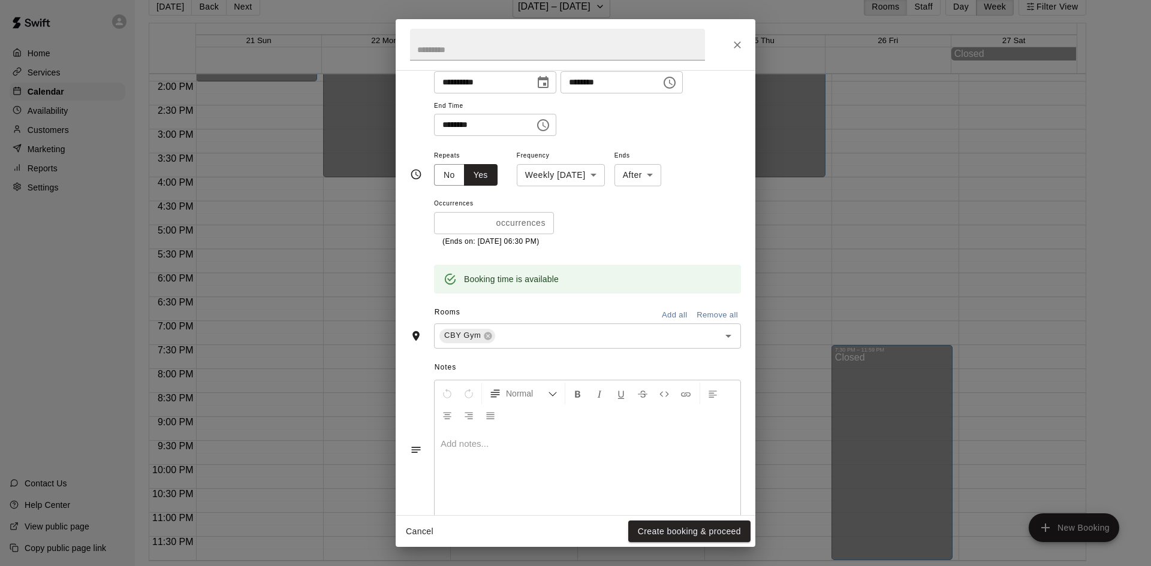
scroll to position [143, 0]
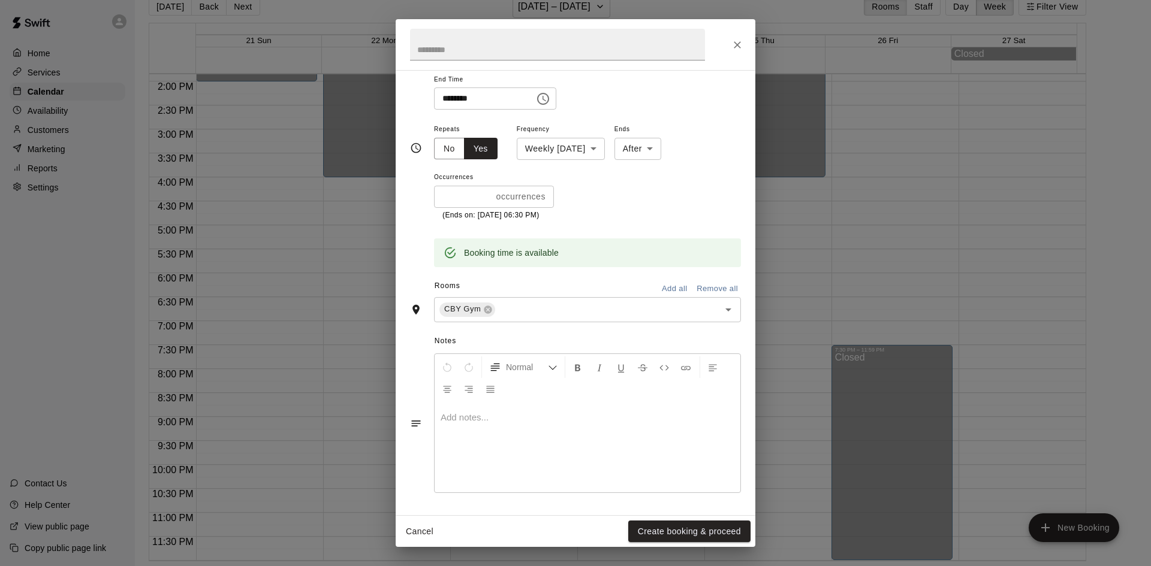
click at [414, 428] on icon "Notes" at bounding box center [416, 424] width 12 height 12
click at [463, 419] on p at bounding box center [588, 418] width 294 height 12
click at [526, 502] on div "Notes Normal Add notes..." at bounding box center [575, 414] width 331 height 184
click at [671, 535] on button "Create booking & proceed" at bounding box center [689, 532] width 122 height 22
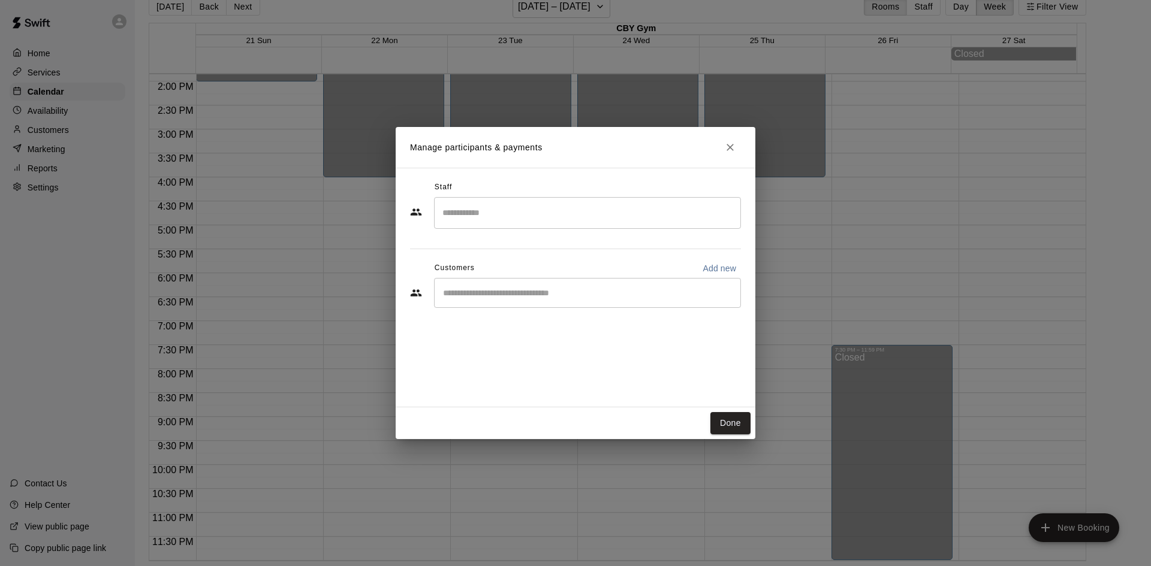
click at [472, 289] on input "Start typing to search customers..." at bounding box center [587, 293] width 296 height 12
type input "****"
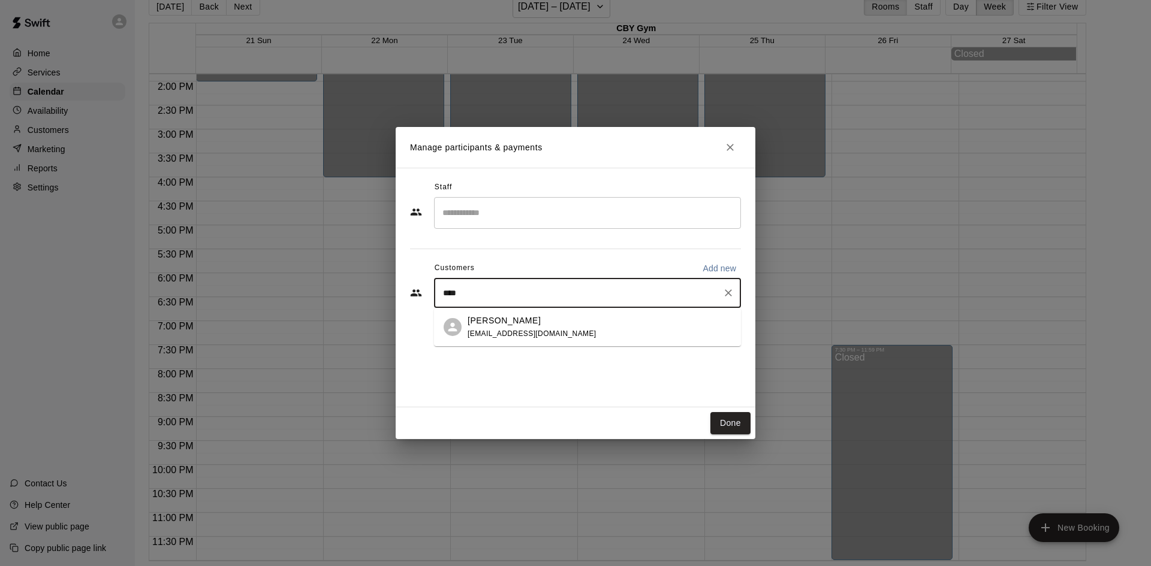
click at [494, 312] on div "Shmiel Flohr shmielflohr@gmail.com" at bounding box center [587, 327] width 307 height 38
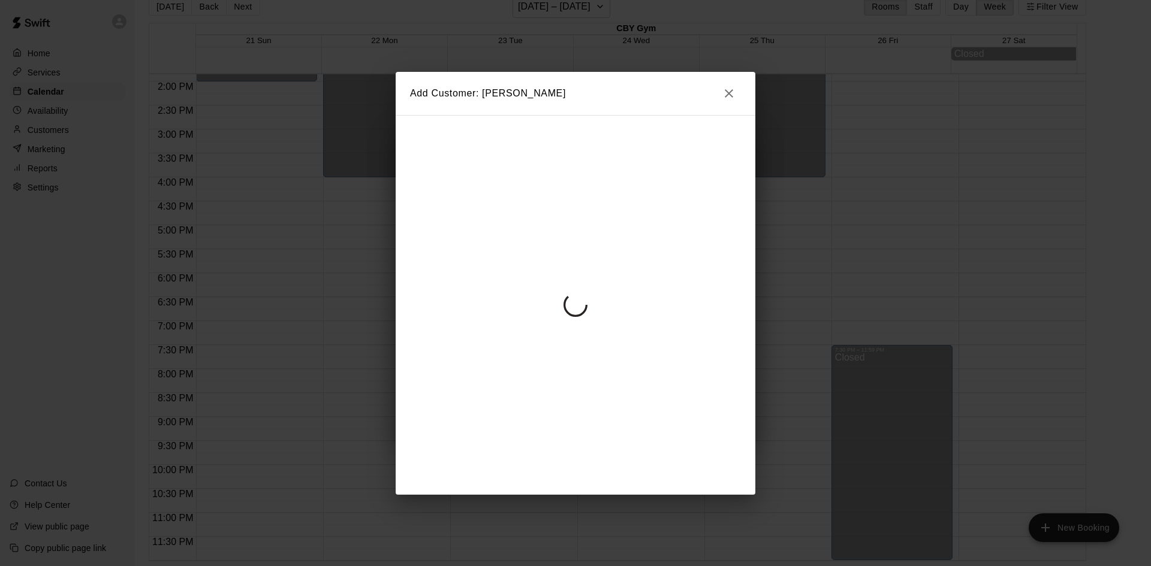
click at [732, 88] on icon "button" at bounding box center [729, 93] width 14 height 14
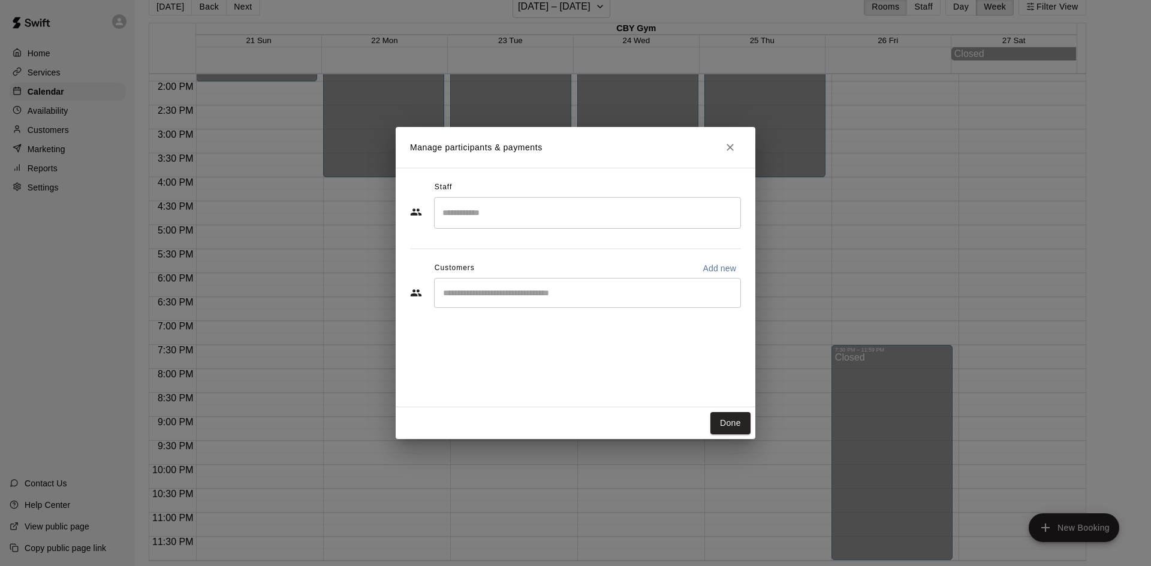
click at [505, 292] on input "Start typing to search customers..." at bounding box center [587, 293] width 296 height 12
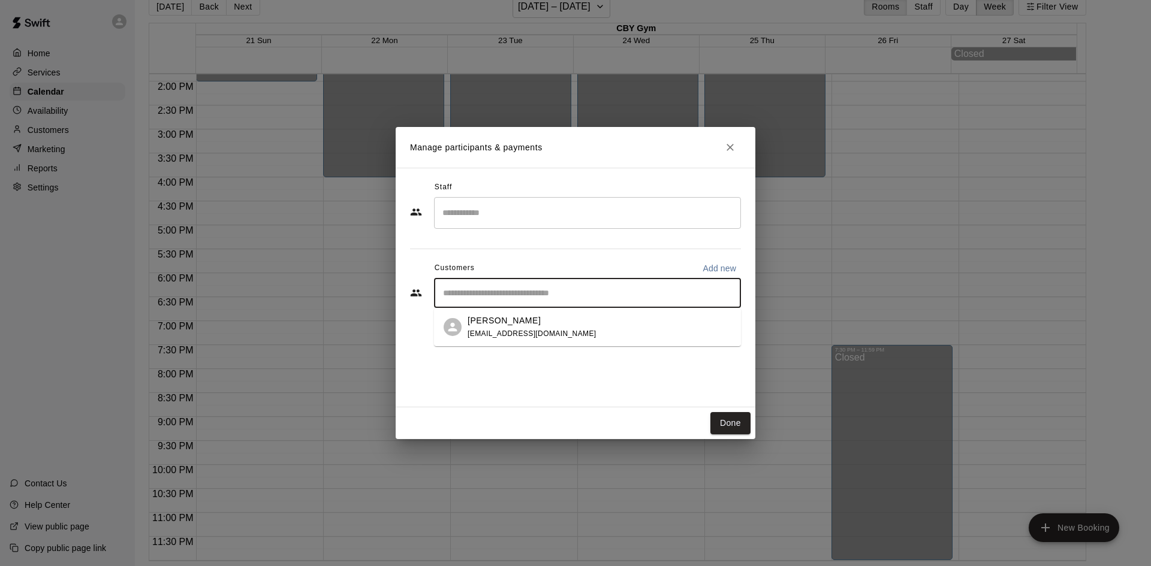
click at [497, 337] on span "[EMAIL_ADDRESS][DOMAIN_NAME]" at bounding box center [531, 334] width 129 height 8
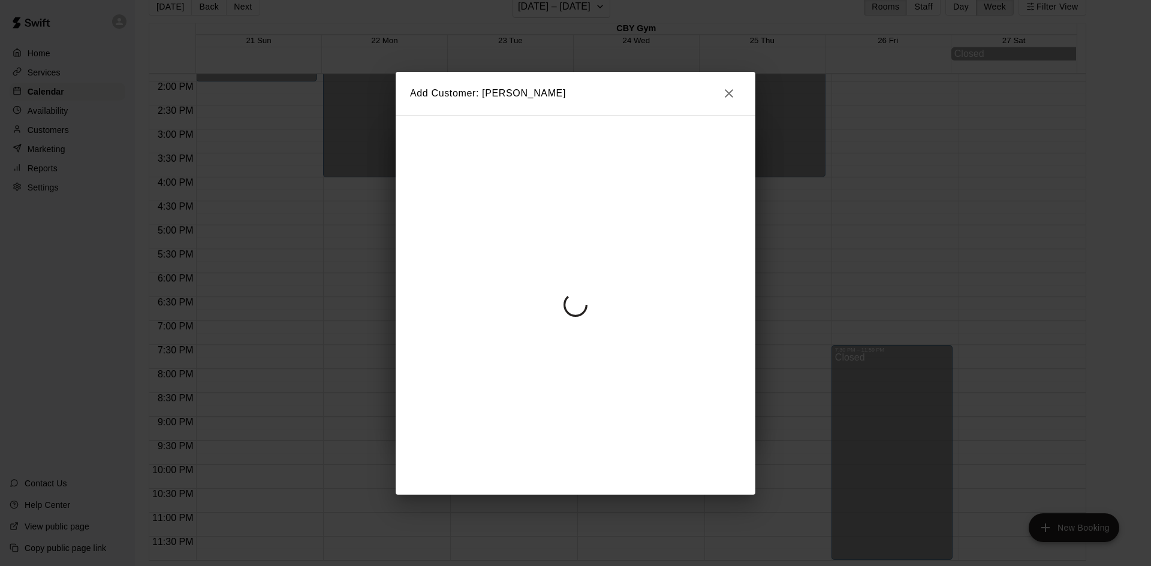
click at [741, 97] on h2 "Add Customer: Shmiel Flohr" at bounding box center [576, 93] width 360 height 43
click at [737, 95] on button "button" at bounding box center [729, 94] width 24 height 24
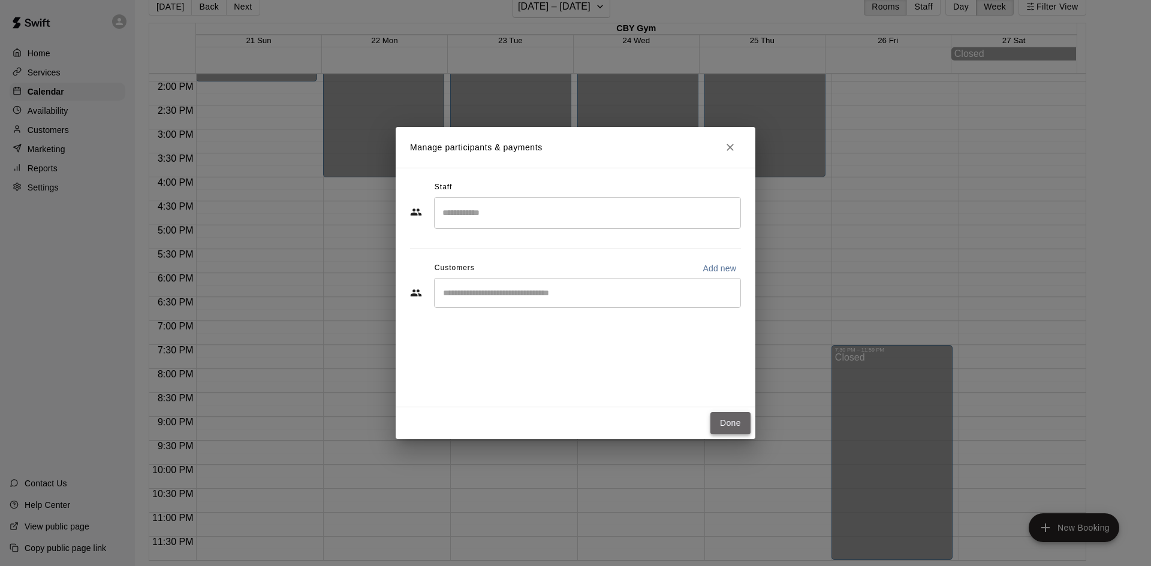
click at [724, 419] on button "Done" at bounding box center [730, 423] width 40 height 22
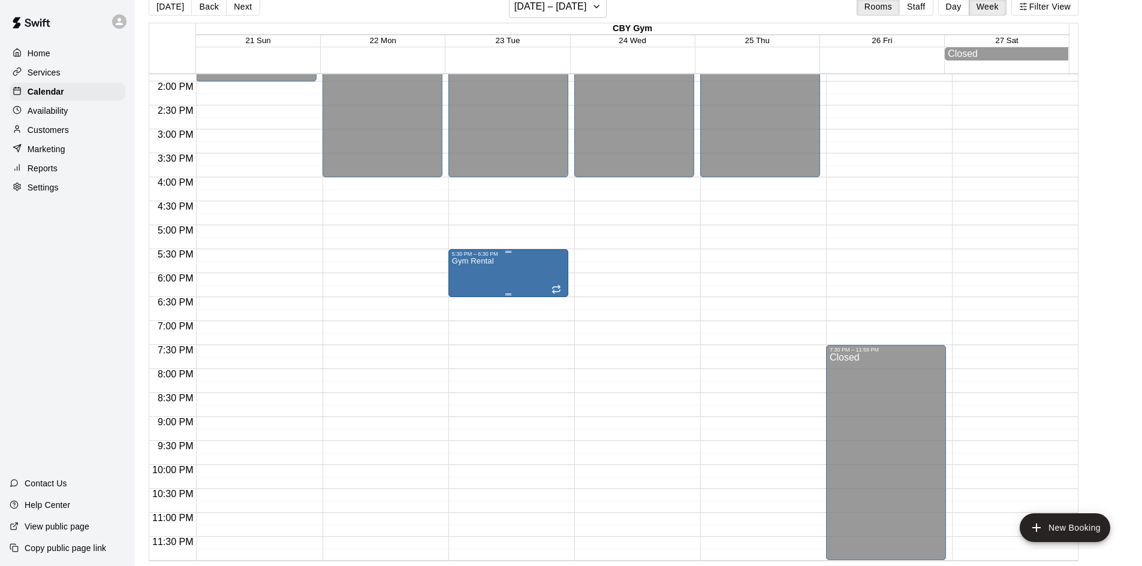
click at [511, 280] on div "Gym Rental" at bounding box center [508, 540] width 113 height 566
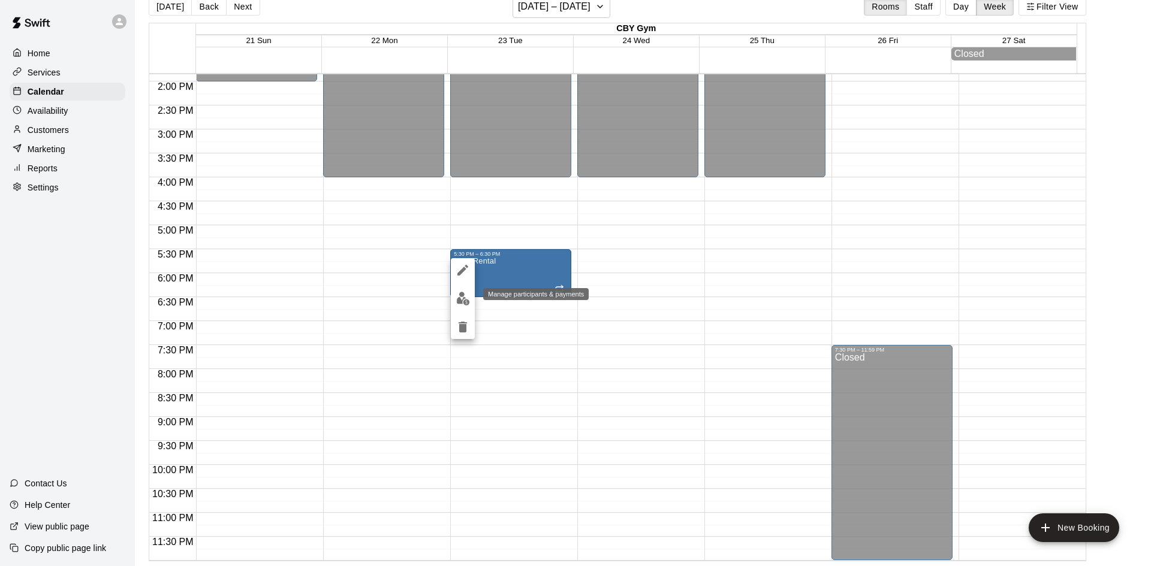
click at [461, 294] on img "edit" at bounding box center [463, 299] width 14 height 14
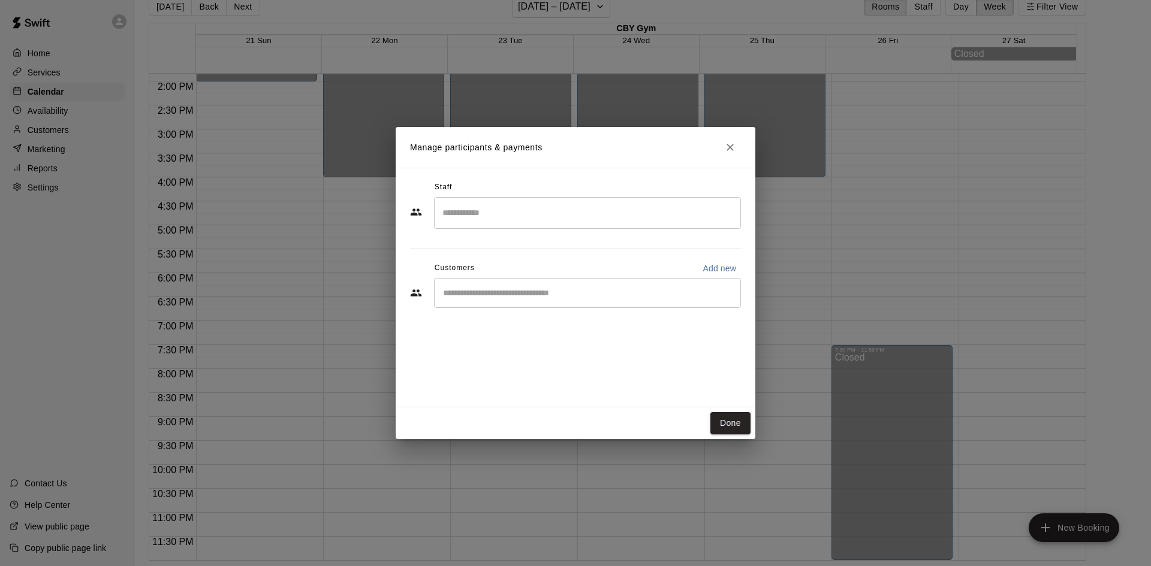
click at [476, 294] on input "Start typing to search customers..." at bounding box center [587, 293] width 296 height 12
type input "***"
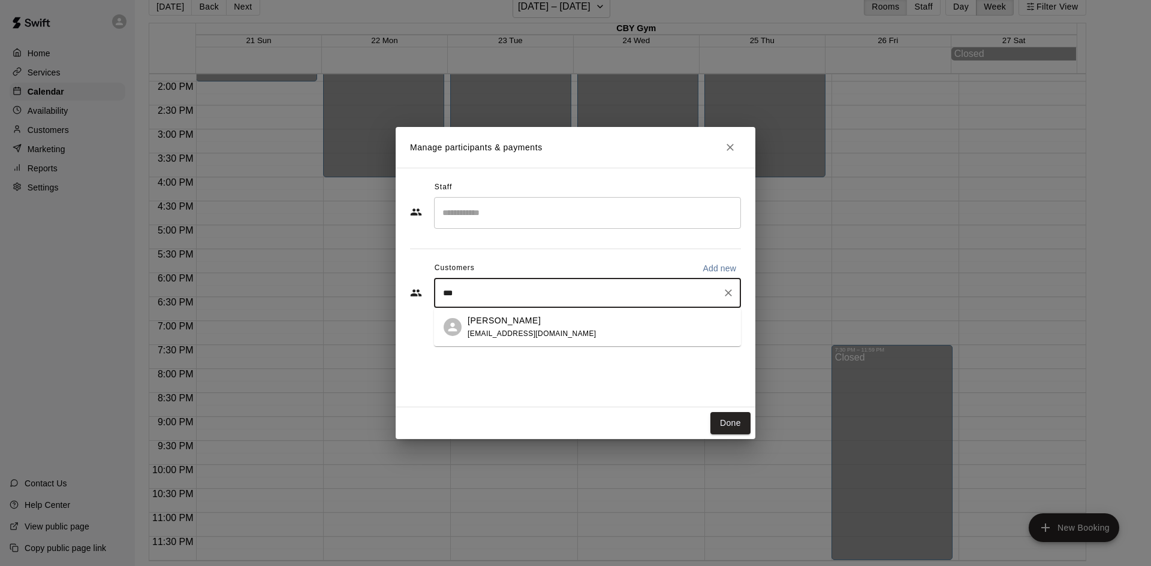
click at [489, 319] on p "[PERSON_NAME]" at bounding box center [503, 321] width 73 height 13
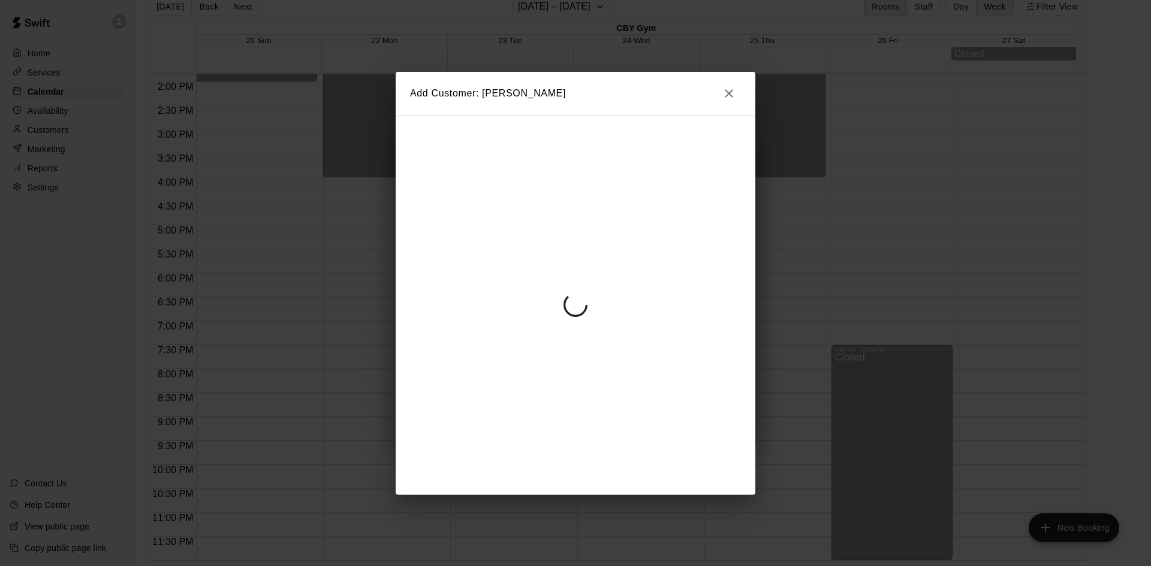
click at [723, 87] on icon "button" at bounding box center [729, 93] width 14 height 14
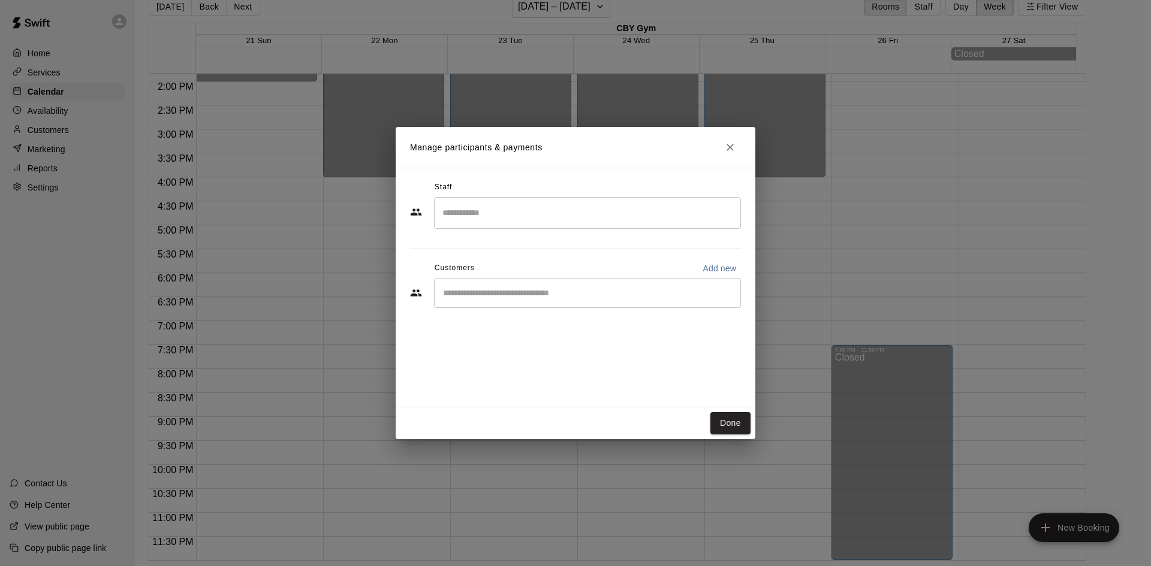
click at [544, 281] on div "​" at bounding box center [587, 293] width 307 height 30
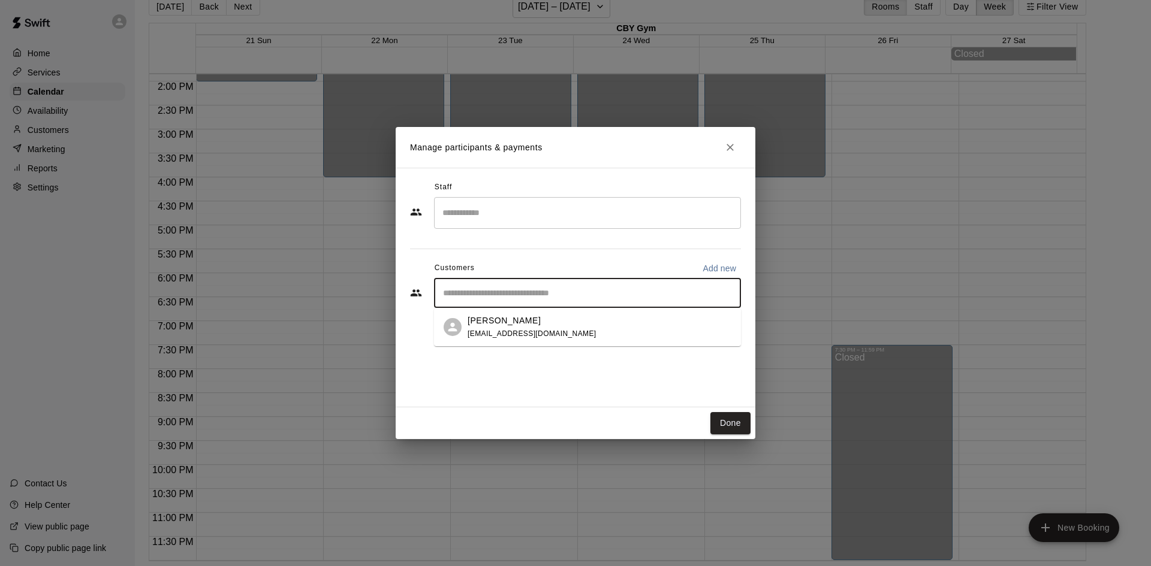
click at [534, 327] on div "Shmiel Flohr shmielflohr@gmail.com" at bounding box center [531, 328] width 129 height 26
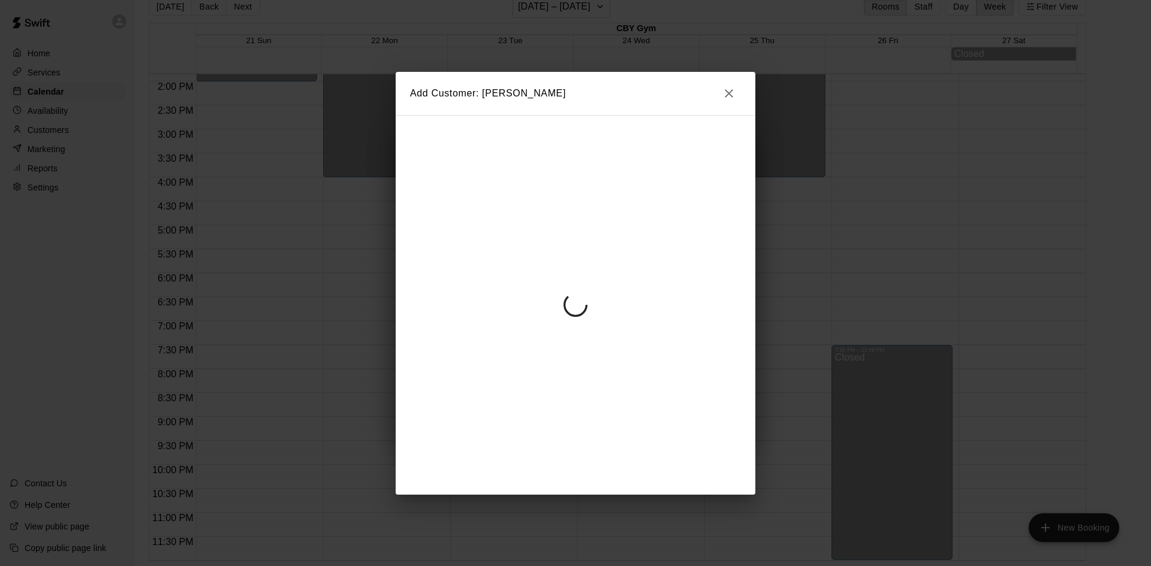
click at [732, 92] on icon "button" at bounding box center [729, 93] width 14 height 14
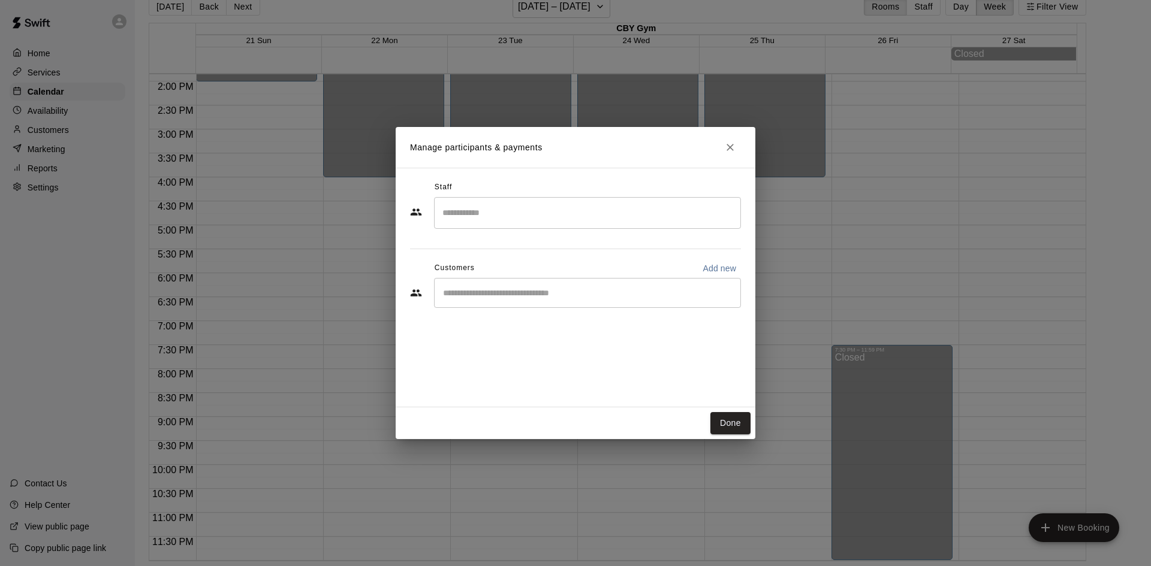
click at [707, 264] on p "Add new" at bounding box center [719, 269] width 34 height 12
select select "**"
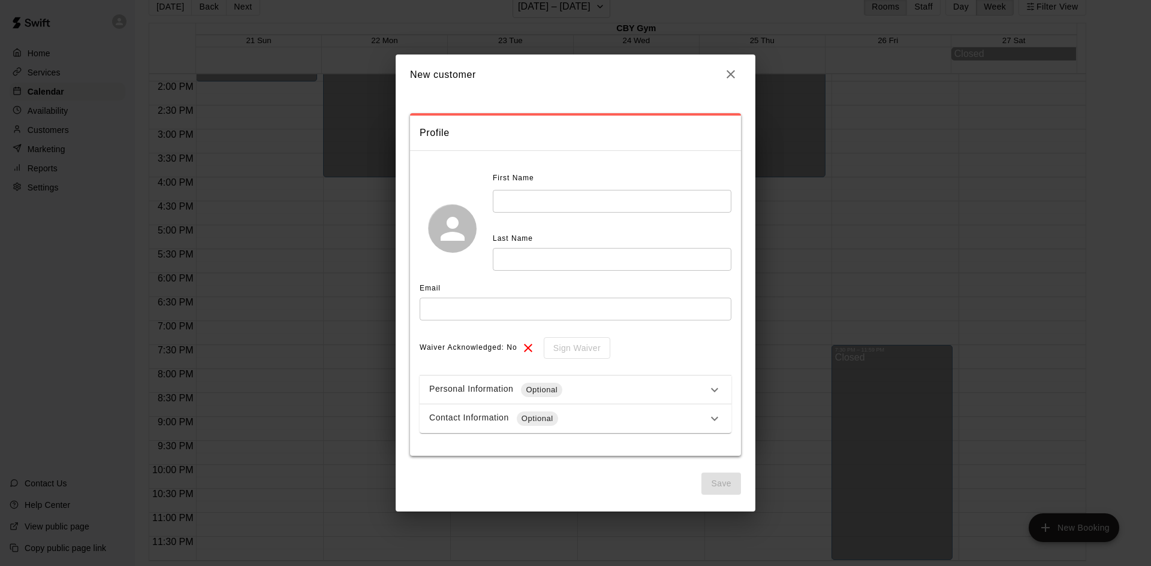
drag, startPoint x: 608, startPoint y: 395, endPoint x: 616, endPoint y: 395, distance: 7.2
click at [610, 395] on div "Personal Information Optional" at bounding box center [568, 390] width 278 height 14
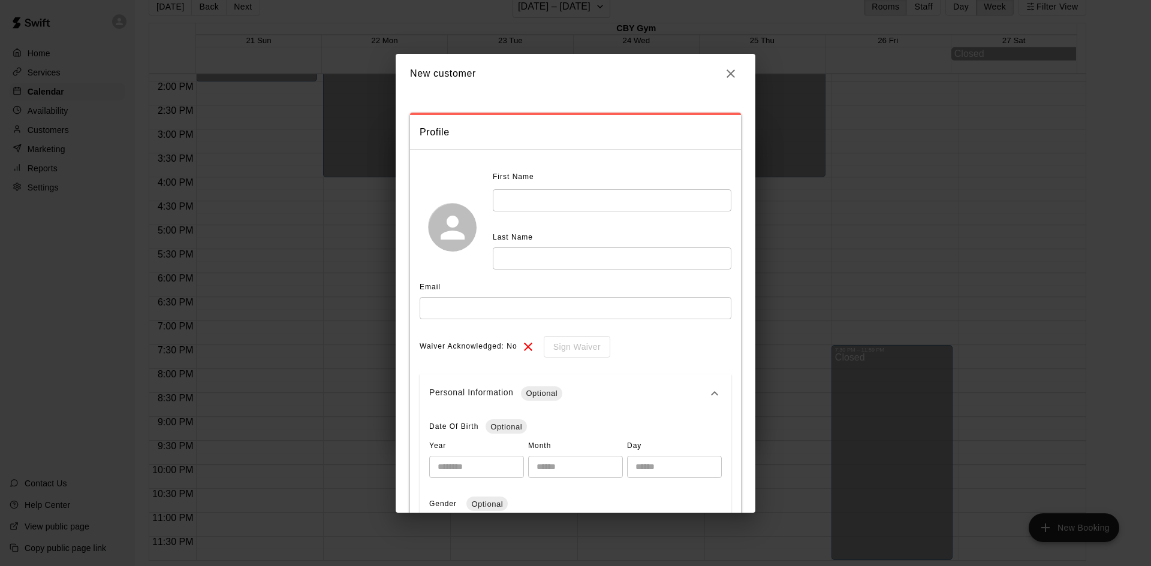
click at [617, 395] on div "Personal Information Optional" at bounding box center [568, 394] width 278 height 14
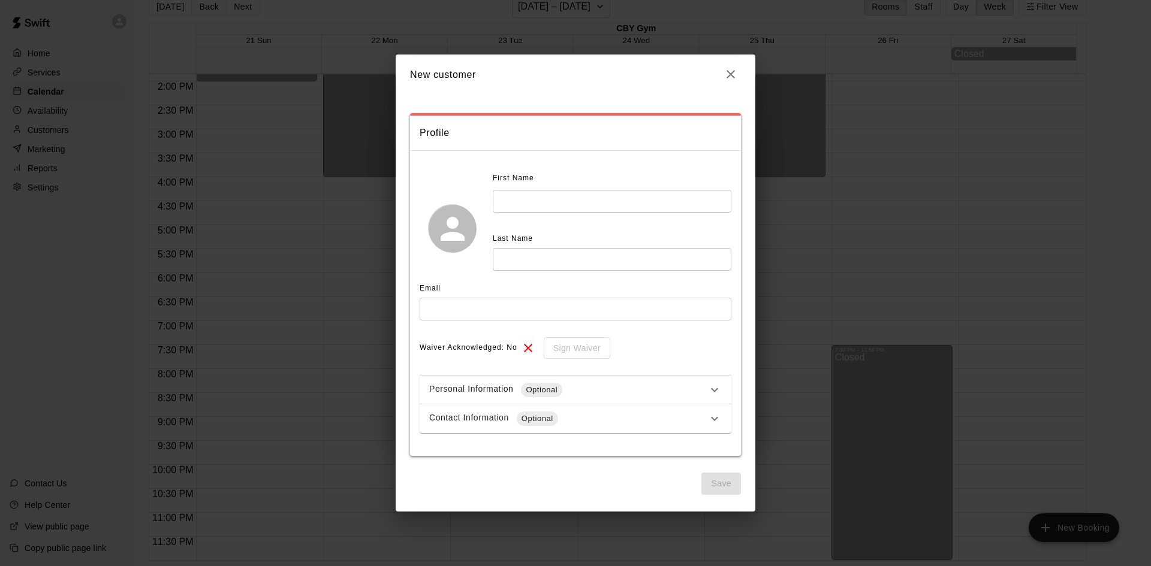
click at [588, 415] on div "Contact Information Optional" at bounding box center [568, 419] width 278 height 14
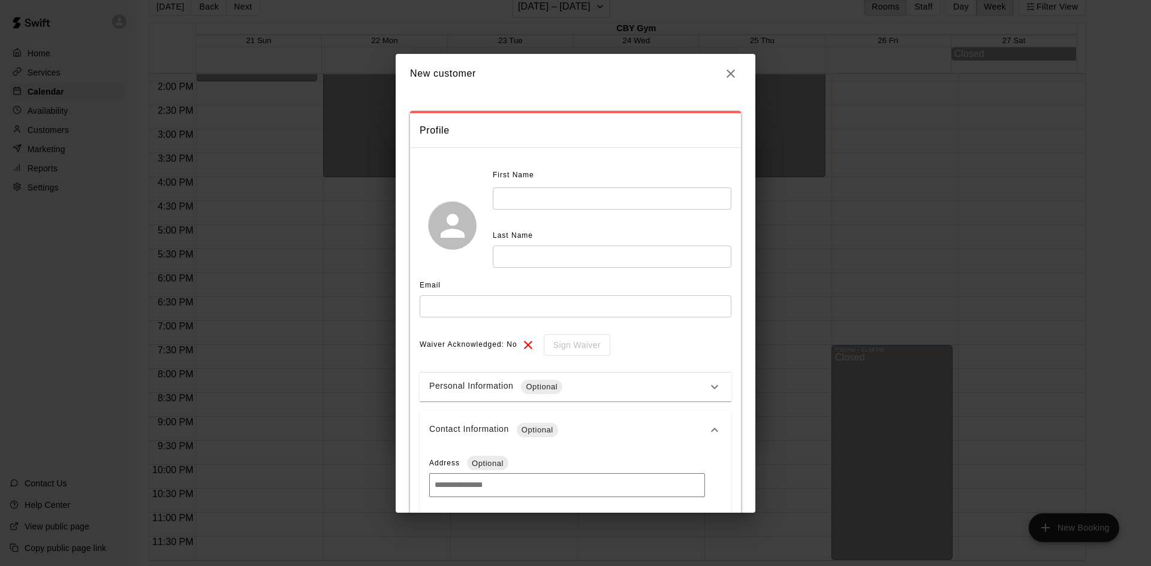
scroll to position [0, 0]
click at [499, 435] on div "Contact Information Optional" at bounding box center [568, 432] width 278 height 14
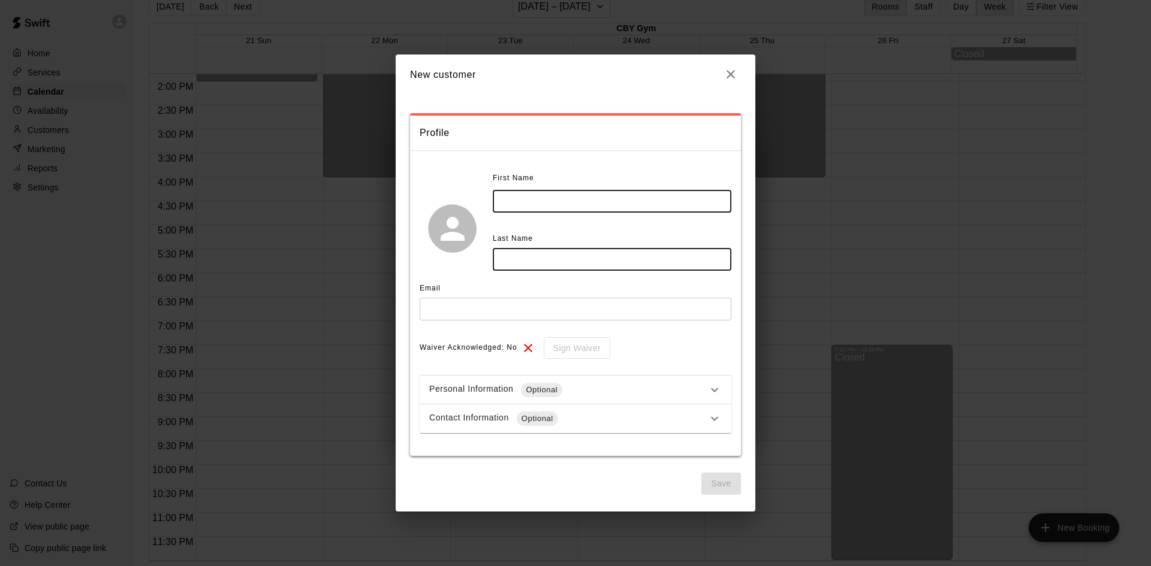
click at [521, 268] on input "text" at bounding box center [612, 259] width 239 height 22
click at [490, 311] on input "text" at bounding box center [576, 309] width 312 height 22
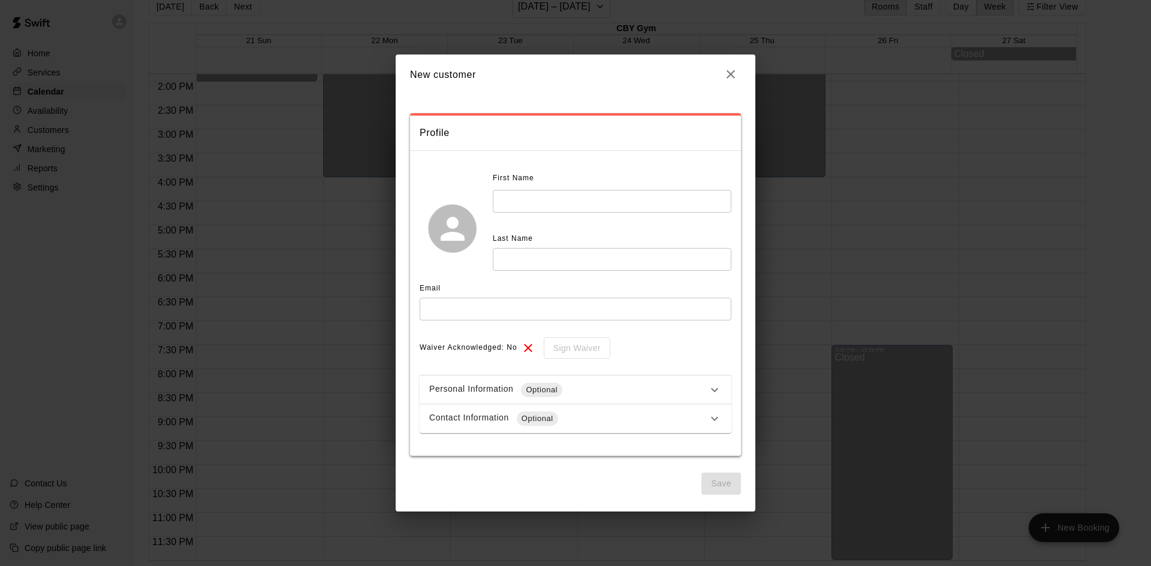
click at [527, 246] on div "Last Name" at bounding box center [612, 239] width 239 height 19
drag, startPoint x: 513, startPoint y: 186, endPoint x: 506, endPoint y: 221, distance: 35.5
click at [513, 186] on span "First Name" at bounding box center [513, 178] width 41 height 19
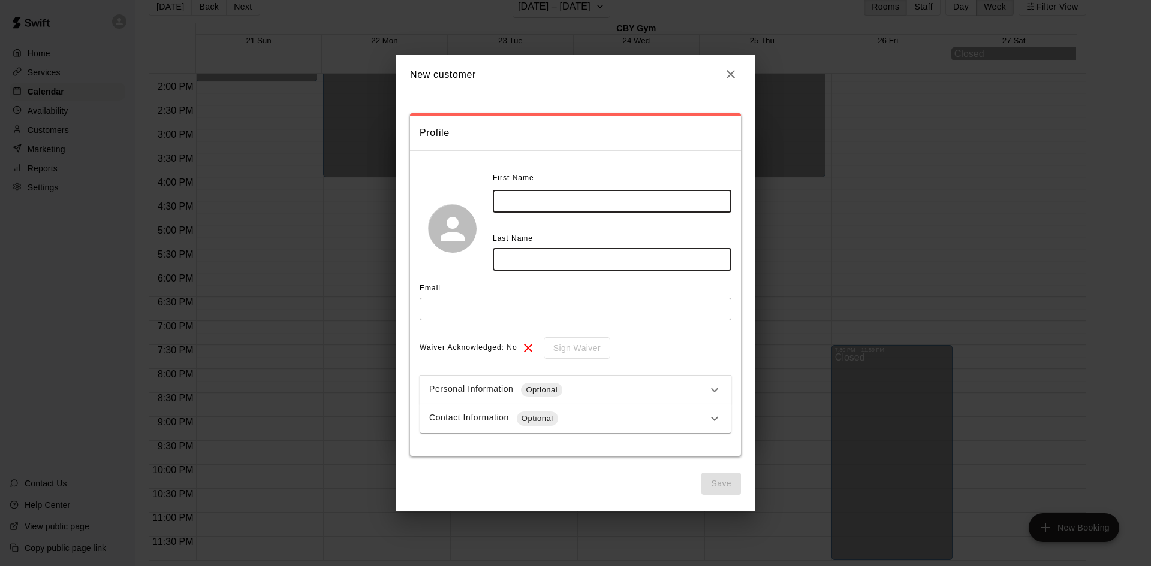
click at [508, 203] on input "text" at bounding box center [612, 201] width 239 height 22
click at [528, 267] on input "text" at bounding box center [612, 259] width 239 height 22
click at [493, 305] on input "text" at bounding box center [576, 309] width 312 height 22
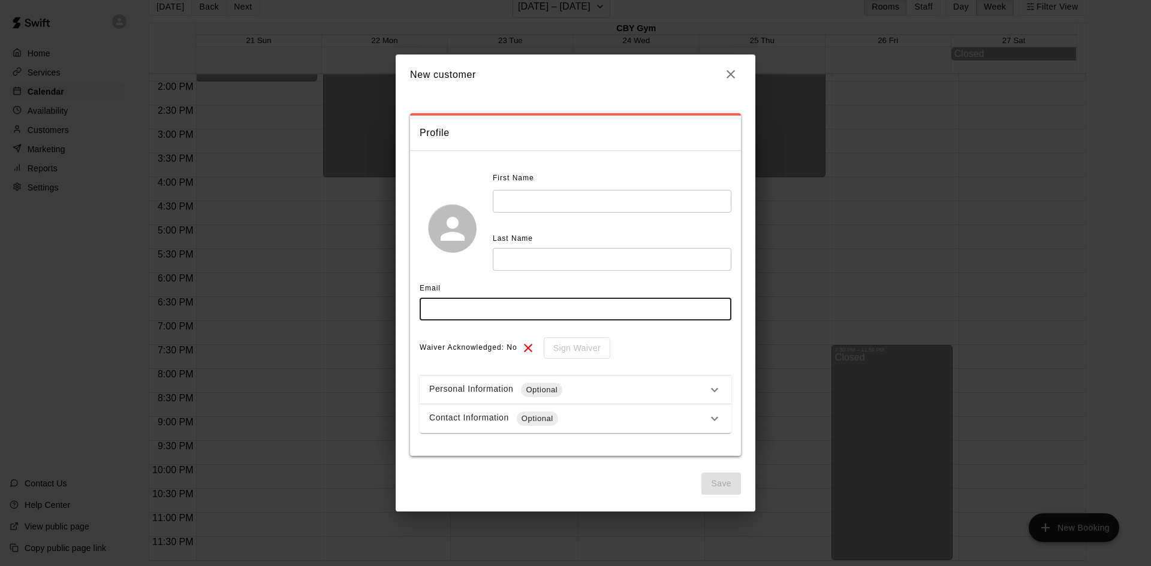
click at [734, 75] on icon "button" at bounding box center [730, 74] width 14 height 14
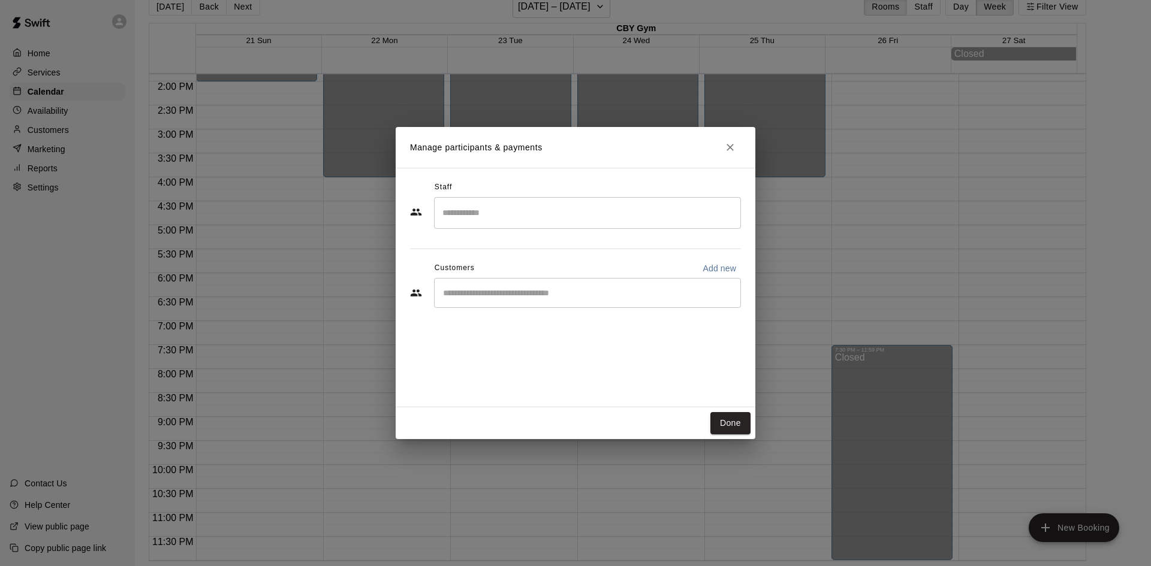
click at [538, 312] on div "Staff ​ Customers Add new ​" at bounding box center [575, 249] width 331 height 142
click at [536, 284] on div "​" at bounding box center [587, 293] width 307 height 30
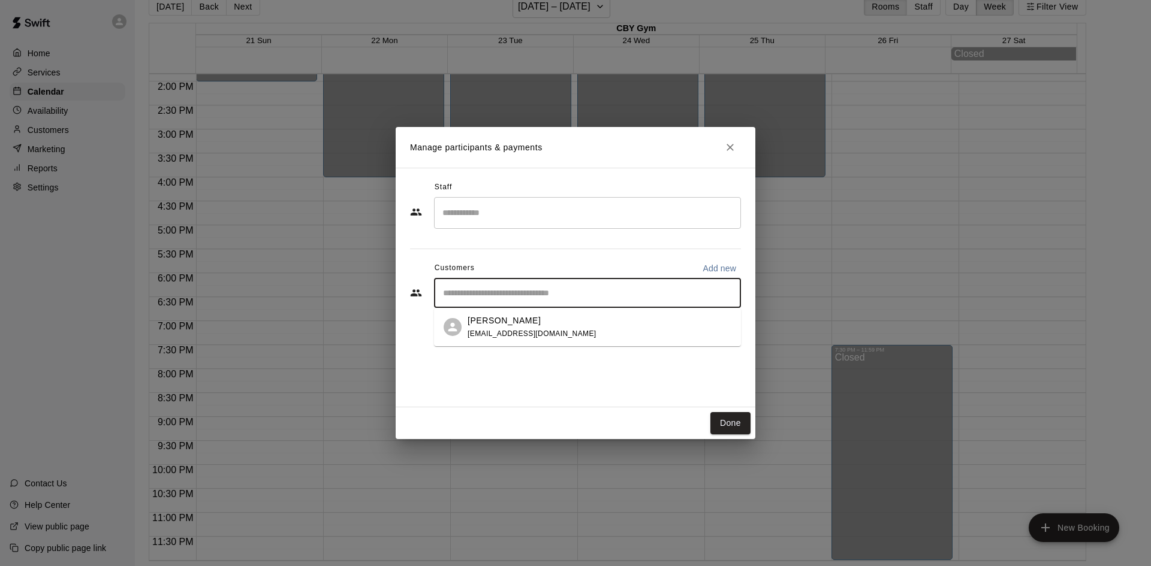
click at [508, 331] on span "[EMAIL_ADDRESS][DOMAIN_NAME]" at bounding box center [531, 334] width 129 height 8
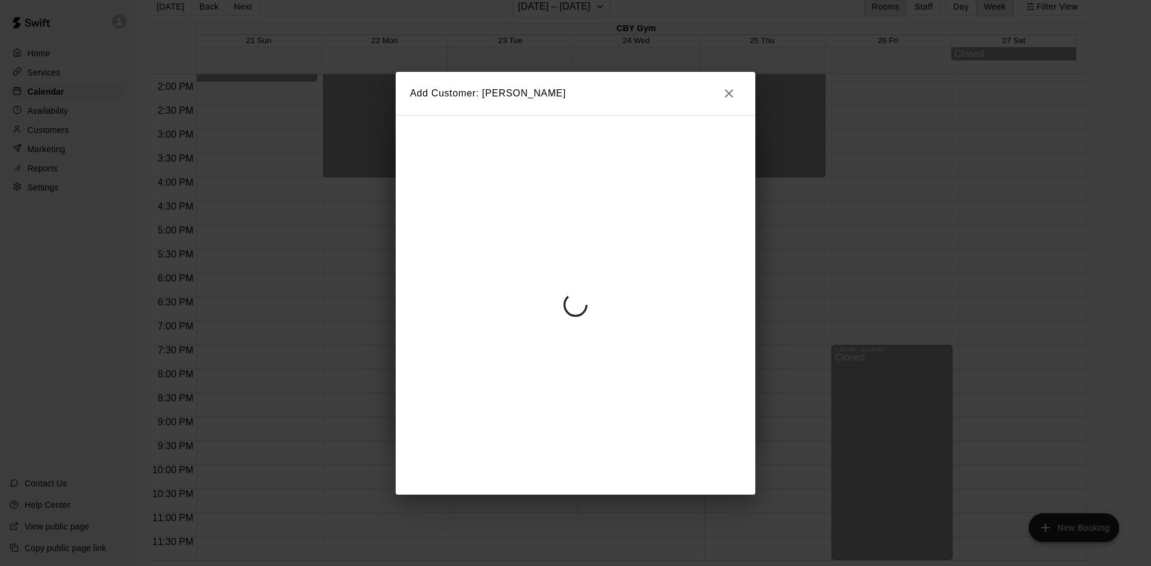
click at [723, 104] on button "button" at bounding box center [729, 94] width 24 height 24
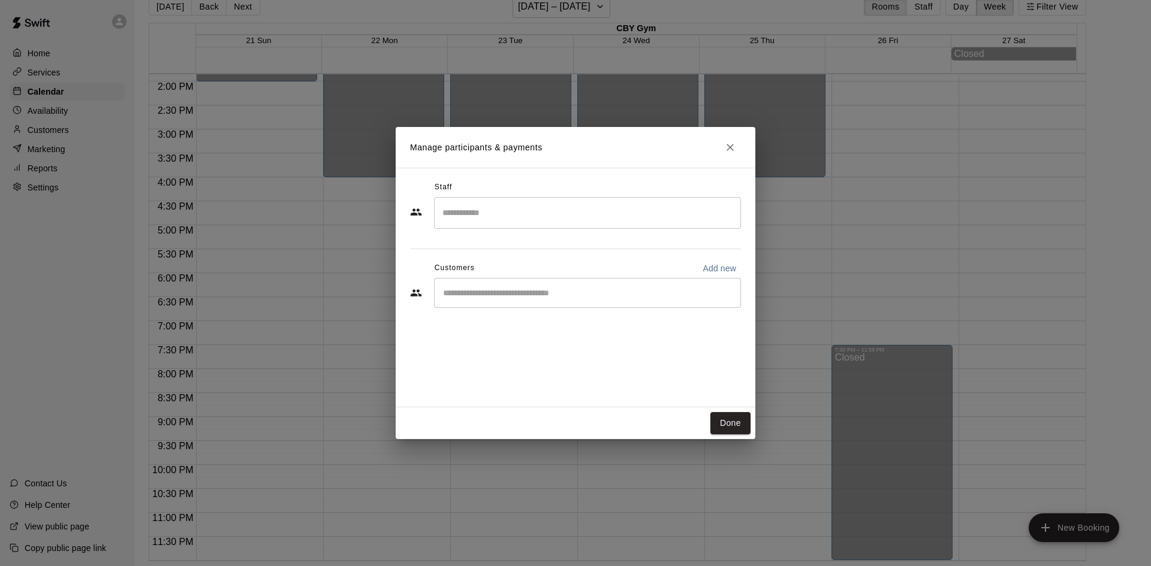
click at [442, 310] on div "​" at bounding box center [575, 294] width 331 height 32
click at [448, 302] on div "​" at bounding box center [587, 293] width 307 height 30
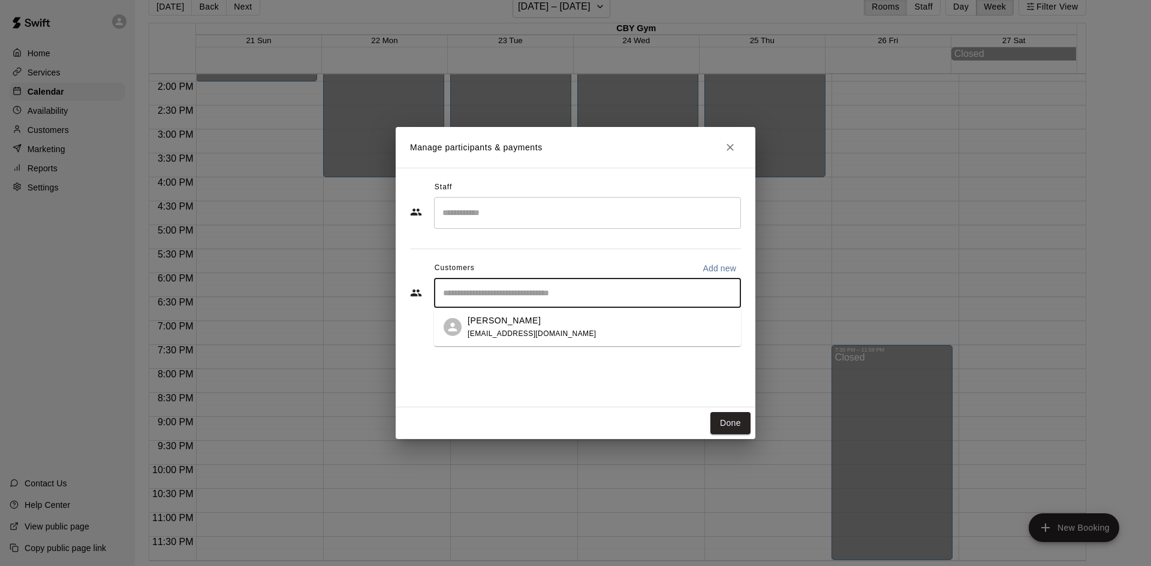
click at [463, 325] on div "Shmiel Flohr shmielflohr@gmail.com" at bounding box center [587, 327] width 307 height 38
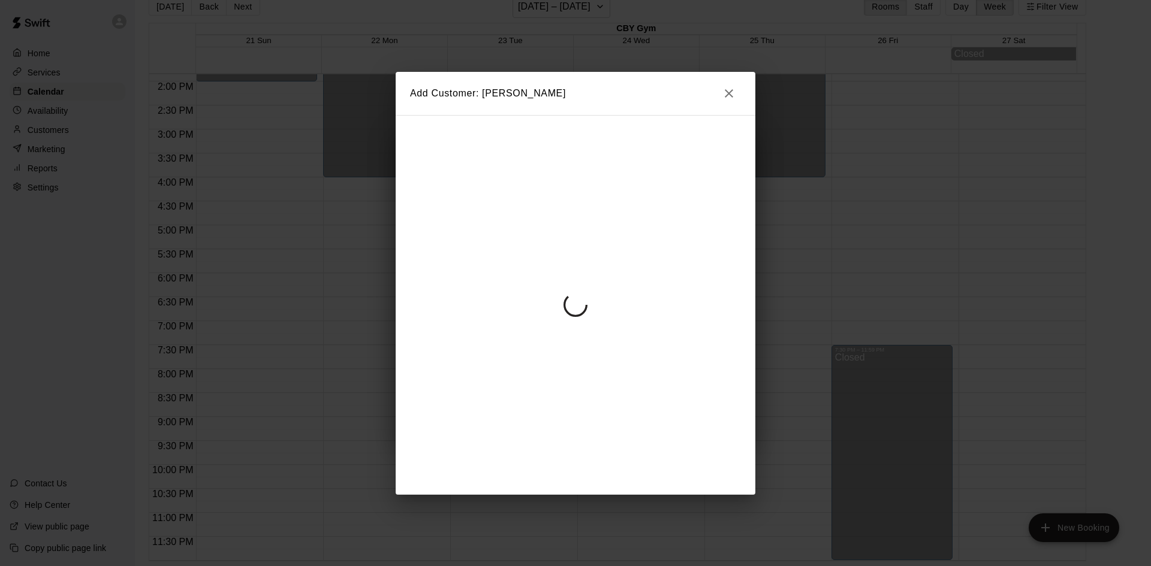
click at [942, 82] on div "Add Customer: Shmiel Flohr" at bounding box center [575, 283] width 1151 height 566
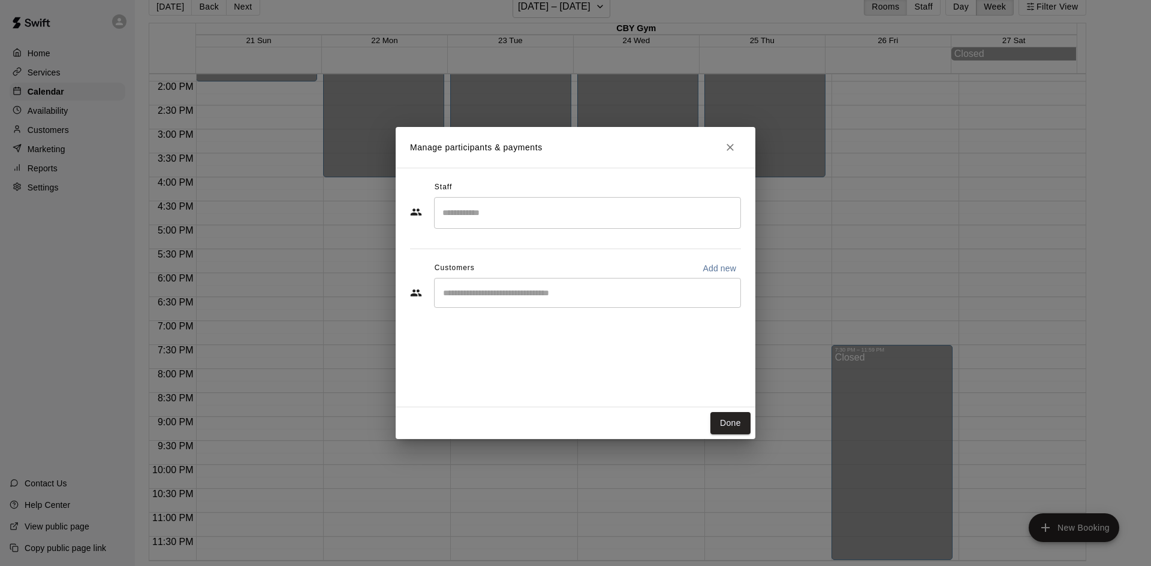
click at [527, 294] on input "Start typing to search customers..." at bounding box center [587, 293] width 296 height 12
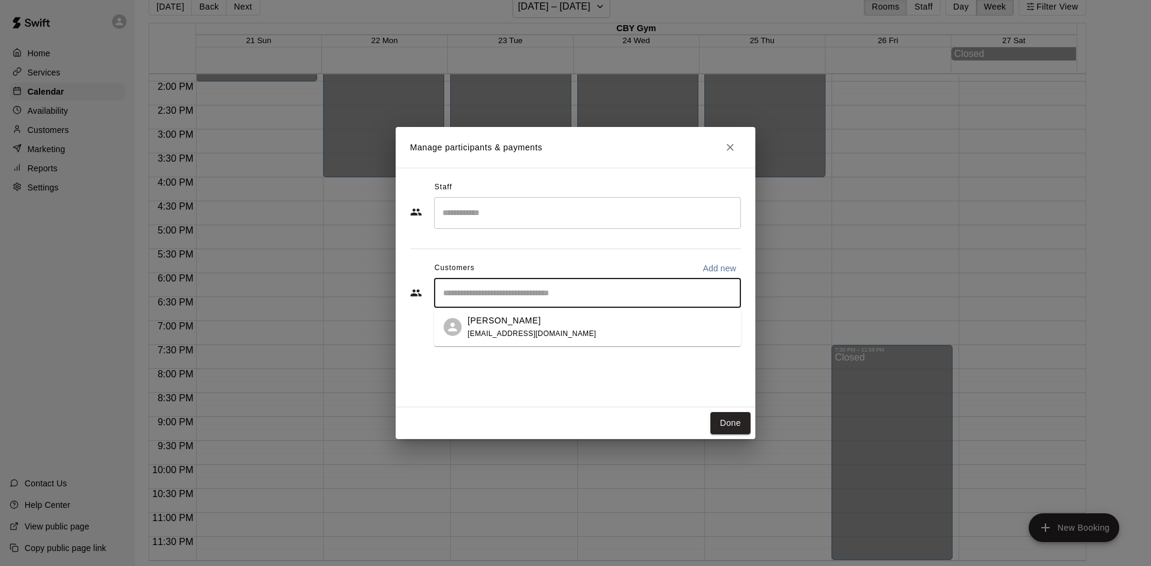
click at [474, 316] on p "[PERSON_NAME]" at bounding box center [503, 321] width 73 height 13
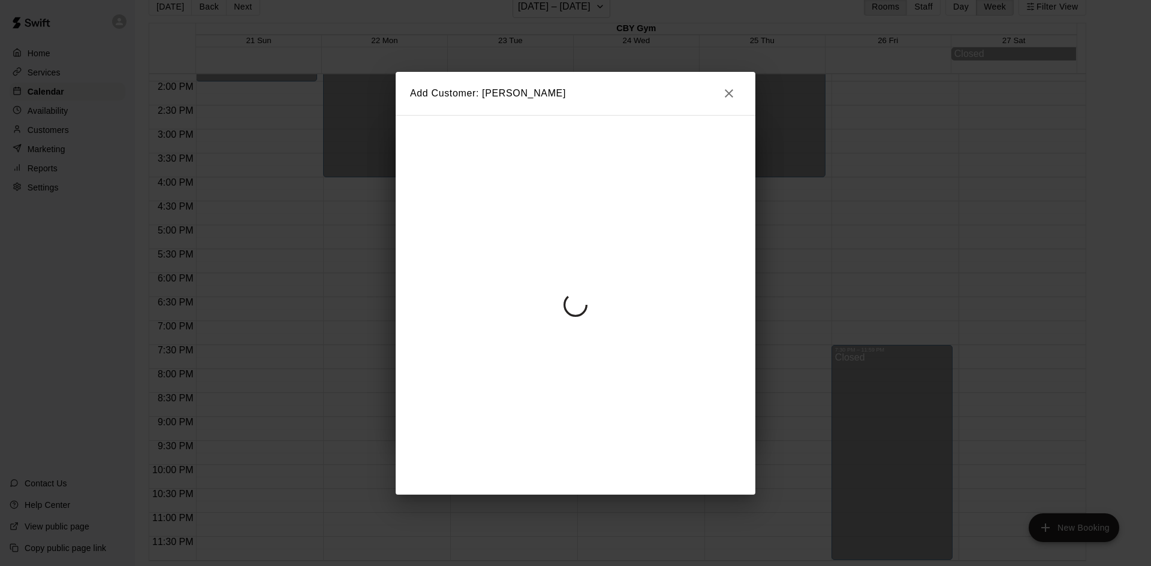
click at [738, 87] on button "button" at bounding box center [729, 94] width 24 height 24
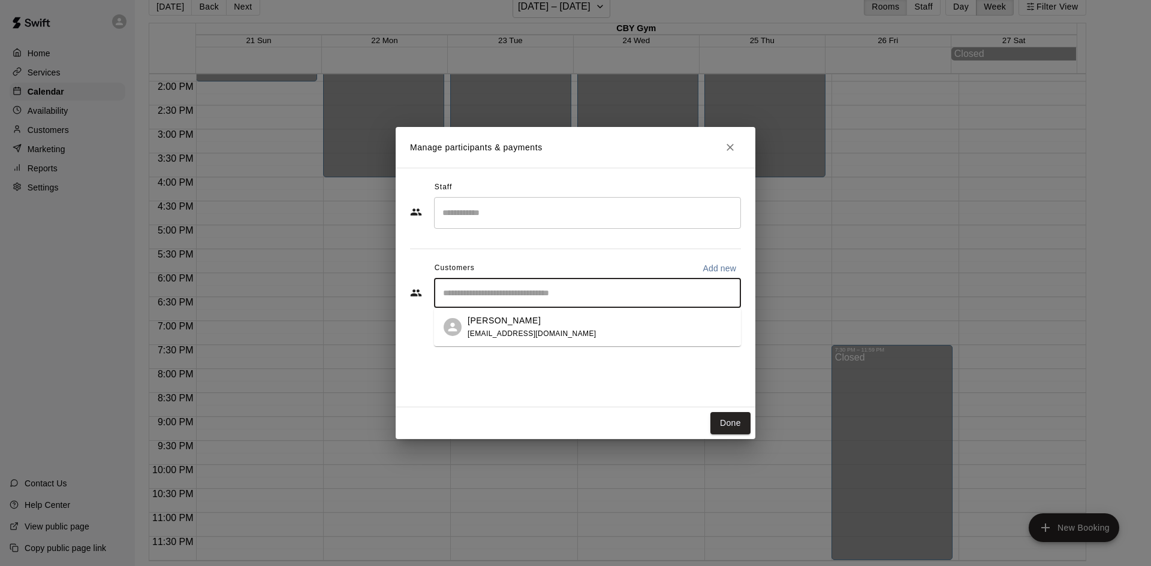
click at [683, 289] on input "Start typing to search customers..." at bounding box center [587, 293] width 296 height 12
click at [571, 330] on div "Shmiel Flohr shmielflohr@gmail.com" at bounding box center [599, 328] width 264 height 26
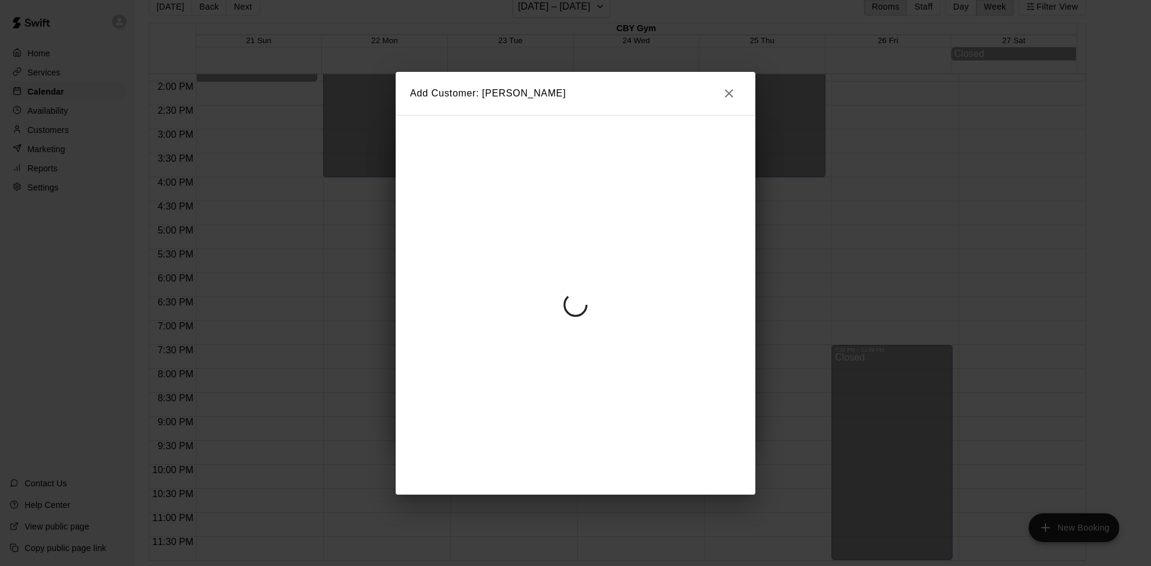
click at [726, 105] on button "button" at bounding box center [729, 94] width 24 height 24
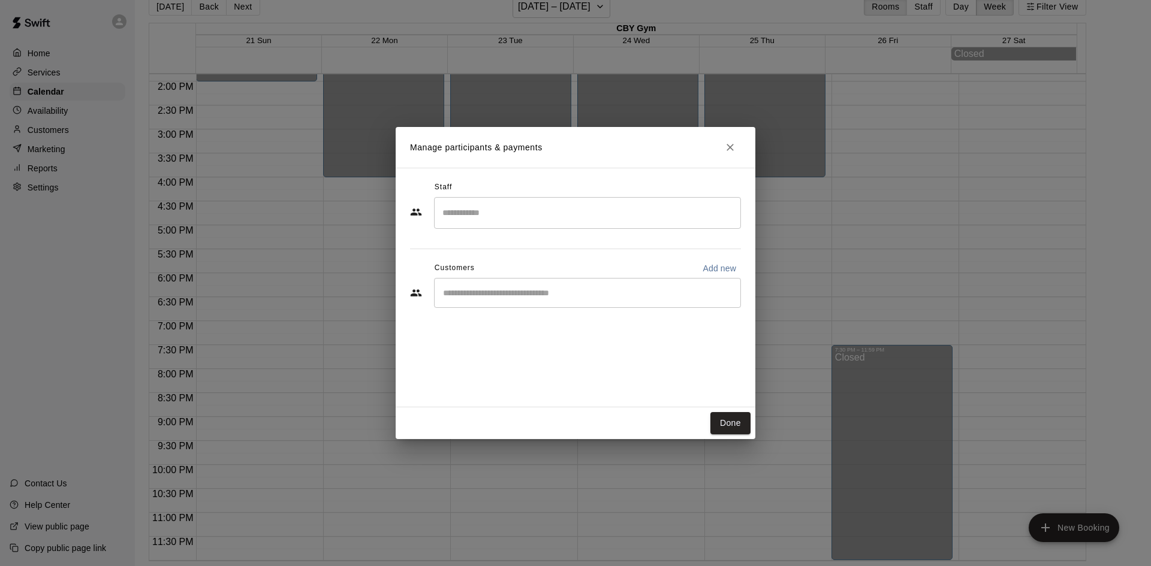
click at [561, 306] on div "​" at bounding box center [587, 293] width 307 height 30
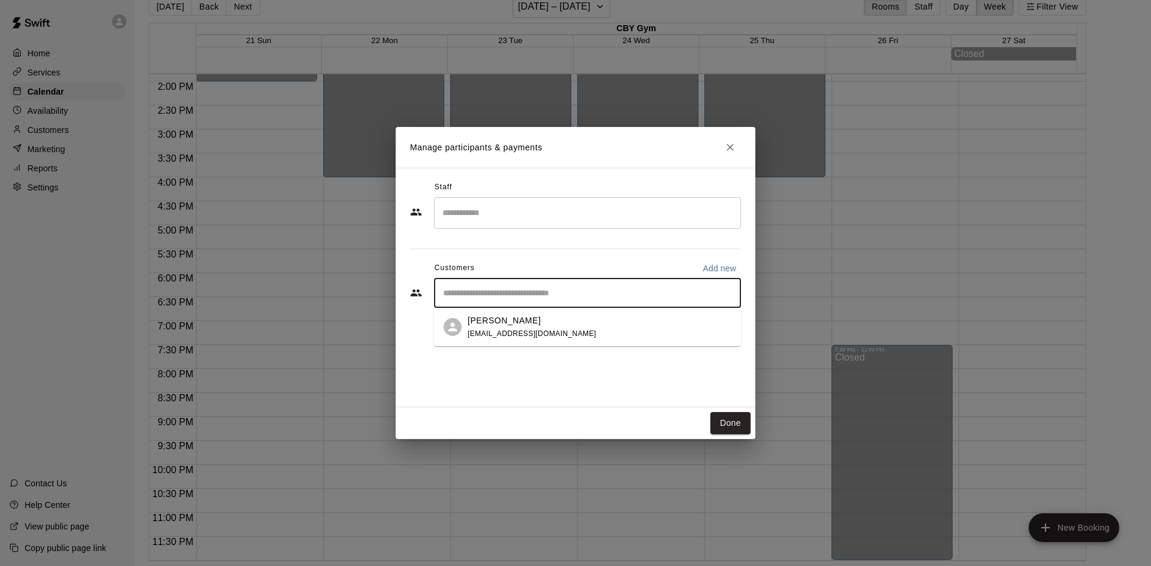
click at [540, 322] on div "[PERSON_NAME]" at bounding box center [531, 321] width 129 height 13
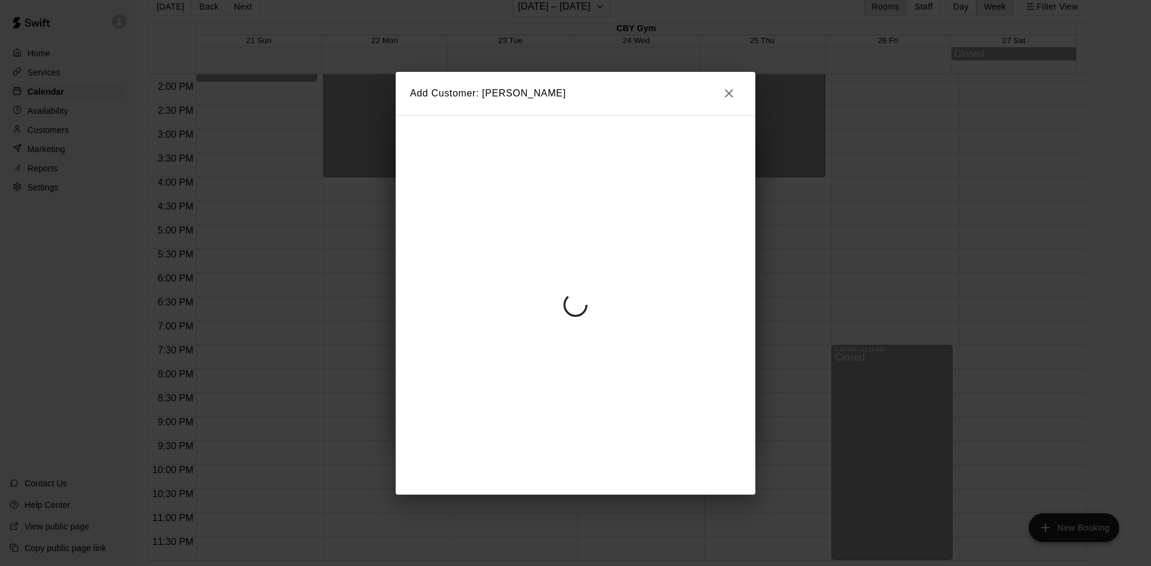
click at [738, 98] on button "button" at bounding box center [729, 94] width 24 height 24
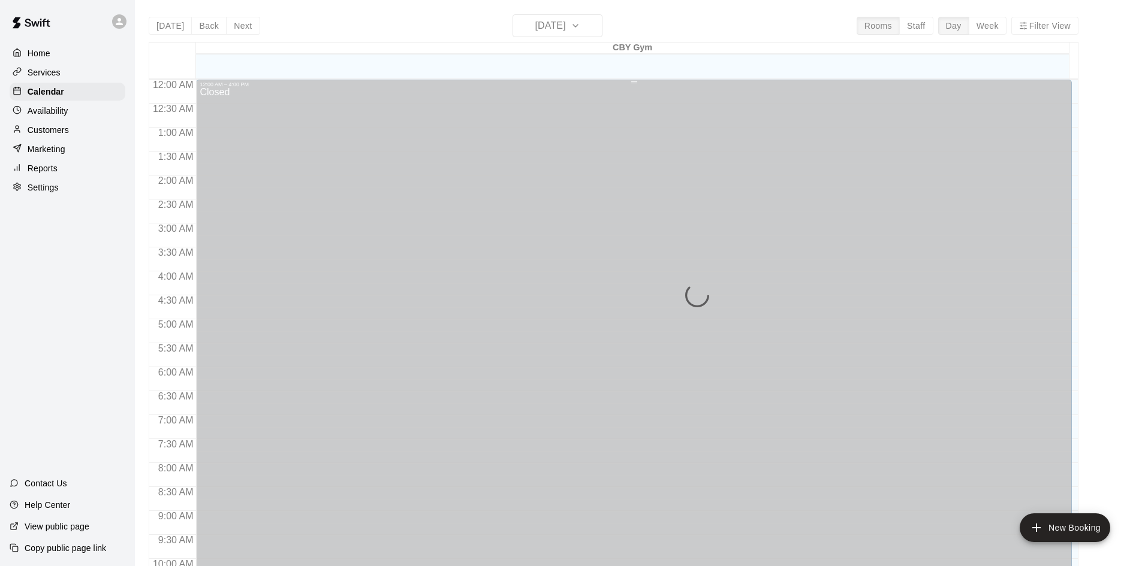
scroll to position [512, 0]
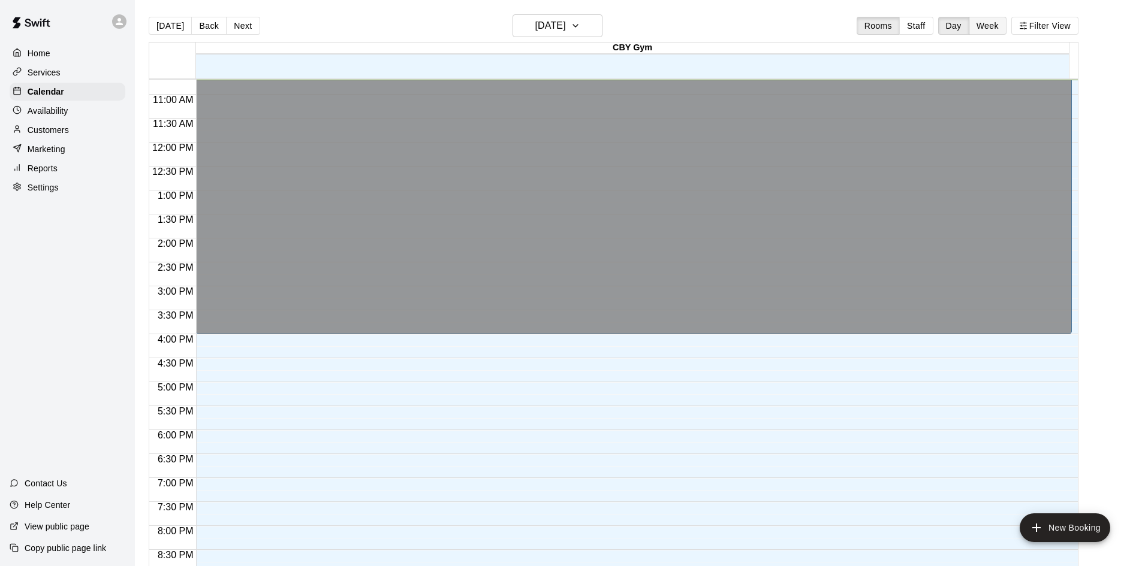
click at [994, 33] on button "Week" at bounding box center [988, 26] width 38 height 18
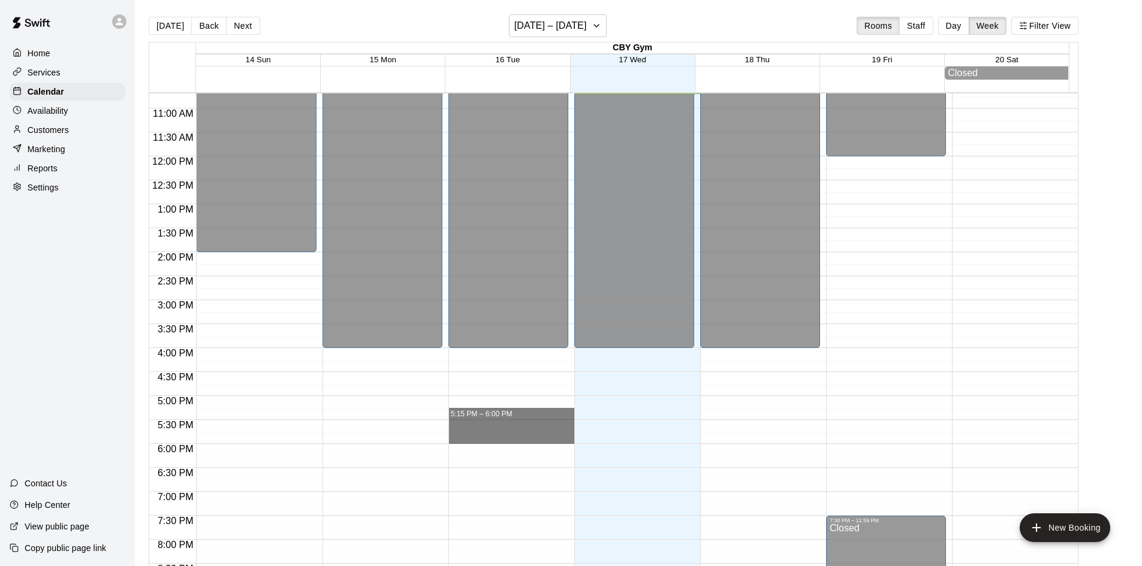
drag, startPoint x: 469, startPoint y: 415, endPoint x: 468, endPoint y: 437, distance: 22.2
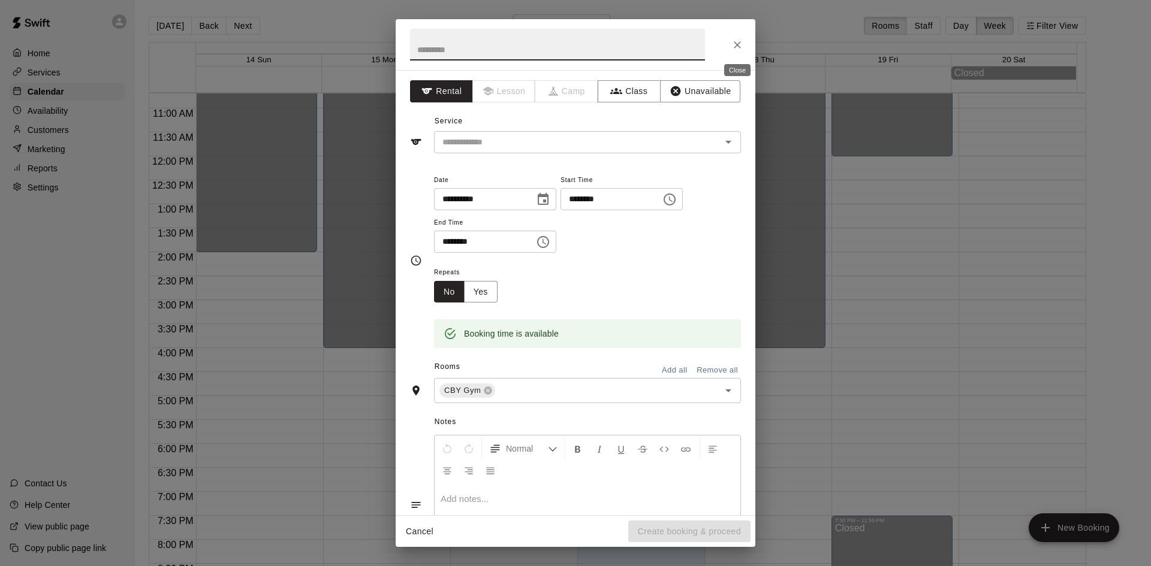
click at [740, 53] on button "Close" at bounding box center [737, 45] width 22 height 22
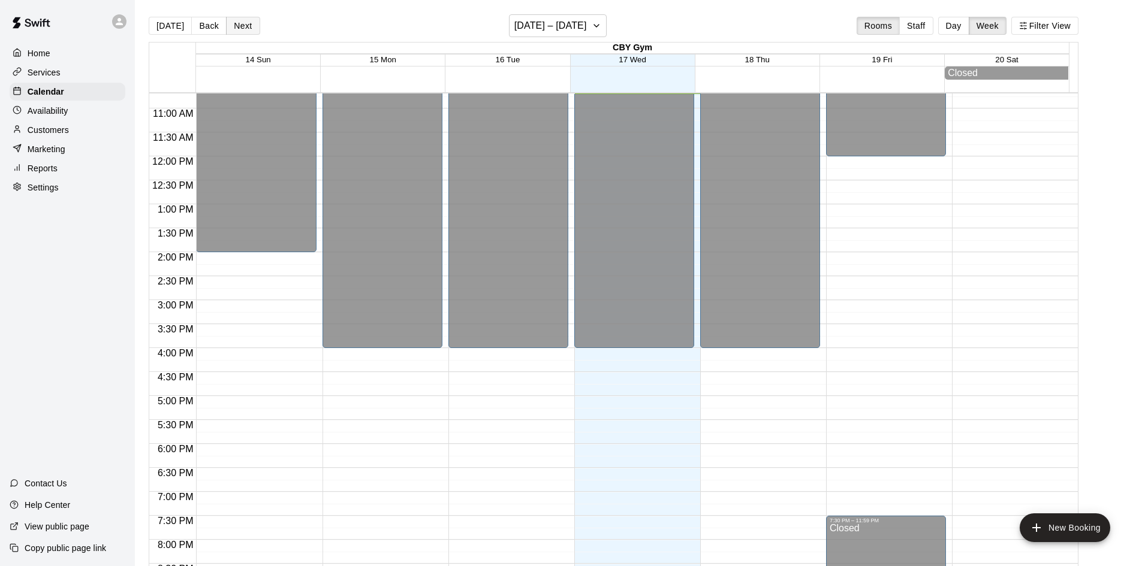
click at [241, 34] on button "Next" at bounding box center [243, 26] width 34 height 18
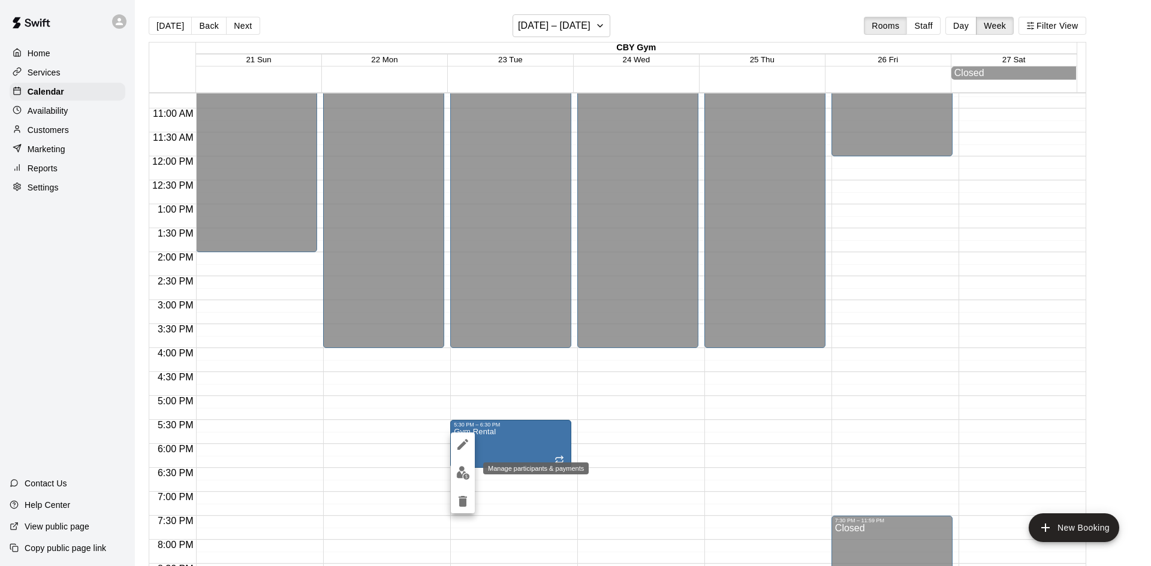
click at [468, 469] on img "edit" at bounding box center [463, 473] width 14 height 14
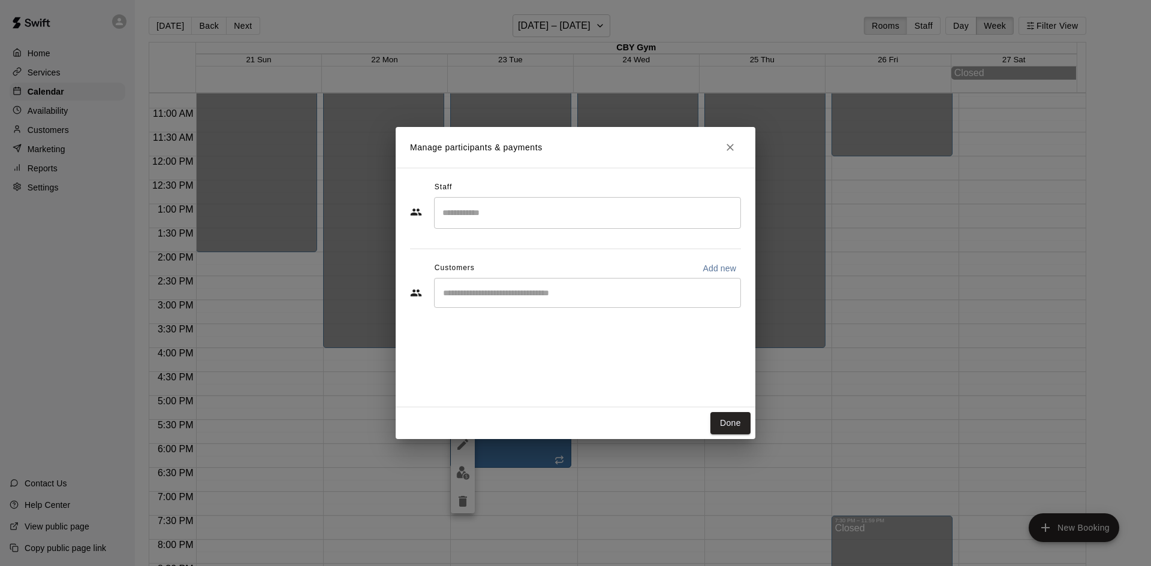
click at [481, 312] on div "Staff ​ Customers Add new ​" at bounding box center [575, 249] width 331 height 142
click at [479, 289] on input "Start typing to search customers..." at bounding box center [587, 293] width 296 height 12
click at [521, 276] on div "Customers Add new" at bounding box center [575, 268] width 331 height 19
click at [510, 282] on div "​" at bounding box center [587, 293] width 307 height 30
type input "****"
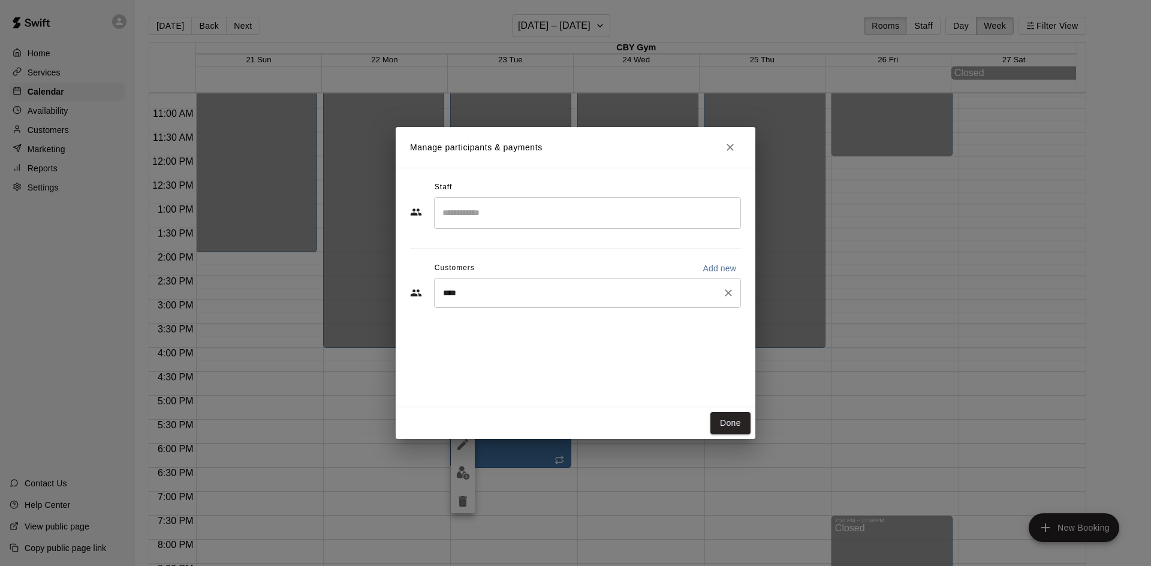
click at [493, 286] on div "**** ​" at bounding box center [587, 293] width 307 height 30
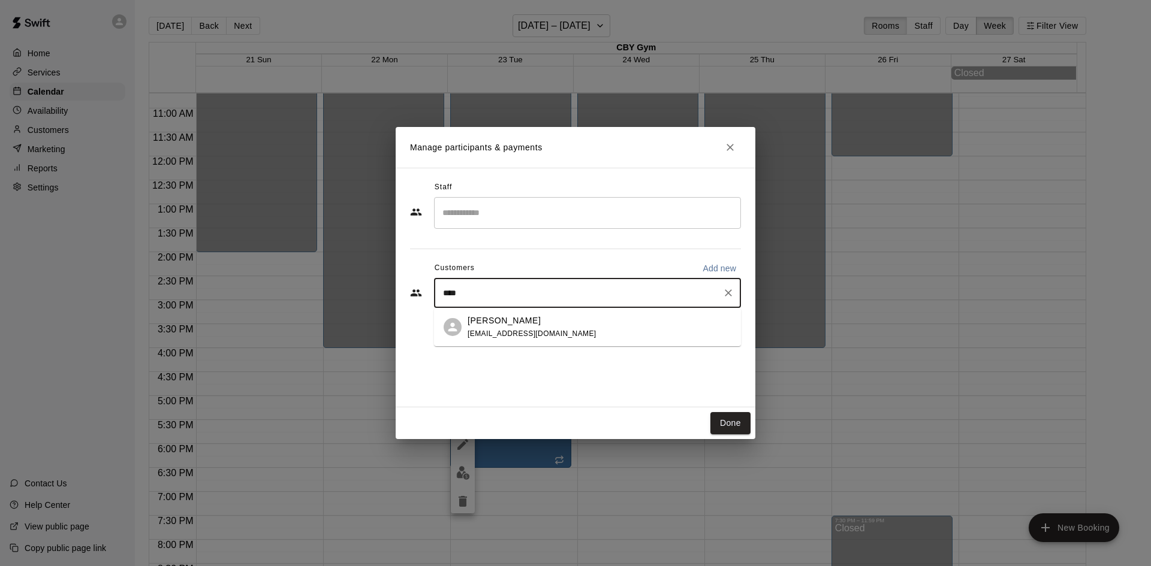
click at [474, 330] on span "[EMAIL_ADDRESS][DOMAIN_NAME]" at bounding box center [531, 334] width 129 height 8
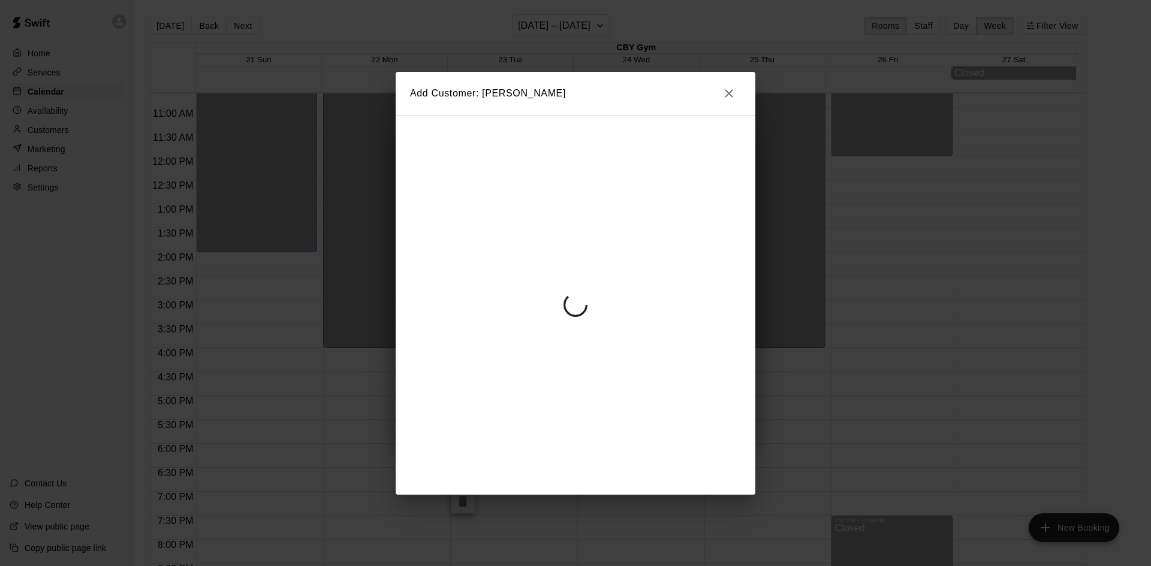
click at [729, 91] on icon "button" at bounding box center [729, 93] width 14 height 14
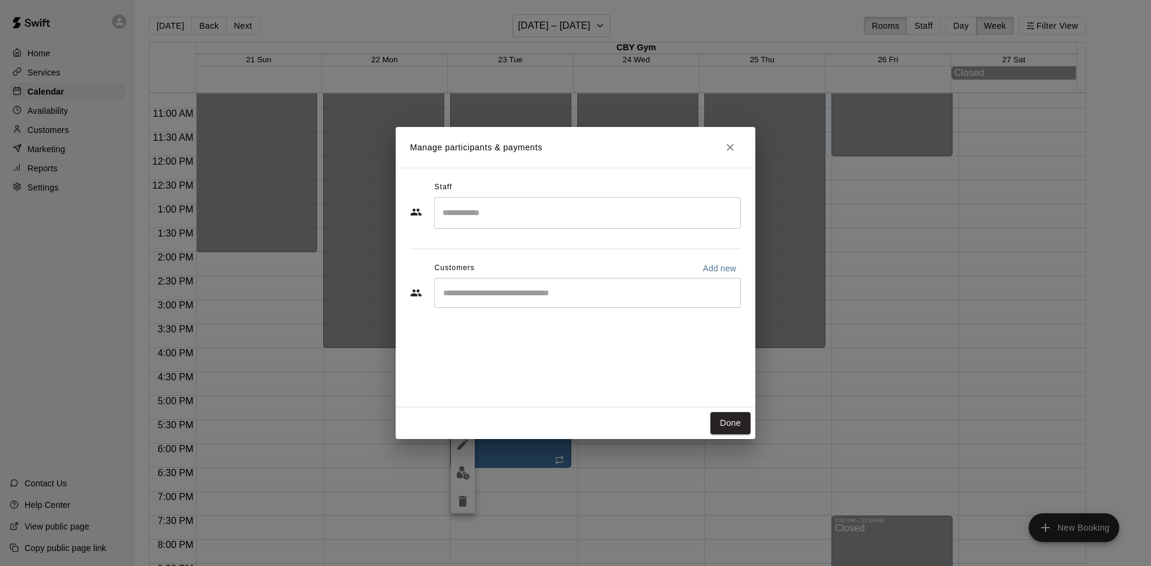
click at [466, 319] on div "Staff ​ Customers Add new ​" at bounding box center [575, 249] width 331 height 142
click at [499, 312] on div "Staff ​ Customers Add new ​" at bounding box center [575, 249] width 331 height 142
click at [505, 296] on input "Start typing to search customers..." at bounding box center [587, 293] width 296 height 12
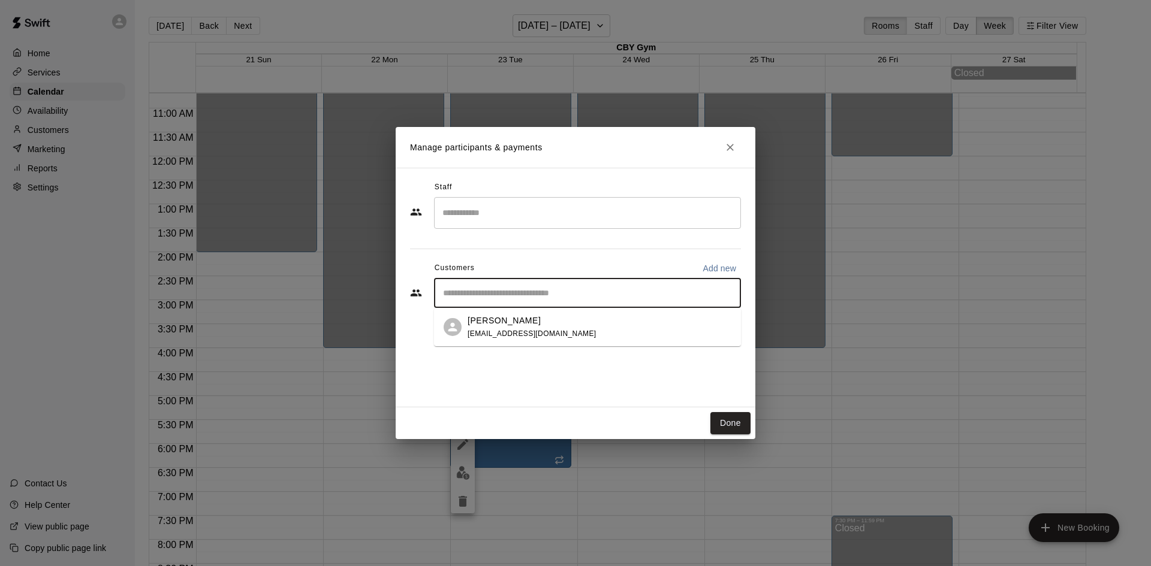
click at [486, 325] on p "[PERSON_NAME]" at bounding box center [503, 321] width 73 height 13
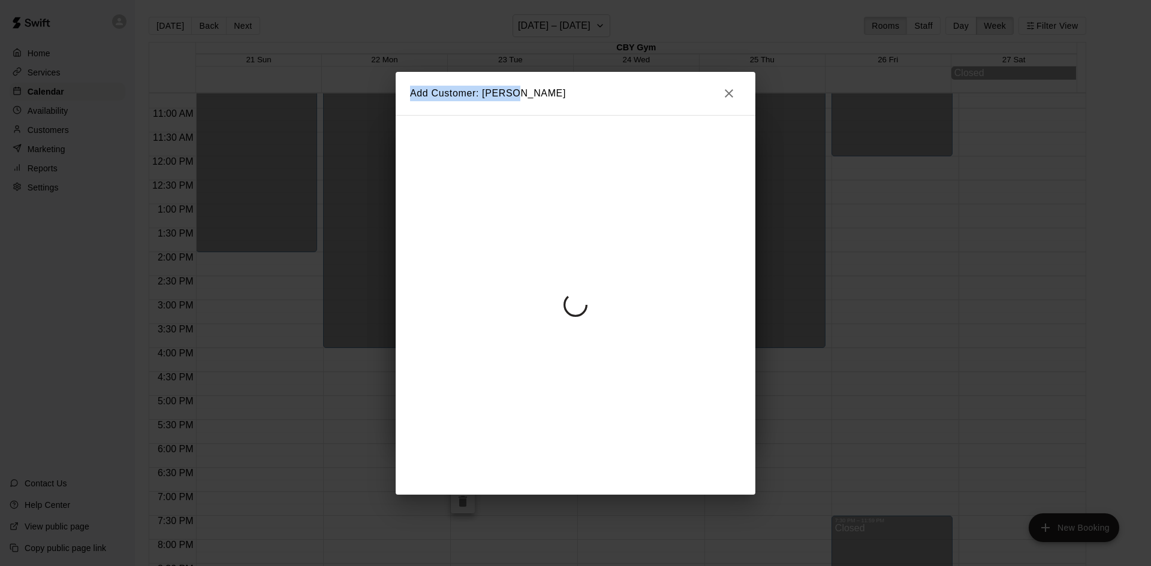
drag, startPoint x: 397, startPoint y: 93, endPoint x: 529, endPoint y: 96, distance: 132.5
click at [524, 96] on h2 "Add Customer: Shmiel Flohr" at bounding box center [576, 93] width 360 height 43
click at [529, 96] on h2 "Add Customer: Shmiel Flohr" at bounding box center [576, 93] width 360 height 43
click at [530, 99] on h2 "Add Customer: Shmiel Flohr" at bounding box center [576, 93] width 360 height 43
click at [529, 104] on h2 "Add Customer: Shmiel Flohr" at bounding box center [576, 93] width 360 height 43
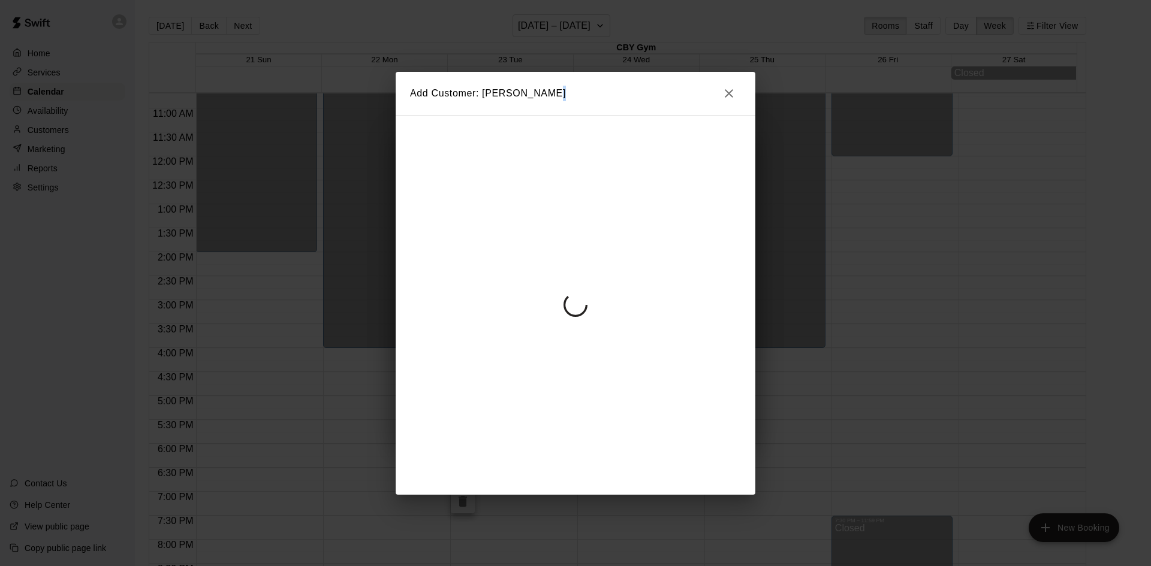
click at [529, 104] on h2 "Add Customer: Shmiel Flohr" at bounding box center [576, 93] width 360 height 43
click at [725, 82] on button "button" at bounding box center [729, 94] width 24 height 24
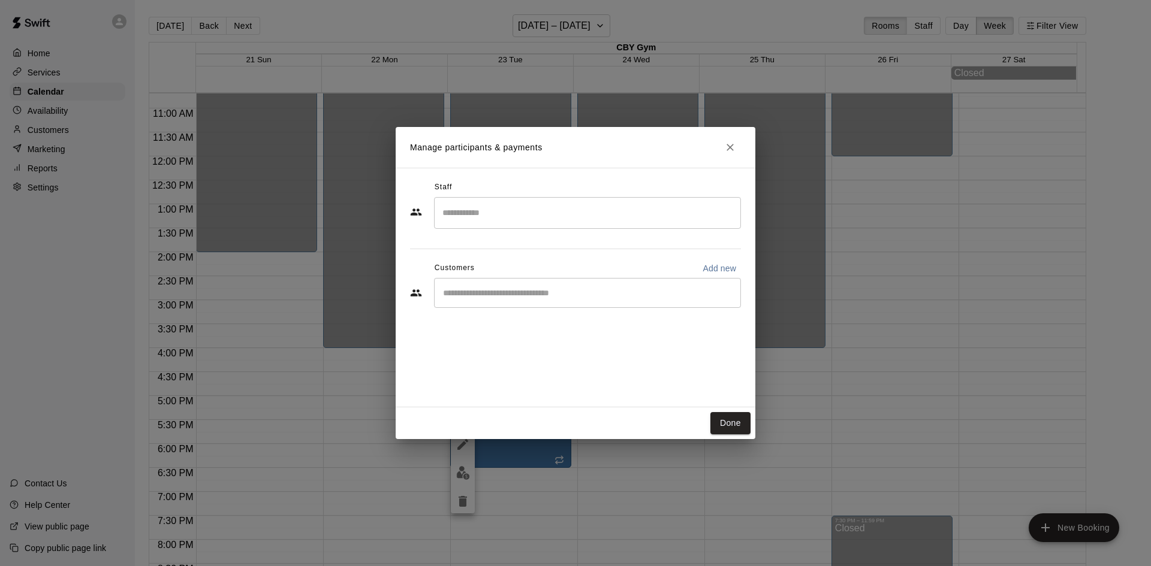
click at [519, 295] on input "Start typing to search customers..." at bounding box center [587, 293] width 296 height 12
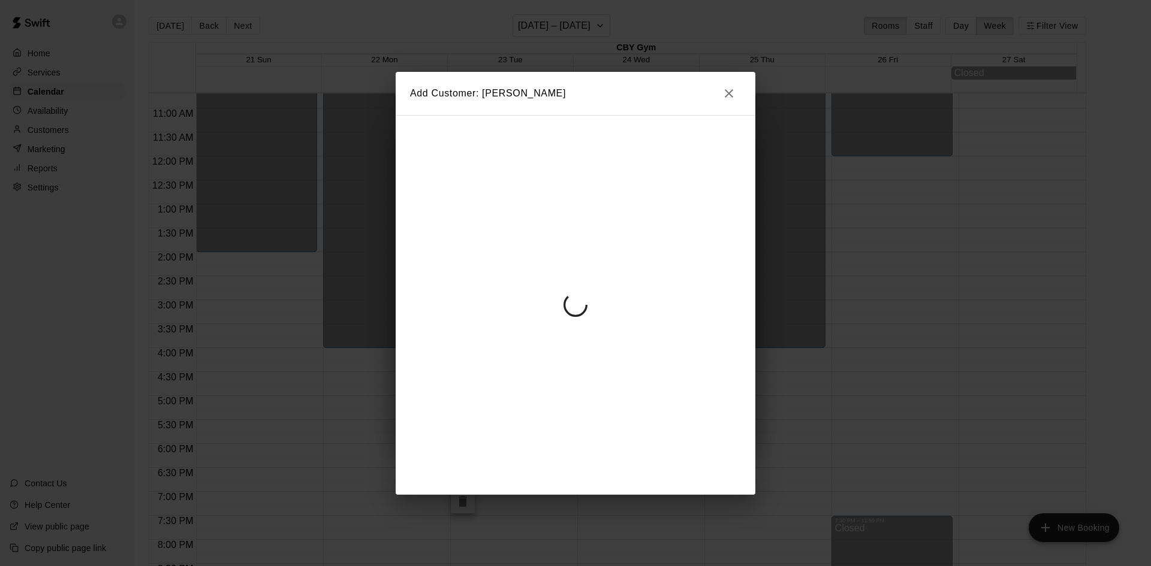
drag, startPoint x: 497, startPoint y: 289, endPoint x: 505, endPoint y: 293, distance: 8.6
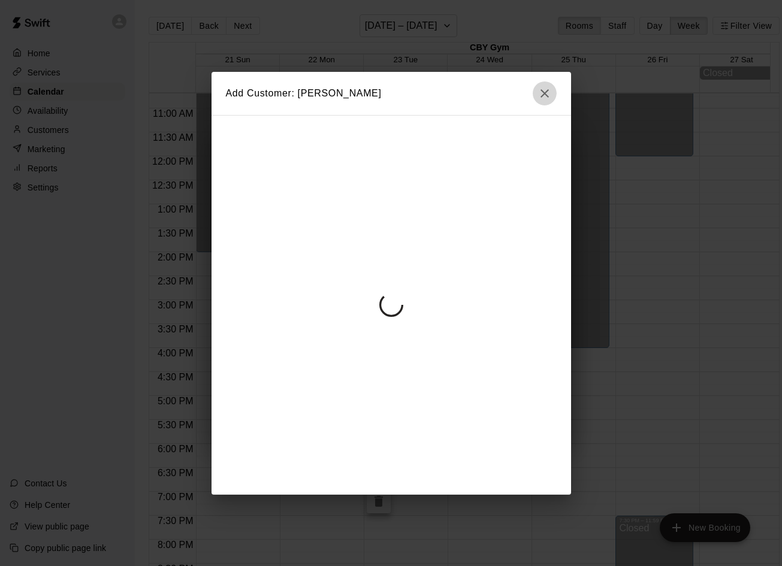
click at [540, 91] on icon "button" at bounding box center [545, 93] width 14 height 14
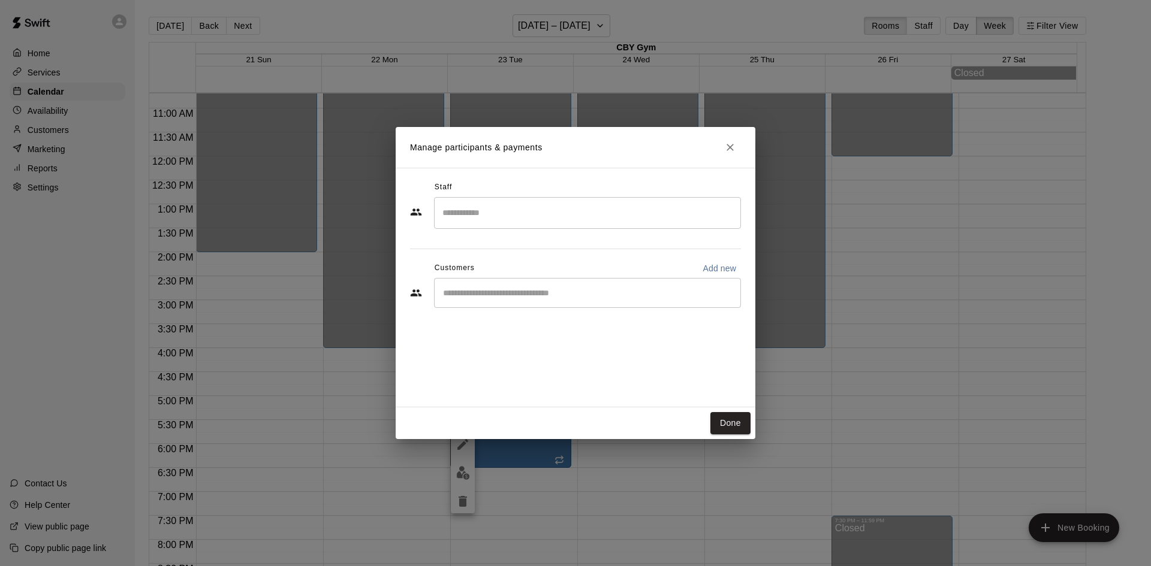
click at [507, 300] on div "​" at bounding box center [587, 293] width 307 height 30
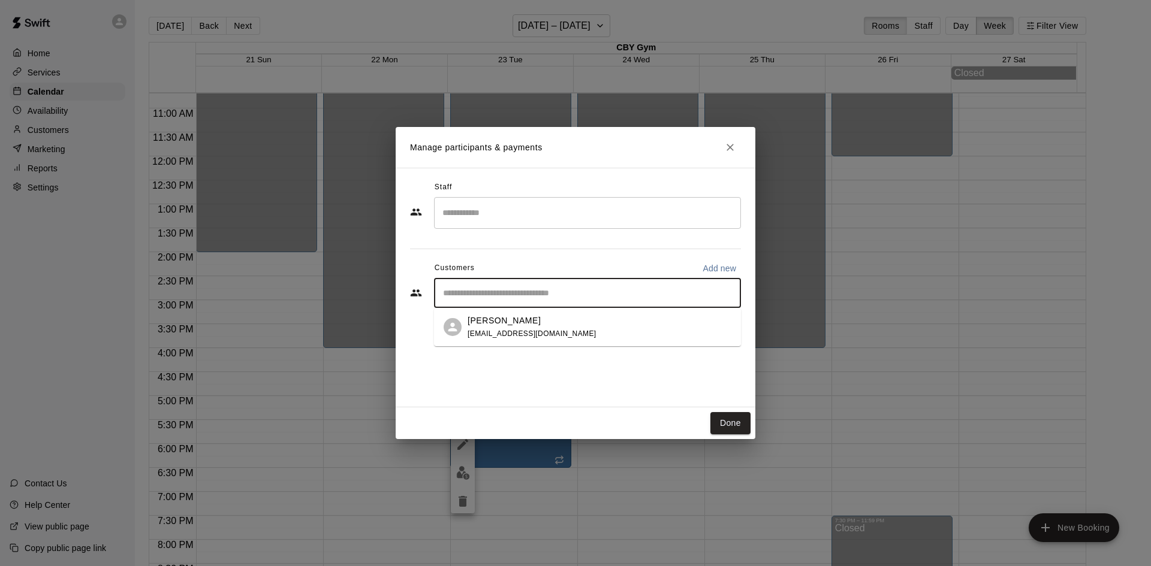
click at [491, 319] on p "[PERSON_NAME]" at bounding box center [503, 321] width 73 height 13
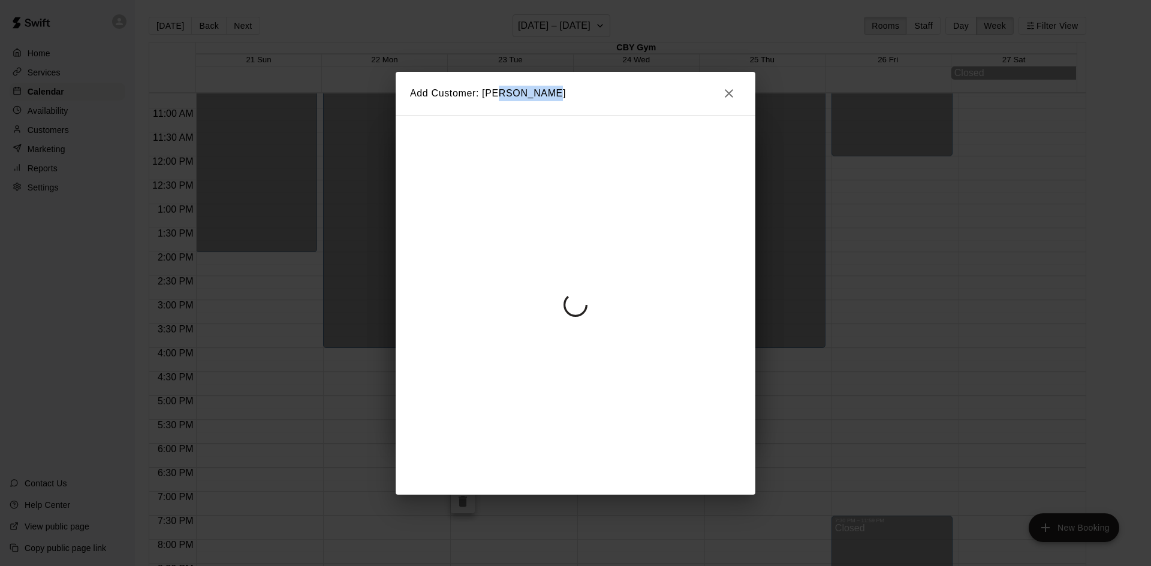
drag, startPoint x: 429, startPoint y: 108, endPoint x: 509, endPoint y: 91, distance: 81.5
click at [505, 91] on h2 "Add Customer: Shmiel Flohr" at bounding box center [576, 93] width 360 height 43
click at [734, 85] on button "button" at bounding box center [729, 94] width 24 height 24
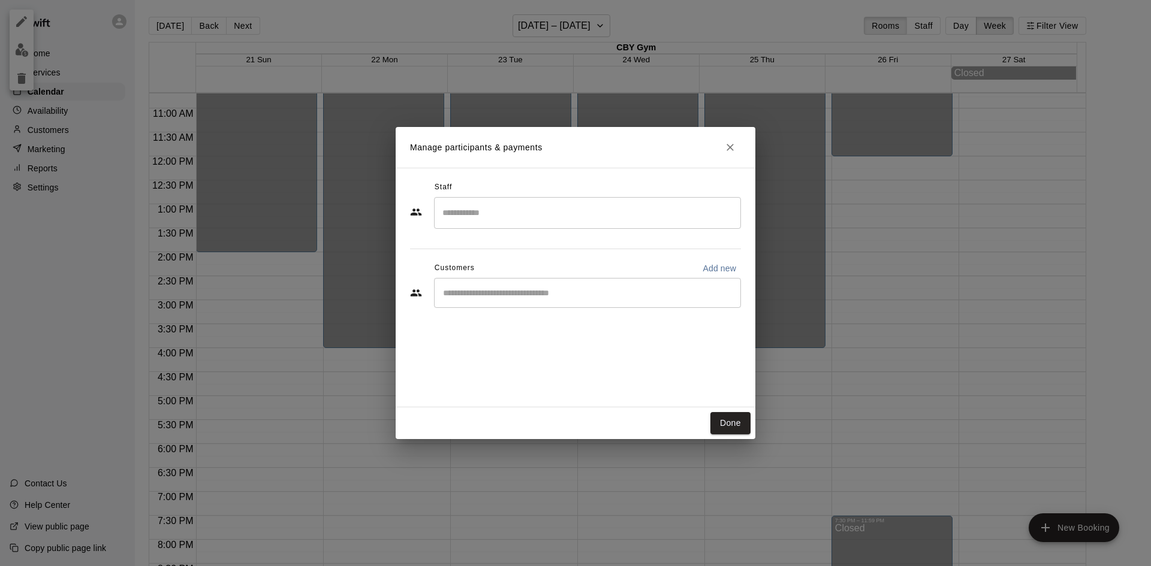
click at [732, 155] on button "Close" at bounding box center [730, 148] width 22 height 22
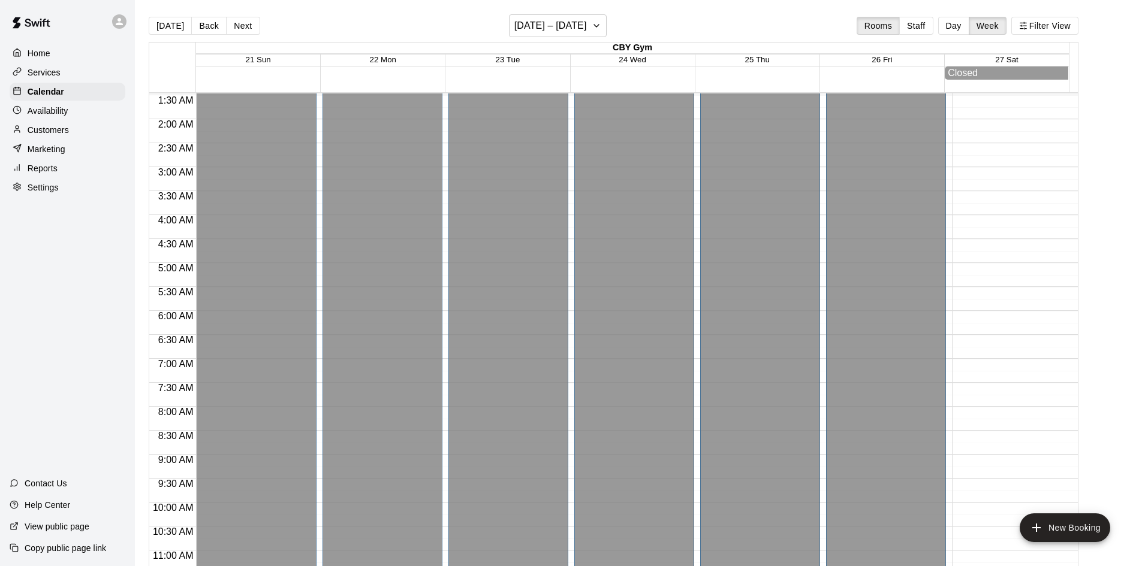
scroll to position [0, 0]
click at [71, 129] on div "Customers" at bounding box center [68, 130] width 116 height 18
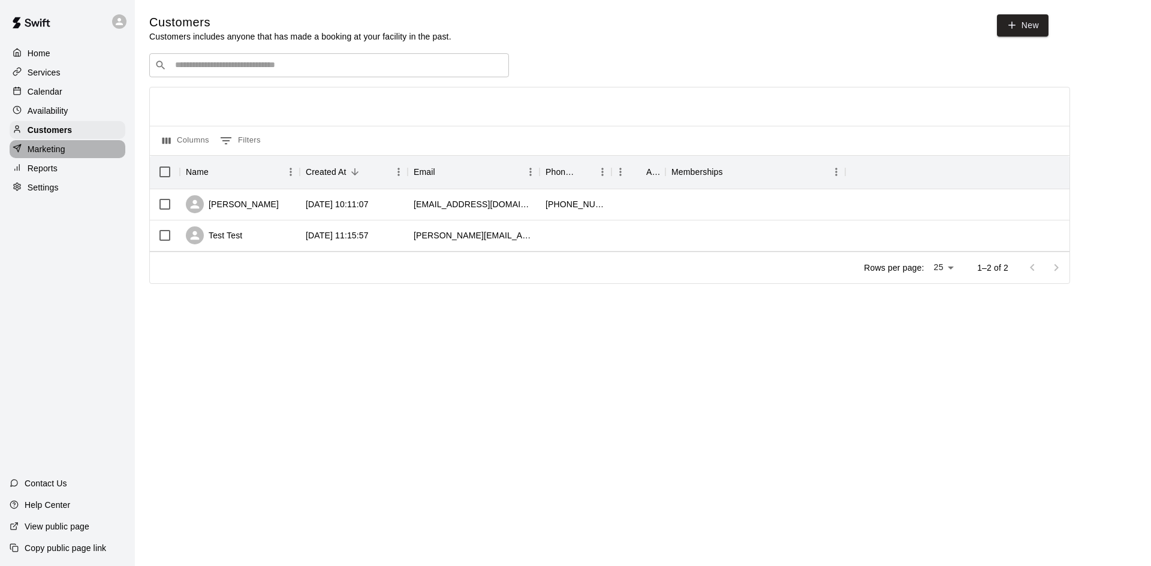
click at [63, 155] on p "Marketing" at bounding box center [47, 149] width 38 height 12
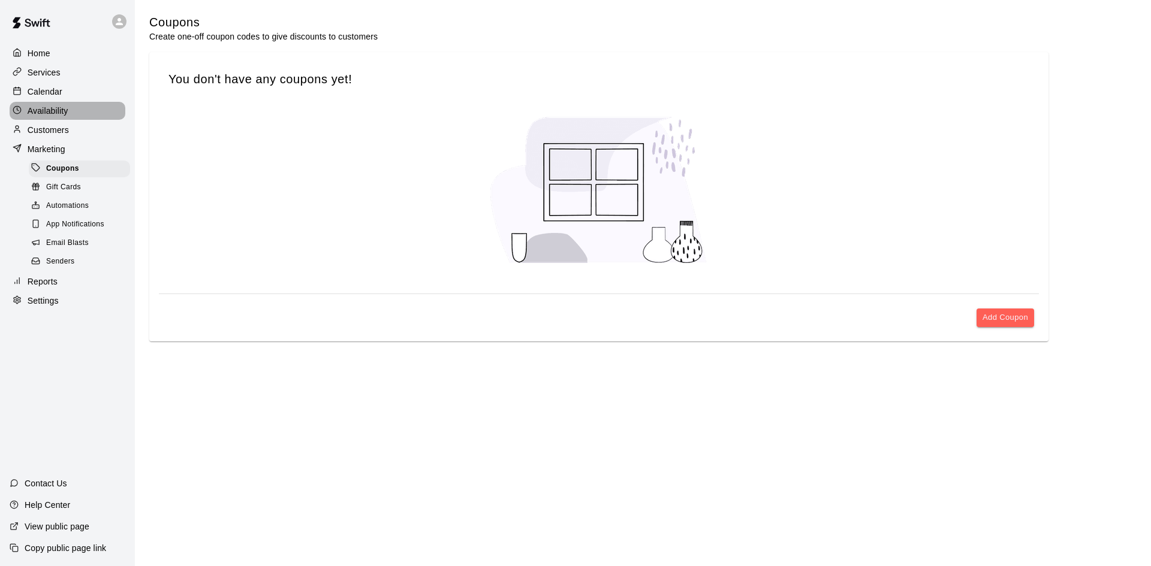
click at [68, 120] on div "Availability" at bounding box center [68, 111] width 116 height 18
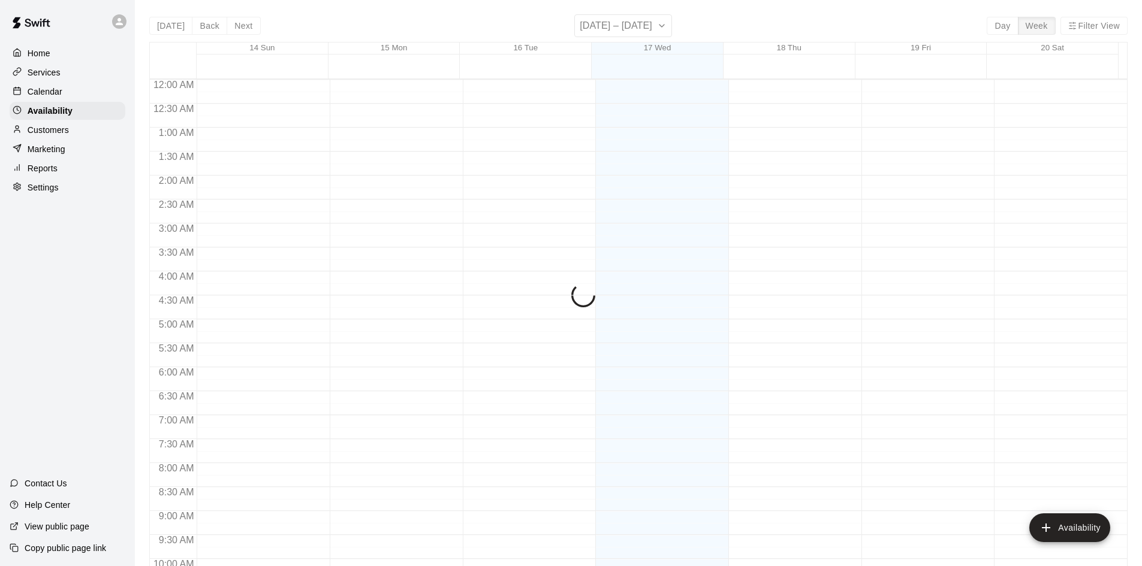
scroll to position [519, 0]
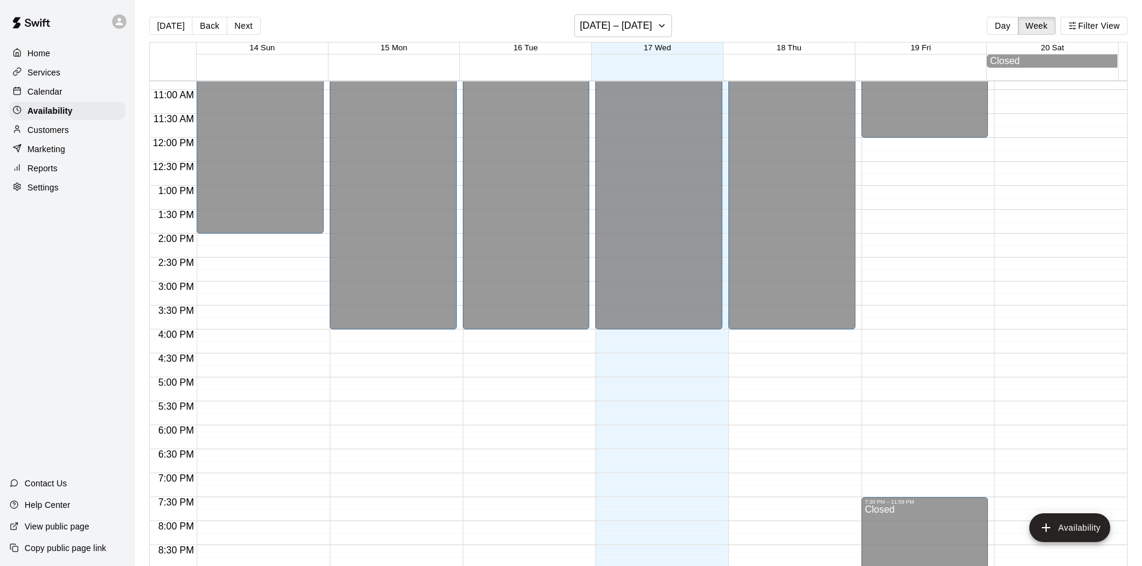
click at [77, 98] on div "Calendar" at bounding box center [68, 92] width 116 height 18
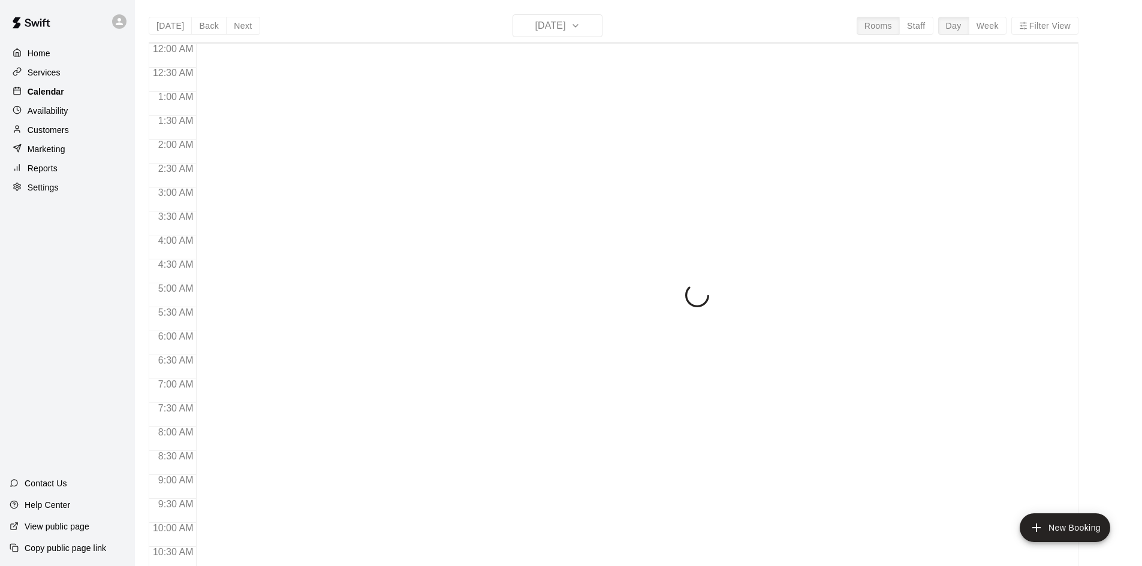
scroll to position [519, 0]
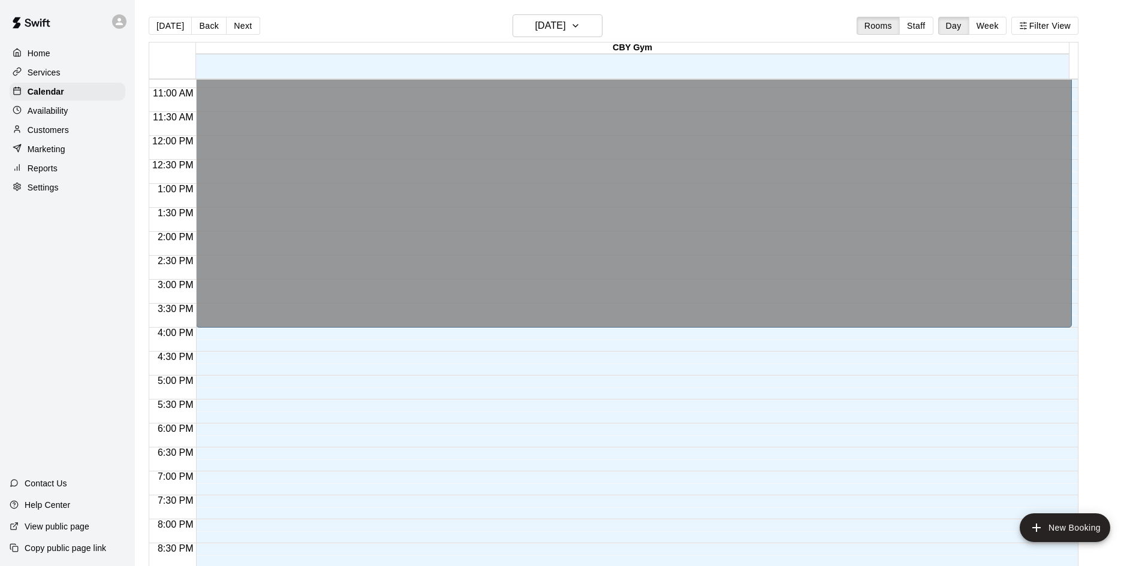
click at [73, 106] on div "Availability" at bounding box center [68, 111] width 116 height 18
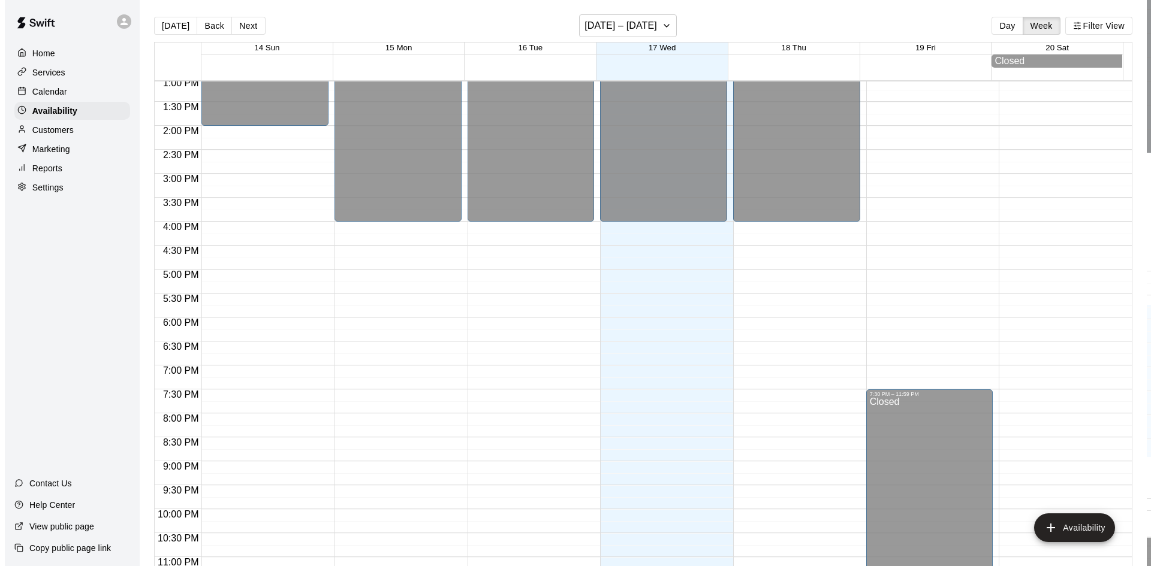
scroll to position [654, 0]
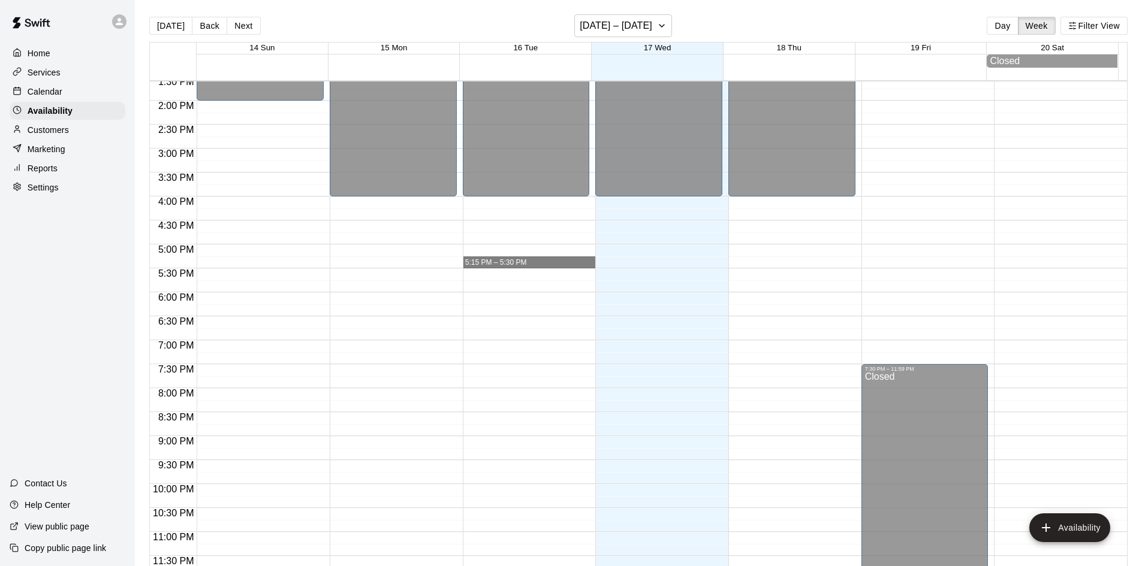
drag, startPoint x: 515, startPoint y: 257, endPoint x: 518, endPoint y: 330, distance: 73.8
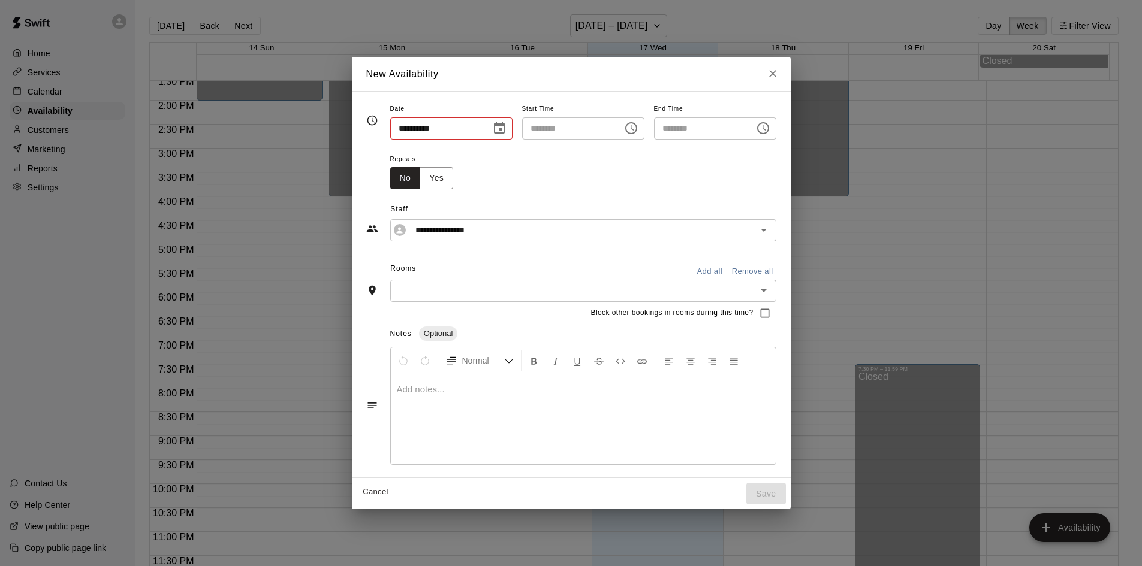
type input "**********"
type input "********"
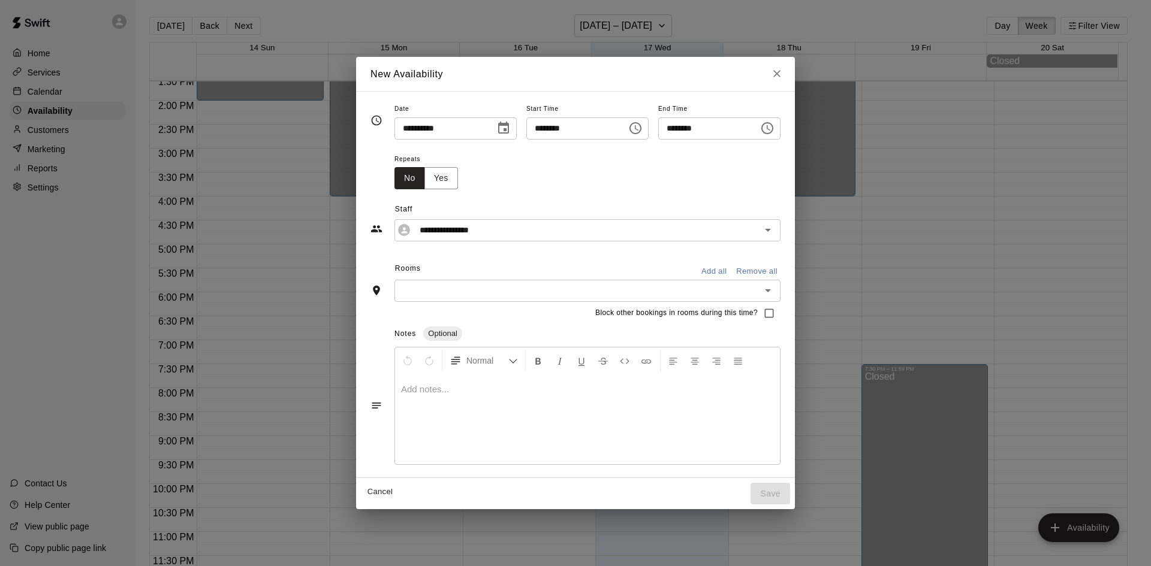
click at [445, 135] on input "**********" at bounding box center [440, 128] width 92 height 22
click at [487, 170] on div "Repeats No Yes" at bounding box center [587, 171] width 386 height 38
click at [411, 238] on div "**********" at bounding box center [587, 230] width 386 height 22
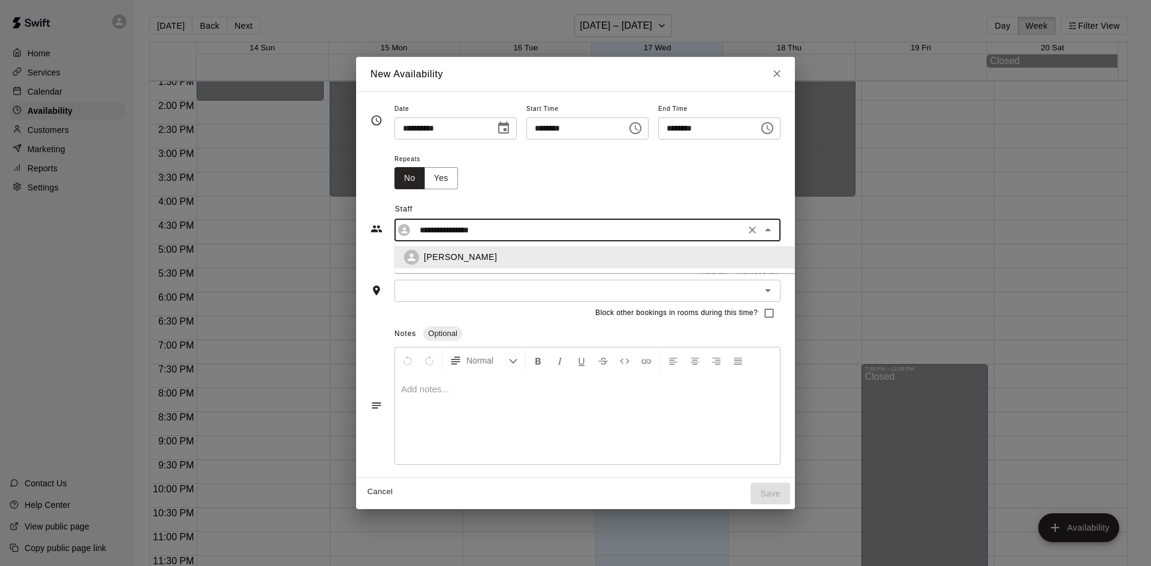
click at [449, 215] on span "Staff" at bounding box center [587, 209] width 385 height 19
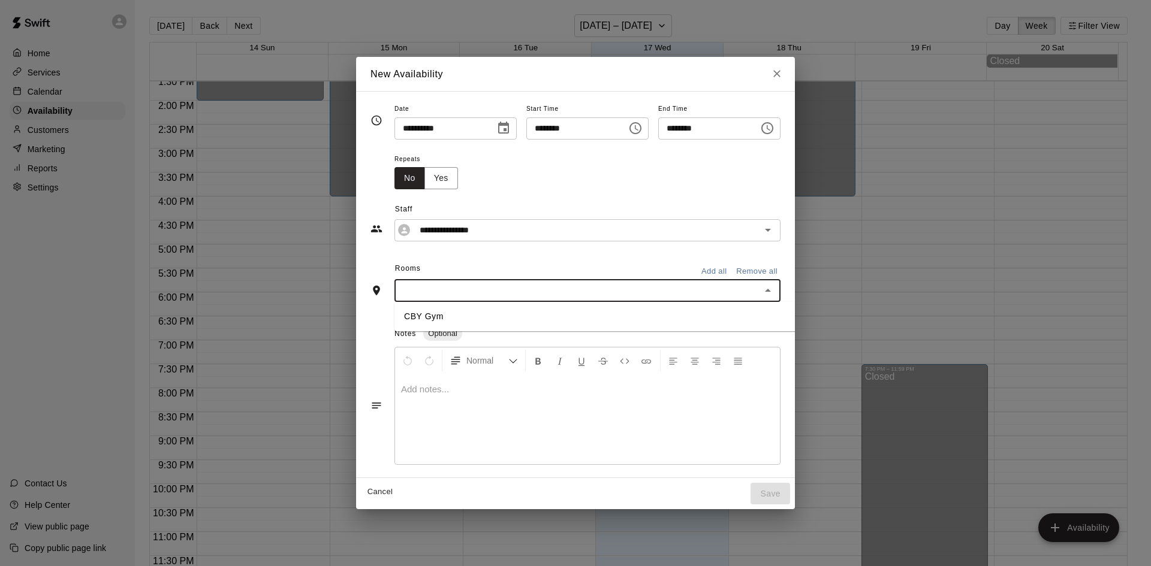
click at [408, 292] on input "text" at bounding box center [577, 290] width 359 height 15
drag, startPoint x: 457, startPoint y: 281, endPoint x: 469, endPoint y: 270, distance: 15.7
click at [458, 277] on div "Rooms Add all Remove all ​ CBY Gym" at bounding box center [575, 281] width 410 height 43
click at [783, 79] on icon "Close" at bounding box center [777, 74] width 12 height 12
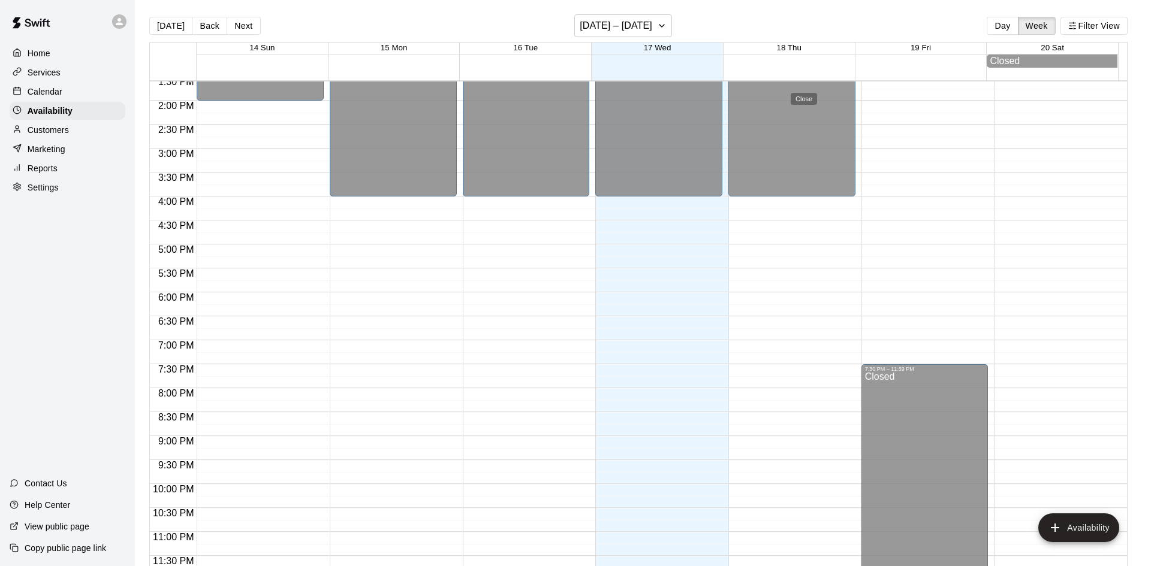
type input "**********"
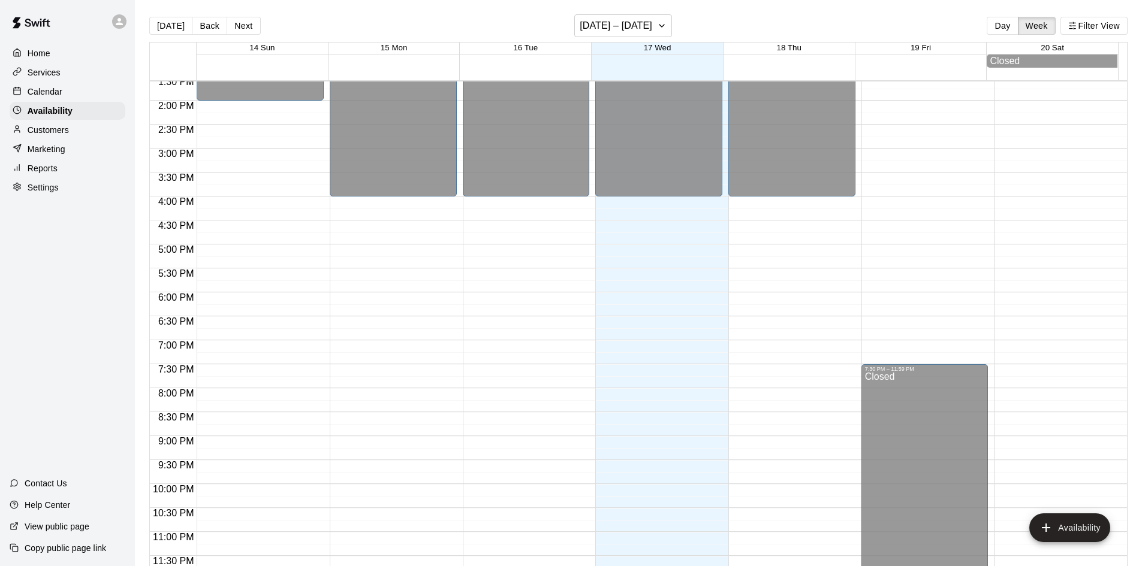
click at [41, 136] on p "Customers" at bounding box center [48, 130] width 41 height 12
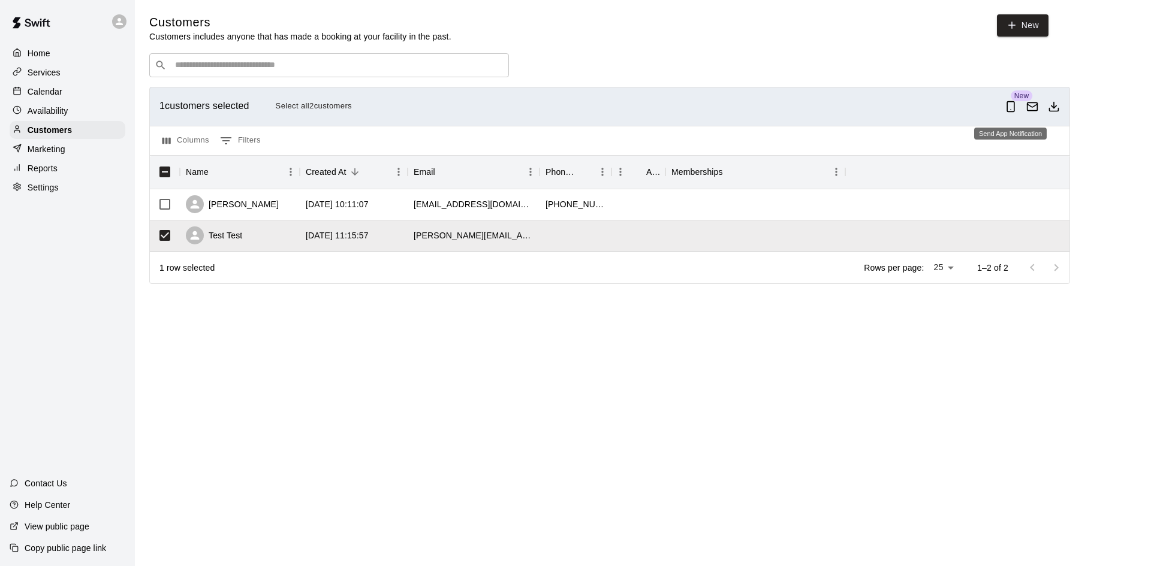
click at [1005, 104] on icon "Send App Notification" at bounding box center [1010, 107] width 12 height 12
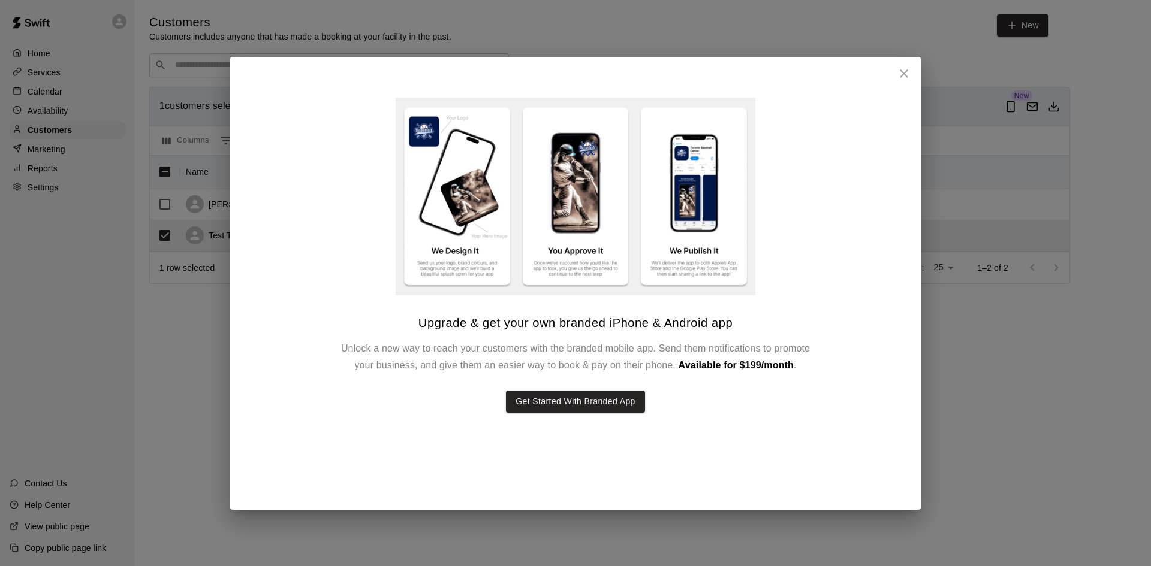
click at [910, 83] on button "close" at bounding box center [904, 74] width 24 height 24
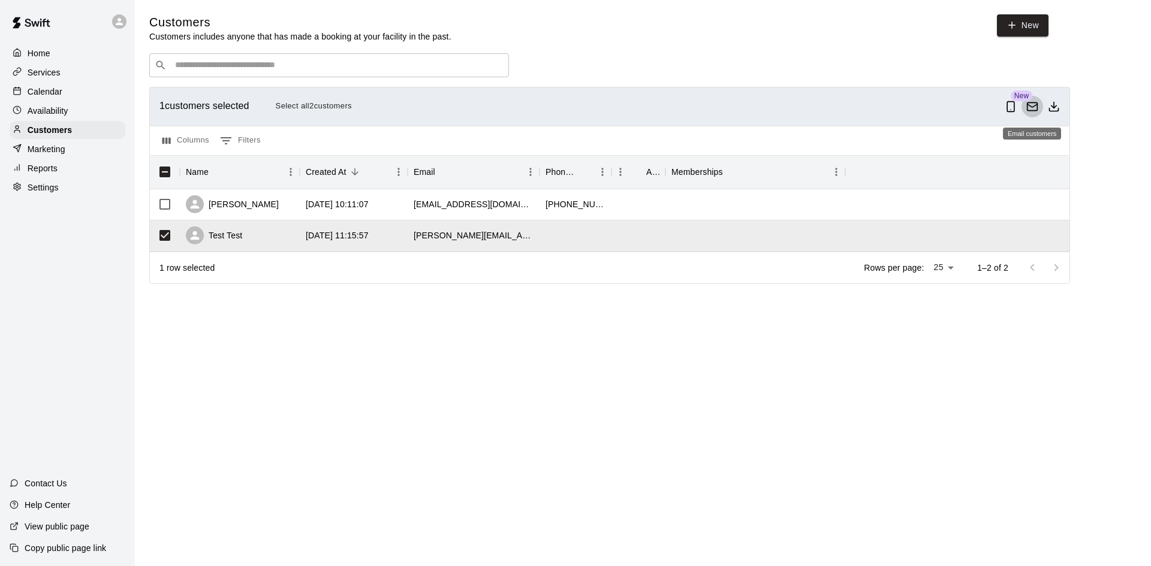
click at [1032, 101] on button "Email customers" at bounding box center [1032, 107] width 22 height 22
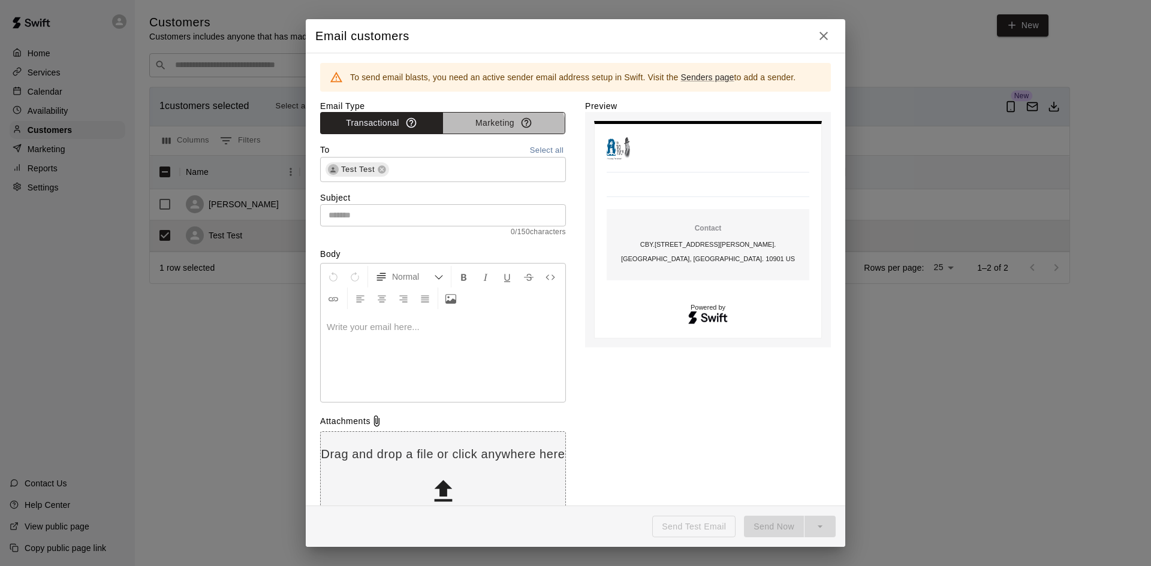
click at [497, 134] on button "Marketing" at bounding box center [503, 123] width 123 height 22
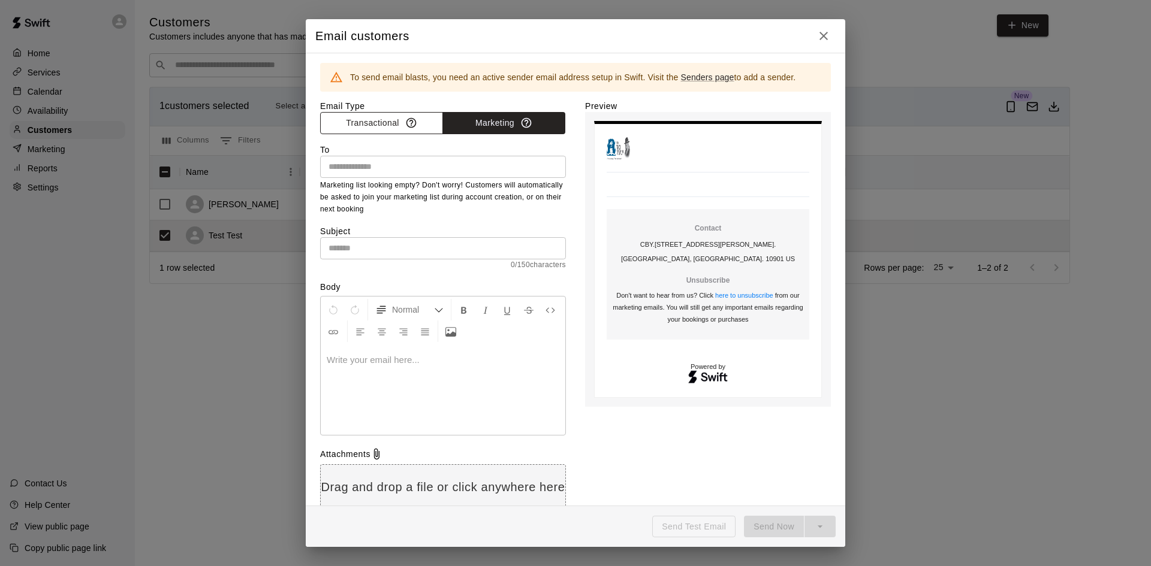
click at [435, 119] on button "Transactional" at bounding box center [381, 123] width 123 height 22
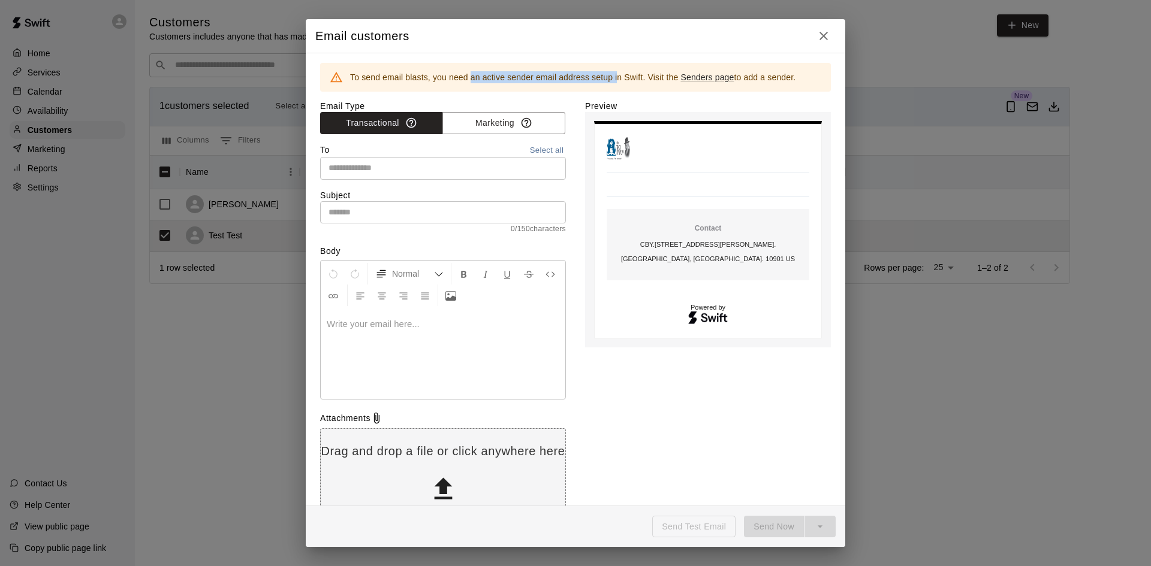
drag, startPoint x: 491, startPoint y: 74, endPoint x: 665, endPoint y: 73, distance: 173.8
click at [643, 73] on div "To send email blasts, you need an active sender email address setup in Swift. V…" at bounding box center [572, 78] width 445 height 22
click at [665, 73] on div "To send email blasts, you need an active sender email address setup in Swift. V…" at bounding box center [572, 78] width 445 height 22
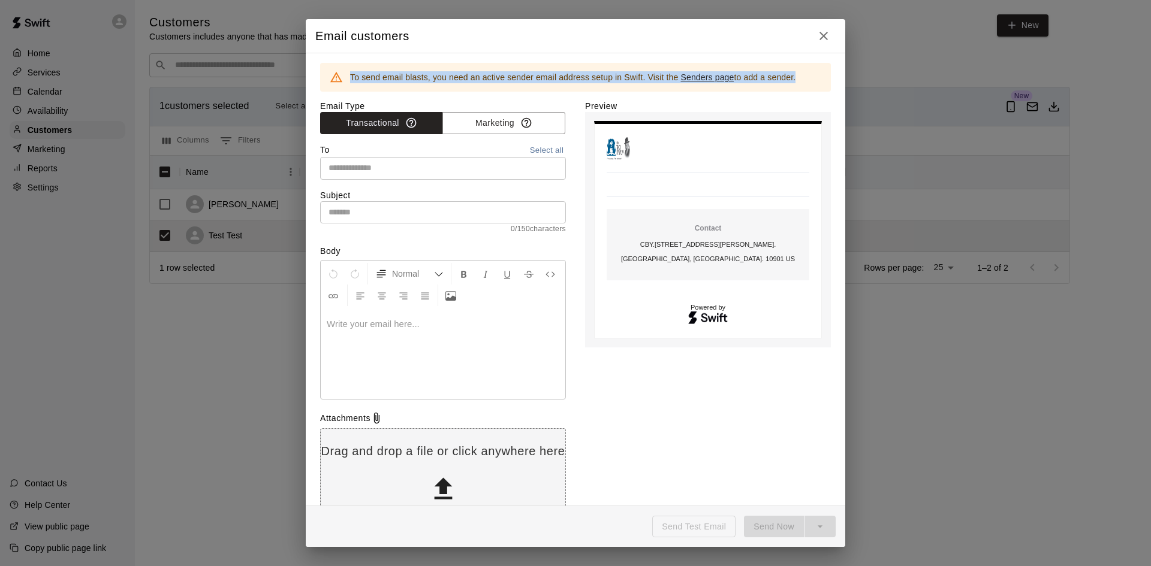
click at [626, 86] on div "To send email blasts, you need an active sender email address setup in Swift. V…" at bounding box center [572, 78] width 445 height 22
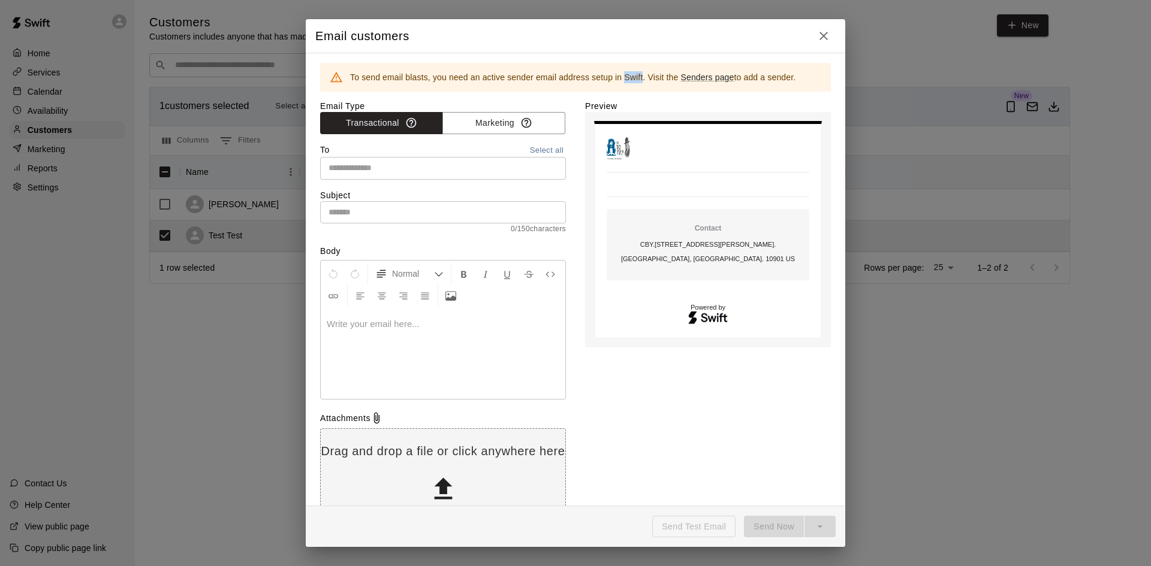
click at [626, 86] on div "To send email blasts, you need an active sender email address setup in Swift. V…" at bounding box center [572, 78] width 445 height 22
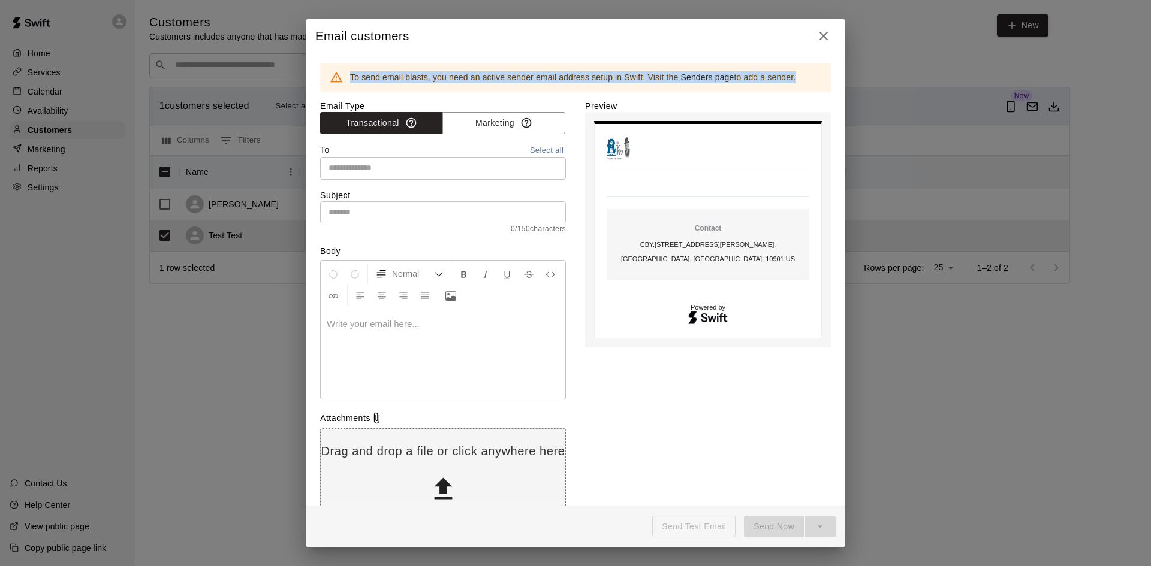
click at [626, 86] on div "To send email blasts, you need an active sender email address setup in Swift. V…" at bounding box center [572, 78] width 445 height 22
click at [597, 86] on div "To send email blasts, you need an active sender email address setup in Swift. V…" at bounding box center [572, 78] width 445 height 22
click at [702, 76] on link "Senders page" at bounding box center [706, 78] width 53 height 10
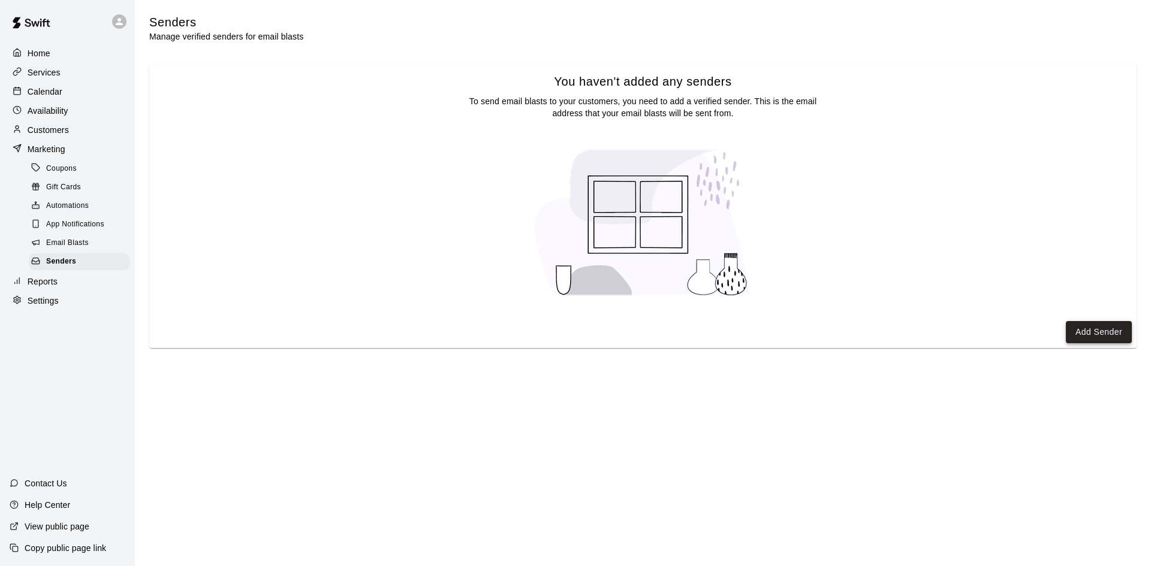
click at [1100, 337] on button "Add Sender" at bounding box center [1099, 332] width 66 height 22
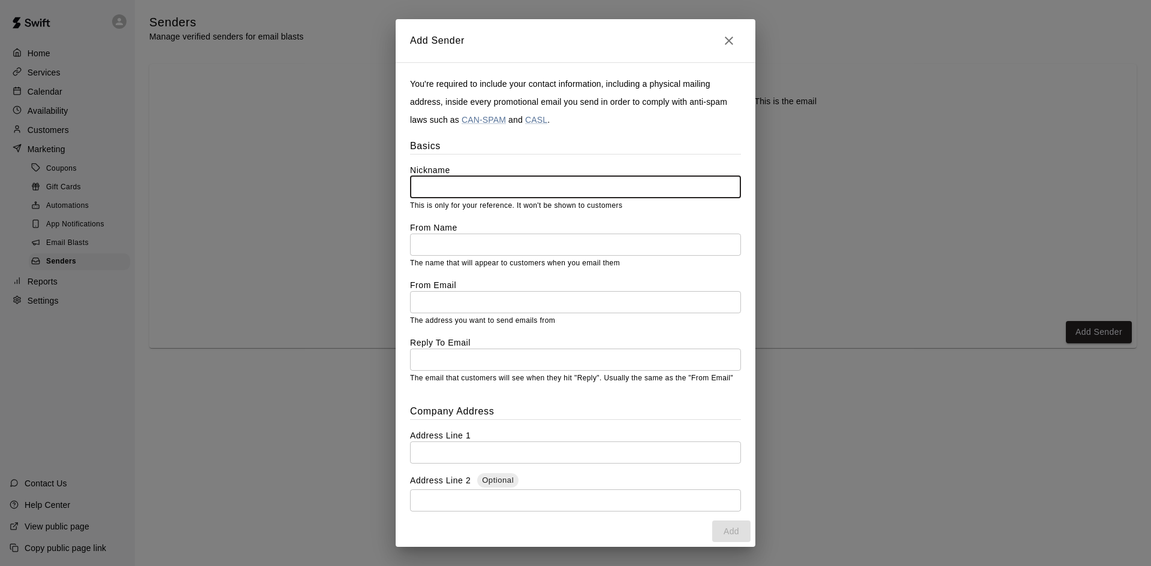
click at [454, 179] on input "text" at bounding box center [575, 187] width 331 height 22
click at [464, 185] on input "**********" at bounding box center [575, 187] width 331 height 22
type input "**********"
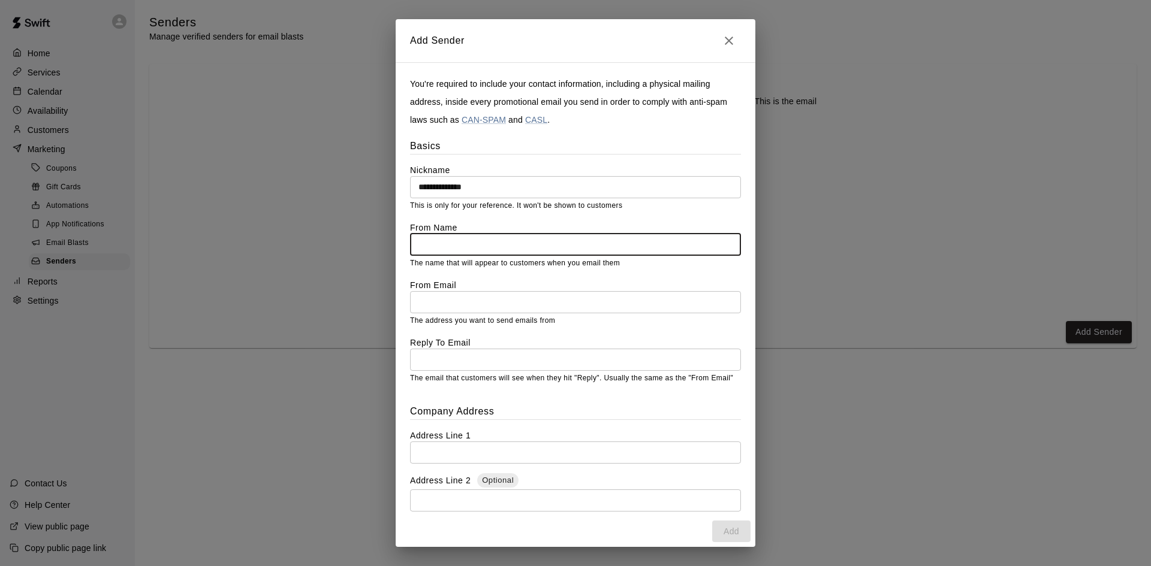
click at [469, 237] on input "text" at bounding box center [575, 245] width 331 height 22
drag, startPoint x: 442, startPoint y: 260, endPoint x: 491, endPoint y: 264, distance: 48.7
click at [491, 264] on div "From Name ​ The name that will appear to customers when you email them" at bounding box center [575, 246] width 331 height 48
click at [491, 264] on p "The name that will appear to customers when you email them" at bounding box center [575, 264] width 331 height 12
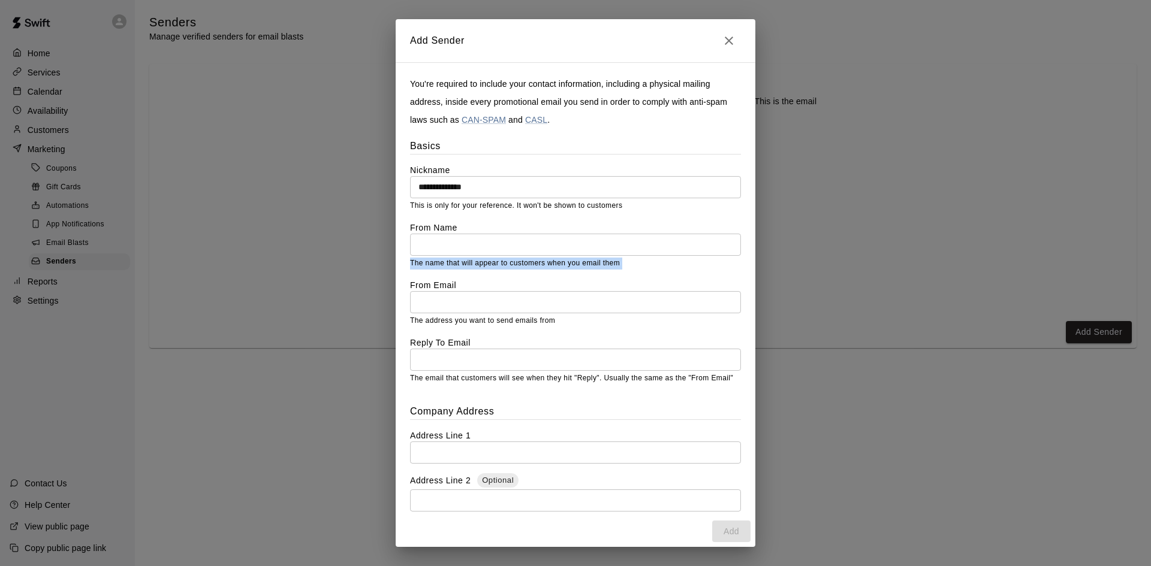
click at [491, 264] on p "The name that will appear to customers when you email them" at bounding box center [575, 264] width 331 height 12
click at [503, 205] on p "This is only for your reference. It won't be shown to customers" at bounding box center [575, 206] width 331 height 12
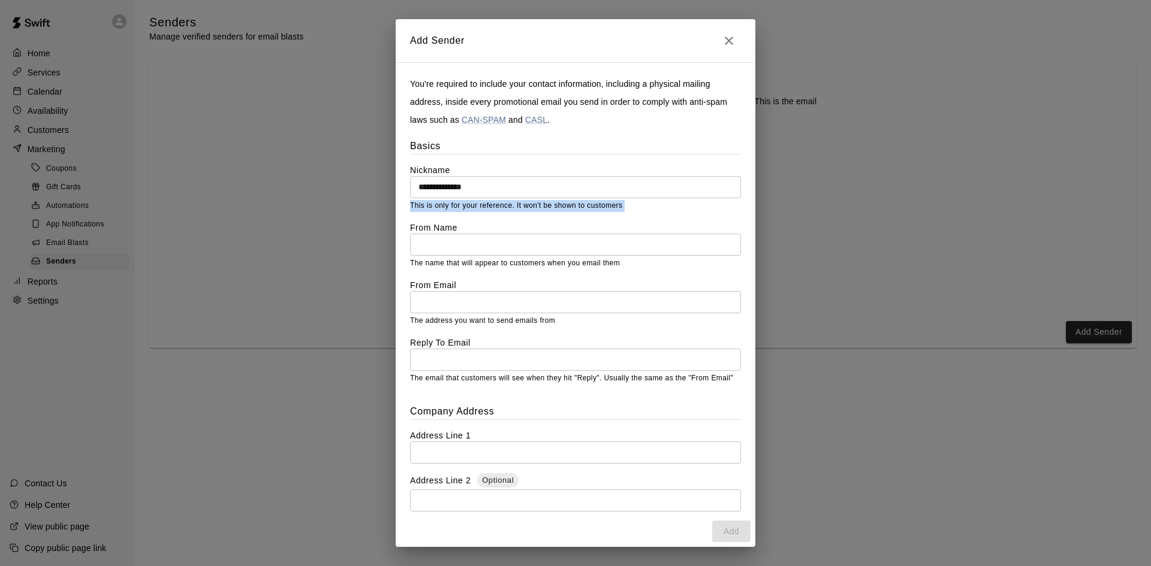
click at [503, 205] on p "This is only for your reference. It won't be shown to customers" at bounding box center [575, 206] width 331 height 12
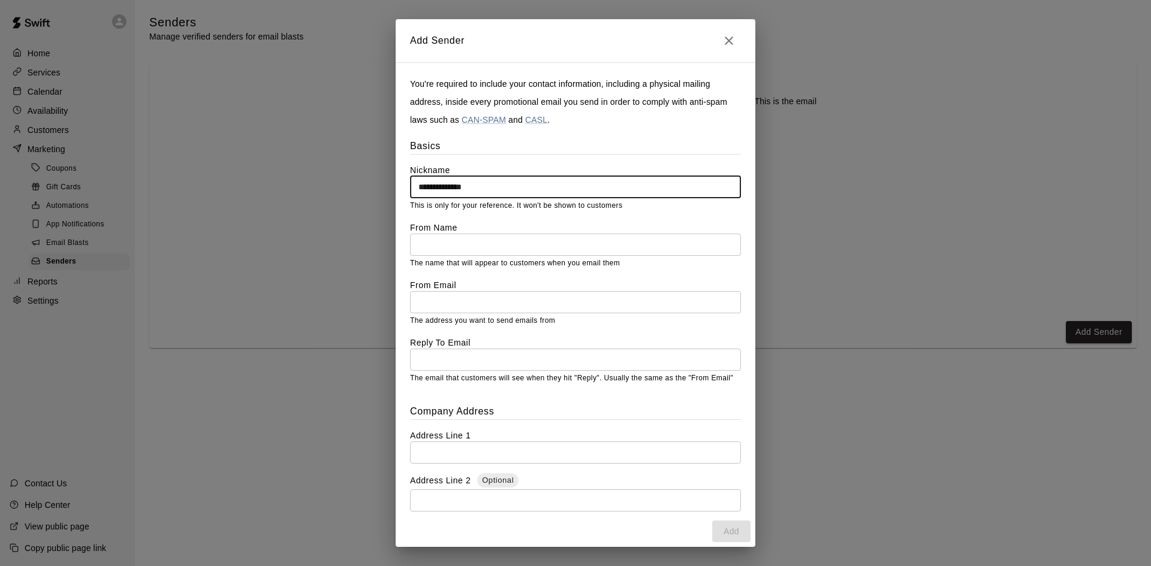
drag, startPoint x: 503, startPoint y: 184, endPoint x: 405, endPoint y: 162, distance: 100.0
click at [405, 162] on div "**********" at bounding box center [576, 289] width 360 height 453
click at [527, 255] on input "text" at bounding box center [575, 245] width 331 height 22
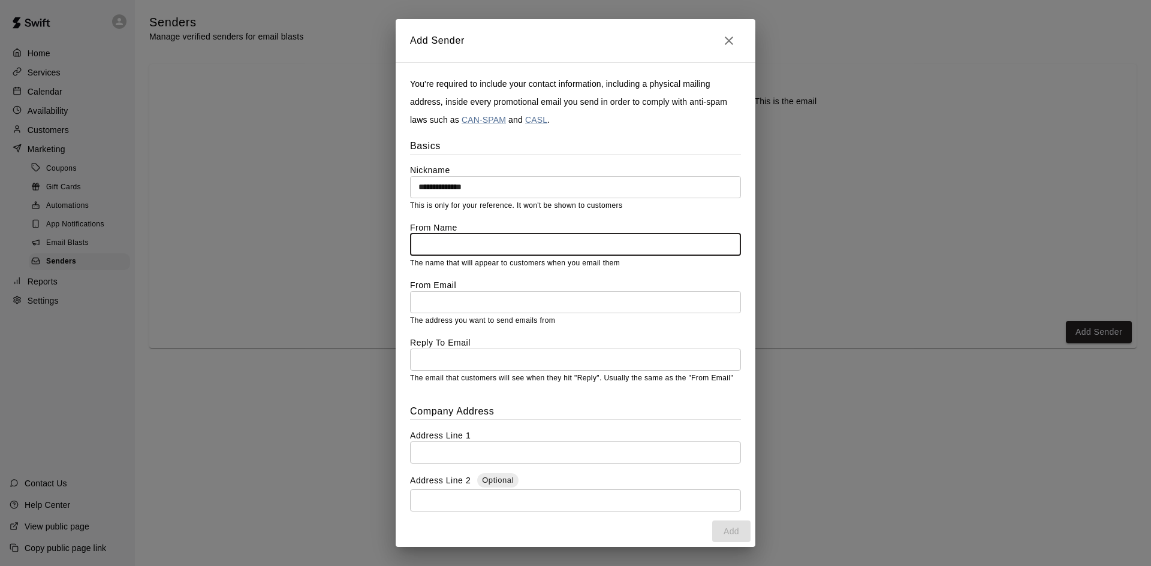
paste input "**********"
type input "**********"
click at [518, 315] on div "From Email ​ The address you want to send emails from" at bounding box center [575, 303] width 331 height 48
click at [514, 301] on input "text" at bounding box center [575, 302] width 331 height 22
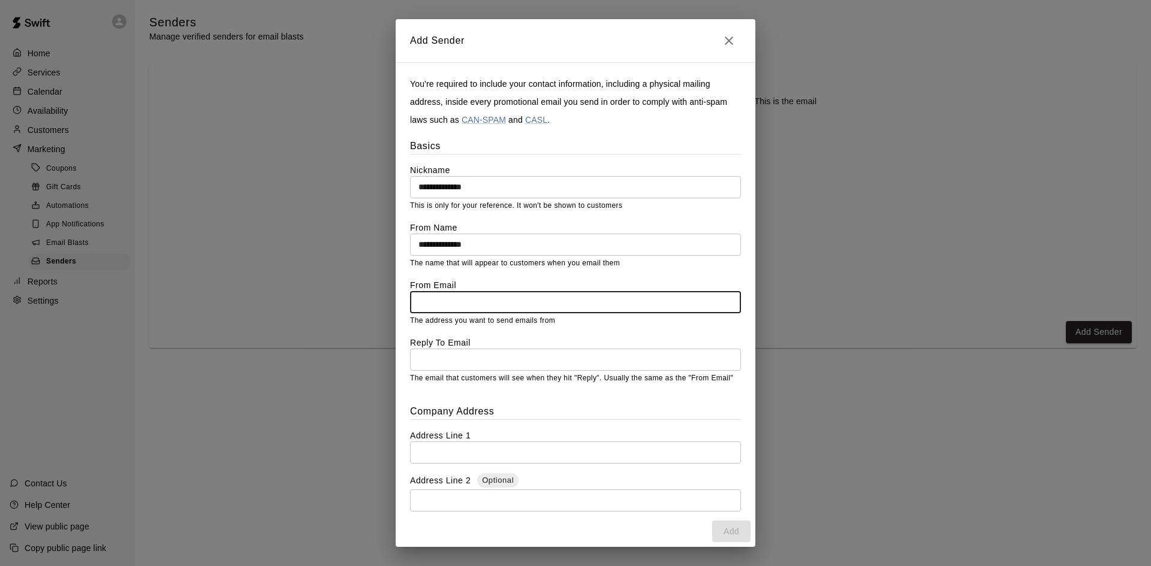
click at [566, 291] on label "From Email" at bounding box center [575, 285] width 331 height 12
click at [463, 306] on input "text" at bounding box center [575, 302] width 331 height 22
type input "**********"
click at [538, 333] on div "**********" at bounding box center [575, 261] width 331 height 246
click at [458, 368] on input "text" at bounding box center [575, 360] width 331 height 22
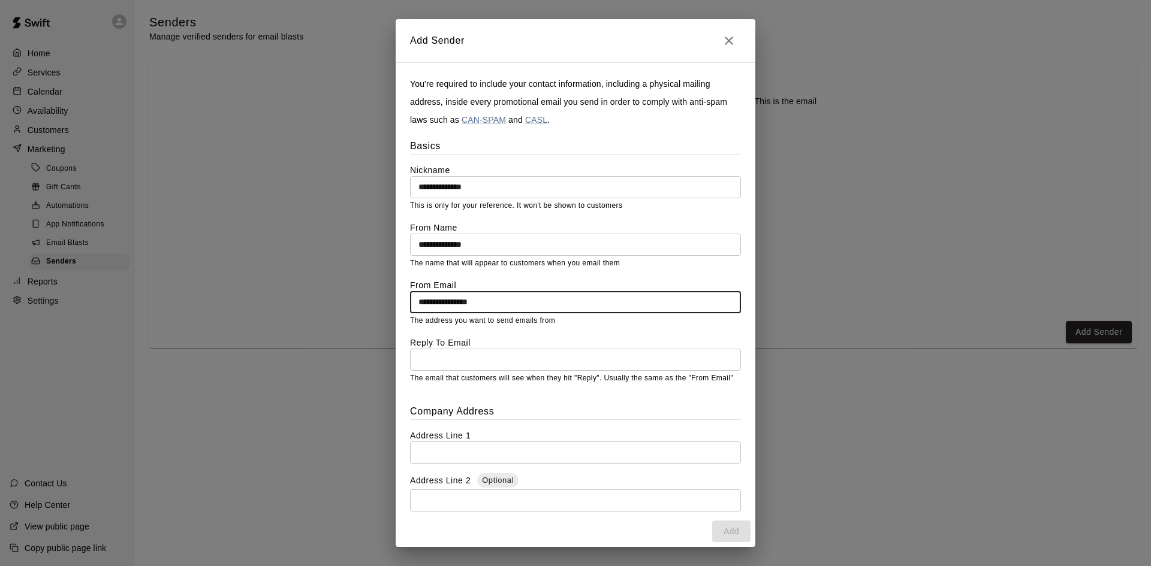
click at [446, 297] on input "**********" at bounding box center [575, 302] width 331 height 22
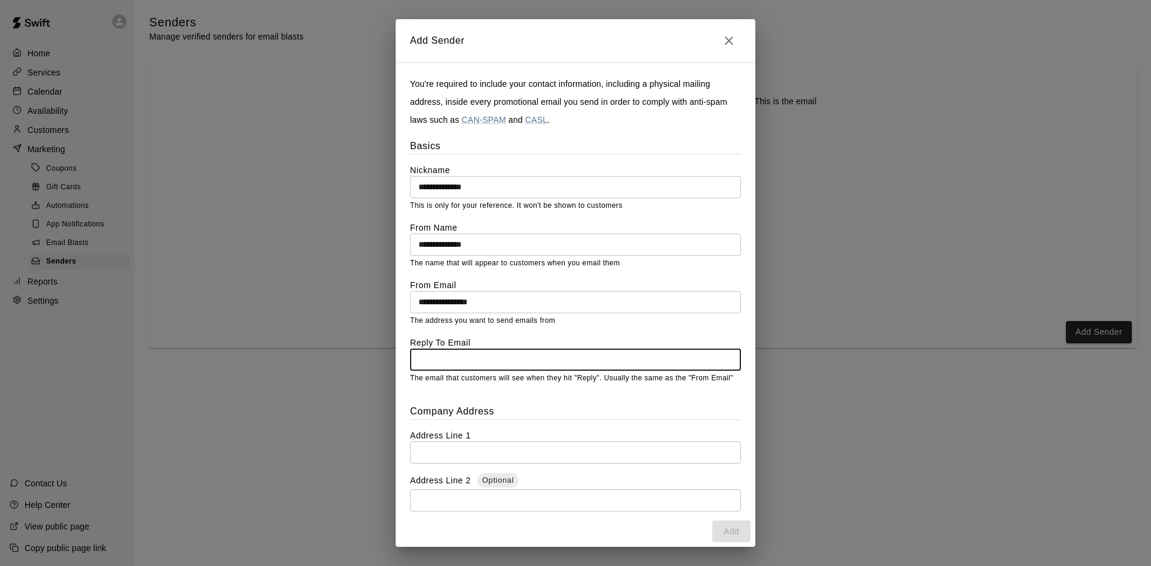
click at [447, 363] on input "text" at bounding box center [575, 360] width 331 height 22
paste input "**********"
type input "**********"
click at [452, 408] on div "**********" at bounding box center [576, 289] width 360 height 453
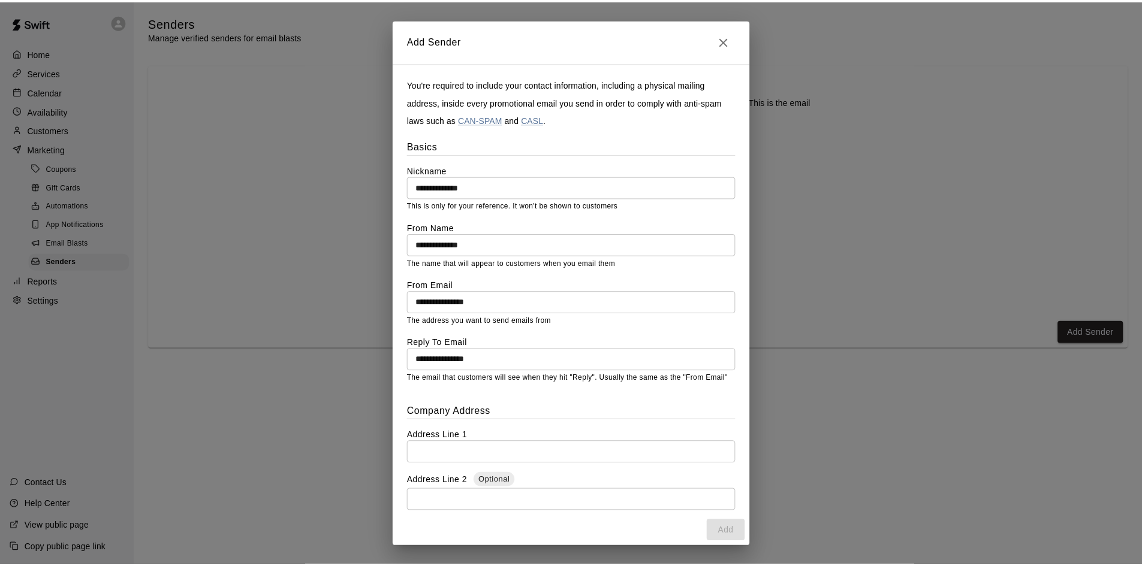
scroll to position [205, 0]
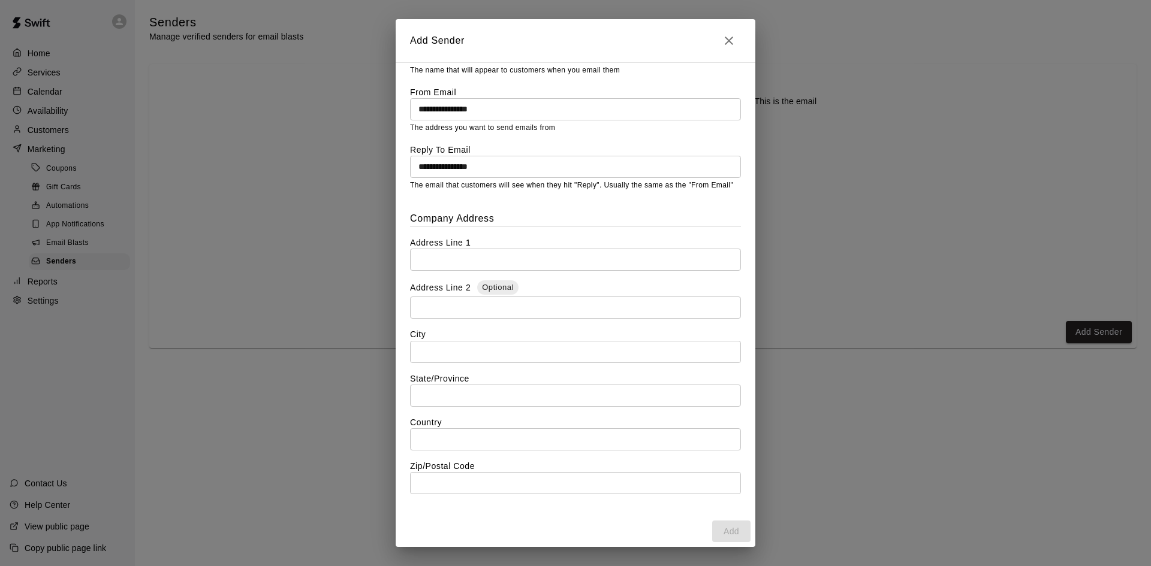
click at [463, 261] on input "text" at bounding box center [575, 260] width 331 height 22
type input "**********"
click at [460, 290] on label "Address Line 2 Optional" at bounding box center [575, 288] width 331 height 16
click at [464, 300] on input "text" at bounding box center [575, 308] width 331 height 22
click at [429, 357] on input "text" at bounding box center [575, 352] width 331 height 22
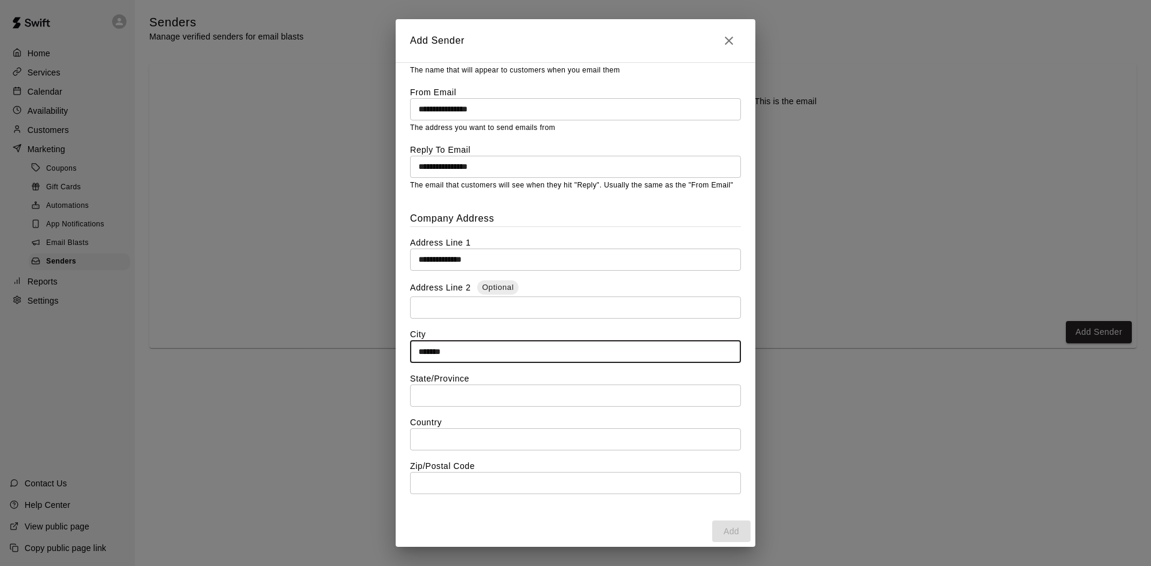
click at [430, 355] on input "*******" at bounding box center [575, 352] width 331 height 22
type input "*******"
click at [445, 396] on input "text" at bounding box center [575, 396] width 331 height 22
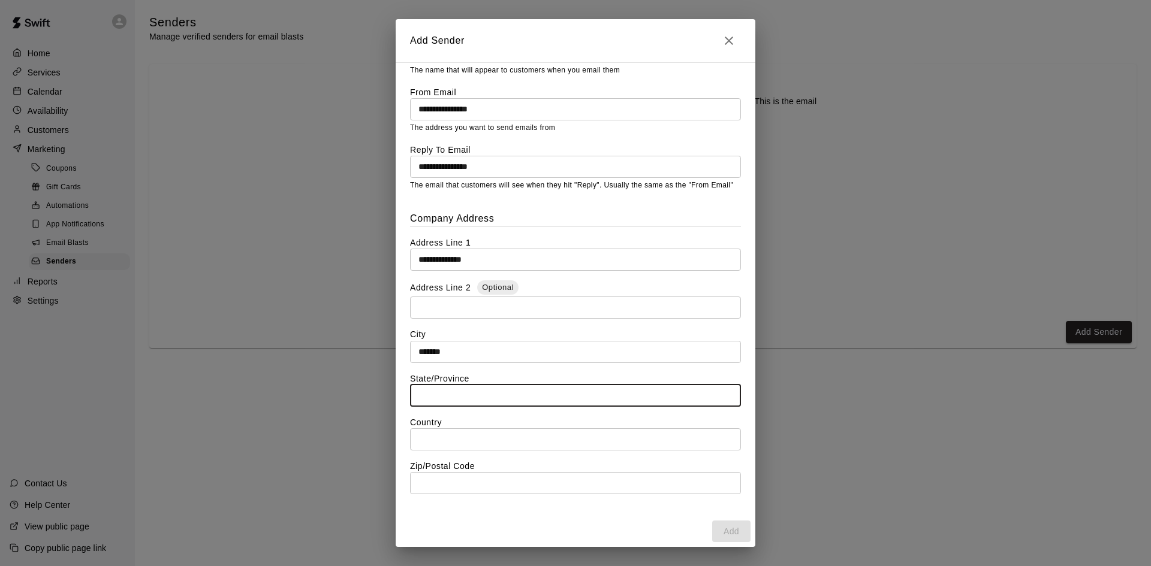
click at [434, 438] on input "text" at bounding box center [575, 440] width 331 height 22
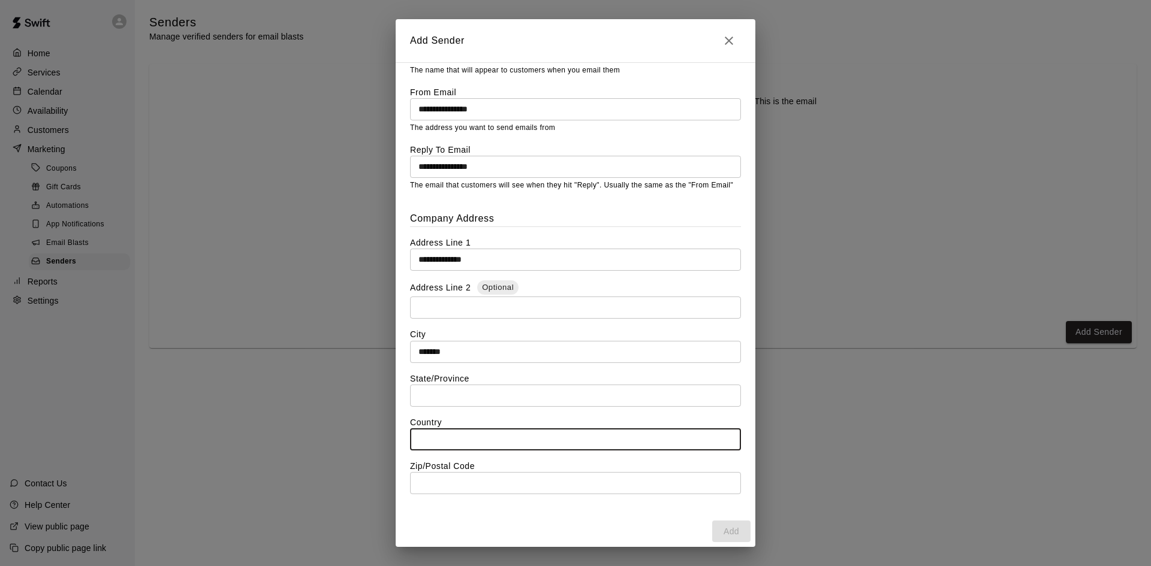
click at [439, 395] on input "text" at bounding box center [575, 396] width 331 height 22
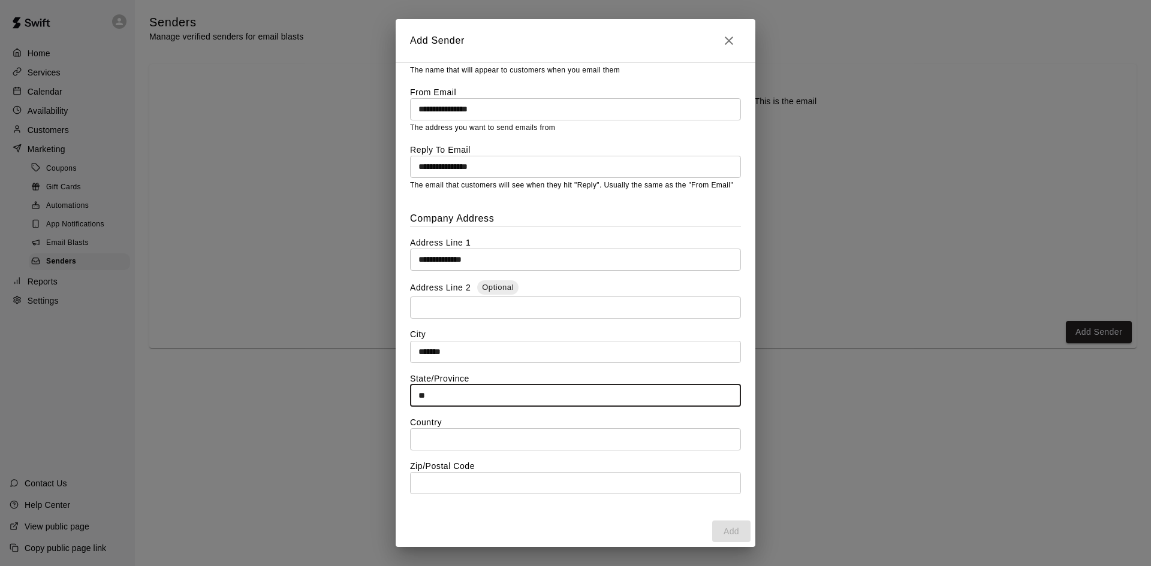
type input "**"
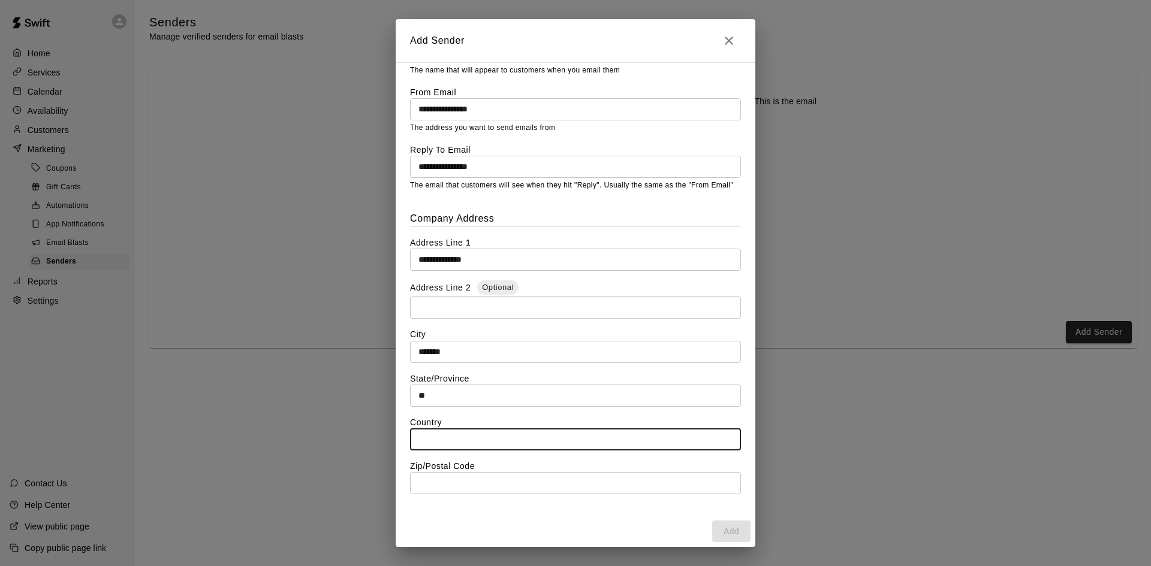
click at [436, 433] on input "text" at bounding box center [575, 440] width 331 height 22
type input "**********"
click at [442, 478] on input "text" at bounding box center [575, 483] width 331 height 22
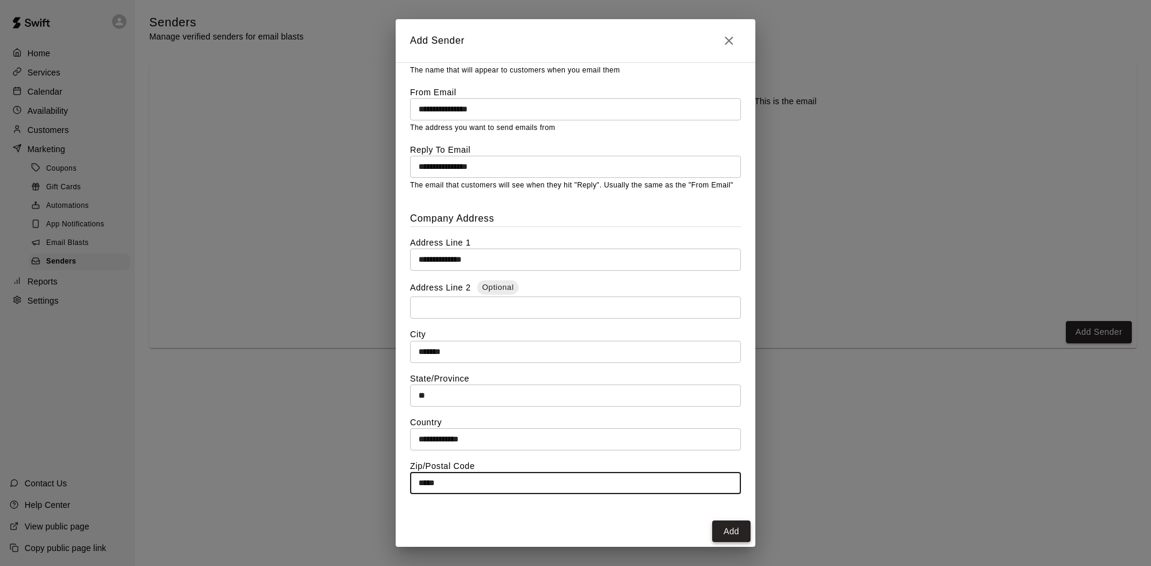
type input "*****"
click at [735, 530] on button "Add" at bounding box center [731, 532] width 38 height 22
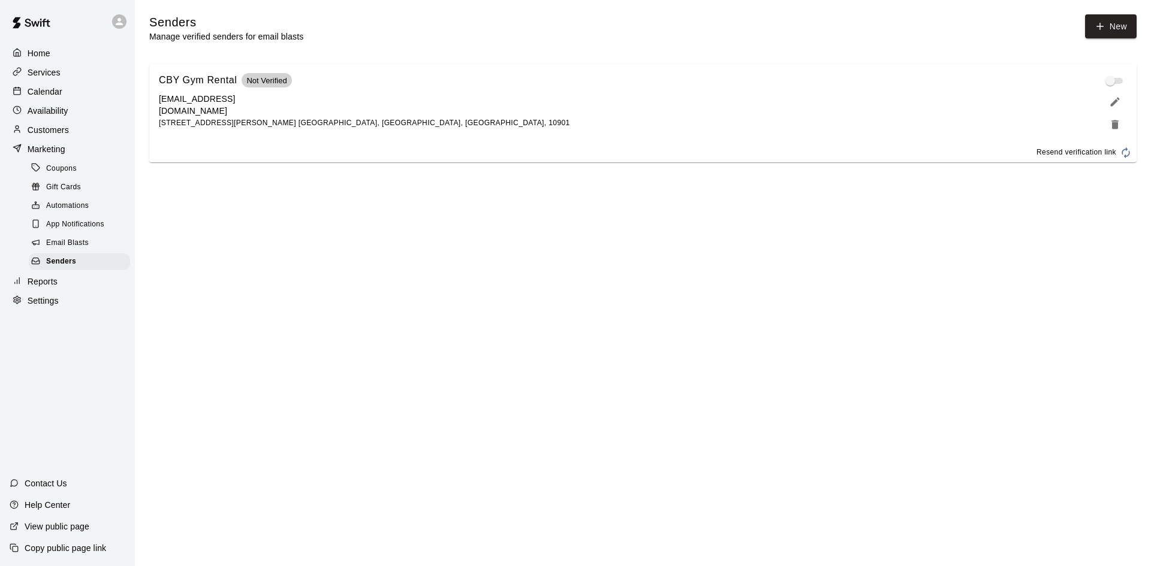
click at [1108, 83] on span at bounding box center [1115, 81] width 16 height 6
click at [1120, 84] on span at bounding box center [1115, 81] width 16 height 6
click at [1112, 88] on span at bounding box center [1115, 81] width 24 height 14
click at [70, 249] on span "Email Blasts" at bounding box center [67, 243] width 43 height 12
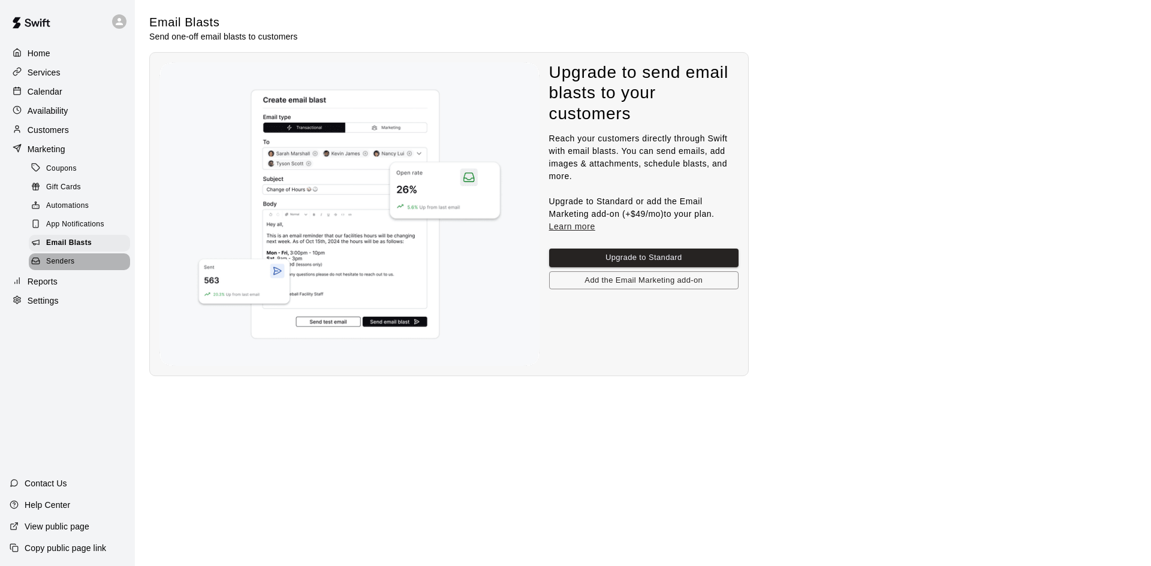
click at [94, 270] on div "Senders" at bounding box center [79, 262] width 101 height 17
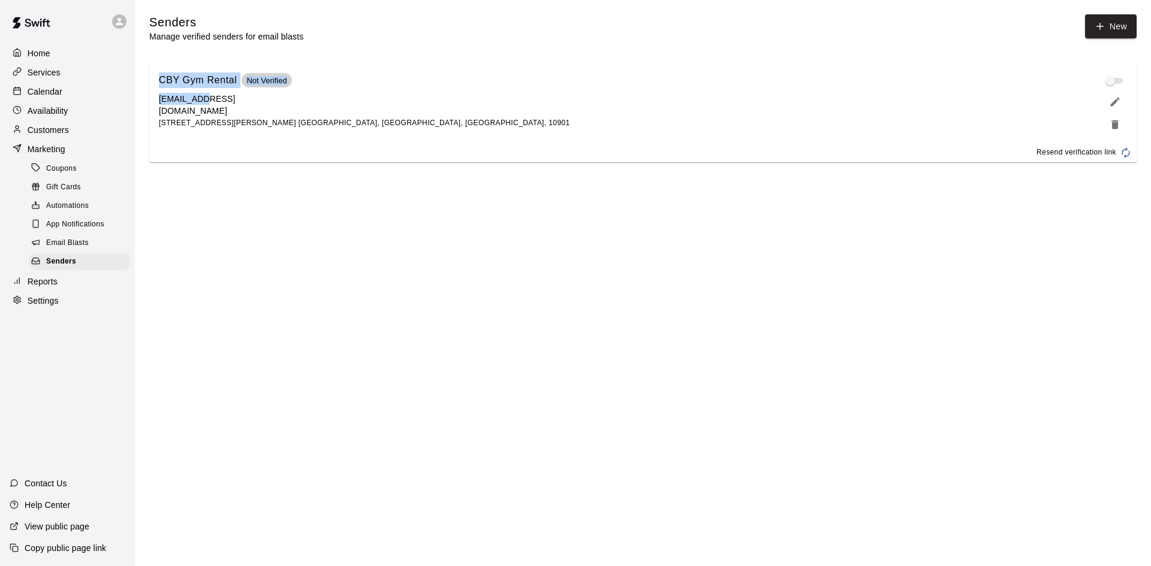
drag, startPoint x: 146, startPoint y: 112, endPoint x: 213, endPoint y: 110, distance: 67.7
click at [213, 110] on div "Senders Manage verified senders for email blasts New CBY Gym Rental Not Verifie…" at bounding box center [643, 88] width 1006 height 148
click at [214, 111] on p "[EMAIL_ADDRESS][DOMAIN_NAME]" at bounding box center [219, 105] width 120 height 24
click at [215, 111] on p "[EMAIL_ADDRESS][DOMAIN_NAME]" at bounding box center [219, 105] width 120 height 24
drag, startPoint x: 215, startPoint y: 111, endPoint x: 188, endPoint y: 134, distance: 34.9
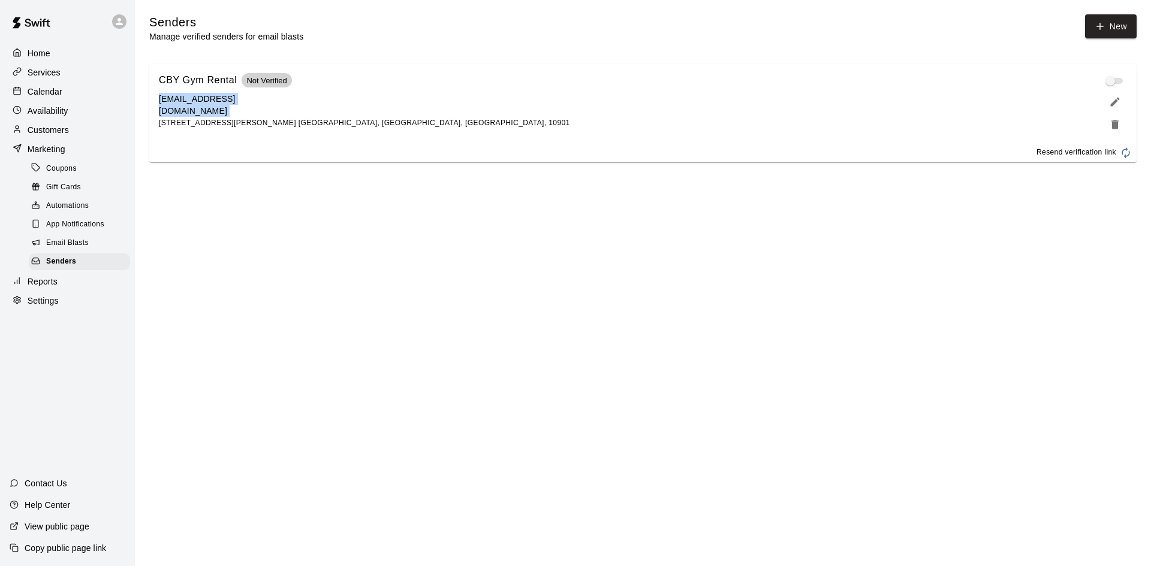
click at [215, 113] on p "[EMAIL_ADDRESS][DOMAIN_NAME]" at bounding box center [219, 105] width 120 height 24
click at [78, 174] on div "Coupons" at bounding box center [79, 169] width 101 height 17
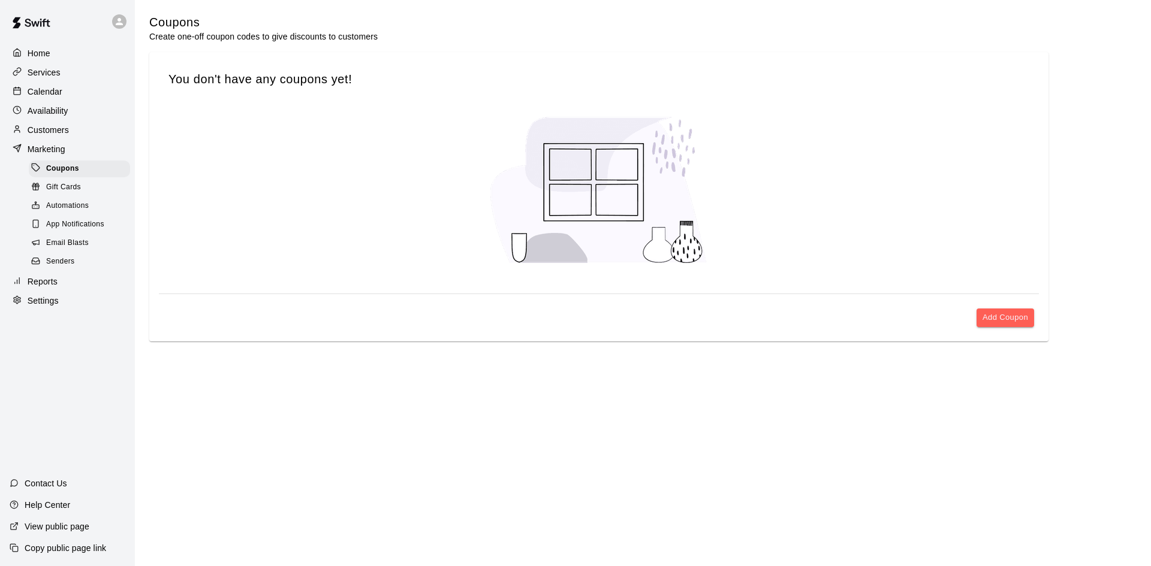
click at [1021, 329] on div "Add Coupon" at bounding box center [599, 318] width 880 height 28
click at [1012, 323] on button "Add Coupon" at bounding box center [1005, 318] width 58 height 19
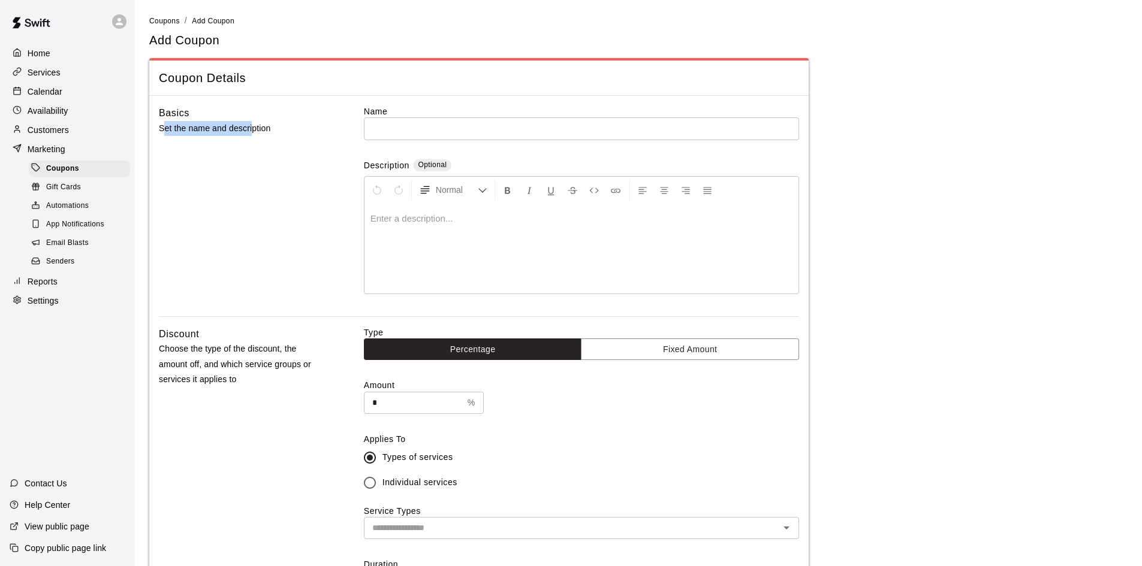
drag, startPoint x: 165, startPoint y: 132, endPoint x: 293, endPoint y: 137, distance: 127.7
click at [258, 137] on div "Basics Set the name and description" at bounding box center [242, 210] width 167 height 211
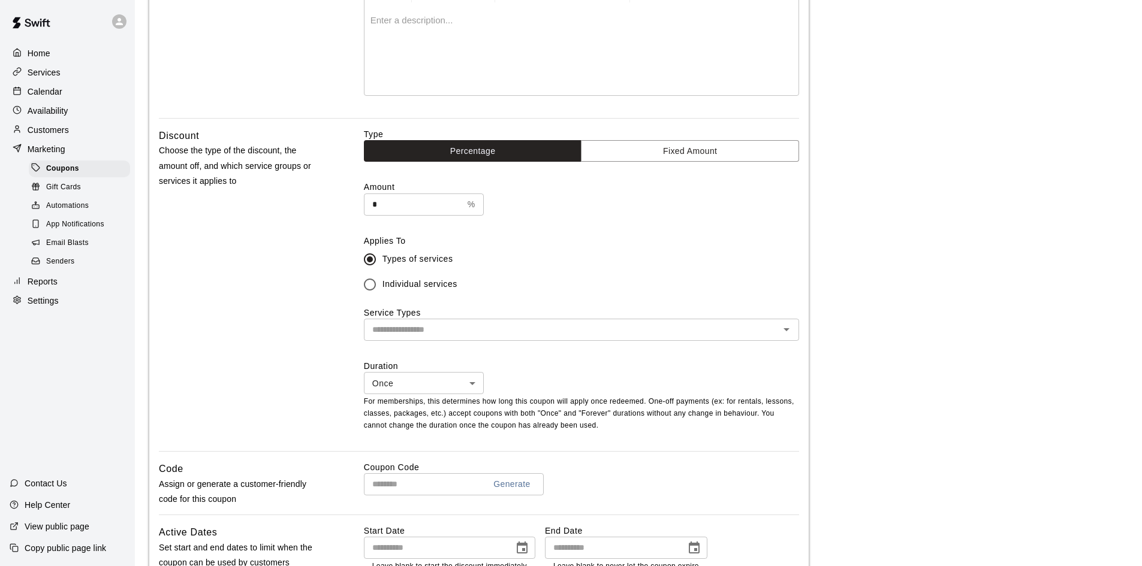
scroll to position [160, 0]
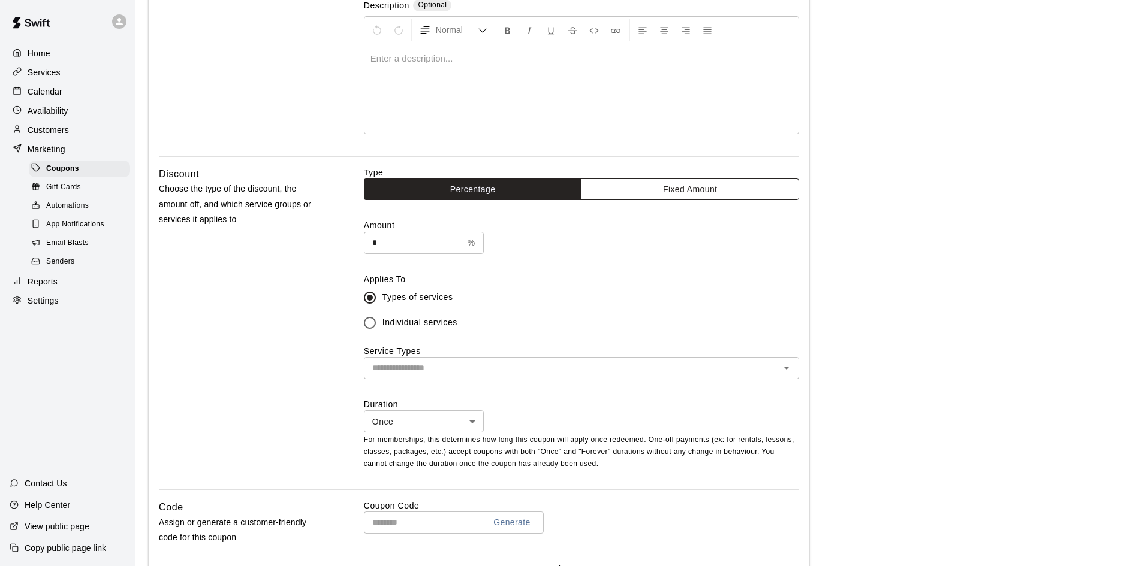
click at [673, 189] on button "Fixed Amount" at bounding box center [690, 190] width 218 height 22
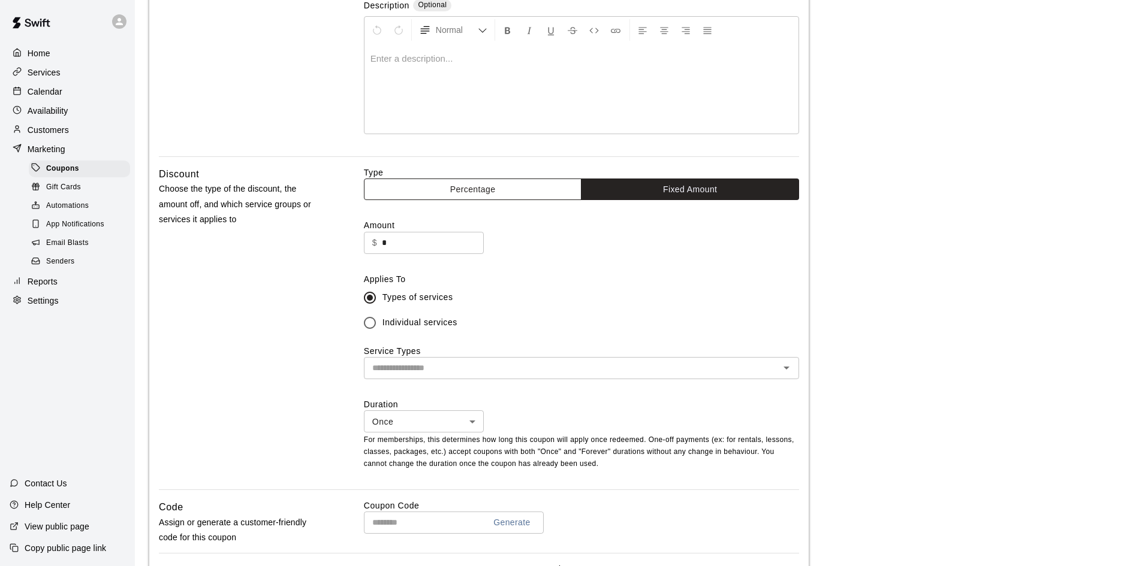
click at [482, 187] on button "Percentage" at bounding box center [473, 190] width 218 height 22
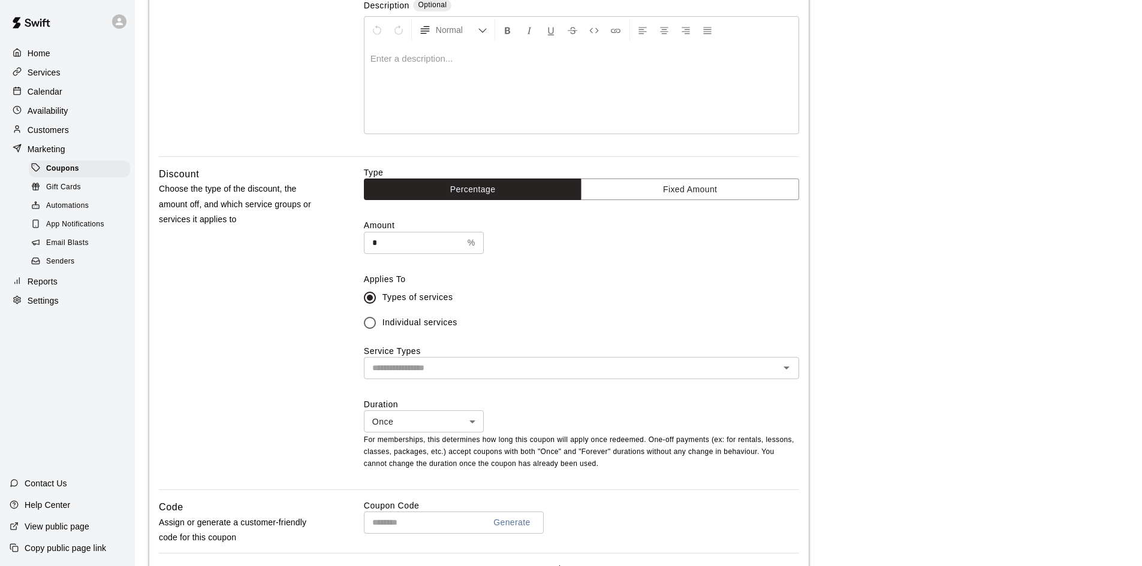
scroll to position [475, 0]
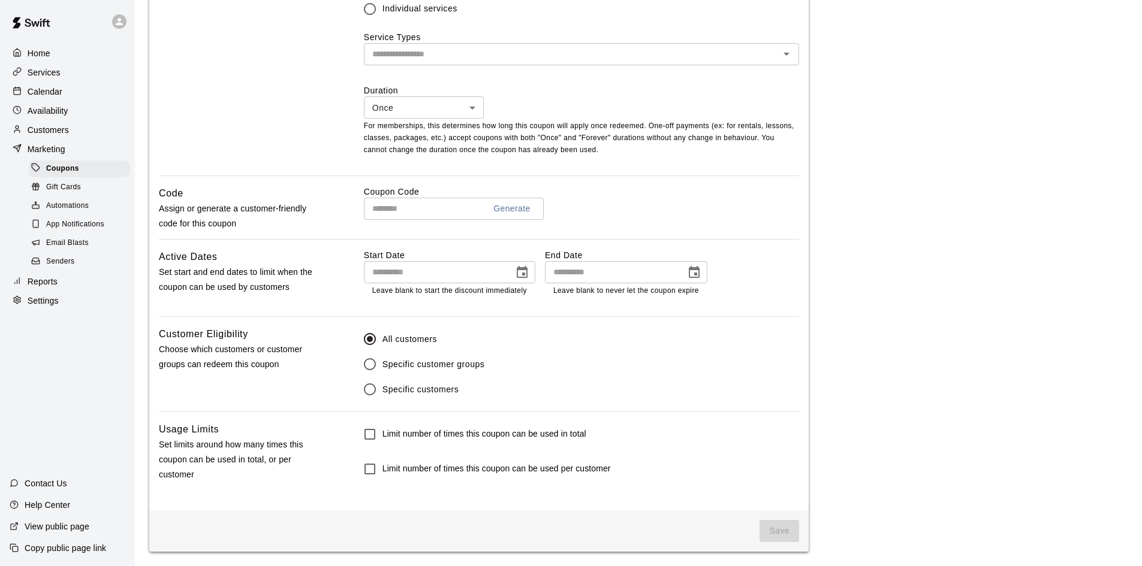
click at [83, 241] on div "Email Blasts" at bounding box center [79, 243] width 101 height 17
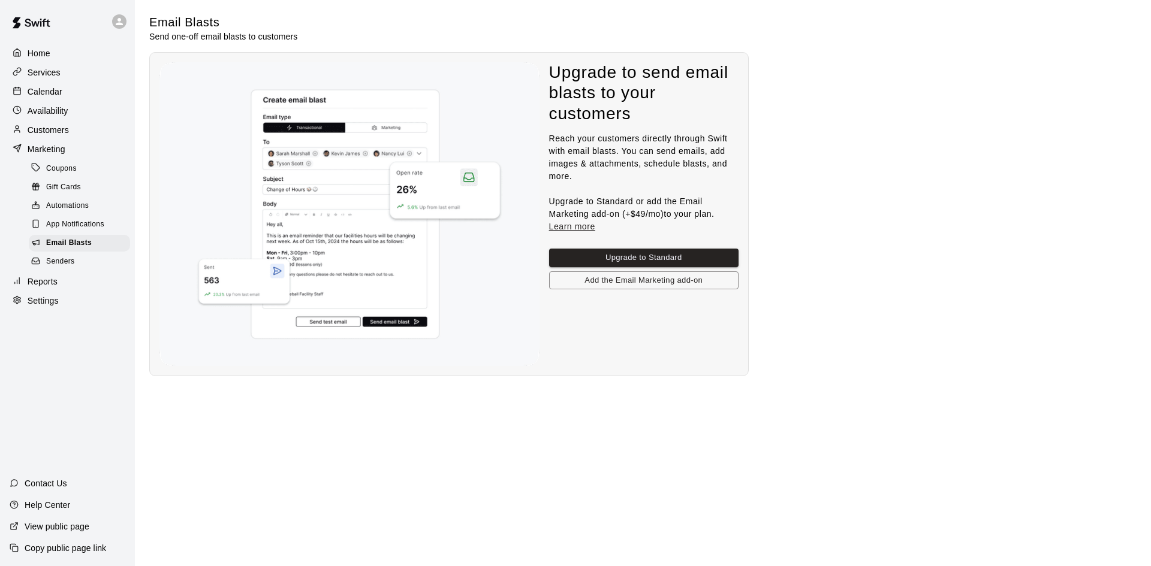
click at [73, 260] on div "Senders" at bounding box center [79, 262] width 101 height 17
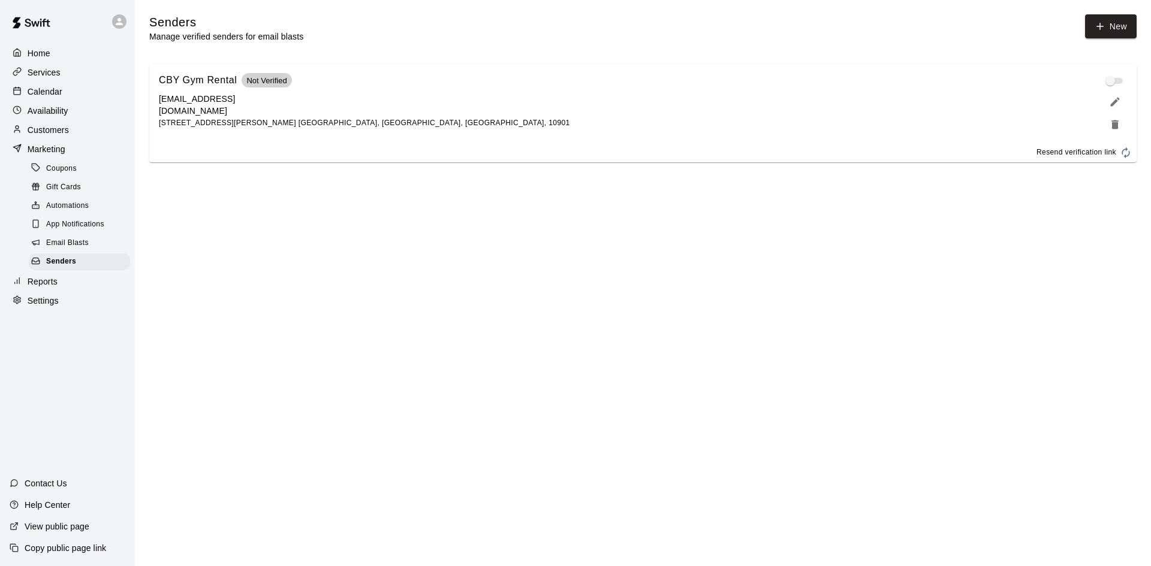
click at [1113, 84] on span at bounding box center [1115, 81] width 16 height 6
click at [120, 20] on icon at bounding box center [119, 21] width 7 height 7
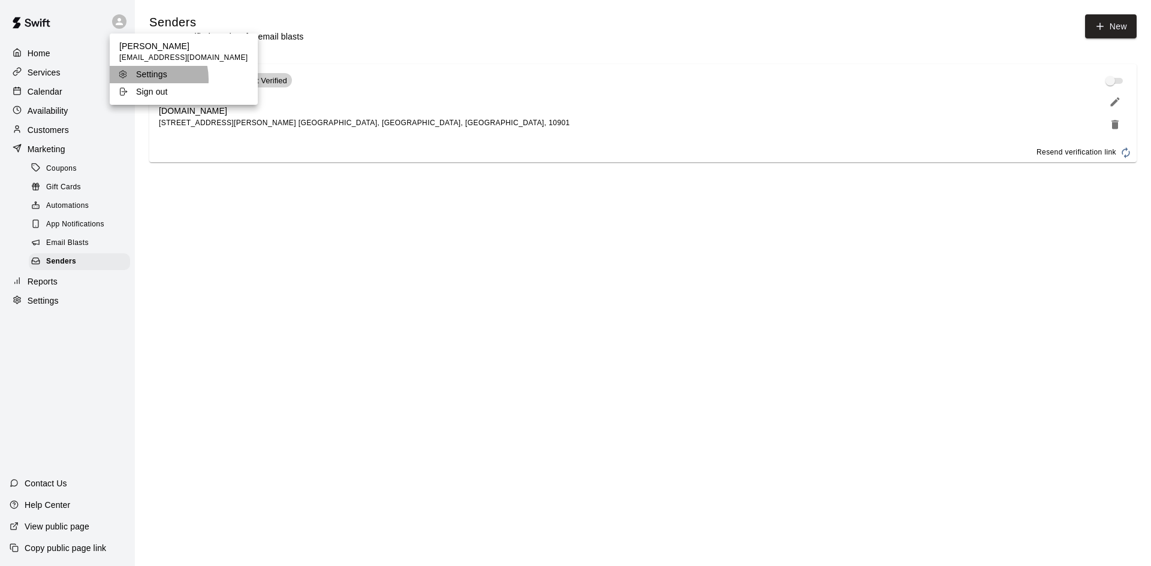
click at [143, 79] on p "Settings" at bounding box center [151, 74] width 31 height 12
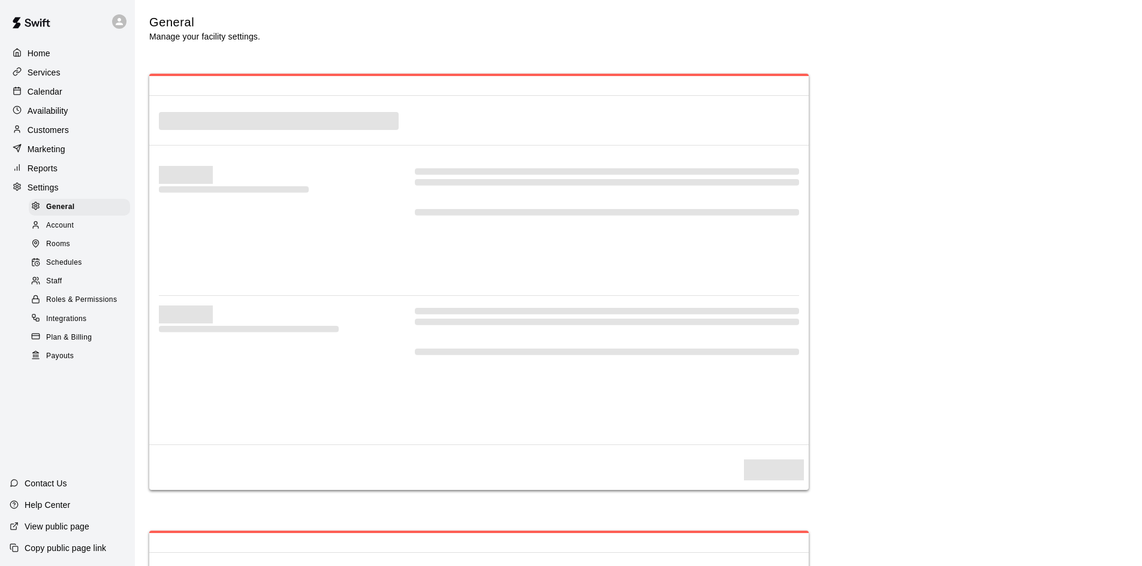
select select "**"
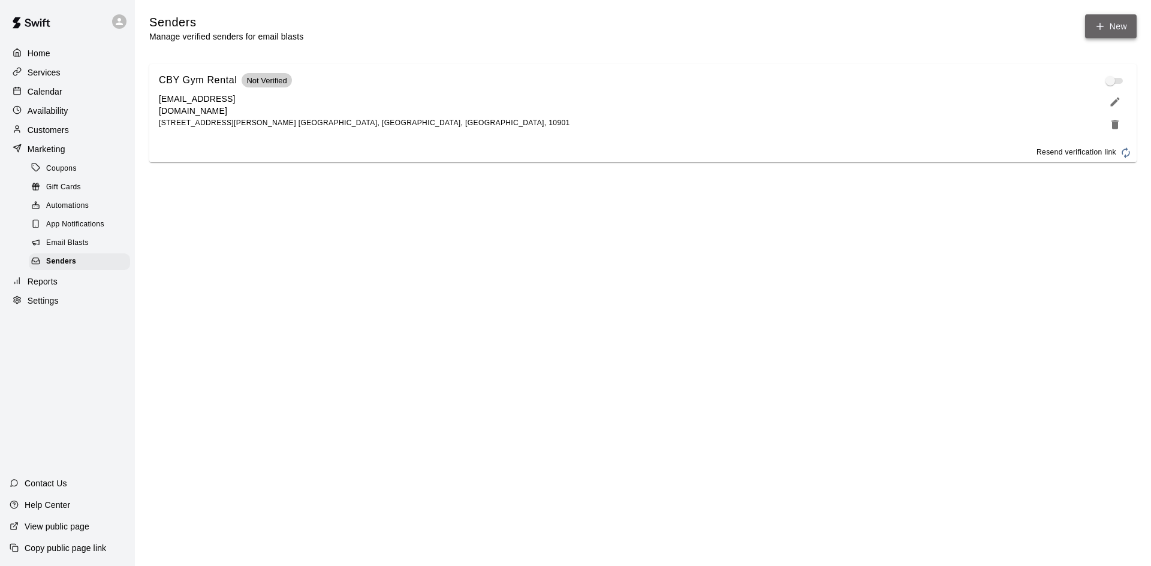
click at [1115, 28] on button "New" at bounding box center [1111, 26] width 52 height 24
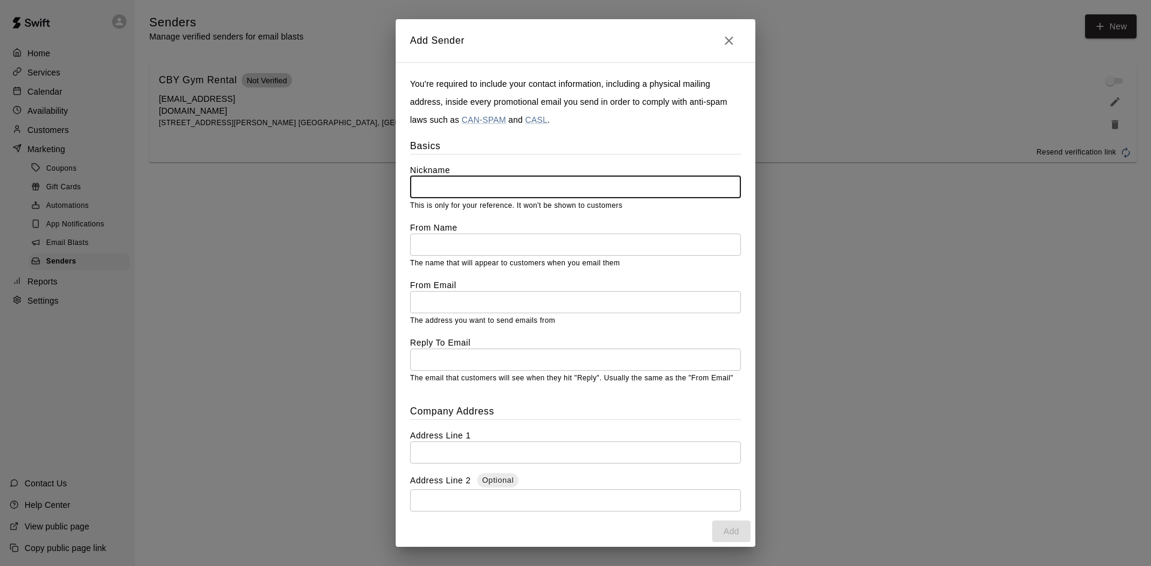
click at [733, 47] on icon "Close" at bounding box center [729, 41] width 14 height 14
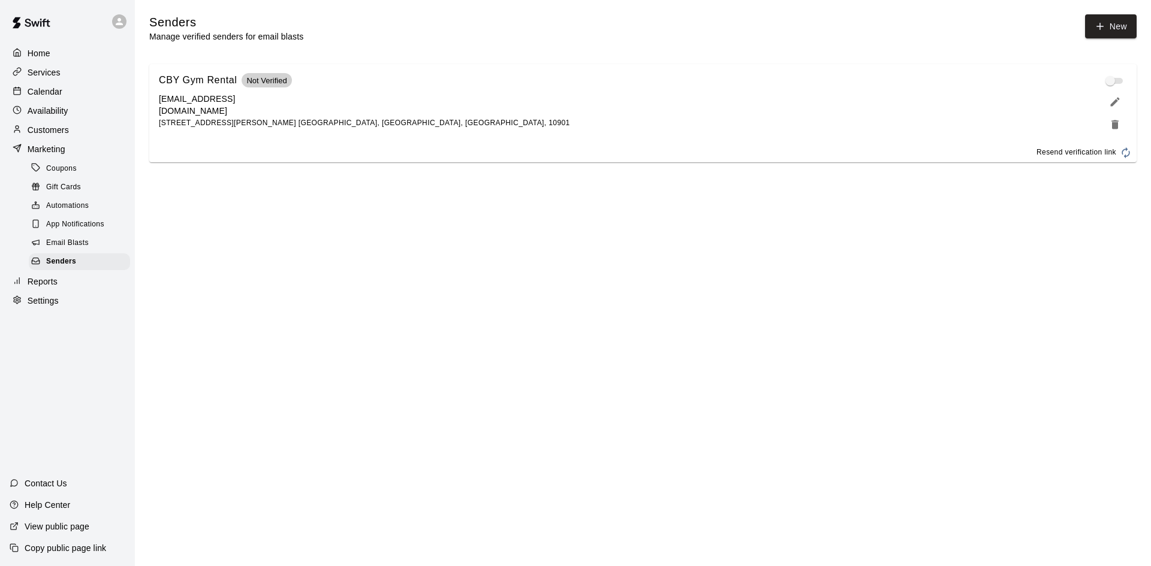
click at [90, 520] on div "View public page" at bounding box center [49, 527] width 99 height 22
click at [342, 124] on div "CBY Gym Rental Not Verified [EMAIL_ADDRESS][DOMAIN_NAME] [STREET_ADDRESS][PERSO…" at bounding box center [626, 101] width 934 height 57
drag, startPoint x: 166, startPoint y: 118, endPoint x: 326, endPoint y: 84, distance: 163.6
click at [326, 84] on div "CBY Gym Rental Not Verified [EMAIL_ADDRESS][DOMAIN_NAME] [STREET_ADDRESS][PERSO…" at bounding box center [364, 101] width 411 height 57
click at [286, 123] on span "[STREET_ADDRESS][PERSON_NAME] [GEOGRAPHIC_DATA], [GEOGRAPHIC_DATA], [GEOGRAPHIC…" at bounding box center [364, 123] width 411 height 8
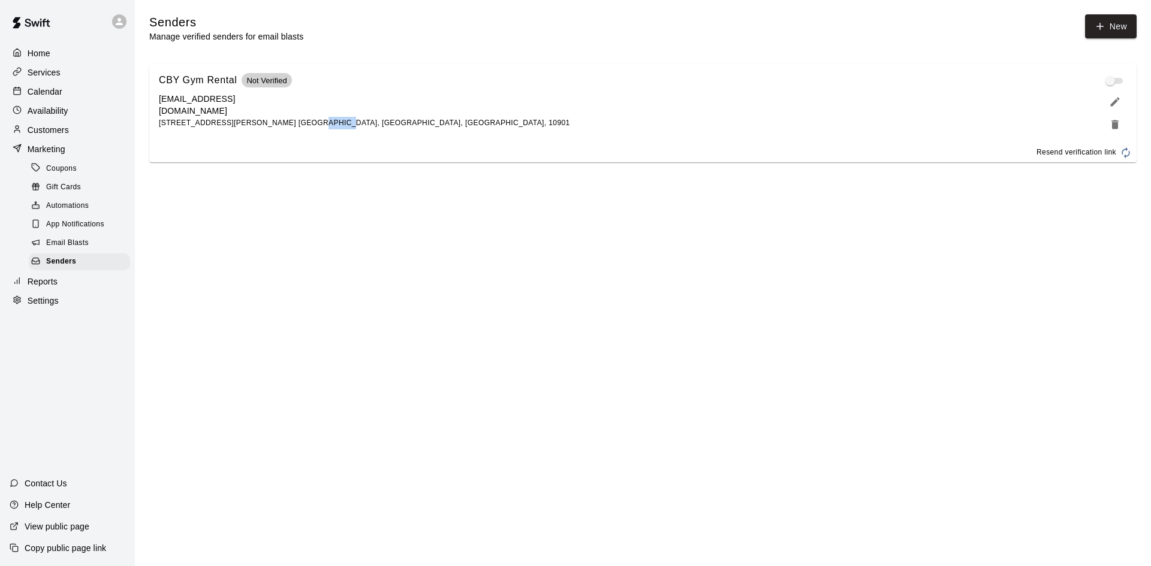
click at [286, 123] on span "[STREET_ADDRESS][PERSON_NAME] [GEOGRAPHIC_DATA], [GEOGRAPHIC_DATA], [GEOGRAPHIC…" at bounding box center [364, 123] width 411 height 8
click at [185, 143] on div "CBY Gym Rental Not Verified [EMAIL_ADDRESS][DOMAIN_NAME] [STREET_ADDRESS][PERSO…" at bounding box center [642, 103] width 987 height 79
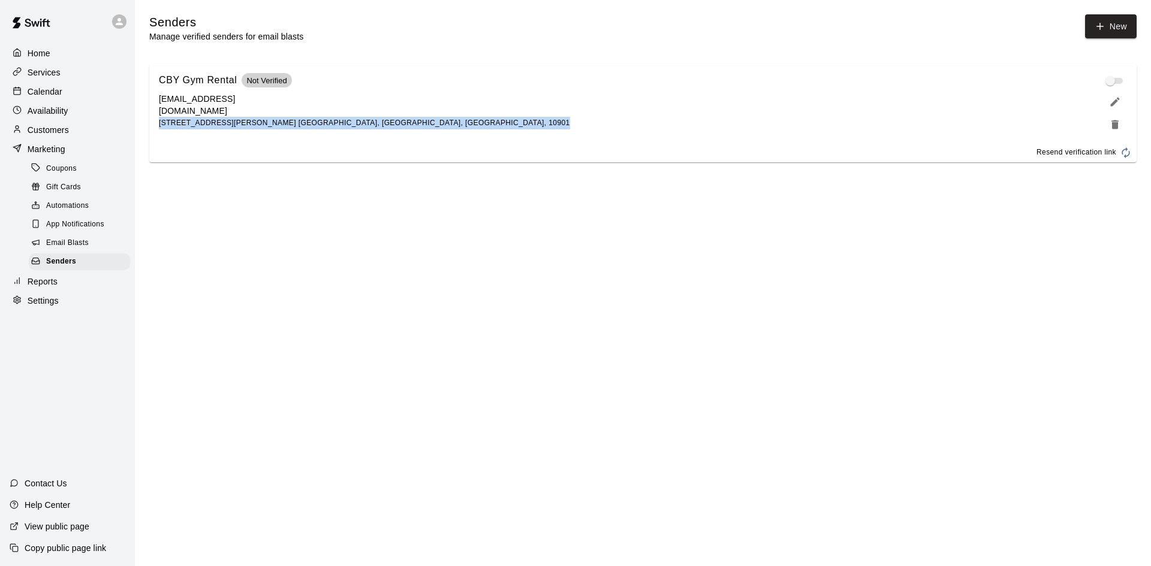
click at [177, 129] on div "CBY Gym Rental Not Verified [EMAIL_ADDRESS][DOMAIN_NAME] [STREET_ADDRESS][PERSO…" at bounding box center [643, 104] width 968 height 60
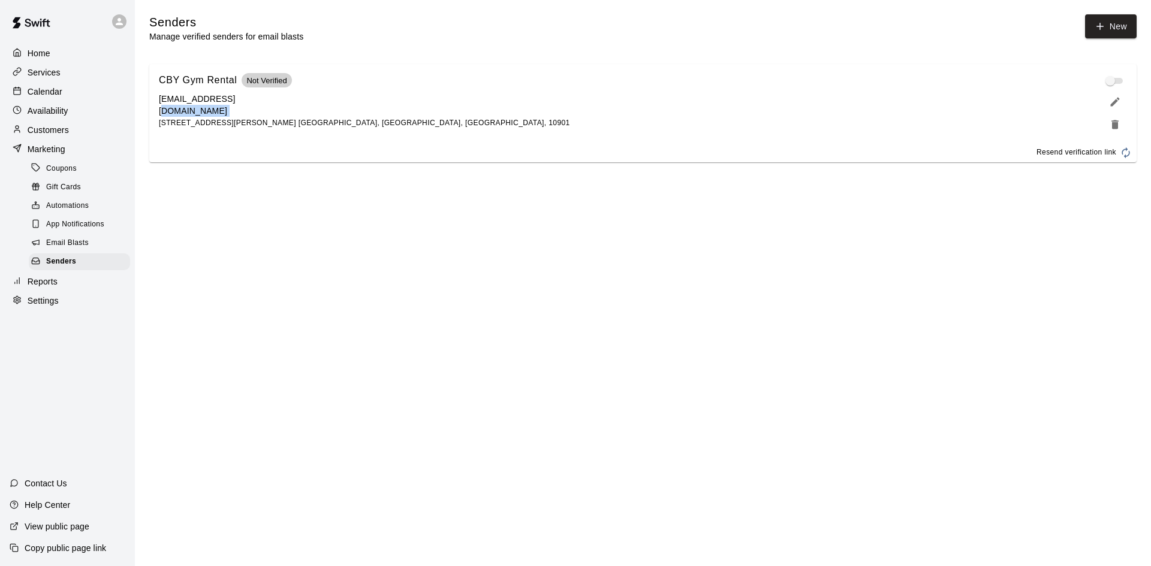
drag, startPoint x: 159, startPoint y: 122, endPoint x: 361, endPoint y: 105, distance: 202.6
click at [351, 105] on div "CBY Gym Rental Not Verified [EMAIL_ADDRESS][DOMAIN_NAME] [STREET_ADDRESS][PERSO…" at bounding box center [626, 101] width 934 height 57
click at [370, 102] on div "CBY Gym Rental Not Verified [EMAIL_ADDRESS][DOMAIN_NAME] [STREET_ADDRESS][PERSO…" at bounding box center [626, 101] width 934 height 57
drag, startPoint x: 324, startPoint y: 121, endPoint x: 173, endPoint y: 120, distance: 151.6
click at [173, 120] on span "[STREET_ADDRESS][PERSON_NAME] [GEOGRAPHIC_DATA], [GEOGRAPHIC_DATA], [GEOGRAPHIC…" at bounding box center [364, 123] width 411 height 8
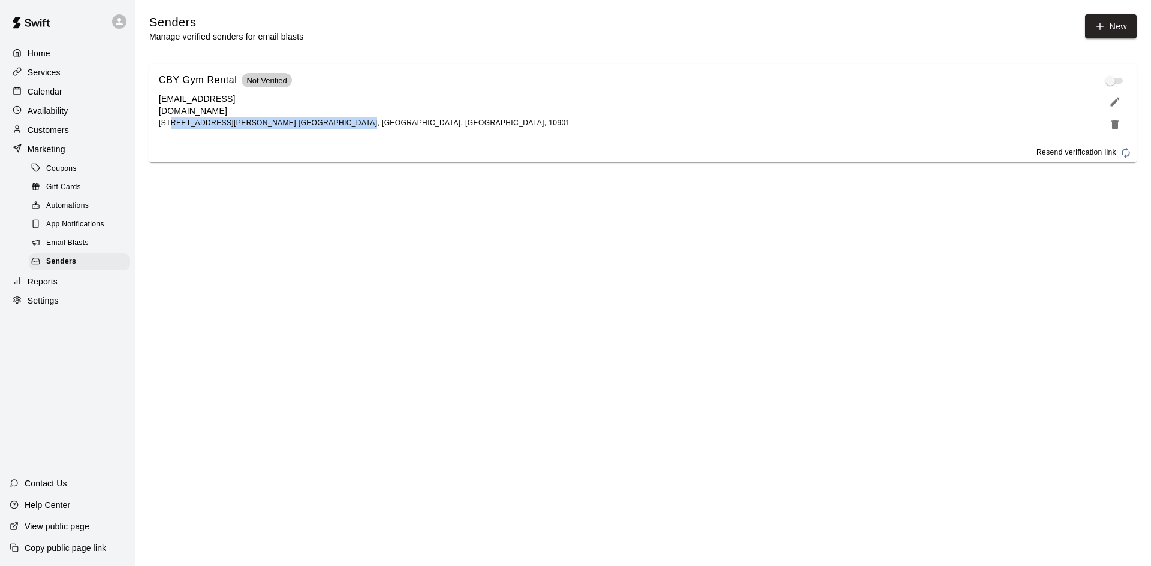
click at [173, 120] on span "[STREET_ADDRESS][PERSON_NAME] [GEOGRAPHIC_DATA], [GEOGRAPHIC_DATA], [GEOGRAPHIC…" at bounding box center [364, 123] width 411 height 8
click at [171, 120] on span "[STREET_ADDRESS][PERSON_NAME] [GEOGRAPHIC_DATA], [GEOGRAPHIC_DATA], [GEOGRAPHIC…" at bounding box center [364, 123] width 411 height 8
click at [406, 108] on div "CBY Gym Rental Not Verified [EMAIL_ADDRESS][DOMAIN_NAME] [STREET_ADDRESS][PERSO…" at bounding box center [626, 101] width 934 height 57
click at [408, 108] on div "CBY Gym Rental Not Verified [EMAIL_ADDRESS][DOMAIN_NAME] [STREET_ADDRESS][PERSO…" at bounding box center [626, 101] width 934 height 57
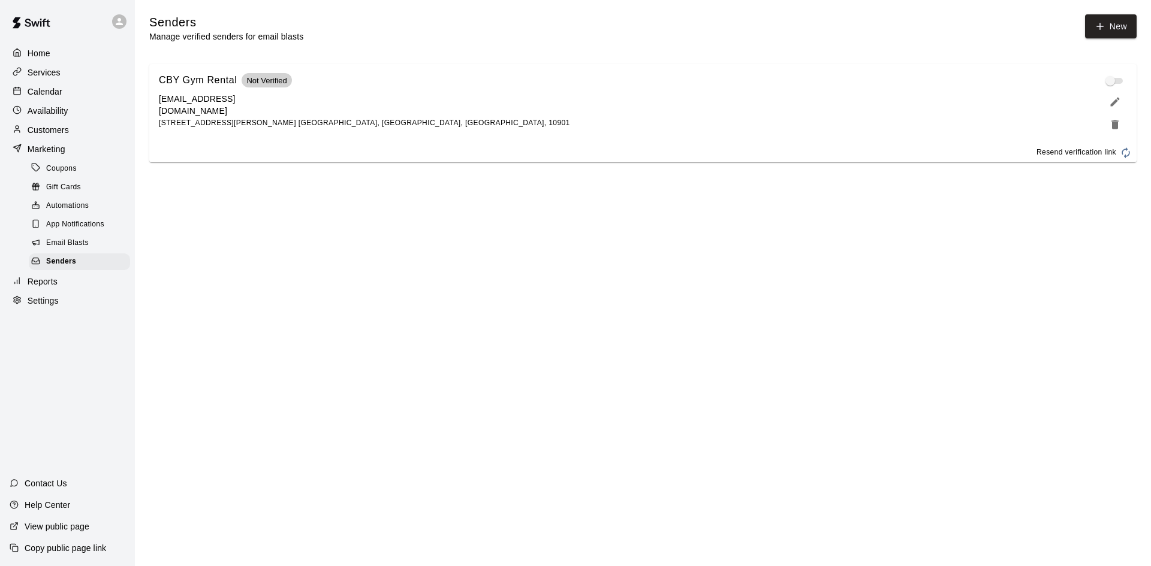
click at [336, 123] on div "CBY Gym Rental Not Verified [EMAIL_ADDRESS][DOMAIN_NAME] [STREET_ADDRESS][PERSO…" at bounding box center [626, 101] width 934 height 57
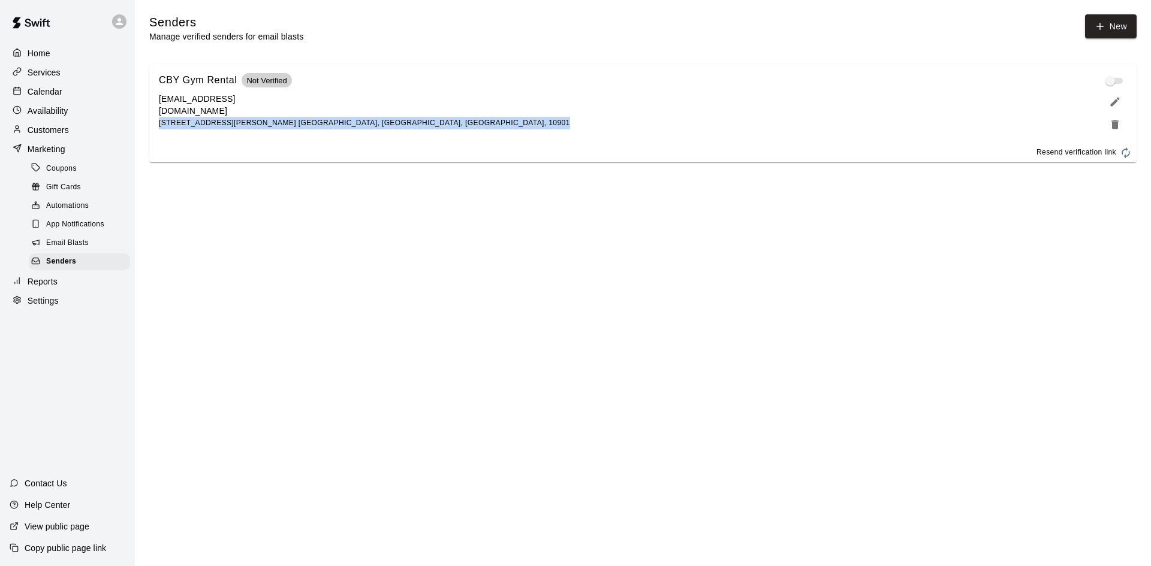
click at [336, 123] on div "CBY Gym Rental Not Verified [EMAIL_ADDRESS][DOMAIN_NAME] [STREET_ADDRESS][PERSO…" at bounding box center [626, 101] width 934 height 57
click at [255, 124] on span "[STREET_ADDRESS][PERSON_NAME] [GEOGRAPHIC_DATA], [GEOGRAPHIC_DATA], [GEOGRAPHIC…" at bounding box center [364, 123] width 411 height 8
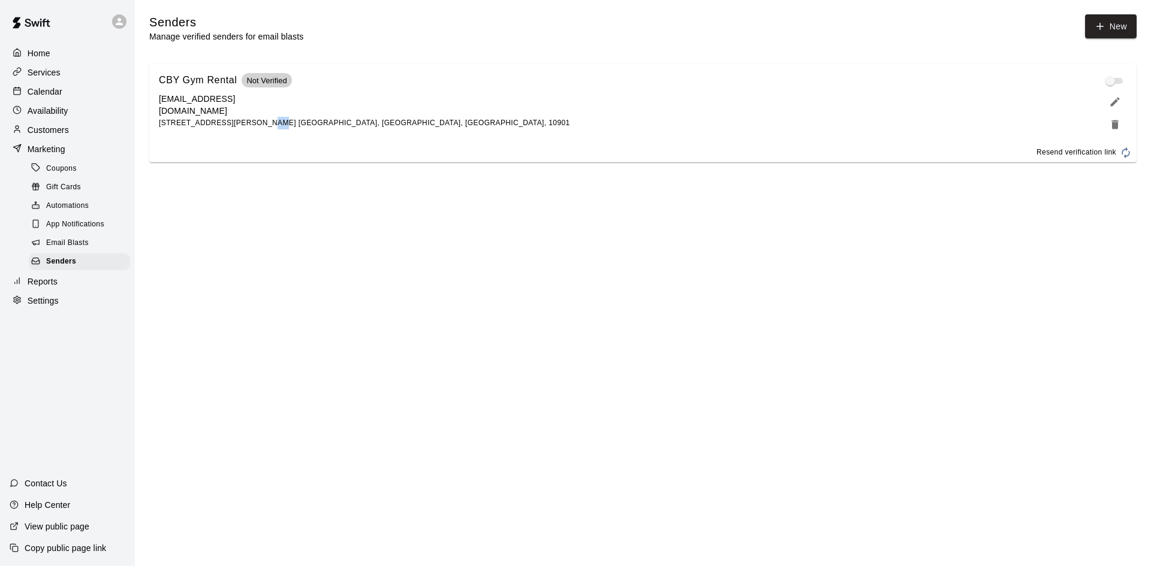
click at [255, 124] on span "[STREET_ADDRESS][PERSON_NAME] [GEOGRAPHIC_DATA], [GEOGRAPHIC_DATA], [GEOGRAPHIC…" at bounding box center [364, 123] width 411 height 8
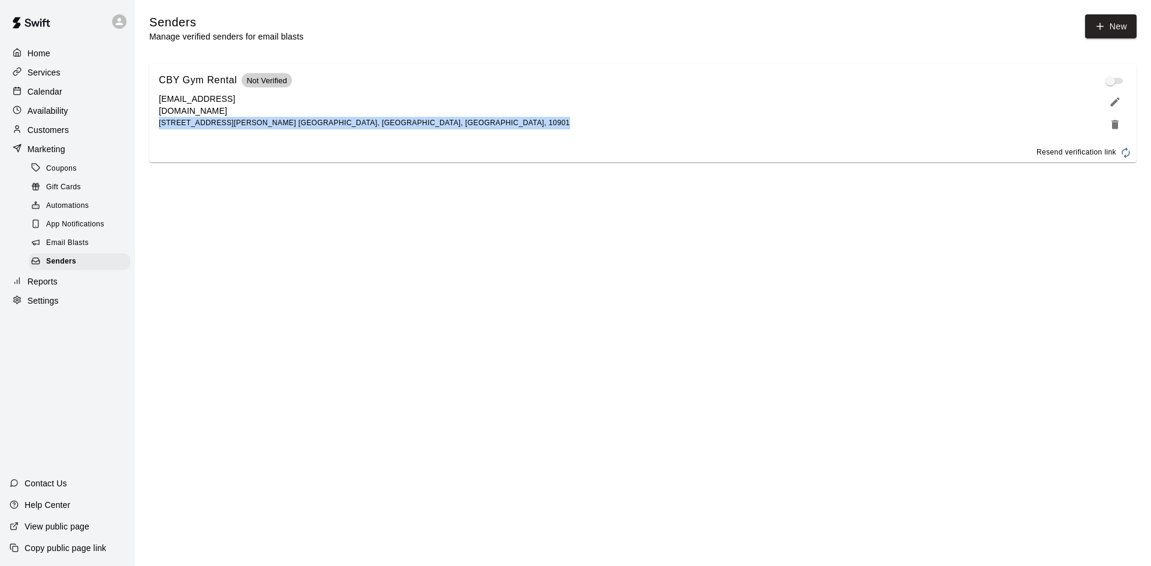
click at [254, 124] on span "[STREET_ADDRESS][PERSON_NAME] [GEOGRAPHIC_DATA], [GEOGRAPHIC_DATA], [GEOGRAPHIC…" at bounding box center [364, 123] width 411 height 8
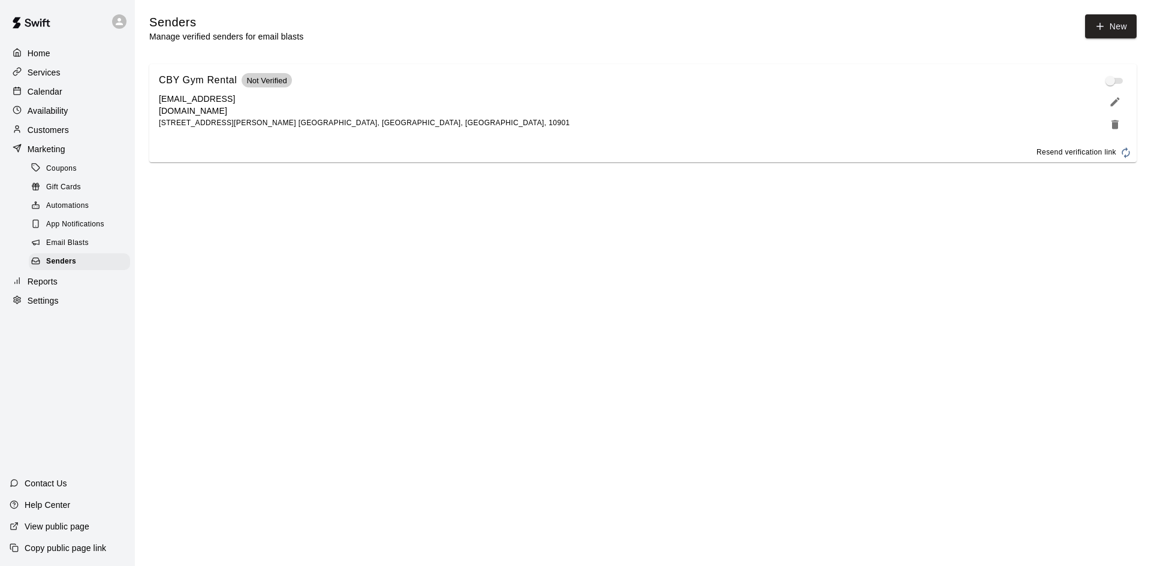
drag, startPoint x: 242, startPoint y: 98, endPoint x: 268, endPoint y: 102, distance: 26.6
click at [256, 102] on div "CBY Gym Rental Not Verified [EMAIL_ADDRESS][DOMAIN_NAME] [STREET_ADDRESS][PERSO…" at bounding box center [364, 101] width 411 height 57
click at [263, 85] on span "Not Verified" at bounding box center [267, 80] width 50 height 9
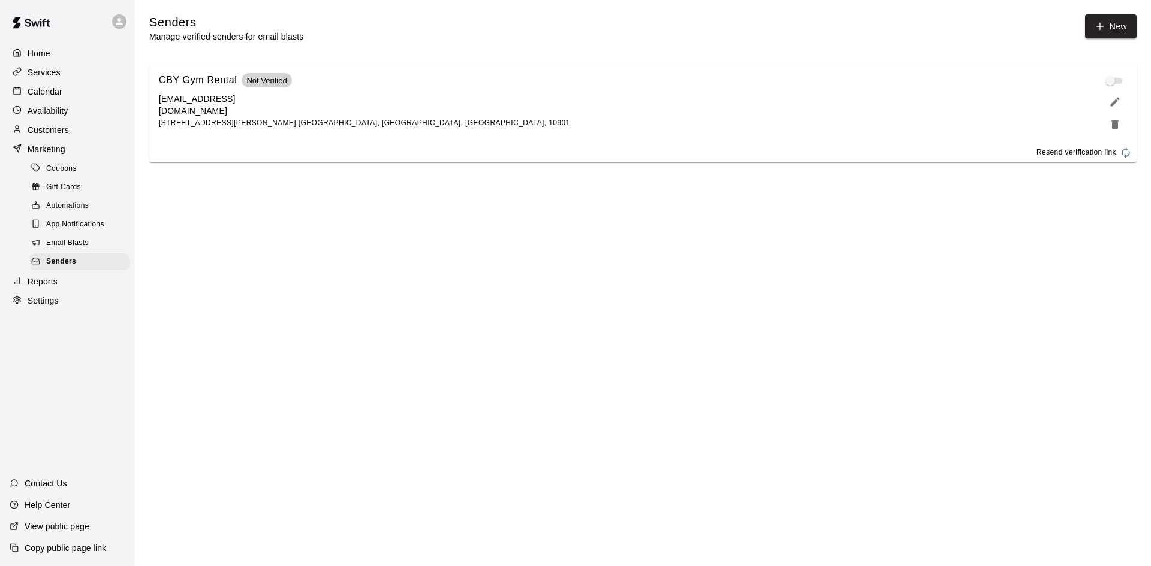
click at [297, 102] on div "CBY Gym Rental Not Verified [EMAIL_ADDRESS][DOMAIN_NAME] [STREET_ADDRESS][PERSO…" at bounding box center [364, 101] width 411 height 57
drag, startPoint x: 247, startPoint y: 91, endPoint x: 318, endPoint y: 91, distance: 71.3
click at [318, 88] on div "CBY Gym Rental Not Verified" at bounding box center [364, 81] width 411 height 16
click at [324, 88] on div "CBY Gym Rental Not Verified" at bounding box center [364, 81] width 411 height 16
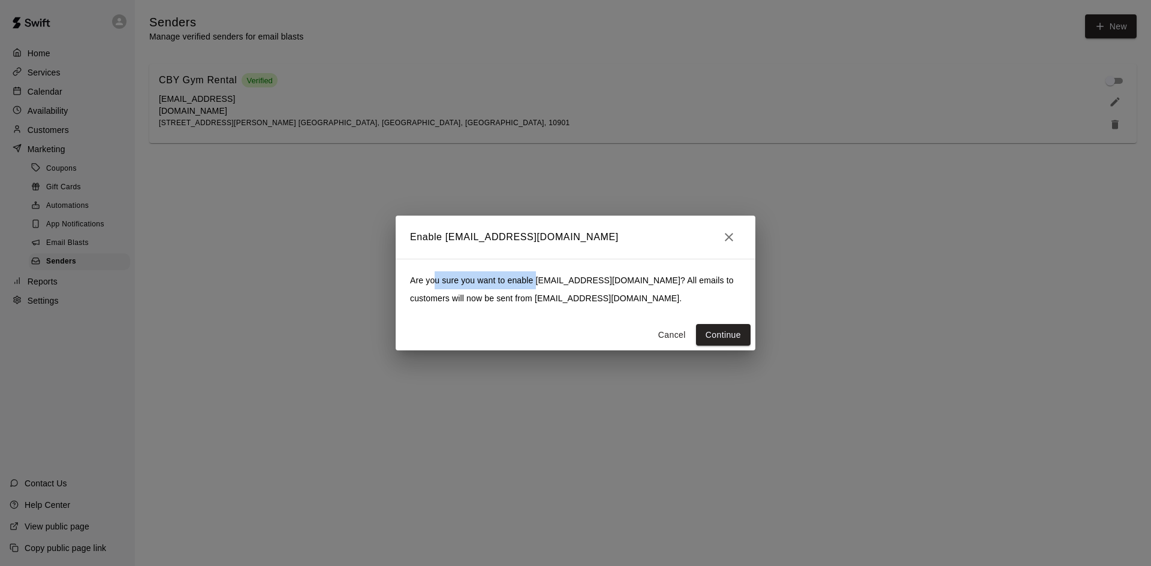
drag, startPoint x: 435, startPoint y: 288, endPoint x: 549, endPoint y: 289, distance: 113.9
click at [542, 286] on p "Are you sure you want to enable [EMAIL_ADDRESS][DOMAIN_NAME] ? All emails to cu…" at bounding box center [575, 289] width 331 height 36
click at [567, 289] on p "Are you sure you want to enable [EMAIL_ADDRESS][DOMAIN_NAME] ? All emails to cu…" at bounding box center [575, 289] width 331 height 36
click at [567, 291] on p "Are you sure you want to enable [EMAIL_ADDRESS][DOMAIN_NAME] ? All emails to cu…" at bounding box center [575, 289] width 331 height 36
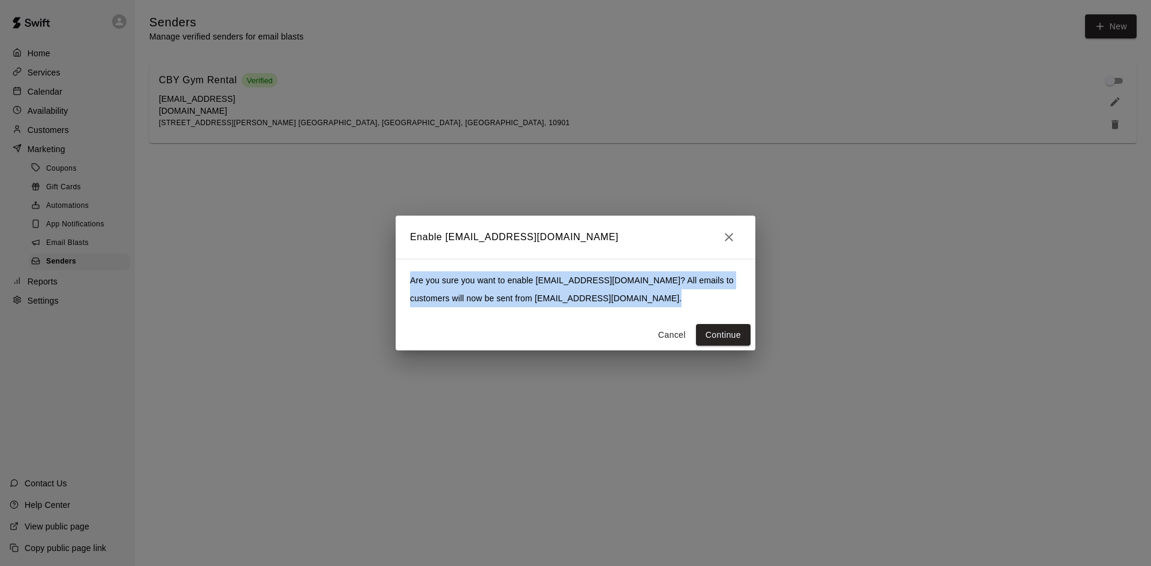
click at [567, 291] on p "Are you sure you want to enable [EMAIL_ADDRESS][DOMAIN_NAME] ? All emails to cu…" at bounding box center [575, 289] width 331 height 36
click at [555, 307] on p "Are you sure you want to enable [EMAIL_ADDRESS][DOMAIN_NAME] ? All emails to cu…" at bounding box center [575, 289] width 331 height 36
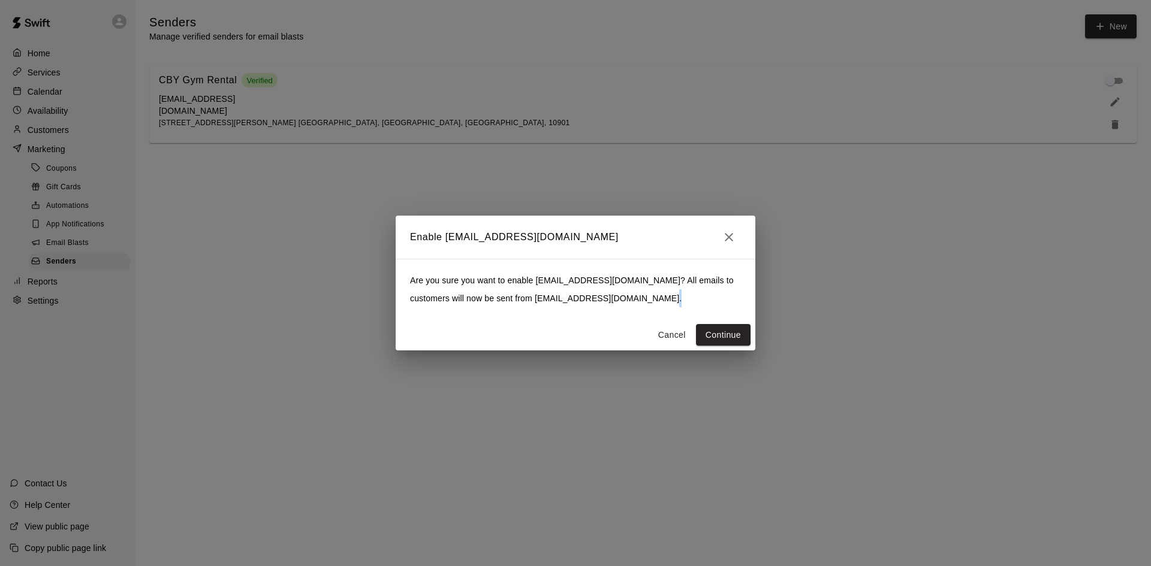
click at [555, 307] on p "Are you sure you want to enable [EMAIL_ADDRESS][DOMAIN_NAME] ? All emails to cu…" at bounding box center [575, 289] width 331 height 36
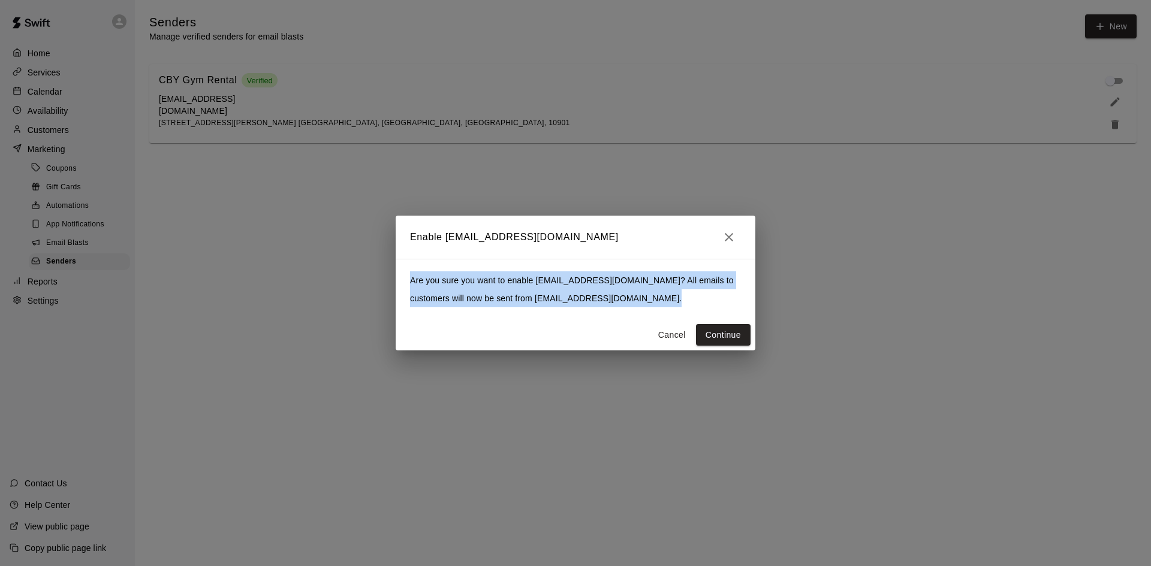
click at [555, 307] on p "Are you sure you want to enable [EMAIL_ADDRESS][DOMAIN_NAME] ? All emails to cu…" at bounding box center [575, 289] width 331 height 36
click at [576, 304] on p "Are you sure you want to enable [EMAIL_ADDRESS][DOMAIN_NAME] ? All emails to cu…" at bounding box center [575, 289] width 331 height 36
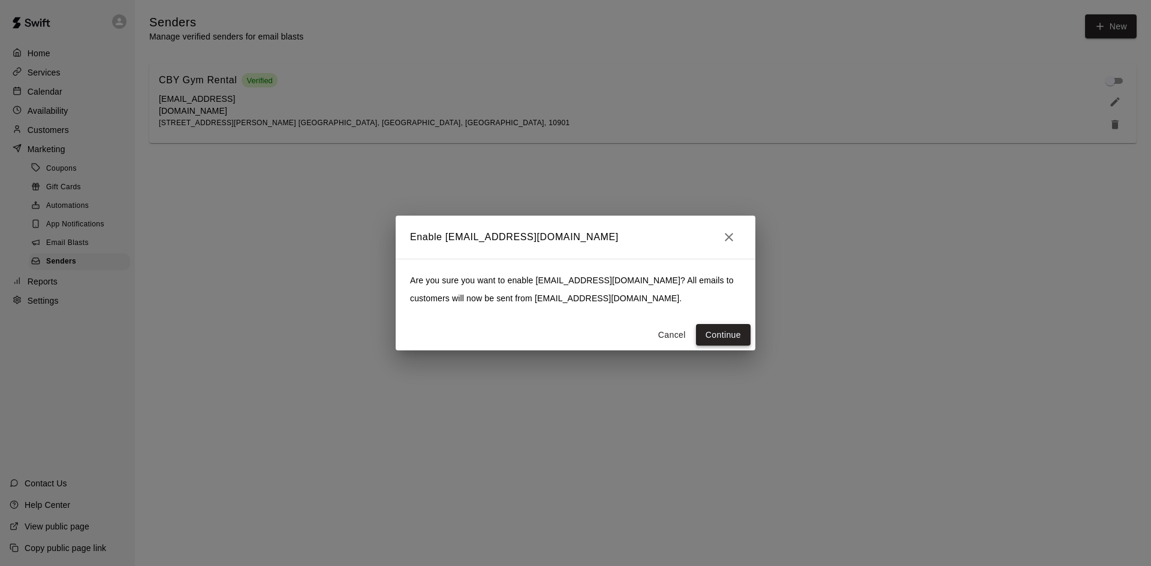
click at [742, 336] on button "Continue" at bounding box center [723, 335] width 55 height 22
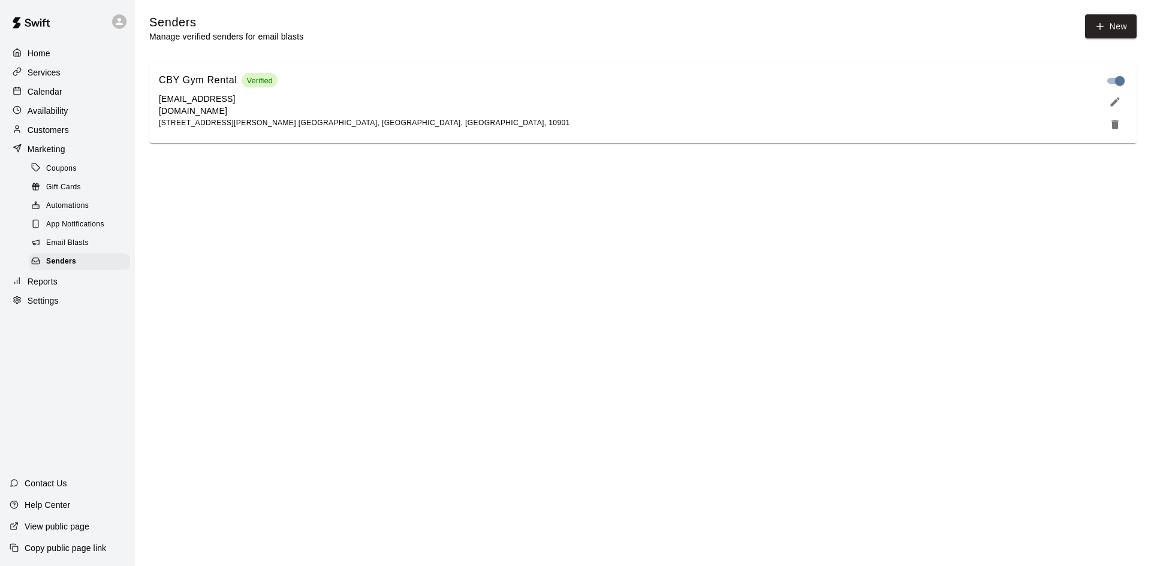
click at [74, 203] on div "Automations" at bounding box center [79, 206] width 101 height 17
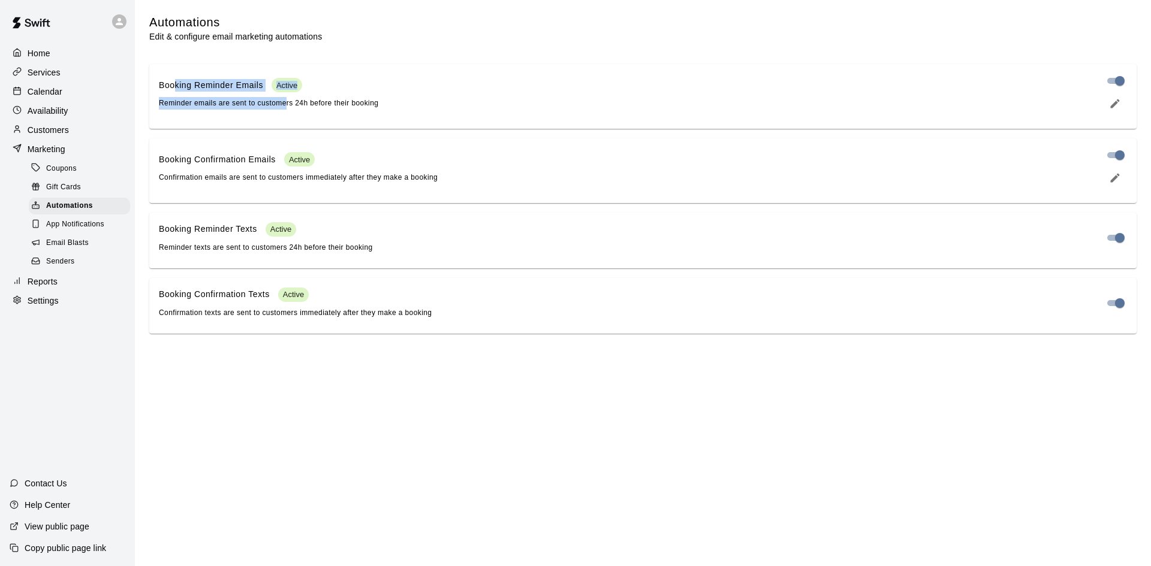
drag, startPoint x: 174, startPoint y: 93, endPoint x: 289, endPoint y: 115, distance: 116.5
click at [289, 114] on div "Booking Reminder Emails Active Reminder emails are sent to customers 24h before…" at bounding box center [643, 94] width 968 height 41
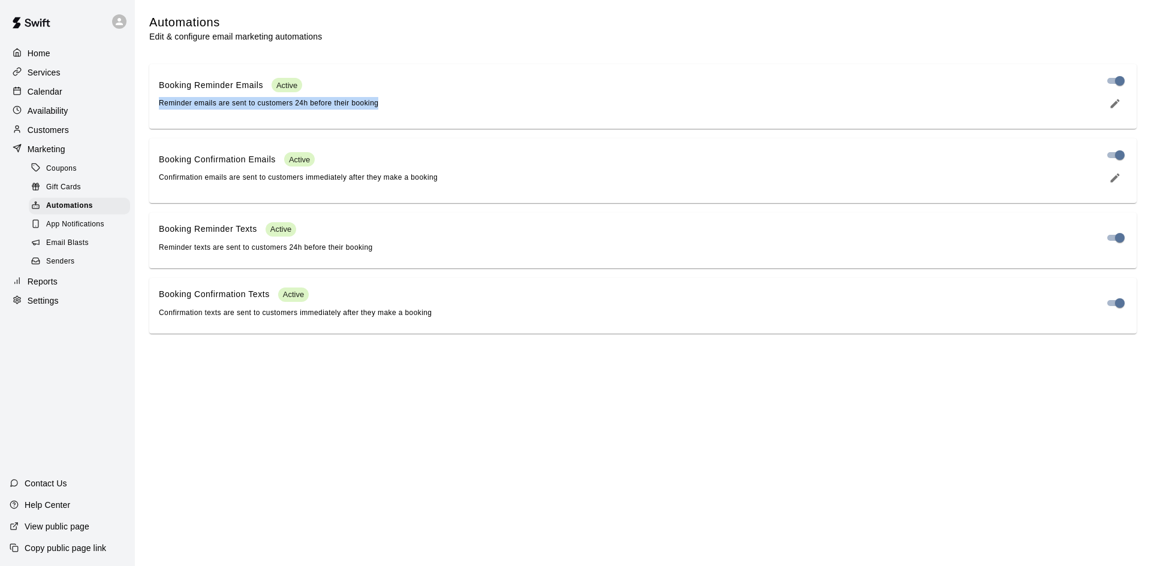
click at [333, 120] on div "Booking Reminder Emails Active Reminder emails are sent to customers 24h before…" at bounding box center [642, 96] width 987 height 65
click at [334, 120] on div "Booking Reminder Emails Active Reminder emails are sent to customers 24h before…" at bounding box center [642, 96] width 987 height 65
click at [376, 107] on span "Reminder emails are sent to customers 24h before their booking" at bounding box center [268, 103] width 219 height 8
drag, startPoint x: 408, startPoint y: 106, endPoint x: 151, endPoint y: 104, distance: 256.5
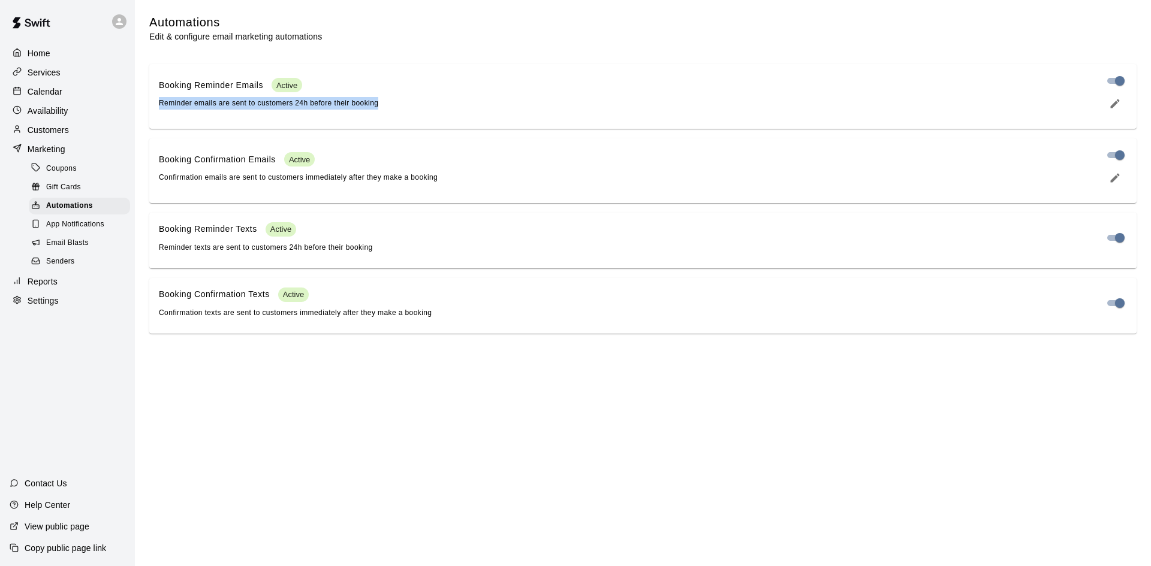
click at [158, 104] on div "Booking Reminder Emails Active Reminder emails are sent to customers 24h before…" at bounding box center [642, 96] width 987 height 65
click at [151, 104] on div "Booking Reminder Emails Active Reminder emails are sent to customers 24h before…" at bounding box center [642, 96] width 987 height 65
drag, startPoint x: 162, startPoint y: 182, endPoint x: 376, endPoint y: 179, distance: 214.0
click at [345, 182] on span "Confirmation emails are sent to customers immediately after they make a booking" at bounding box center [298, 177] width 279 height 8
click at [376, 179] on span "Confirmation emails are sent to customers immediately after they make a booking" at bounding box center [298, 177] width 279 height 8
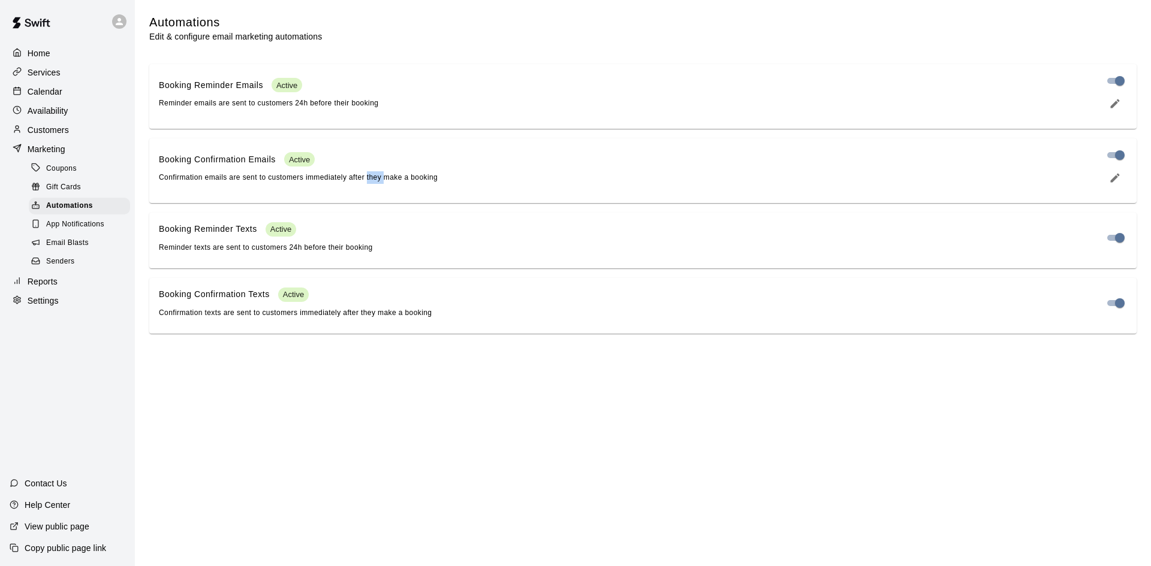
click at [376, 179] on span "Confirmation emails are sent to customers immediately after they make a booking" at bounding box center [298, 177] width 279 height 8
click at [474, 182] on div "Booking Confirmation Emails Active Confirmation emails are sent to customers im…" at bounding box center [626, 168] width 934 height 32
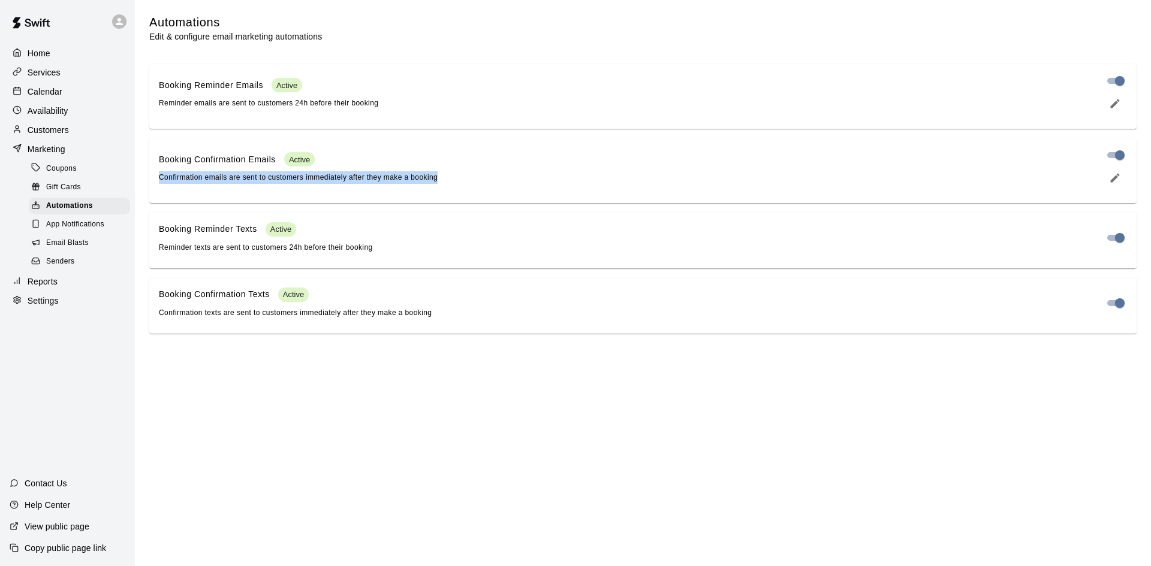
click at [370, 189] on div "Booking Confirmation Emails Active Confirmation emails are sent to customers im…" at bounding box center [643, 168] width 968 height 41
click at [312, 189] on div "Booking Confirmation Emails Active Confirmation emails are sent to customers im…" at bounding box center [643, 168] width 968 height 41
drag, startPoint x: 158, startPoint y: 153, endPoint x: 282, endPoint y: 160, distance: 123.6
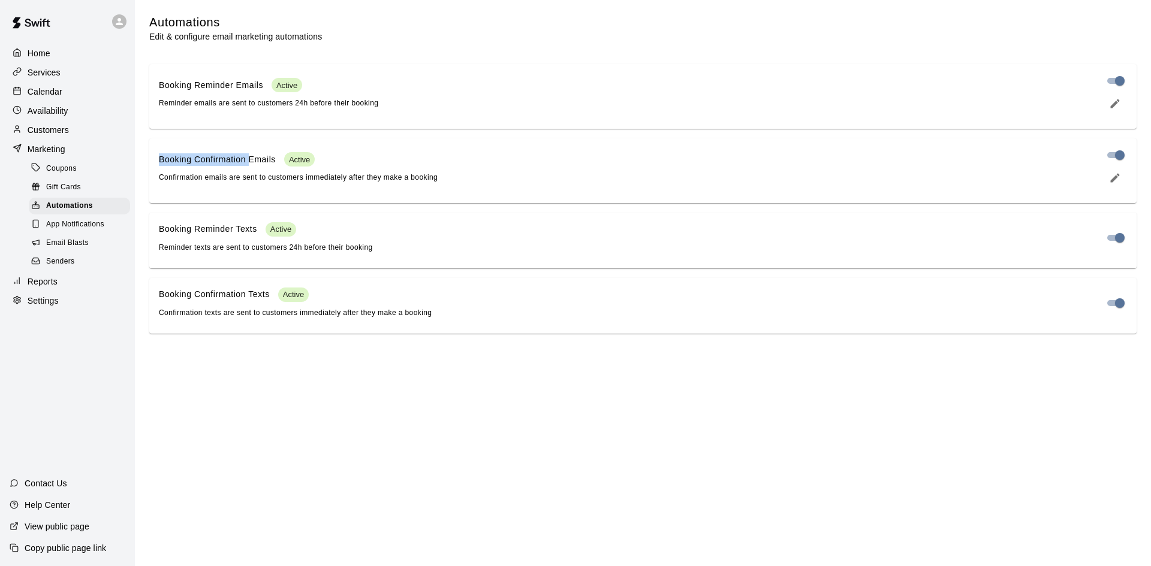
click at [273, 160] on div "Automations Edit & configure email marketing automations Booking Reminder Email…" at bounding box center [643, 173] width 1006 height 319
click at [285, 160] on div "Booking Confirmation Emails Active" at bounding box center [298, 159] width 279 height 14
click at [286, 160] on span "Active" at bounding box center [299, 159] width 31 height 9
click at [287, 161] on span "Active" at bounding box center [299, 159] width 31 height 9
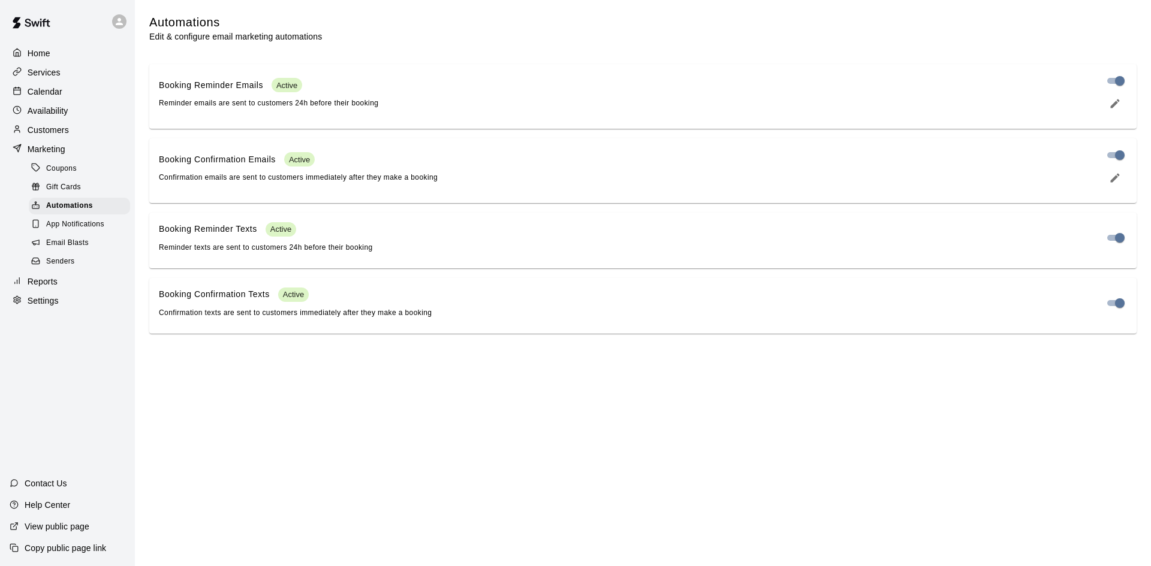
click at [255, 171] on div "Booking Confirmation Emails Active Confirmation emails are sent to customers im…" at bounding box center [298, 168] width 279 height 32
click at [223, 177] on span "Confirmation emails are sent to customers immediately after they make a booking" at bounding box center [298, 177] width 279 height 8
drag, startPoint x: 181, startPoint y: 250, endPoint x: 354, endPoint y: 225, distance: 174.9
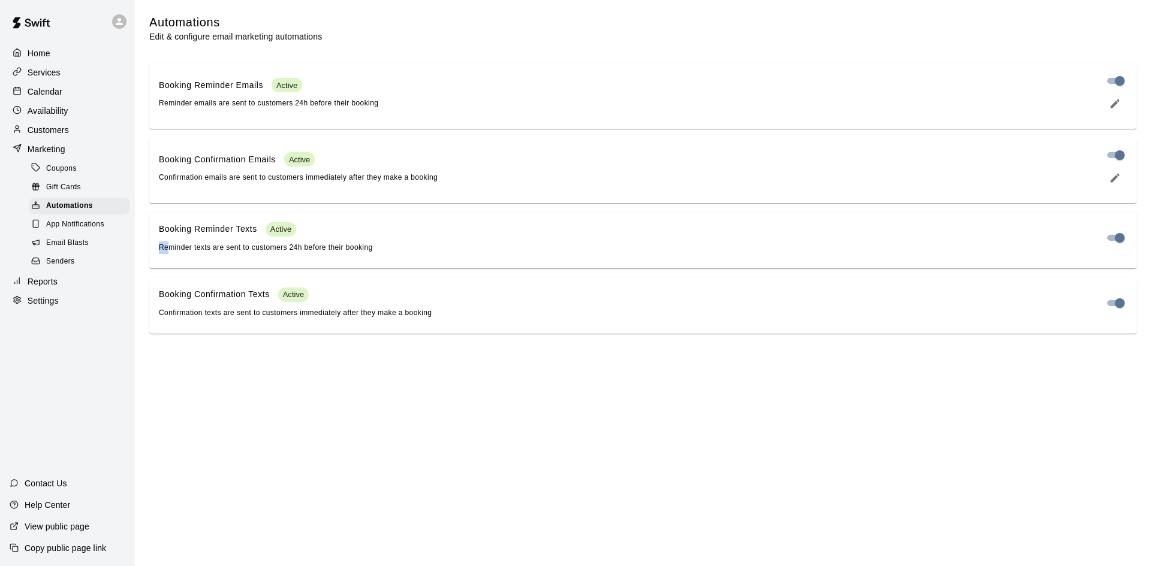
click at [354, 225] on div "Booking Reminder Texts Active Reminder texts are sent to customers 24h before t…" at bounding box center [266, 238] width 214 height 32
click at [358, 260] on div "Booking Reminder Texts Active Reminder texts are sent to customers 24h before t…" at bounding box center [642, 241] width 987 height 56
click at [359, 260] on div "Booking Reminder Texts Active Reminder texts are sent to customers 24h before t…" at bounding box center [642, 241] width 987 height 56
click at [360, 254] on div "Booking Reminder Texts Active Reminder texts are sent to customers 24h before t…" at bounding box center [266, 238] width 214 height 32
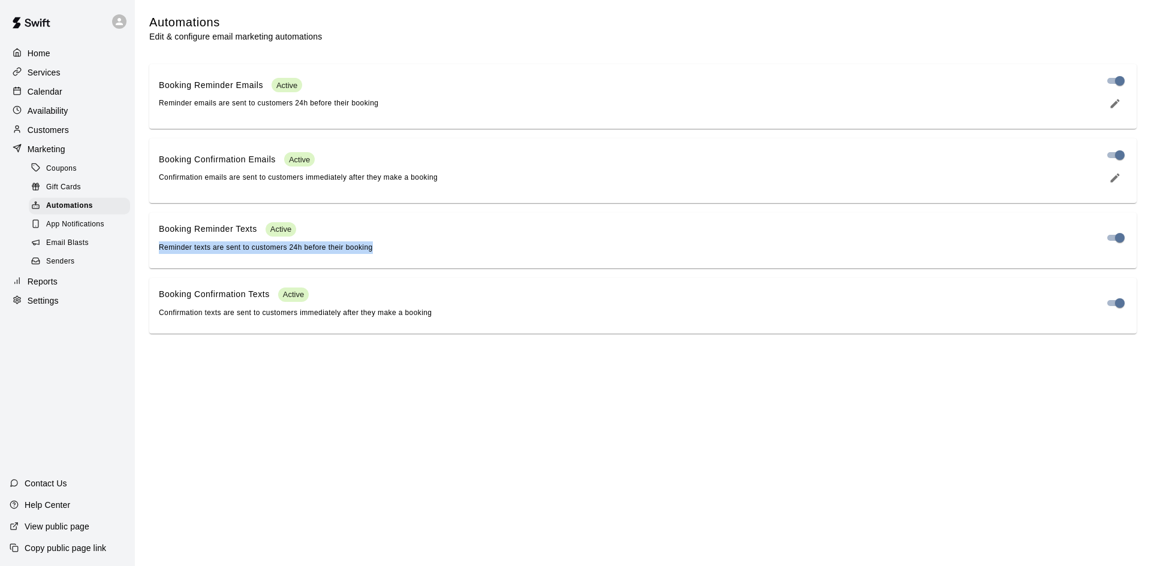
click at [355, 260] on div "Booking Reminder Texts Active Reminder texts are sent to customers 24h before t…" at bounding box center [642, 241] width 987 height 56
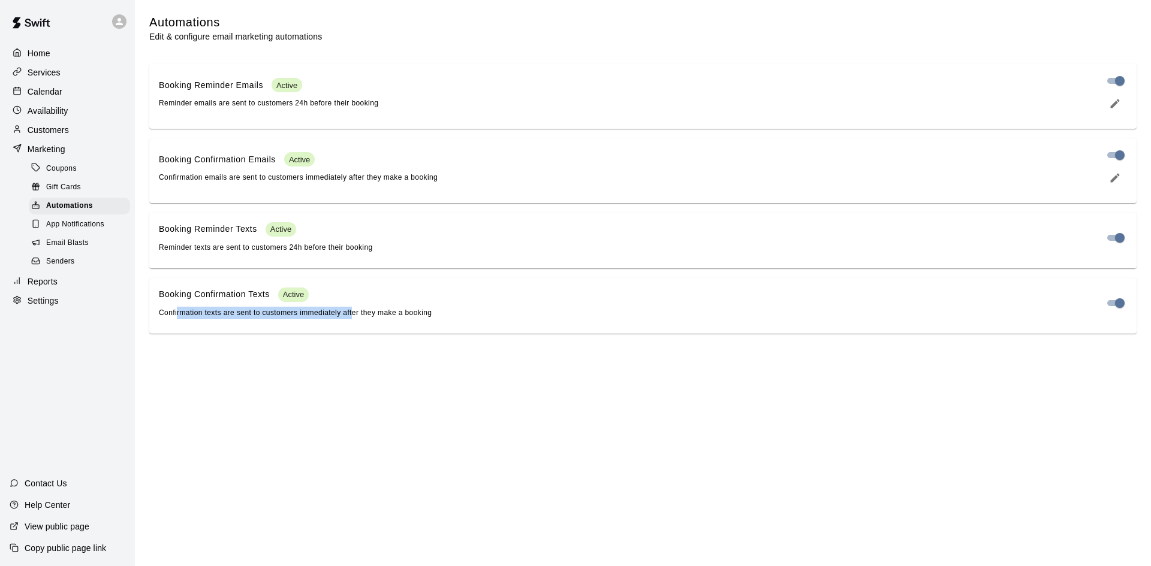
drag, startPoint x: 177, startPoint y: 337, endPoint x: 358, endPoint y: 307, distance: 183.4
click at [358, 307] on div "Booking Confirmation Texts Active Confirmation texts are sent to customers imme…" at bounding box center [642, 306] width 987 height 56
click at [358, 307] on div "Booking Confirmation Texts Active Confirmation texts are sent to customers imme…" at bounding box center [295, 304] width 273 height 32
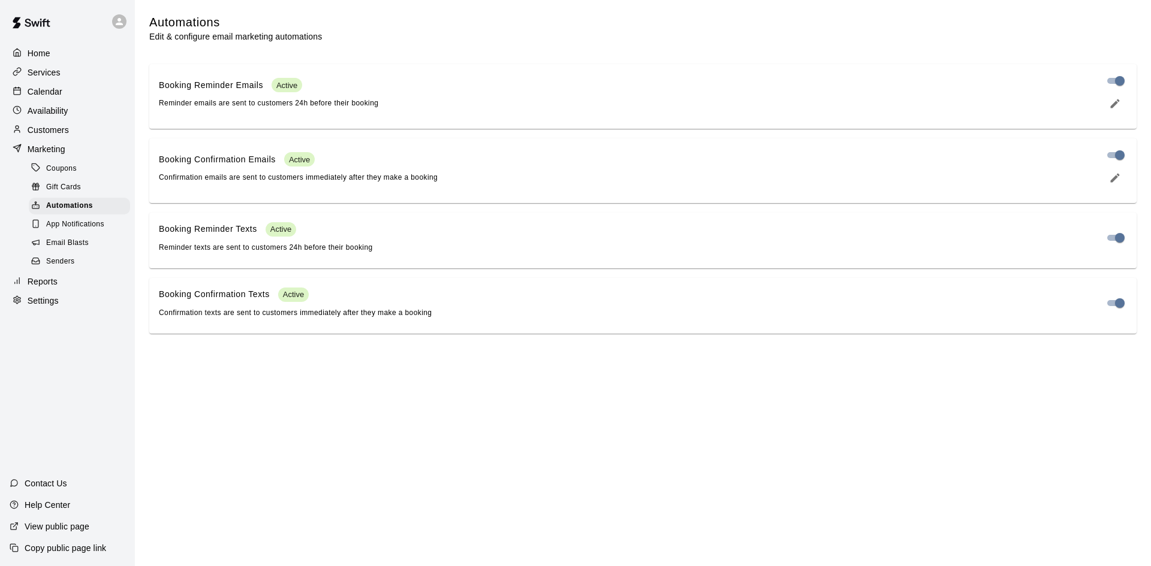
click at [283, 290] on div "Booking Confirmation Texts Active Confirmation texts are sent to customers imme…" at bounding box center [642, 306] width 987 height 56
drag, startPoint x: 195, startPoint y: 40, endPoint x: 378, endPoint y: 21, distance: 183.7
click at [378, 21] on div "Automations Edit & configure email marketing automations" at bounding box center [638, 28] width 978 height 28
drag, startPoint x: 155, startPoint y: 320, endPoint x: 288, endPoint y: 328, distance: 133.9
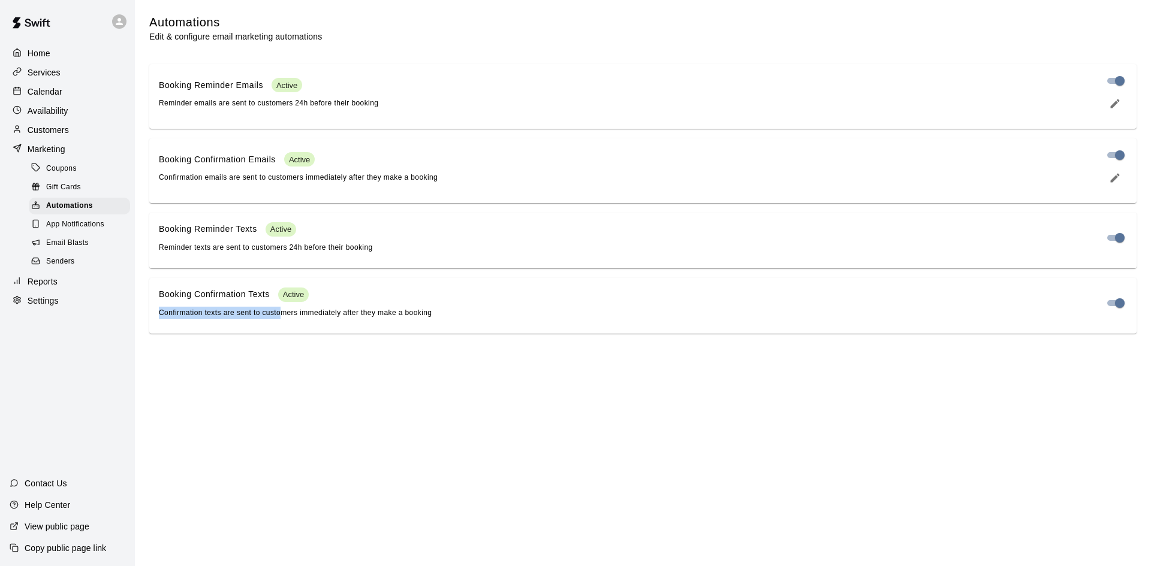
click at [285, 328] on div "Booking Confirmation Texts Active Confirmation texts are sent to customers imme…" at bounding box center [642, 306] width 987 height 56
click at [289, 328] on div "Booking Confirmation Texts Active Confirmation texts are sent to customers imme…" at bounding box center [642, 306] width 987 height 56
click at [461, 312] on div "Booking Confirmation Texts Active Confirmation texts are sent to customers imme…" at bounding box center [626, 304] width 934 height 32
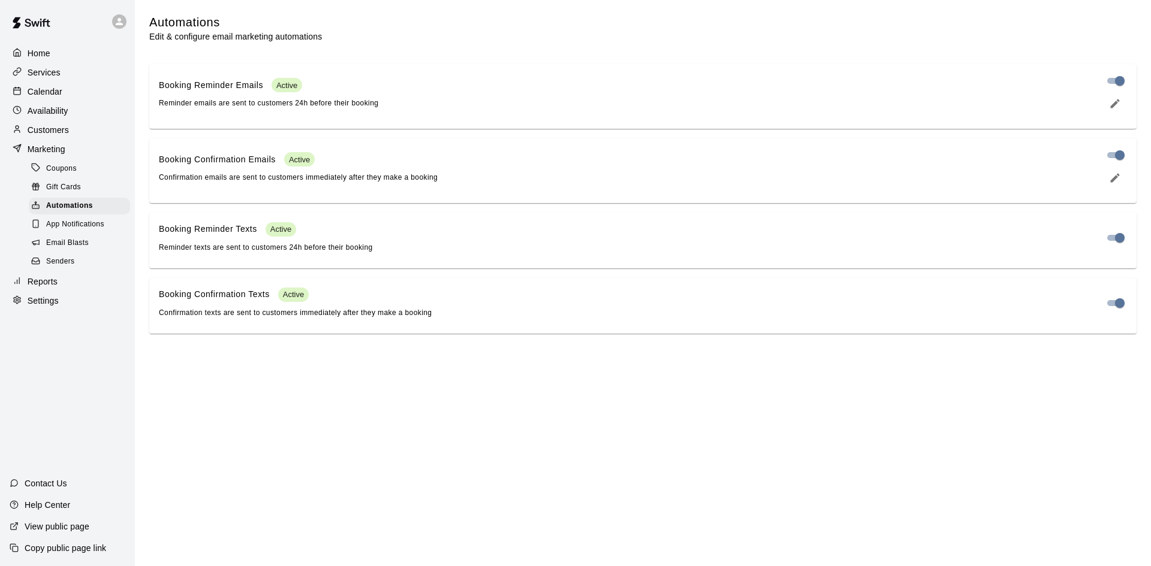
click at [461, 312] on div "Booking Confirmation Texts Active Confirmation texts are sent to customers imme…" at bounding box center [626, 304] width 934 height 32
drag, startPoint x: 182, startPoint y: 248, endPoint x: 659, endPoint y: 195, distance: 479.4
click at [583, 203] on div "Booking Reminder Emails Active Reminder emails are sent to customers 24h before…" at bounding box center [642, 199] width 987 height 270
click at [313, 203] on div "Booking Confirmation Emails Active Confirmation emails are sent to customers im…" at bounding box center [642, 170] width 987 height 65
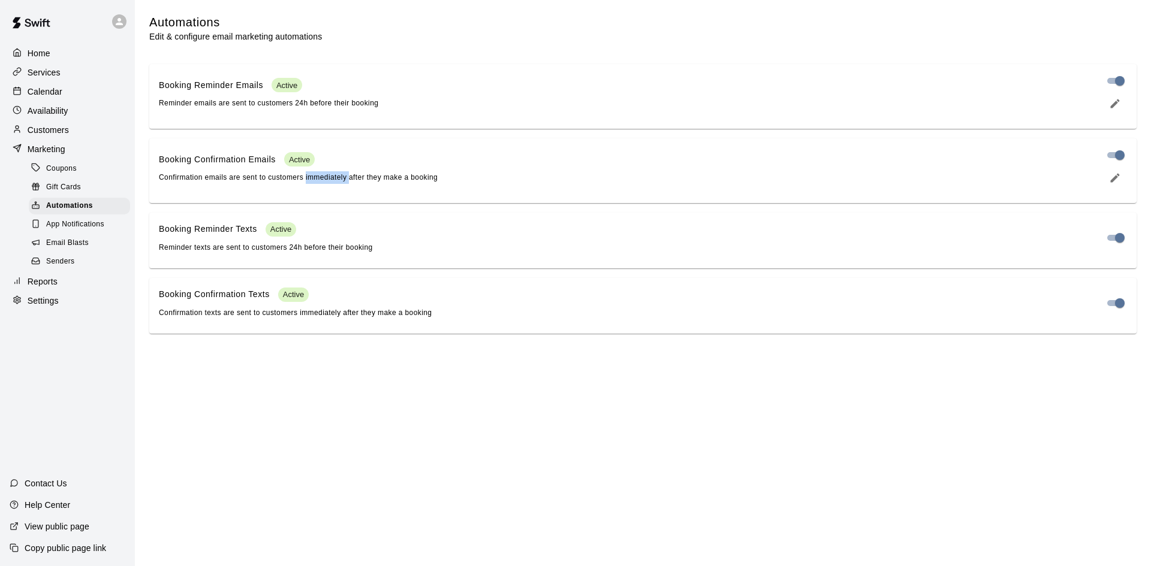
click at [313, 203] on div "Booking Confirmation Emails Active Confirmation emails are sent to customers im…" at bounding box center [642, 170] width 987 height 65
click at [432, 198] on div "Booking Confirmation Emails Active Confirmation emails are sent to customers im…" at bounding box center [642, 170] width 987 height 65
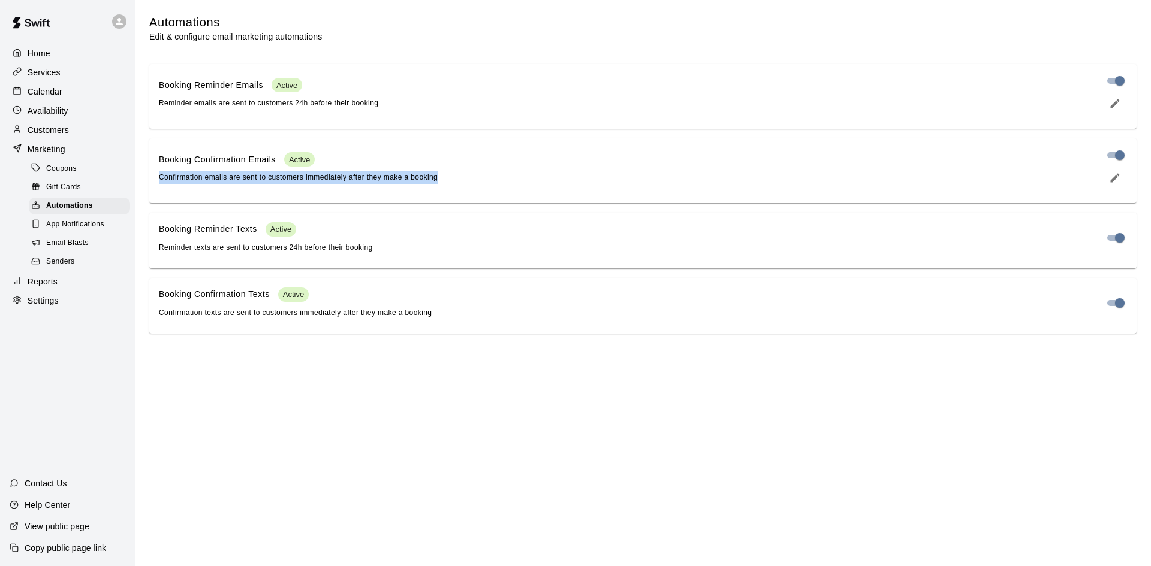
click at [520, 184] on div "Booking Confirmation Emails Active Confirmation emails are sent to customers im…" at bounding box center [626, 168] width 934 height 32
click at [509, 184] on div "Booking Confirmation Emails Active Confirmation emails are sent to customers im…" at bounding box center [626, 168] width 934 height 32
click at [508, 184] on div "Booking Confirmation Emails Active Confirmation emails are sent to customers im…" at bounding box center [626, 168] width 934 height 32
drag, startPoint x: 372, startPoint y: 191, endPoint x: 464, endPoint y: 193, distance: 92.9
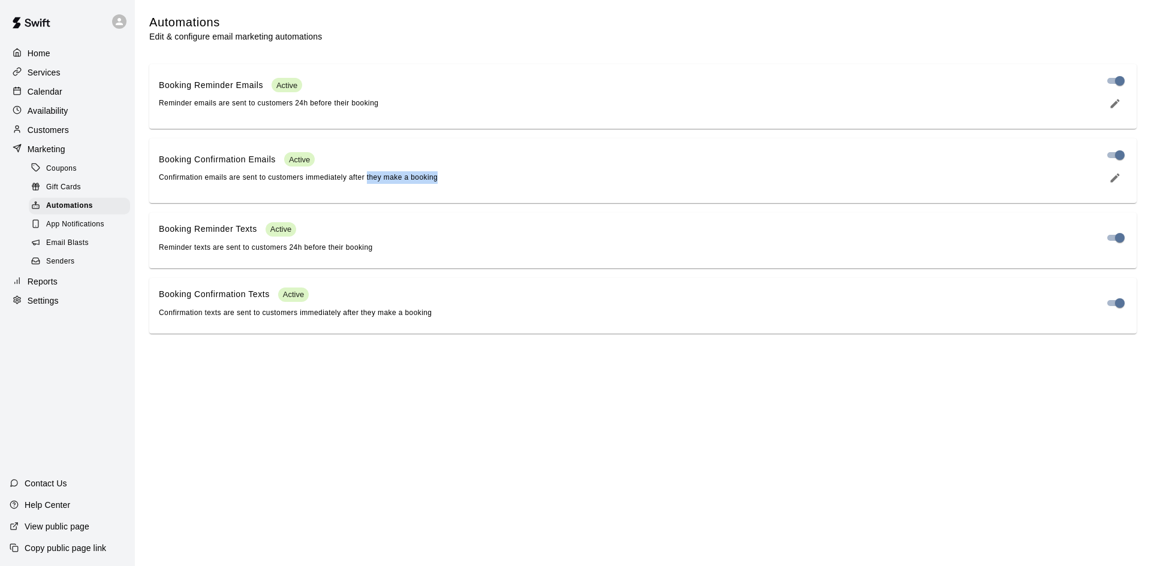
click at [464, 193] on div "Booking Confirmation Emails Active Confirmation emails are sent to customers im…" at bounding box center [642, 170] width 987 height 65
click at [1115, 105] on icon "edit" at bounding box center [1115, 103] width 9 height 9
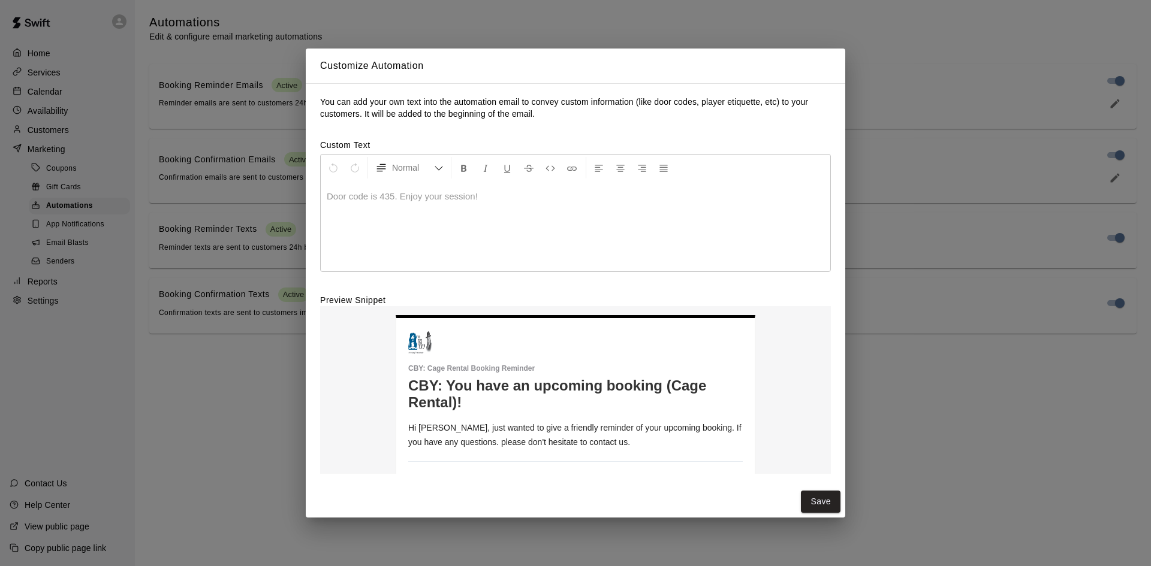
click at [518, 349] on td "CBY : Cage Rental Booking Reminder CBY: You have an upcoming booking (Cage Rent…" at bounding box center [575, 436] width 334 height 213
drag, startPoint x: 403, startPoint y: 388, endPoint x: 487, endPoint y: 398, distance: 84.5
click at [485, 398] on table "CBY : Cage Rental Booking Reminder CBY: You have an upcoming booking (Cage Rent…" at bounding box center [576, 435] width 360 height 240
click at [487, 398] on h1 "CBY: You have an upcoming booking (Cage Rental)!" at bounding box center [575, 395] width 334 height 34
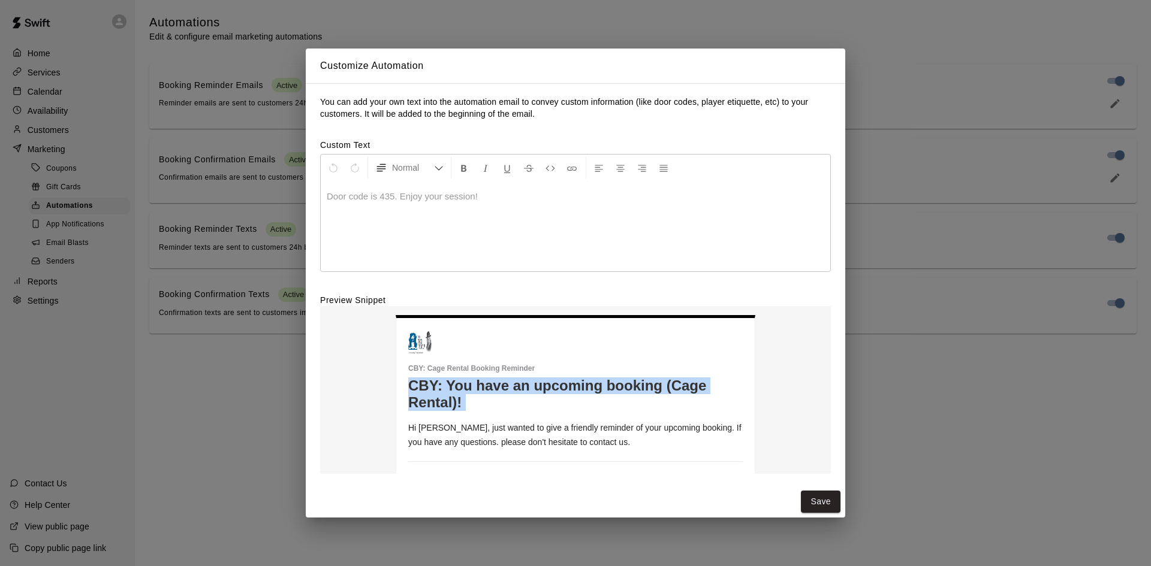
click at [487, 398] on h1 "CBY: You have an upcoming booking (Cage Rental)!" at bounding box center [575, 395] width 334 height 34
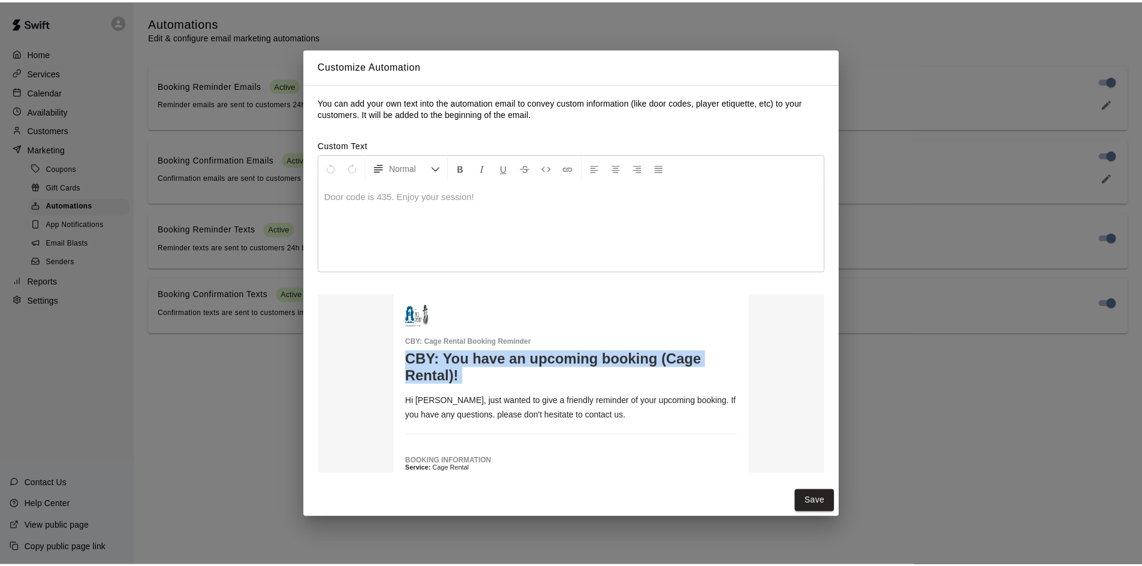
scroll to position [95, 0]
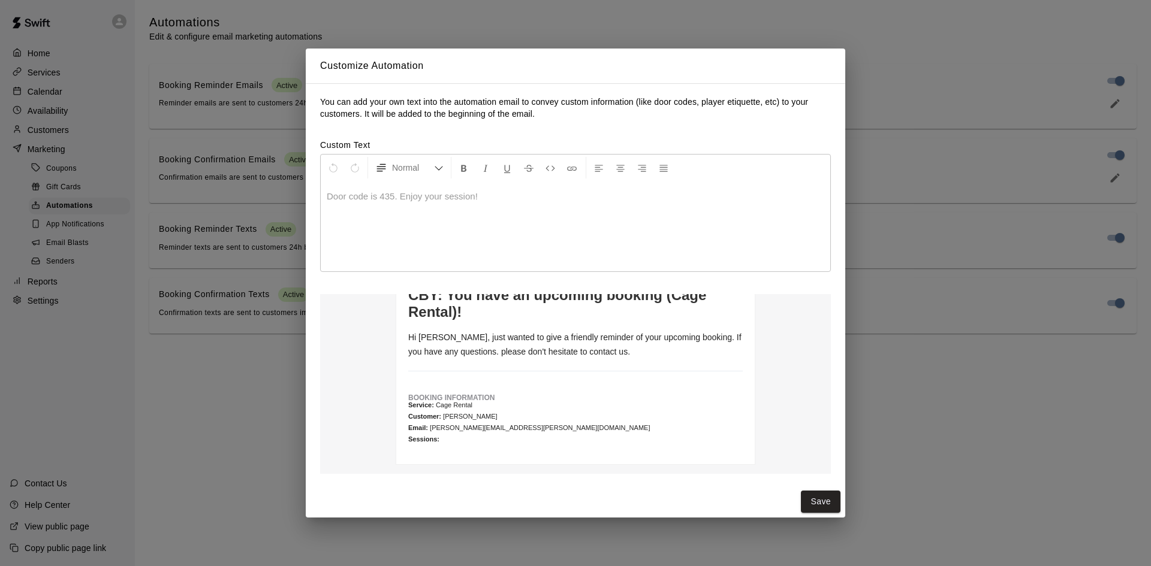
click at [399, 250] on div at bounding box center [575, 227] width 509 height 90
drag, startPoint x: 392, startPoint y: 341, endPoint x: 554, endPoint y: 370, distance: 164.9
click at [544, 372] on table "CBY : Cage Rental Booking Reminder CBY: You have an upcoming booking (Cage Rent…" at bounding box center [576, 345] width 360 height 240
click at [572, 349] on p "Hi [PERSON_NAME], just wanted to give a friendly reminder of your upcoming book…" at bounding box center [575, 344] width 334 height 29
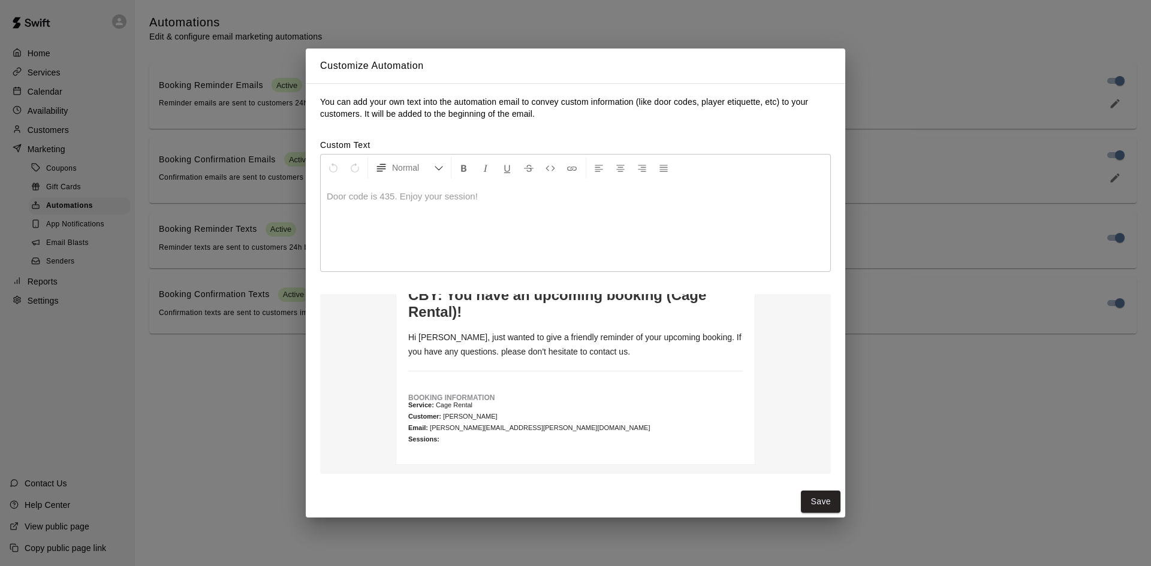
click at [572, 349] on p "Hi [PERSON_NAME], just wanted to give a friendly reminder of your upcoming book…" at bounding box center [575, 344] width 334 height 29
click at [653, 334] on p "Hi [PERSON_NAME], just wanted to give a friendly reminder of your upcoming book…" at bounding box center [575, 344] width 334 height 29
click at [657, 334] on p "Hi [PERSON_NAME], just wanted to give a friendly reminder of your upcoming book…" at bounding box center [575, 344] width 334 height 29
drag, startPoint x: 402, startPoint y: 361, endPoint x: 578, endPoint y: 363, distance: 175.6
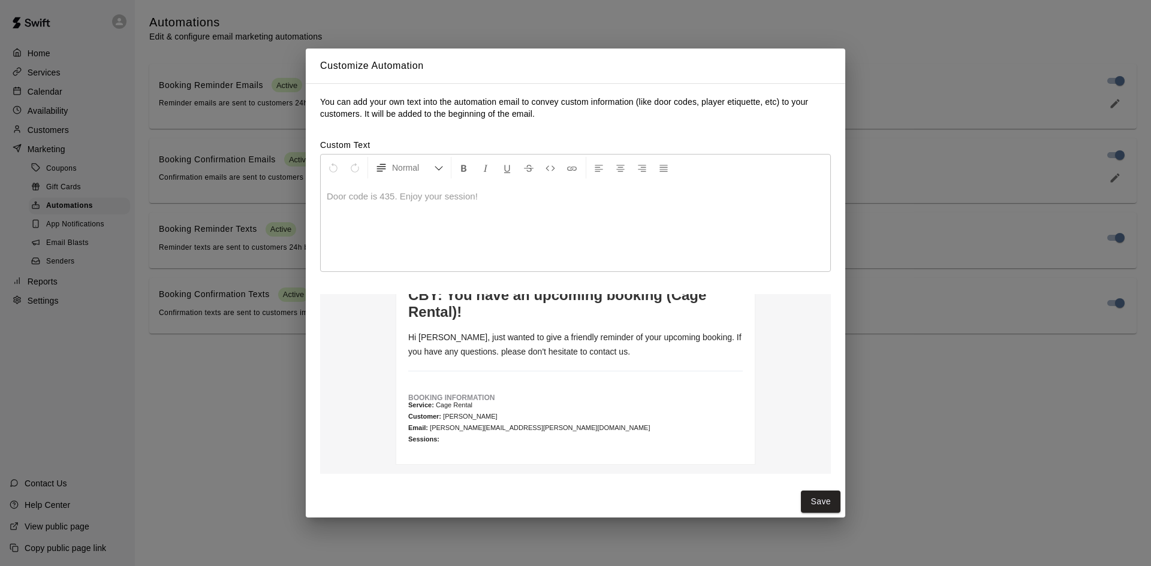
click at [578, 363] on table "CBY : Cage Rental Booking Reminder CBY: You have an upcoming booking (Cage Rent…" at bounding box center [576, 345] width 360 height 240
click at [580, 363] on td "CBY : Cage Rental Booking Reminder CBY: You have an upcoming booking (Cage Rent…" at bounding box center [575, 346] width 334 height 213
click at [439, 433] on td "BOOKING INFORMATION Service: Cage Rental Customer: [PERSON_NAME] Email: [PERSON…" at bounding box center [575, 418] width 334 height 69
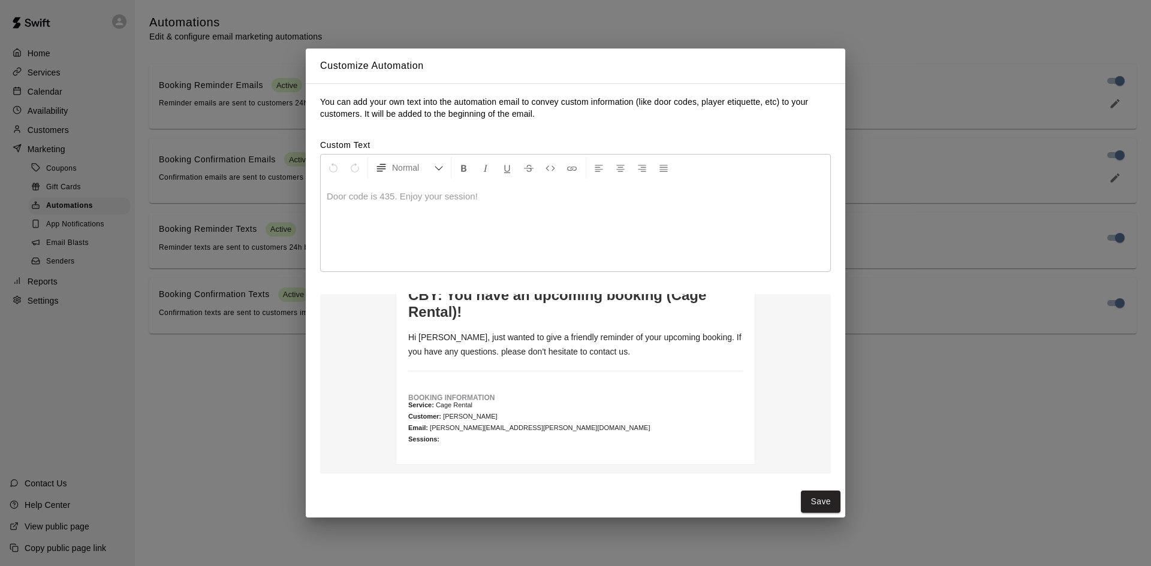
click at [439, 433] on td "BOOKING INFORMATION Service: Cage Rental Customer: [PERSON_NAME] Email: [PERSON…" at bounding box center [575, 418] width 334 height 69
click at [385, 193] on p at bounding box center [575, 197] width 497 height 12
click at [414, 214] on div at bounding box center [575, 227] width 509 height 90
click at [898, 450] on div "Customize Automation You can add your own text into the automation email to con…" at bounding box center [575, 283] width 1151 height 566
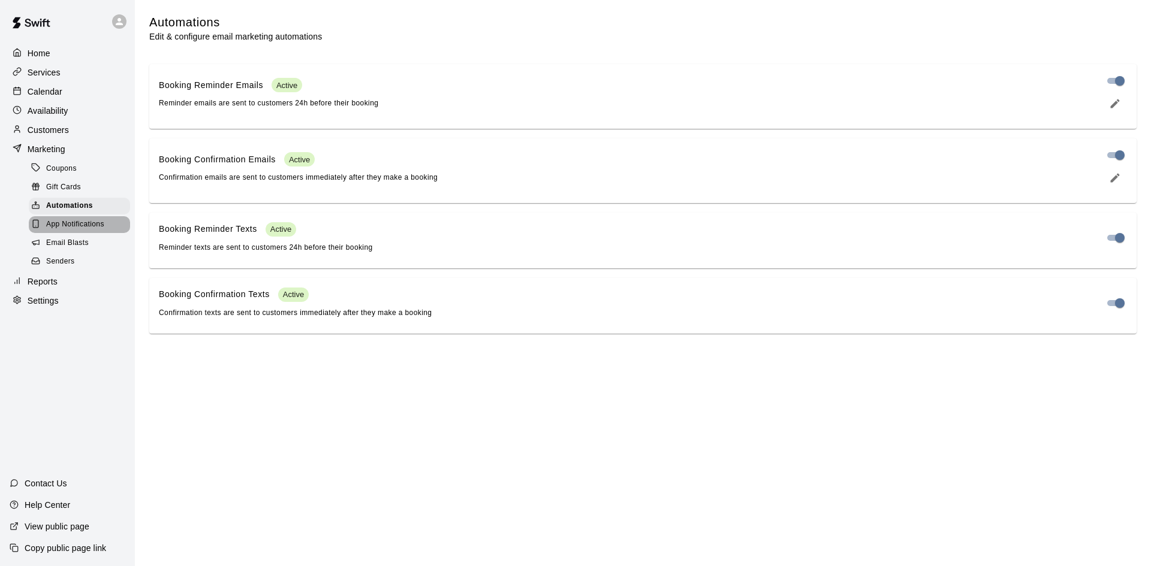
click at [113, 227] on div "App Notifications" at bounding box center [79, 224] width 101 height 17
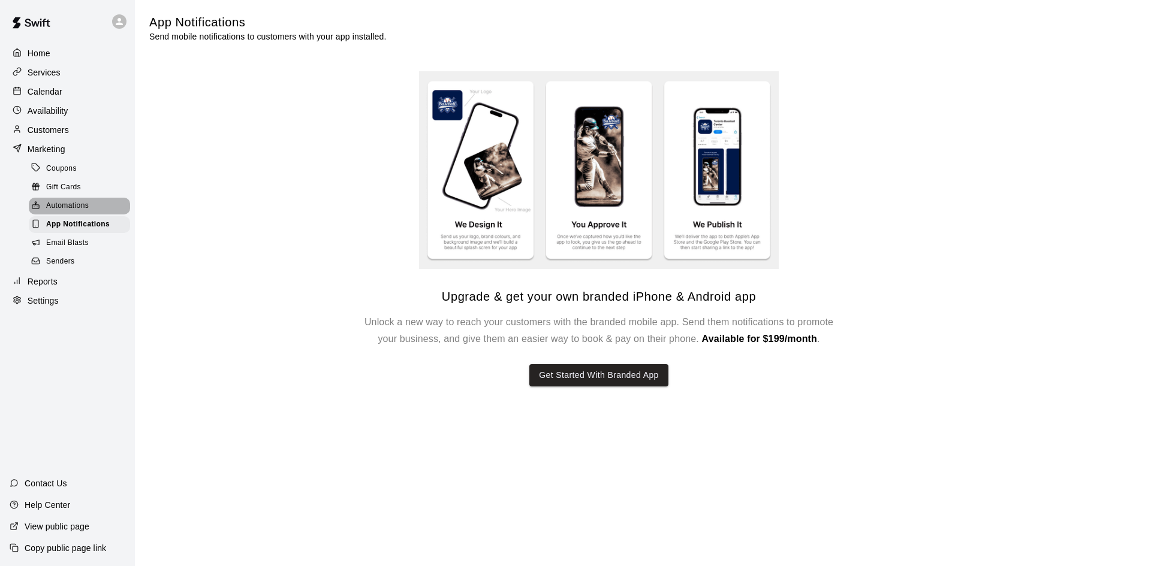
click at [103, 210] on div "Automations" at bounding box center [79, 206] width 101 height 17
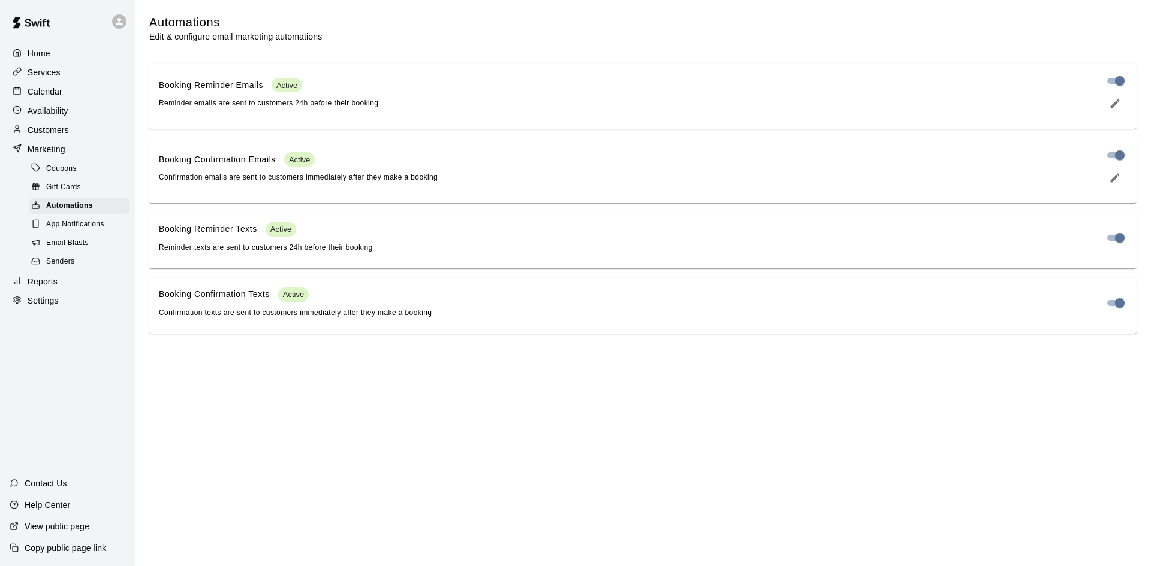
click at [93, 196] on div "Gift Cards" at bounding box center [79, 187] width 101 height 17
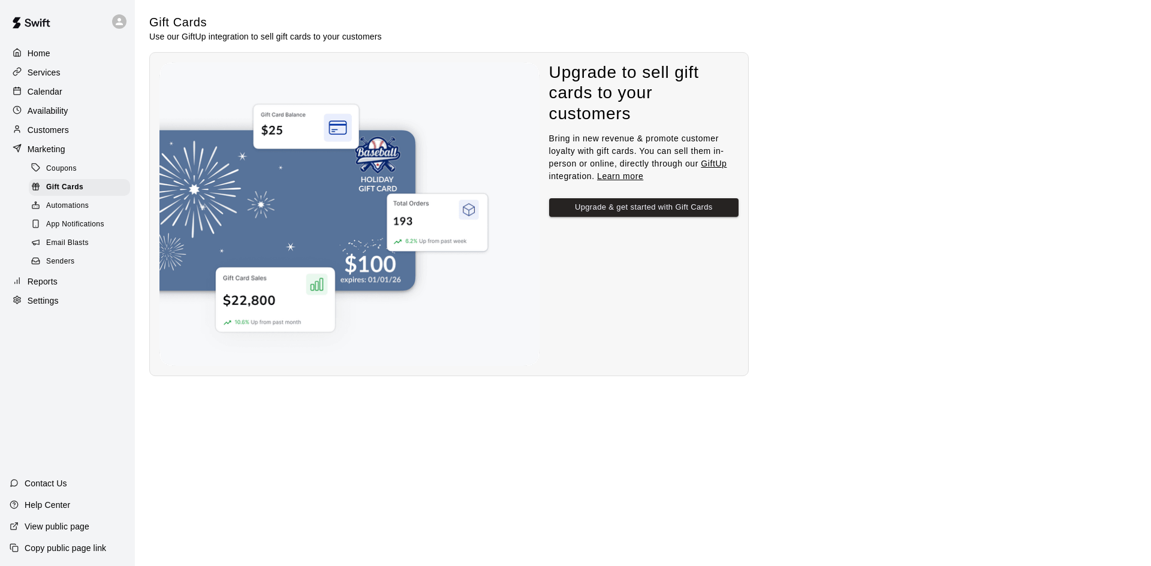
click at [97, 174] on div "Coupons" at bounding box center [79, 169] width 101 height 17
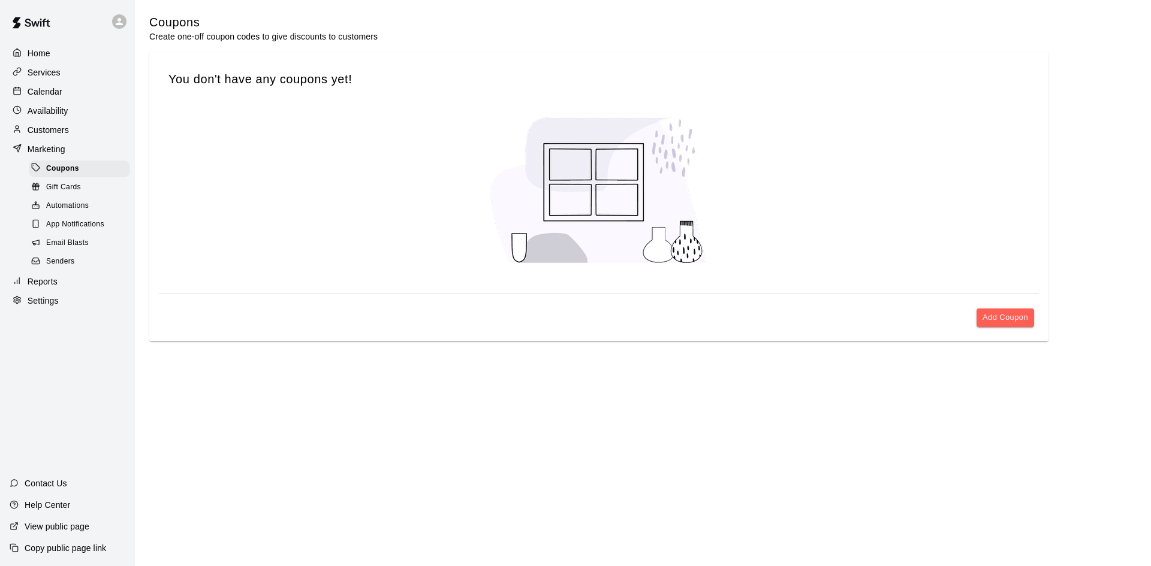
click at [1016, 336] on div "You don't have any coupons yet! Add Coupon" at bounding box center [598, 196] width 899 height 289
click at [1016, 326] on button "Add Coupon" at bounding box center [1005, 318] width 58 height 19
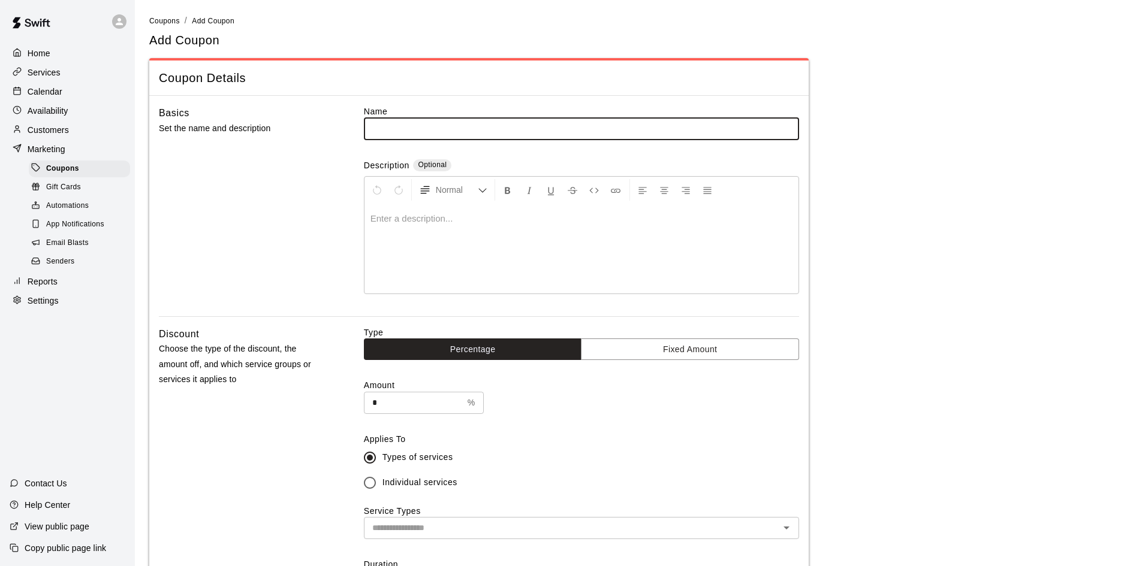
click at [168, 10] on main "Coupons / Add Coupon Add Coupon Coupon Details Basics Set the name and descript…" at bounding box center [638, 520] width 1007 height 1040
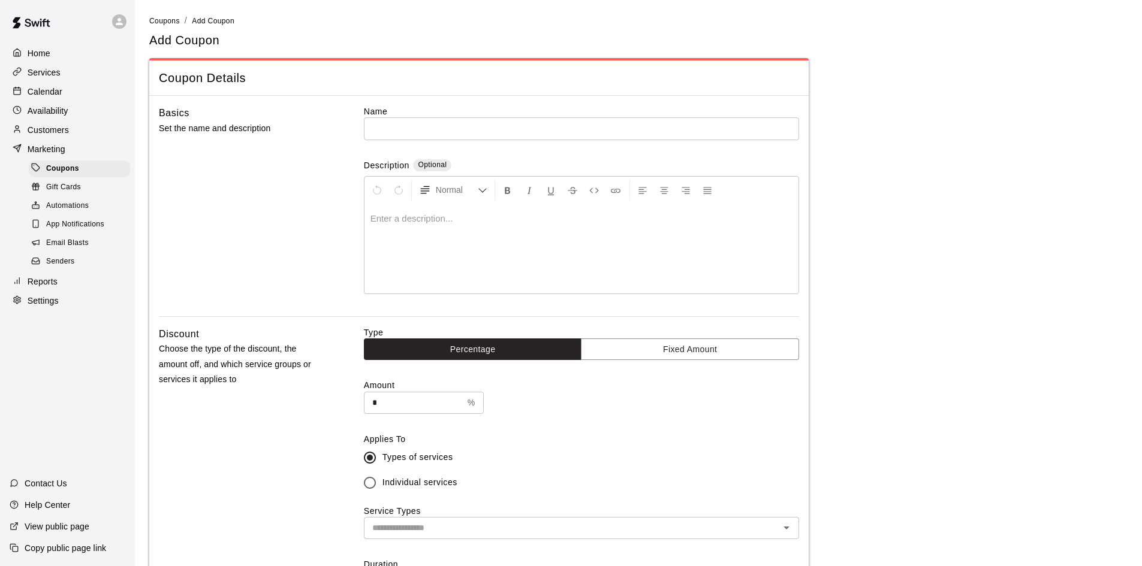
click at [169, 12] on main "Coupons / Add Coupon Add Coupon Coupon Details Basics Set the name and descript…" at bounding box center [638, 520] width 1007 height 1040
click at [152, 26] on li "Coupons" at bounding box center [164, 20] width 31 height 13
click at [166, 20] on span "Coupons" at bounding box center [164, 21] width 31 height 8
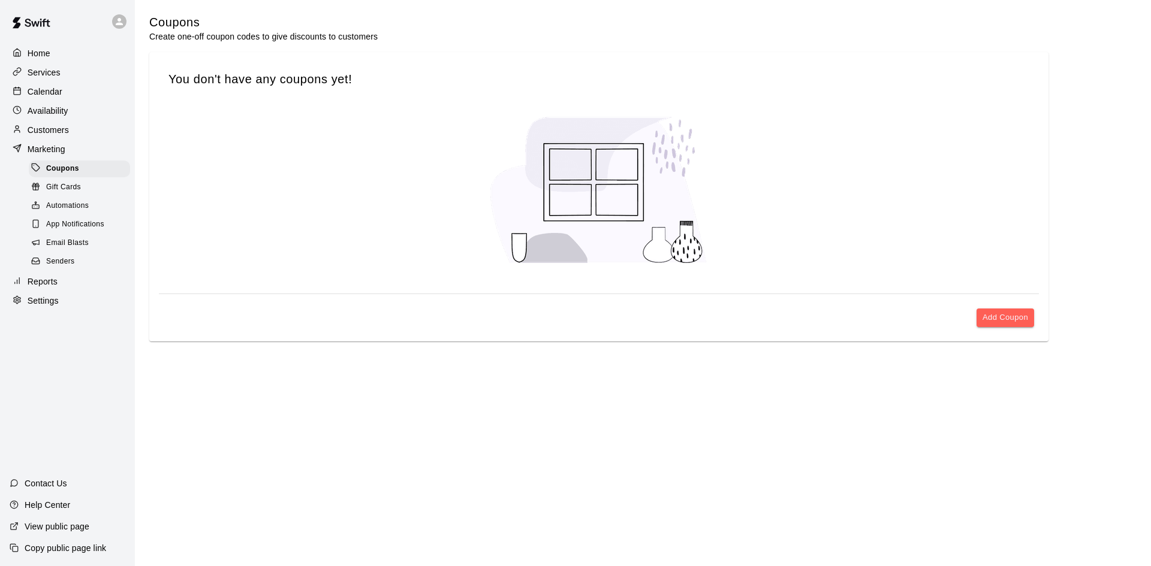
click at [88, 196] on div "Gift Cards" at bounding box center [79, 187] width 101 height 17
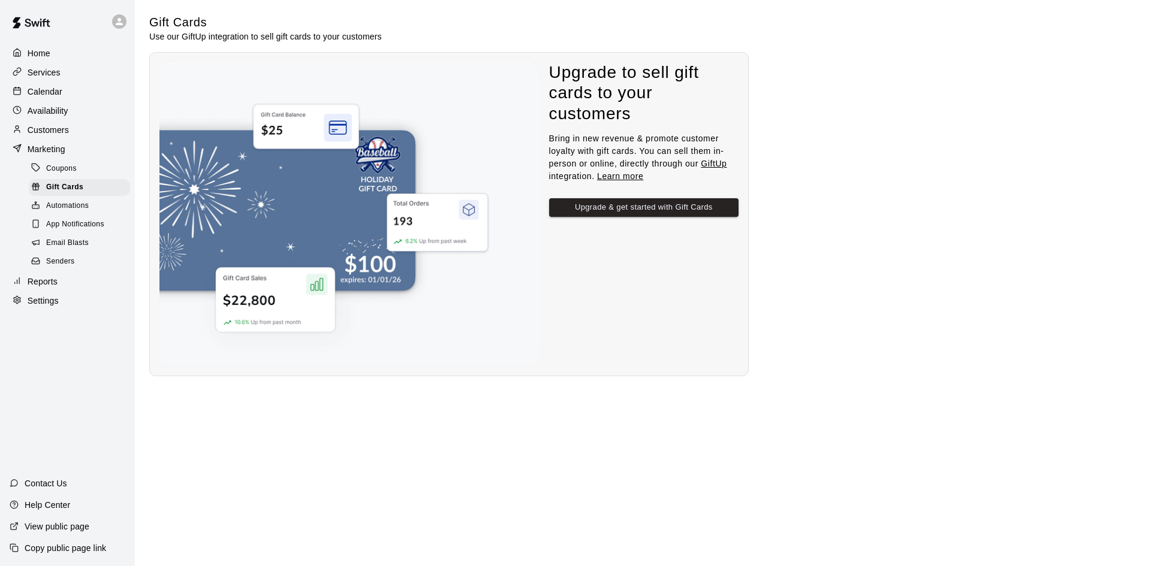
click at [77, 212] on span "Automations" at bounding box center [67, 206] width 43 height 12
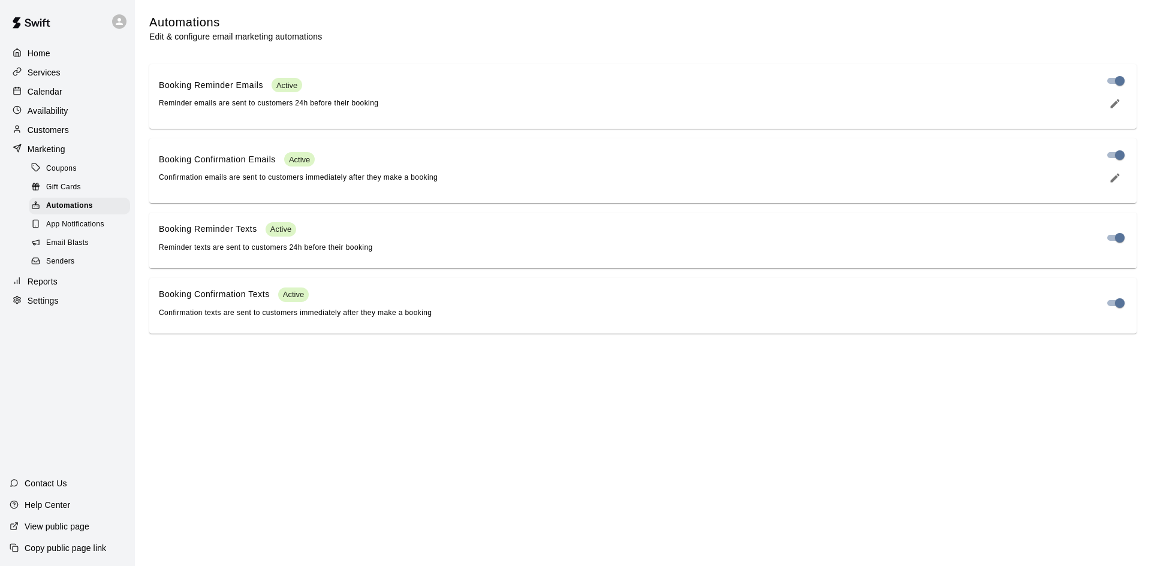
click at [74, 233] on div "App Notifications" at bounding box center [79, 224] width 101 height 17
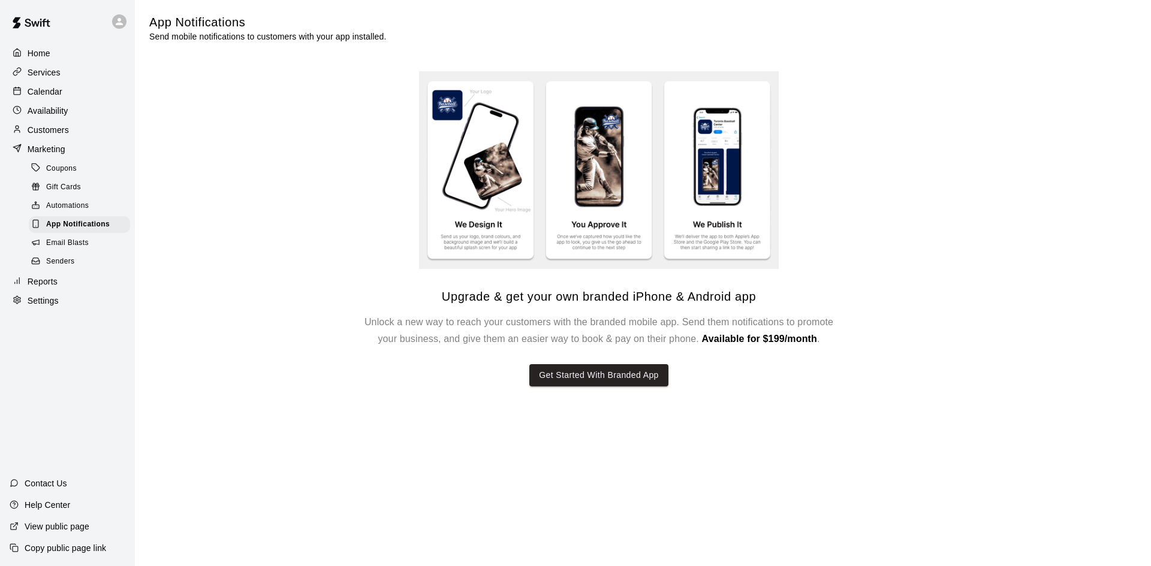
click at [82, 266] on div "Senders" at bounding box center [79, 262] width 101 height 17
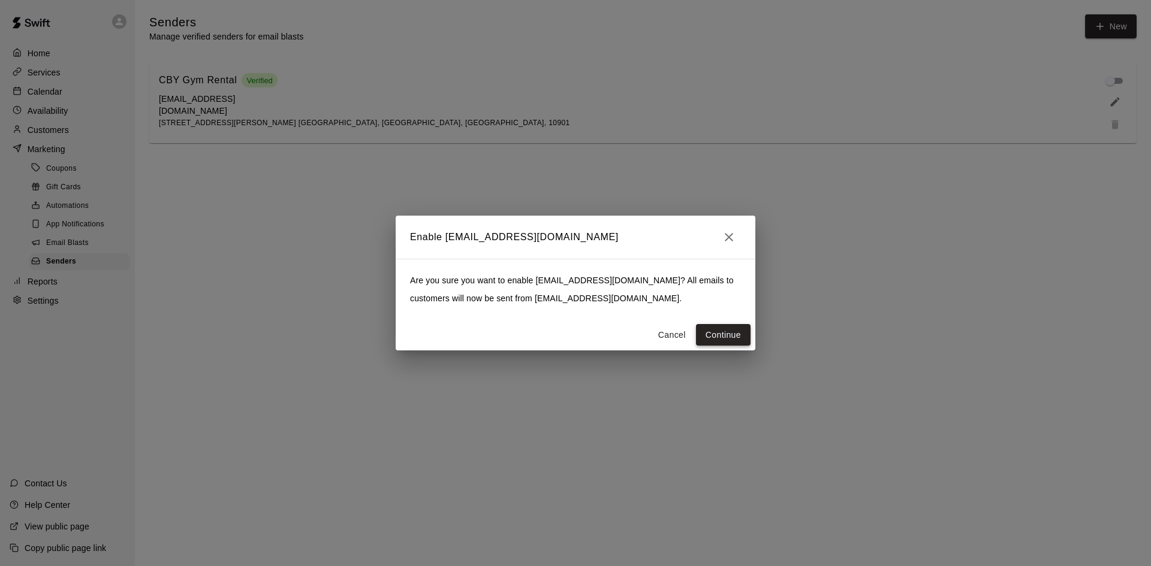
click at [729, 339] on button "Continue" at bounding box center [723, 335] width 55 height 22
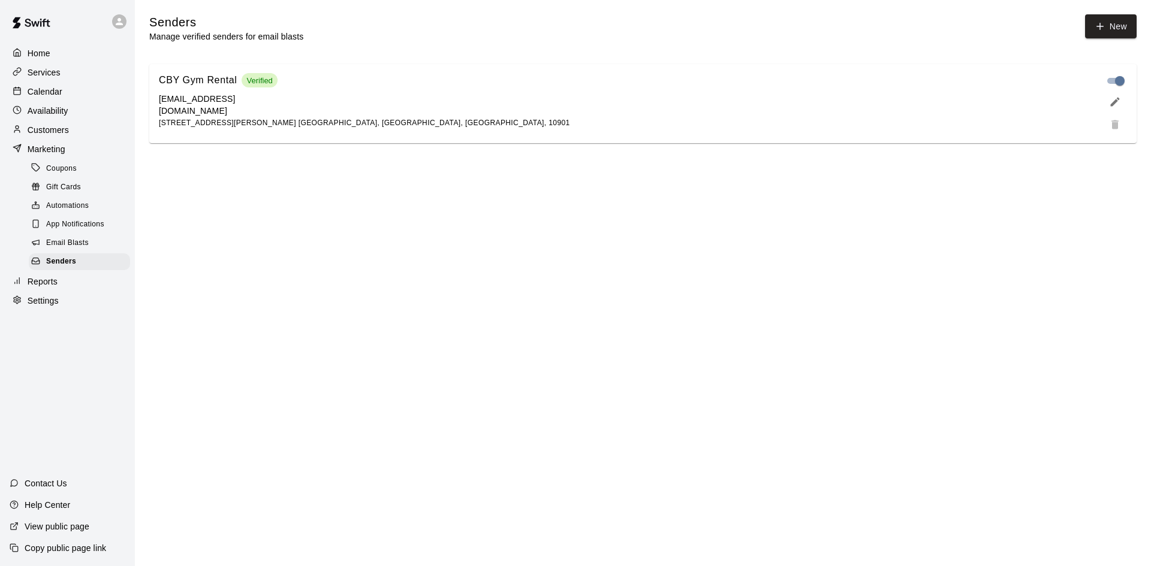
click at [865, 158] on html "Home Services Calendar Availability Customers Marketing Coupons Gift Cards Auto…" at bounding box center [575, 79] width 1151 height 158
click at [101, 249] on div "Email Blasts" at bounding box center [79, 243] width 101 height 17
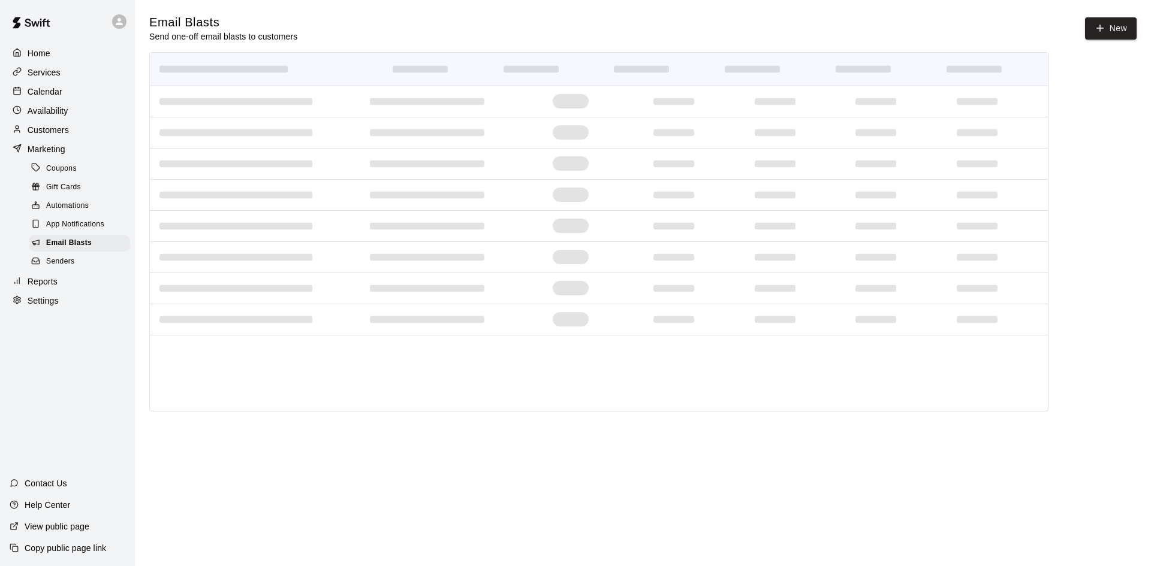
click at [84, 270] on div "Senders" at bounding box center [79, 262] width 101 height 17
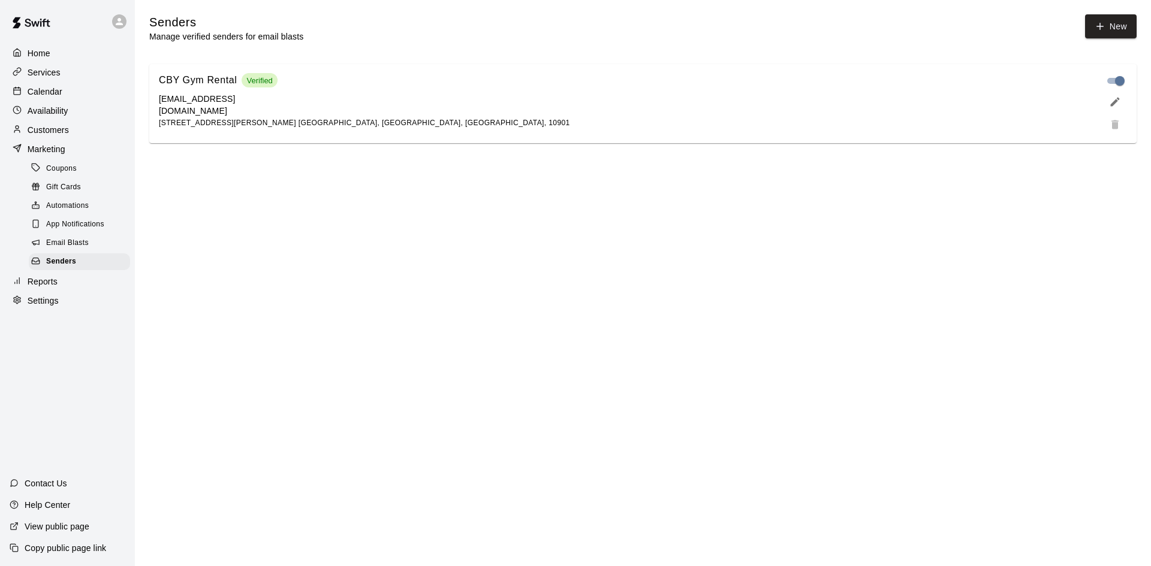
click at [819, 158] on html "Home Services Calendar Availability Customers Marketing Coupons Gift Cards Auto…" at bounding box center [575, 79] width 1151 height 158
click at [1113, 104] on icon "edit" at bounding box center [1115, 102] width 12 height 12
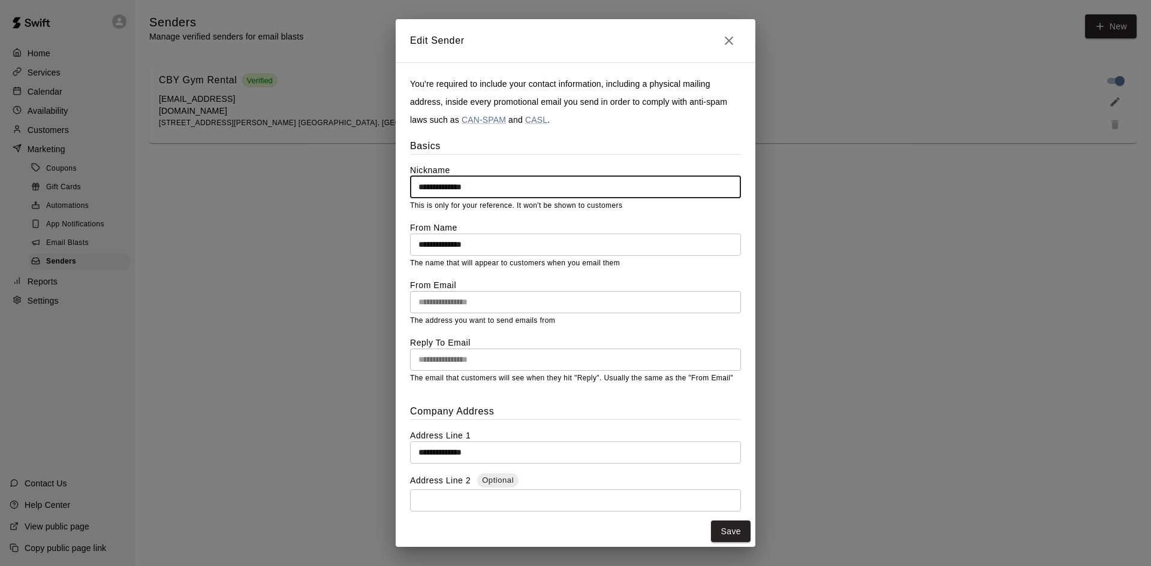
click at [728, 40] on icon "Close" at bounding box center [729, 41] width 8 height 8
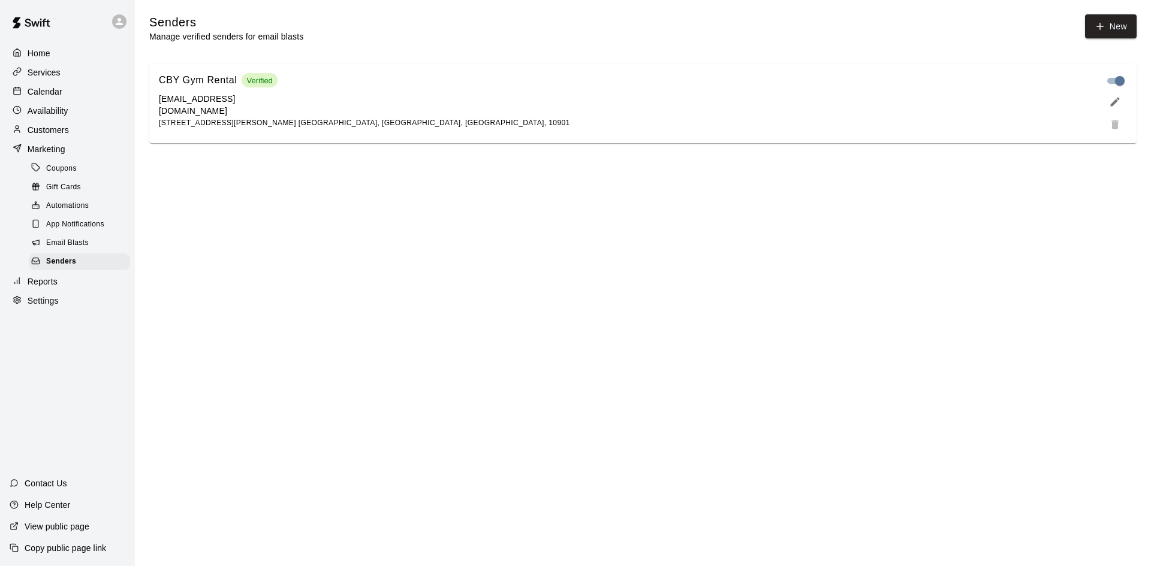
click at [52, 284] on p "Reports" at bounding box center [43, 282] width 30 height 12
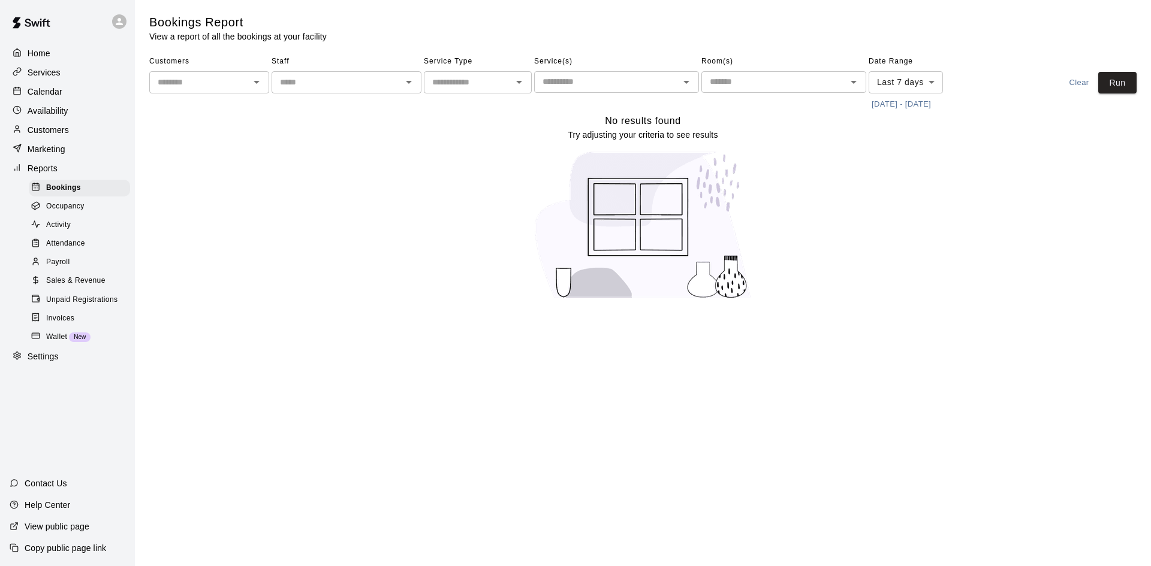
click at [77, 88] on div "Calendar" at bounding box center [68, 92] width 116 height 18
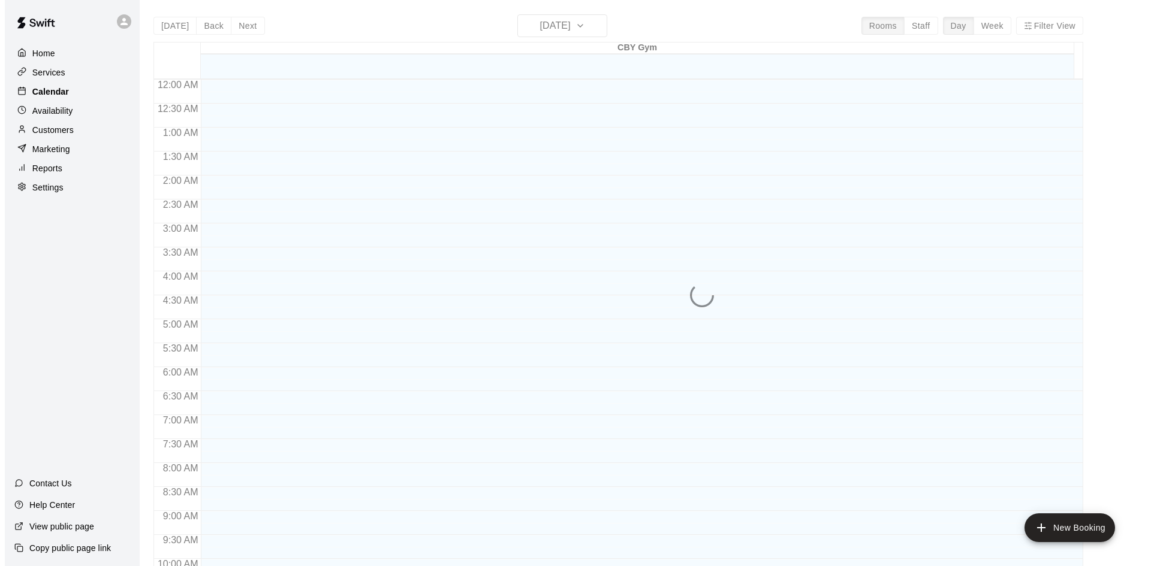
scroll to position [524, 0]
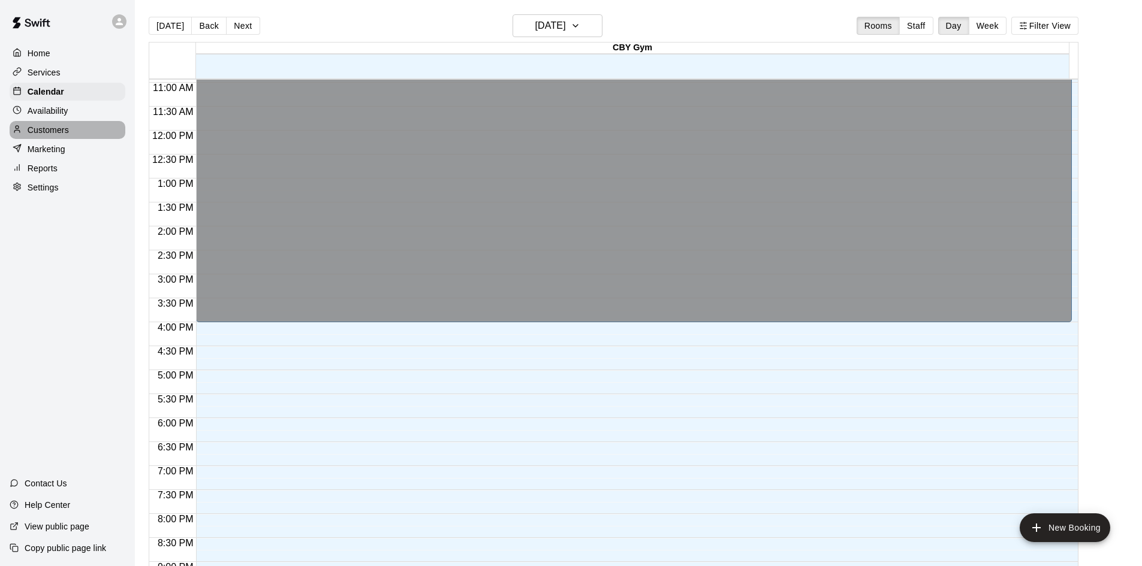
click at [53, 126] on p "Customers" at bounding box center [48, 130] width 41 height 12
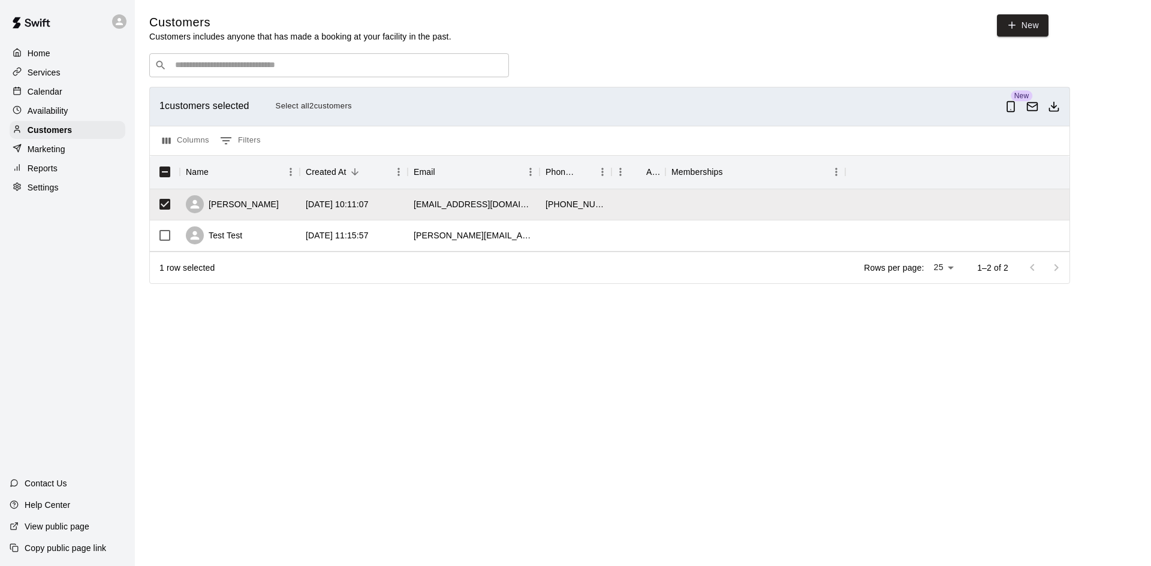
click at [1033, 111] on icon "Email customers" at bounding box center [1032, 107] width 12 height 12
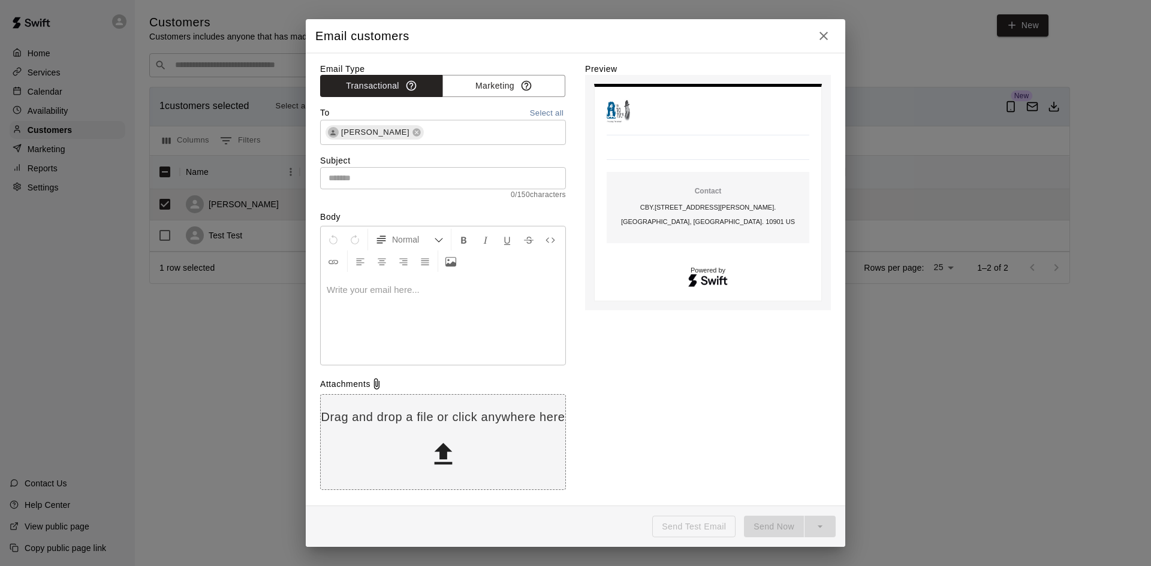
click at [713, 181] on td "Contact CBY . [STREET_ADDRESS][PERSON_NAME]. [GEOGRAPHIC_DATA], [GEOGRAPHIC_DAT…" at bounding box center [707, 208] width 193 height 62
click at [381, 176] on input "text" at bounding box center [443, 178] width 246 height 22
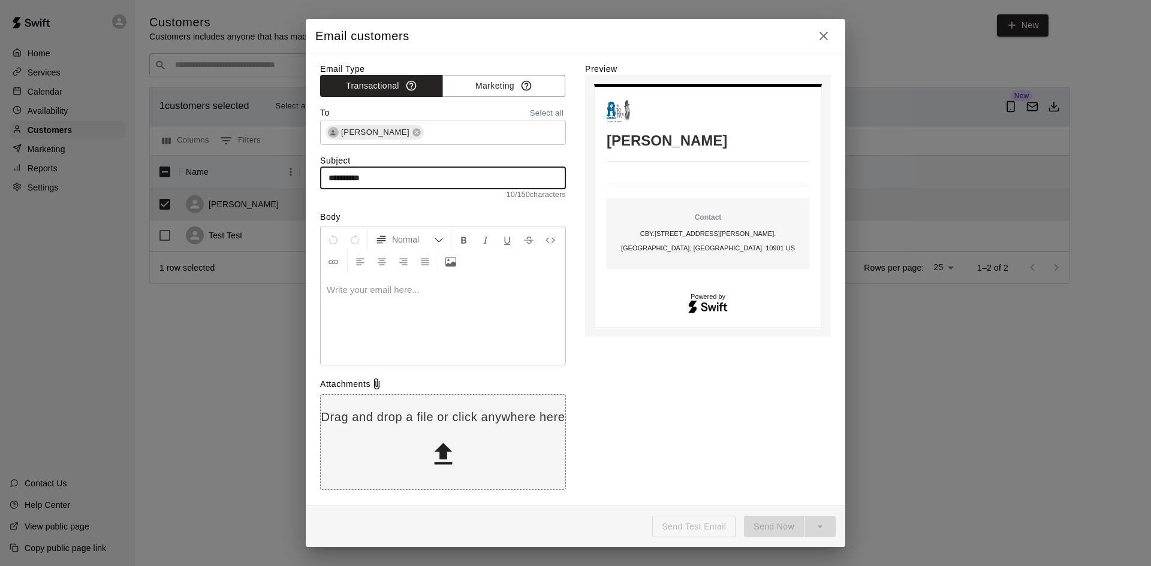
type input "**********"
click at [417, 291] on p at bounding box center [443, 290] width 233 height 12
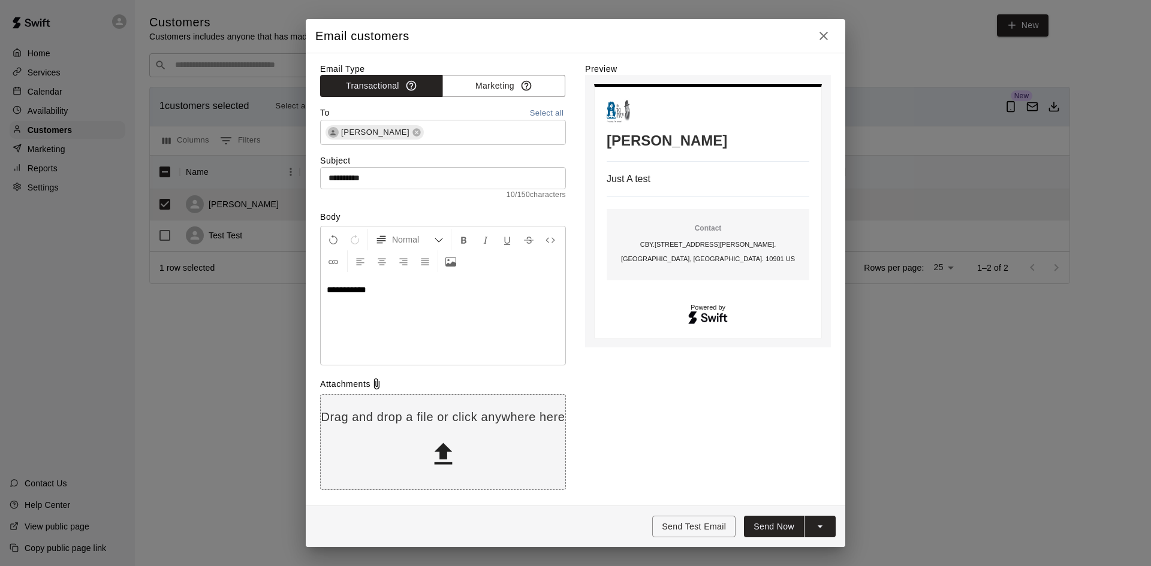
click at [487, 334] on div "**********" at bounding box center [443, 320] width 245 height 90
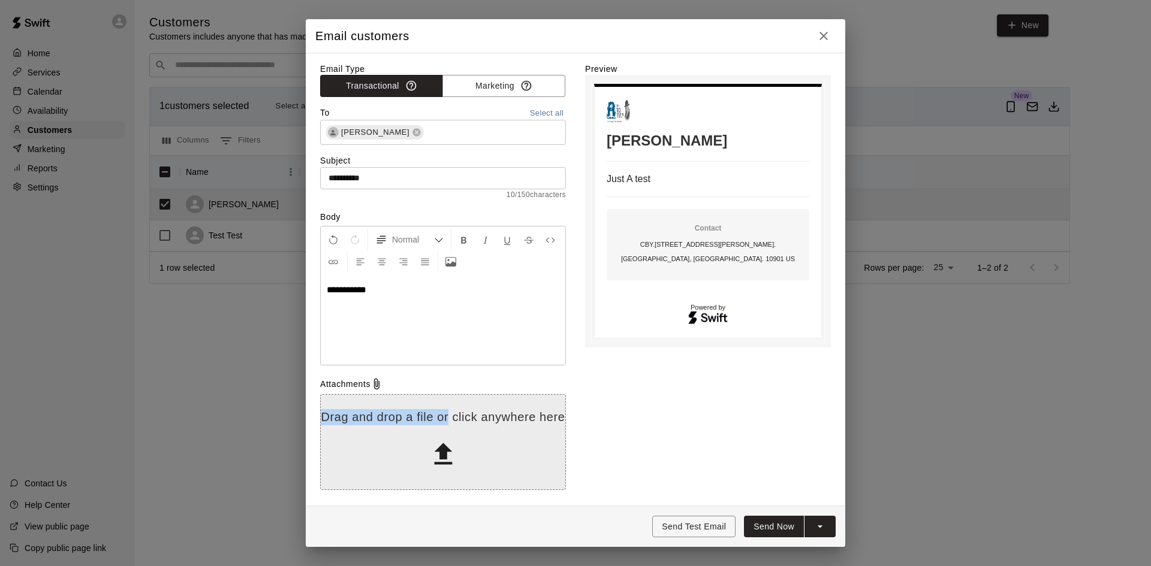
click at [449, 402] on label "Attachments Drag and drop a file or click anywhere here" at bounding box center [443, 437] width 246 height 119
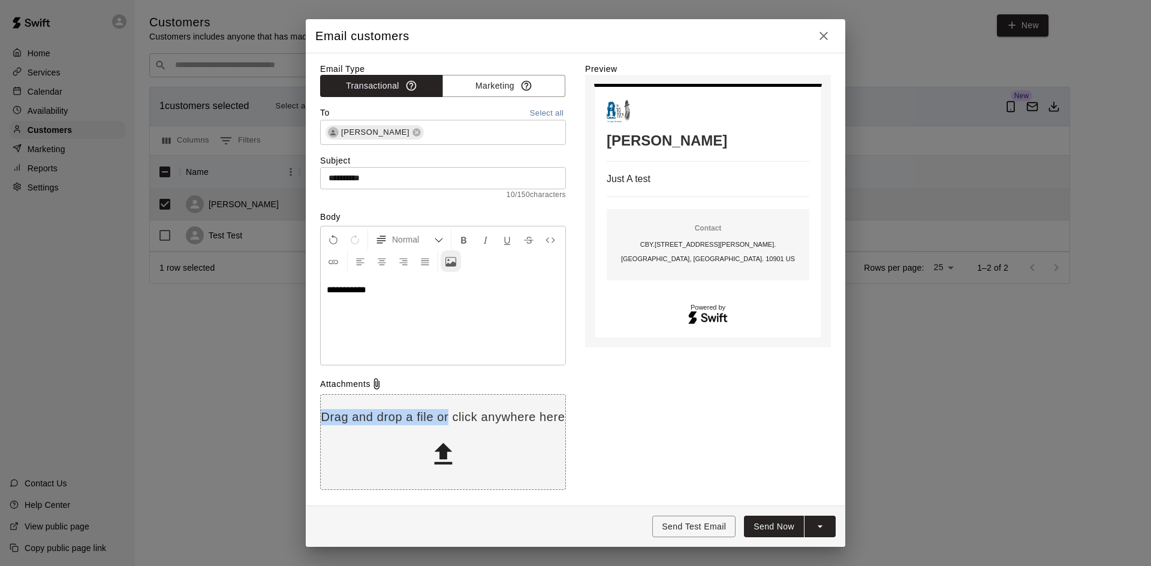
click at [450, 260] on icon "Upload Image" at bounding box center [450, 262] width 11 height 11
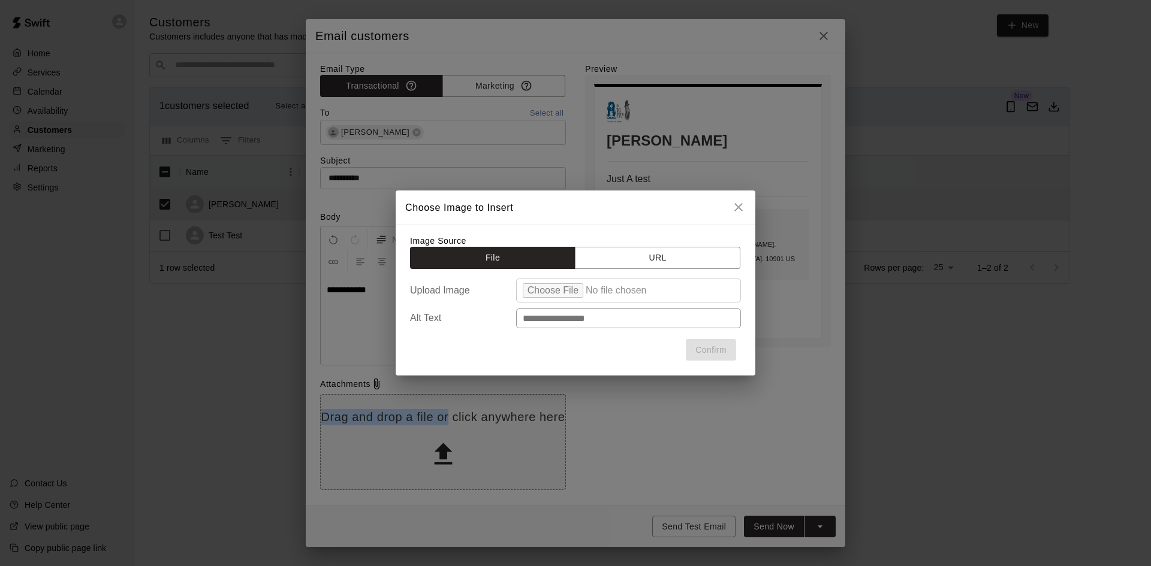
click at [566, 292] on input "file" at bounding box center [628, 291] width 225 height 24
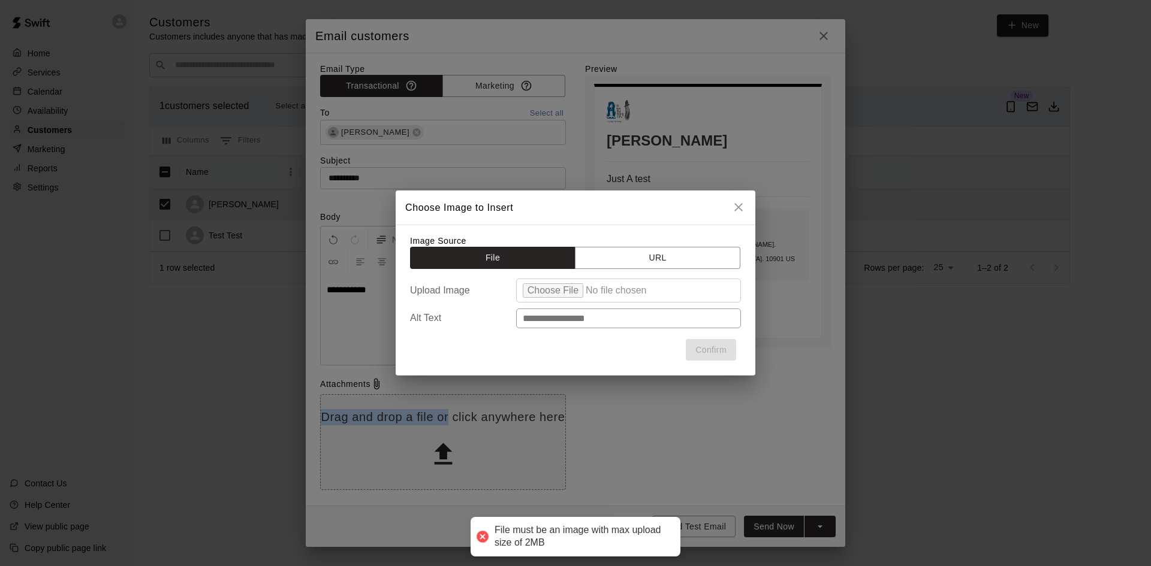
click at [542, 292] on input "file" at bounding box center [628, 291] width 225 height 24
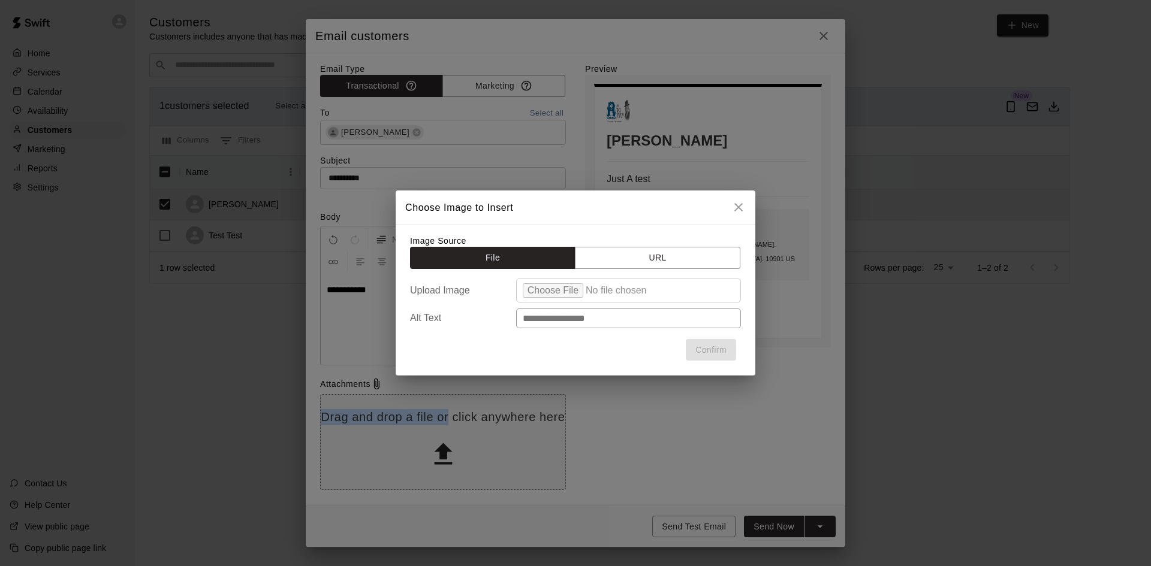
type input "**********"
click at [718, 352] on button "Confirm" at bounding box center [711, 350] width 50 height 22
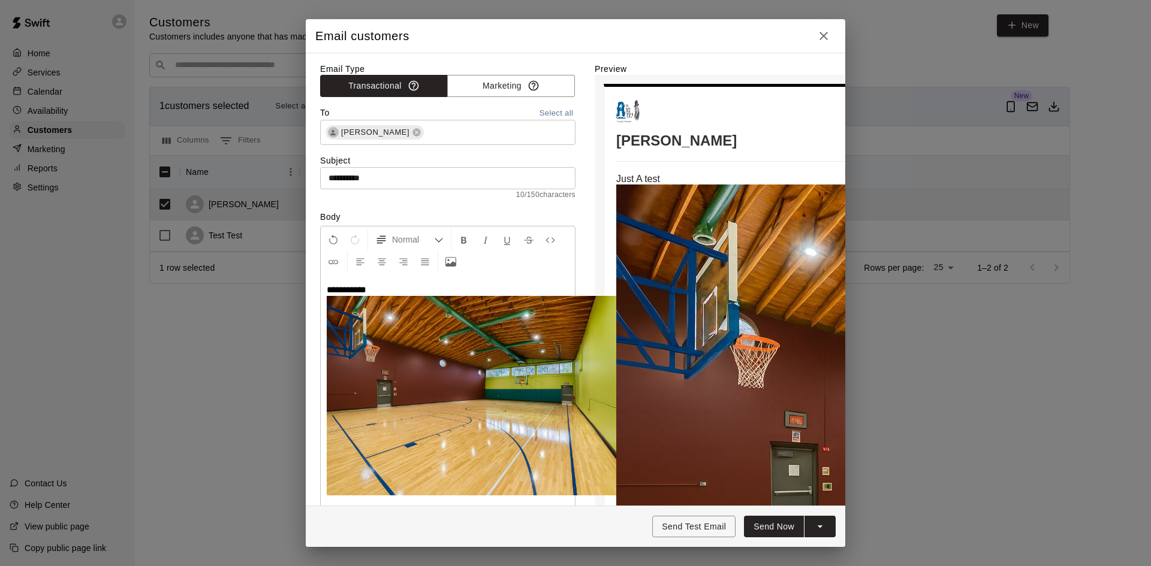
click at [662, 174] on td "[PERSON_NAME] Just A test Contact CBY . [STREET_ADDRESS][PERSON_NAME]. [GEOGRAP…" at bounding box center [1076, 513] width 921 height 829
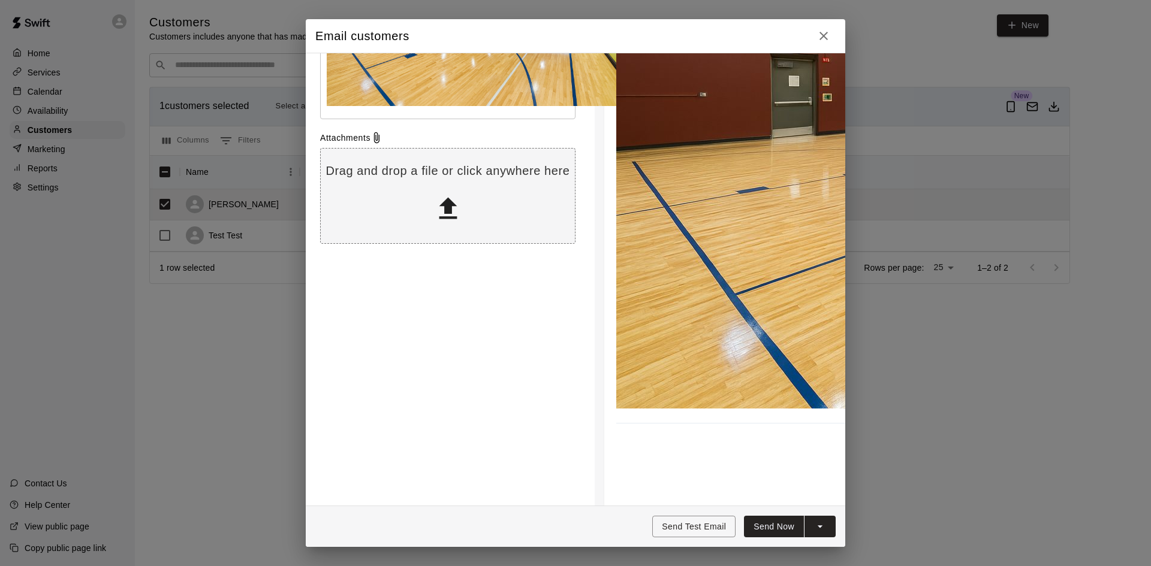
scroll to position [466, 0]
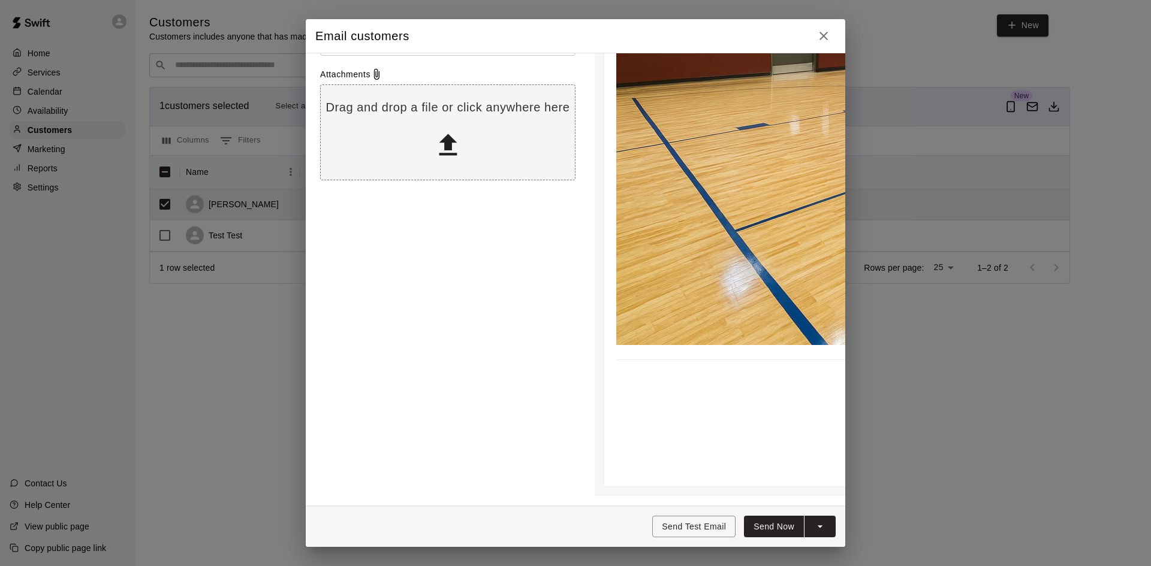
click at [818, 527] on icon "split button" at bounding box center [820, 527] width 12 height 12
click at [615, 515] on div "Send Test Email Send Now Send Now Schedule Send" at bounding box center [575, 526] width 539 height 41
click at [782, 533] on button "Send Now" at bounding box center [774, 527] width 60 height 22
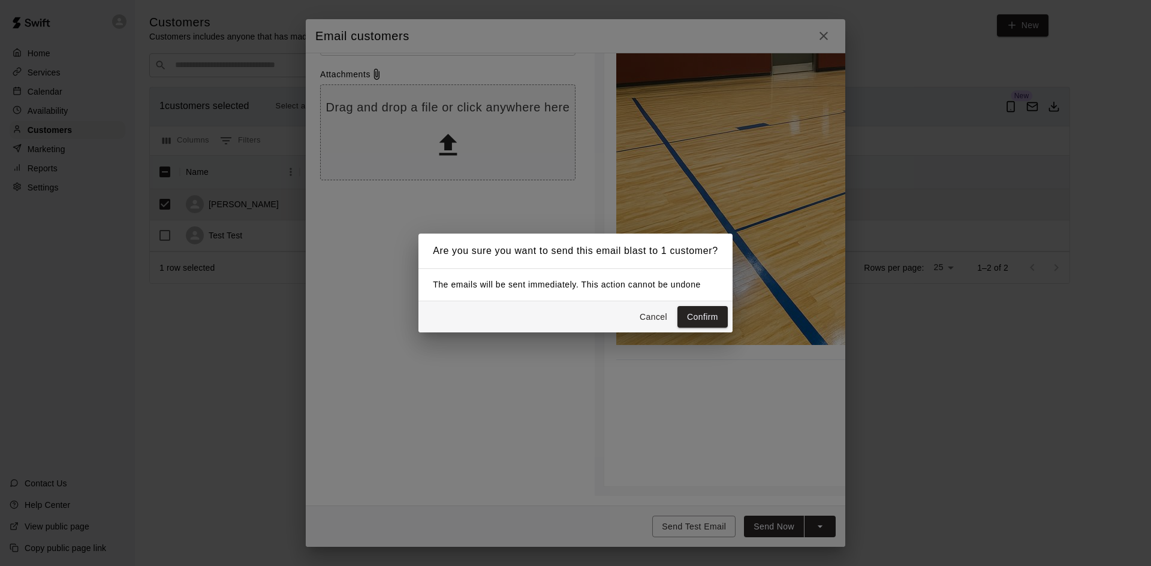
click at [649, 324] on button "Cancel" at bounding box center [653, 317] width 38 height 22
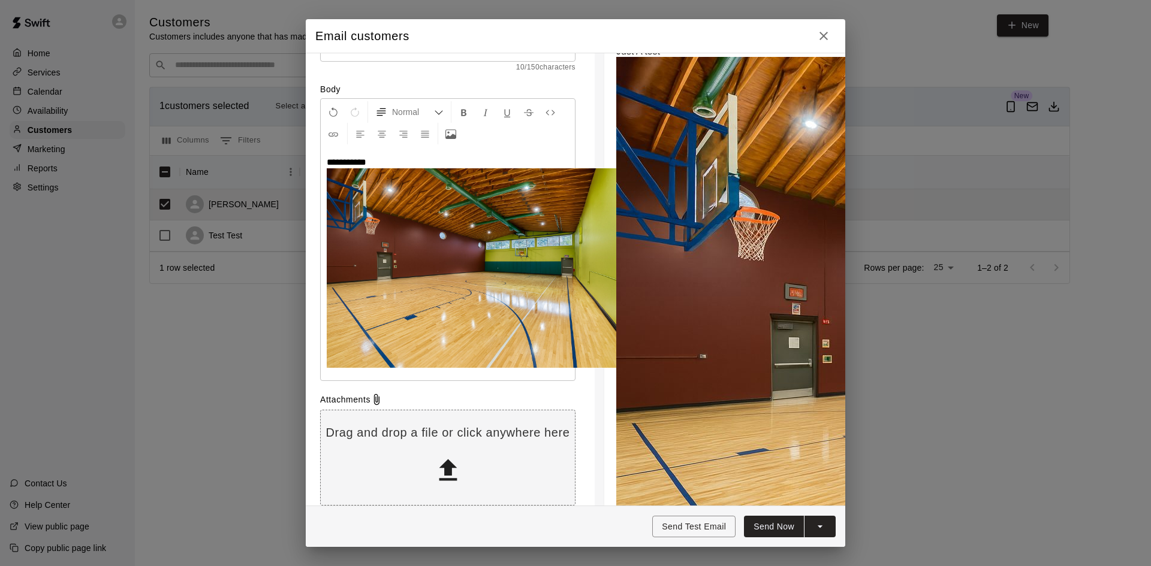
scroll to position [0, 0]
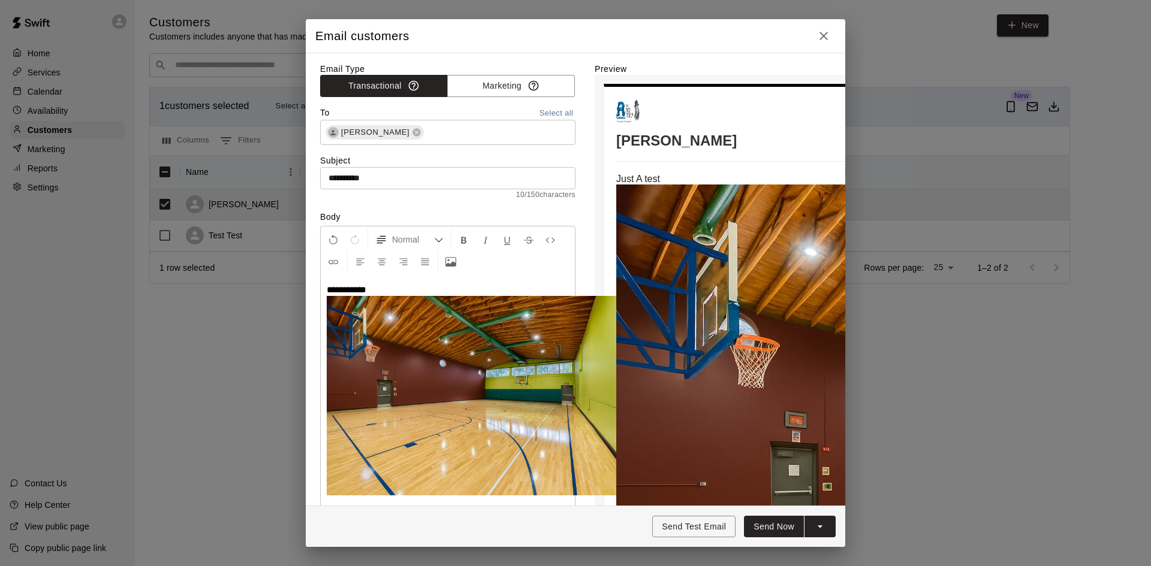
click at [461, 119] on div "To Select all" at bounding box center [447, 114] width 255 height 14
click at [454, 124] on div "[PERSON_NAME] ​" at bounding box center [447, 132] width 255 height 25
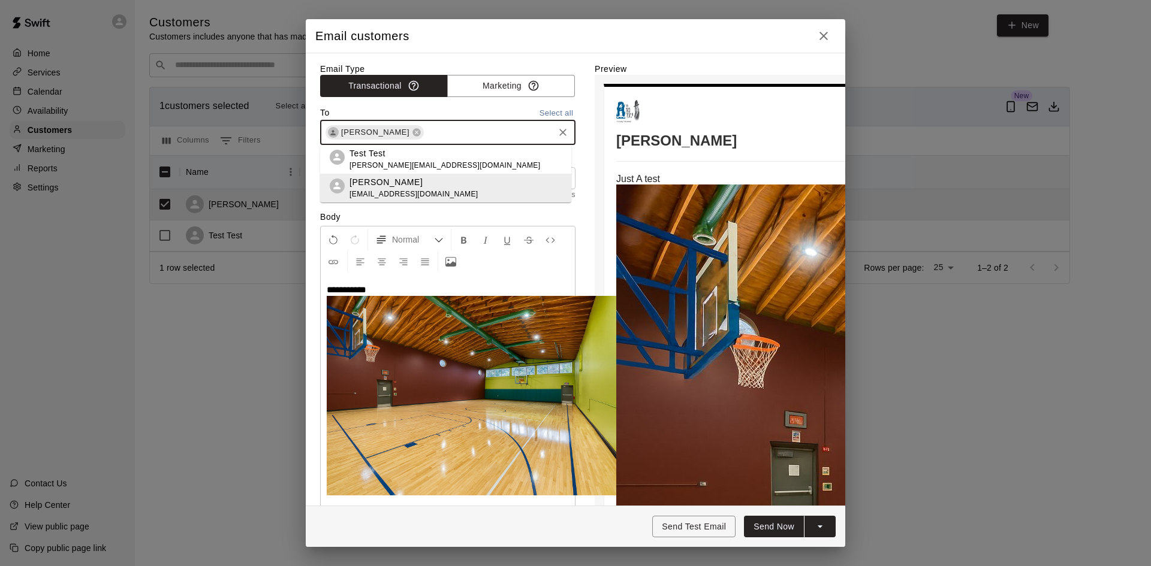
click at [432, 165] on li "Test Test [PERSON_NAME][EMAIL_ADDRESS][DOMAIN_NAME]" at bounding box center [445, 159] width 251 height 29
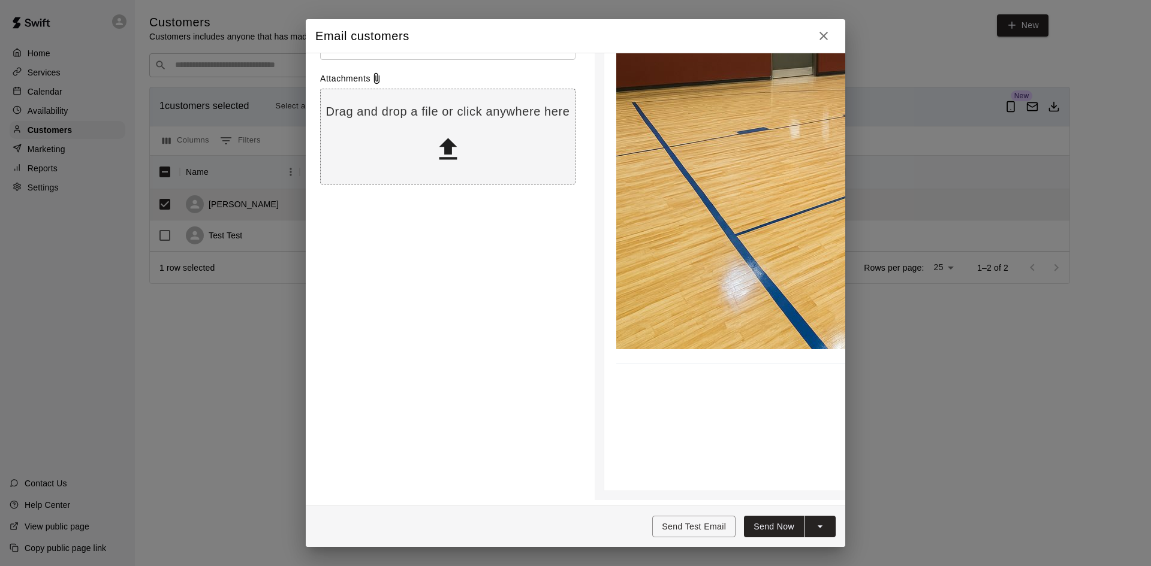
scroll to position [466, 0]
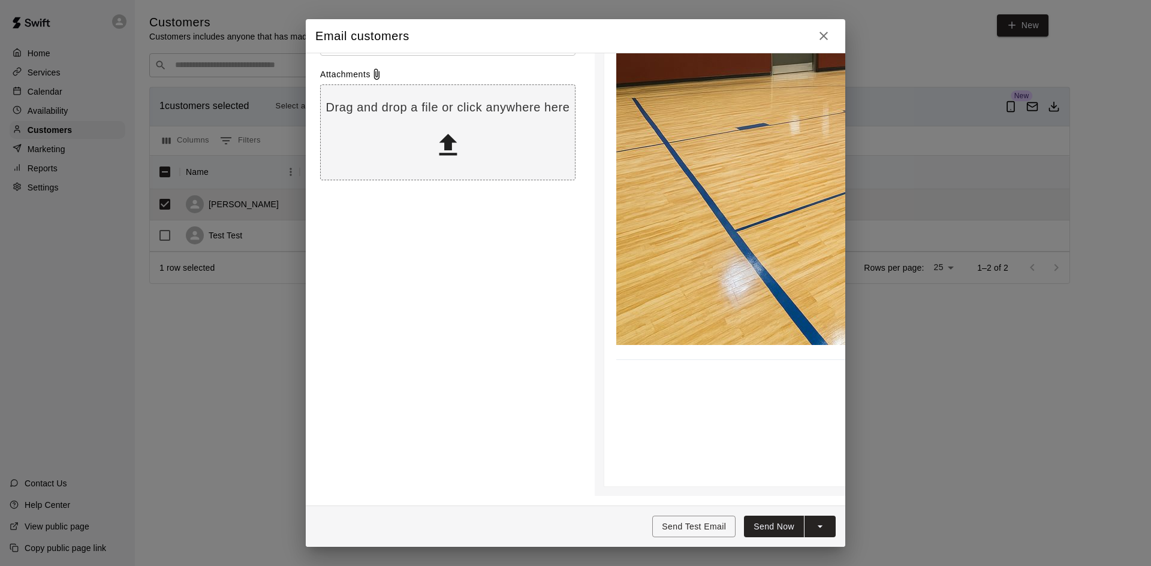
click at [784, 534] on button "Send Now" at bounding box center [774, 527] width 60 height 22
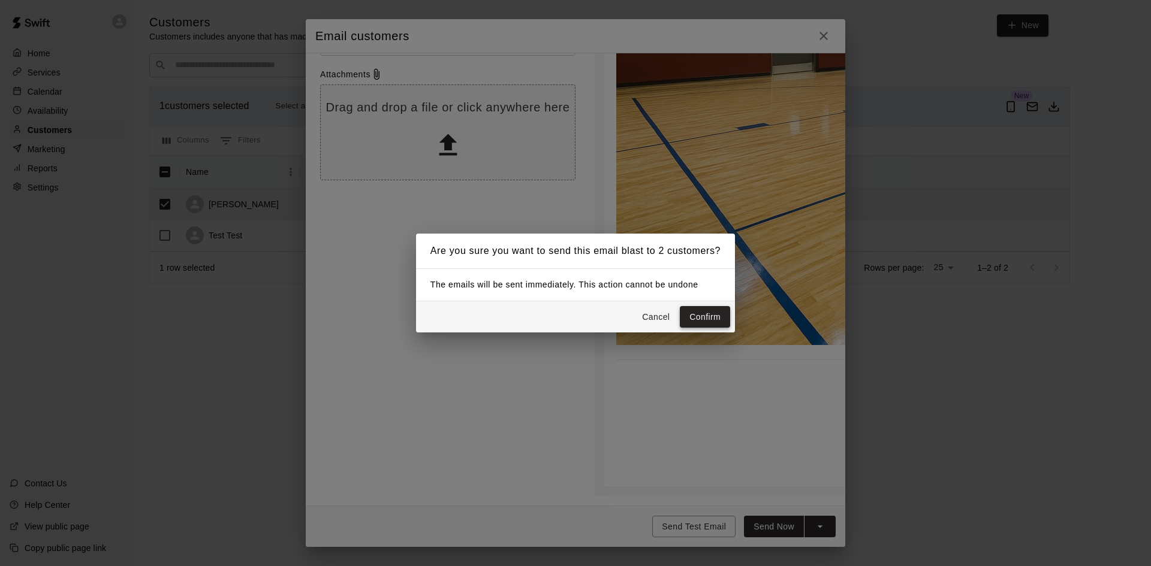
click at [692, 326] on button "Confirm" at bounding box center [705, 317] width 50 height 22
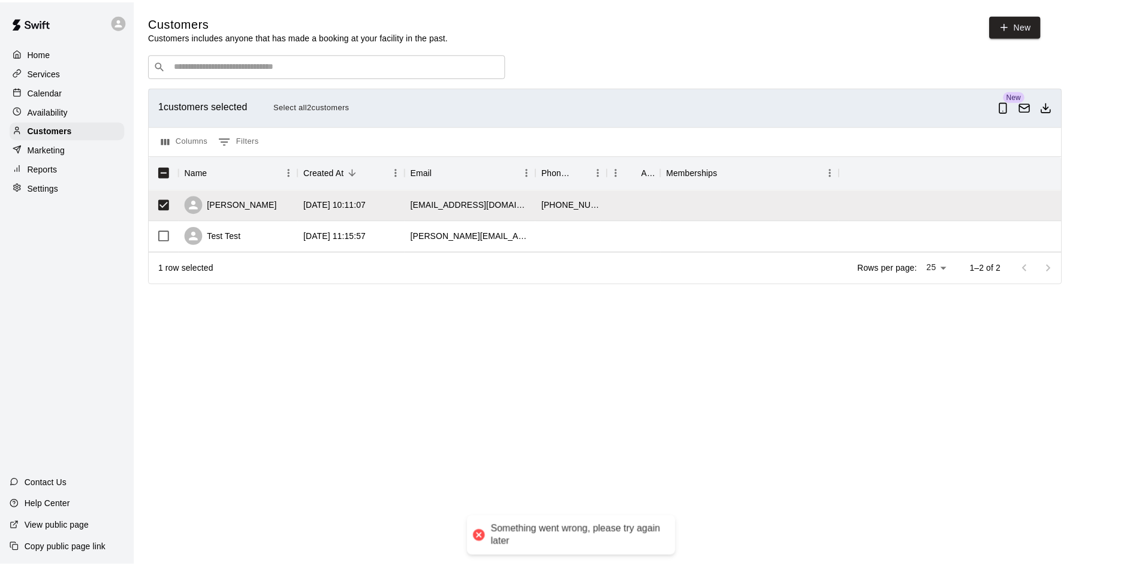
scroll to position [143, 0]
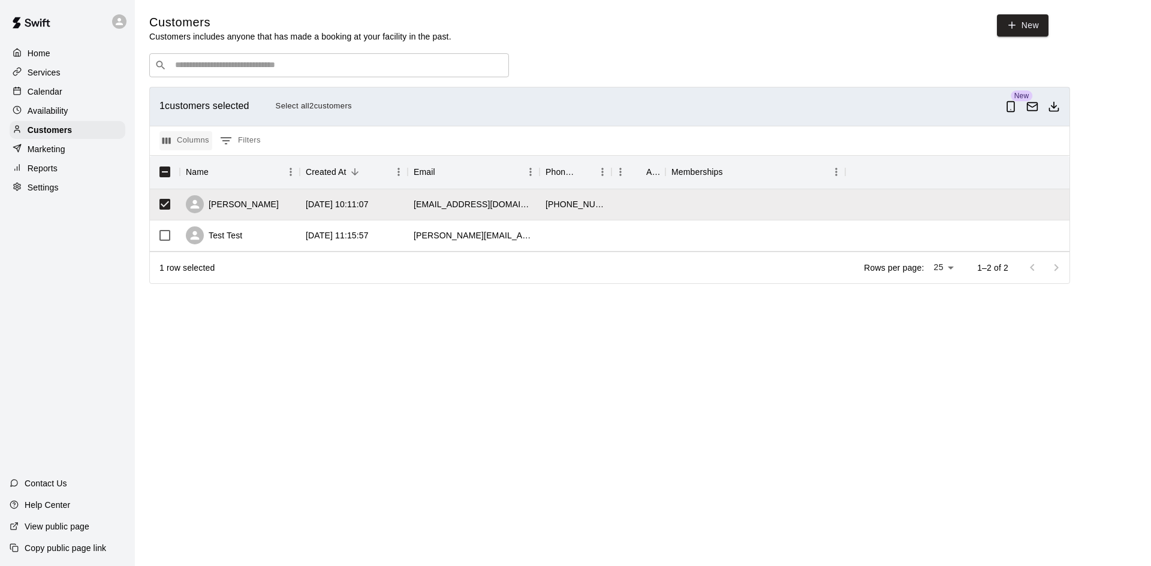
click at [173, 148] on button "Columns" at bounding box center [185, 140] width 53 height 19
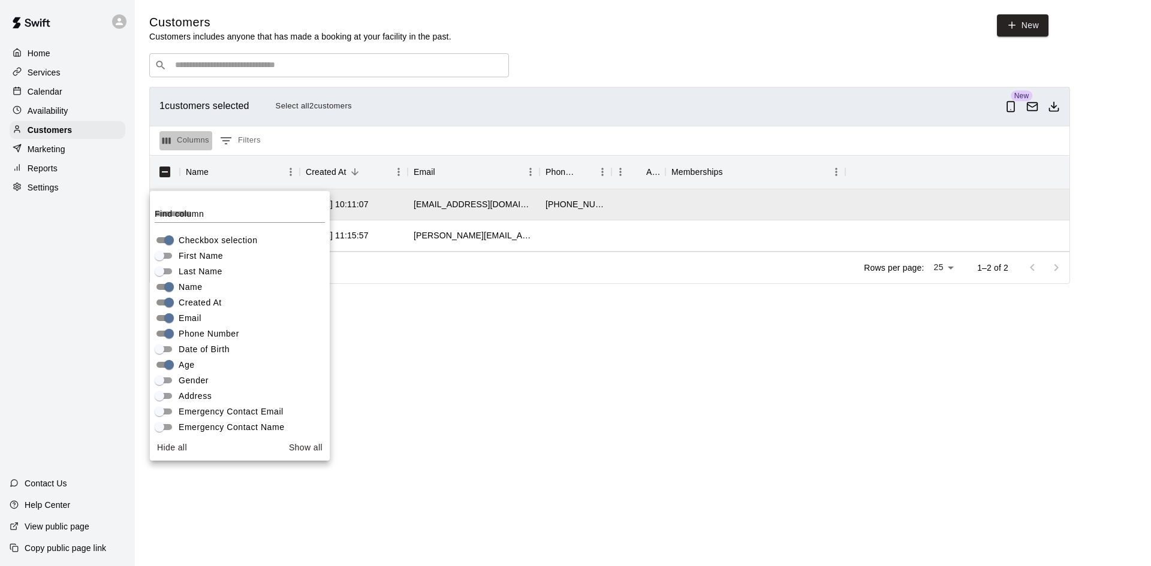
click at [173, 147] on button "Columns" at bounding box center [185, 140] width 53 height 19
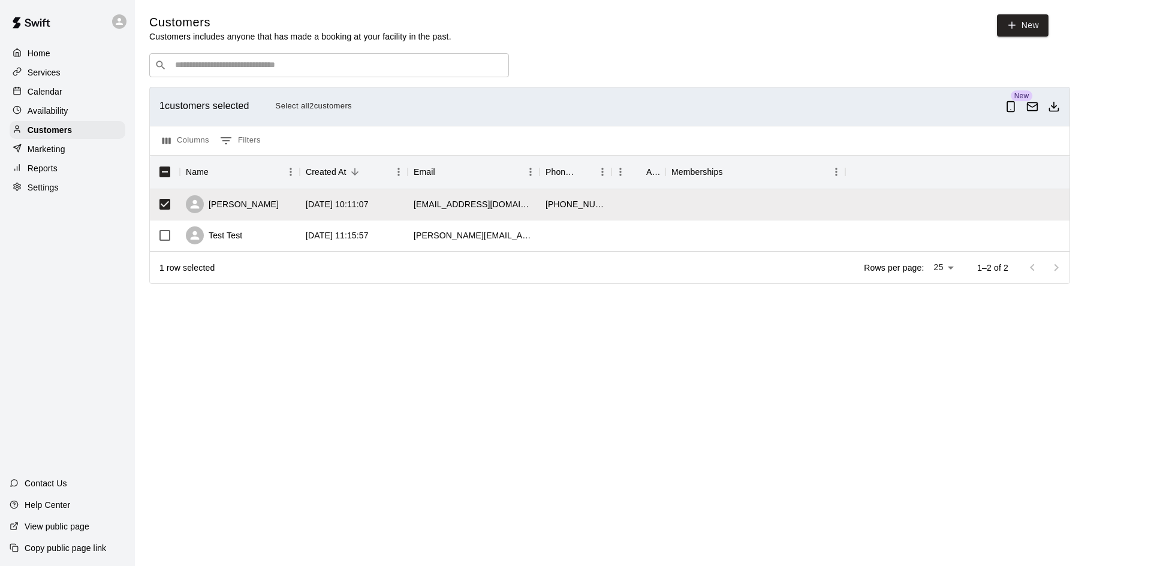
click at [624, 311] on main "Customers Customers includes anyone that has made a booking at your facility in…" at bounding box center [643, 159] width 1016 height 318
click at [1052, 106] on icon "Download as csv" at bounding box center [1054, 107] width 12 height 12
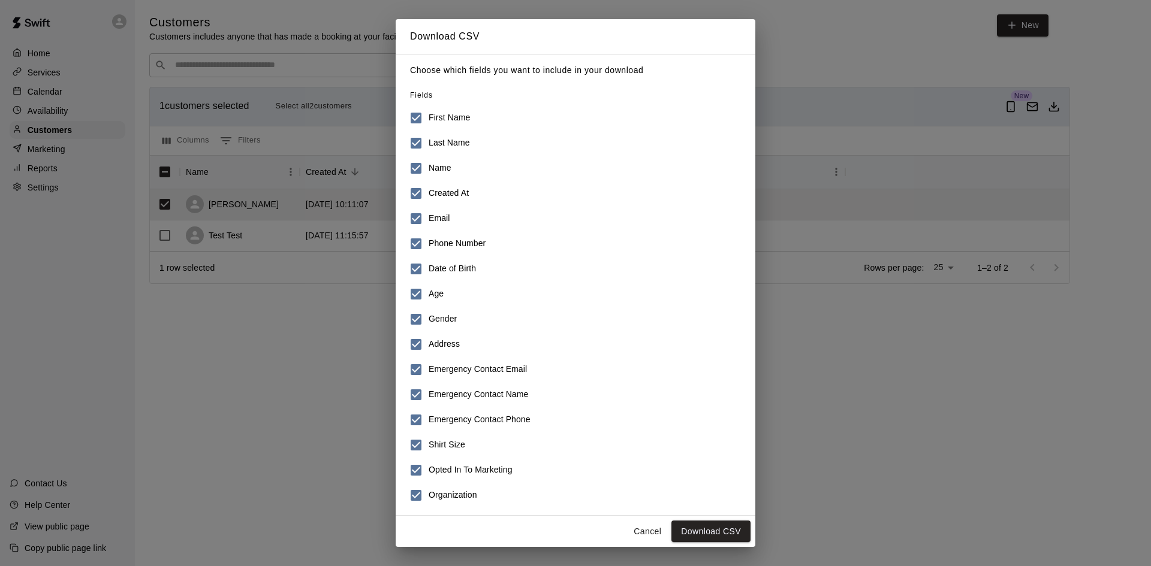
click at [929, 337] on div "Download CSV Choose which fields you want to include in your download Fields Fi…" at bounding box center [575, 283] width 1151 height 566
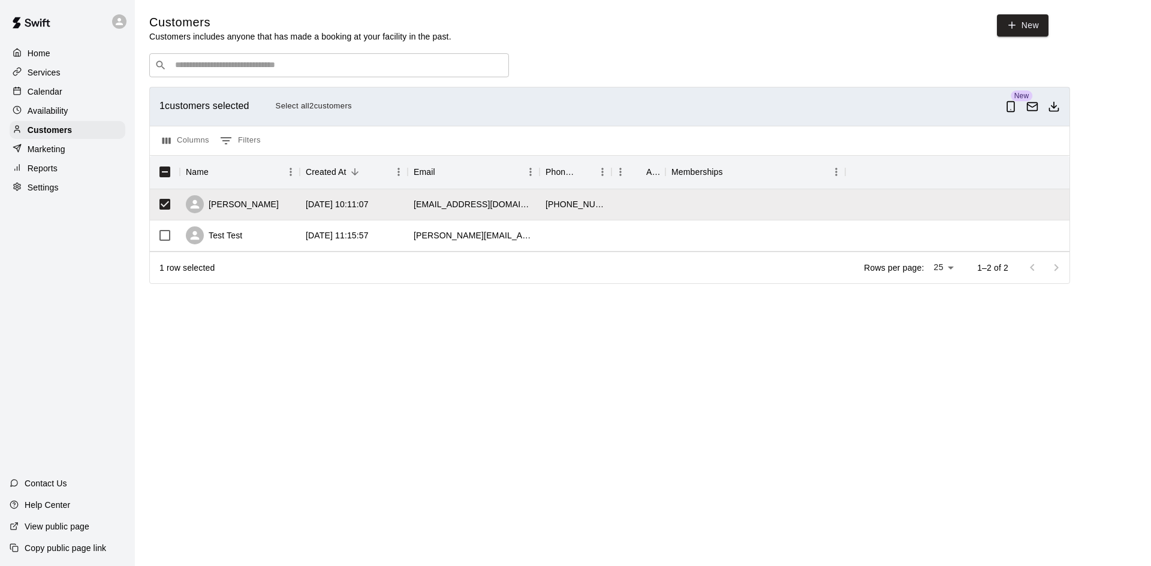
click at [230, 71] on input "Search customers by name or email" at bounding box center [337, 65] width 332 height 12
click at [454, 318] on html "Home Services Calendar Availability Customers Marketing Reports Settings Contac…" at bounding box center [575, 159] width 1151 height 318
click at [38, 152] on p "Marketing" at bounding box center [47, 149] width 38 height 12
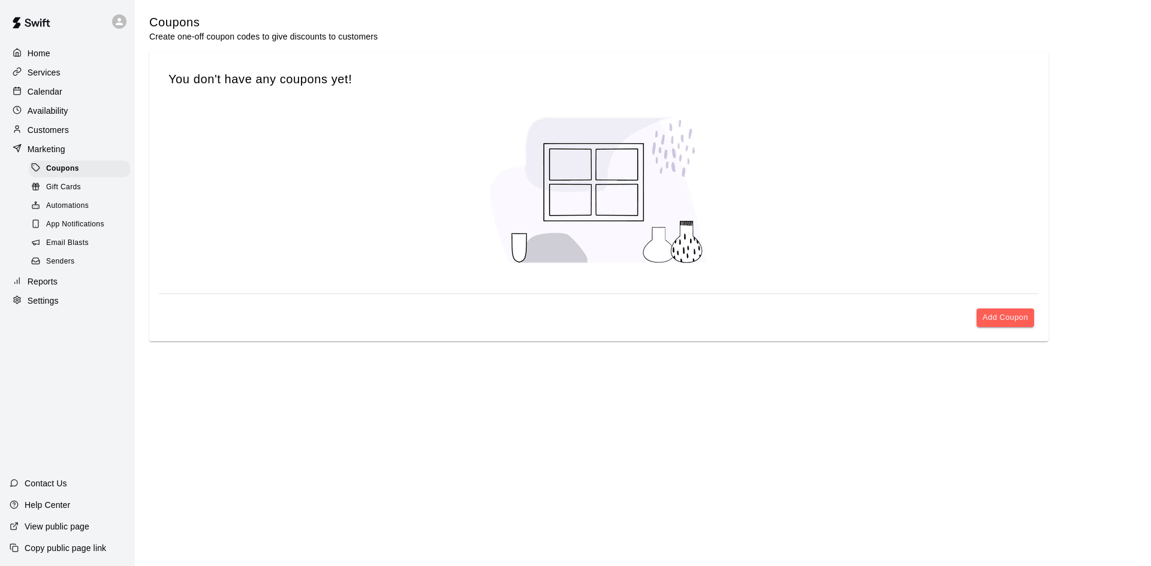
click at [37, 189] on icon at bounding box center [35, 186] width 9 height 9
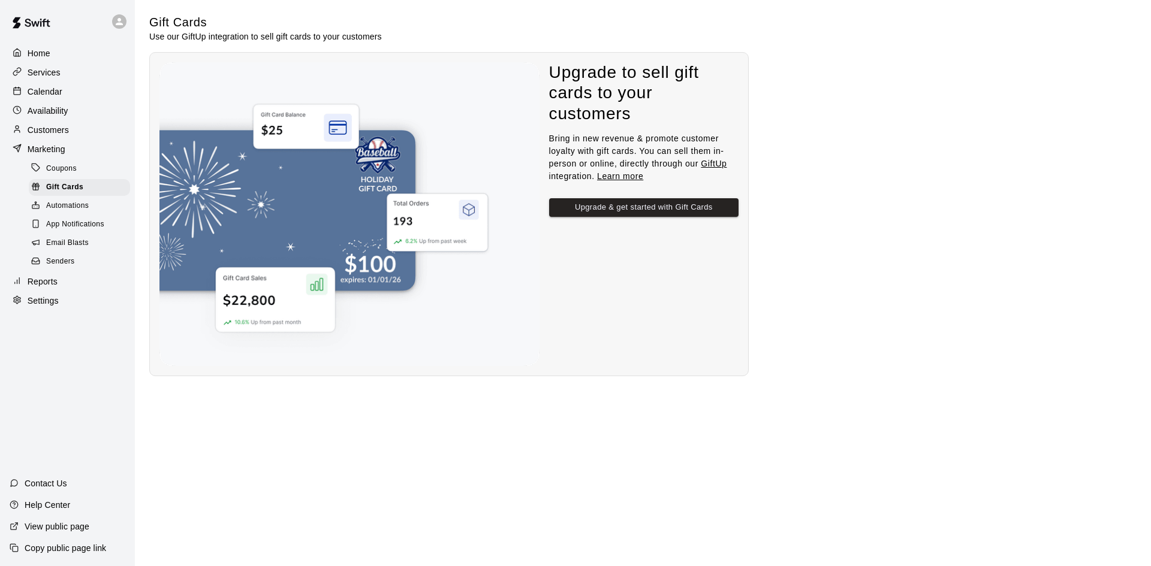
click at [47, 207] on span "Automations" at bounding box center [67, 206] width 43 height 12
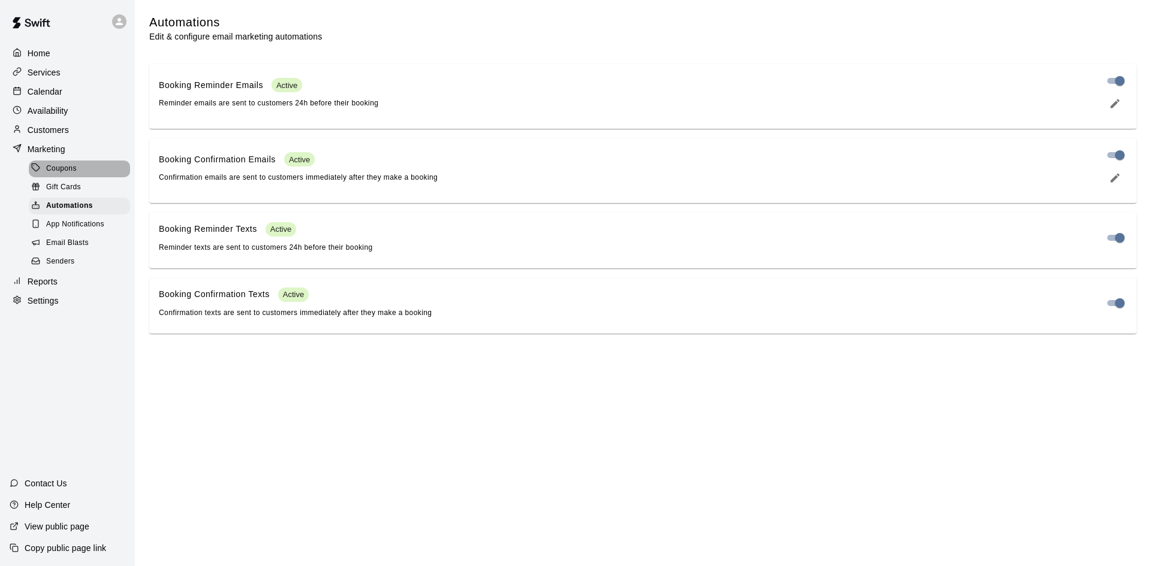
click at [60, 175] on span "Coupons" at bounding box center [61, 169] width 31 height 12
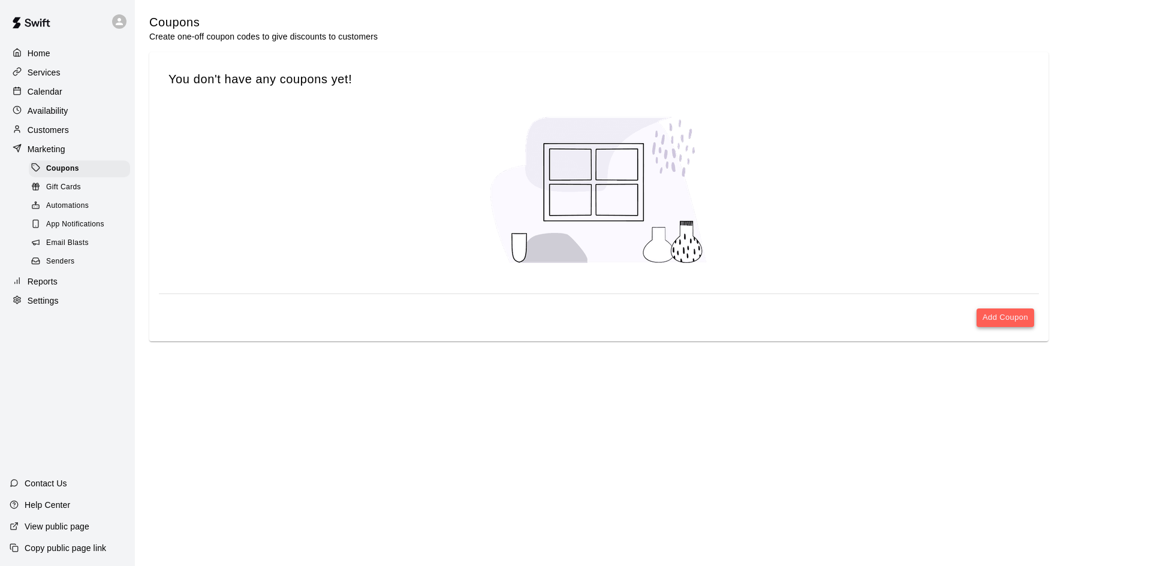
click at [985, 318] on button "Add Coupon" at bounding box center [1005, 318] width 58 height 19
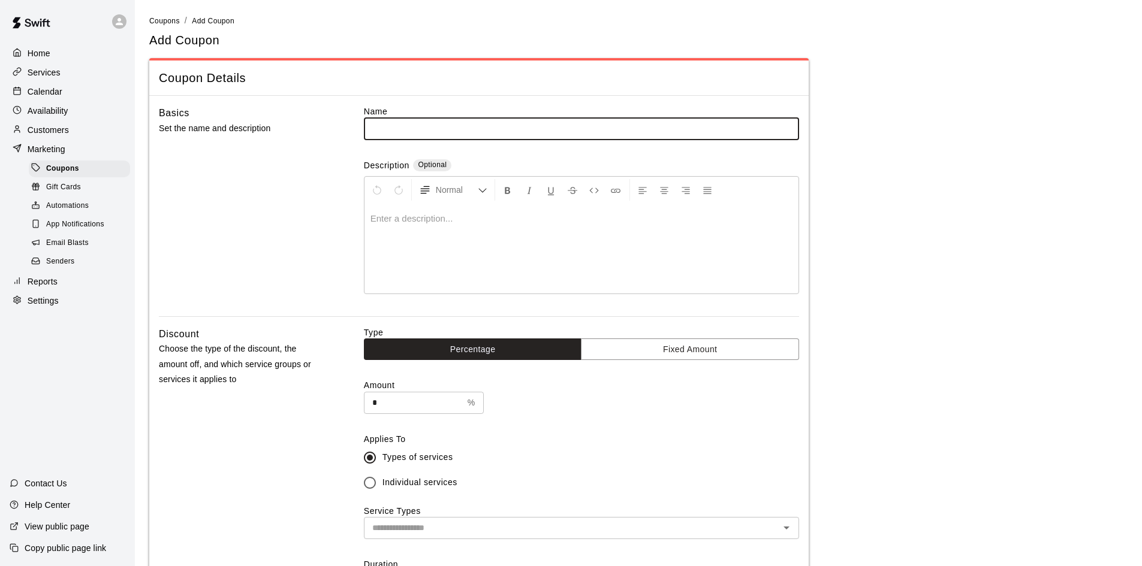
scroll to position [475, 0]
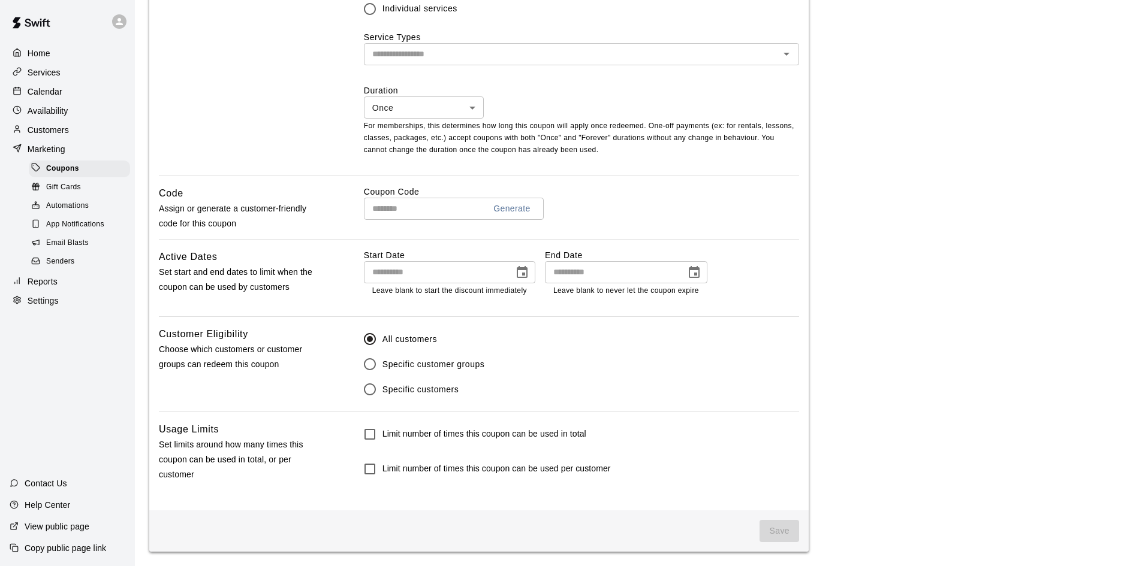
click at [388, 364] on span "Specific customer groups" at bounding box center [433, 364] width 102 height 13
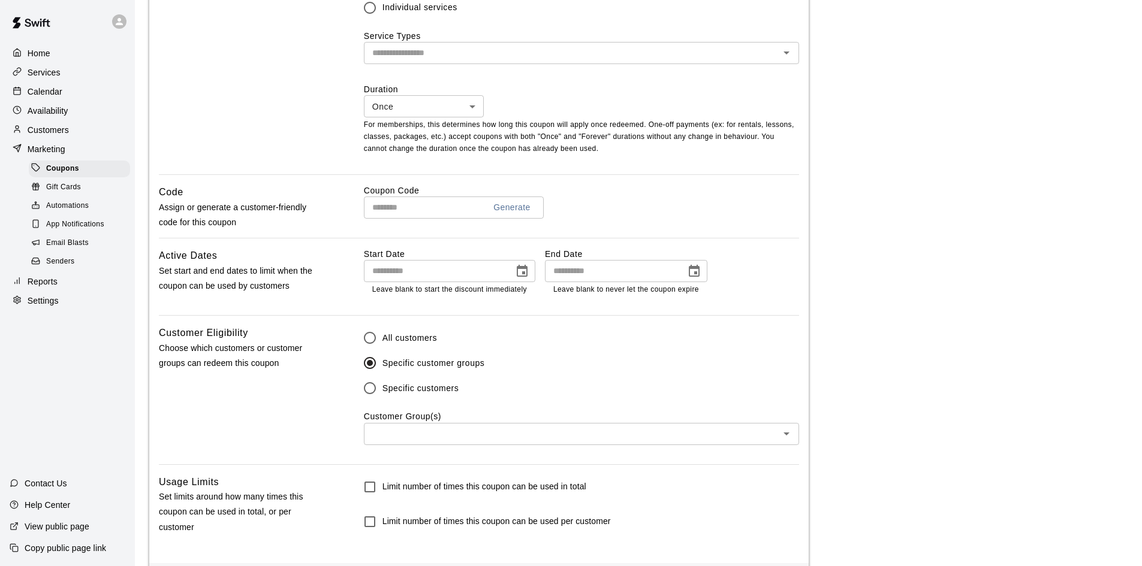
click at [401, 438] on input "text" at bounding box center [571, 434] width 408 height 15
click at [393, 382] on label "Specific customers" at bounding box center [430, 388] width 147 height 25
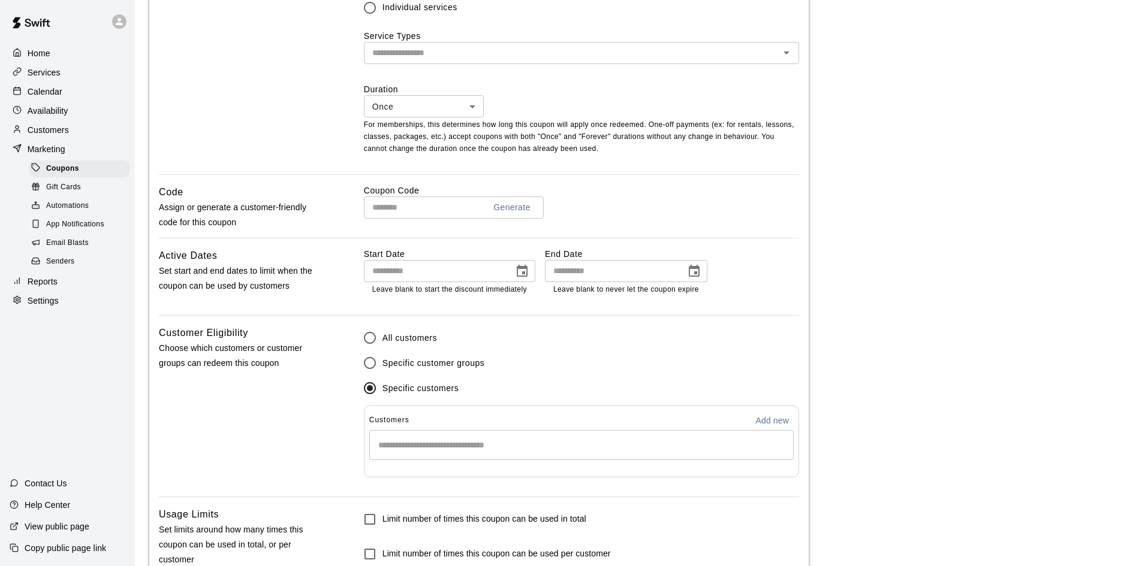
click at [400, 375] on label "Specific customer groups" at bounding box center [430, 363] width 147 height 25
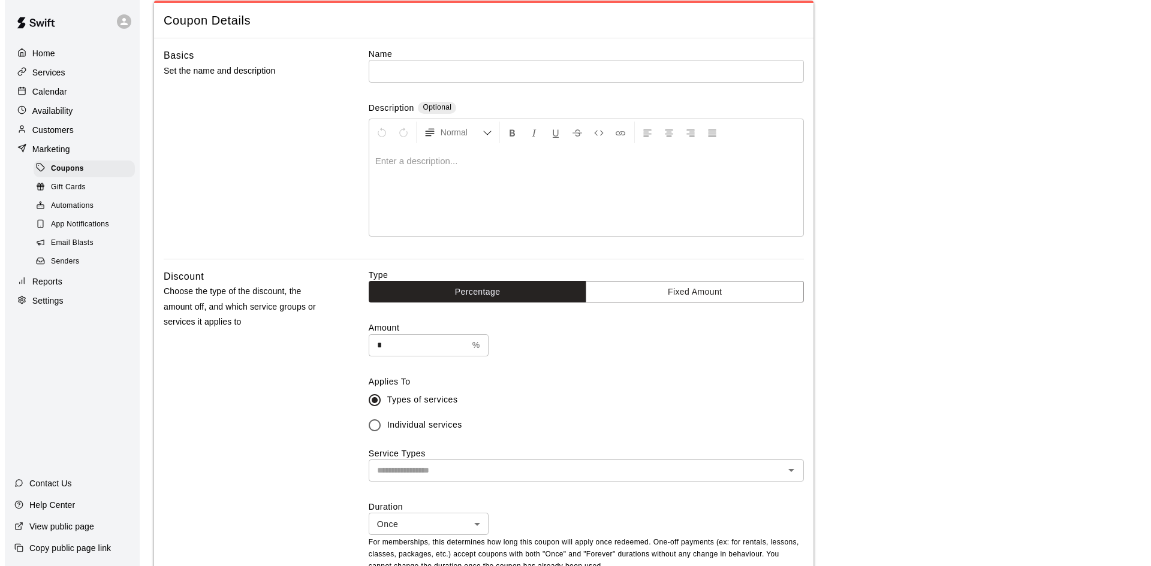
scroll to position [0, 0]
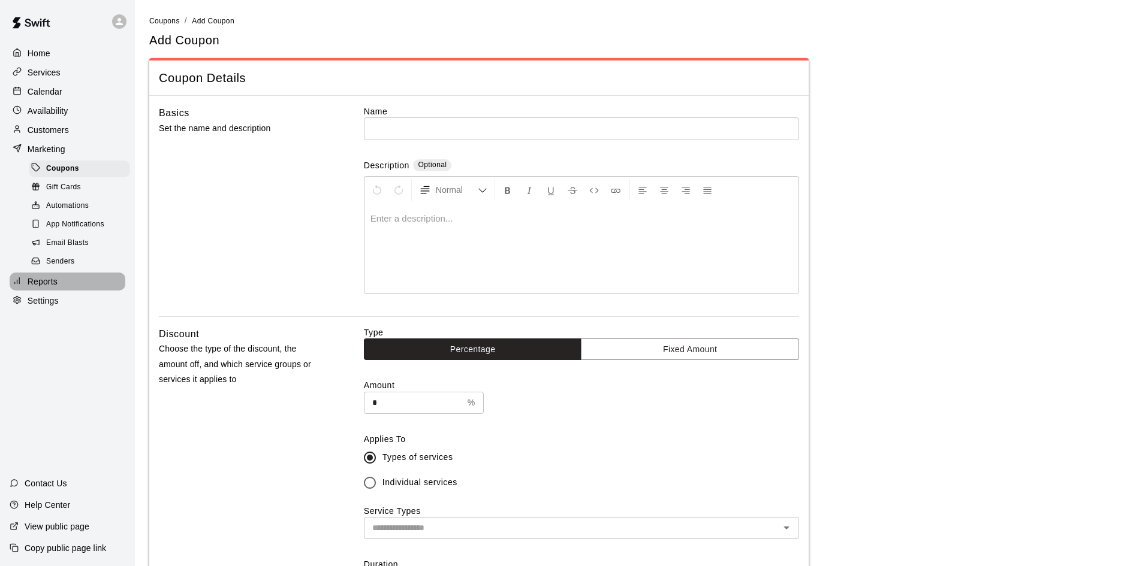
click at [58, 289] on div "Reports" at bounding box center [68, 282] width 116 height 18
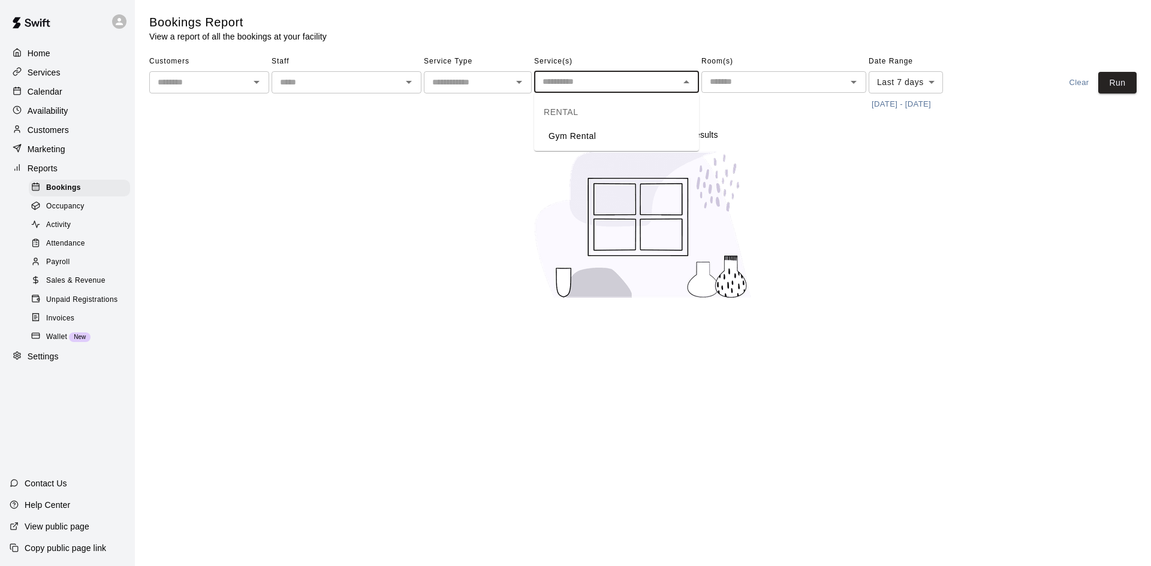
click at [639, 85] on input "text" at bounding box center [607, 81] width 138 height 15
click at [593, 132] on li "Gym Rental" at bounding box center [616, 136] width 165 height 20
click at [508, 83] on div "​" at bounding box center [478, 82] width 108 height 22
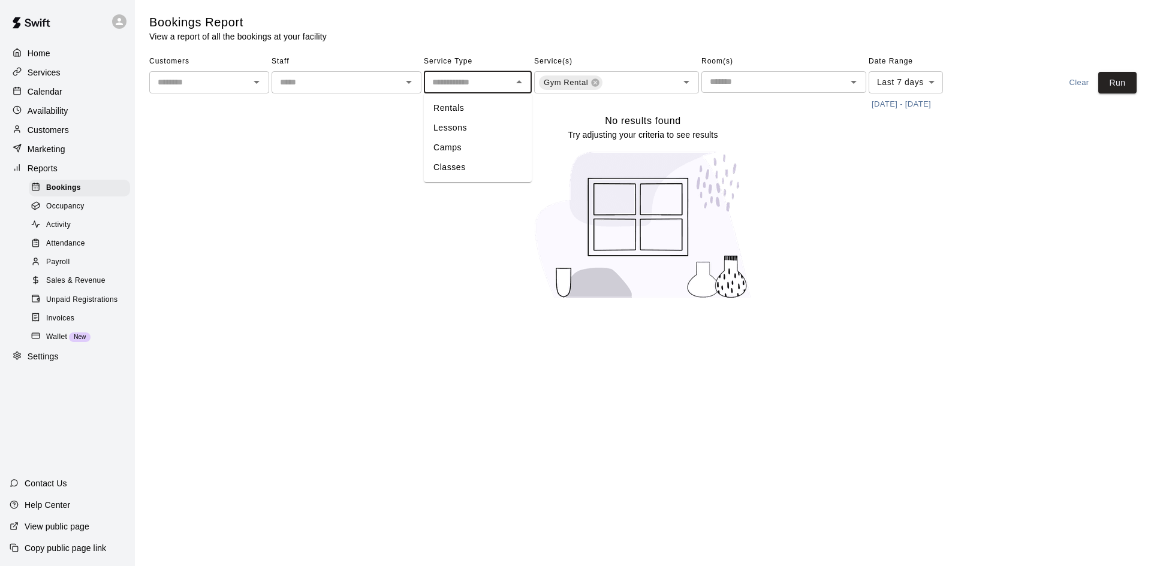
click at [478, 109] on li "Rentals" at bounding box center [478, 108] width 108 height 20
click at [487, 87] on input "*******" at bounding box center [459, 82] width 65 height 15
click at [462, 147] on li "Camps" at bounding box center [478, 148] width 108 height 20
type input "*****"
click at [502, 91] on div "***** ​" at bounding box center [478, 82] width 108 height 22
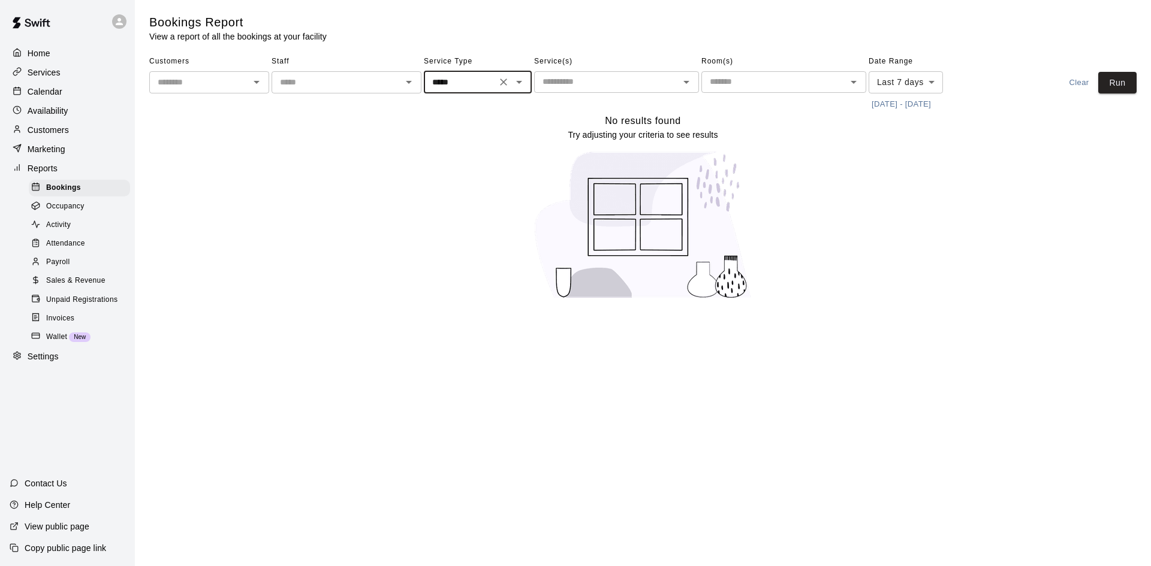
click at [502, 91] on div "***** ​" at bounding box center [478, 82] width 108 height 22
click at [509, 77] on icon "Clear" at bounding box center [503, 82] width 12 height 12
drag, startPoint x: 710, startPoint y: 90, endPoint x: 720, endPoint y: 92, distance: 10.3
click at [712, 92] on div "​" at bounding box center [783, 82] width 165 height 22
drag, startPoint x: 731, startPoint y: 119, endPoint x: 731, endPoint y: 111, distance: 7.2
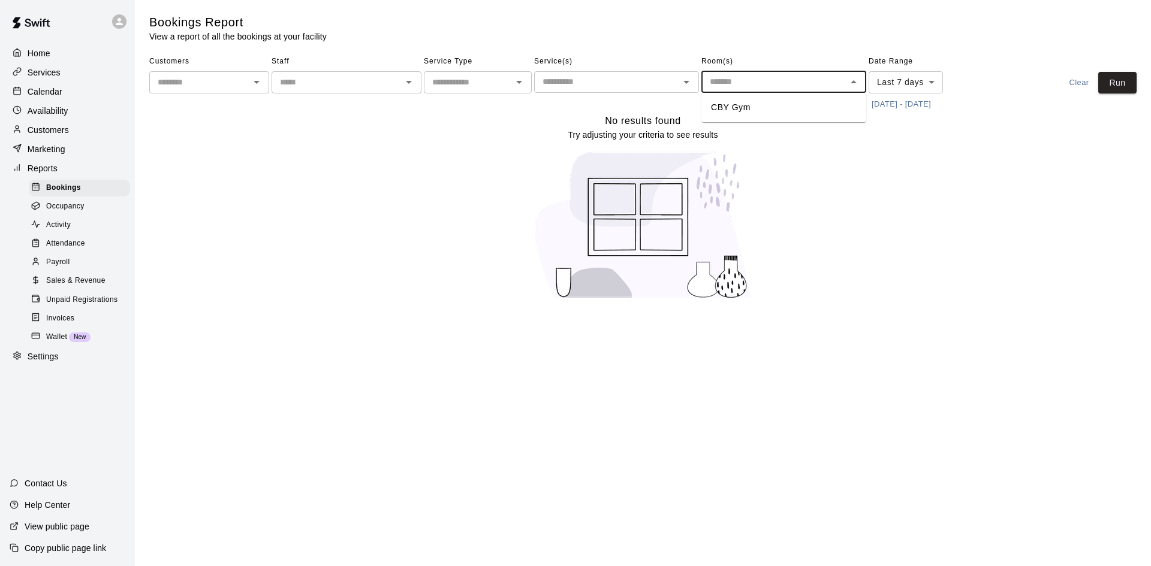
click at [731, 117] on ul "CBY Gym" at bounding box center [783, 107] width 165 height 29
click at [708, 101] on li "CBY Gym" at bounding box center [783, 108] width 165 height 20
